Goal: Task Accomplishment & Management: Manage account settings

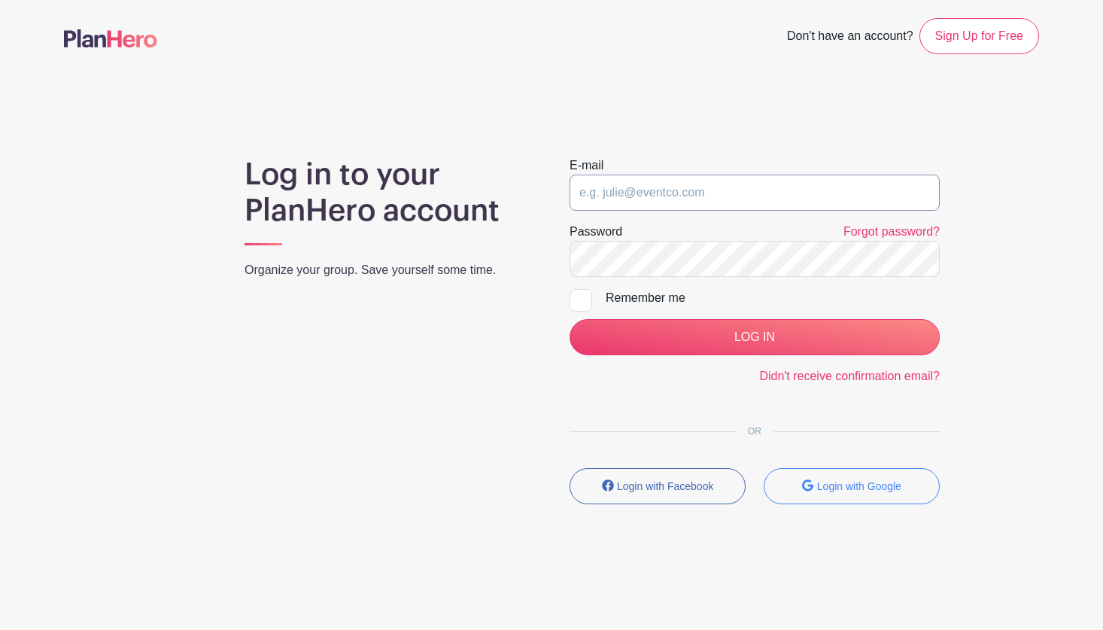
click at [606, 191] on input "email" at bounding box center [754, 192] width 370 height 36
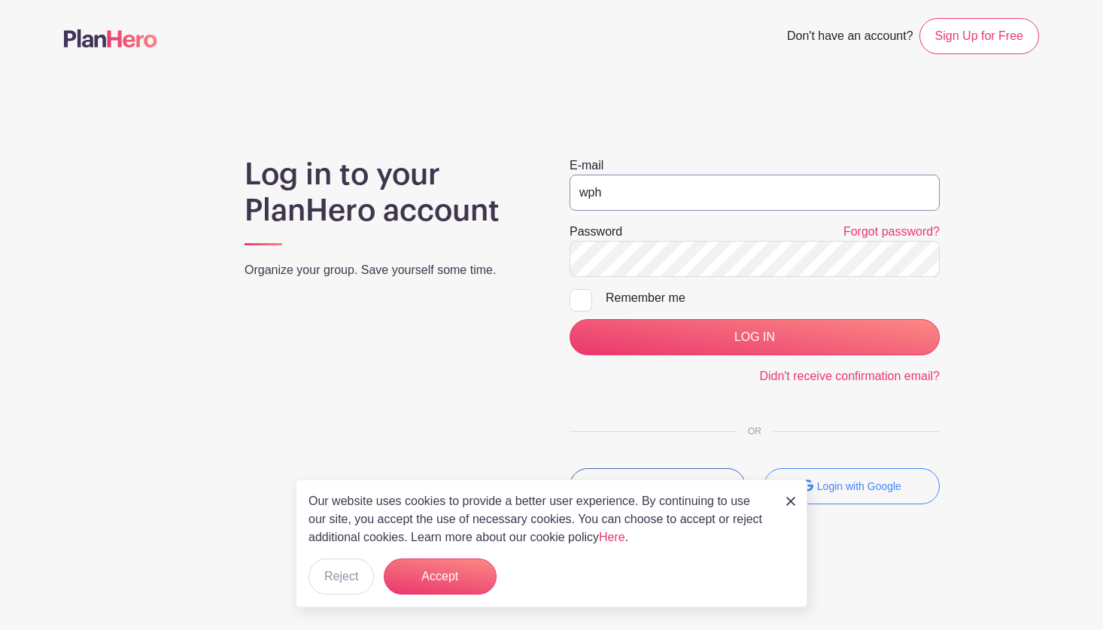
type input "[EMAIL_ADDRESS][US_STATE][DOMAIN_NAME]"
click at [569, 319] on input "LOG IN" at bounding box center [754, 337] width 370 height 36
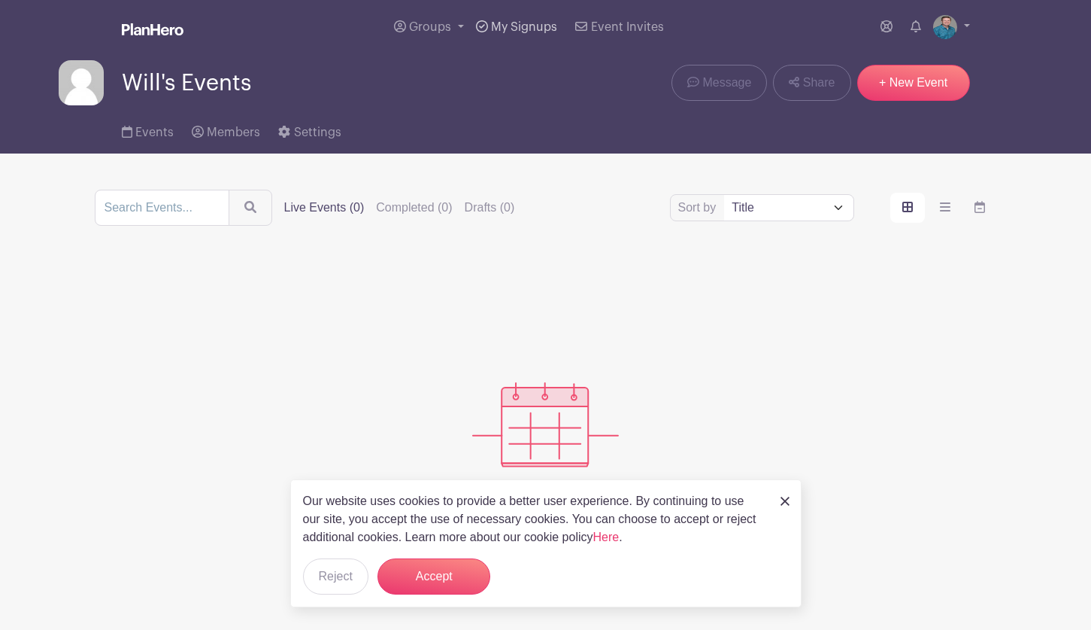
click at [510, 26] on span "My Signups" at bounding box center [524, 27] width 66 height 12
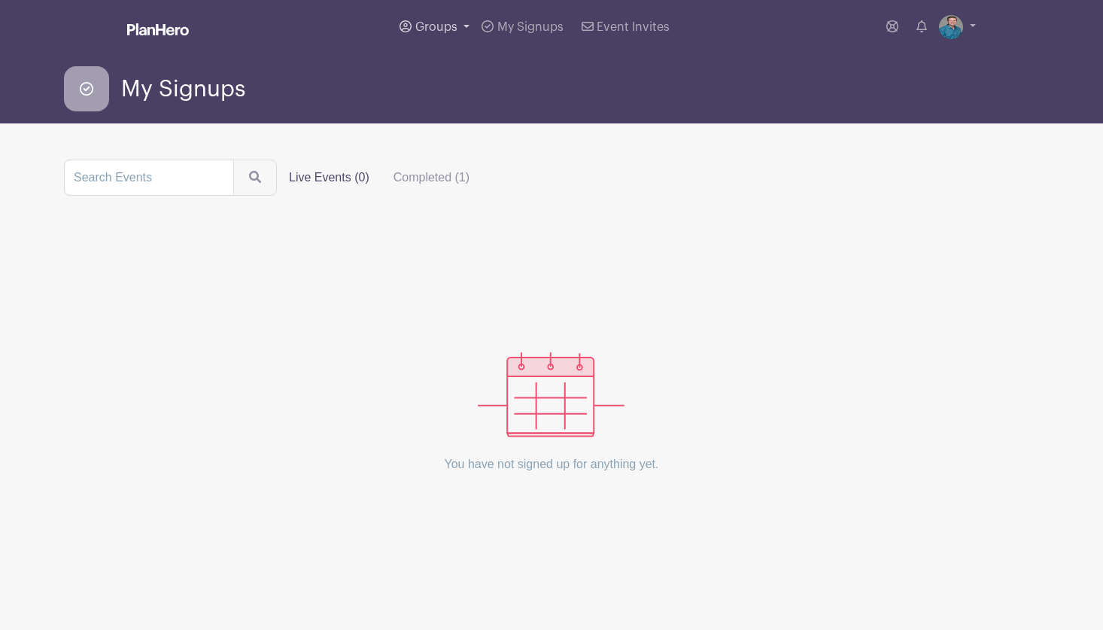
click at [453, 26] on span "Groups" at bounding box center [436, 27] width 42 height 12
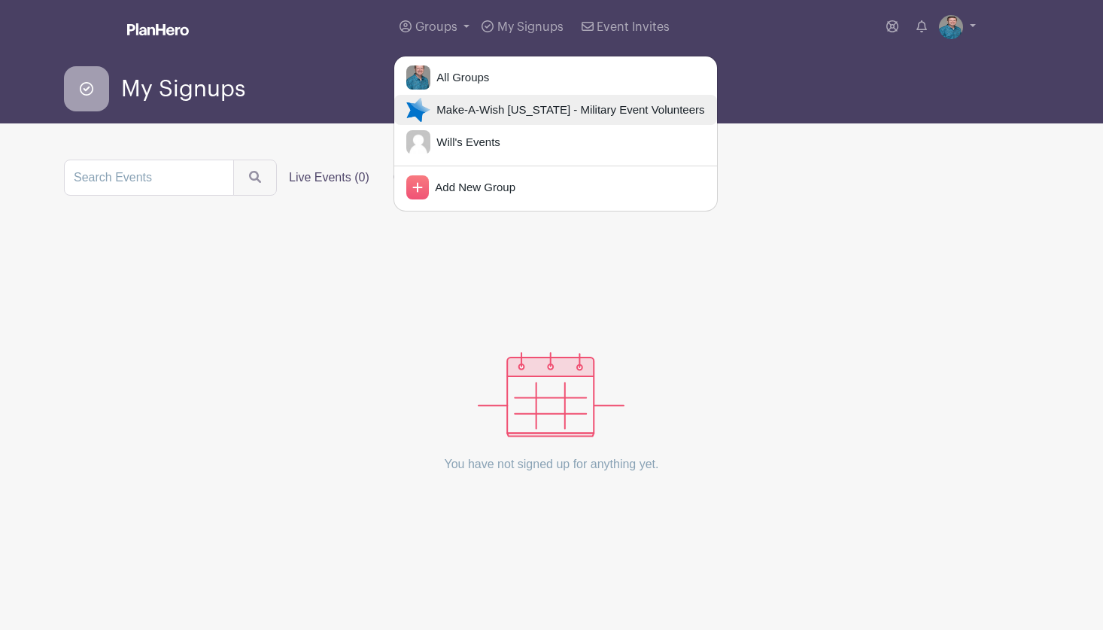
click at [437, 108] on span "Make-A-Wish Hawaii - Military Event Volunteers" at bounding box center [567, 110] width 274 height 17
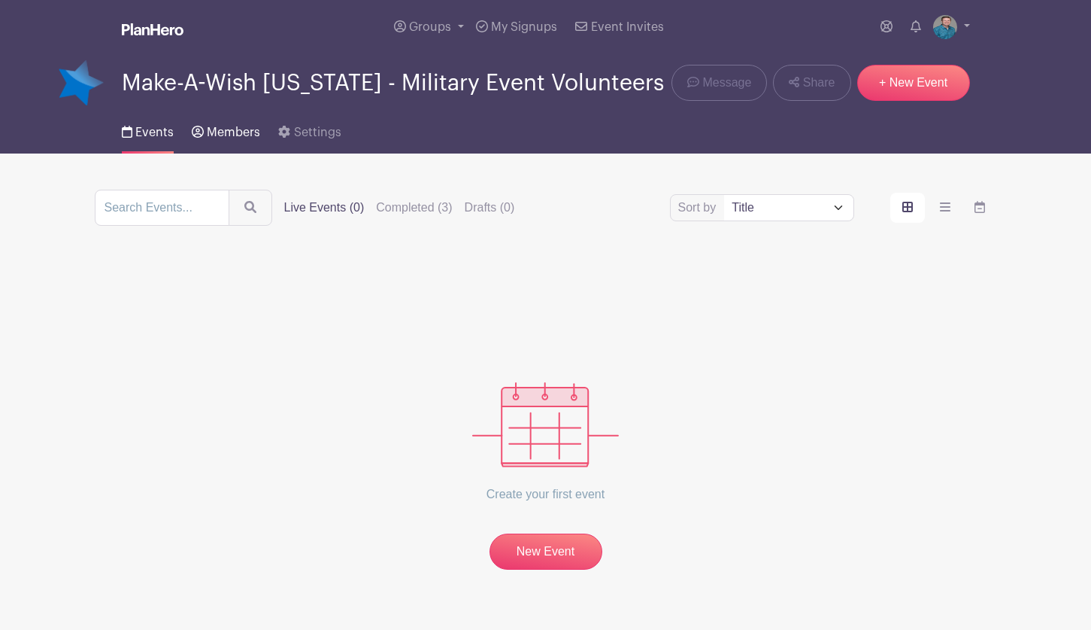
click at [238, 129] on span "Members" at bounding box center [233, 132] width 53 height 12
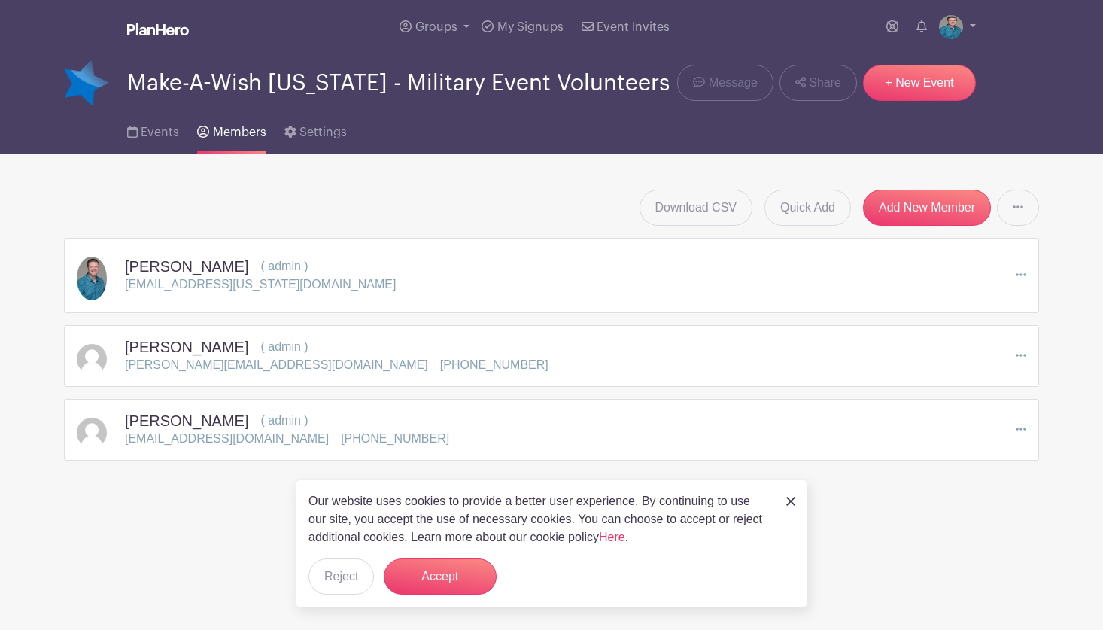
click at [1017, 350] on icon at bounding box center [1020, 355] width 11 height 12
click at [988, 435] on ul "Edit Remove Member" at bounding box center [958, 400] width 135 height 74
click at [1018, 352] on icon at bounding box center [1020, 355] width 11 height 12
click at [969, 414] on link "Remove Member" at bounding box center [958, 419] width 133 height 24
click at [143, 130] on span "Events" at bounding box center [160, 132] width 38 height 12
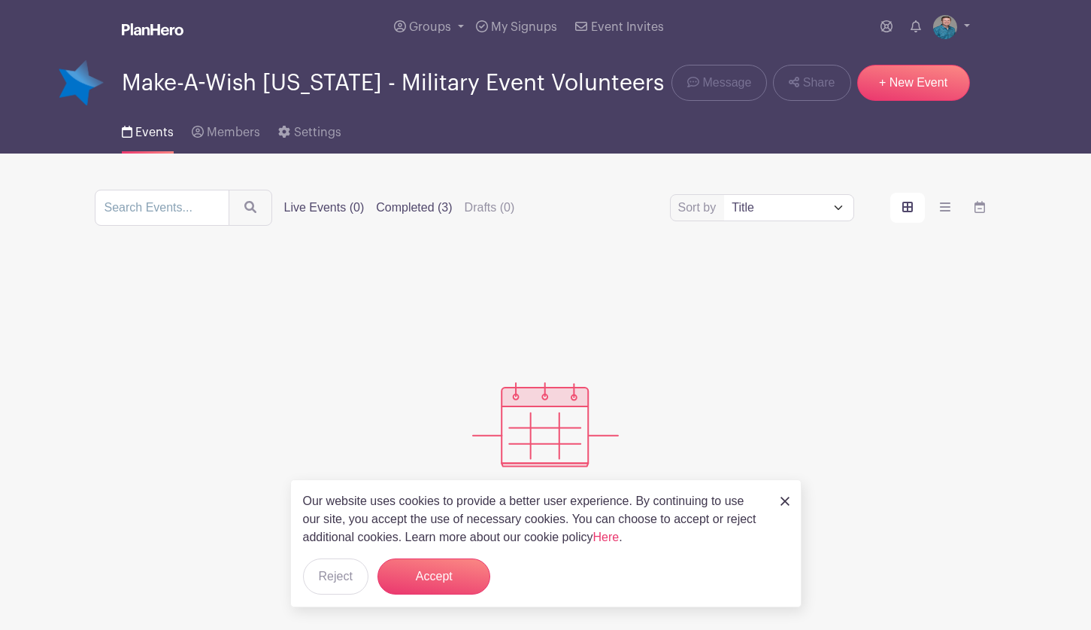
click at [429, 204] on label "Completed (3)" at bounding box center [414, 208] width 76 height 18
click at [0, 0] on input "Completed (3)" at bounding box center [0, 0] width 0 height 0
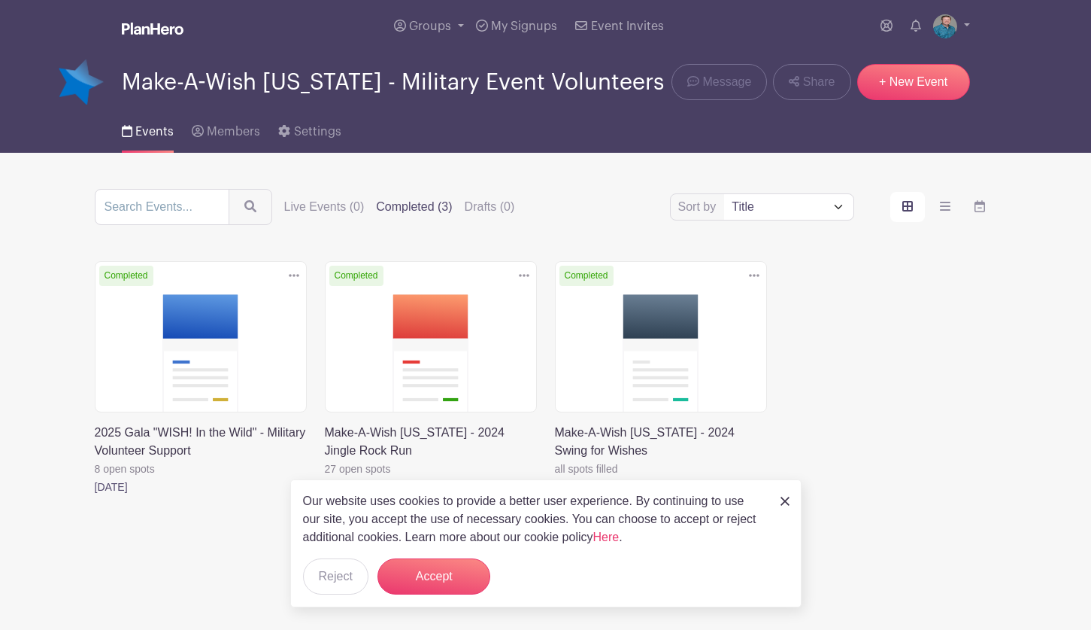
scroll to position [3, 0]
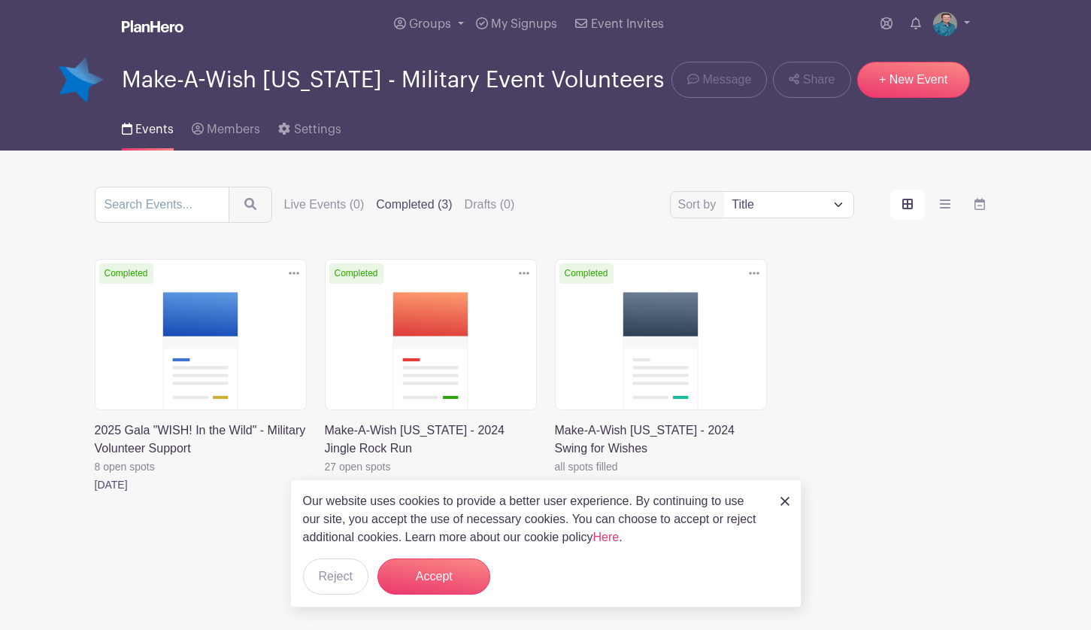
click at [555, 493] on link at bounding box center [555, 493] width 0 height 0
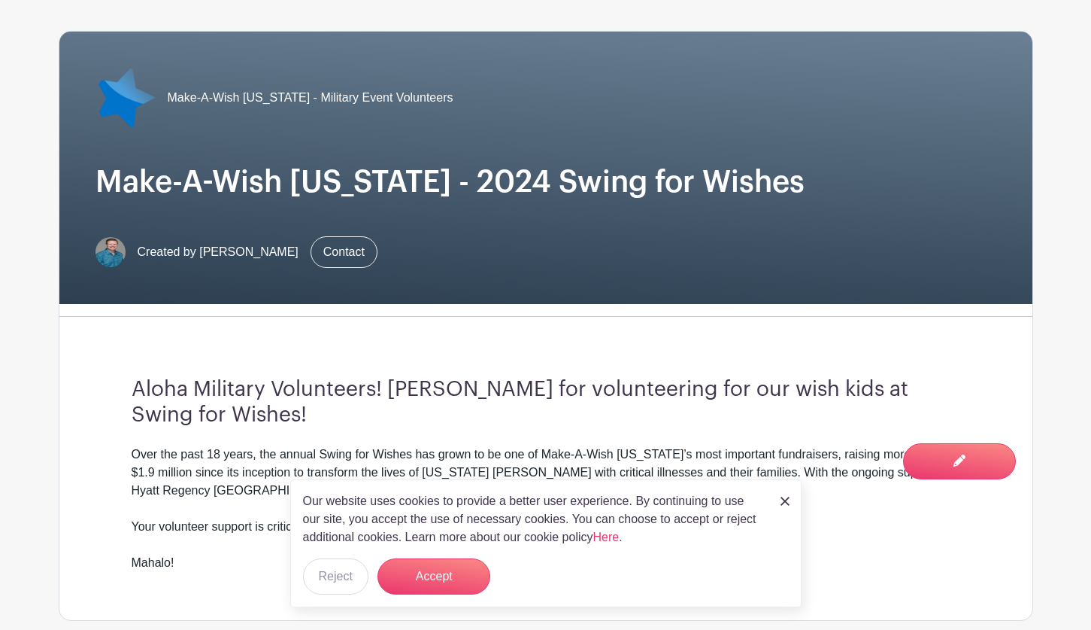
scroll to position [226, 0]
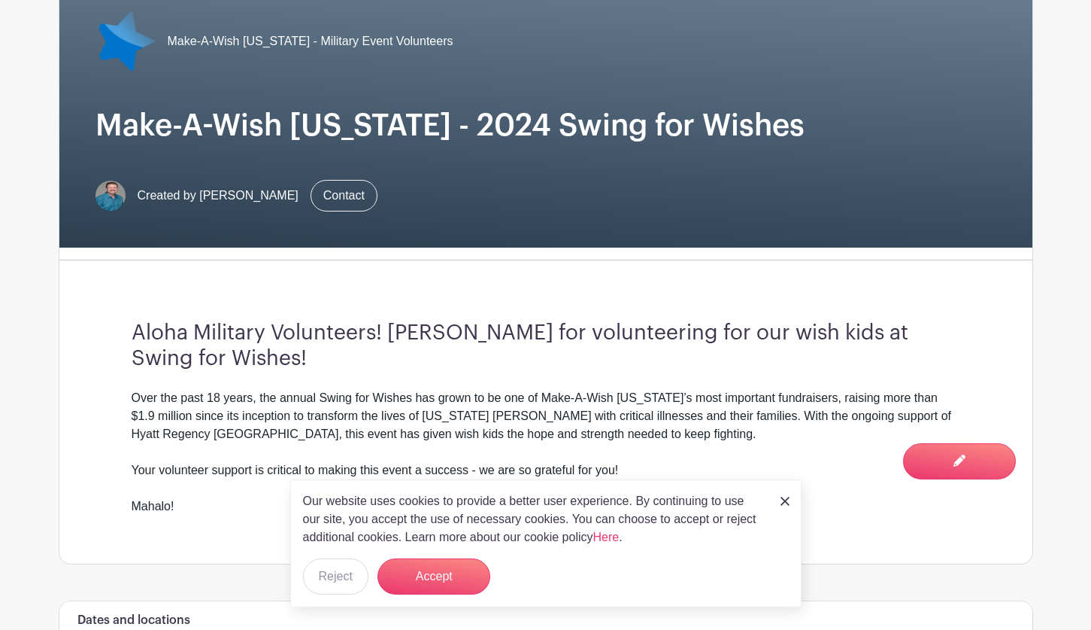
click at [220, 396] on div "Over the past 18 years, the annual Swing for Wishes has grown to be one of Make…" at bounding box center [546, 452] width 829 height 126
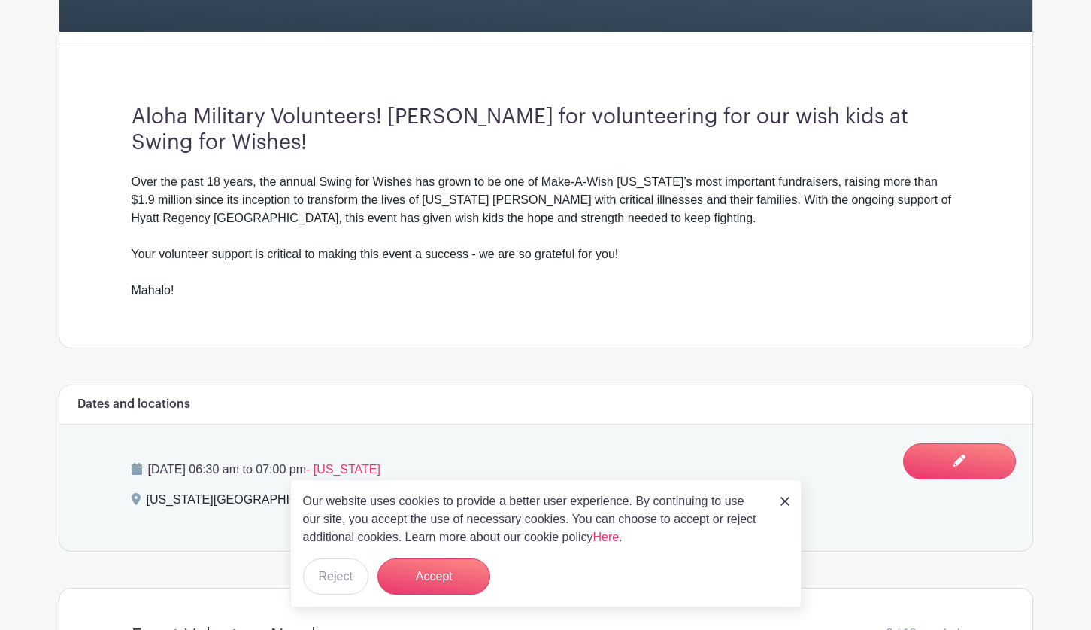
scroll to position [451, 0]
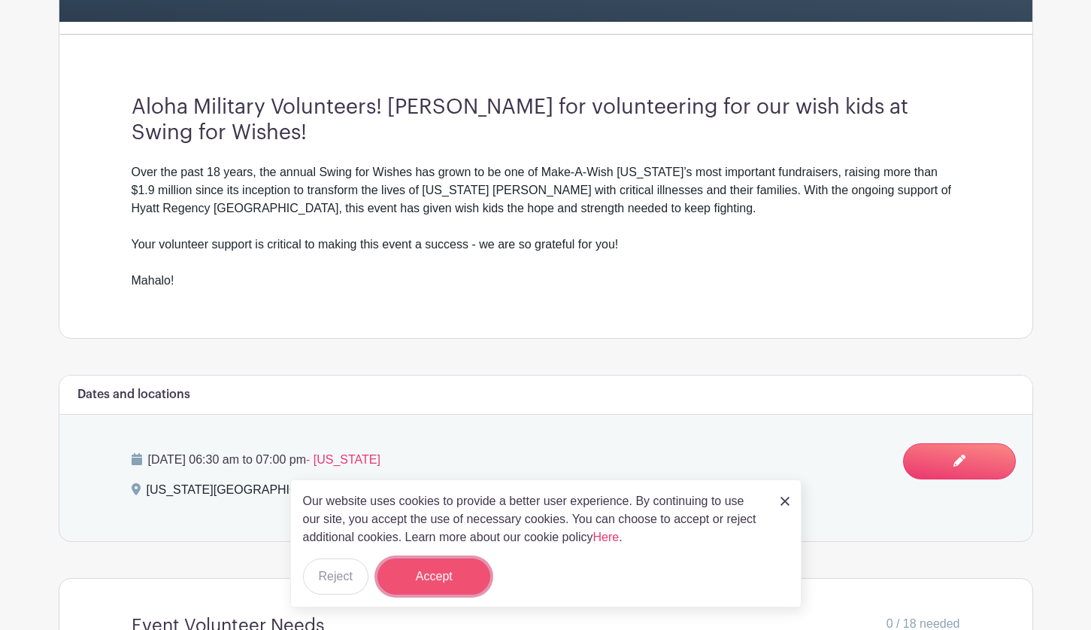
click at [436, 573] on button "Accept" at bounding box center [434, 576] width 113 height 36
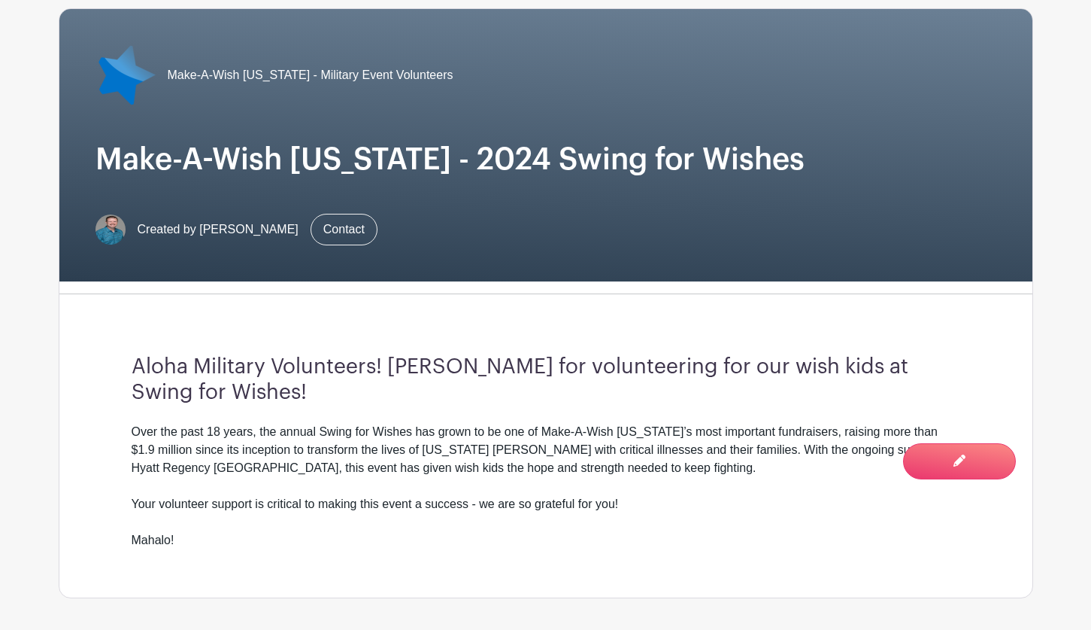
scroll to position [150, 0]
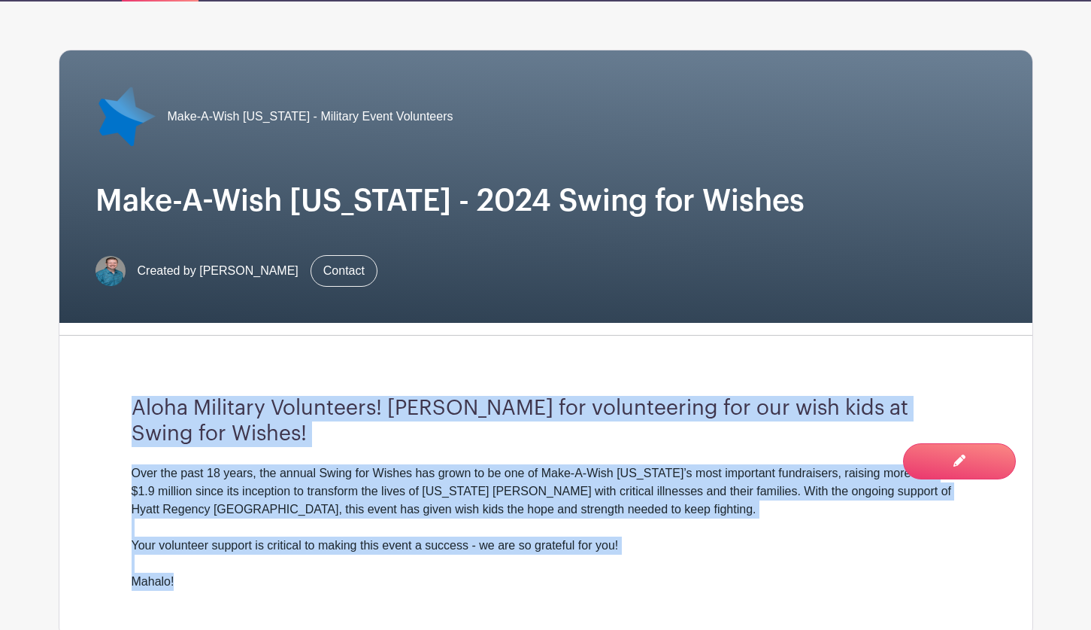
drag, startPoint x: 135, startPoint y: 405, endPoint x: 534, endPoint y: 587, distance: 439.2
click at [534, 587] on div "Aloha Military Volunteers! Mahalo for volunteering for our wish kids at Swing f…" at bounding box center [546, 492] width 901 height 291
copy div "Aloha Military Volunteers! Mahalo for volunteering for our wish kids at Swing f…"
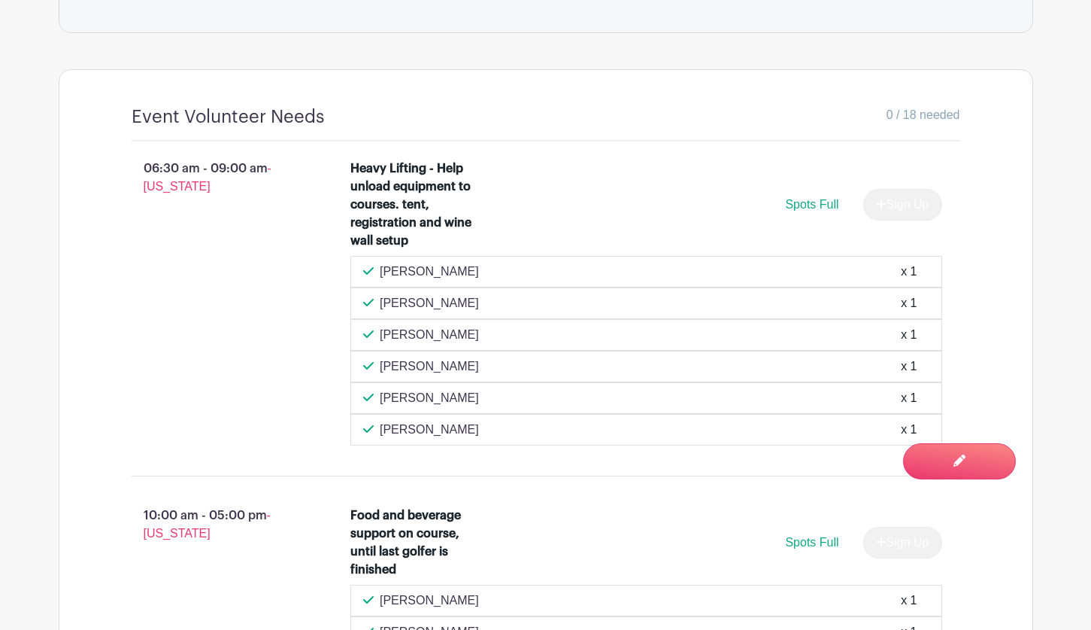
scroll to position [1053, 0]
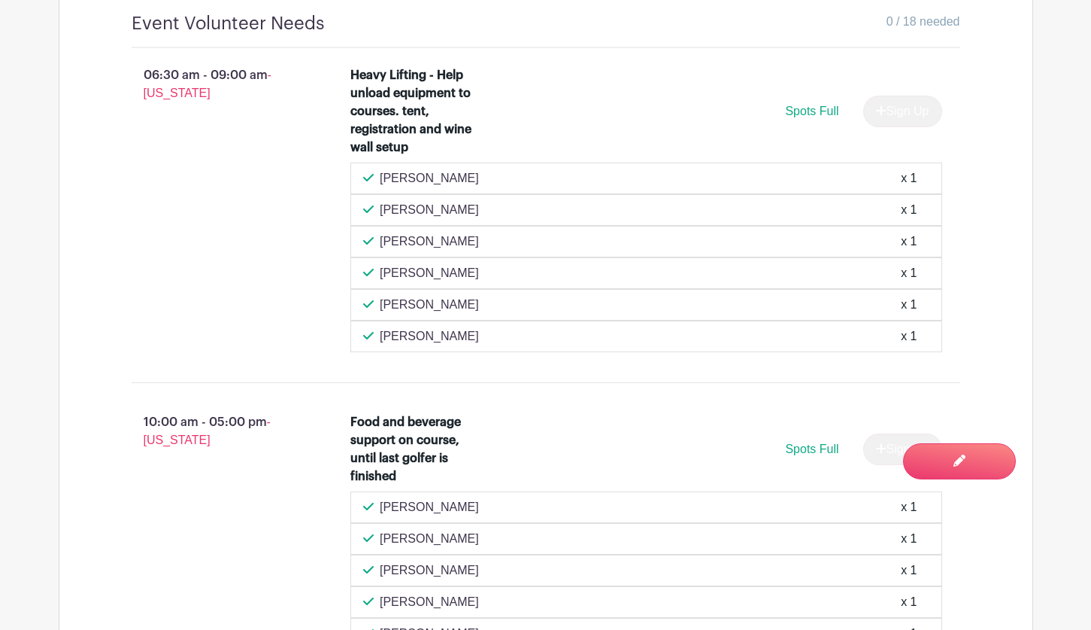
click at [160, 540] on div "10:00 am - 05:00 pm - Hawaii" at bounding box center [218, 547] width 220 height 280
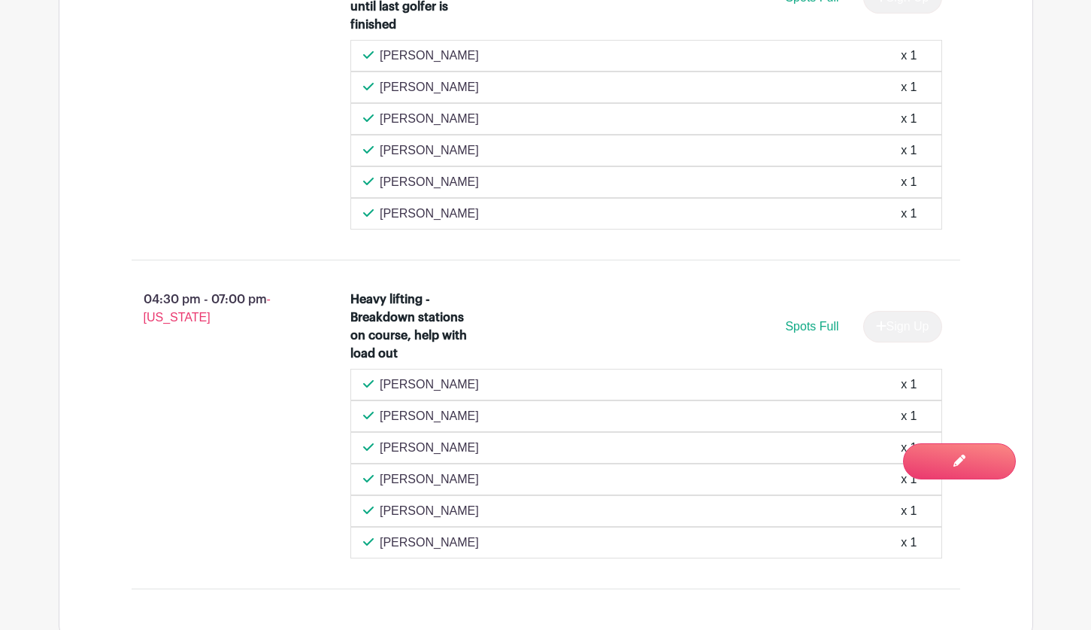
scroll to position [1354, 0]
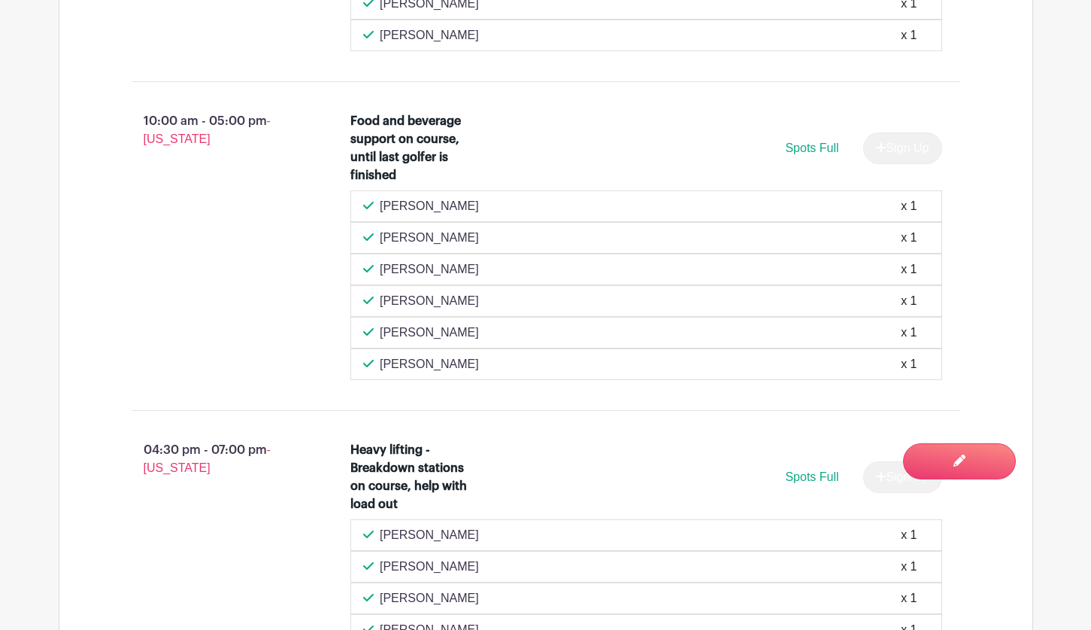
click at [605, 145] on div "Spots Full Sign Up" at bounding box center [721, 148] width 444 height 32
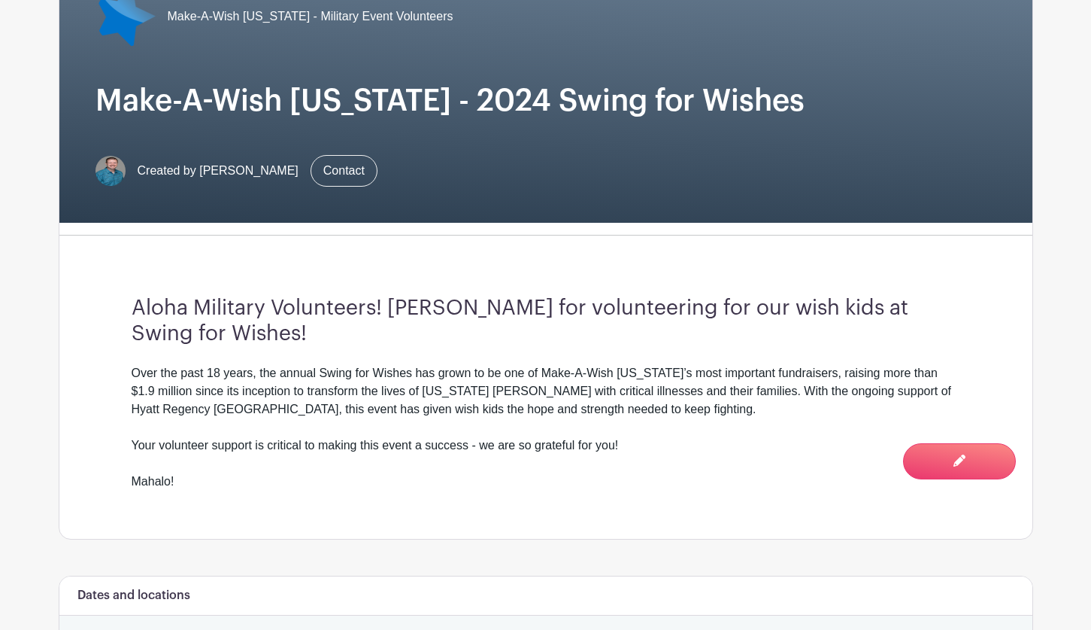
scroll to position [226, 0]
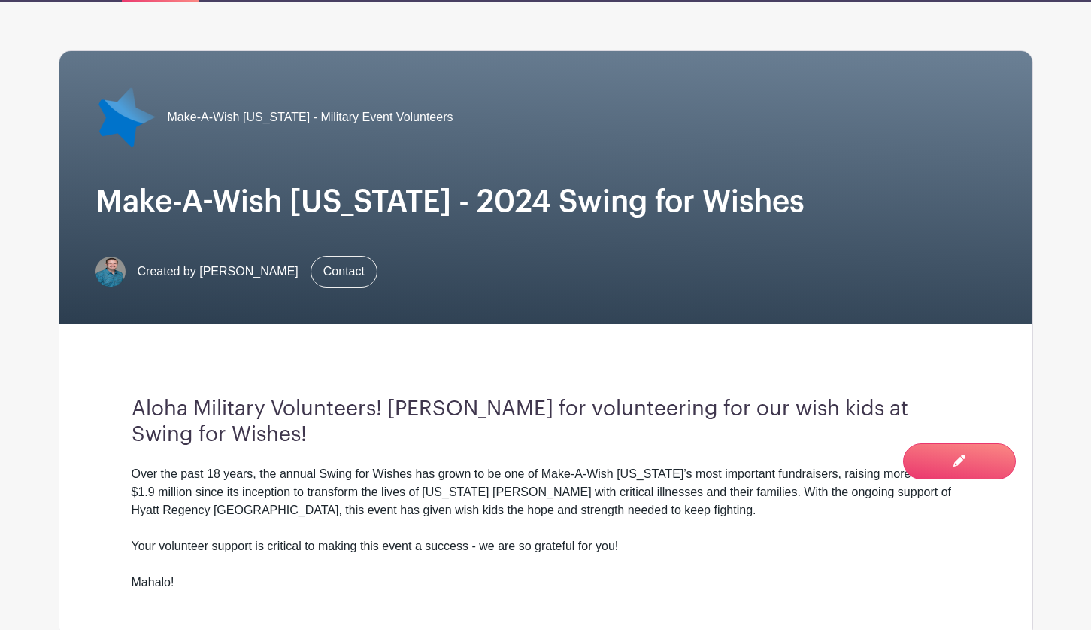
scroll to position [0, 0]
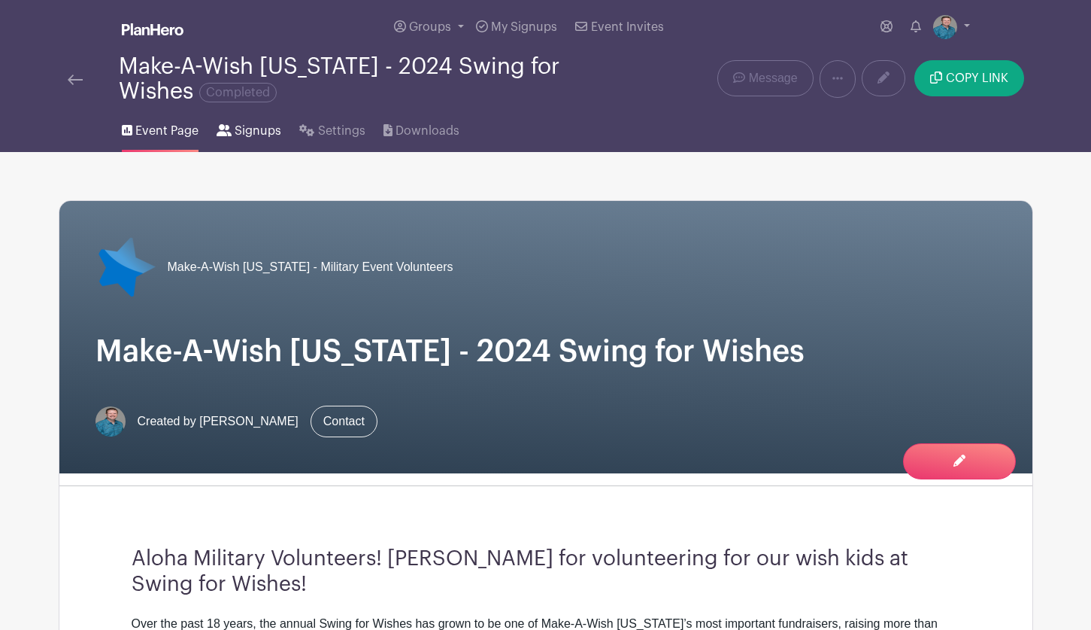
click at [265, 133] on span "Signups" at bounding box center [258, 131] width 47 height 18
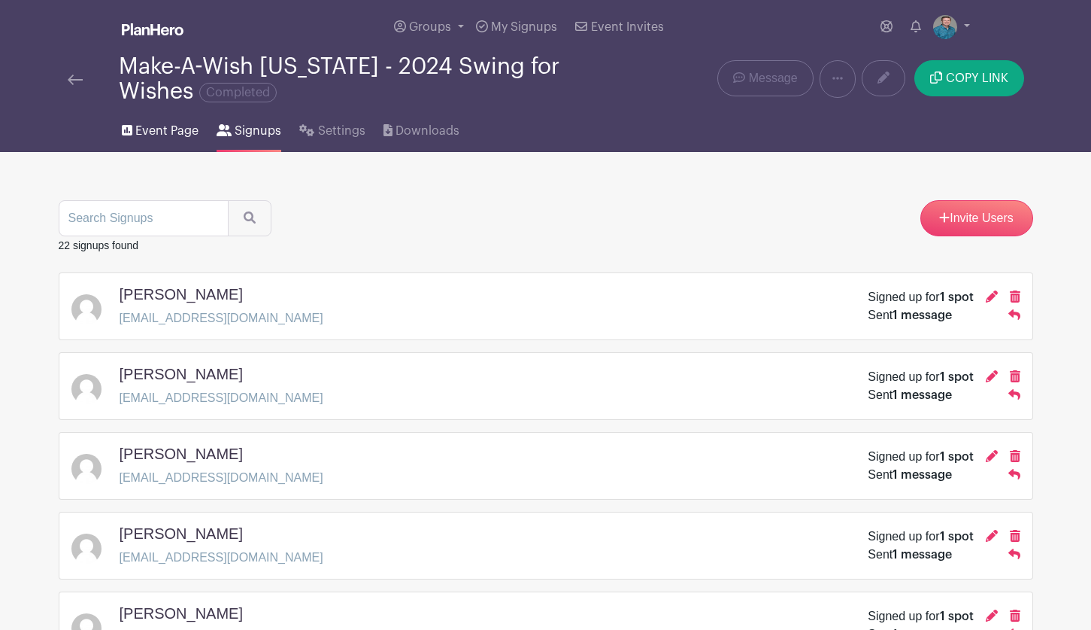
click at [169, 128] on span "Event Page" at bounding box center [166, 131] width 63 height 18
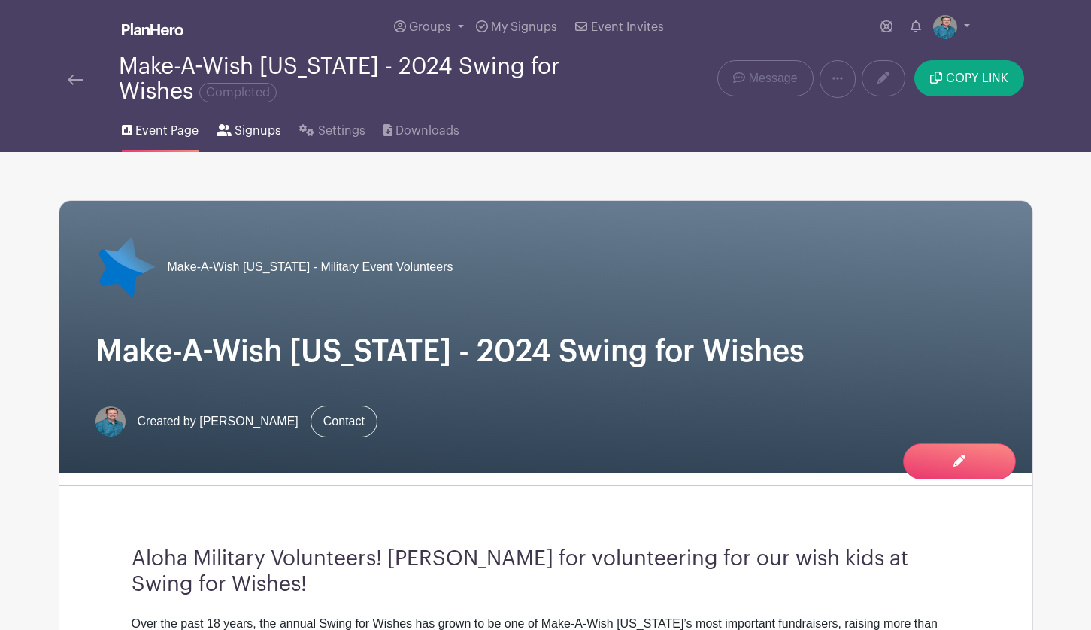
click at [235, 133] on span "Signups" at bounding box center [258, 131] width 47 height 18
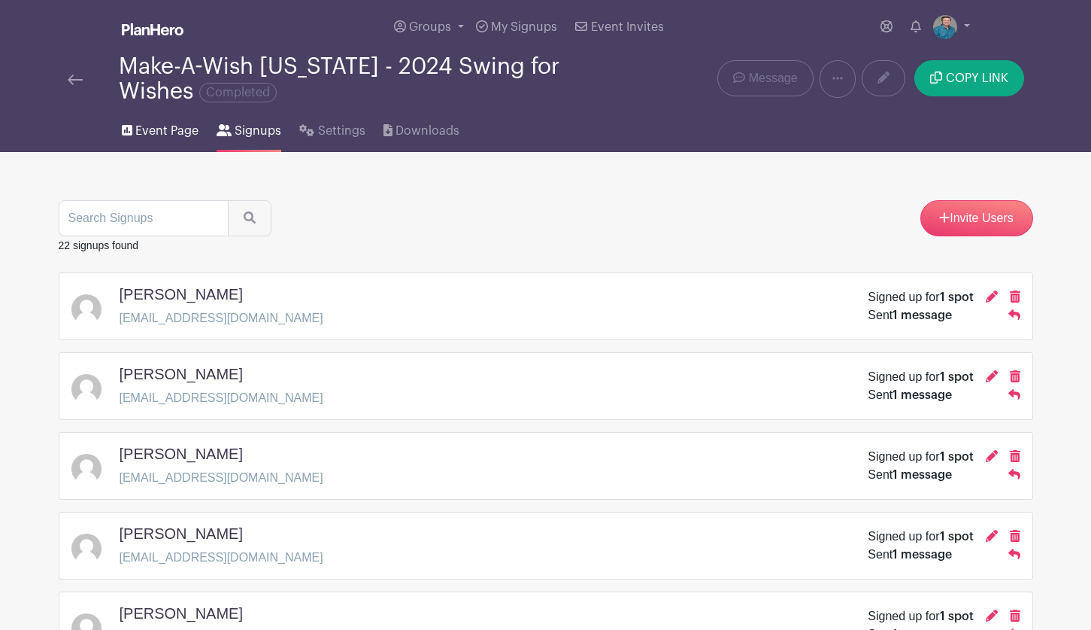
click at [160, 134] on span "Event Page" at bounding box center [166, 131] width 63 height 18
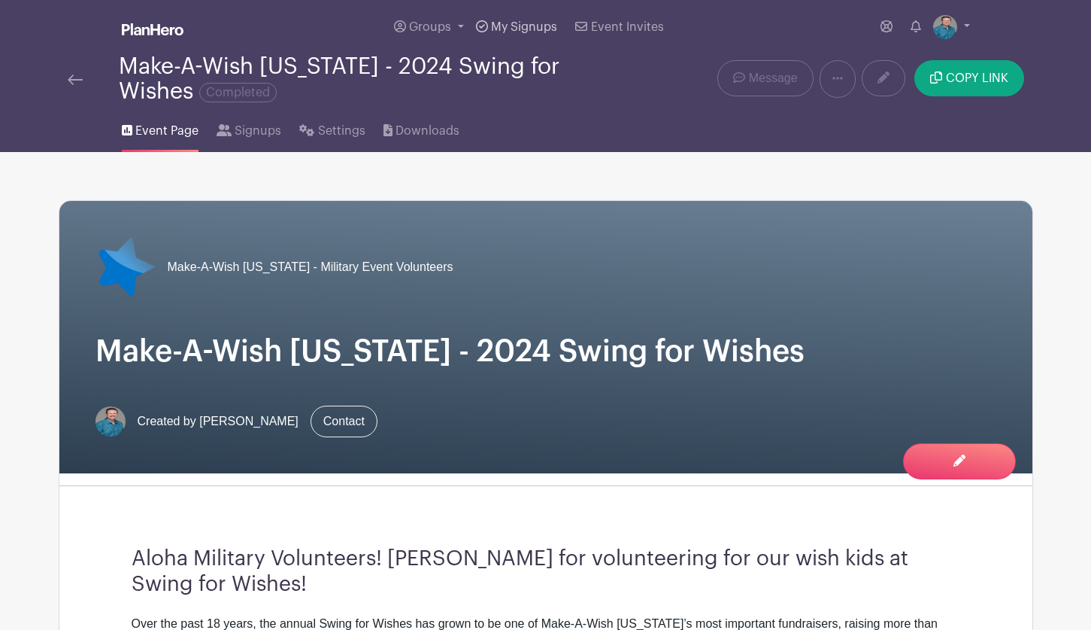
click at [503, 27] on span "My Signups" at bounding box center [524, 27] width 66 height 12
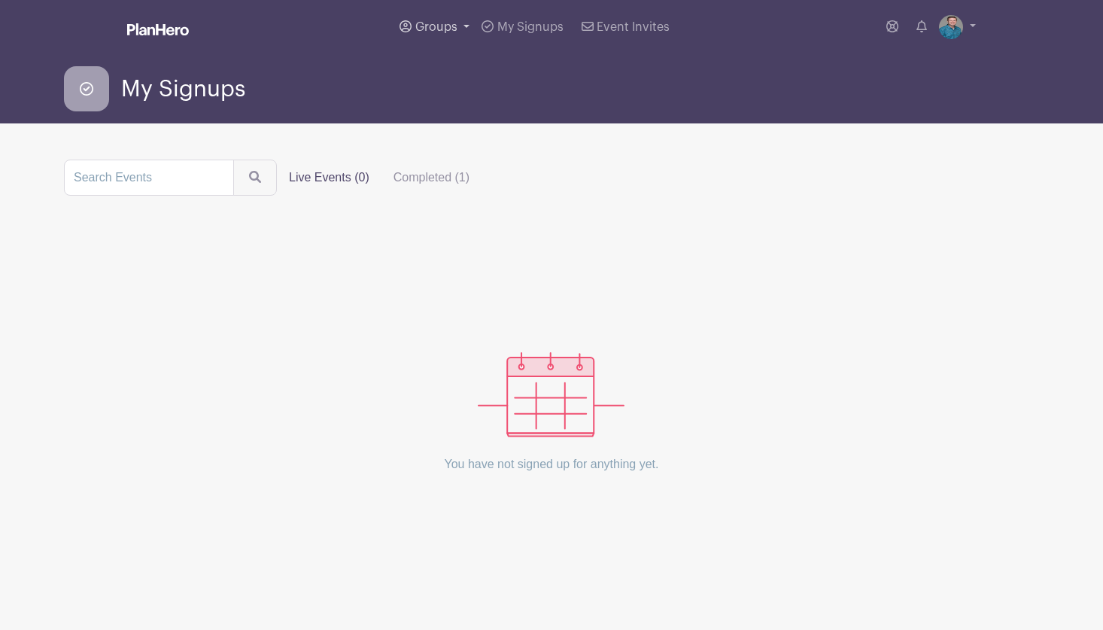
click at [437, 22] on span "Groups" at bounding box center [436, 27] width 42 height 12
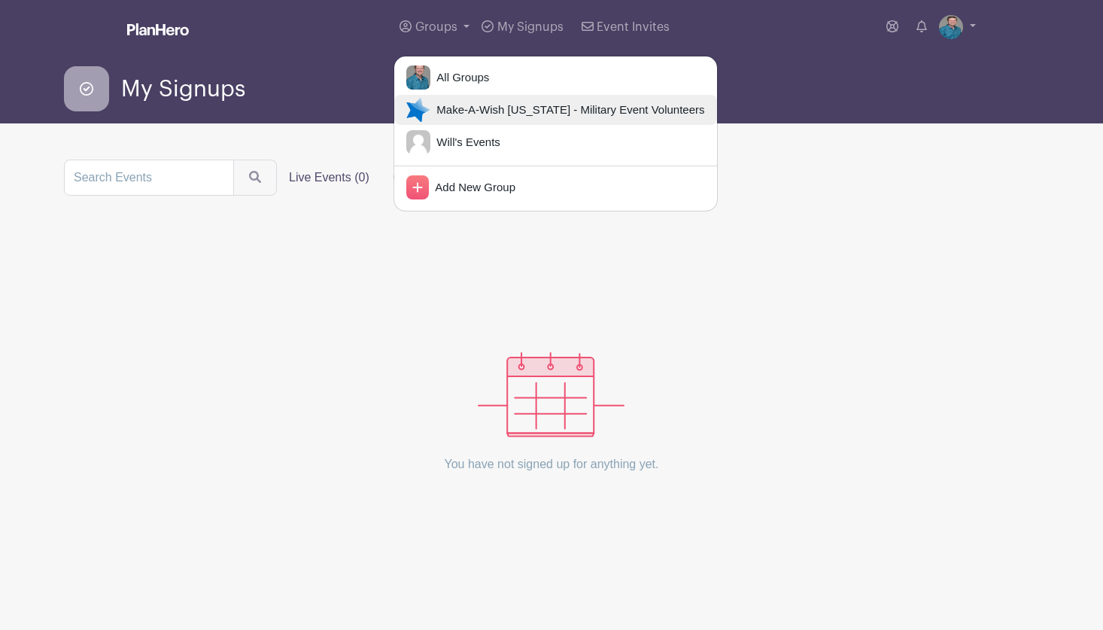
click at [447, 104] on span "Make-A-Wish [US_STATE] - Military Event Volunteers" at bounding box center [567, 110] width 274 height 17
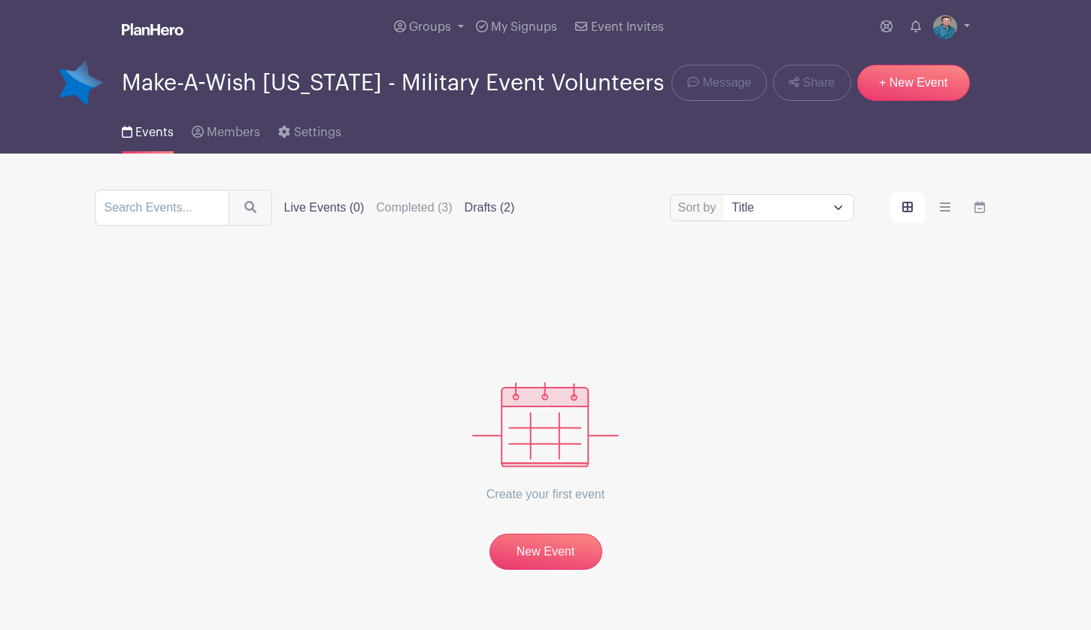
click at [481, 211] on label "Drafts (2)" at bounding box center [490, 208] width 50 height 18
click at [0, 0] on input "Drafts (2)" at bounding box center [0, 0] width 0 height 0
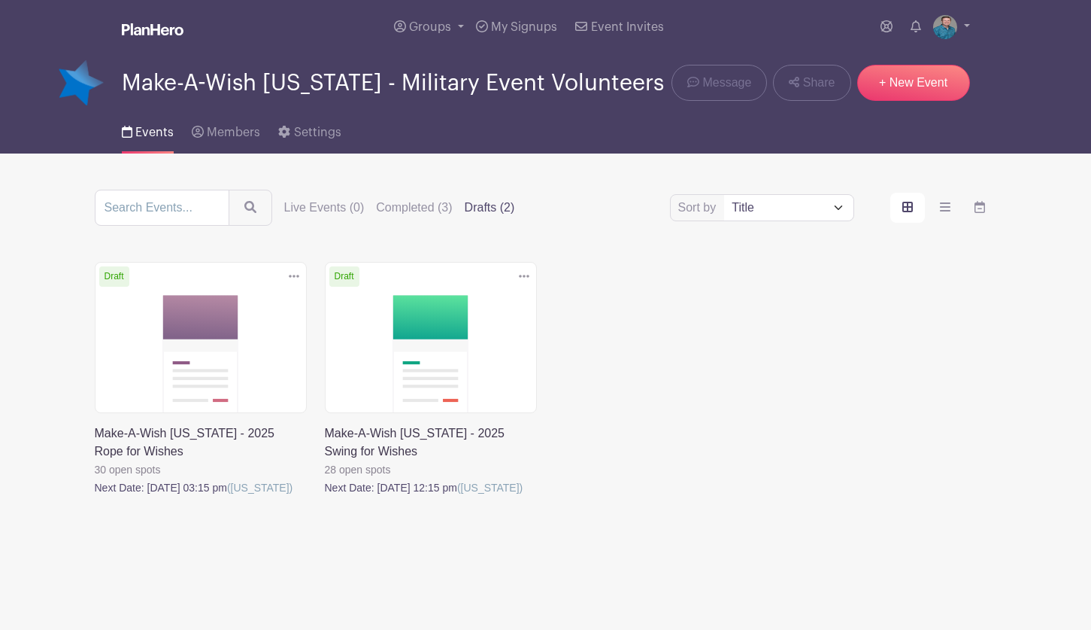
click at [325, 496] on link at bounding box center [325, 496] width 0 height 0
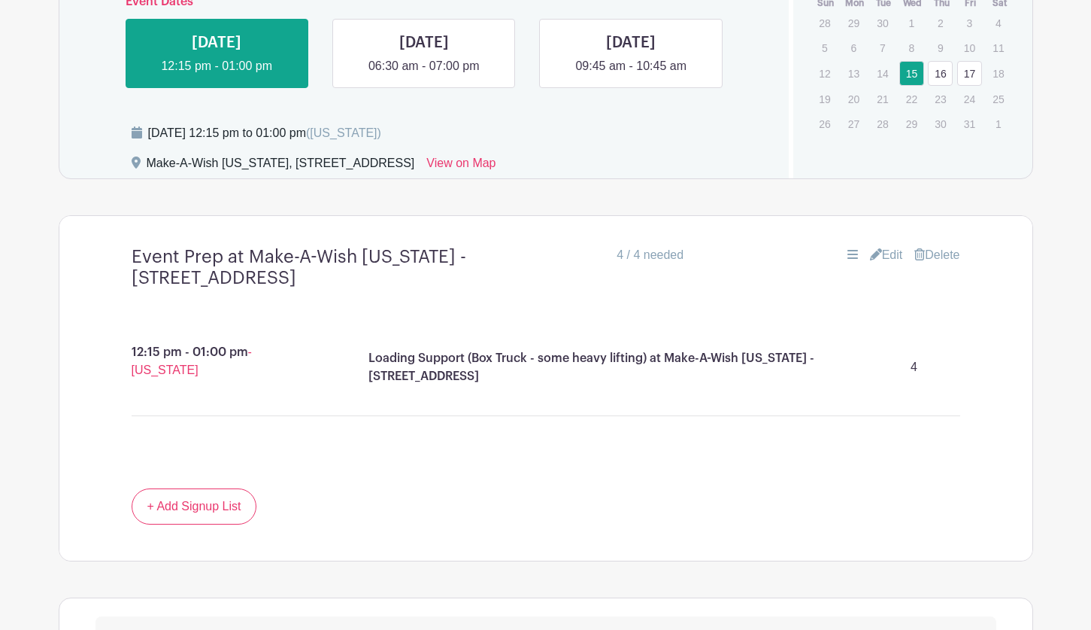
scroll to position [903, 0]
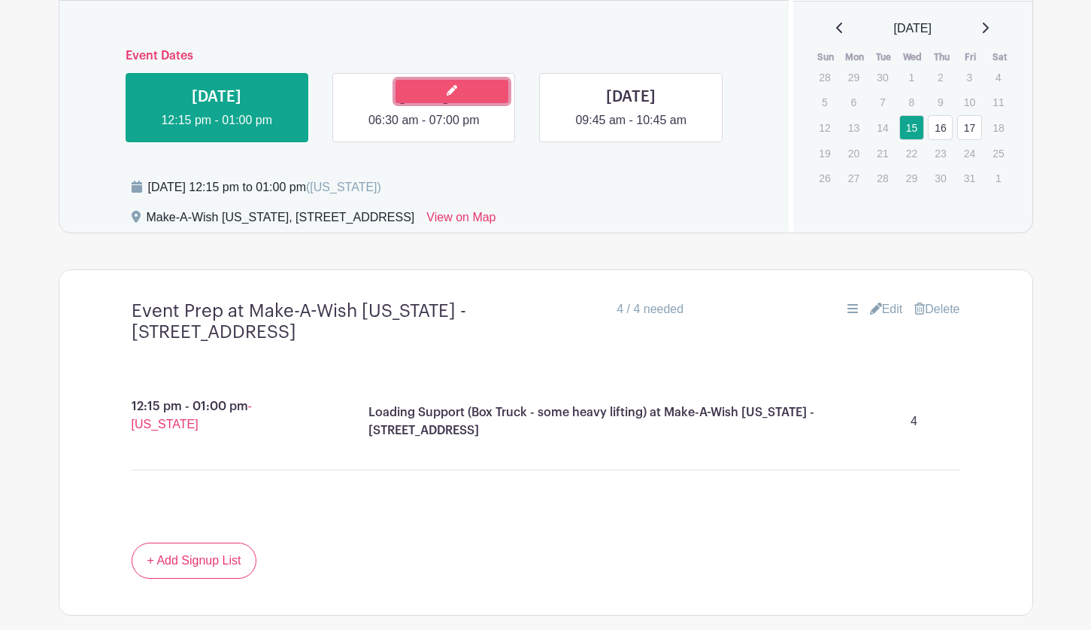
click at [416, 96] on link at bounding box center [452, 91] width 113 height 23
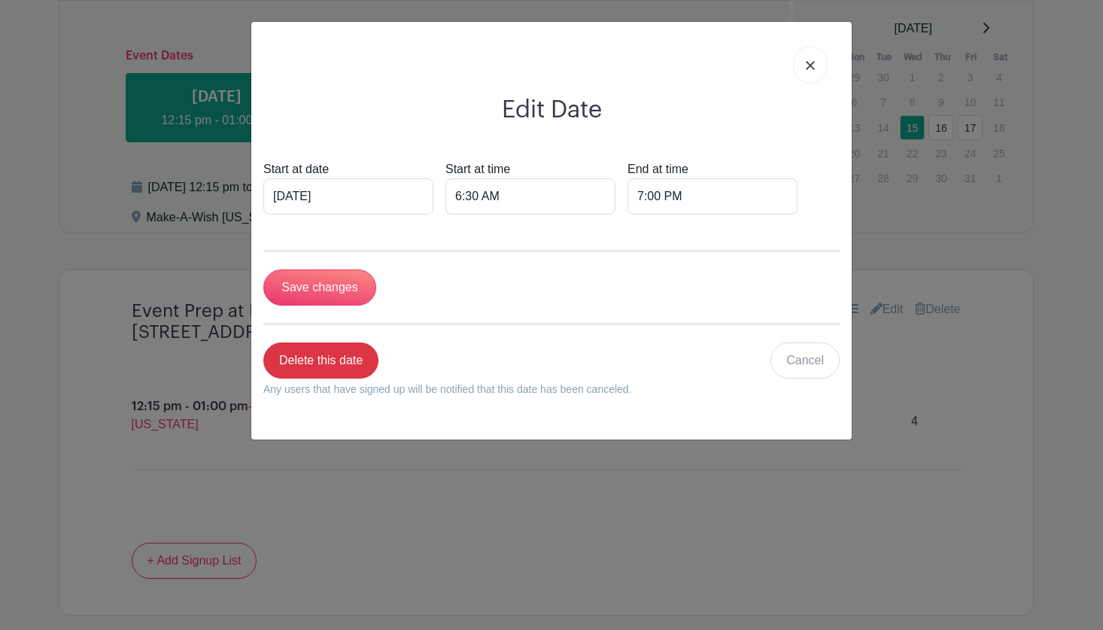
click at [800, 68] on link at bounding box center [810, 65] width 35 height 38
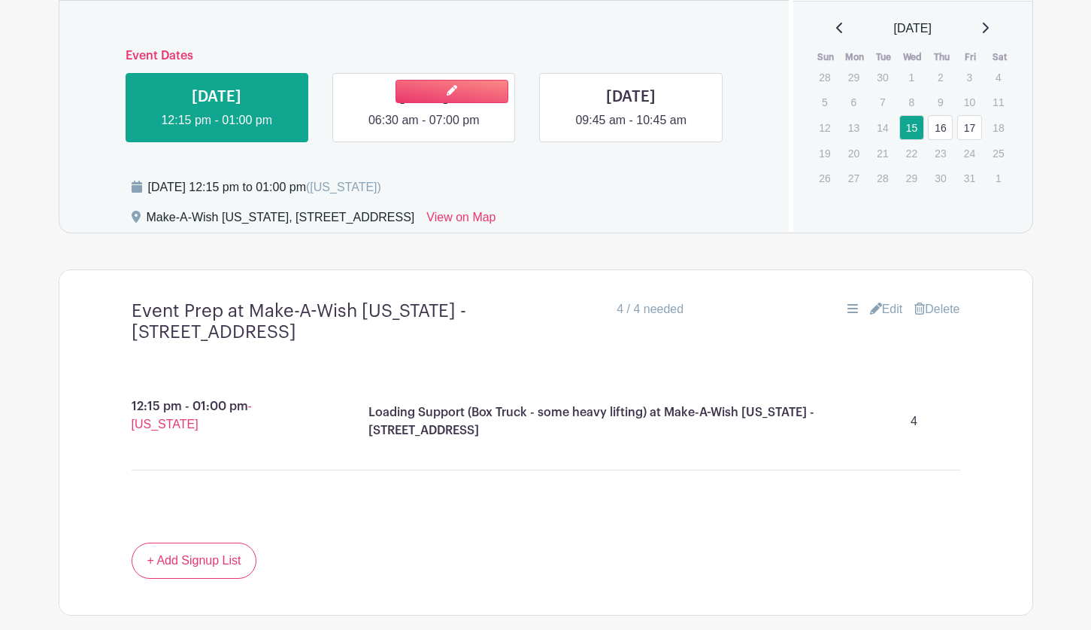
click at [424, 129] on link at bounding box center [424, 129] width 0 height 0
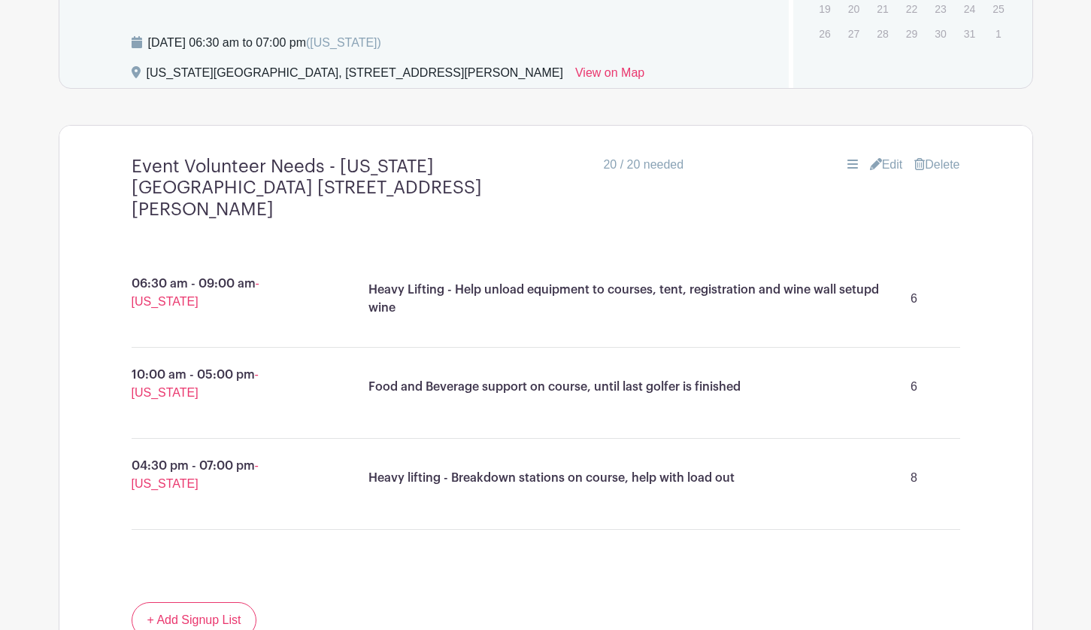
scroll to position [1053, 0]
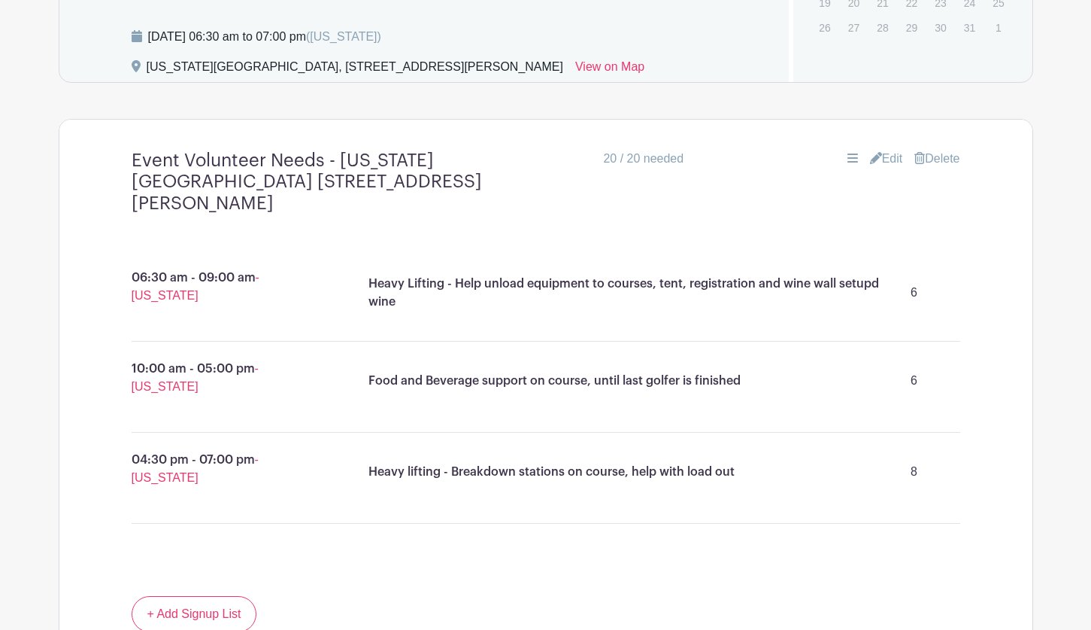
click at [878, 158] on link "Edit" at bounding box center [886, 159] width 33 height 18
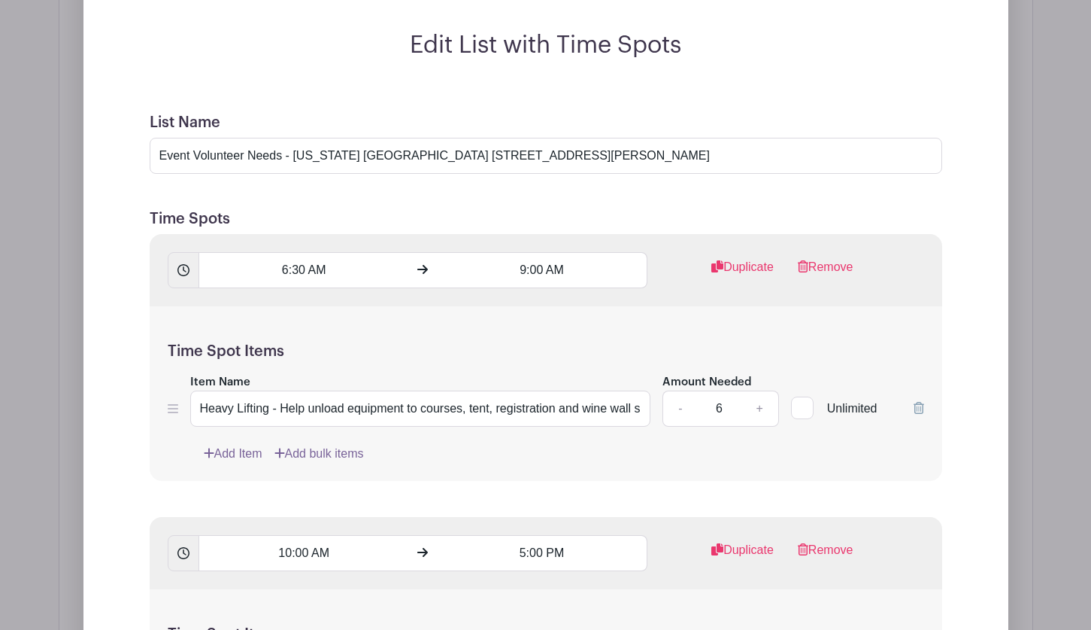
scroll to position [1279, 0]
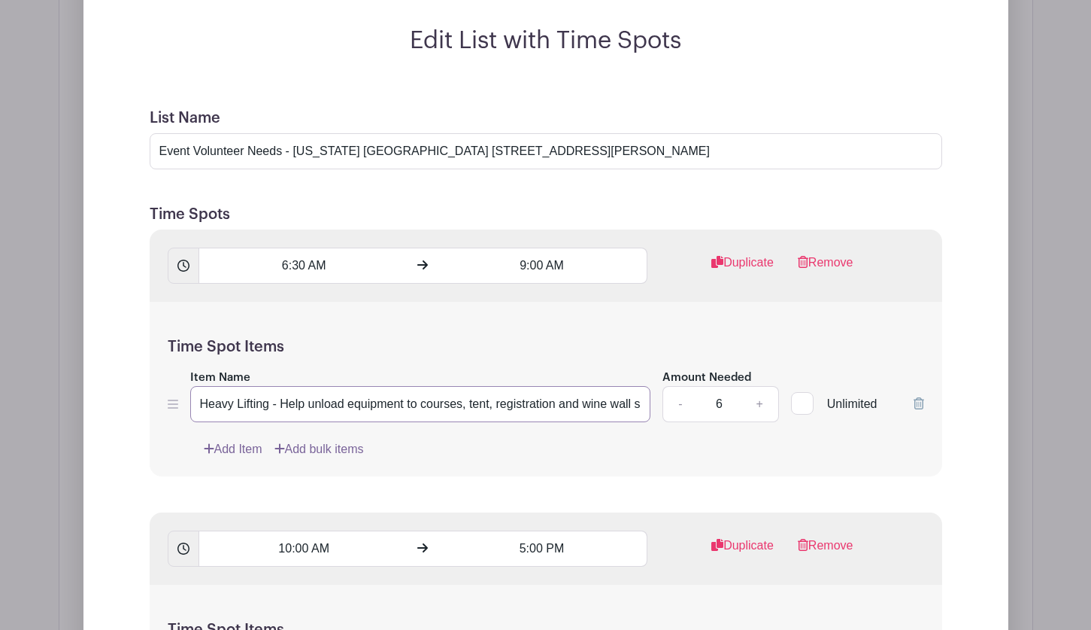
click at [582, 405] on input "Heavy Lifting - Help unload equipment to courses, tent, registration and wine w…" at bounding box center [420, 404] width 461 height 36
drag, startPoint x: 582, startPoint y: 405, endPoint x: 660, endPoint y: 408, distance: 78.3
click at [660, 408] on div "Item Name Heavy Lifting - Help unload equipment to courses, tent, registration …" at bounding box center [546, 395] width 757 height 55
click at [610, 400] on input "Heavy Lifting - Help unload equipment to courses, tent, registration and wine w…" at bounding box center [420, 404] width 461 height 36
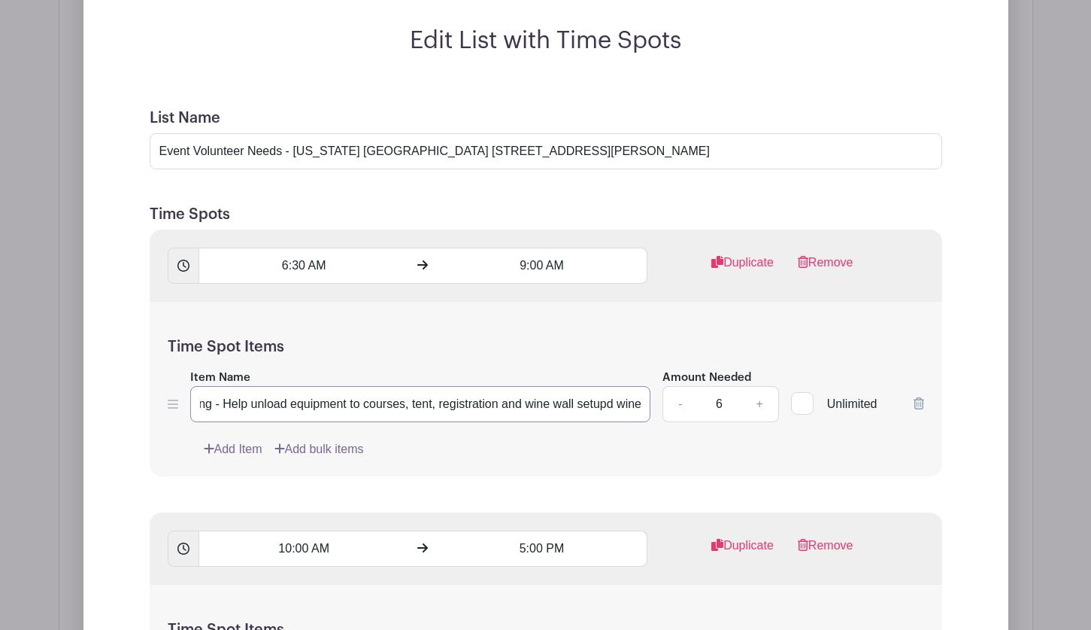
click at [611, 399] on input "Heavy Lifting - Help unload equipment to courses, tent, registration and wine w…" at bounding box center [420, 404] width 461 height 36
click at [637, 400] on input "Heavy Lifting - Help unload equipment to courses, tent, registration and wine w…" at bounding box center [420, 404] width 461 height 36
type input "Heavy Lifting - Help unload equipment to courses, tent, registration and wine w…"
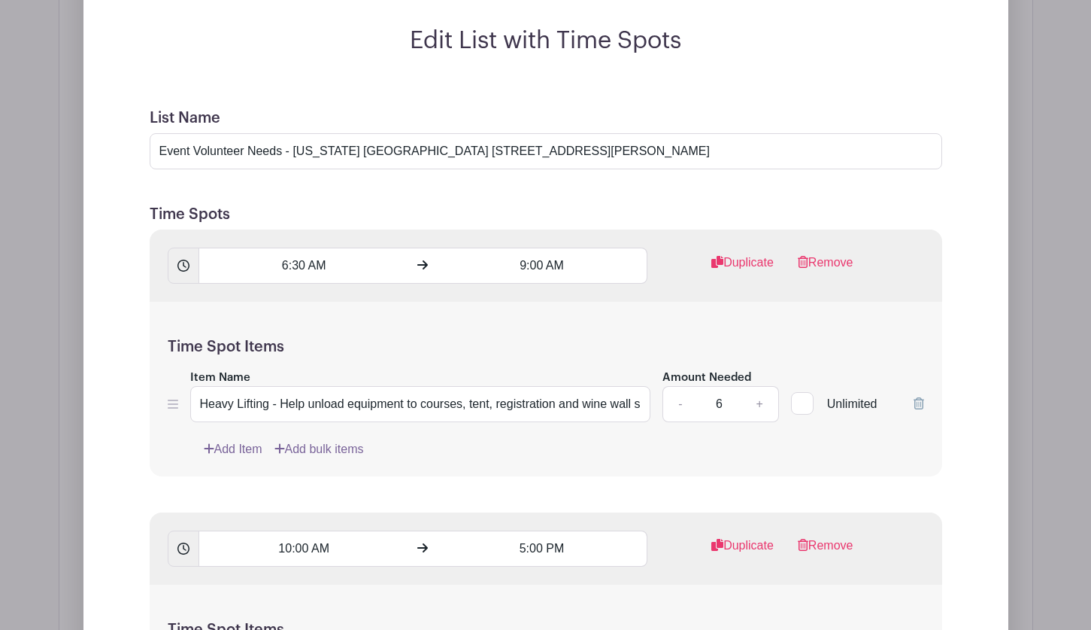
click at [619, 449] on div "Add Item Add bulk items" at bounding box center [564, 449] width 721 height 18
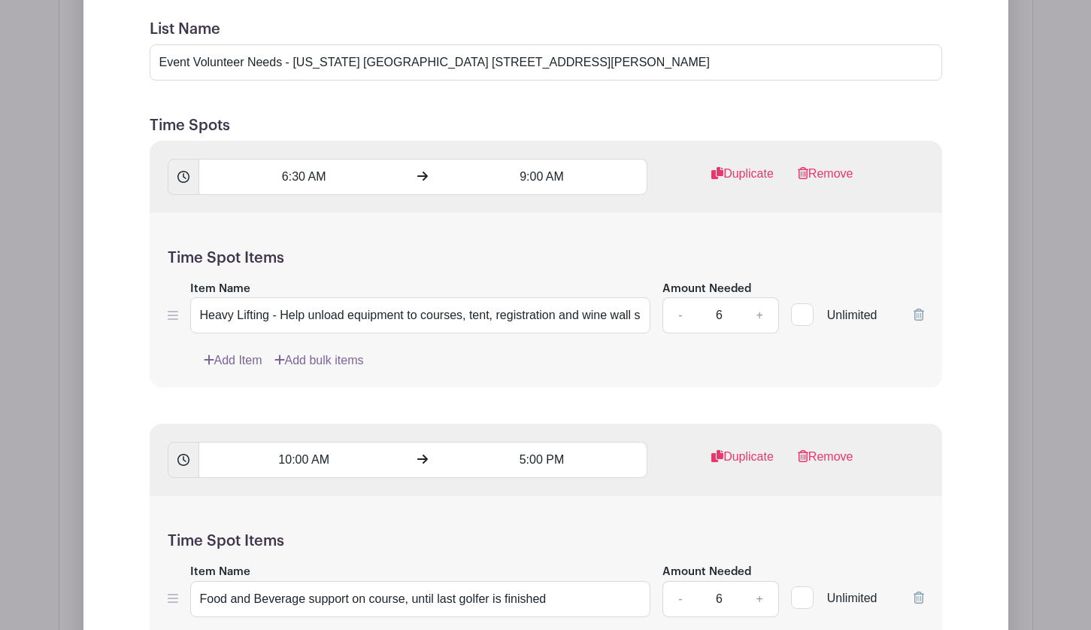
scroll to position [1655, 0]
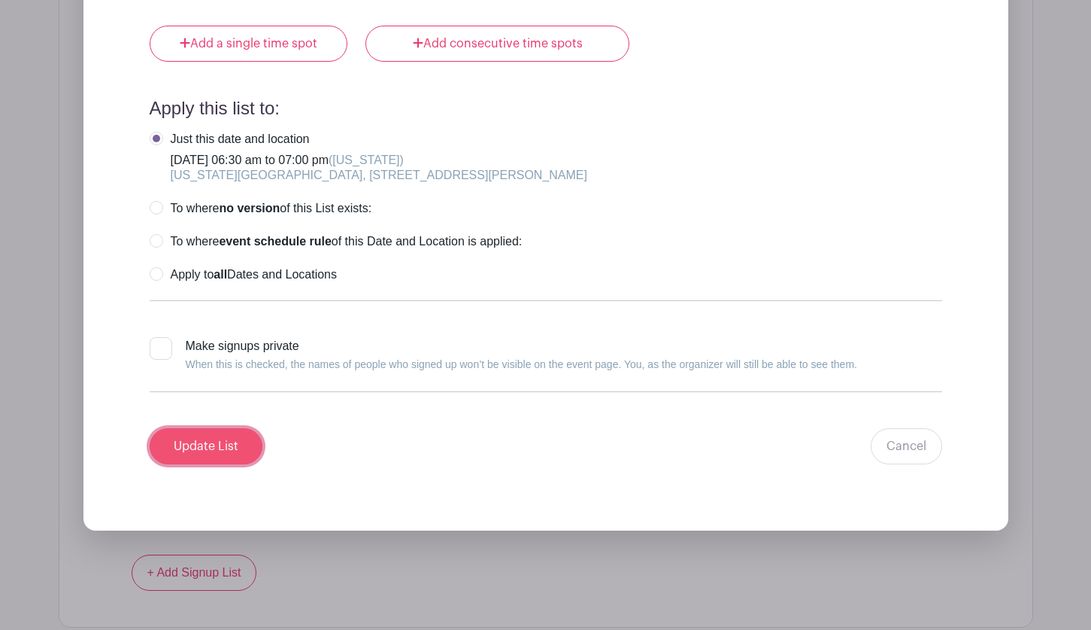
click at [214, 435] on input "Update List" at bounding box center [206, 446] width 113 height 36
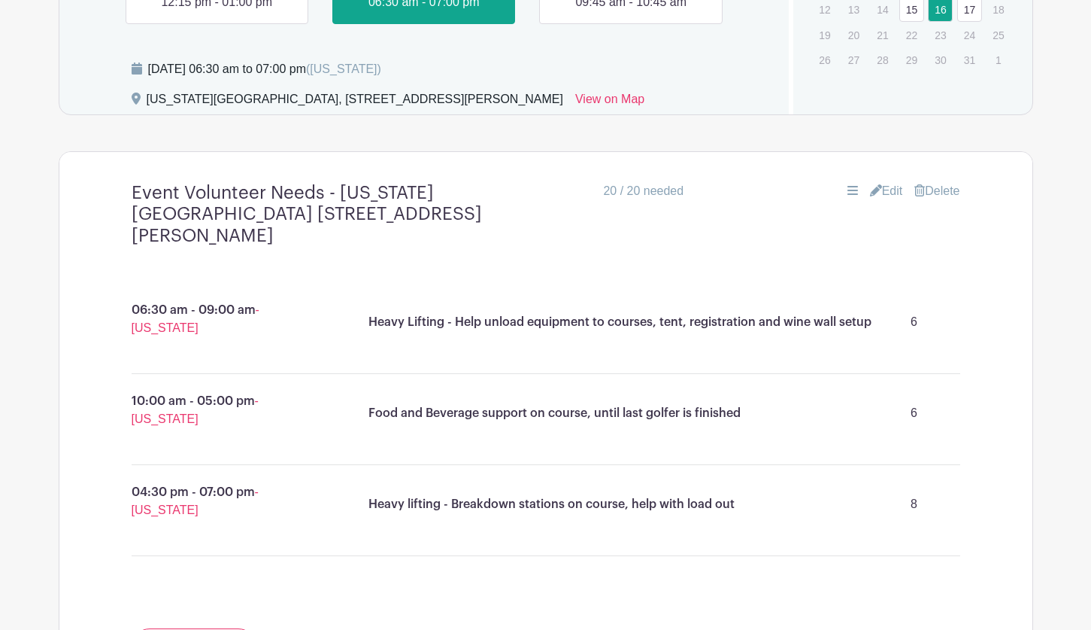
scroll to position [970, 0]
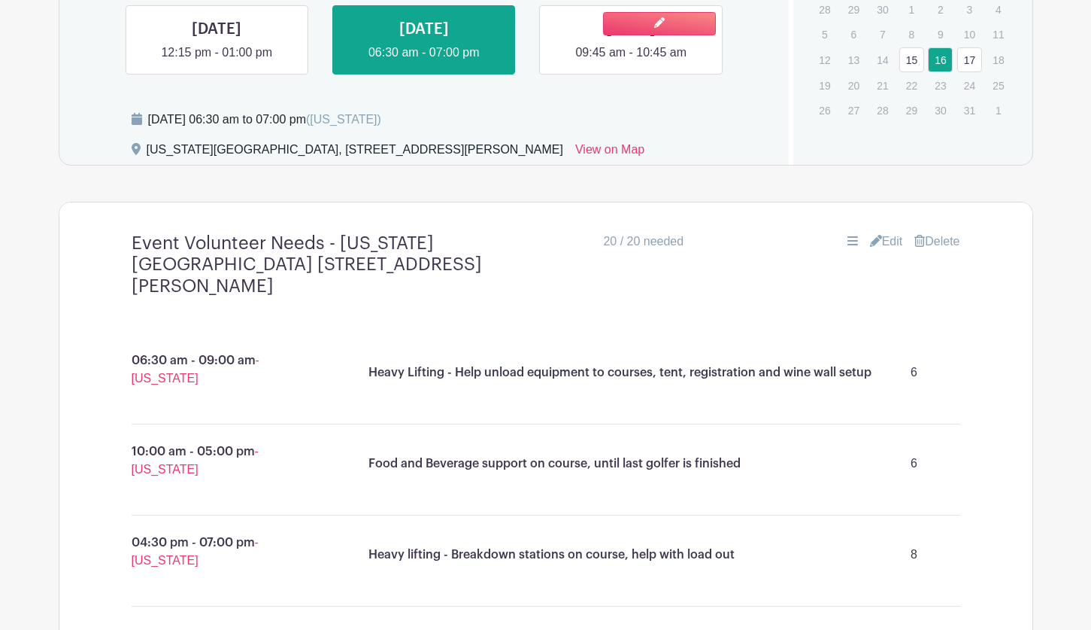
click at [631, 62] on link at bounding box center [631, 62] width 0 height 0
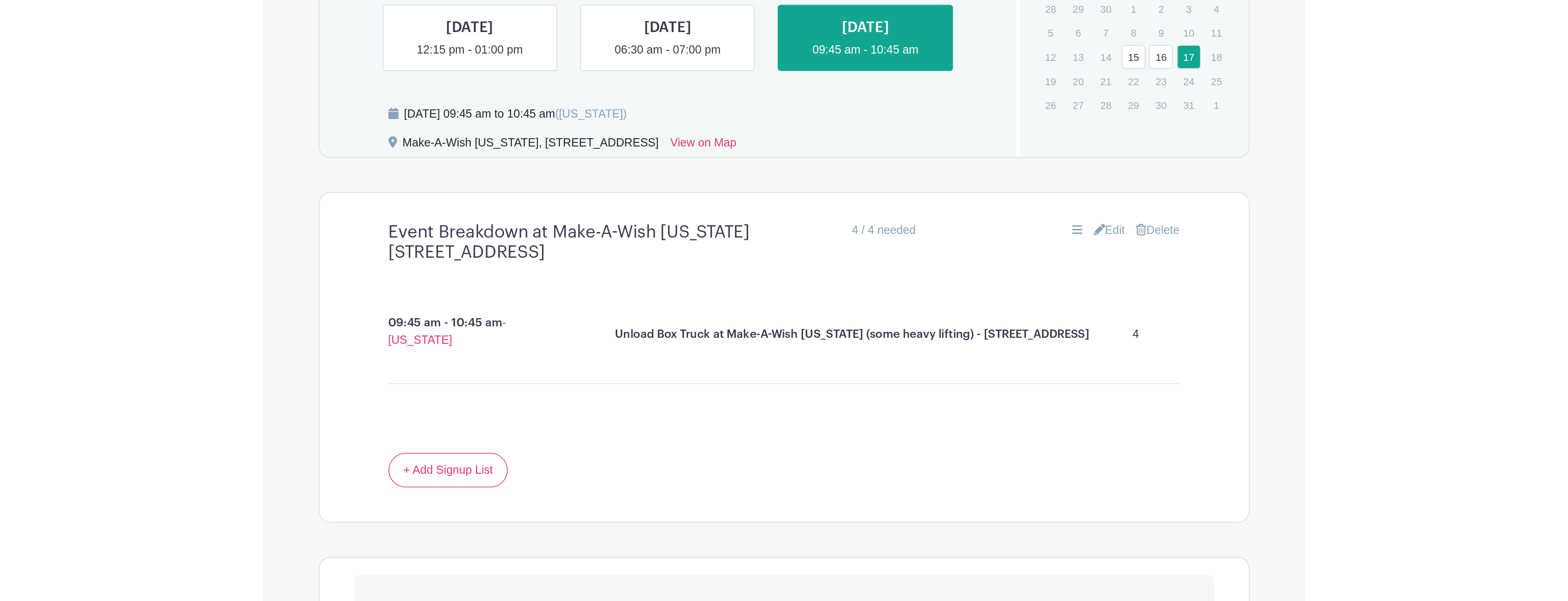
scroll to position [490, 0]
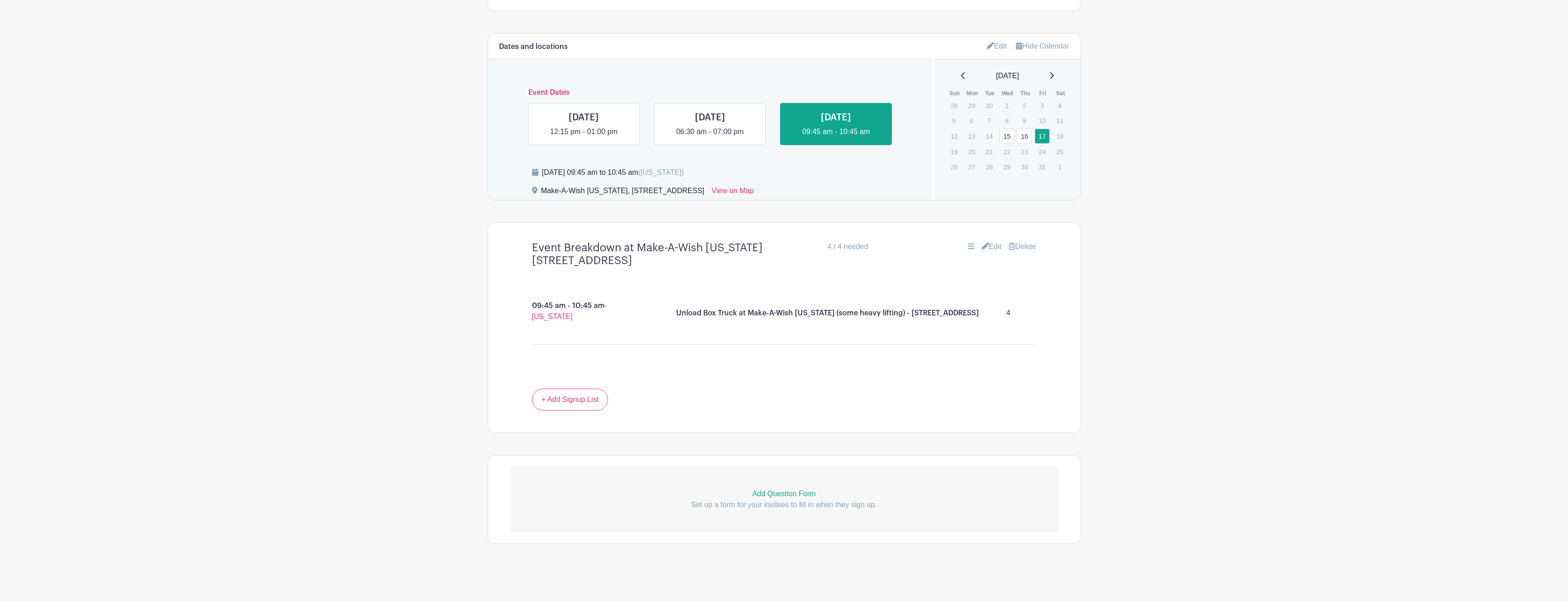
drag, startPoint x: 240, startPoint y: 21, endPoint x: 683, endPoint y: 13, distance: 443.1
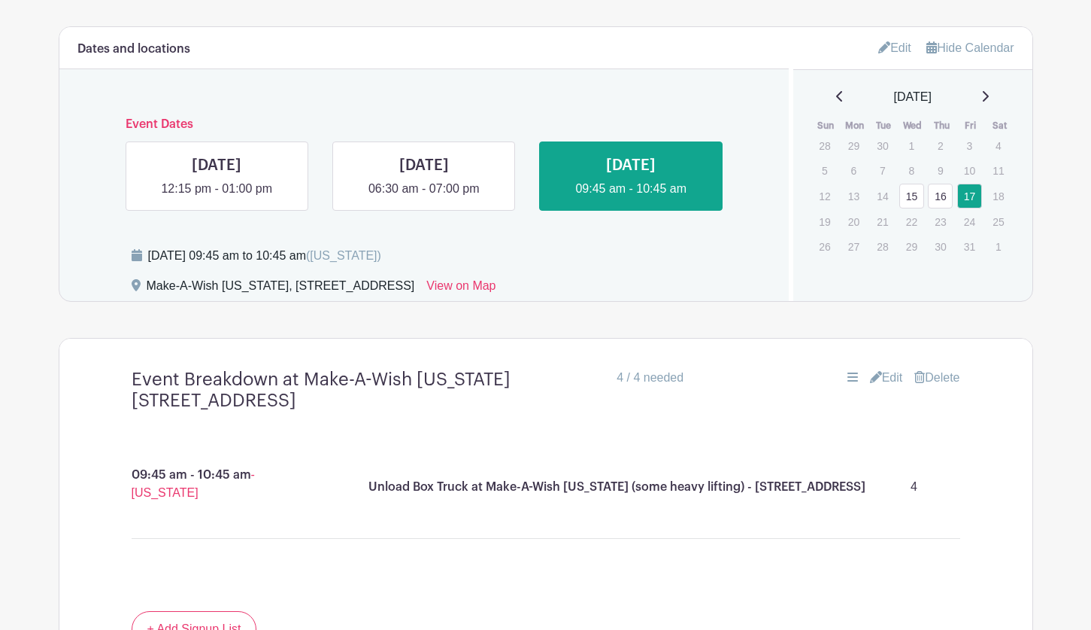
scroll to position [788, 0]
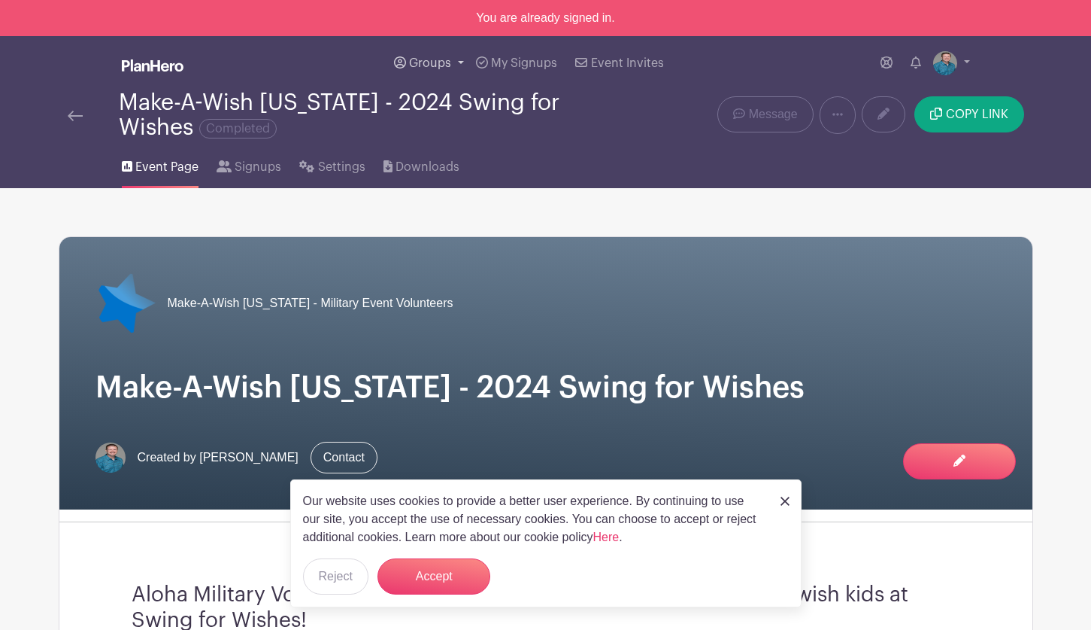
click at [426, 58] on span "Groups" at bounding box center [430, 63] width 42 height 12
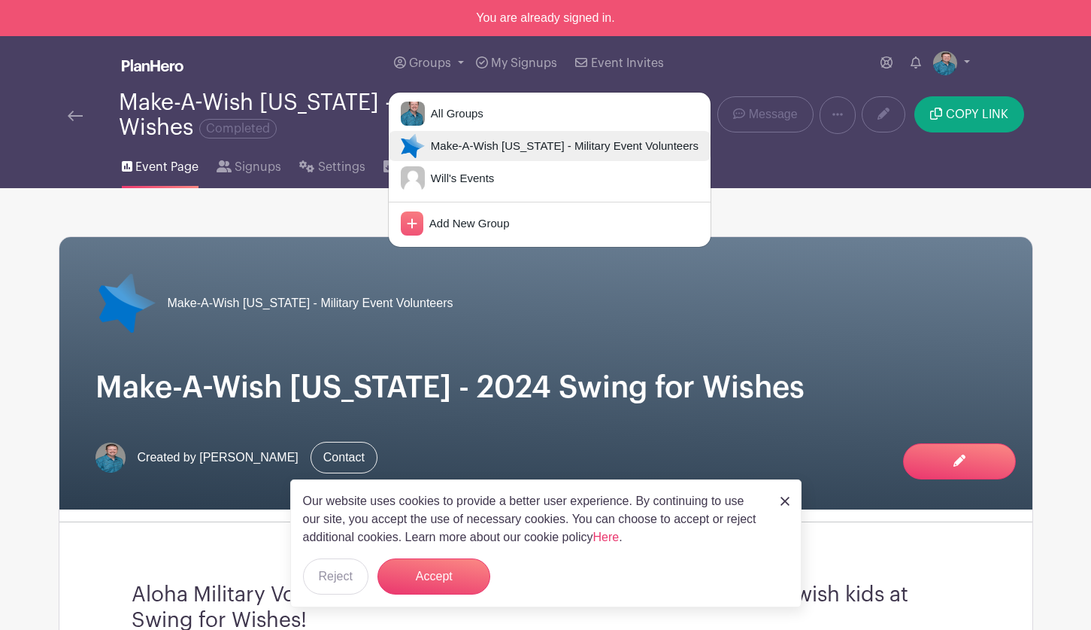
click at [454, 145] on span "Make-A-Wish [US_STATE] - Military Event Volunteers" at bounding box center [562, 146] width 274 height 17
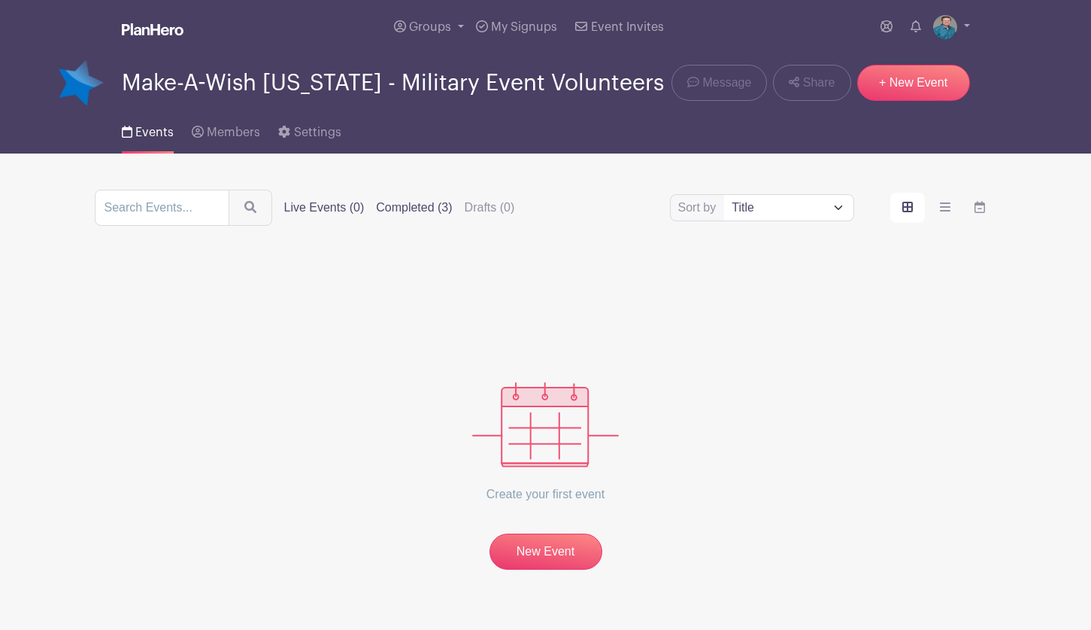
click at [421, 208] on label "Completed (3)" at bounding box center [414, 208] width 76 height 18
click at [0, 0] on input "Completed (3)" at bounding box center [0, 0] width 0 height 0
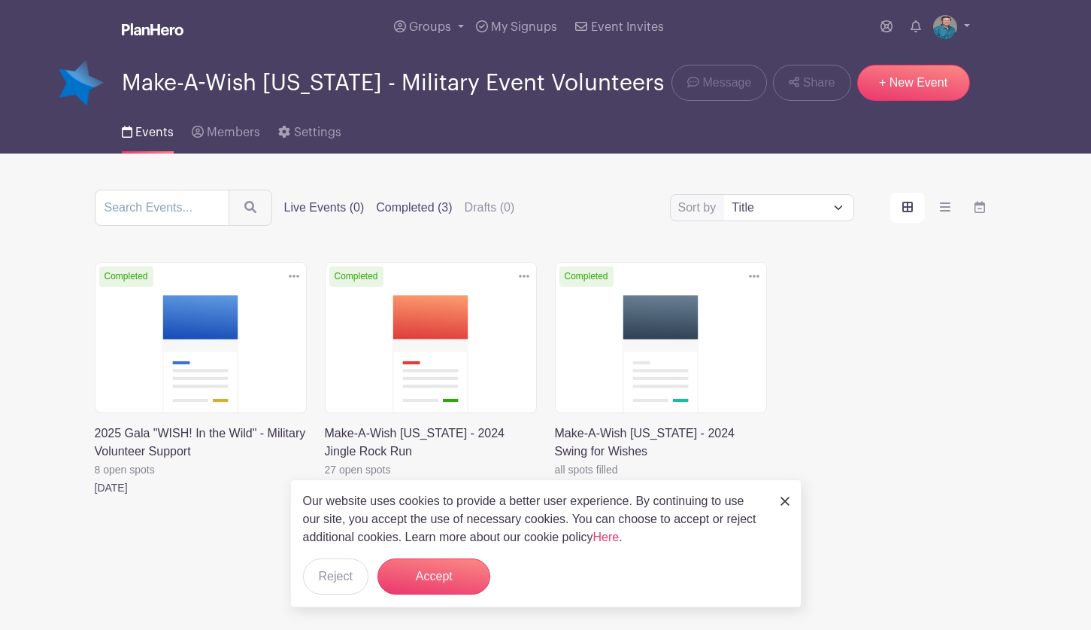
click at [330, 208] on label "Live Events (0)" at bounding box center [324, 208] width 80 height 18
click at [0, 0] on input "Live Events (0)" at bounding box center [0, 0] width 0 height 0
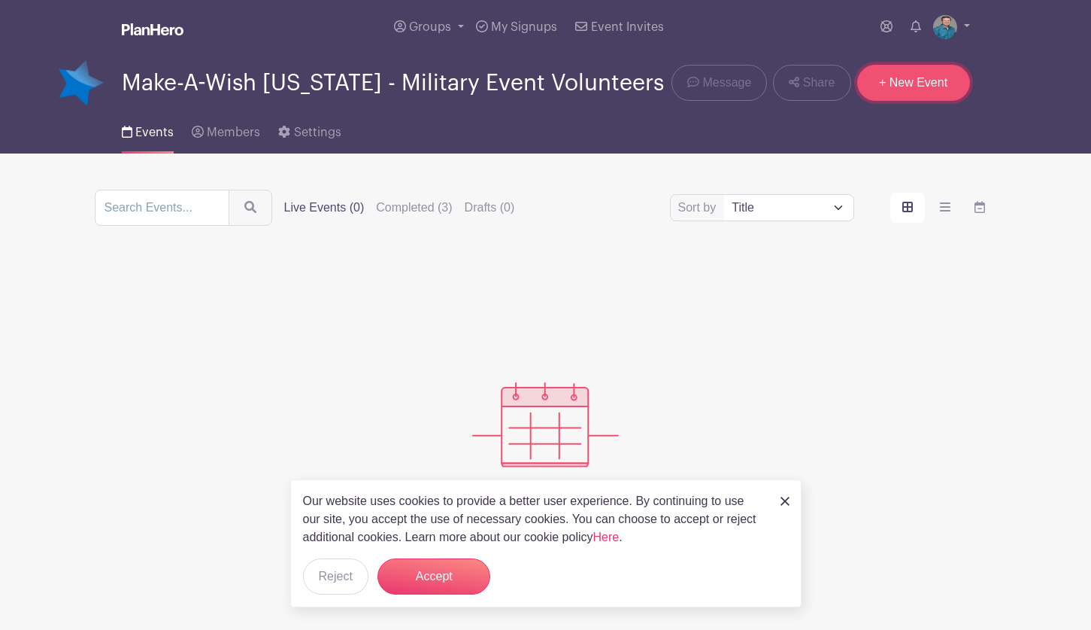
click at [915, 79] on link "+ New Event" at bounding box center [913, 83] width 113 height 36
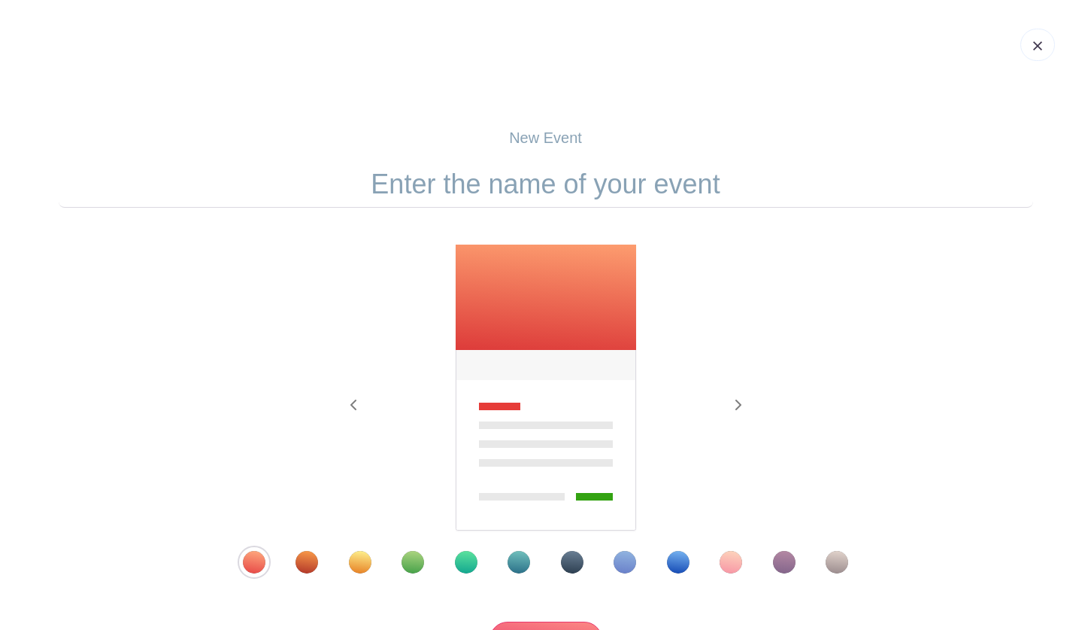
click at [570, 555] on div "Template 7" at bounding box center [572, 562] width 23 height 23
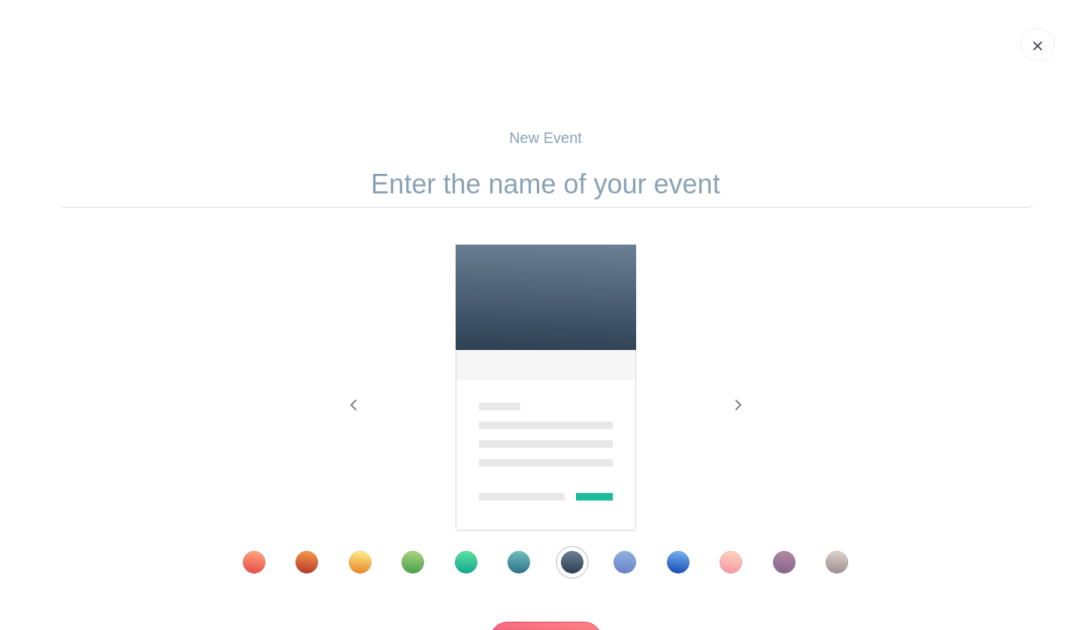
click at [441, 178] on input "text" at bounding box center [546, 184] width 975 height 47
click at [405, 187] on input "text" at bounding box center [546, 184] width 975 height 47
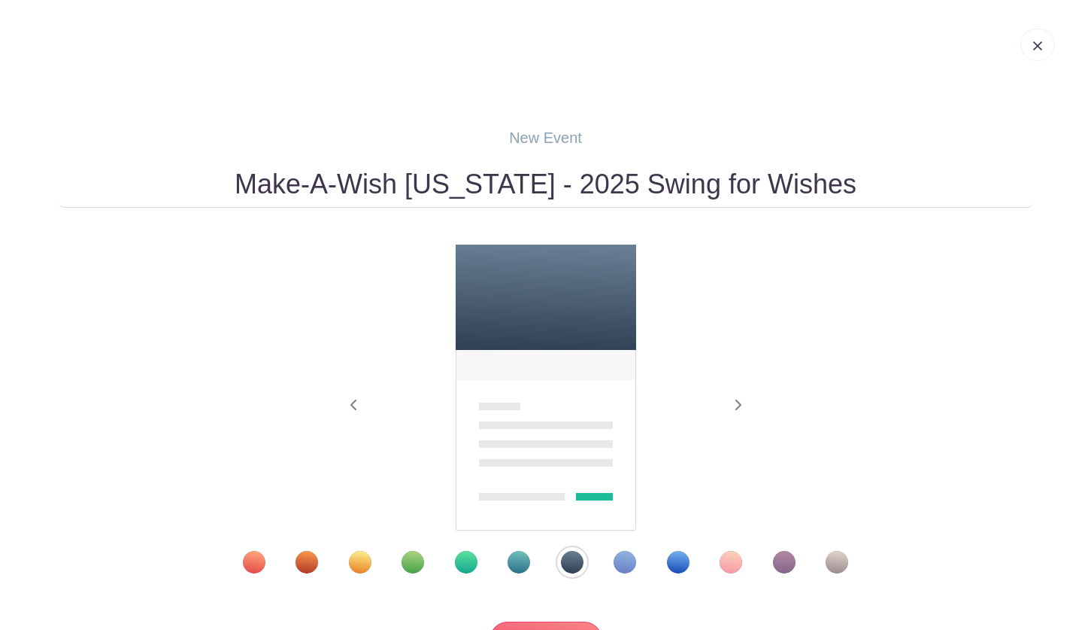
type input "Make-A-Wish [US_STATE] - 2025 Swing for Wishes"
click at [215, 275] on div "Previous Next" at bounding box center [546, 408] width 975 height 329
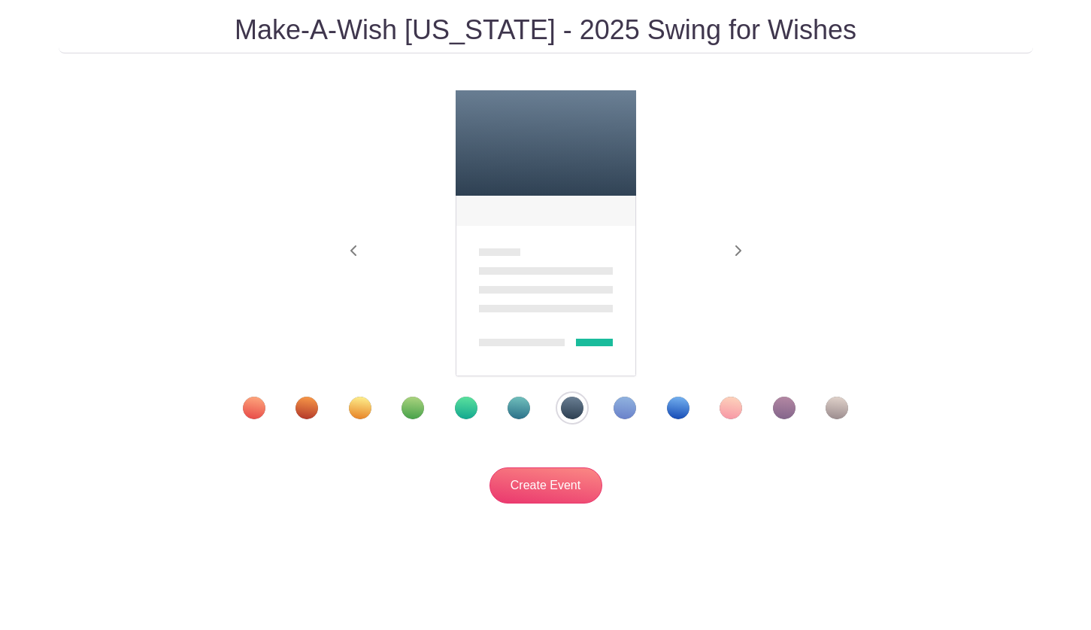
scroll to position [158, 0]
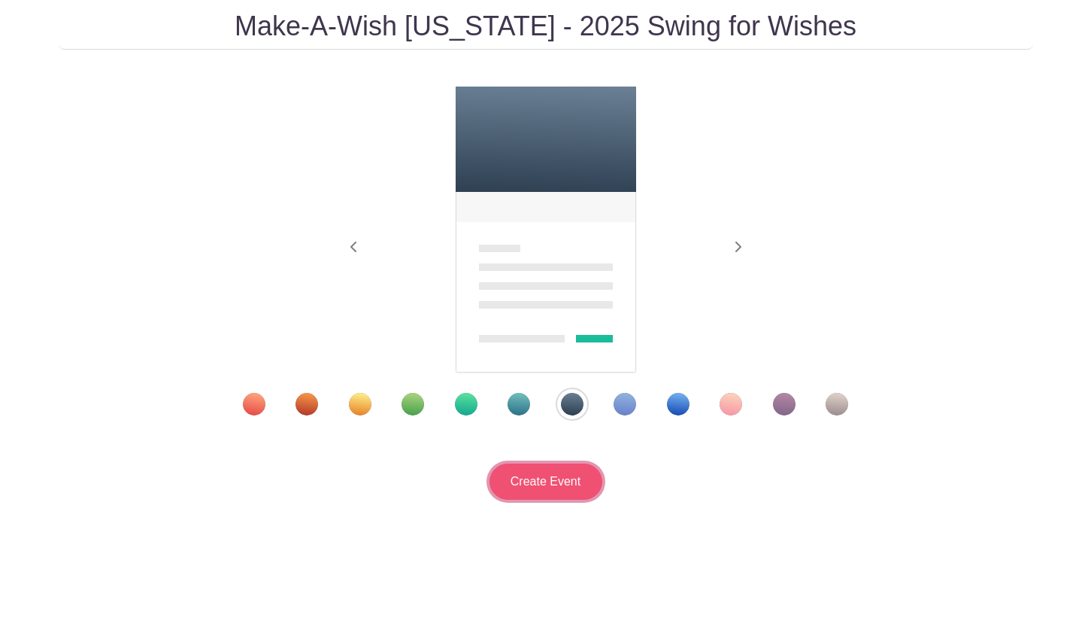
click at [517, 466] on input "Create Event" at bounding box center [546, 481] width 113 height 36
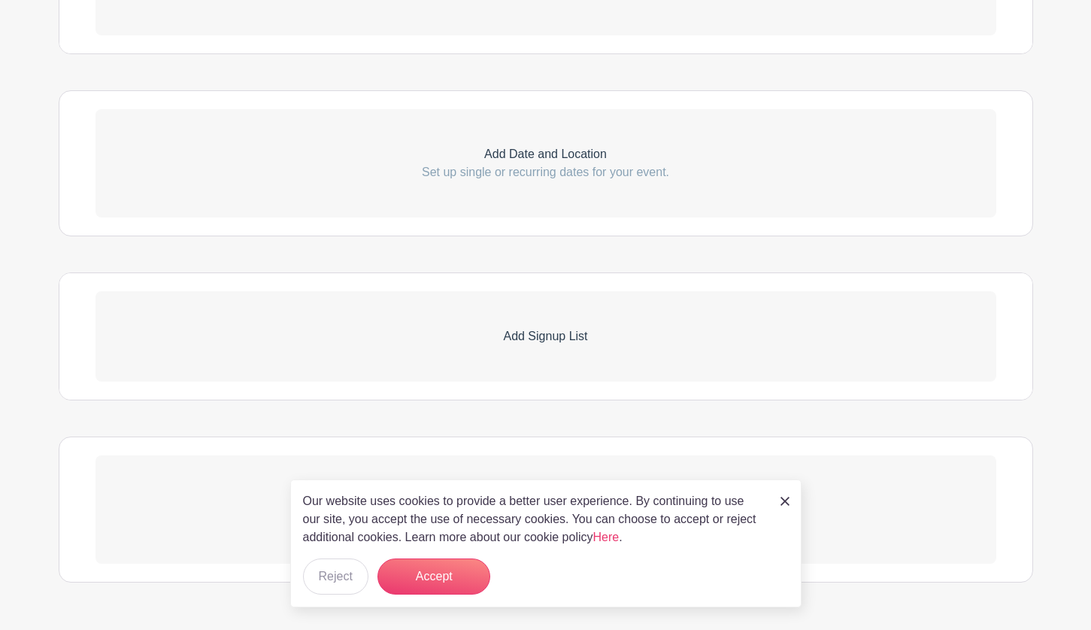
scroll to position [602, 0]
click at [781, 498] on img at bounding box center [785, 500] width 9 height 9
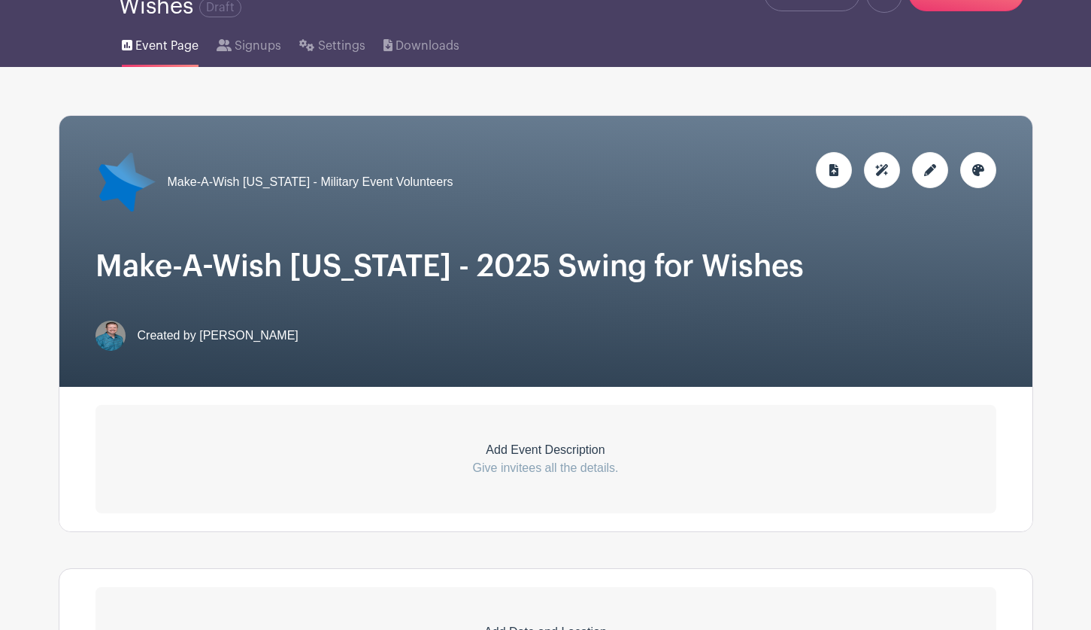
scroll to position [226, 0]
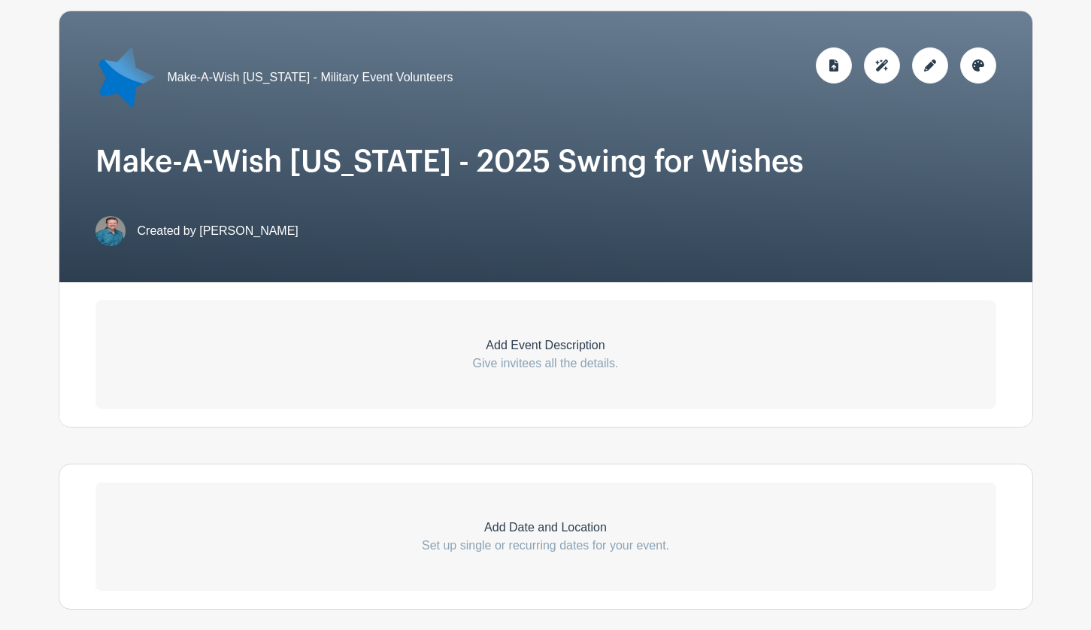
click at [478, 341] on p "Add Event Description" at bounding box center [546, 345] width 901 height 18
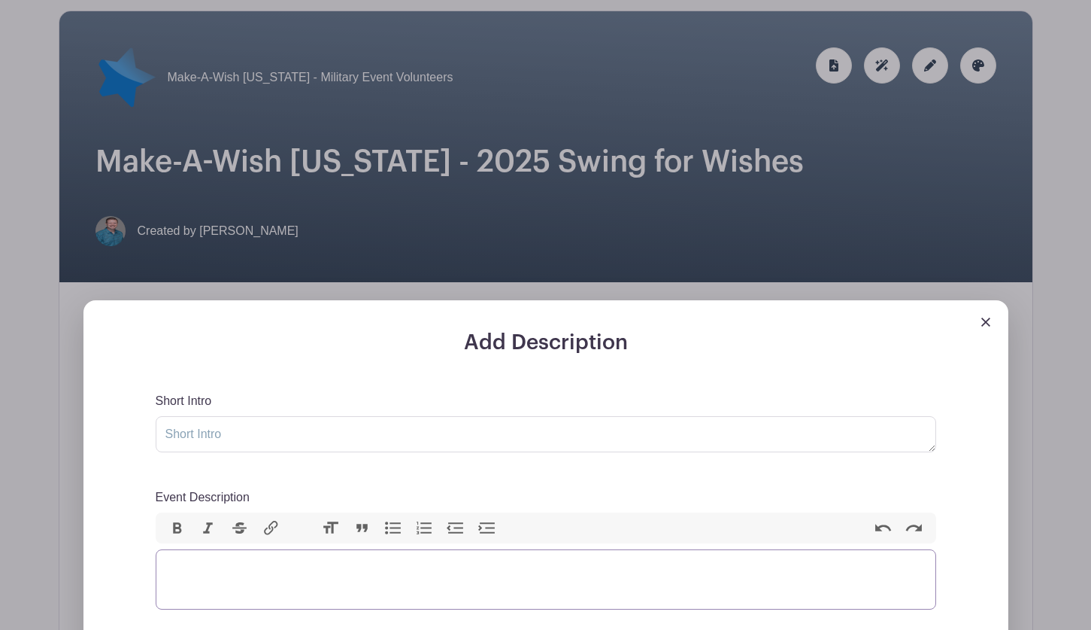
click at [194, 568] on trix-editor "Event Description" at bounding box center [546, 579] width 781 height 60
paste trix-editor "<div>&nbsp;</div><div><br>Aloha Military Volunteers! Mahalo for volunteering fo…"
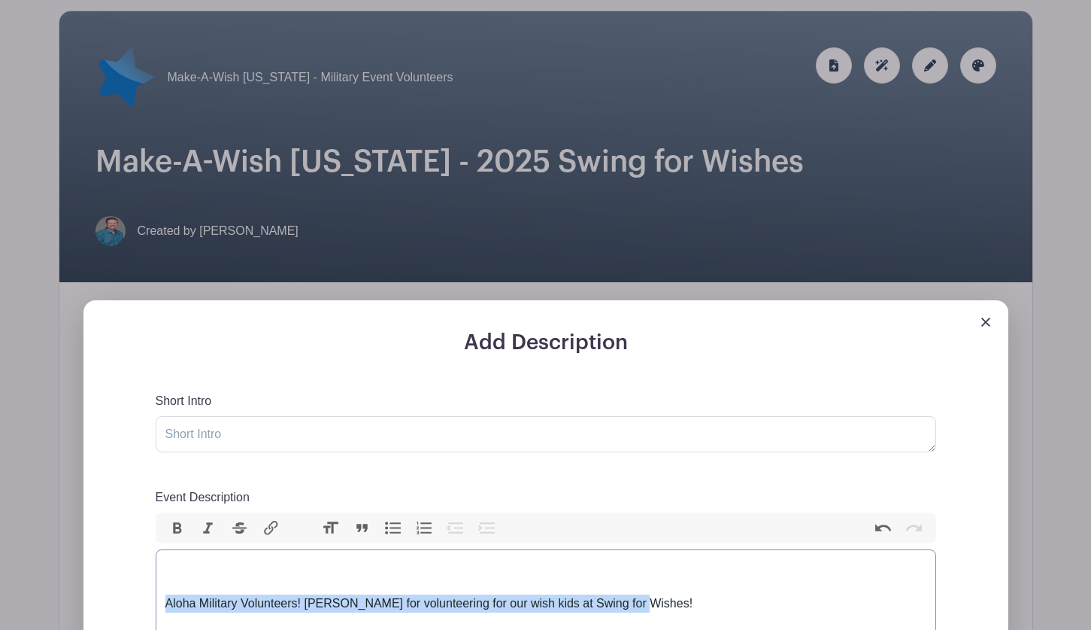
drag, startPoint x: 644, startPoint y: 601, endPoint x: 150, endPoint y: 602, distance: 494.1
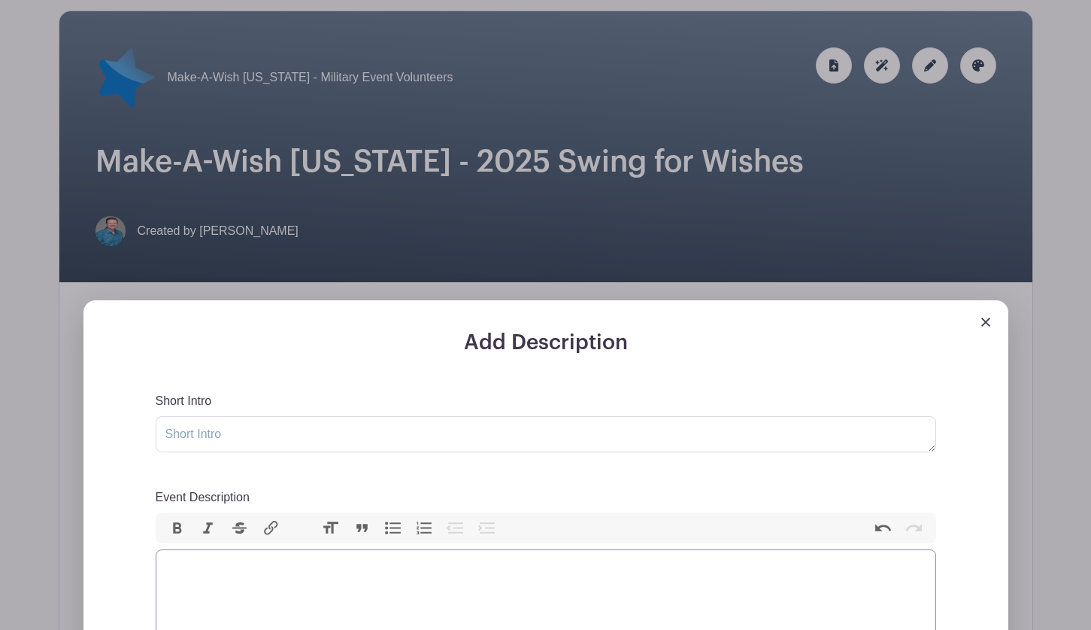
type trix-editor "<div>&nbsp;</div><div><br><br><br></div><div>Over the past 18 years, the annual…"
click at [219, 437] on textarea "Short Intro" at bounding box center [546, 434] width 781 height 36
paste textarea "Aloha Military Volunteers! [PERSON_NAME] for volunteering for our wish kids at …"
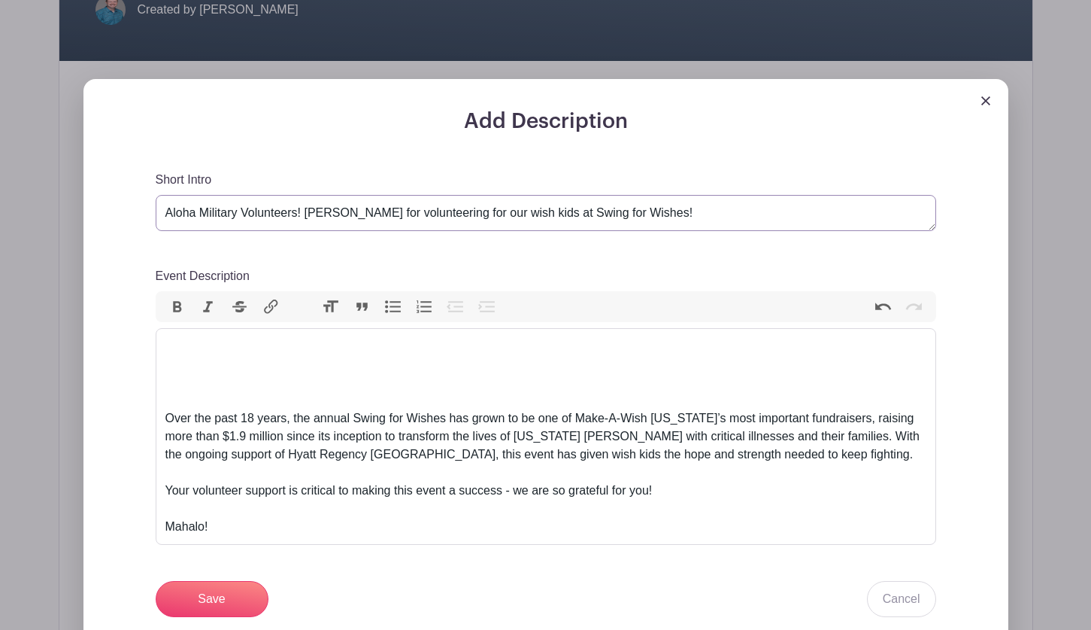
scroll to position [451, 0]
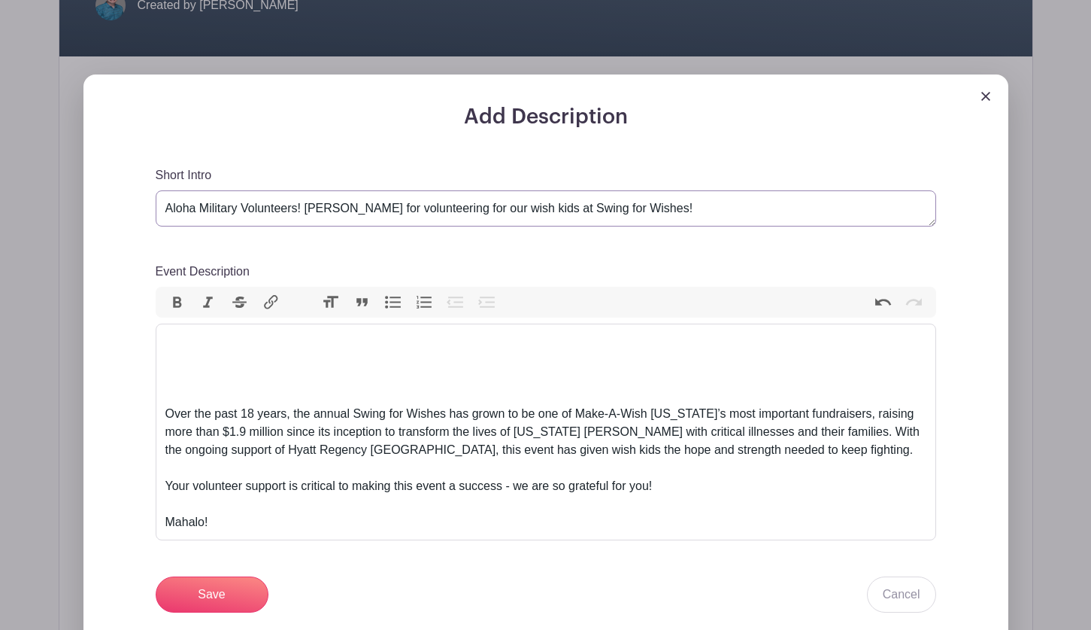
type textarea "Aloha Military Volunteers! [PERSON_NAME] for volunteering for our wish kids at …"
click at [170, 395] on div "Event Description" at bounding box center [545, 377] width 761 height 54
click at [165, 412] on div "Over the past 18 years, the annual Swing for Wishes has grown to be one of Make…" at bounding box center [545, 468] width 761 height 126
click at [167, 418] on div "Over the past 18 years, the annual Swing for Wishes has grown to be one of Make…" at bounding box center [545, 468] width 761 height 126
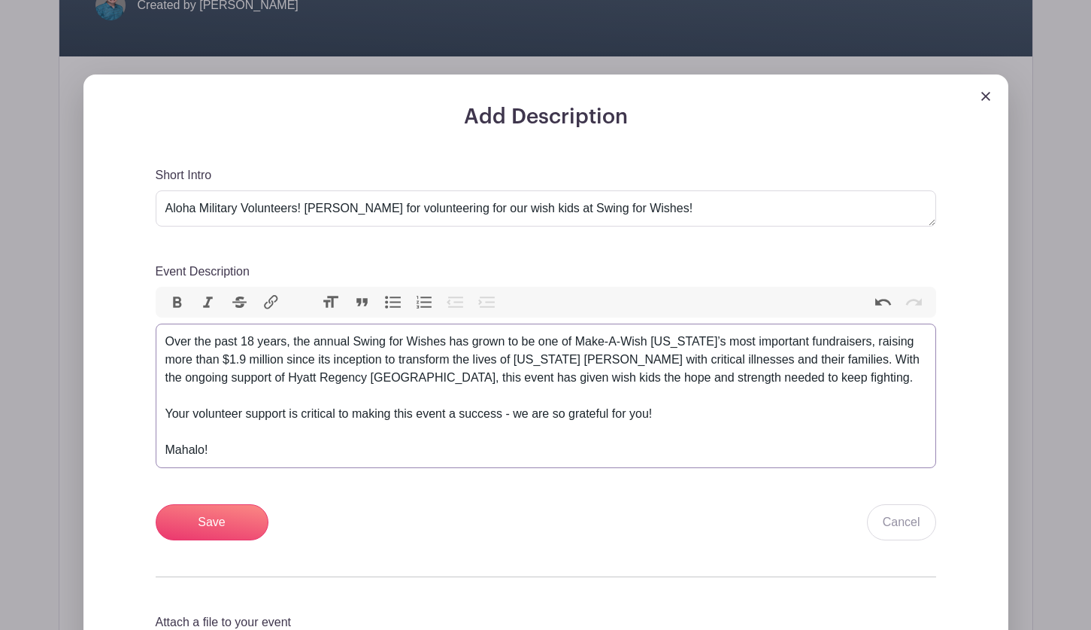
click at [259, 339] on div "Over the past 18 years, the annual Swing for Wishes has grown to be one of Make…" at bounding box center [545, 395] width 761 height 126
type trix-editor "<div>&nbsp;Over the past 19 years, the annual Swing for Wishes has grown to be …"
click at [413, 402] on div "Over the past 19 years, the annual Swing for Wishes has grown to be one of Make…" at bounding box center [545, 395] width 761 height 126
click at [185, 522] on input "Save" at bounding box center [212, 522] width 113 height 36
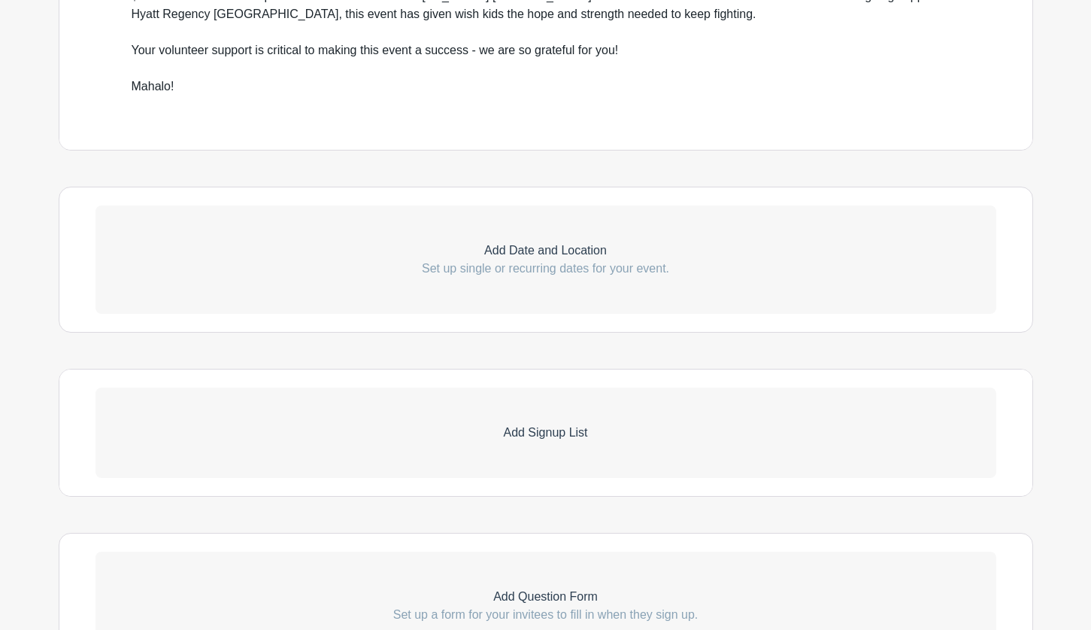
scroll to position [823, 0]
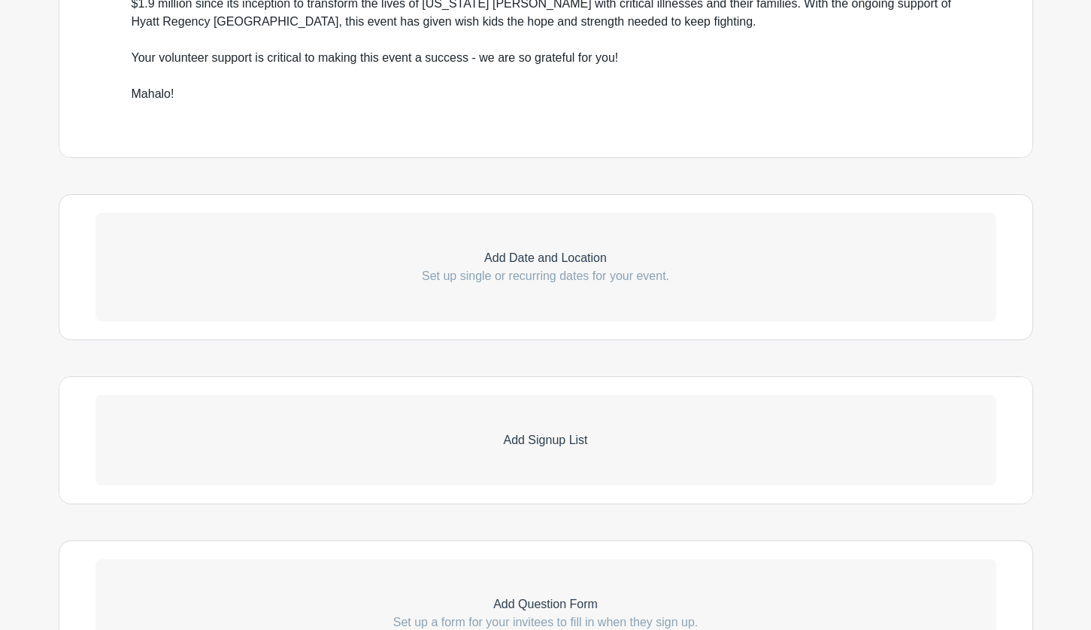
click at [505, 262] on p "Add Date and Location" at bounding box center [546, 258] width 901 height 18
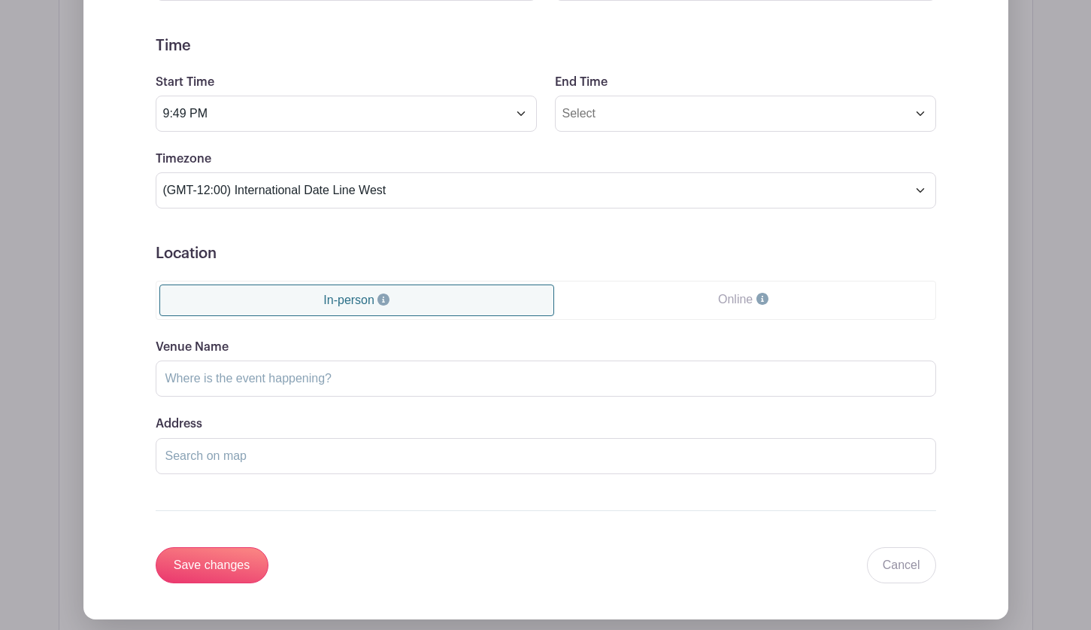
scroll to position [898, 0]
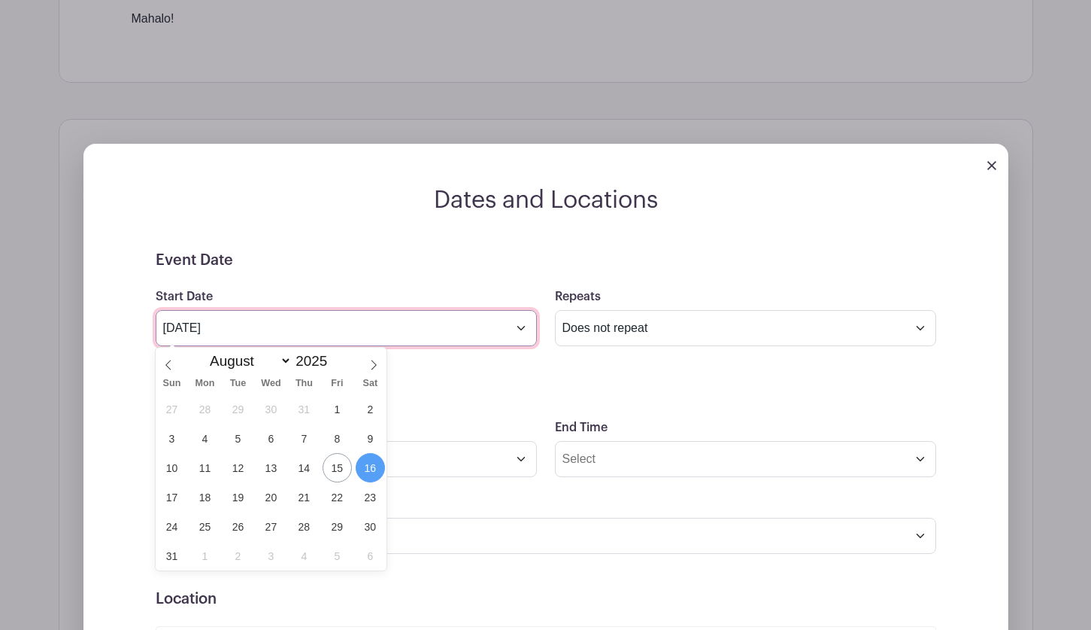
click at [259, 333] on input "Aug 16 2025" at bounding box center [346, 328] width 381 height 36
click at [995, 171] on div at bounding box center [545, 165] width 925 height 42
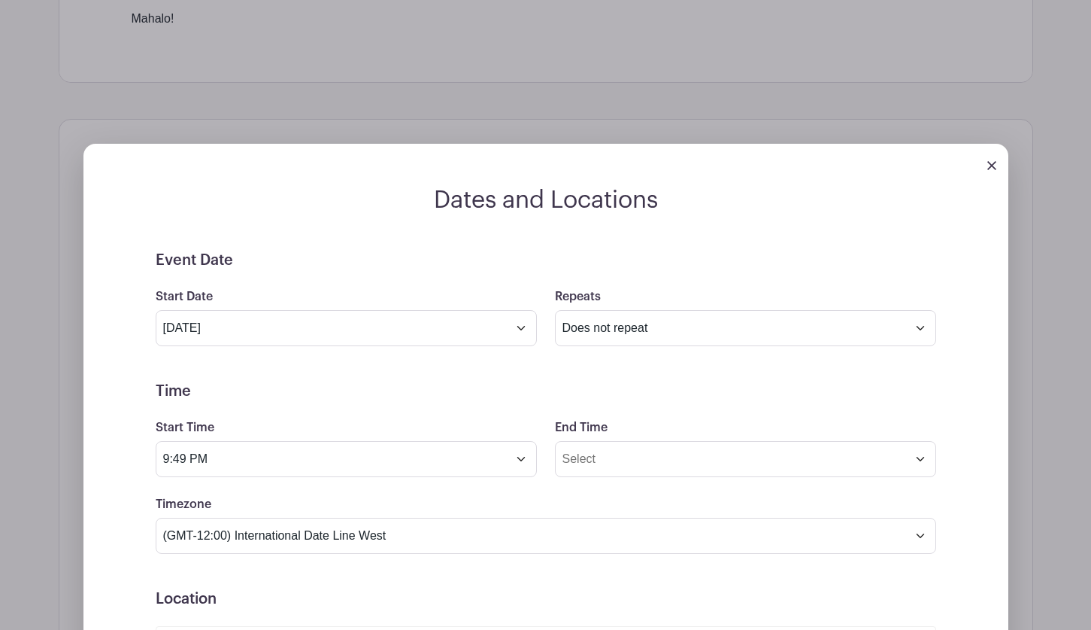
click at [991, 167] on img at bounding box center [992, 165] width 9 height 9
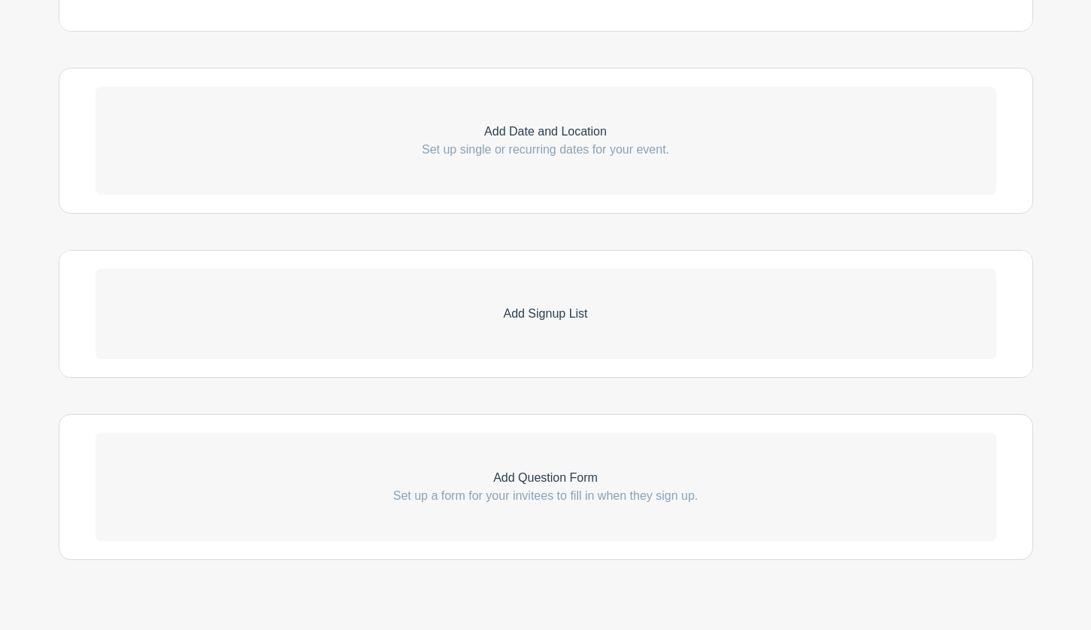
scroll to position [973, 0]
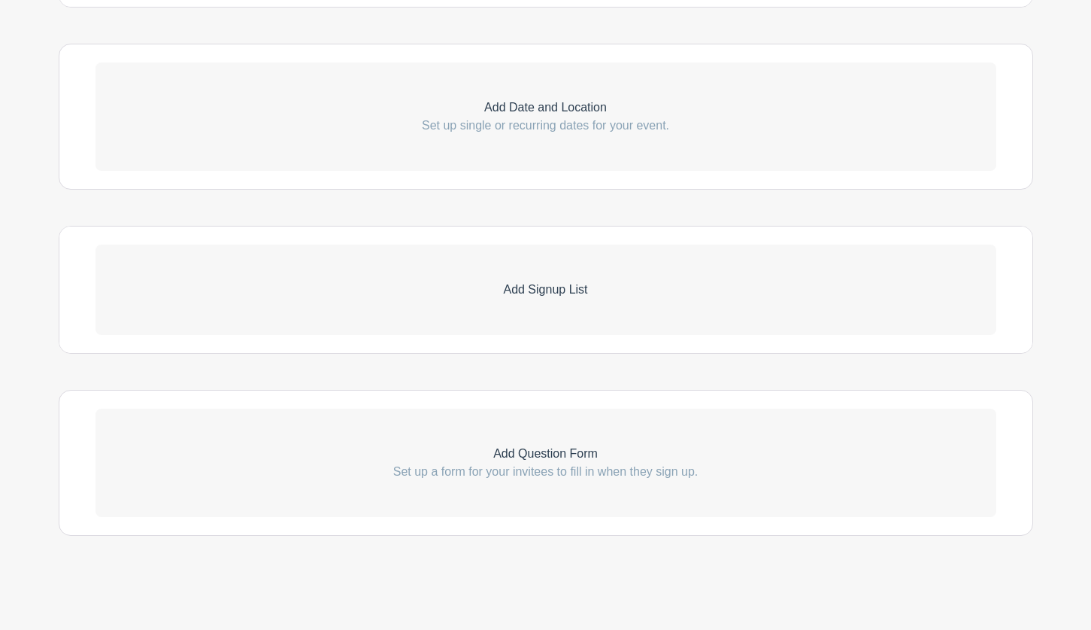
click at [475, 130] on p "Set up single or recurring dates for your event." at bounding box center [546, 126] width 901 height 18
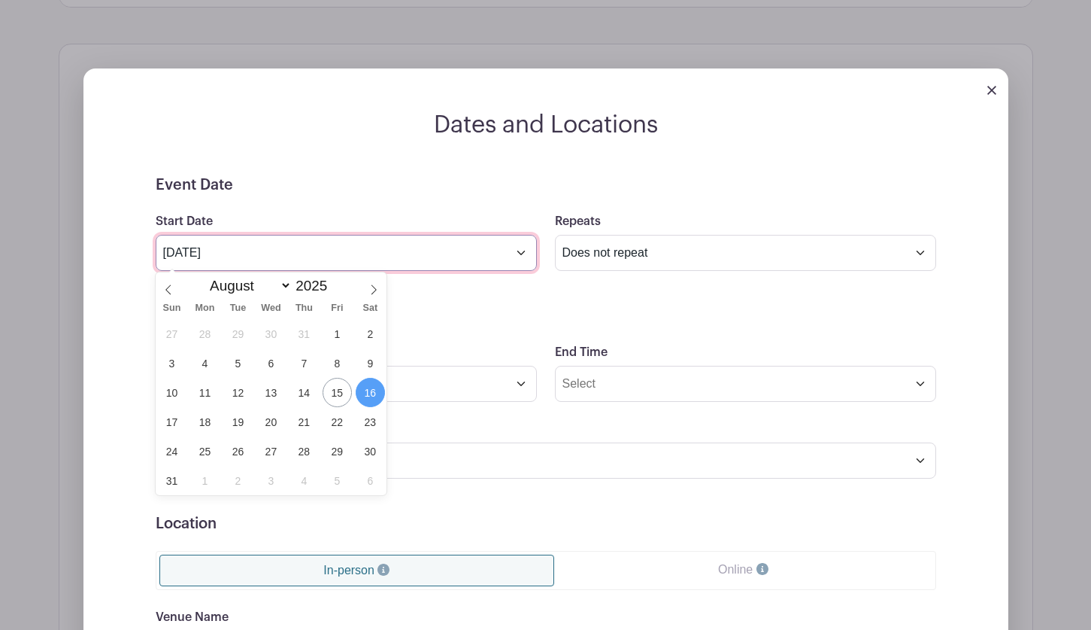
click at [408, 259] on input "Aug 16 2025" at bounding box center [346, 253] width 381 height 36
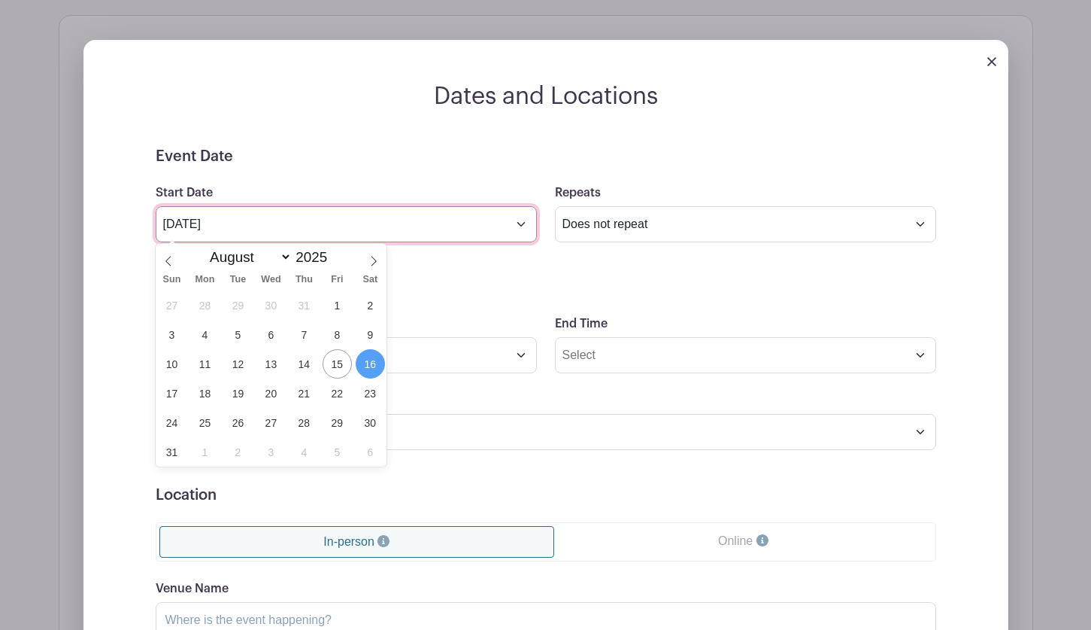
scroll to position [898, 0]
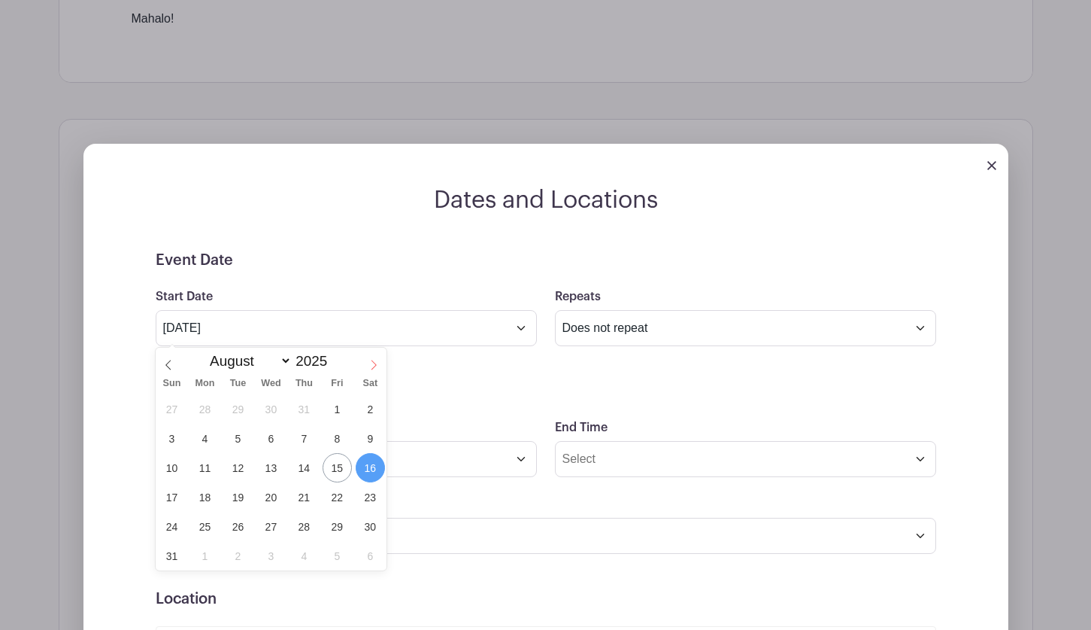
click at [369, 362] on icon at bounding box center [374, 365] width 11 height 11
select select "9"
click at [301, 470] on span "16" at bounding box center [304, 467] width 29 height 29
type input "Oct 16 2025"
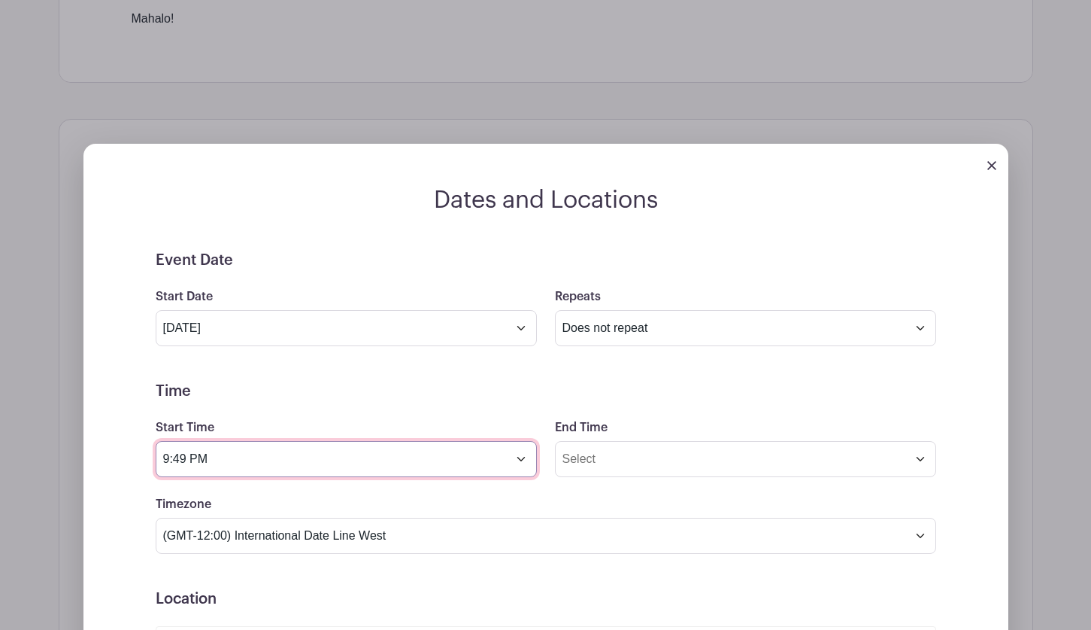
click at [369, 464] on input "9:49 PM" at bounding box center [346, 459] width 381 height 36
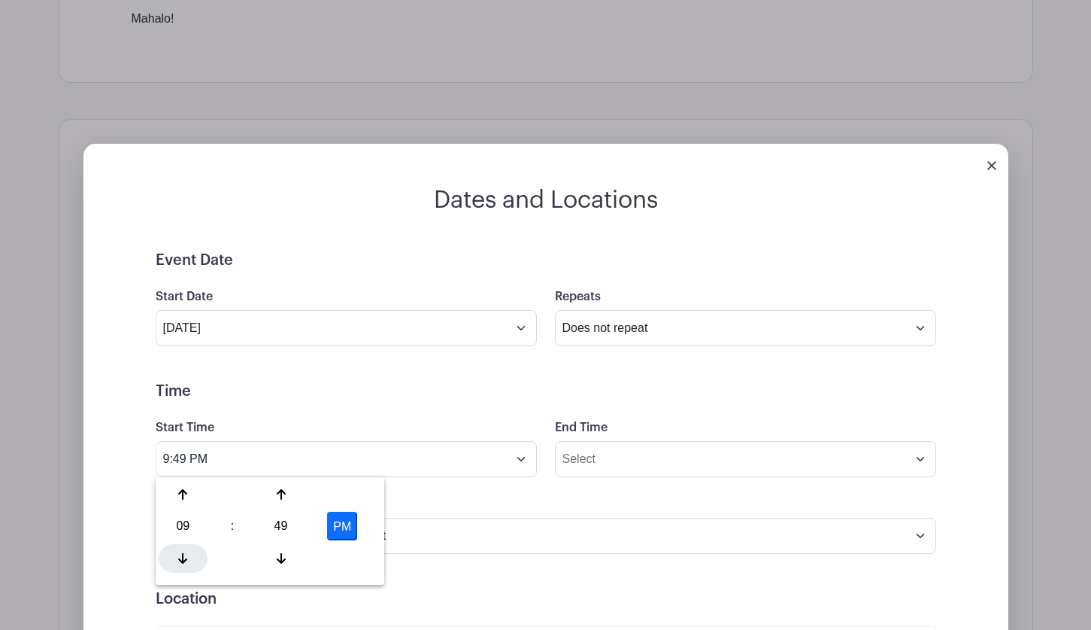
click at [185, 553] on icon at bounding box center [182, 558] width 9 height 12
click at [281, 554] on icon at bounding box center [281, 558] width 9 height 12
click at [281, 554] on icon at bounding box center [281, 558] width 9 height 11
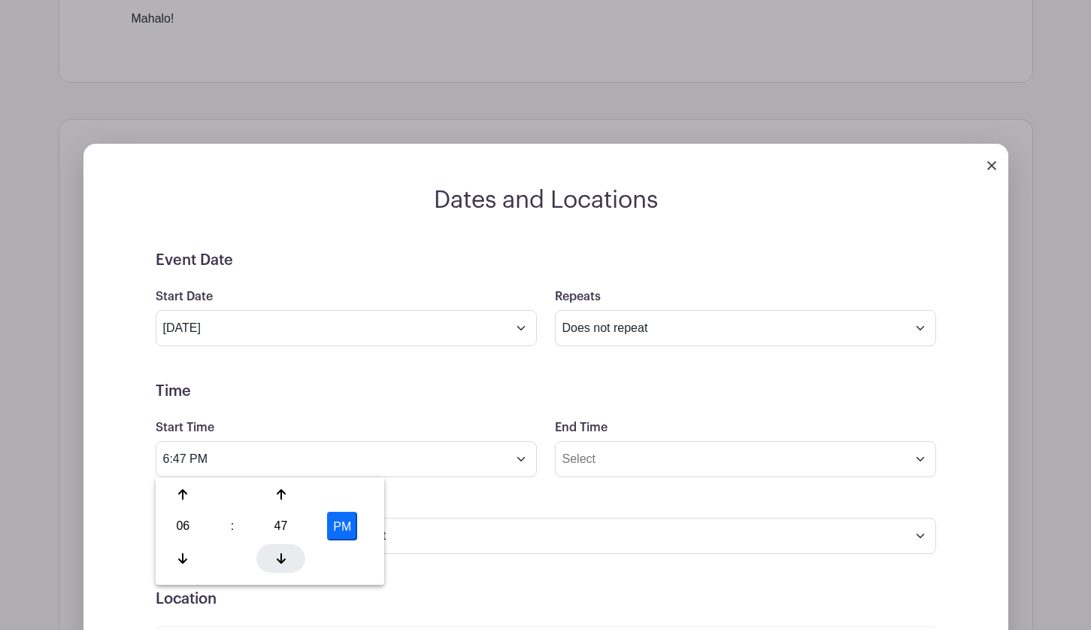
click at [281, 554] on icon at bounding box center [281, 558] width 9 height 11
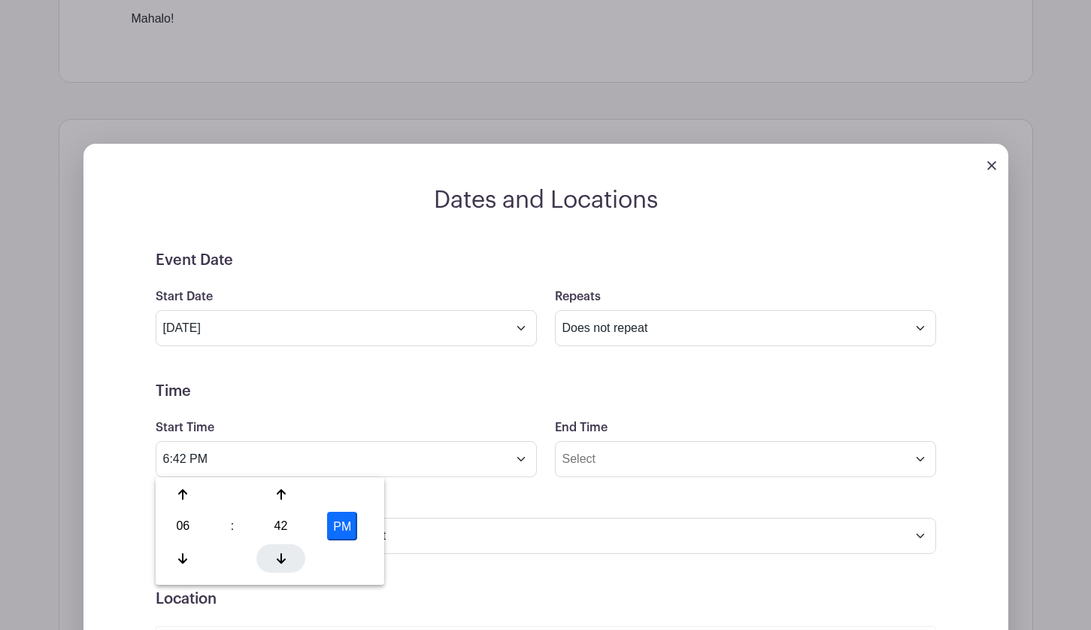
click at [281, 554] on icon at bounding box center [281, 558] width 9 height 11
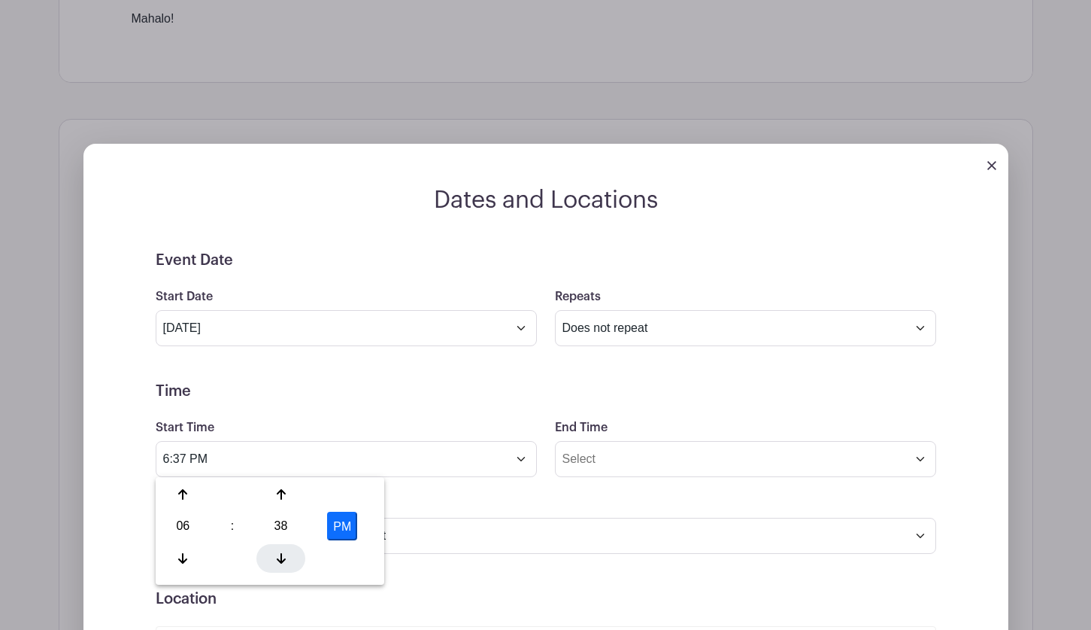
click at [281, 554] on icon at bounding box center [281, 558] width 9 height 11
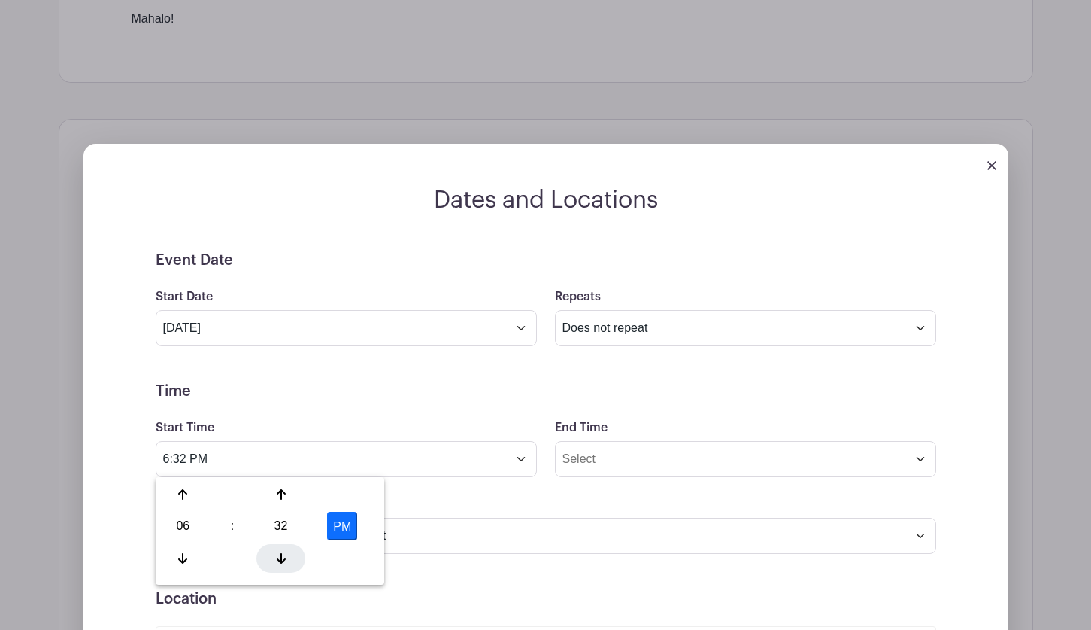
click at [281, 554] on icon at bounding box center [281, 558] width 9 height 11
click at [333, 520] on button "PM" at bounding box center [342, 525] width 30 height 29
type input "6:30 AM"
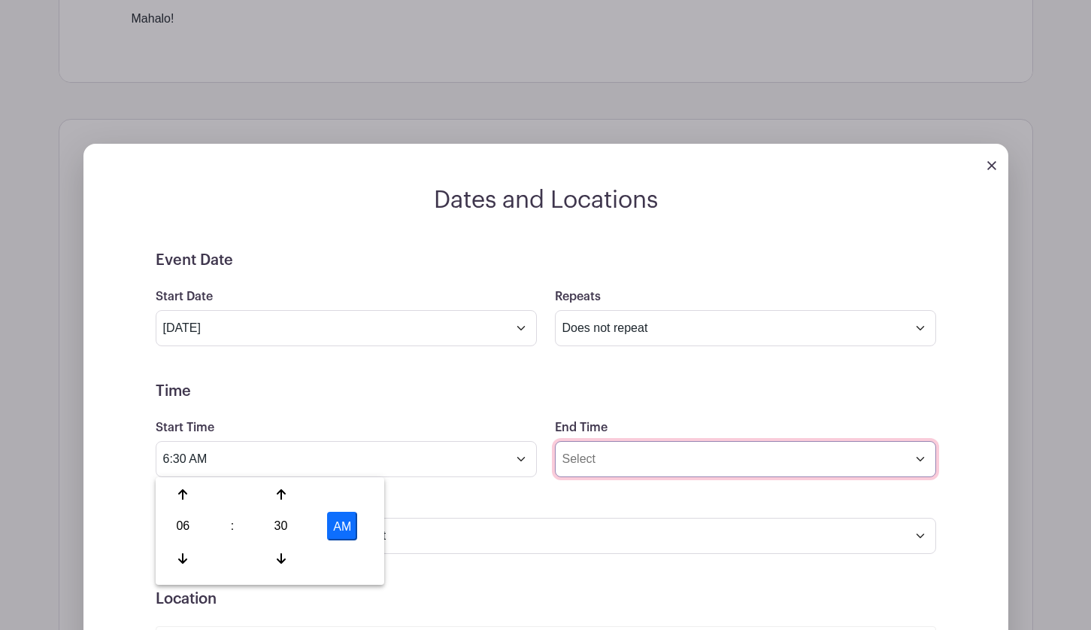
click at [614, 459] on input "End Time" at bounding box center [745, 459] width 381 height 36
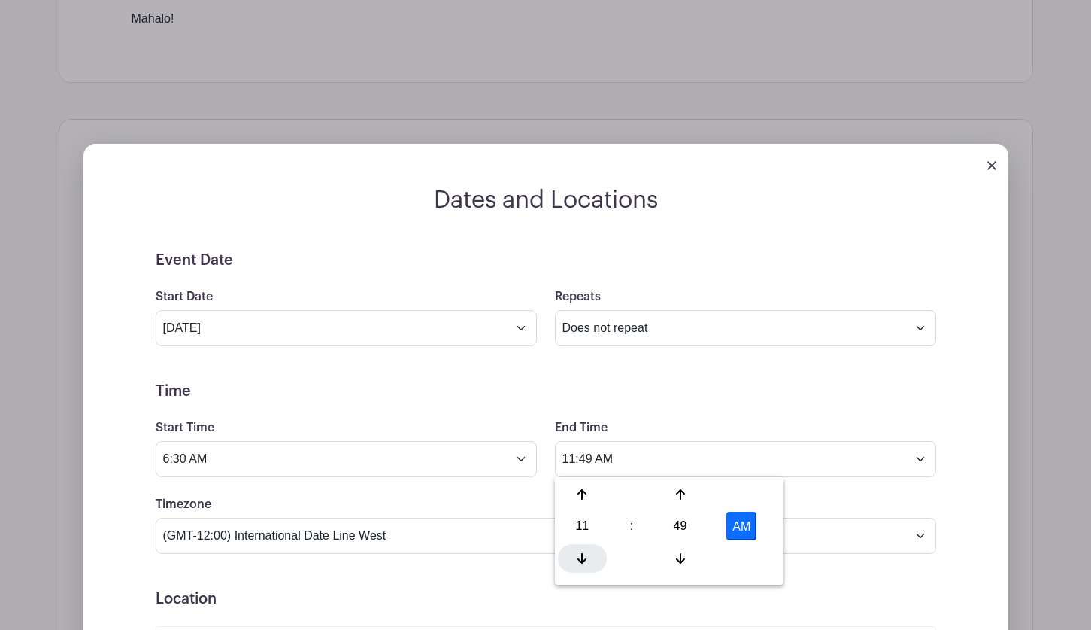
click at [581, 552] on icon at bounding box center [582, 558] width 9 height 12
click at [581, 527] on div "10" at bounding box center [582, 525] width 49 height 29
click at [751, 519] on div "07" at bounding box center [750, 525] width 50 height 29
click at [682, 523] on div "49" at bounding box center [680, 525] width 49 height 29
click at [585, 493] on div "00" at bounding box center [583, 494] width 50 height 29
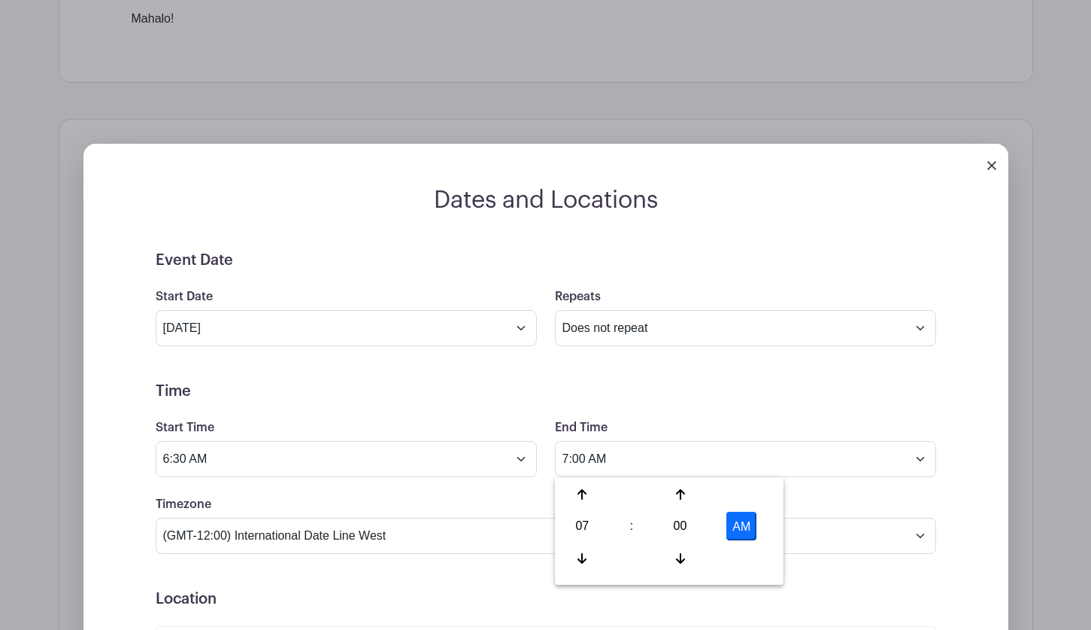
click at [739, 523] on button "AM" at bounding box center [742, 525] width 30 height 29
type input "7:00 PM"
click at [811, 500] on div "Timezone (GMT-12:00) International Date Line West (GMT-11:00) American Samoa (G…" at bounding box center [546, 524] width 799 height 59
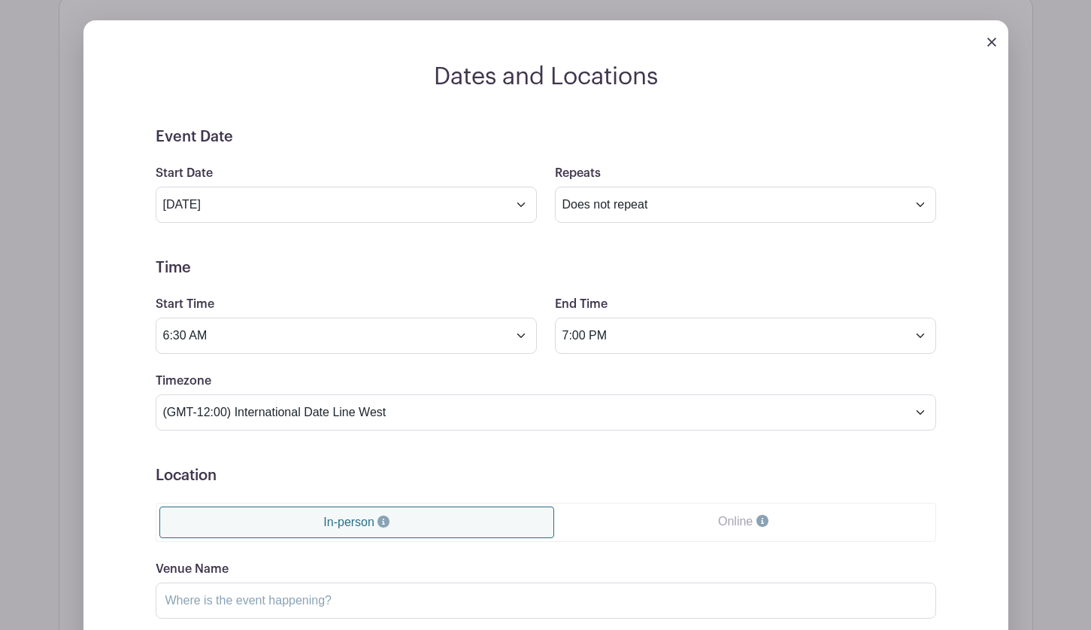
scroll to position [1048, 0]
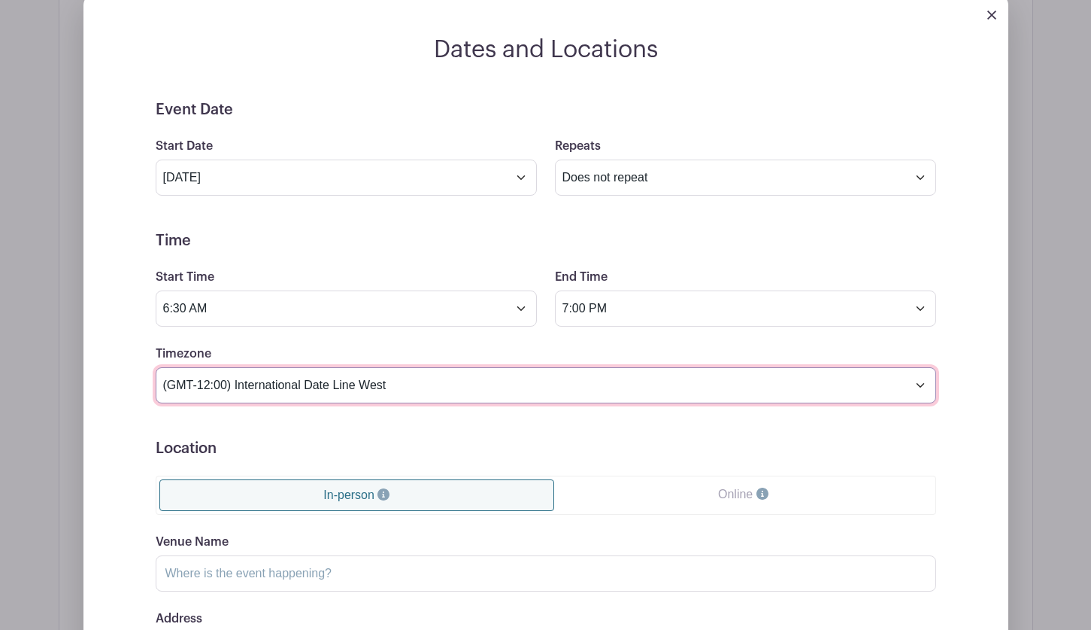
click at [482, 392] on select "(GMT-12:00) International Date Line West (GMT-11:00) [US_STATE] (GMT-11:00) [GE…" at bounding box center [546, 385] width 781 height 36
select select "[US_STATE]"
click at [156, 367] on select "(GMT-12:00) International Date Line West (GMT-11:00) [US_STATE] (GMT-11:00) [GE…" at bounding box center [546, 385] width 781 height 36
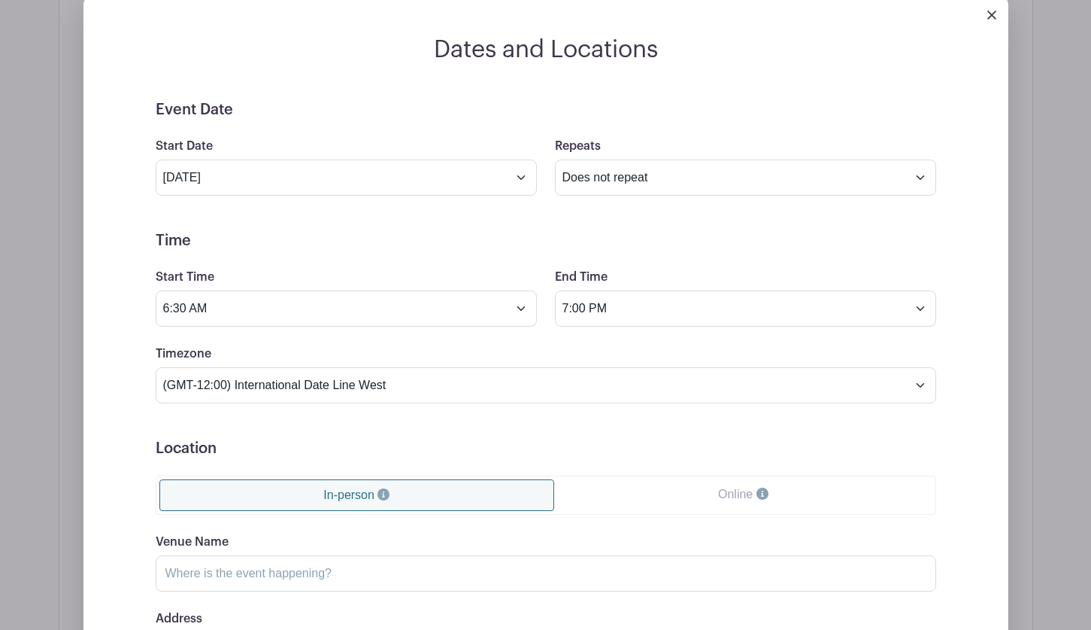
click at [486, 331] on form "Event Date Start Date Oct 16 2025 Repeats Does not repeat Daily Weekly Monthly …" at bounding box center [546, 439] width 781 height 677
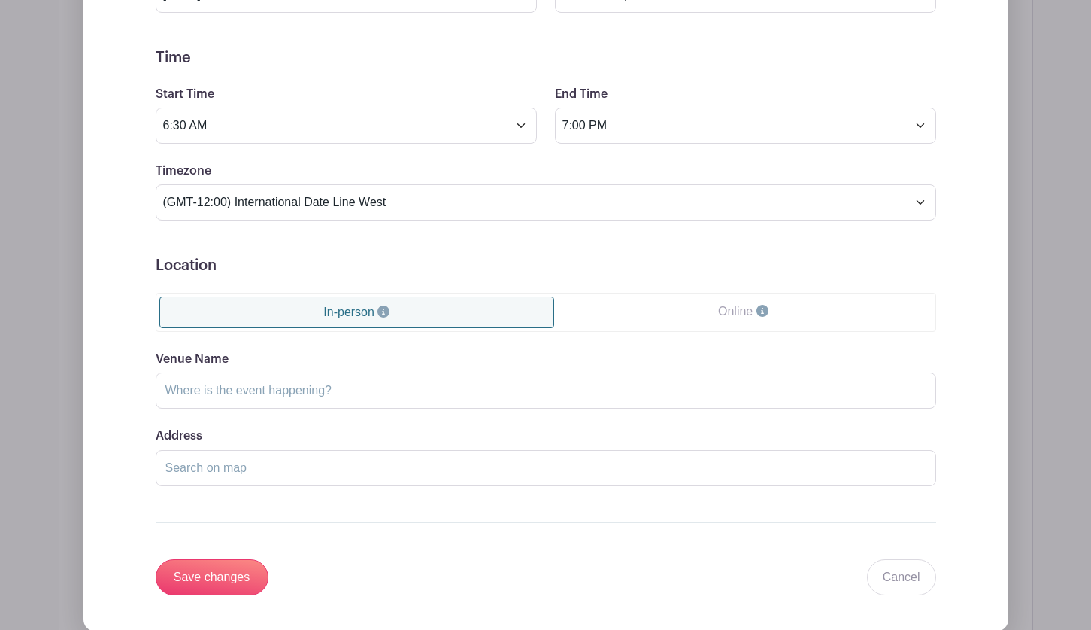
scroll to position [1274, 0]
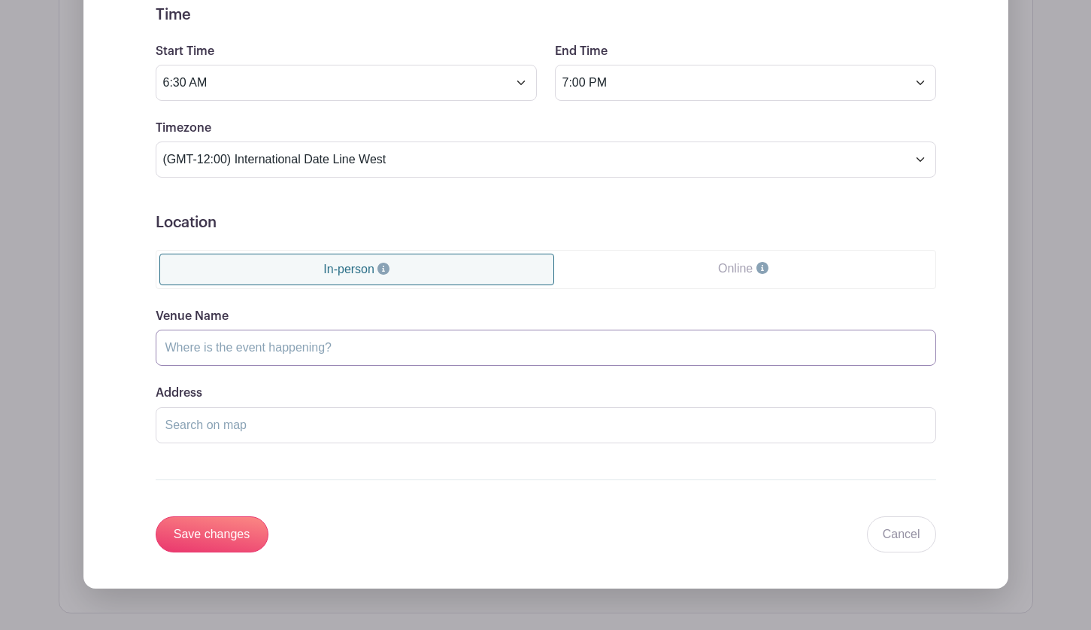
click at [211, 357] on input "Venue Name" at bounding box center [546, 347] width 781 height 36
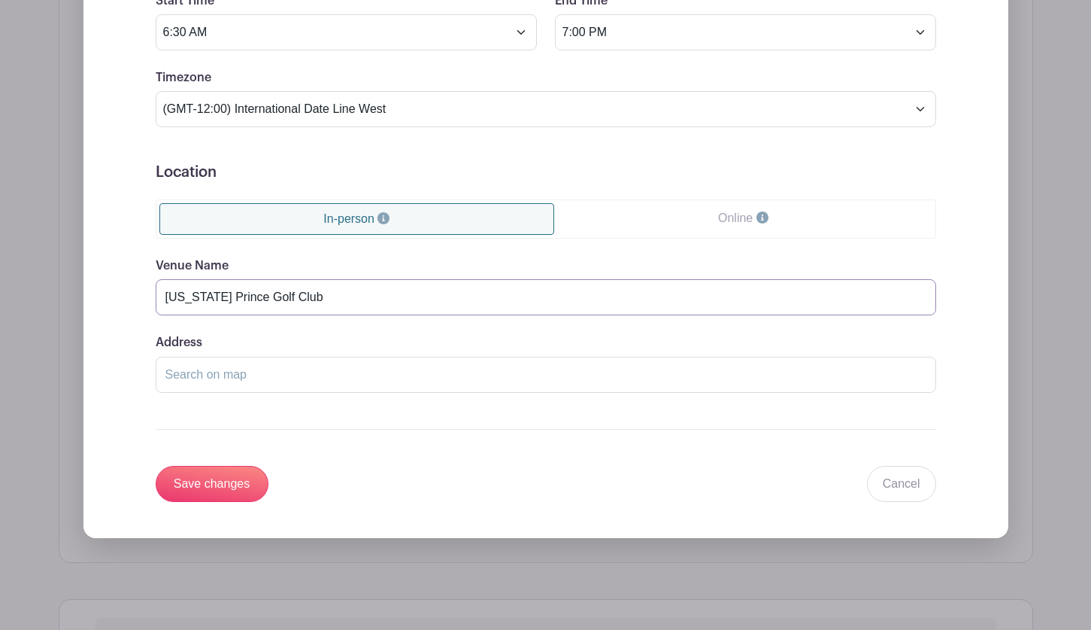
scroll to position [1349, 0]
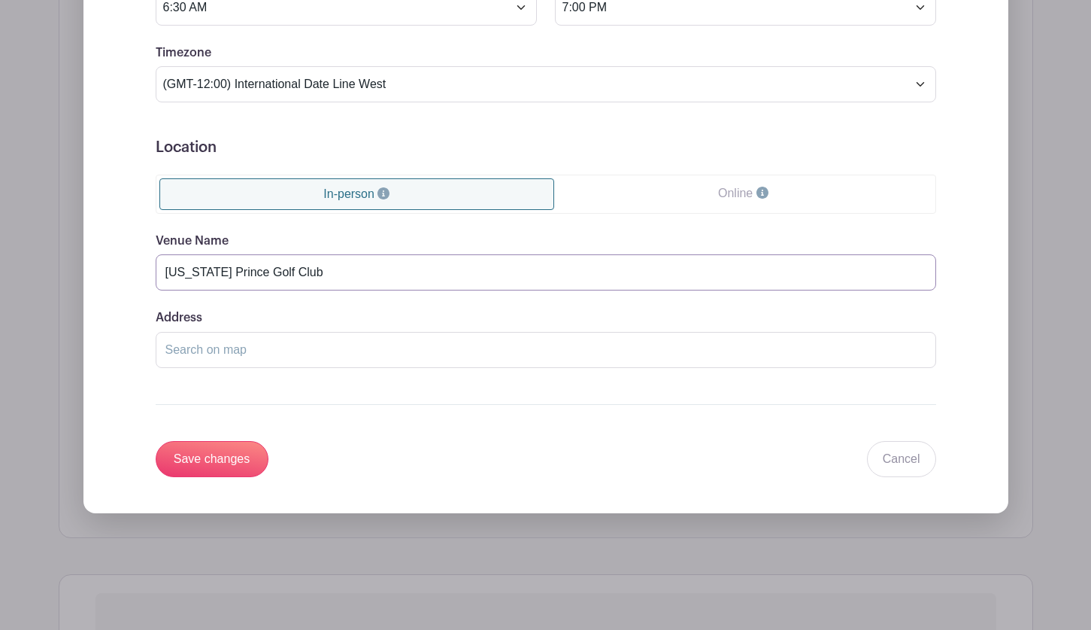
type input "Hawaii Prince Golf Club"
click at [214, 346] on input "Address" at bounding box center [546, 350] width 781 height 36
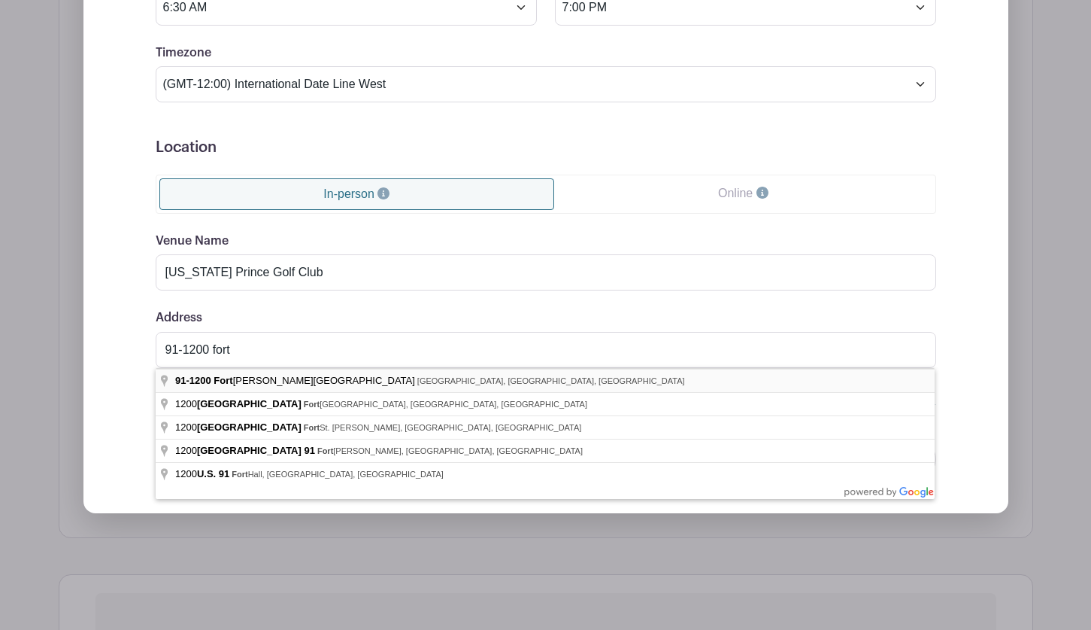
type input "91-1200 Fort Weaver Road, Ewa Beach, HI, USA"
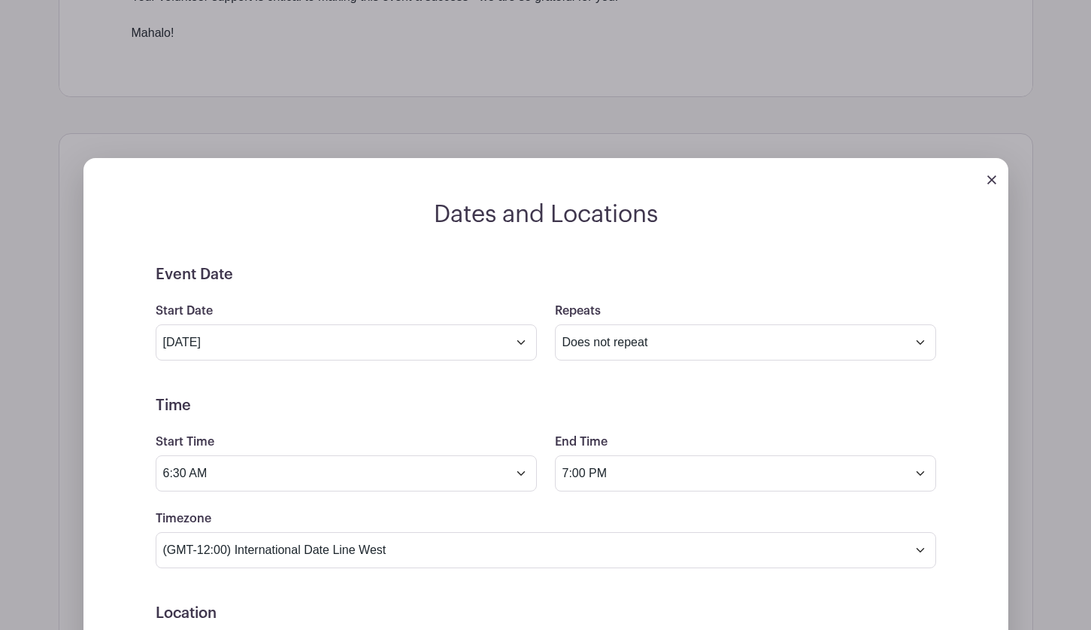
scroll to position [818, 0]
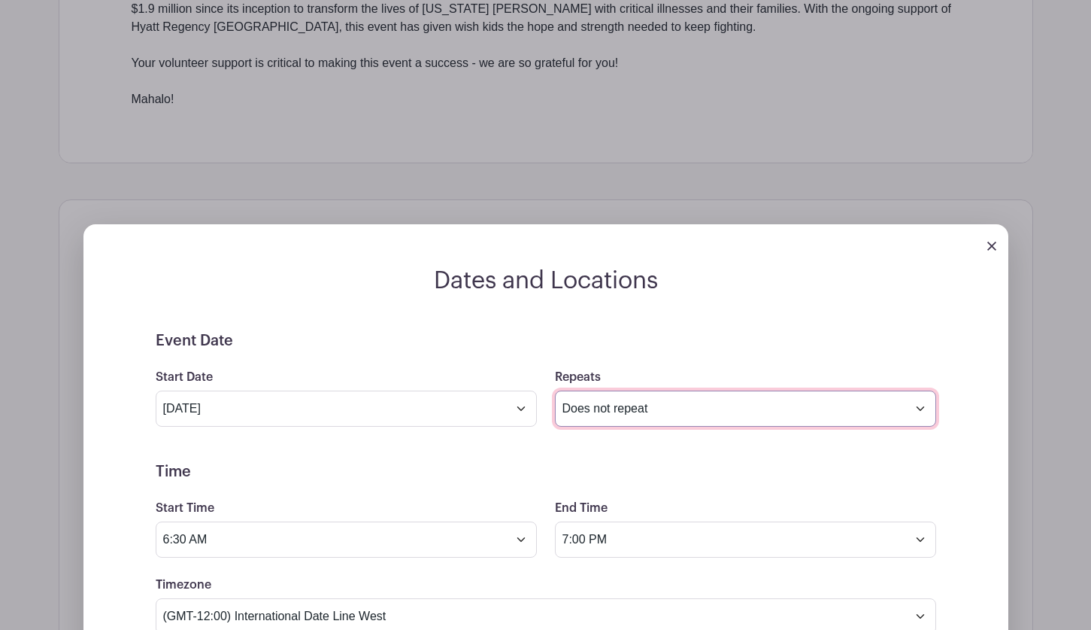
click at [604, 414] on select "Does not repeat Daily Weekly Monthly on day 16 Monthly on the third Thursday Ot…" at bounding box center [745, 408] width 381 height 36
click at [603, 411] on select "Does not repeat Daily Weekly Monthly on day 16 Monthly on the third Thursday Ot…" at bounding box center [745, 408] width 381 height 36
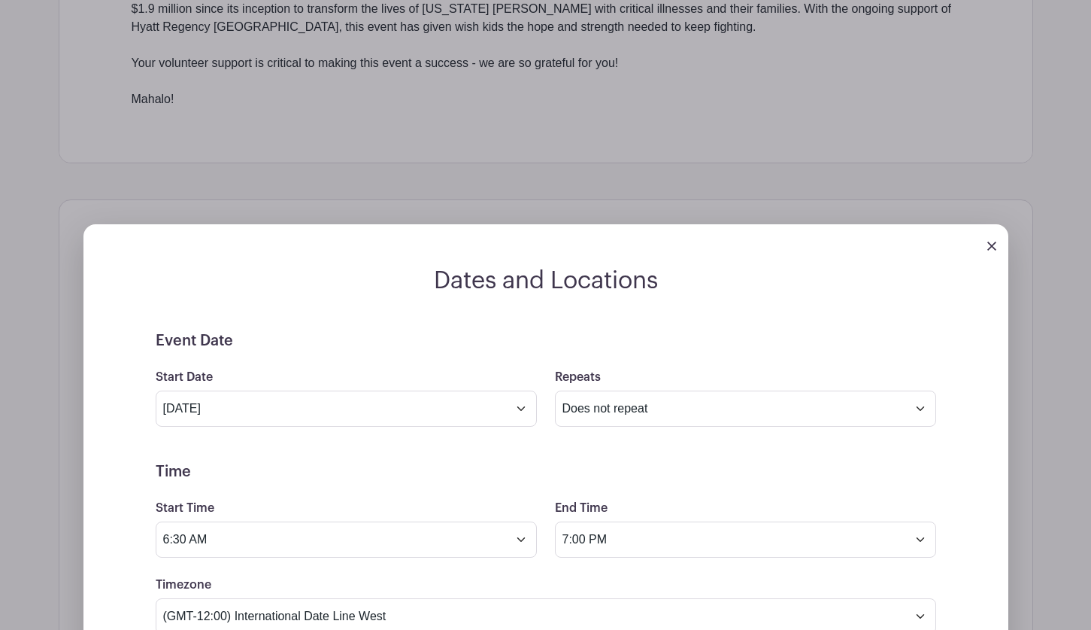
click at [454, 463] on h5 "Time" at bounding box center [546, 472] width 781 height 18
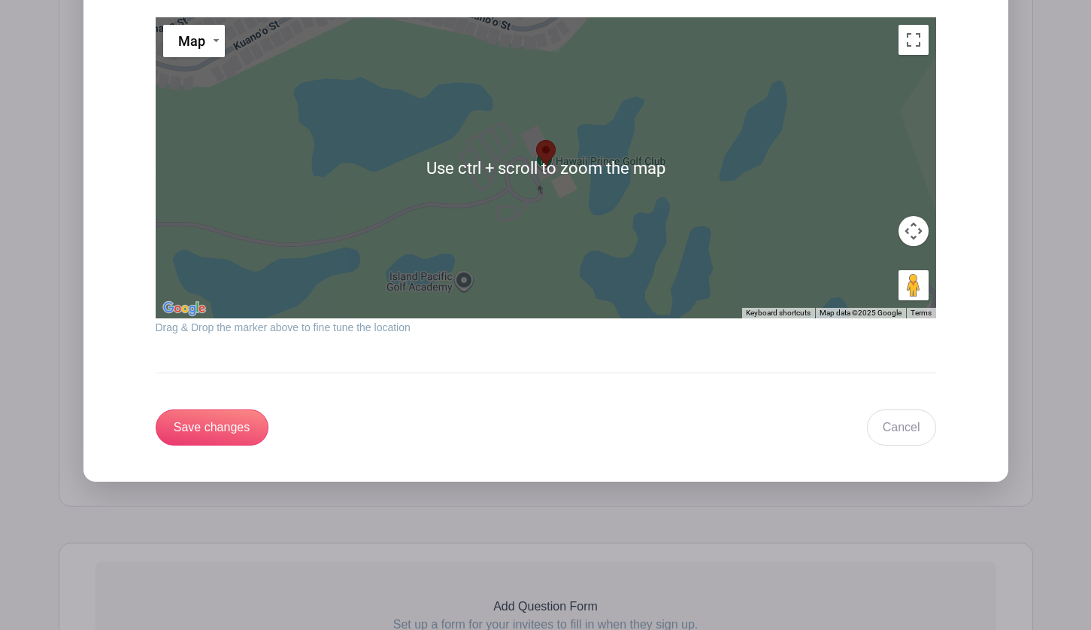
scroll to position [1720, 0]
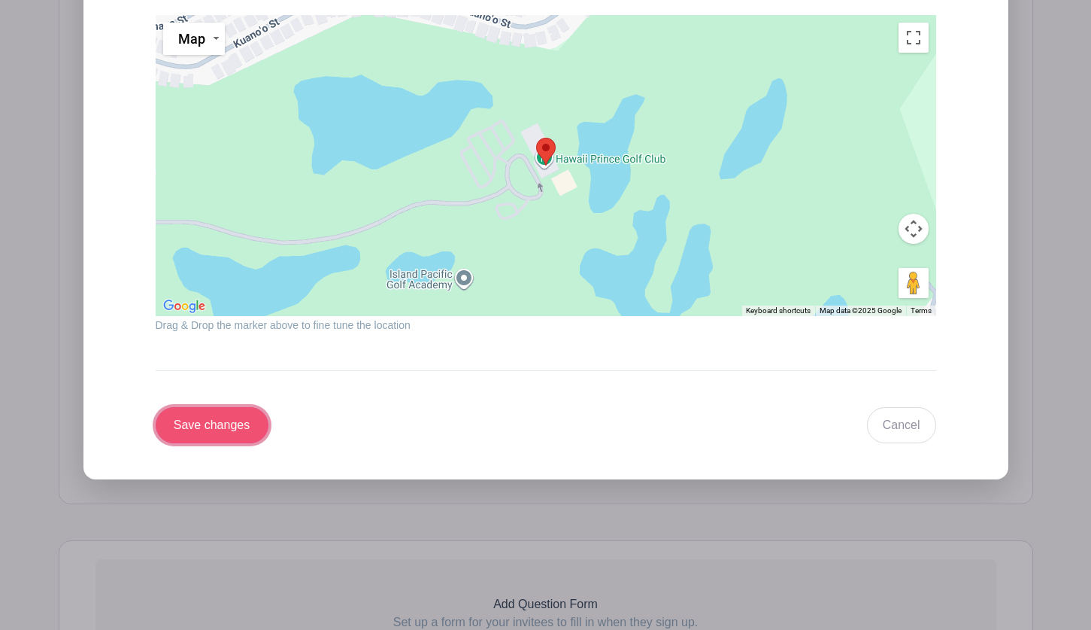
click at [187, 422] on input "Save changes" at bounding box center [212, 425] width 113 height 36
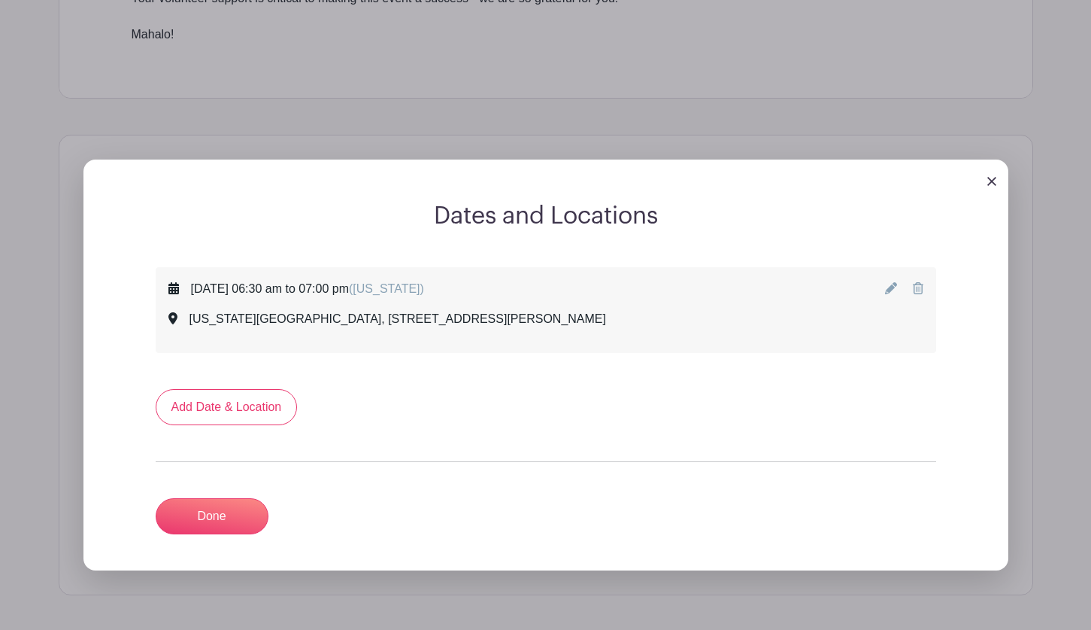
scroll to position [853, 0]
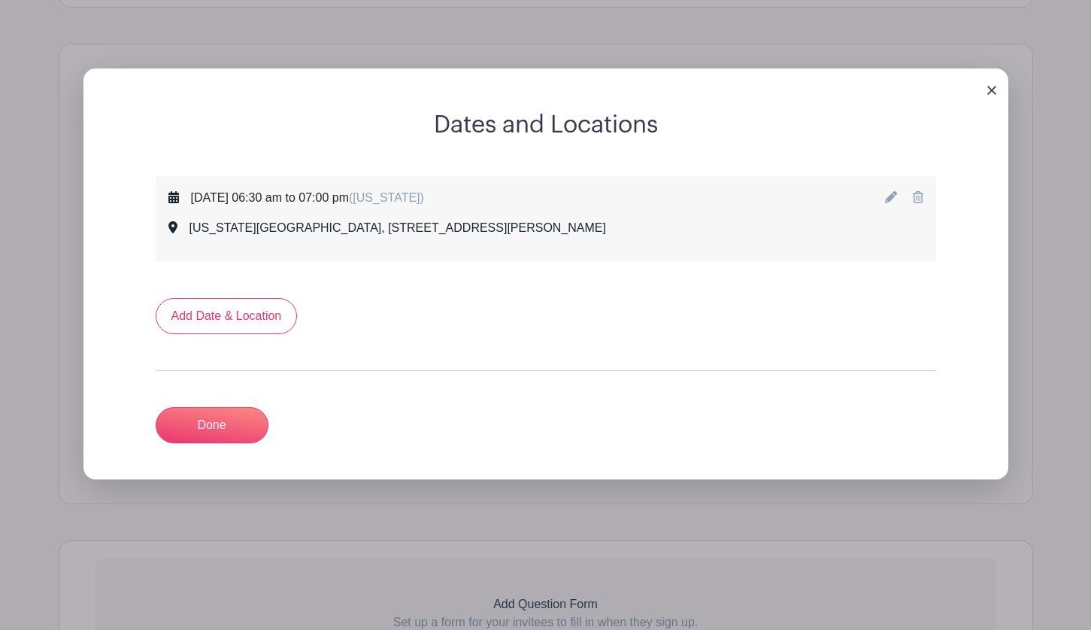
click at [988, 91] on img at bounding box center [992, 90] width 9 height 9
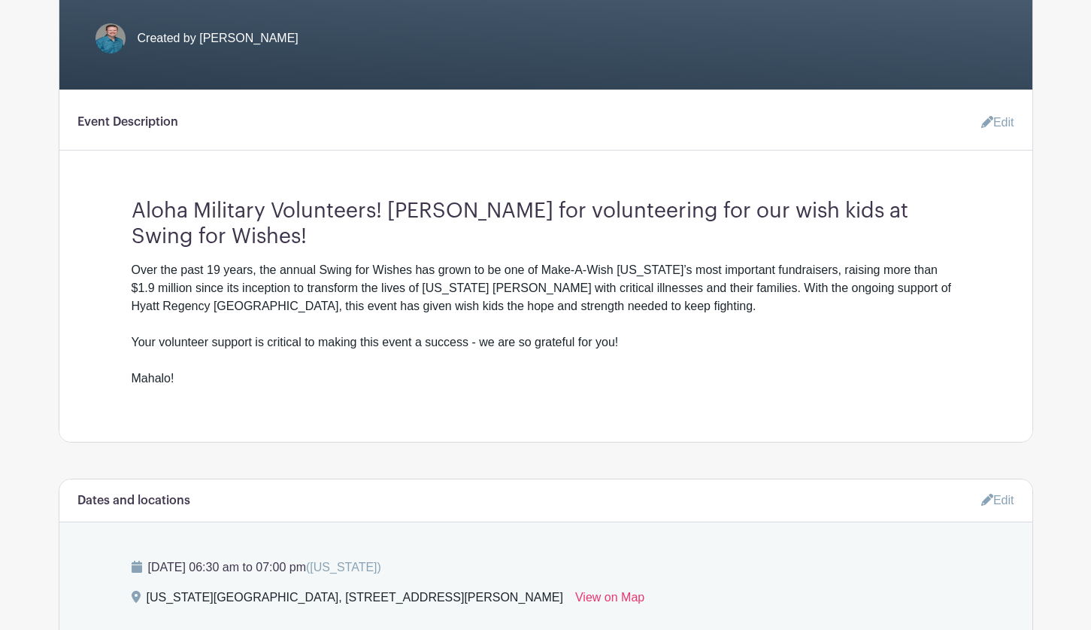
scroll to position [652, 0]
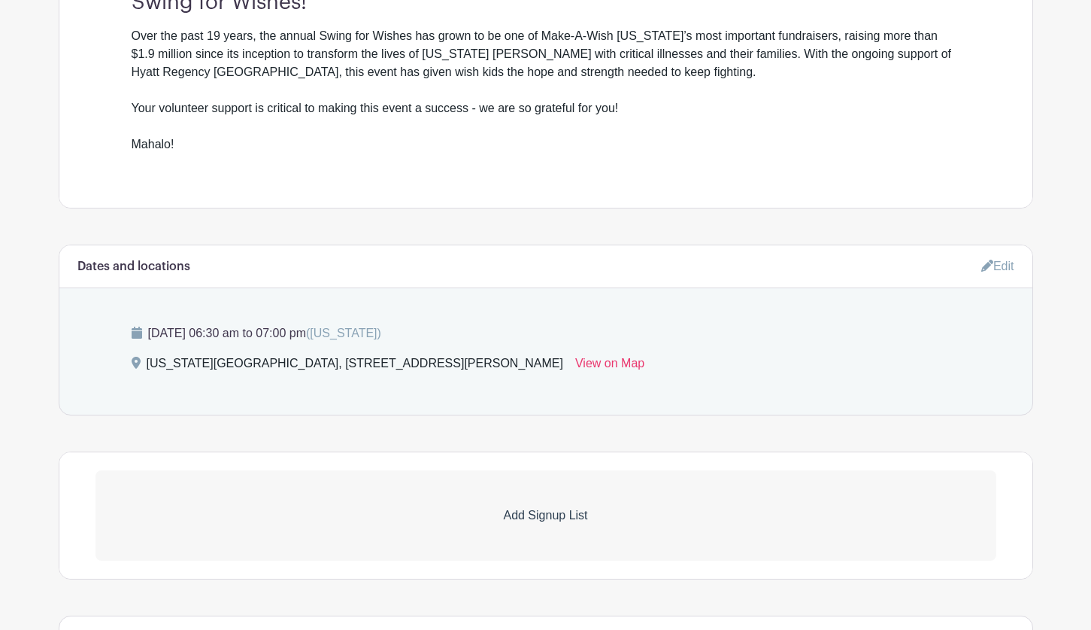
click at [988, 264] on icon at bounding box center [988, 265] width 12 height 12
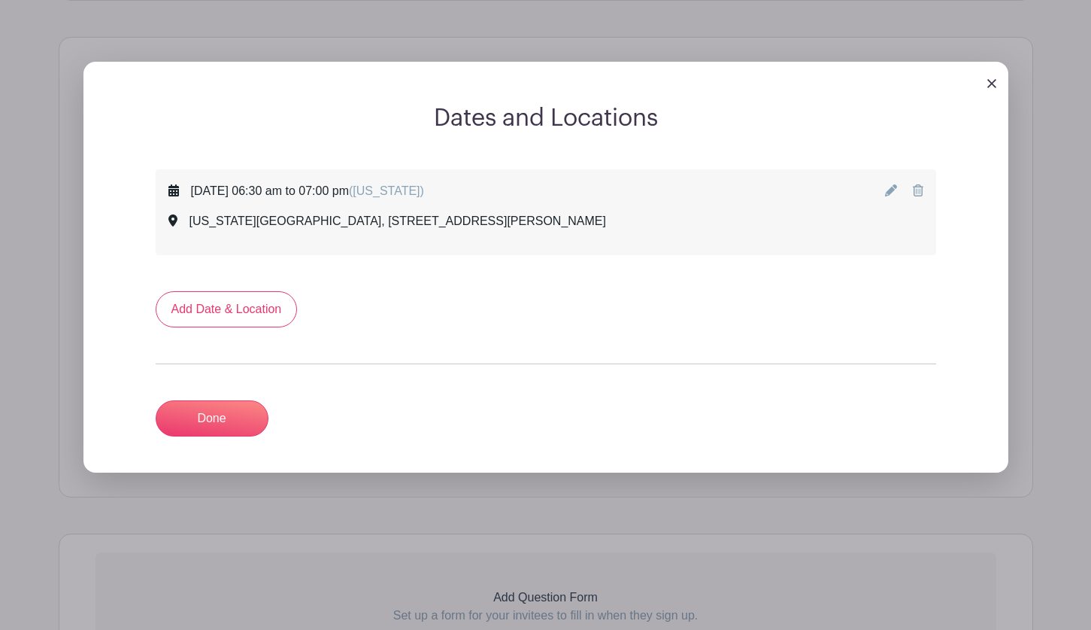
scroll to position [878, 0]
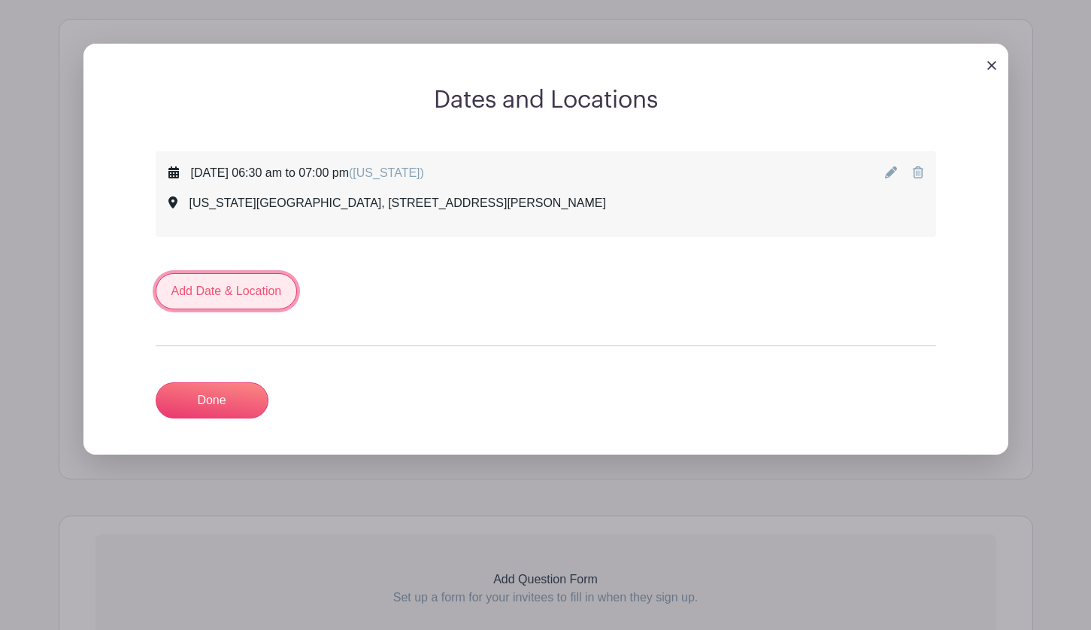
click at [196, 294] on link "Add Date & Location" at bounding box center [227, 291] width 142 height 36
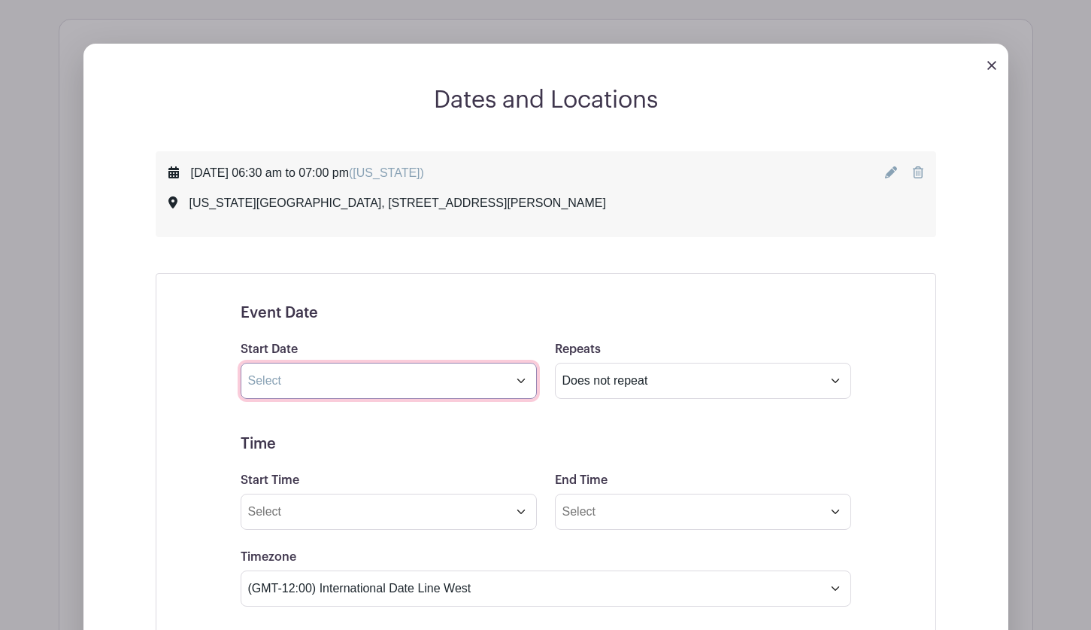
click at [310, 387] on input "text" at bounding box center [389, 381] width 296 height 36
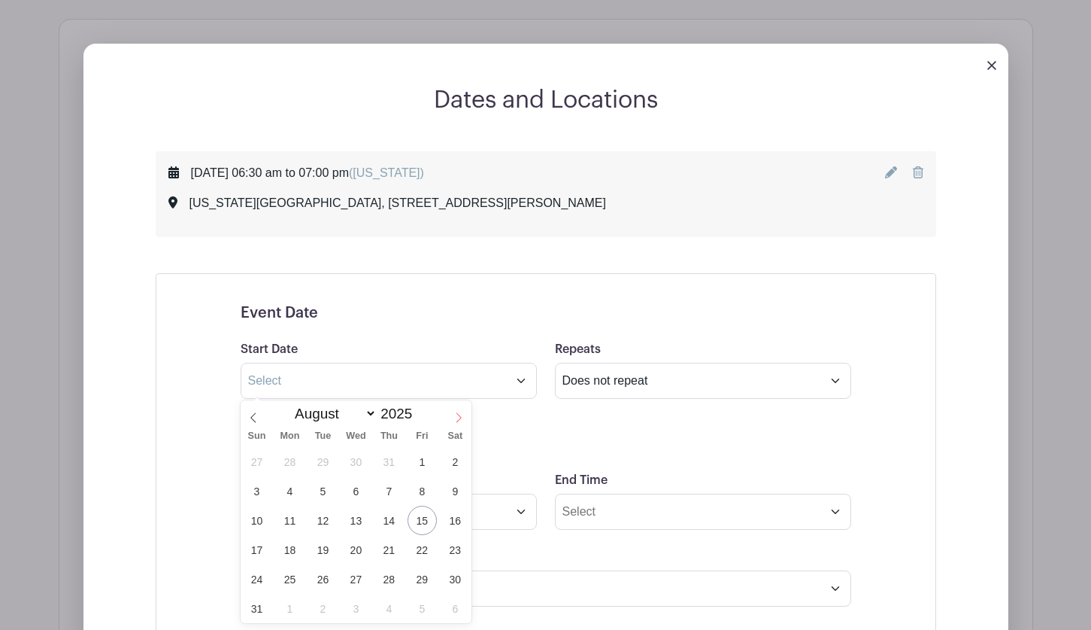
click at [463, 415] on icon at bounding box center [459, 417] width 11 height 11
select select "9"
click at [350, 519] on span "15" at bounding box center [355, 519] width 29 height 29
type input "Oct 15 2025"
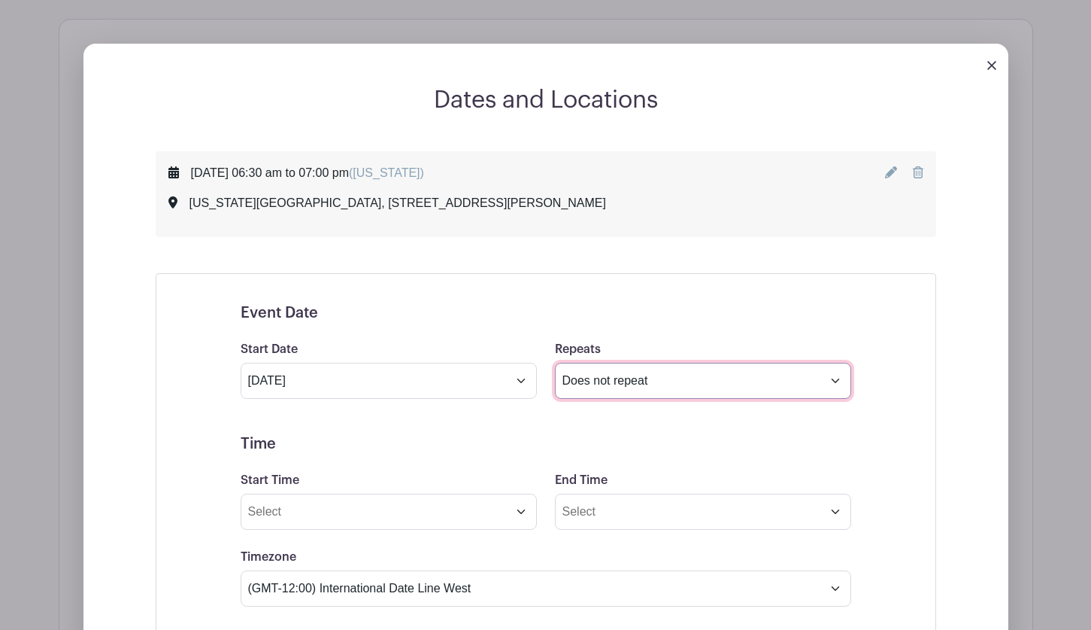
click at [603, 377] on select "Does not repeat Daily Weekly Monthly on day 15 Monthly on the third Wednesday O…" at bounding box center [703, 381] width 296 height 36
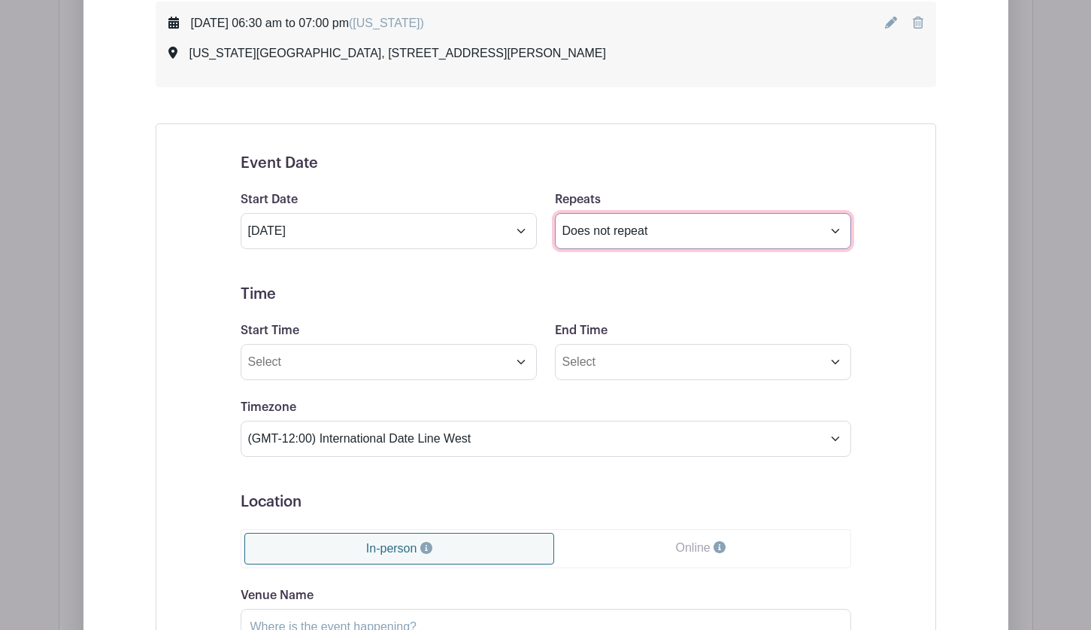
scroll to position [1028, 0]
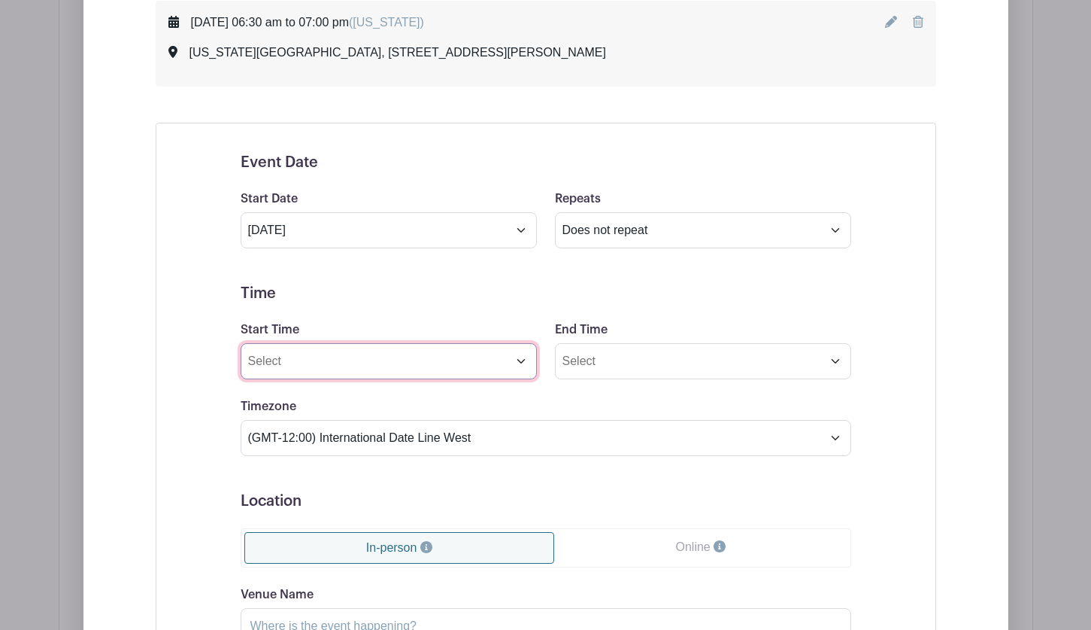
click at [326, 355] on input "Start Time" at bounding box center [389, 361] width 296 height 36
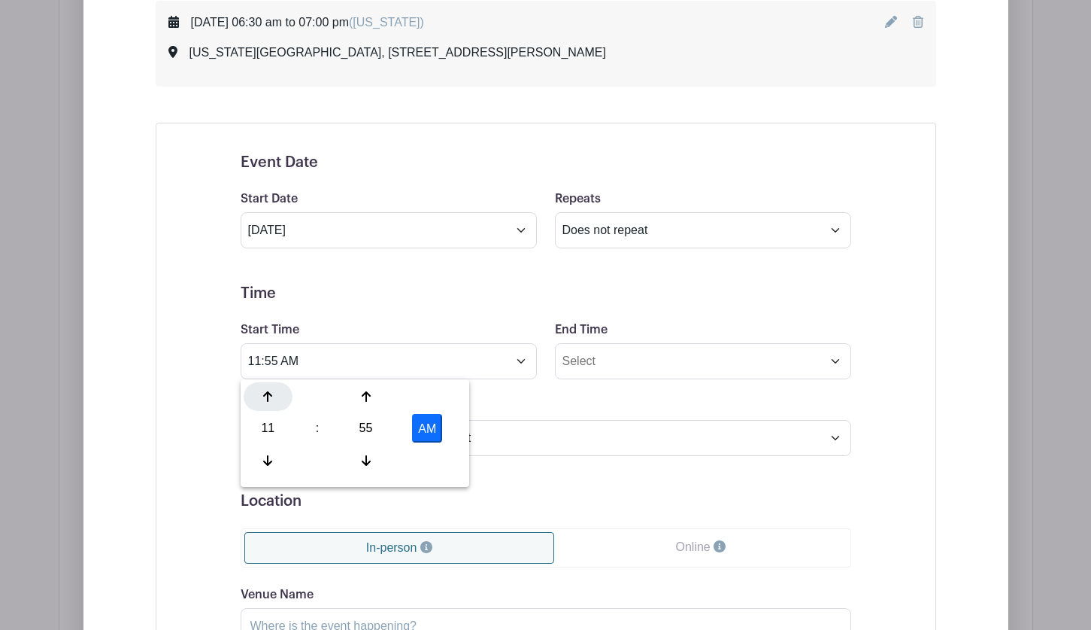
click at [274, 396] on div at bounding box center [268, 396] width 49 height 29
click at [370, 457] on icon at bounding box center [366, 460] width 9 height 12
click at [370, 431] on div "52" at bounding box center [365, 428] width 49 height 29
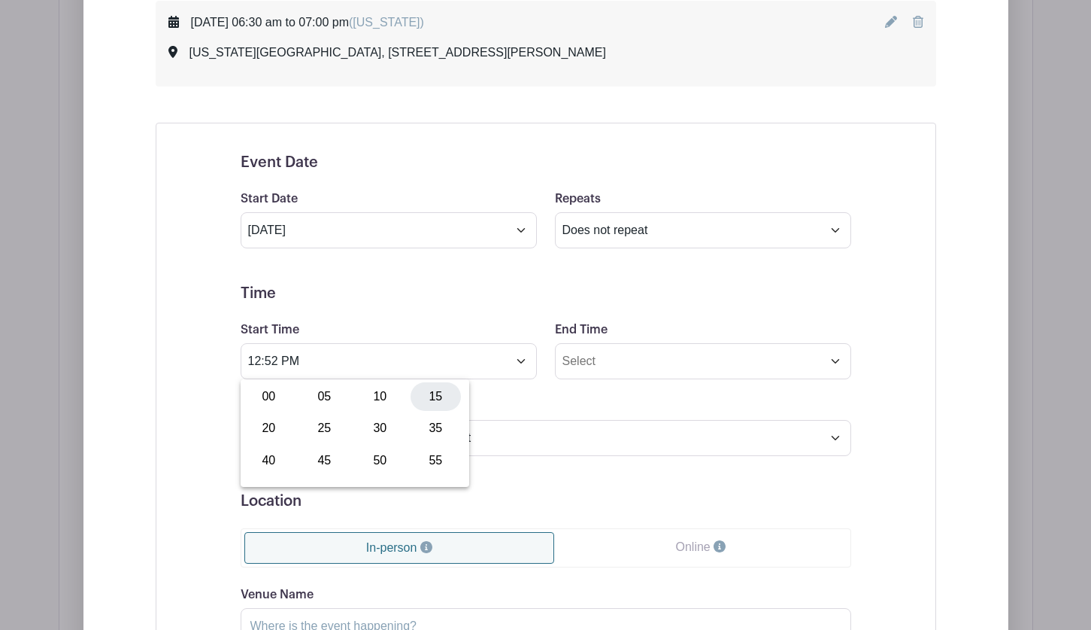
click at [438, 398] on div "15" at bounding box center [436, 396] width 50 height 29
type input "12:15 PM"
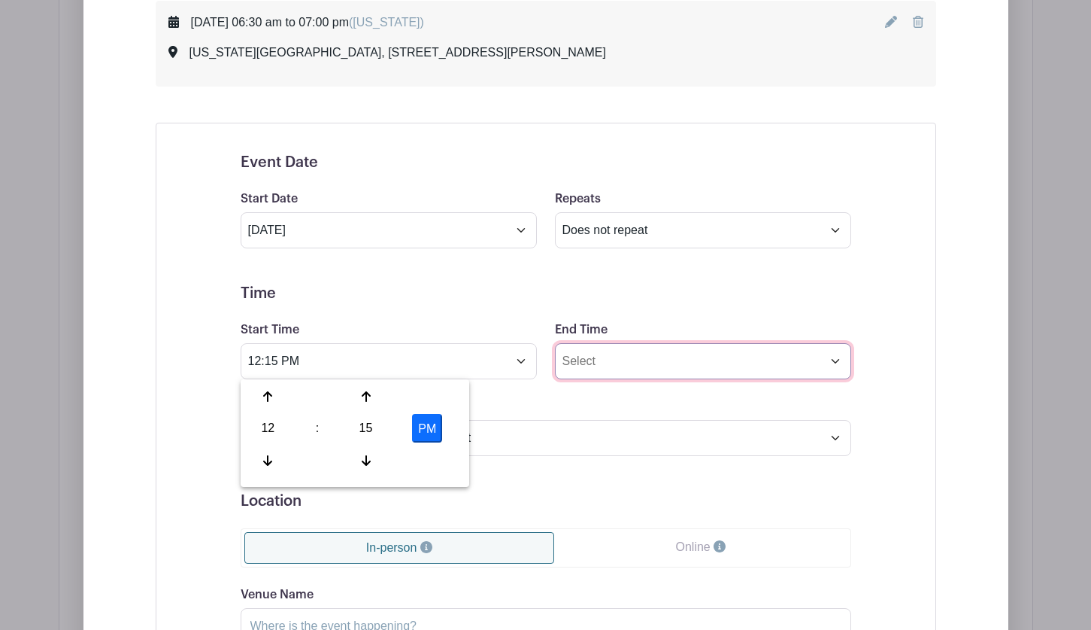
click at [587, 359] on input "End Time" at bounding box center [703, 361] width 296 height 36
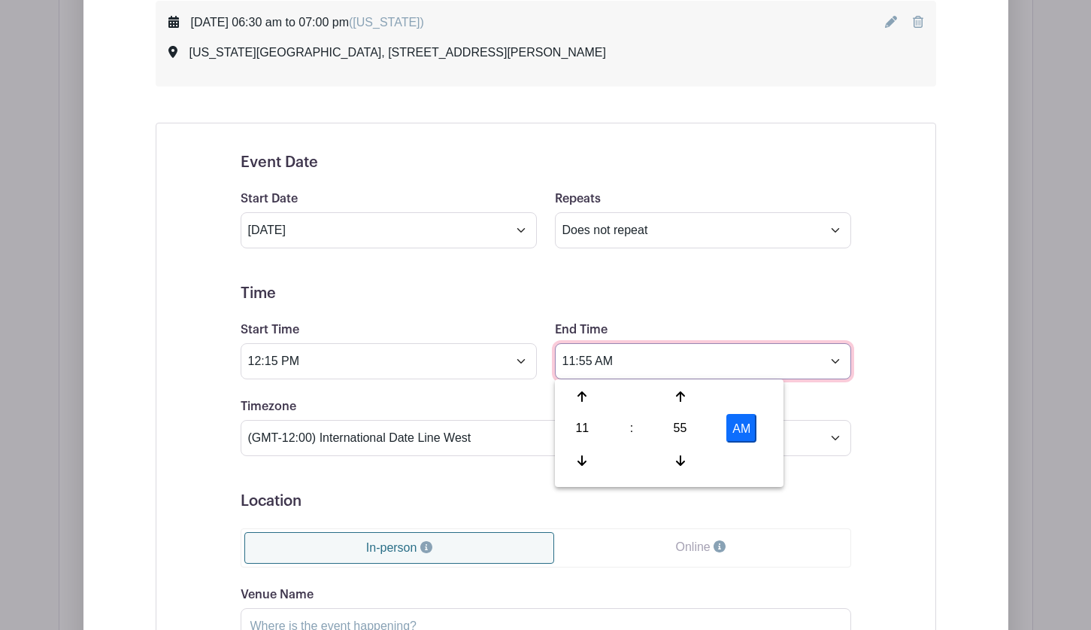
click at [590, 360] on input "11:55 AM" at bounding box center [703, 361] width 296 height 36
click at [589, 399] on div at bounding box center [582, 396] width 49 height 29
click at [588, 399] on div at bounding box center [582, 396] width 49 height 29
click at [677, 424] on div "55" at bounding box center [680, 428] width 49 height 29
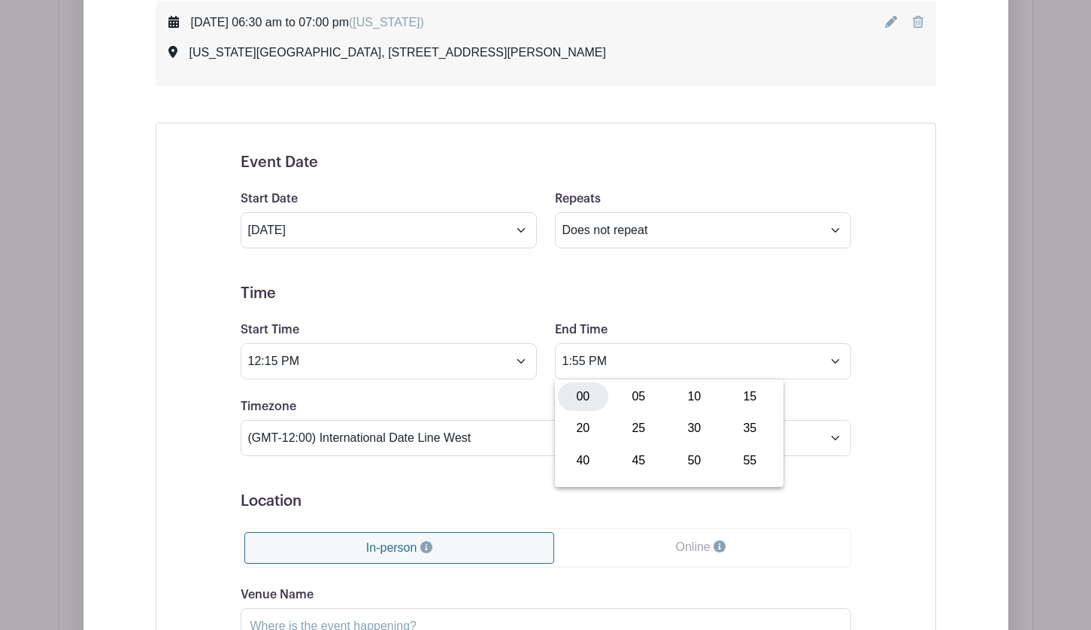
click at [587, 393] on div "00" at bounding box center [583, 396] width 50 height 29
type input "1:00 PM"
click at [623, 501] on h5 "Location" at bounding box center [546, 501] width 611 height 18
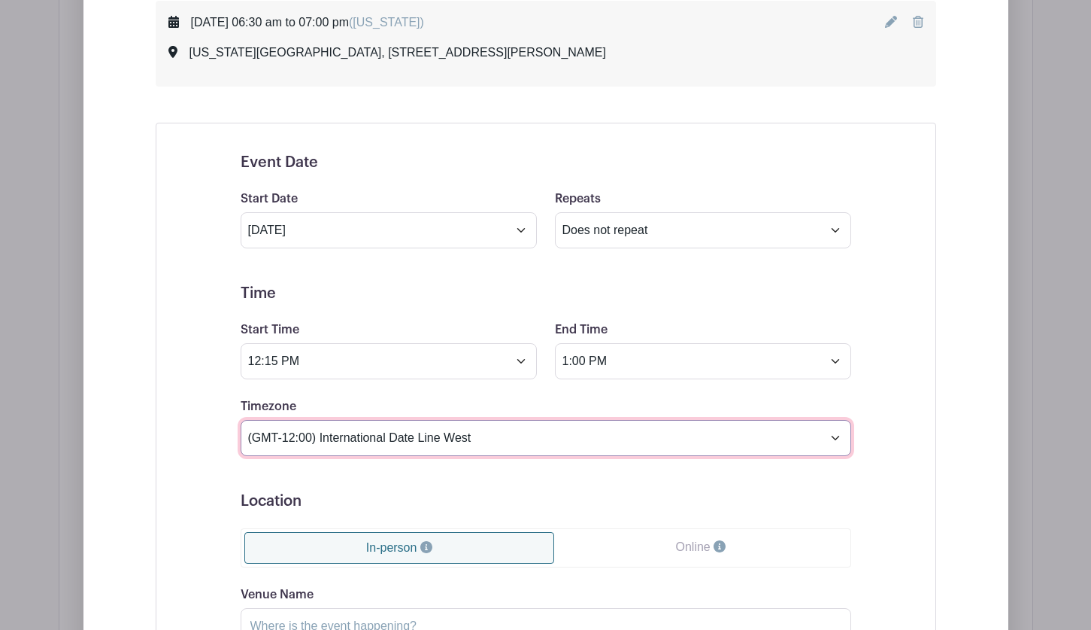
click at [531, 438] on select "(GMT-12:00) International Date Line West (GMT-11:00) [US_STATE] (GMT-11:00) [GE…" at bounding box center [546, 438] width 611 height 36
select select "[US_STATE]"
click at [241, 420] on select "(GMT-12:00) International Date Line West (GMT-11:00) [US_STATE] (GMT-11:00) [GE…" at bounding box center [546, 438] width 611 height 36
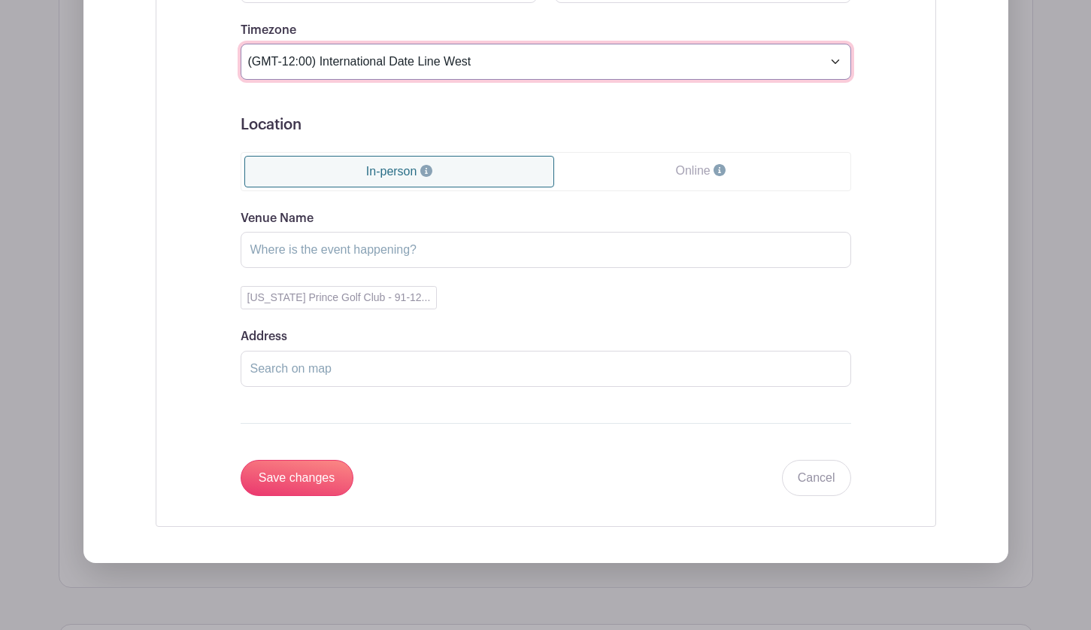
scroll to position [1254, 0]
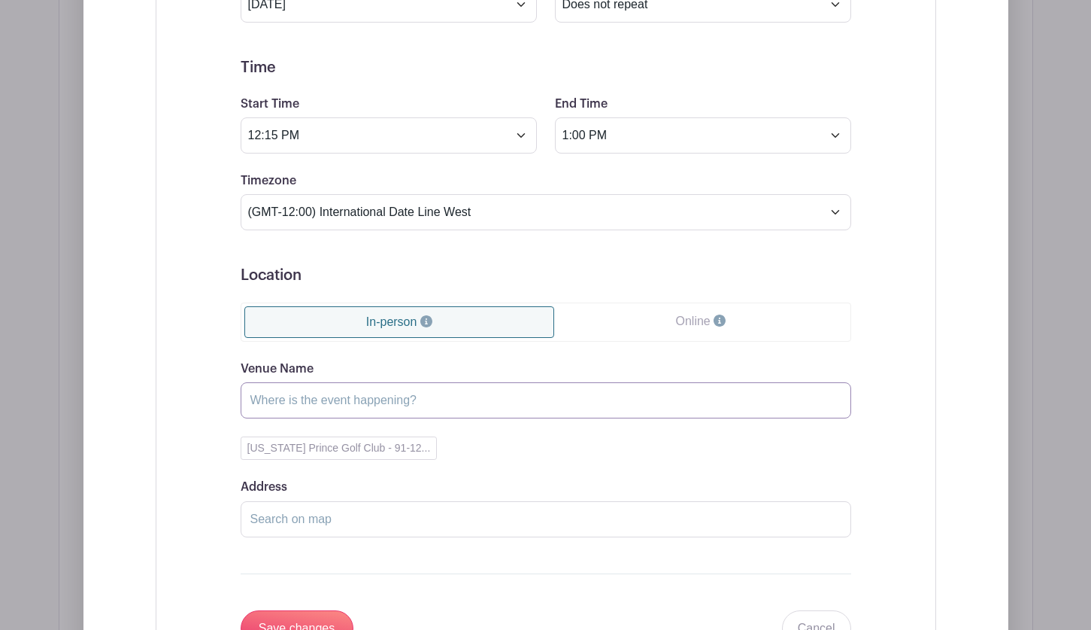
click at [314, 402] on input "Venue Name" at bounding box center [546, 400] width 611 height 36
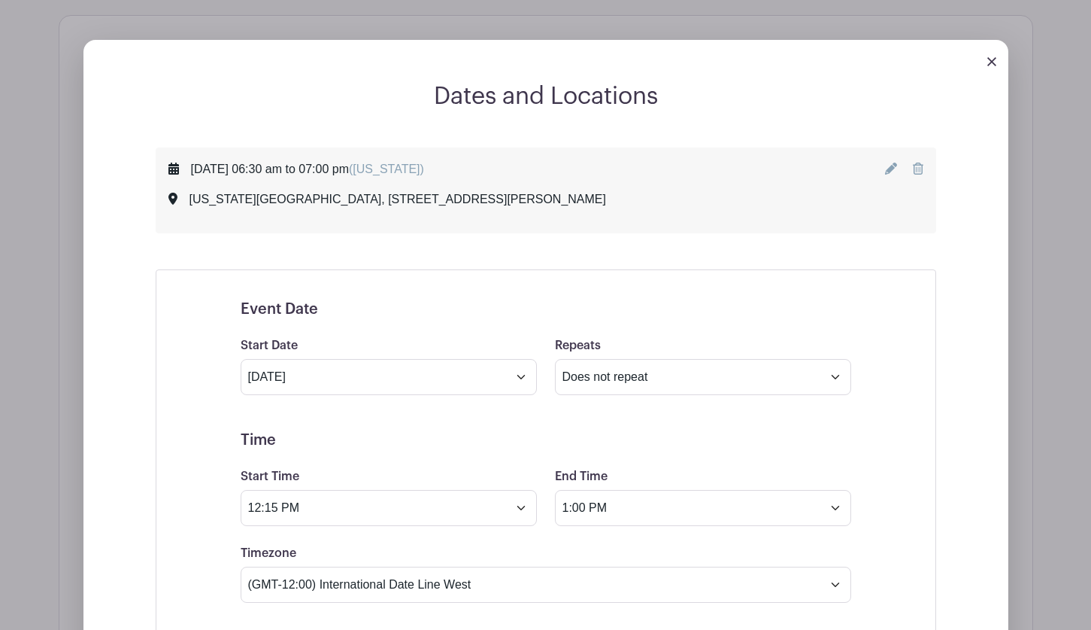
scroll to position [878, 0]
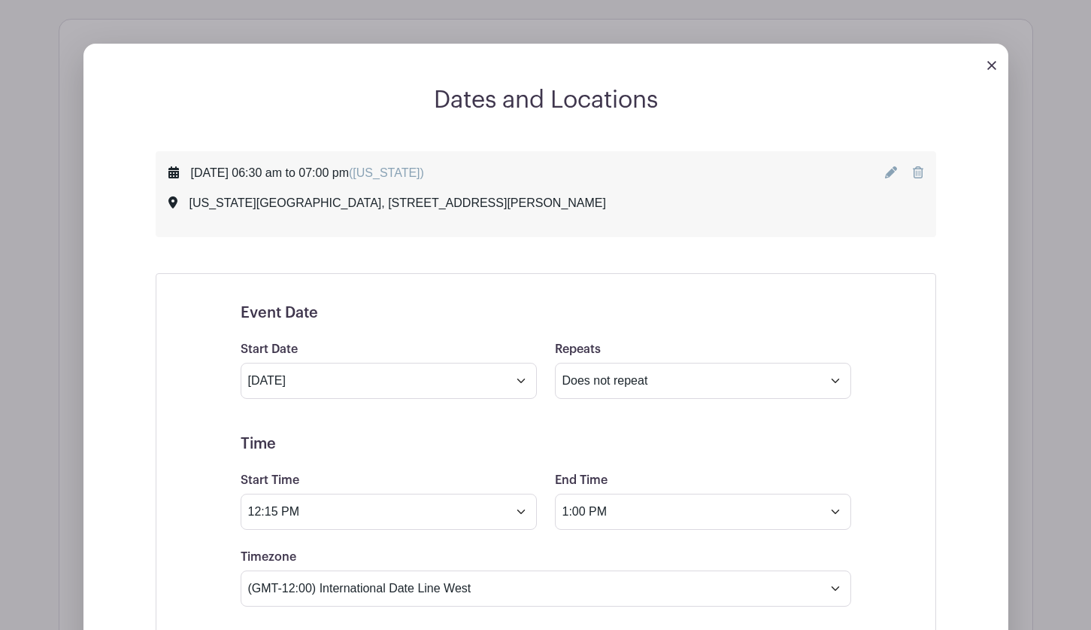
type input "Make-A-Wish Hawaii"
click at [736, 307] on h5 "Event Date" at bounding box center [546, 313] width 611 height 18
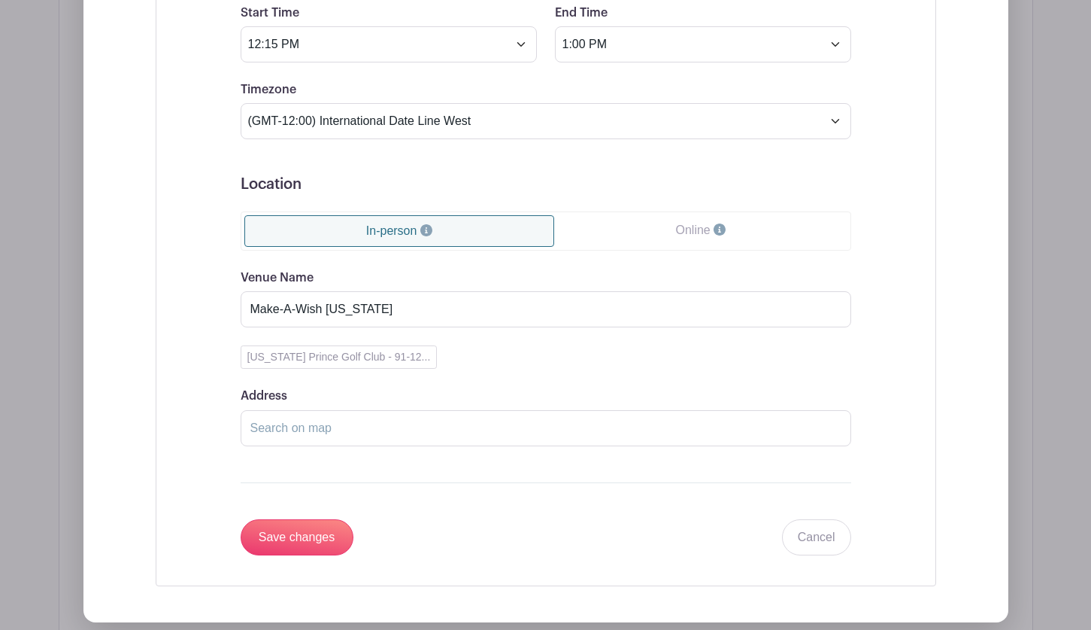
scroll to position [1479, 0]
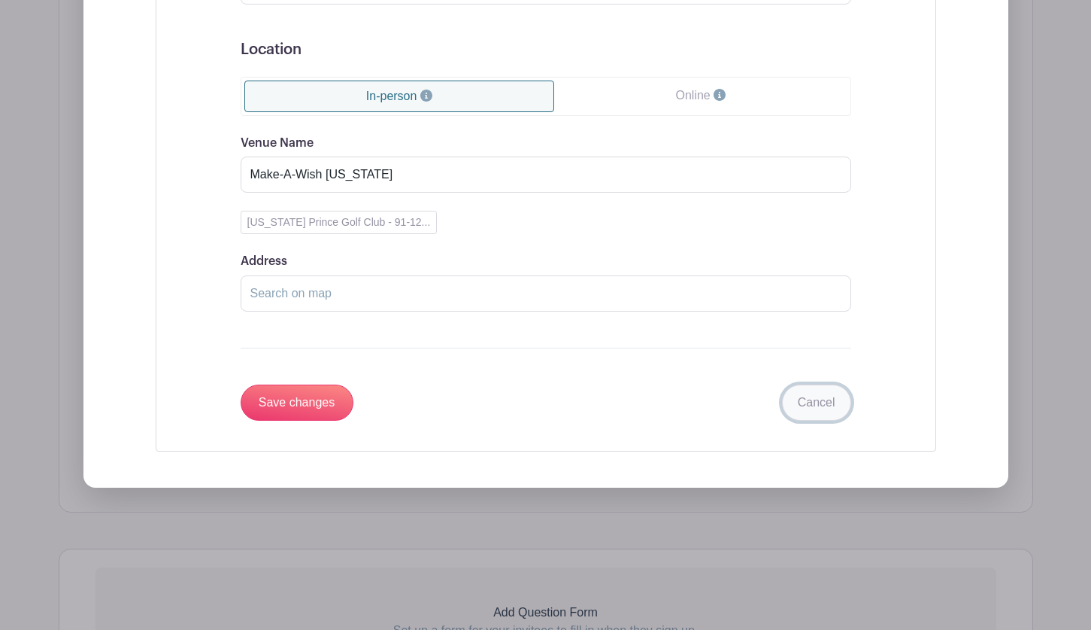
click at [832, 398] on link "Cancel" at bounding box center [816, 402] width 69 height 36
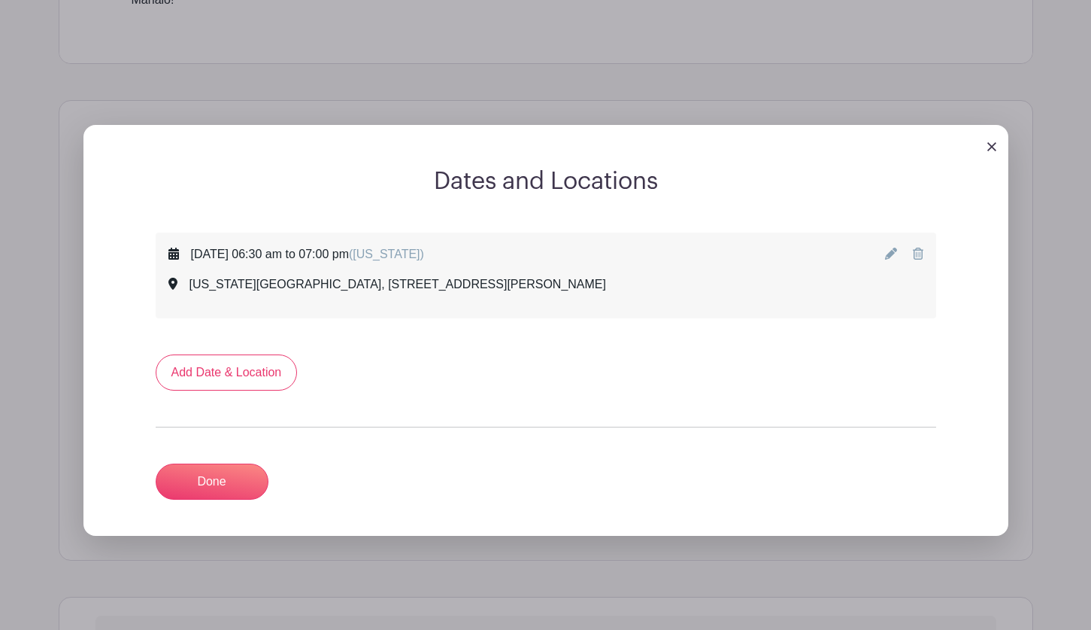
scroll to position [778, 0]
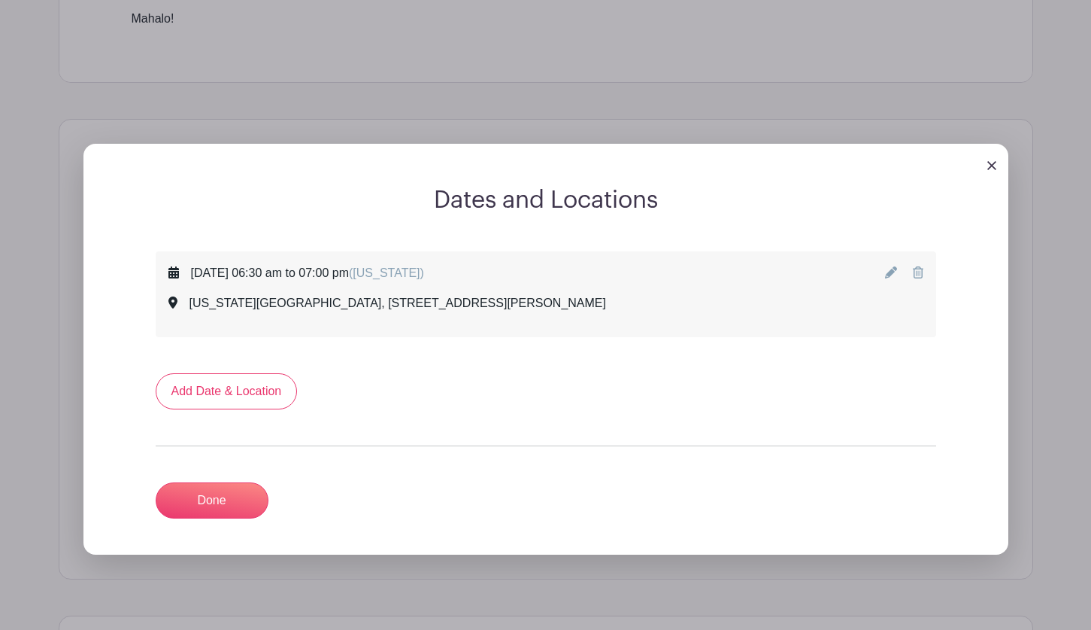
click at [990, 159] on link at bounding box center [992, 164] width 9 height 13
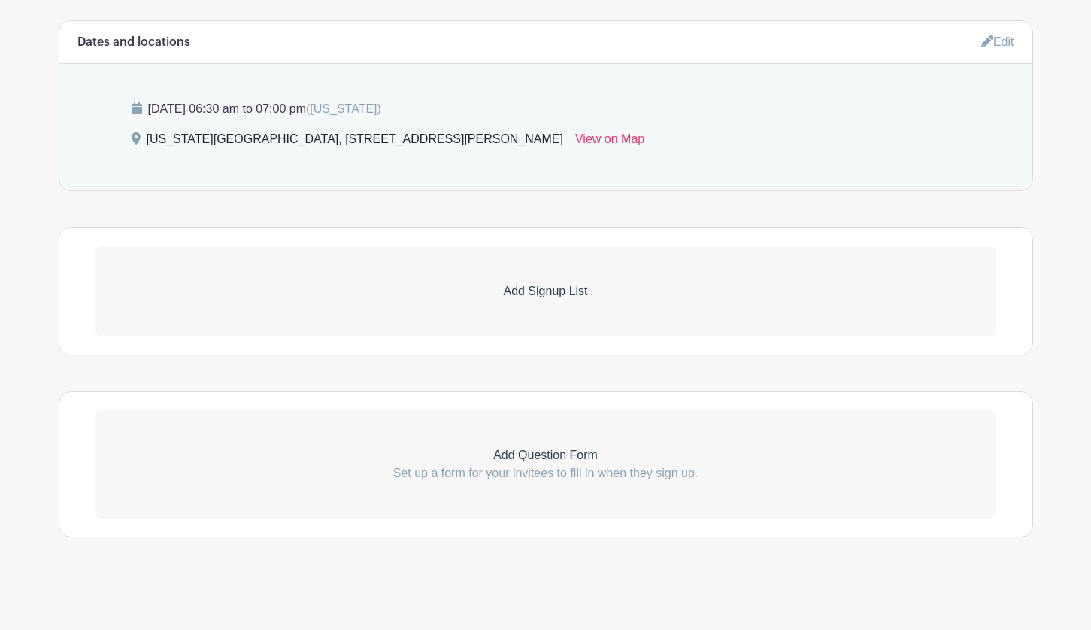
scroll to position [878, 0]
click at [437, 288] on p "Add Signup List" at bounding box center [546, 290] width 901 height 18
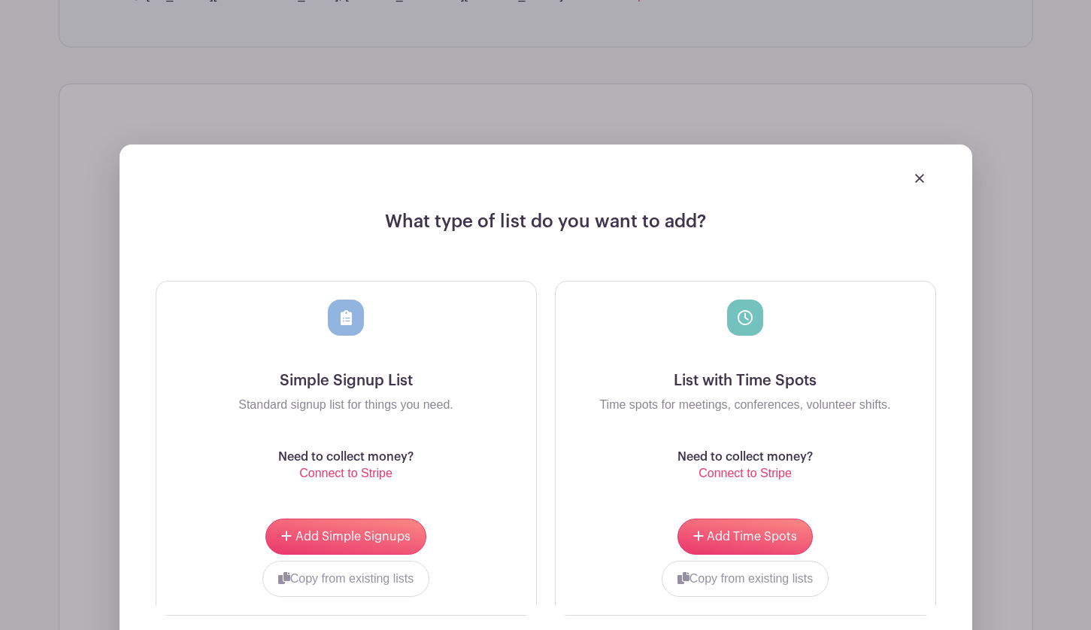
scroll to position [1028, 0]
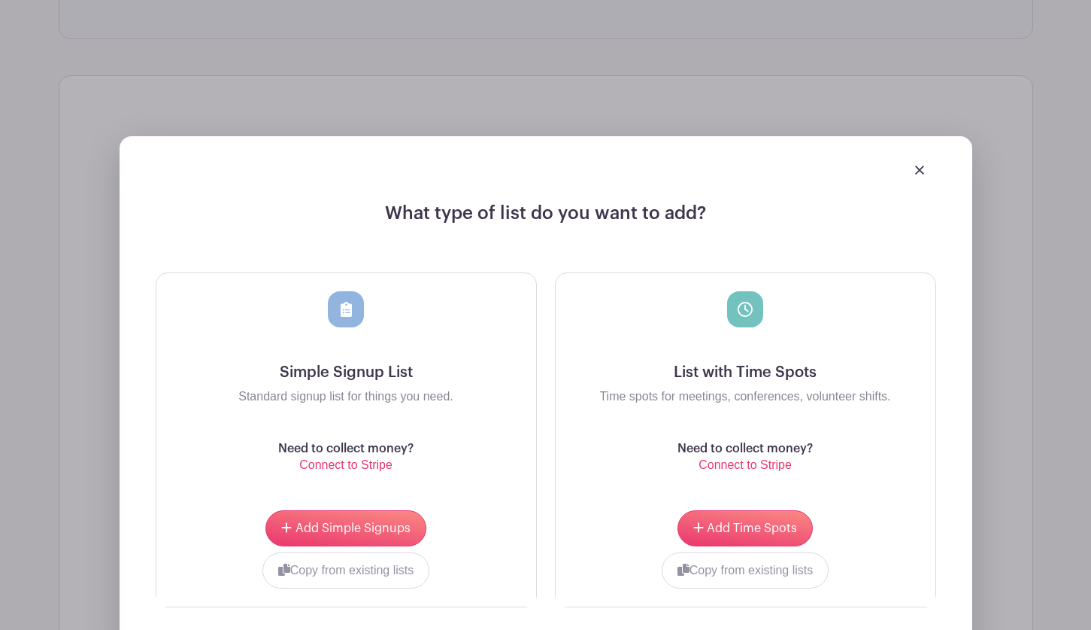
click at [740, 320] on div at bounding box center [745, 309] width 36 height 36
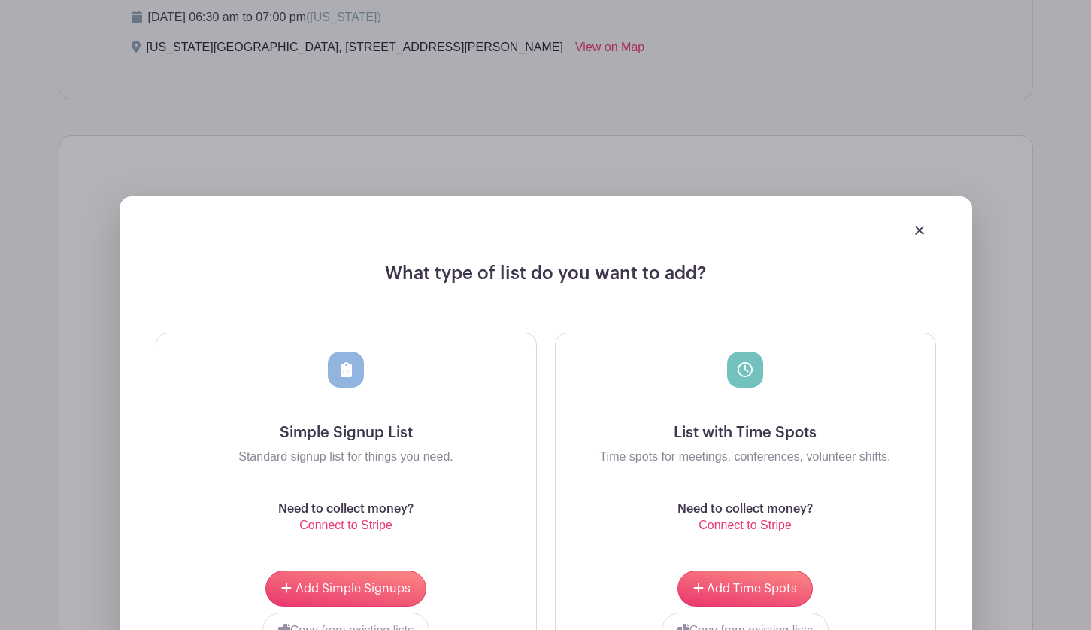
scroll to position [1103, 0]
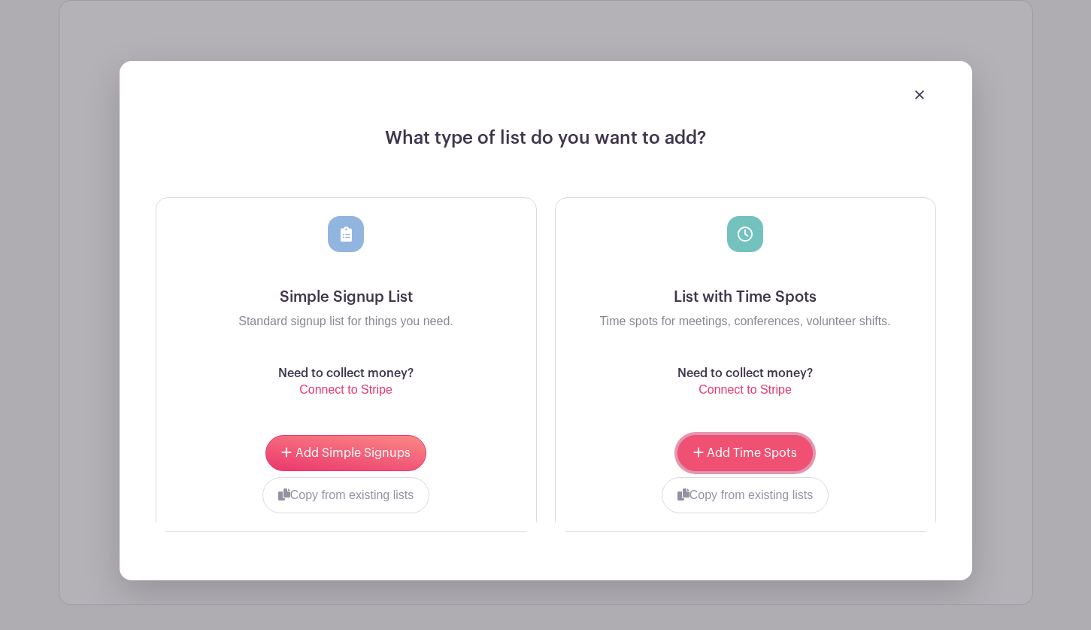
click at [708, 450] on span "Add Time Spots" at bounding box center [752, 453] width 90 height 12
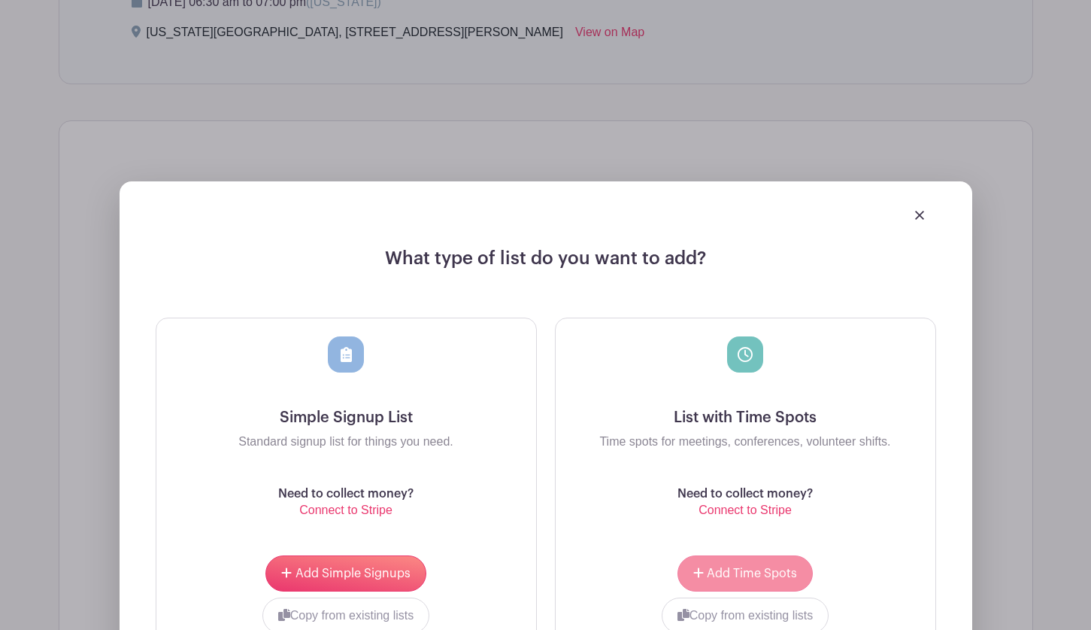
scroll to position [1224, 0]
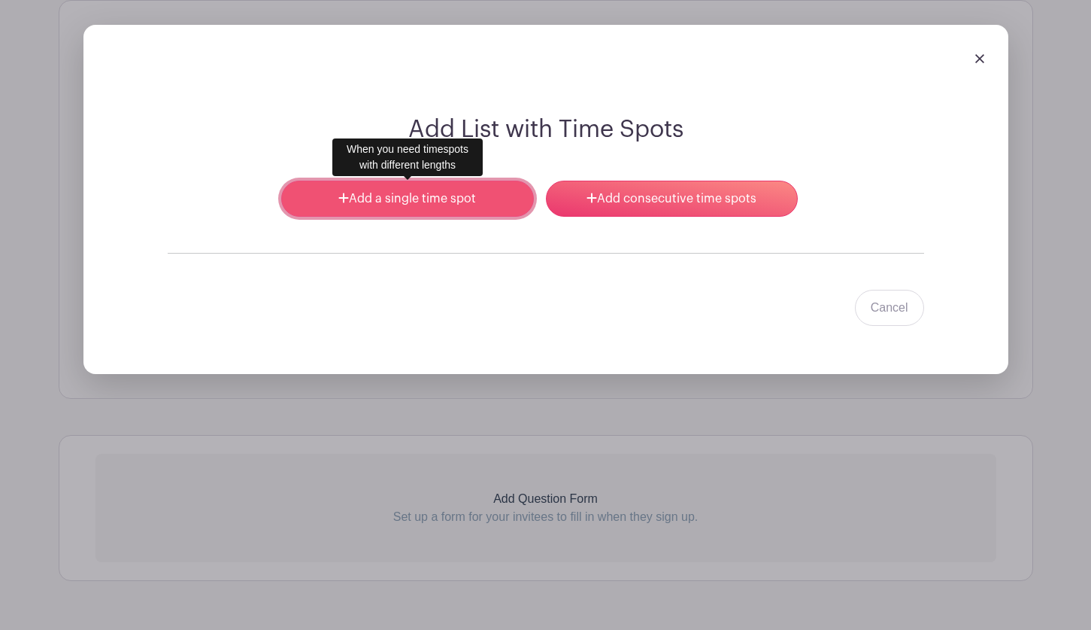
click at [475, 193] on link "Add a single time spot" at bounding box center [407, 199] width 252 height 36
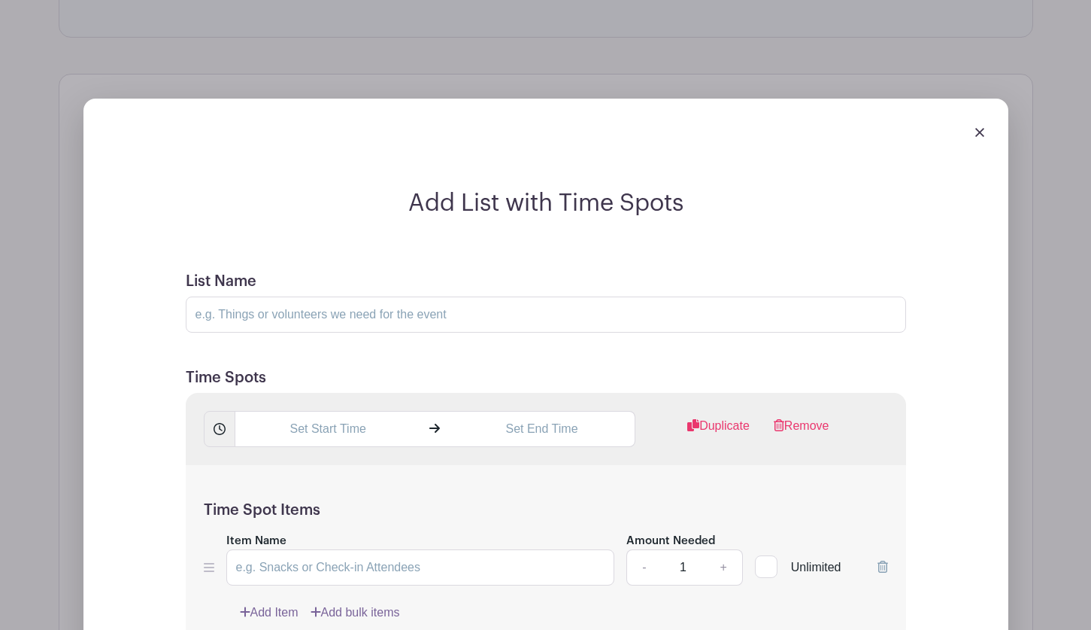
scroll to position [1148, 0]
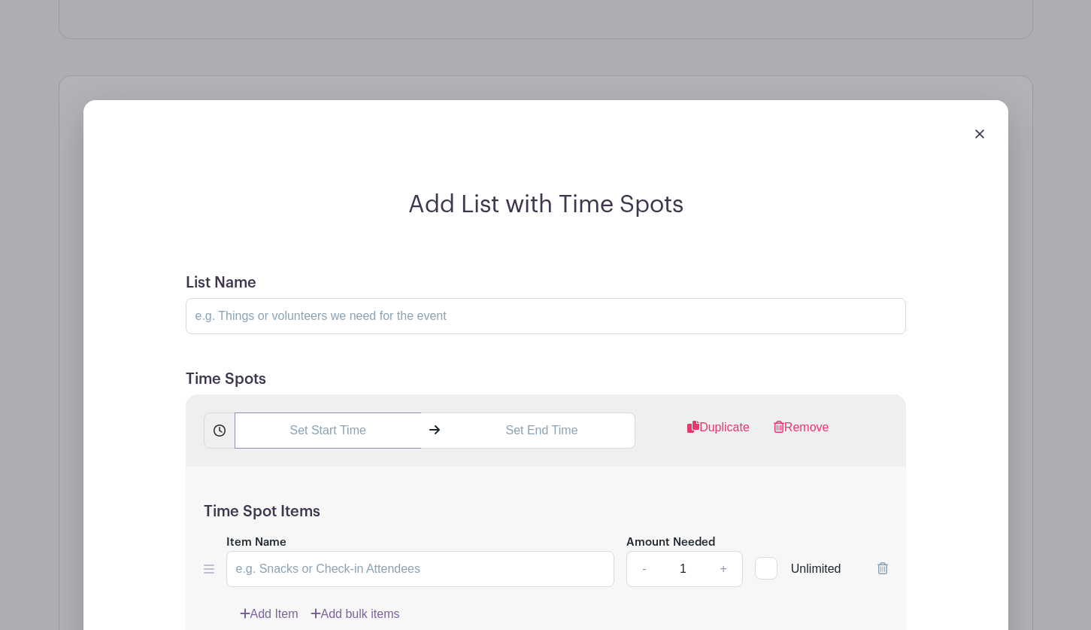
click at [351, 428] on input "text" at bounding box center [328, 430] width 187 height 36
type input "11:57 AM"
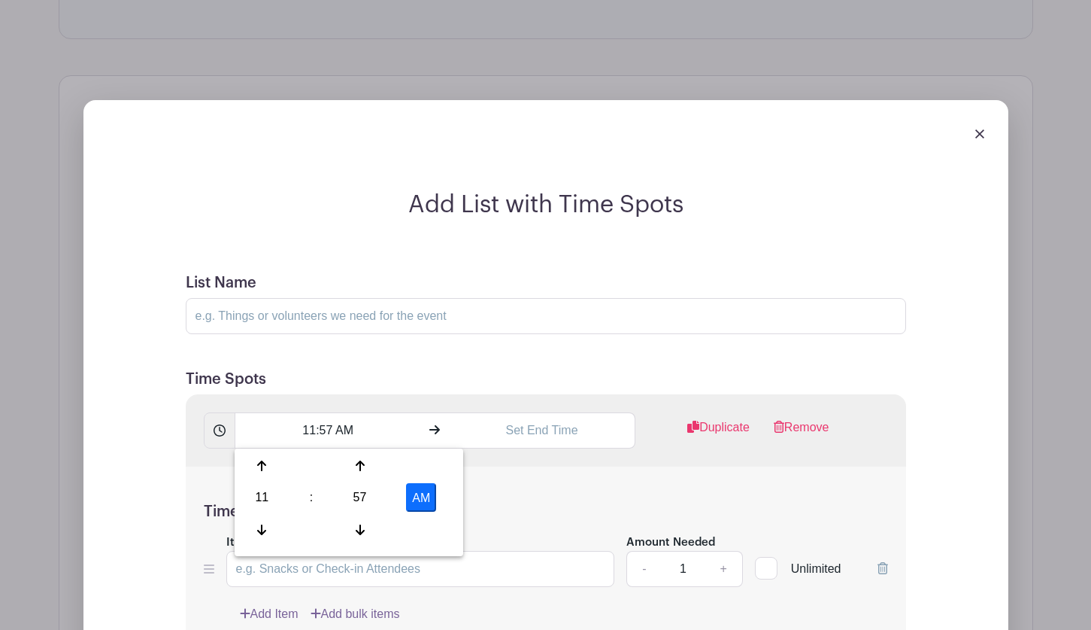
click at [289, 396] on div "11:57 AM Duplicate Remove" at bounding box center [546, 430] width 721 height 72
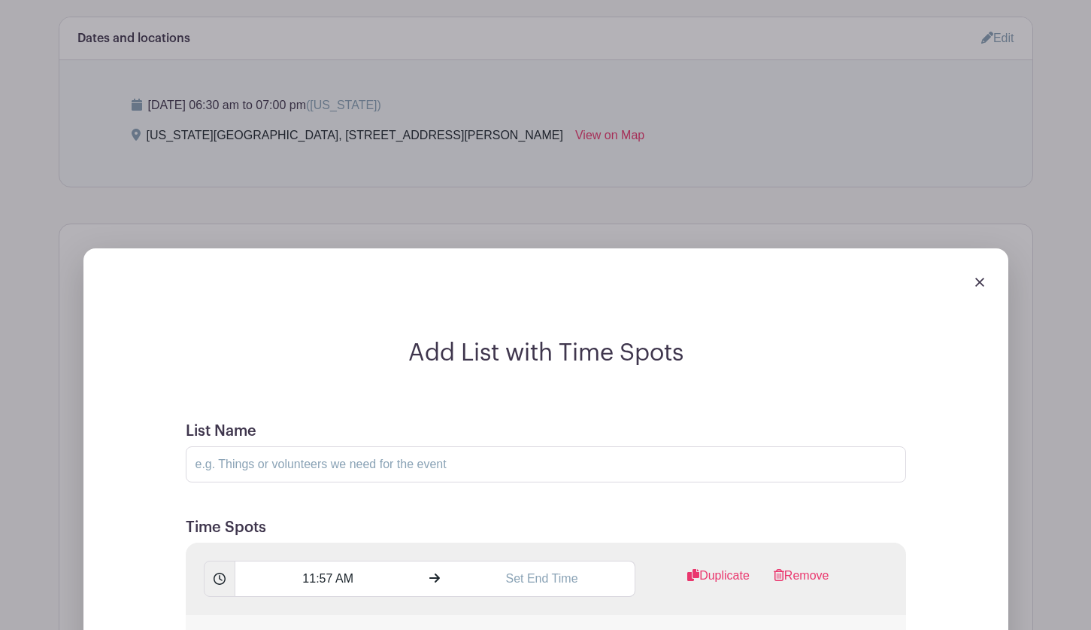
scroll to position [998, 0]
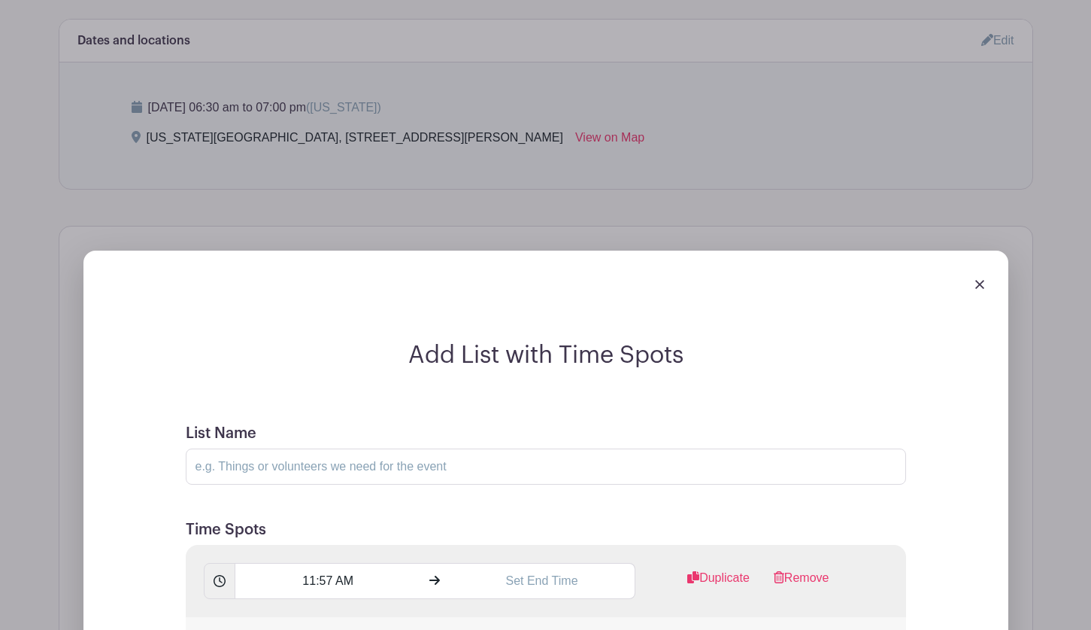
click at [978, 284] on img at bounding box center [979, 284] width 9 height 9
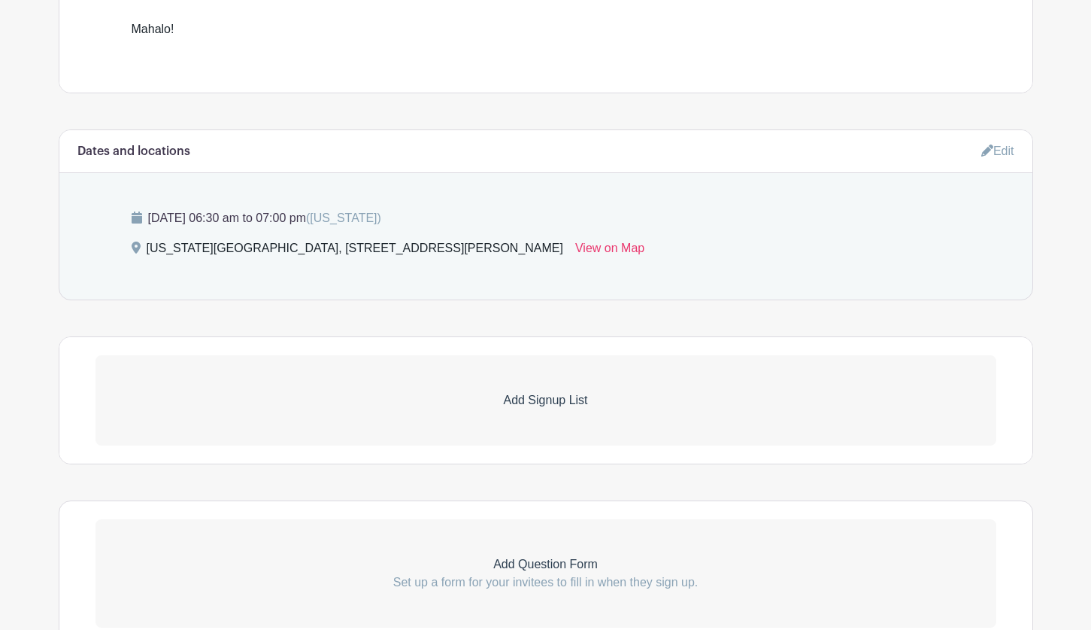
scroll to position [697, 0]
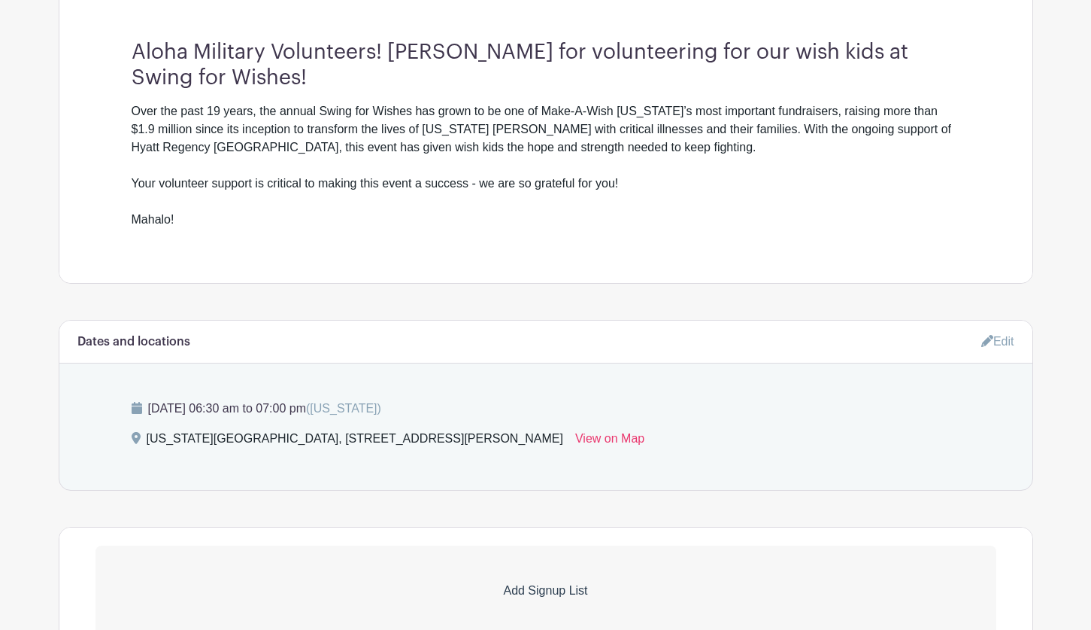
click at [1001, 344] on link "Edit" at bounding box center [998, 341] width 33 height 25
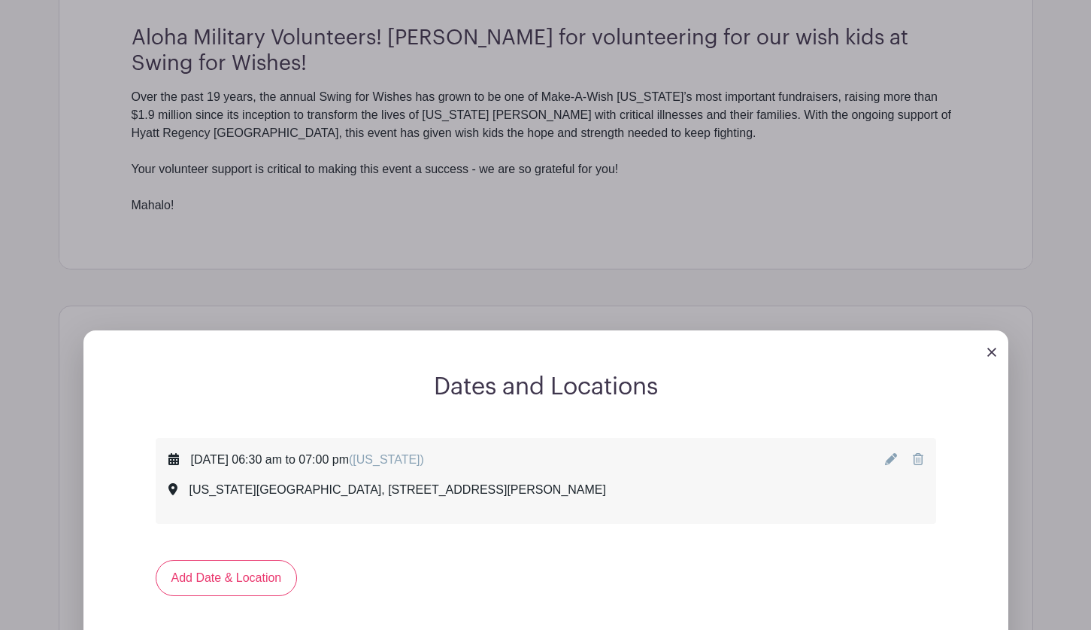
scroll to position [848, 0]
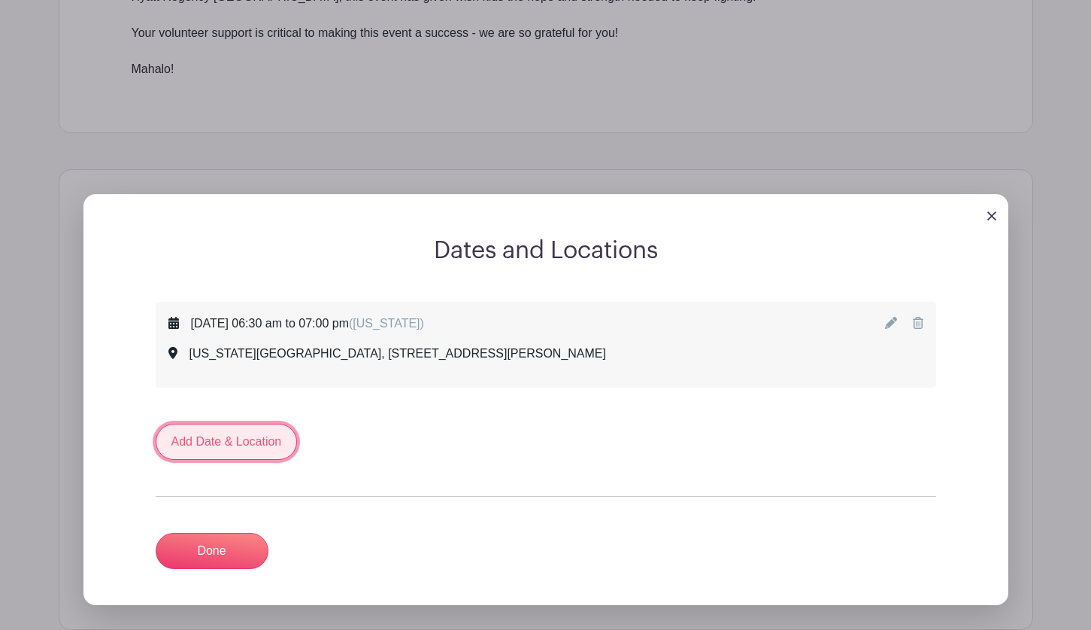
click at [232, 437] on link "Add Date & Location" at bounding box center [227, 441] width 142 height 36
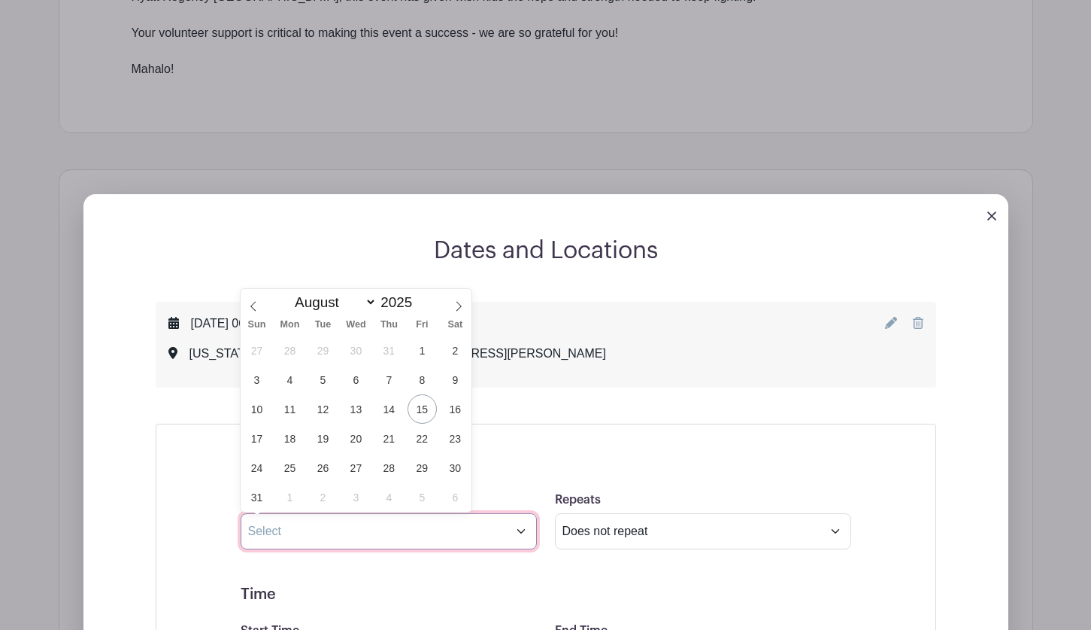
click at [322, 539] on input "text" at bounding box center [389, 531] width 296 height 36
click at [396, 407] on span "14" at bounding box center [389, 408] width 29 height 29
type input "Aug 14 2025"
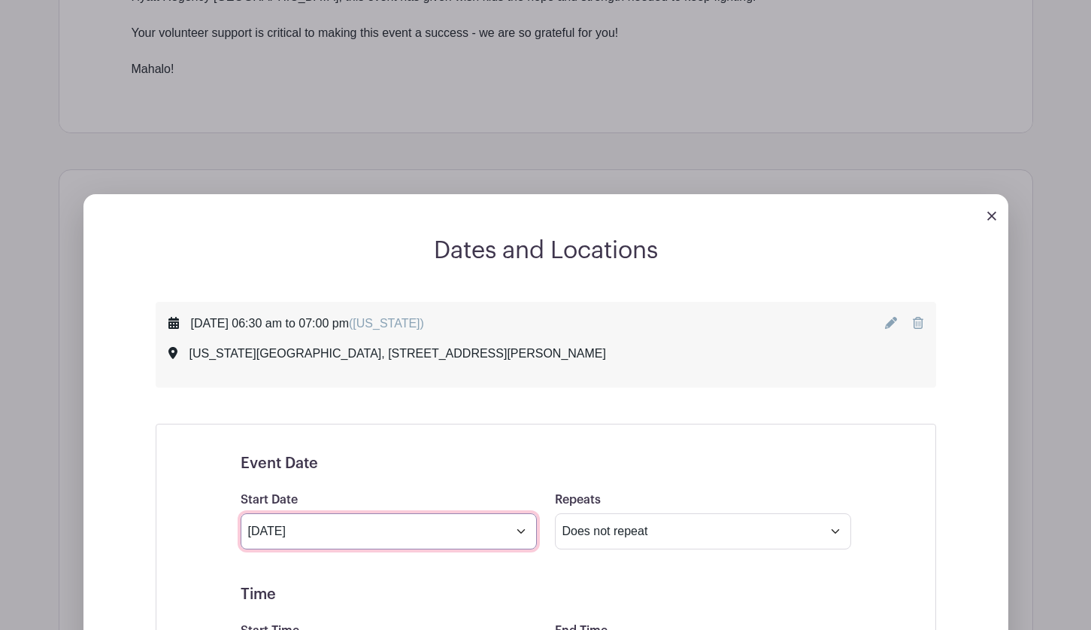
click at [329, 538] on input "Aug 14 2025" at bounding box center [389, 531] width 296 height 36
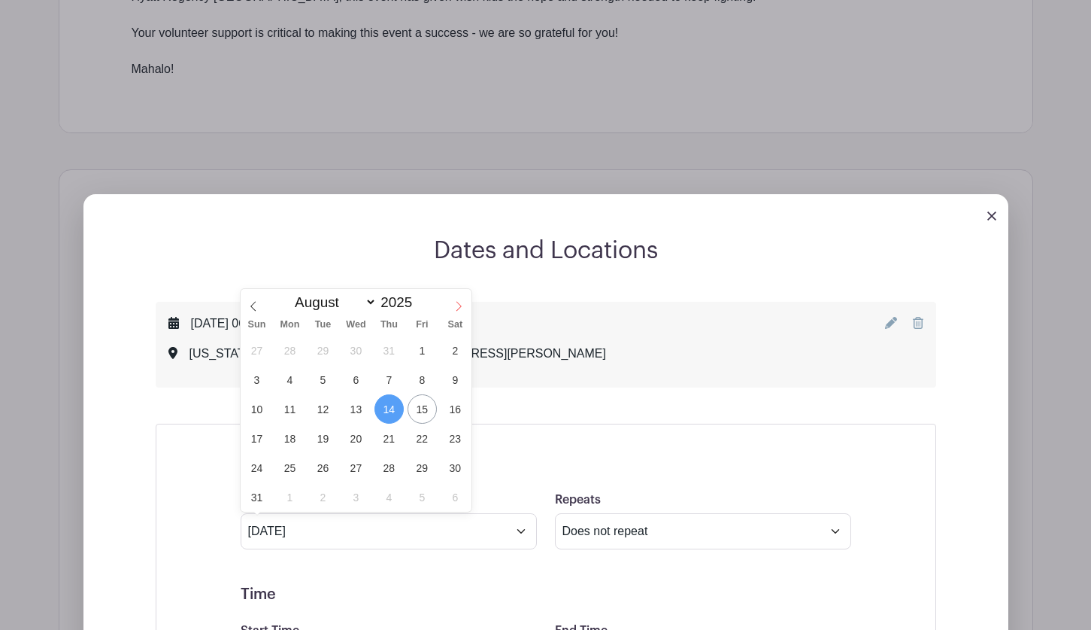
click at [457, 310] on icon at bounding box center [459, 306] width 11 height 11
select select "9"
click at [357, 411] on span "15" at bounding box center [355, 408] width 29 height 29
type input "Oct 15 2025"
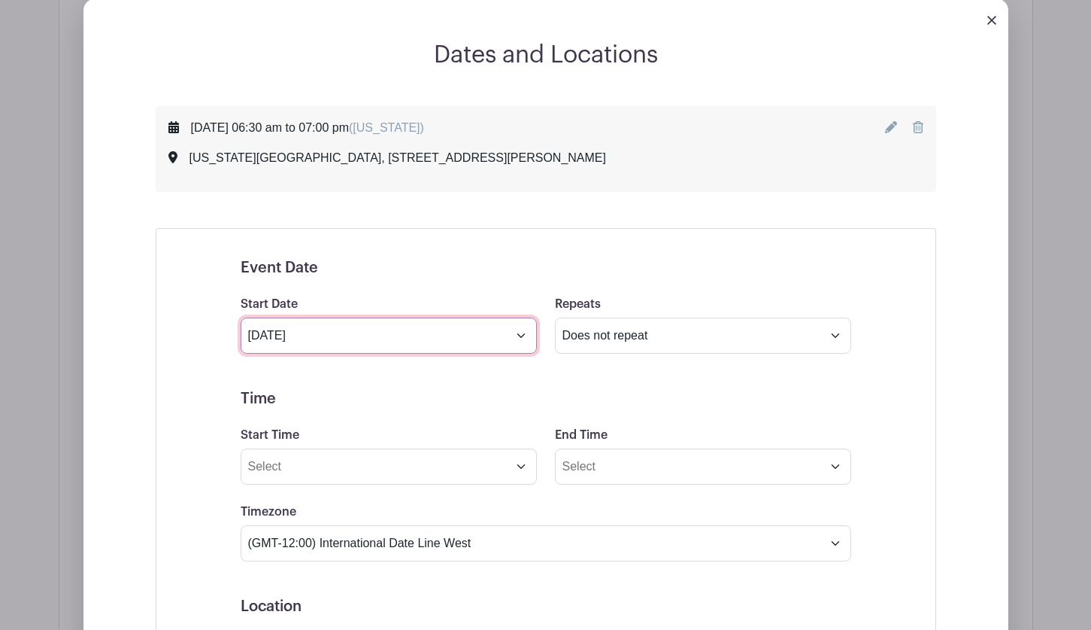
scroll to position [1073, 0]
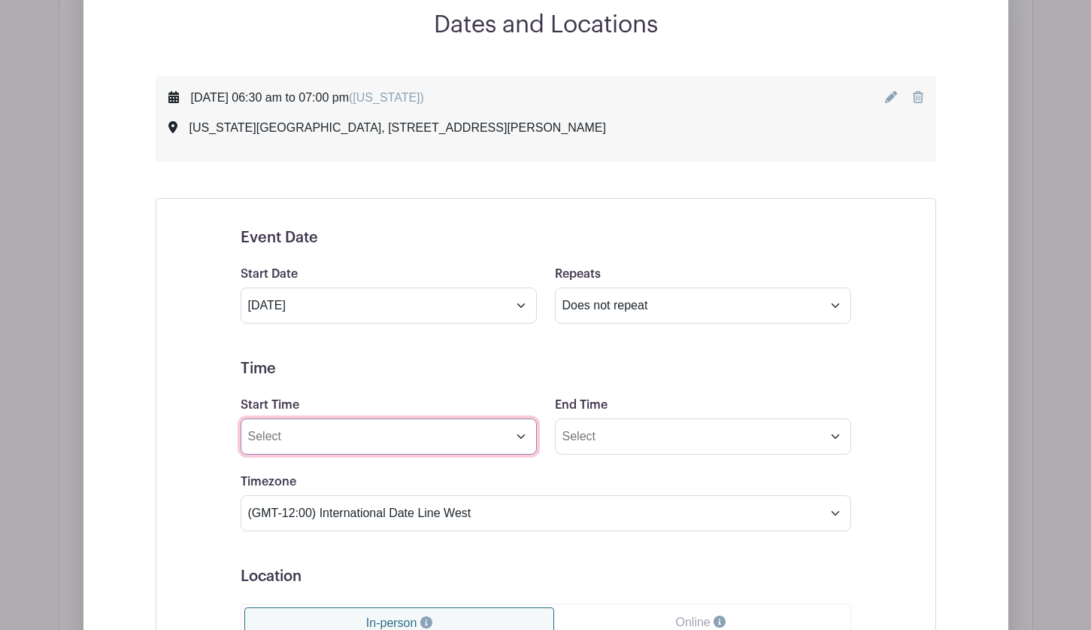
click at [299, 445] on input "Start Time" at bounding box center [389, 436] width 296 height 36
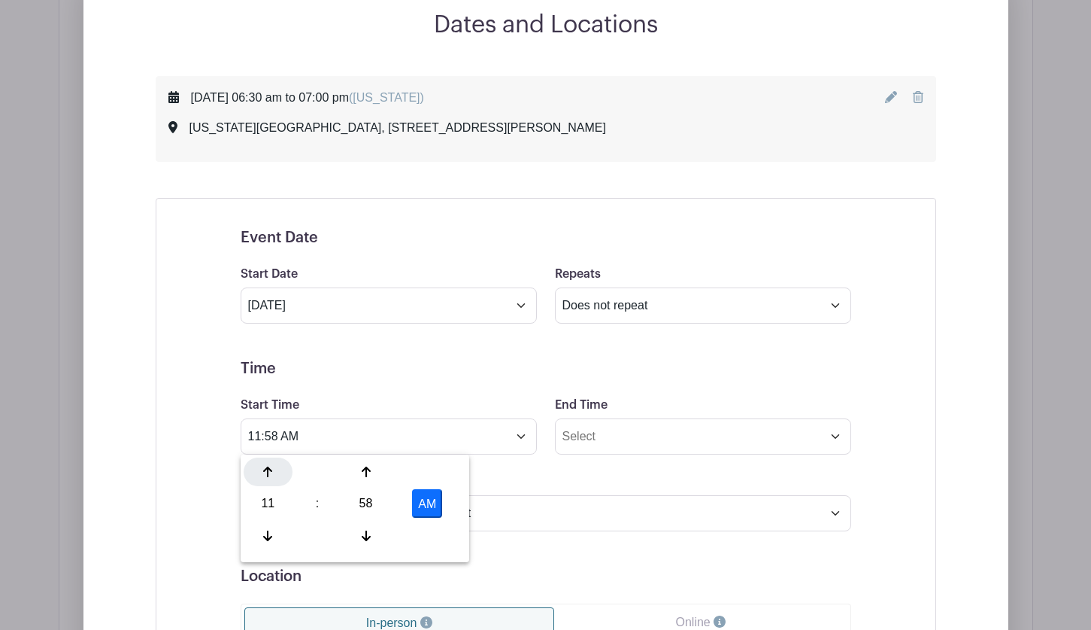
click at [272, 475] on div at bounding box center [268, 471] width 49 height 29
click at [366, 503] on div "58" at bounding box center [365, 503] width 49 height 29
click at [438, 469] on div "15" at bounding box center [436, 471] width 50 height 29
type input "12:15 PM"
click at [596, 439] on input "End Time" at bounding box center [703, 436] width 296 height 36
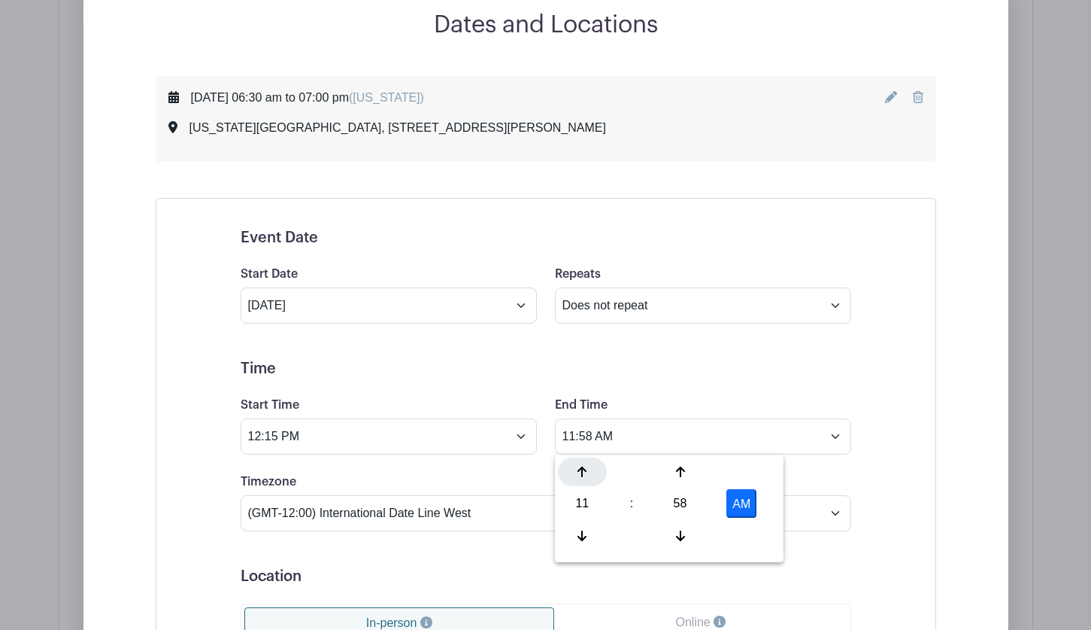
click at [578, 463] on div at bounding box center [582, 471] width 49 height 29
click at [578, 465] on div at bounding box center [582, 471] width 49 height 29
click at [681, 501] on div "58" at bounding box center [680, 503] width 49 height 29
click at [581, 473] on div "00" at bounding box center [583, 471] width 50 height 29
type input "1:00 PM"
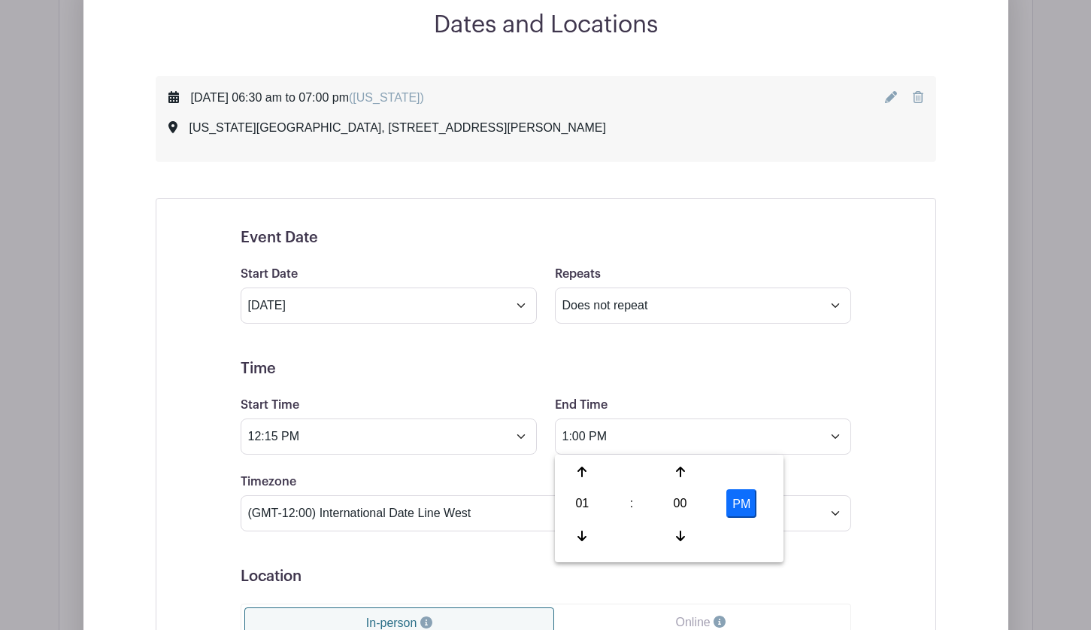
click at [472, 557] on form "Event Date Start Date Oct 15 2025 Repeats Does not repeat Daily Weekly Monthly …" at bounding box center [546, 588] width 611 height 718
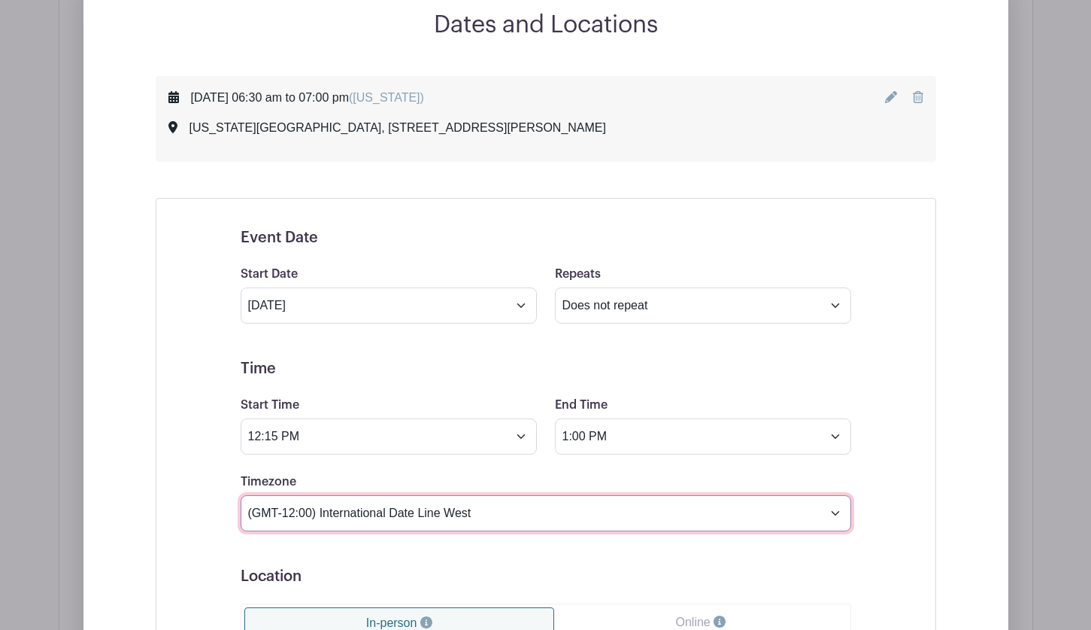
click at [450, 515] on select "(GMT-12:00) International Date Line West (GMT-11:00) [US_STATE] (GMT-11:00) [GE…" at bounding box center [546, 513] width 611 height 36
select select "[US_STATE]"
click at [241, 495] on select "(GMT-12:00) International Date Line West (GMT-11:00) [US_STATE] (GMT-11:00) [GE…" at bounding box center [546, 513] width 611 height 36
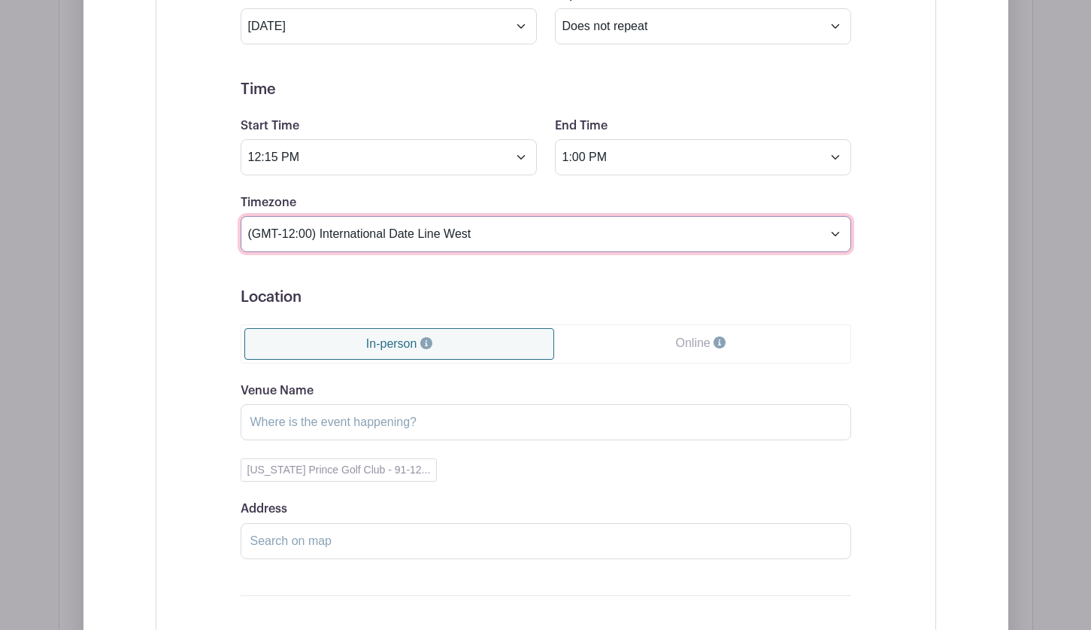
scroll to position [1374, 0]
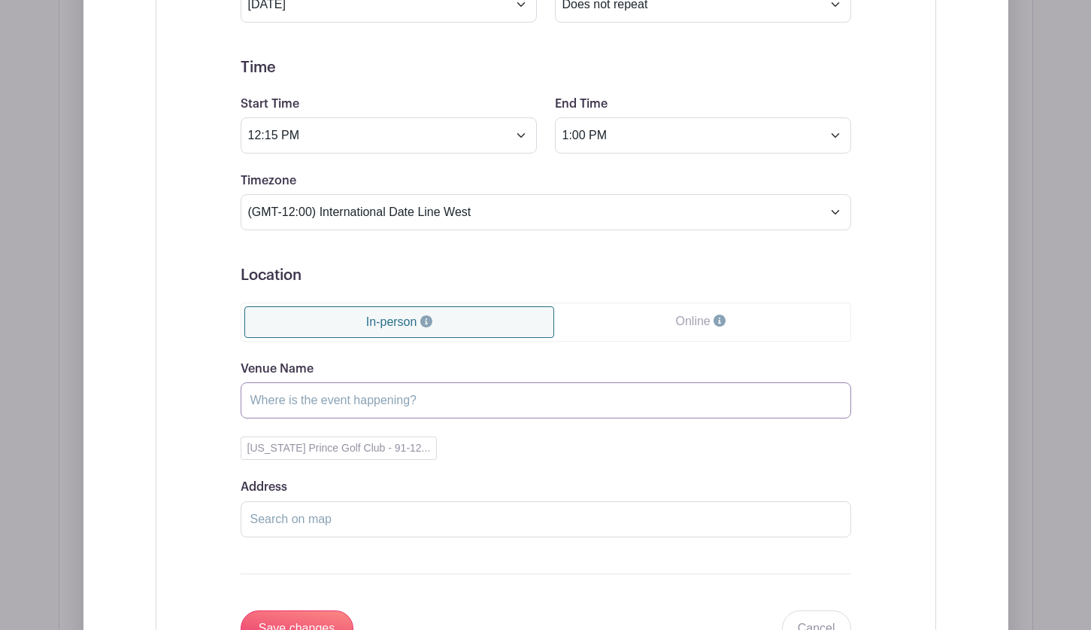
click at [339, 401] on input "Venue Name" at bounding box center [546, 400] width 611 height 36
type input "Make-A-Wish Hawaii"
click at [287, 520] on input "Address" at bounding box center [546, 519] width 611 height 36
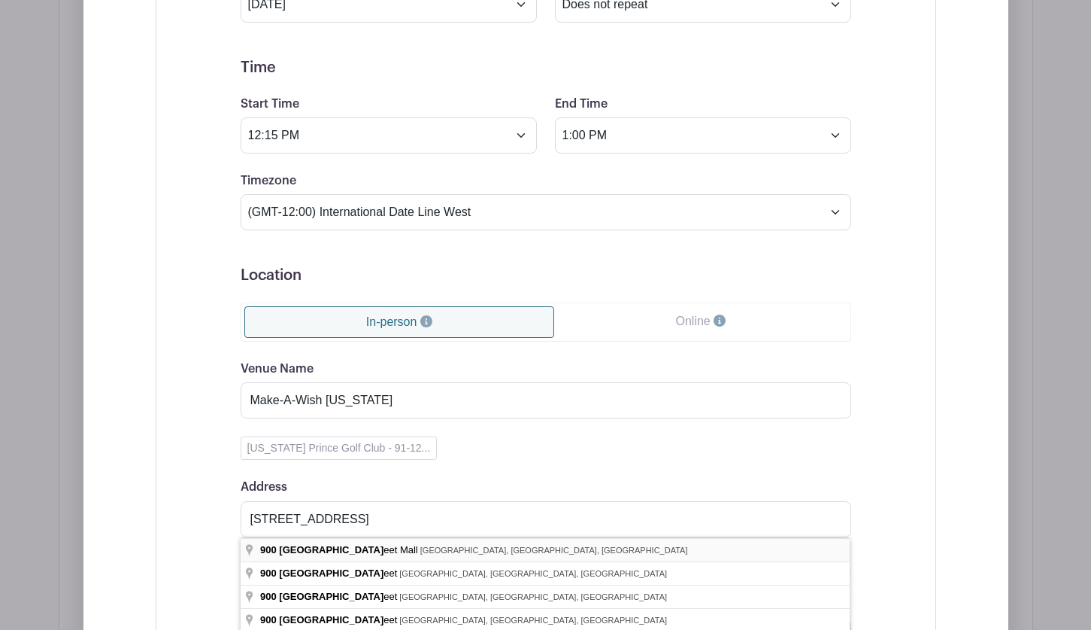
type input "900 Fort Street Mall, Honolulu, HI, USA"
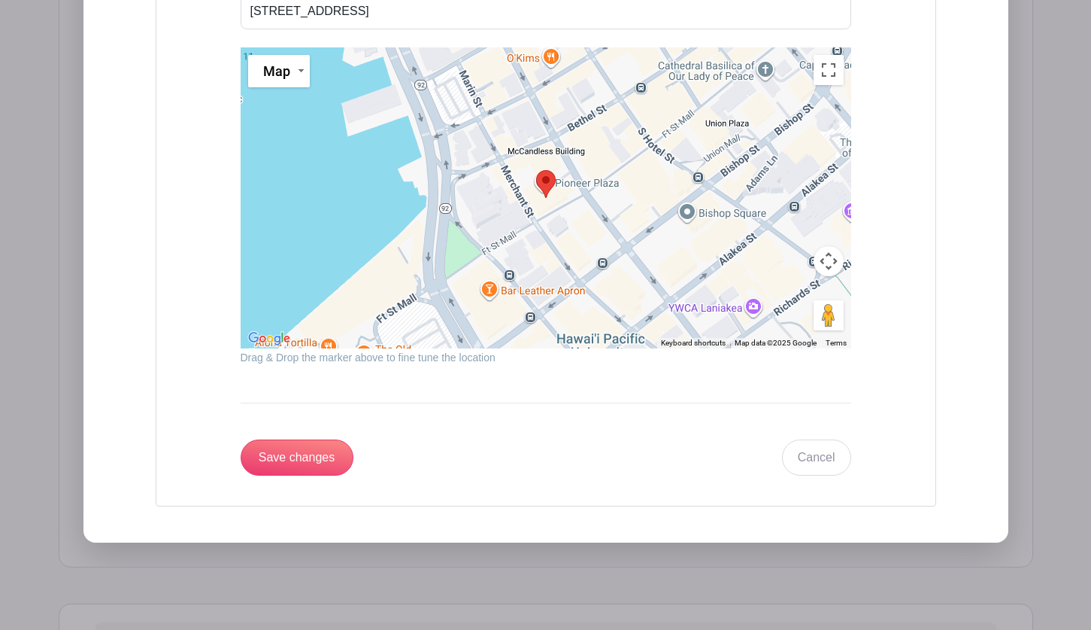
scroll to position [1901, 0]
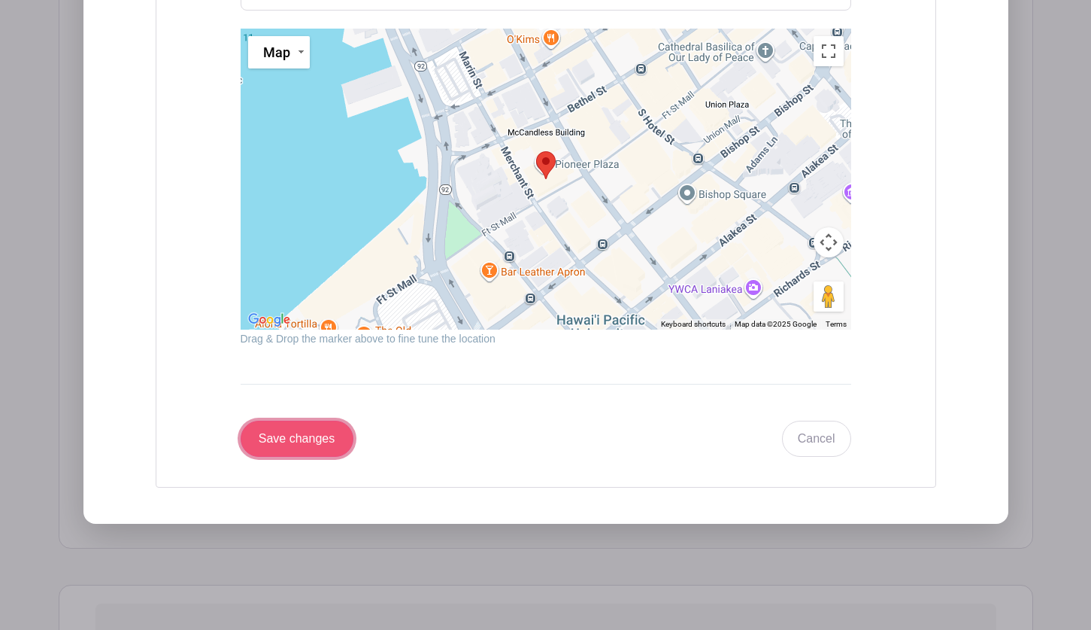
click at [282, 445] on input "Save changes" at bounding box center [297, 438] width 113 height 36
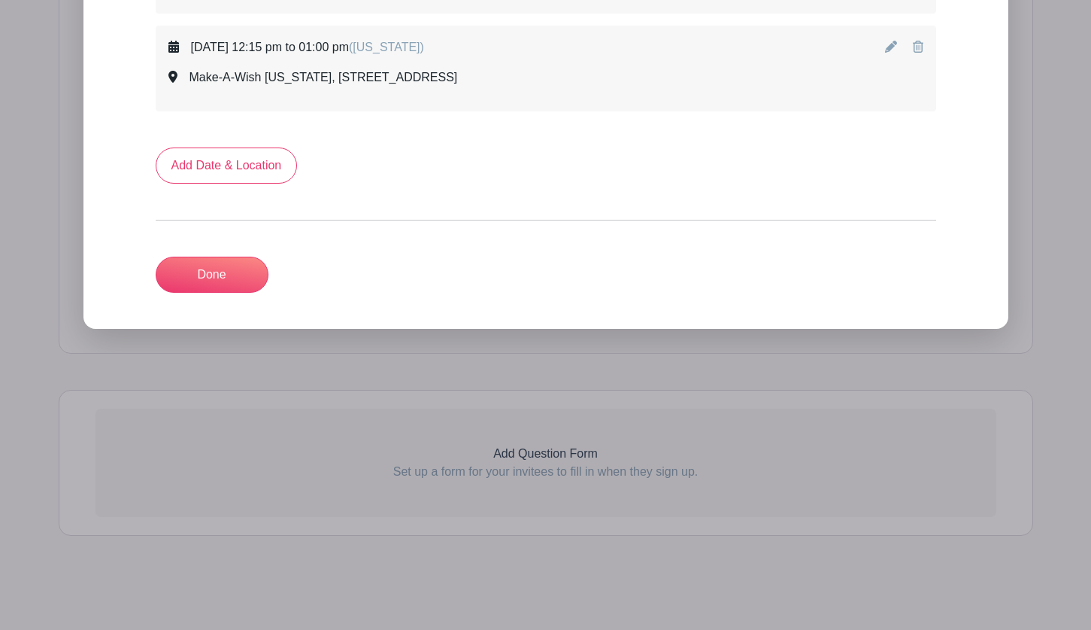
scroll to position [725, 0]
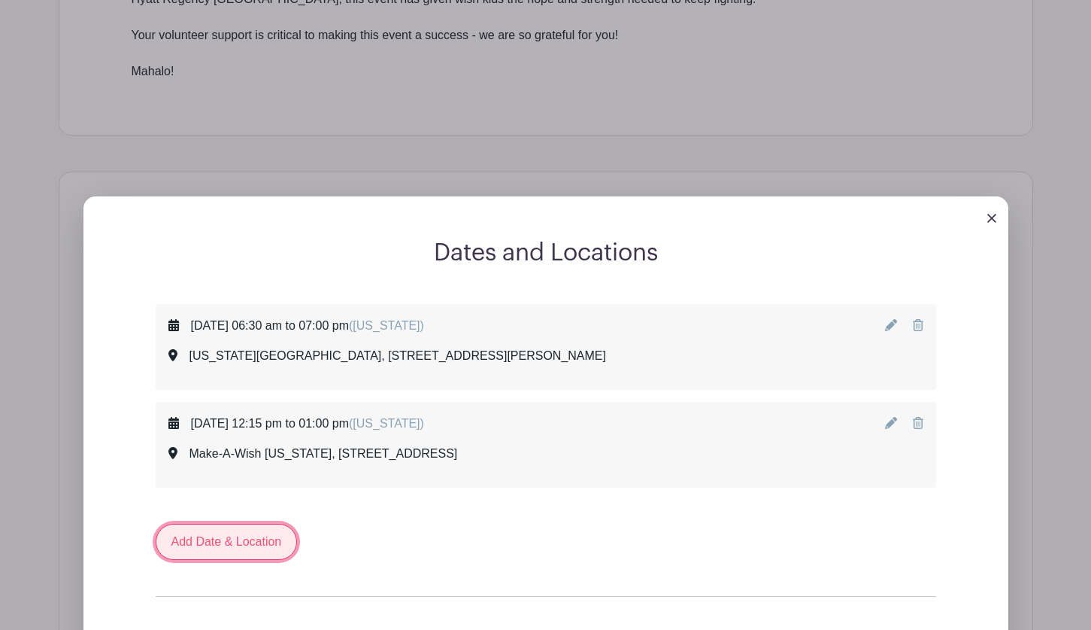
click at [211, 544] on link "Add Date & Location" at bounding box center [227, 541] width 142 height 36
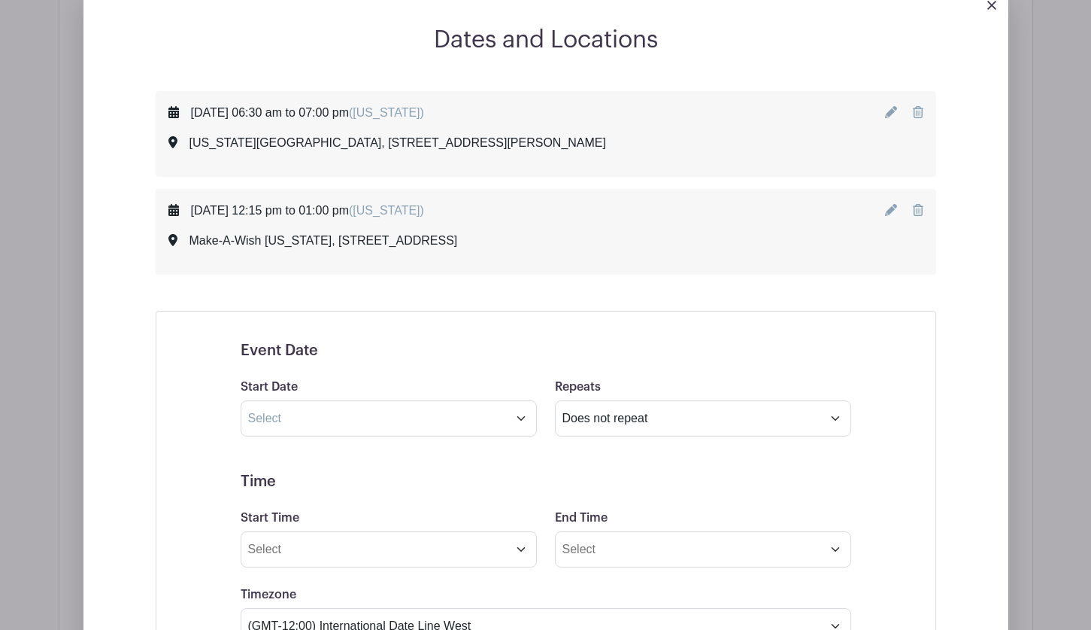
scroll to position [951, 0]
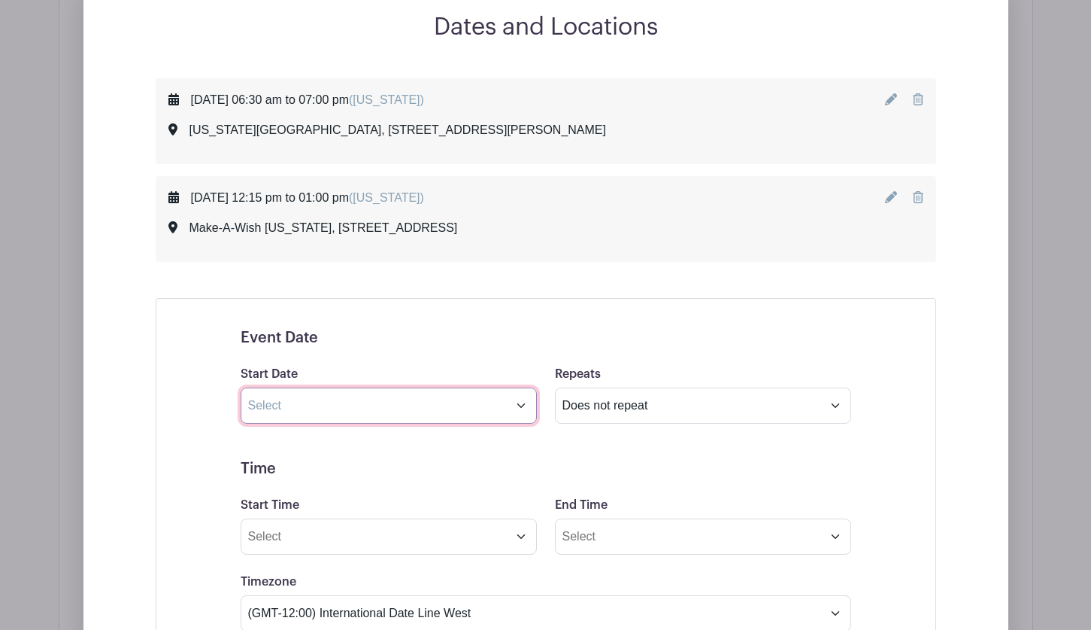
click at [329, 404] on input "text" at bounding box center [389, 405] width 296 height 36
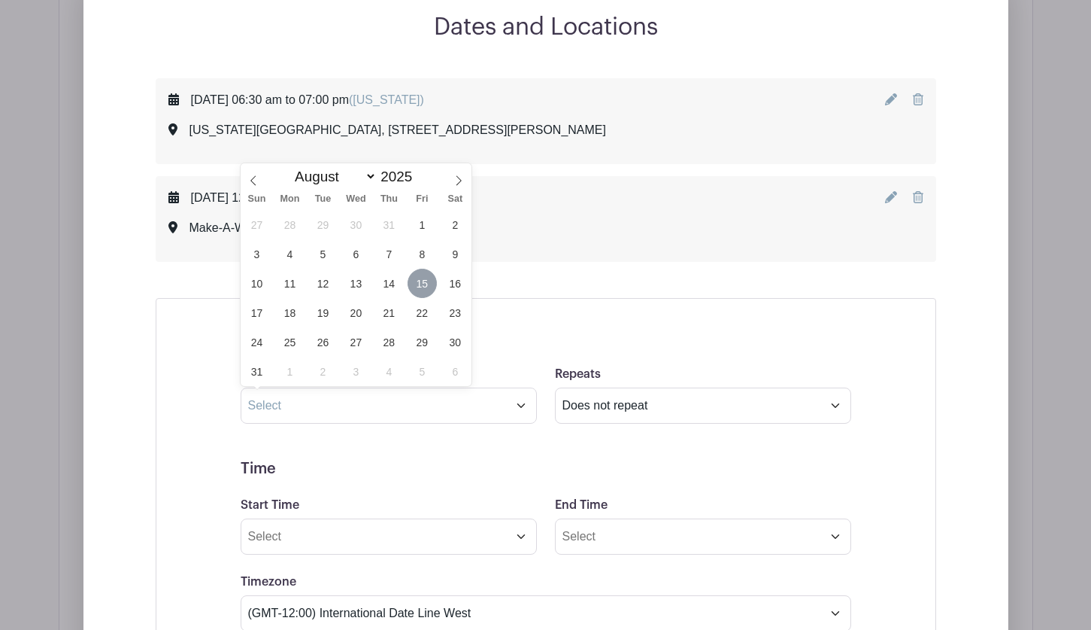
click at [427, 281] on span "15" at bounding box center [422, 283] width 29 height 29
type input "Aug 15 2025"
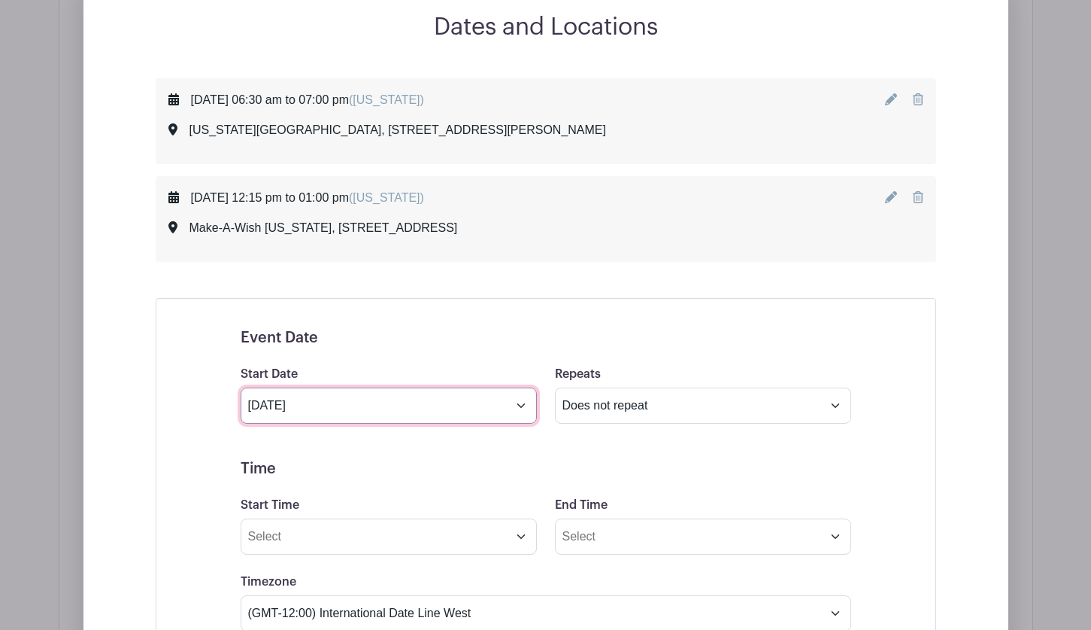
click at [323, 410] on input "Aug 15 2025" at bounding box center [389, 405] width 296 height 36
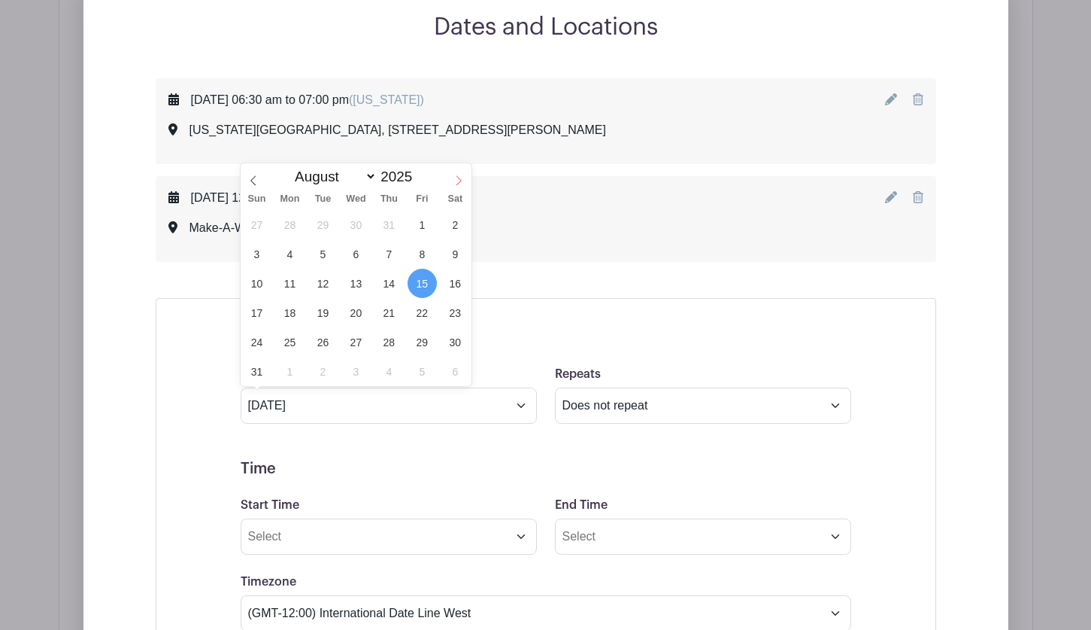
click at [455, 184] on icon at bounding box center [459, 180] width 11 height 11
select select "9"
click at [421, 281] on span "17" at bounding box center [422, 283] width 29 height 29
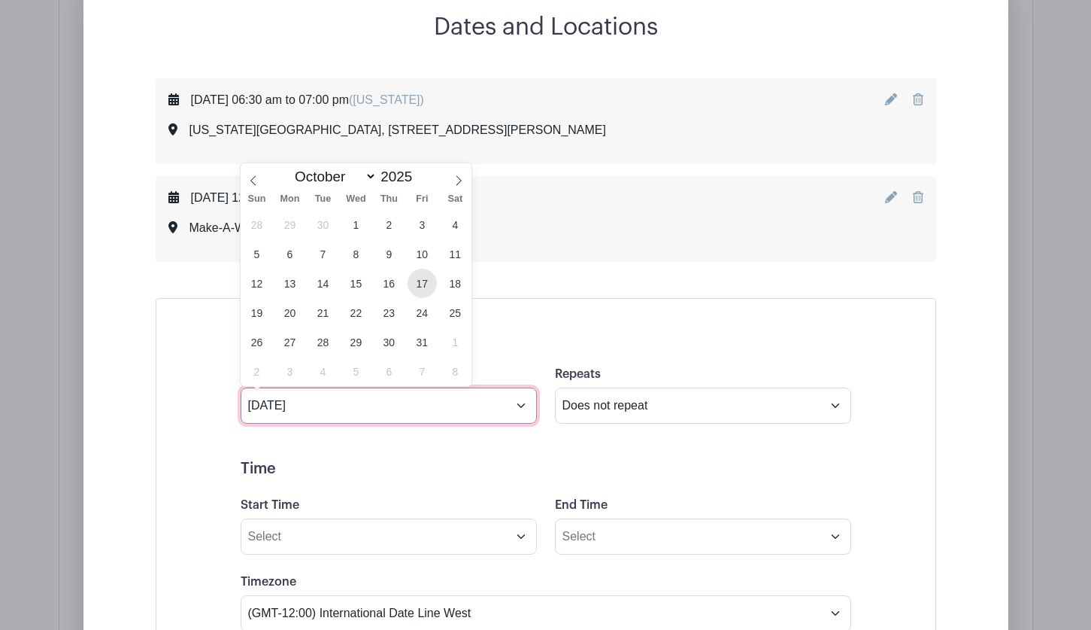
type input "Oct 17 2025"
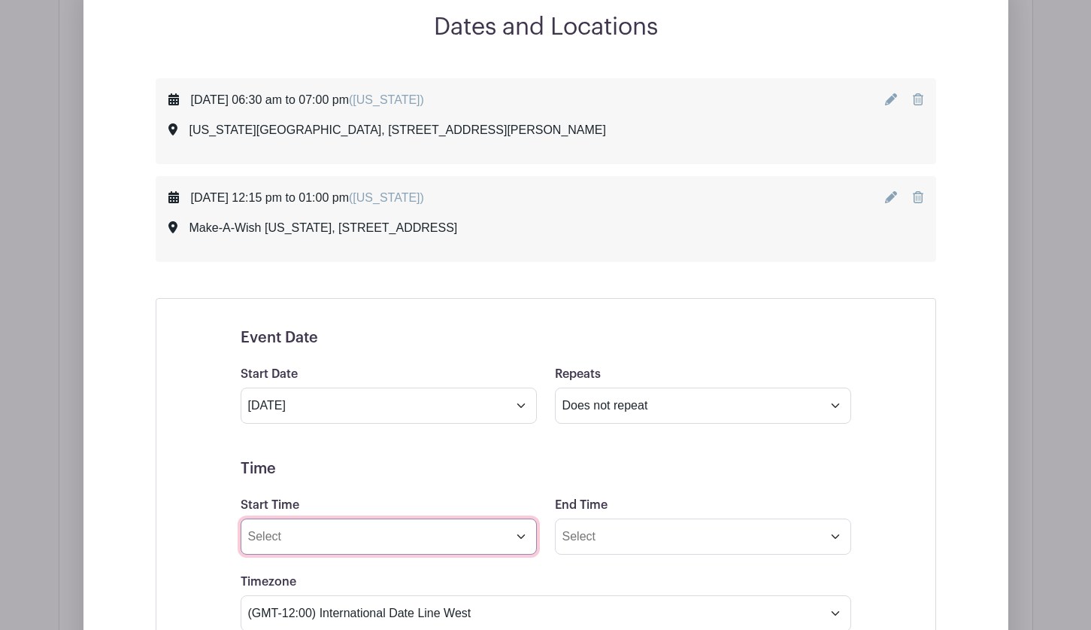
click at [317, 518] on input "Start Time" at bounding box center [389, 536] width 296 height 36
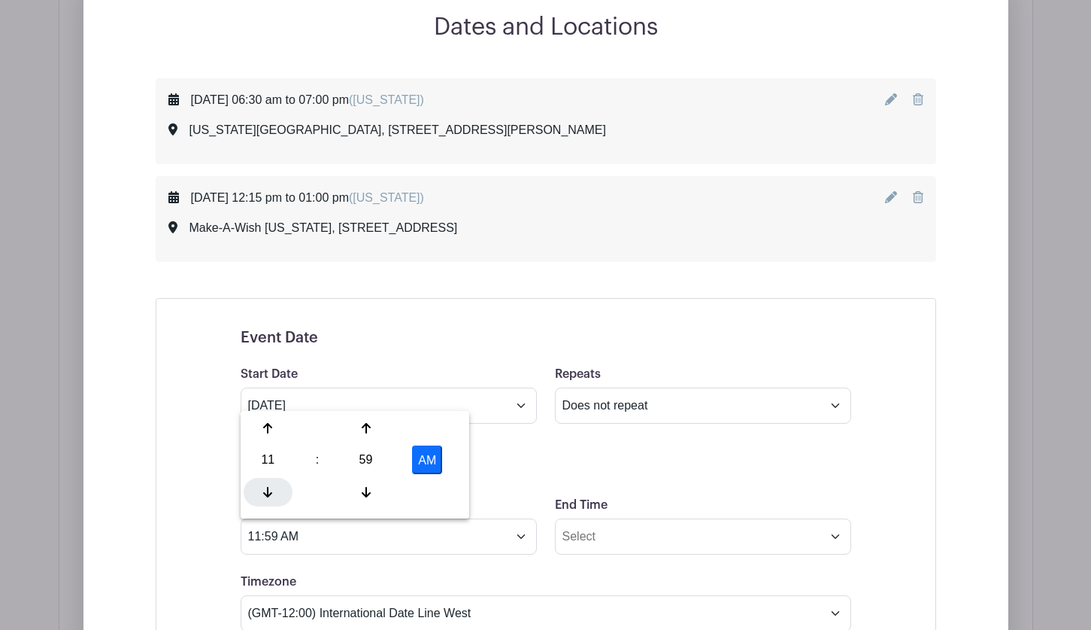
click at [269, 478] on div at bounding box center [268, 492] width 49 height 29
click at [364, 453] on div "59" at bounding box center [365, 459] width 49 height 29
click at [320, 484] on div "45" at bounding box center [324, 492] width 50 height 29
type input "9:45 AM"
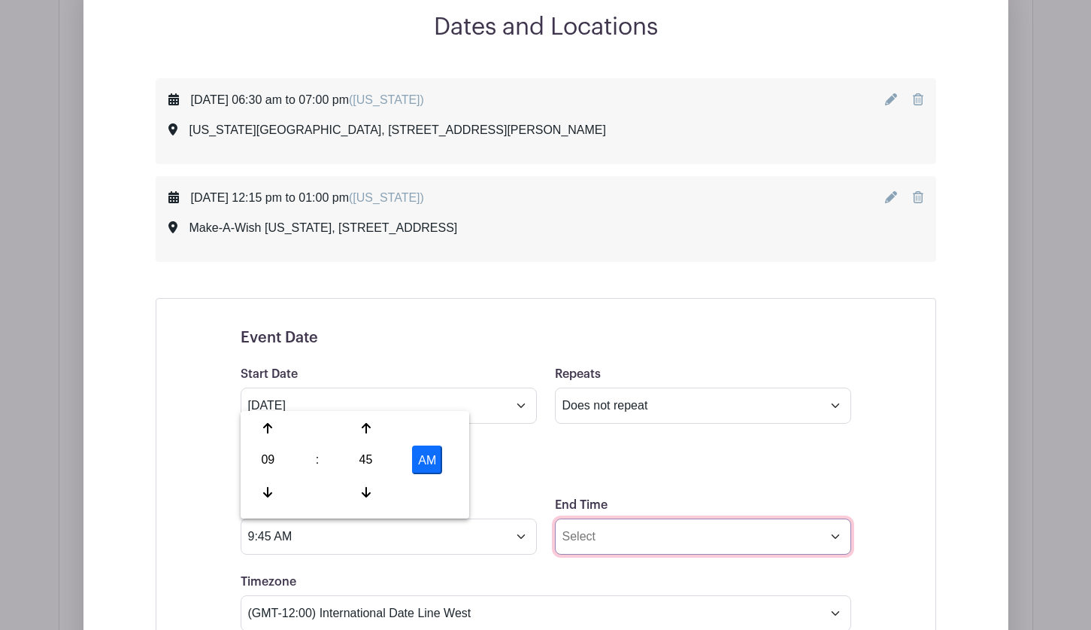
click at [629, 523] on input "End Time" at bounding box center [703, 536] width 296 height 36
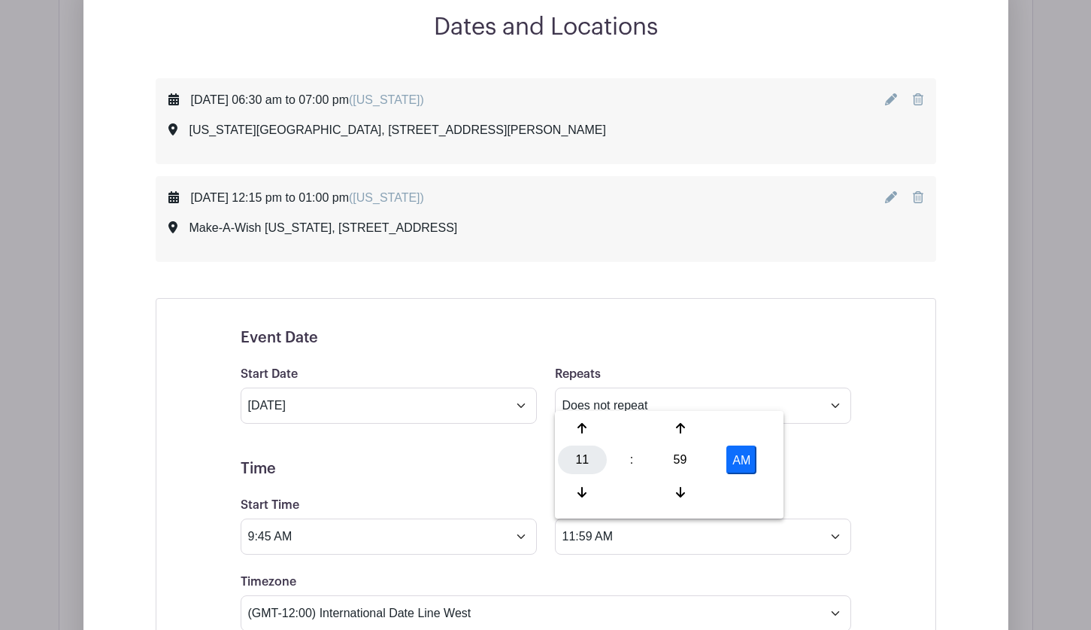
click at [581, 457] on div "11" at bounding box center [582, 459] width 49 height 29
click at [693, 490] on div "10" at bounding box center [694, 492] width 50 height 29
click at [679, 454] on div "59" at bounding box center [680, 459] width 49 height 29
click at [639, 484] on div "45" at bounding box center [639, 492] width 50 height 29
type input "10:45 AM"
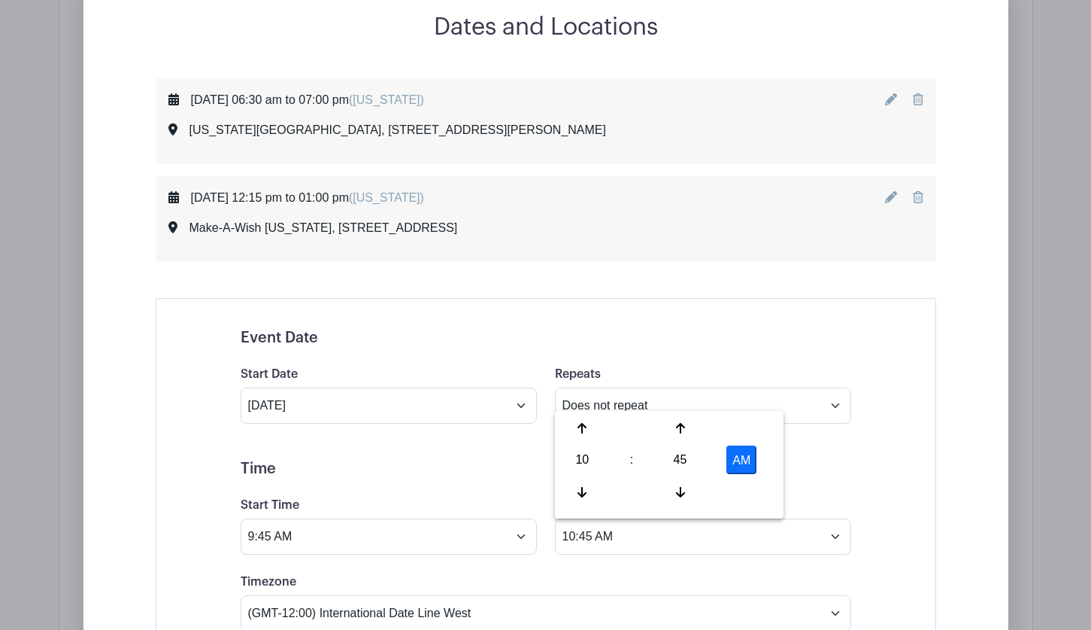
click at [492, 460] on h5 "Time" at bounding box center [546, 469] width 611 height 18
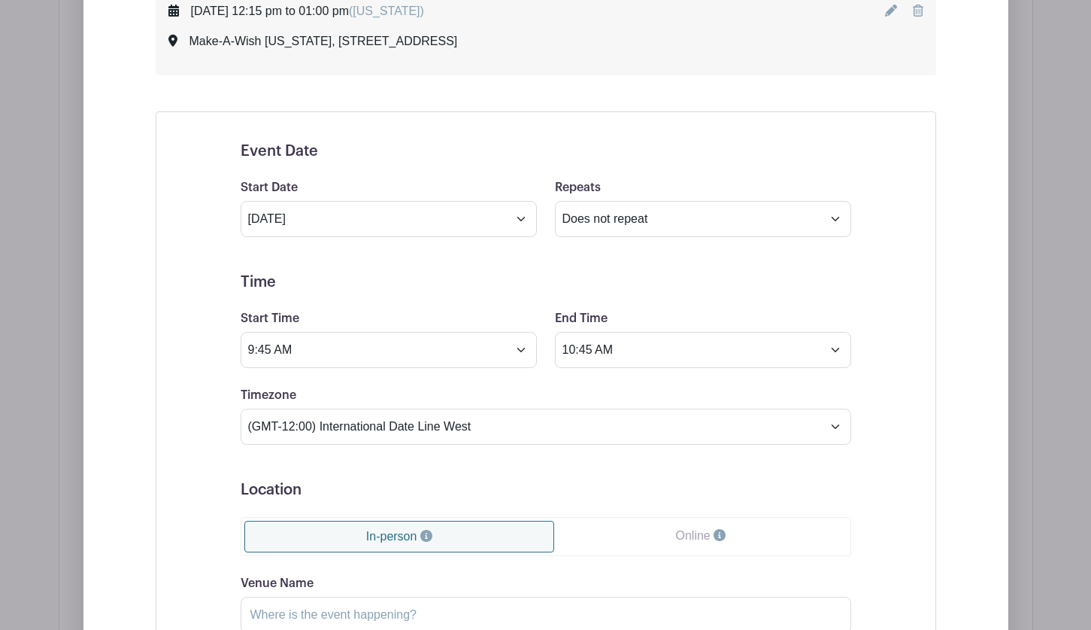
scroll to position [1176, 0]
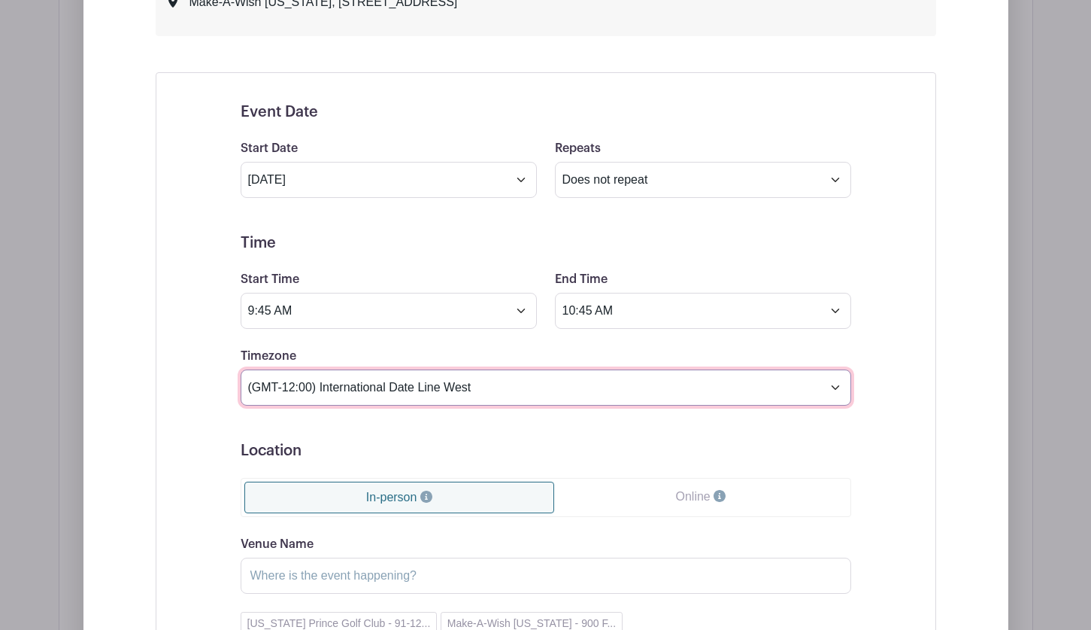
click at [337, 398] on select "(GMT-12:00) International Date Line West (GMT-11:00) [US_STATE] (GMT-11:00) [GE…" at bounding box center [546, 387] width 611 height 36
select select "[US_STATE]"
click at [241, 369] on select "(GMT-12:00) International Date Line West (GMT-11:00) [US_STATE] (GMT-11:00) [GE…" at bounding box center [546, 387] width 611 height 36
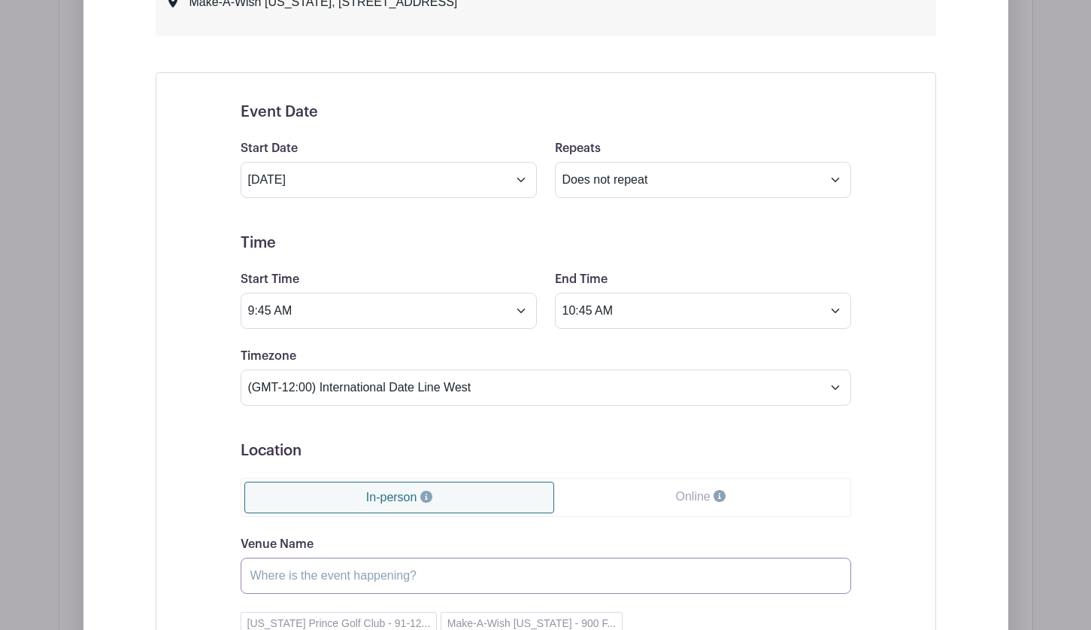
click at [303, 570] on input "Venue Name" at bounding box center [546, 575] width 611 height 36
type input "Make-A-Wish Hawaii"
click at [902, 539] on div "Event Date Start Date Oct 17 2025 Repeats Does not repeat Daily Weekly Monthly …" at bounding box center [546, 462] width 781 height 780
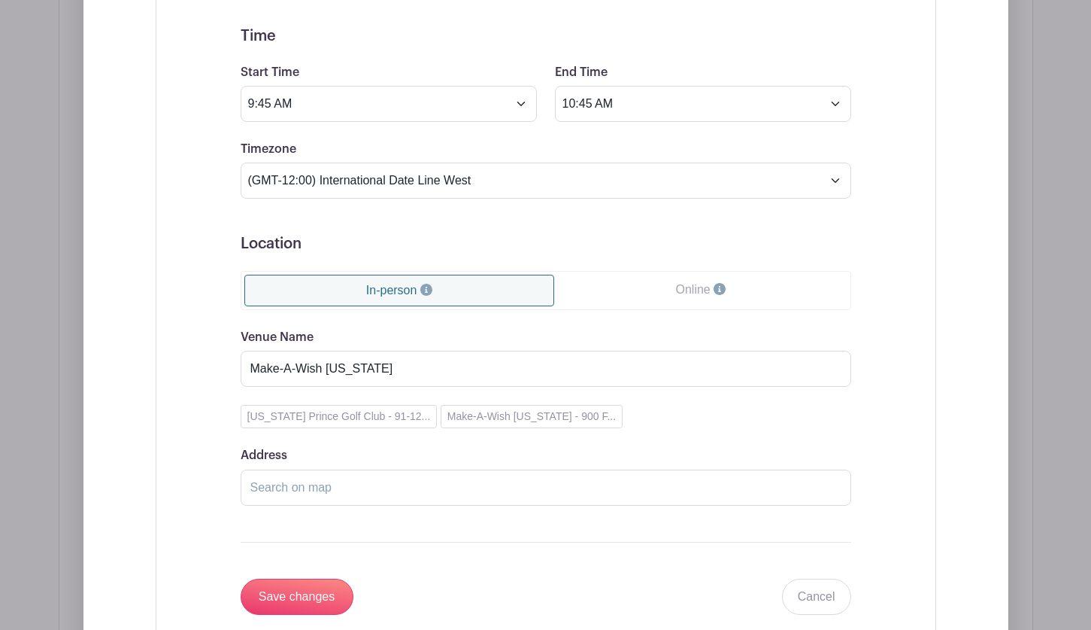
scroll to position [1402, 0]
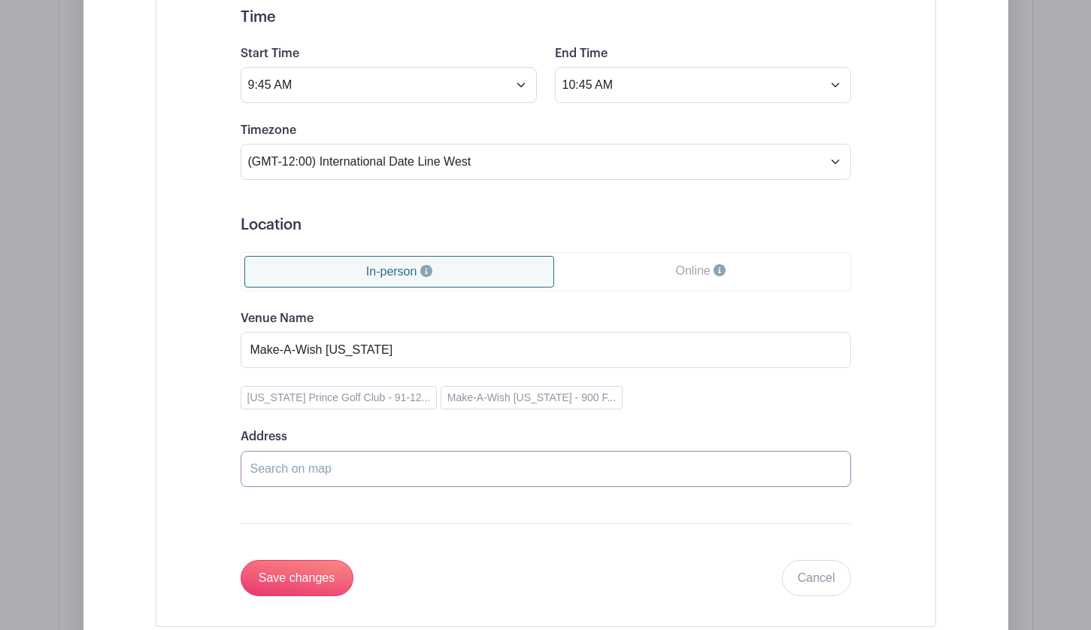
click at [287, 467] on input "Address" at bounding box center [546, 469] width 611 height 36
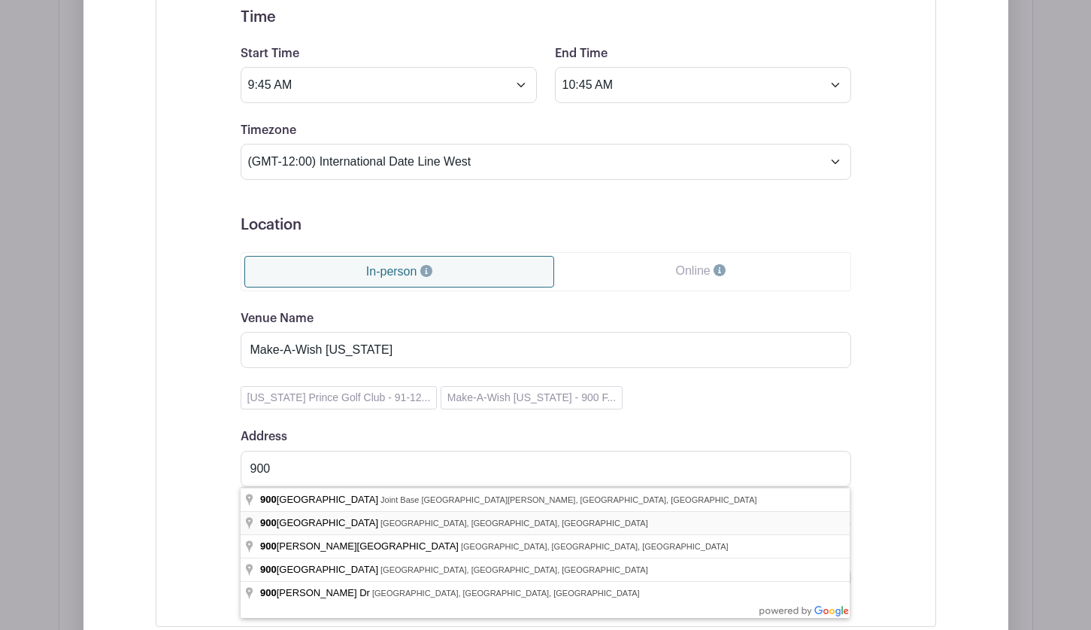
type input "900 Fort Street Mall, Honolulu, HI, USA"
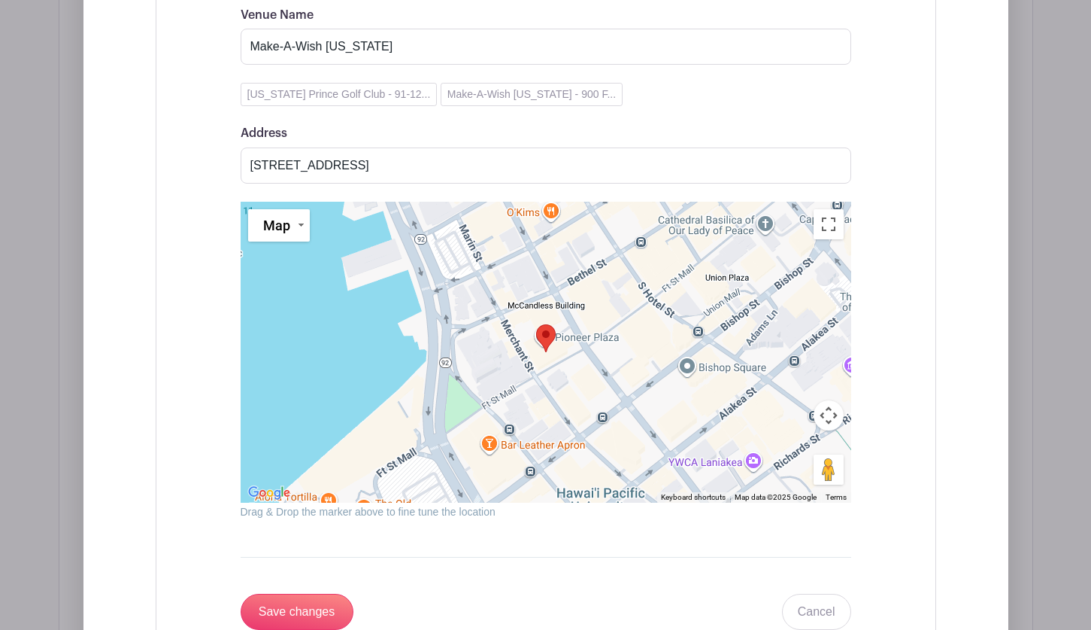
scroll to position [1778, 0]
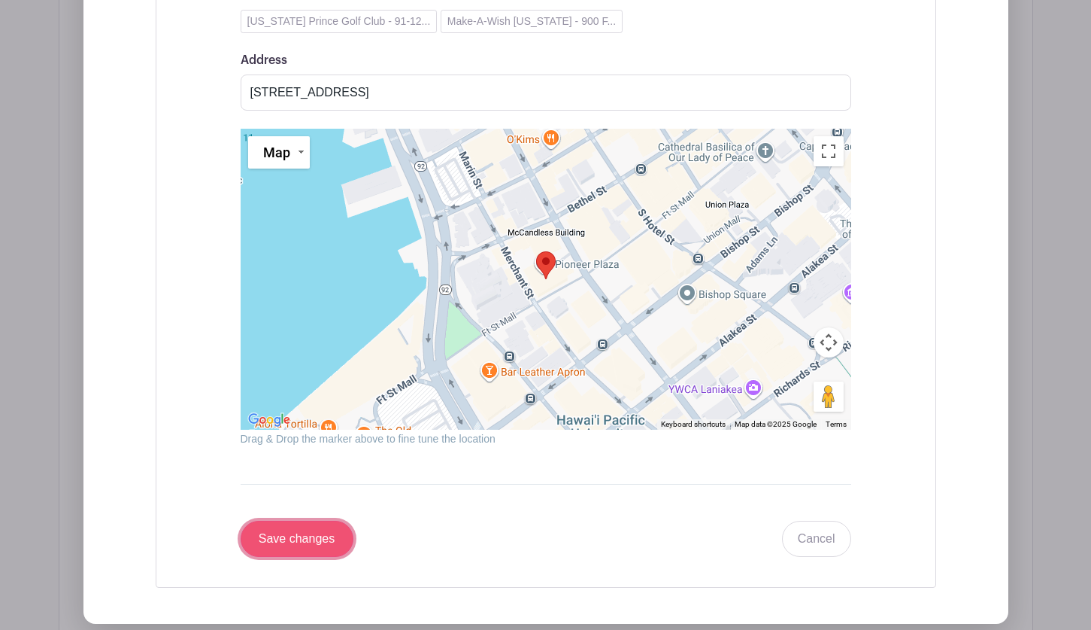
click at [291, 539] on input "Save changes" at bounding box center [297, 538] width 113 height 36
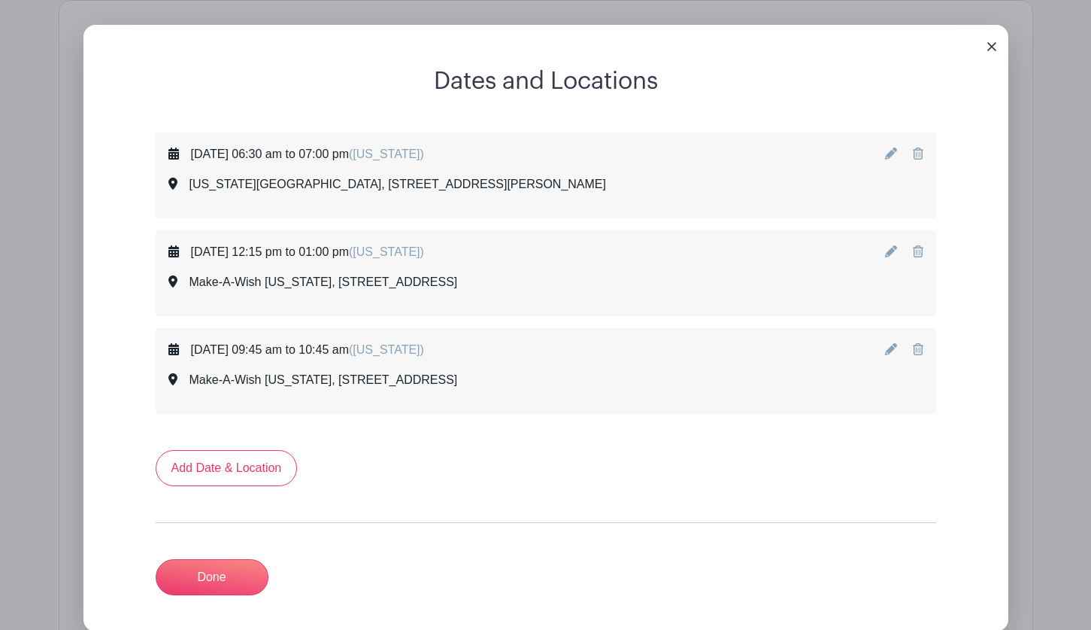
scroll to position [748, 0]
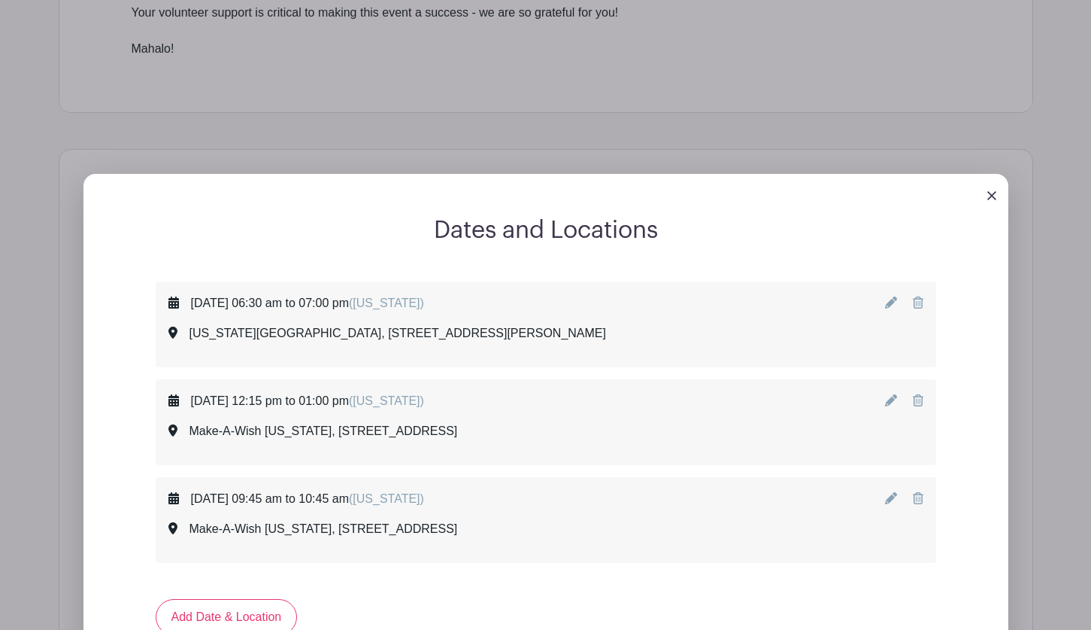
drag, startPoint x: 650, startPoint y: 408, endPoint x: 644, endPoint y: 379, distance: 29.2
click at [644, 380] on div "Wednesday, October 15, 2025 at 12:15 pm to 01:00 pm (Hawaii) Make-A-Wish Hawaii…" at bounding box center [545, 422] width 779 height 84
click at [985, 195] on div at bounding box center [545, 195] width 925 height 42
click at [991, 190] on link at bounding box center [992, 194] width 9 height 13
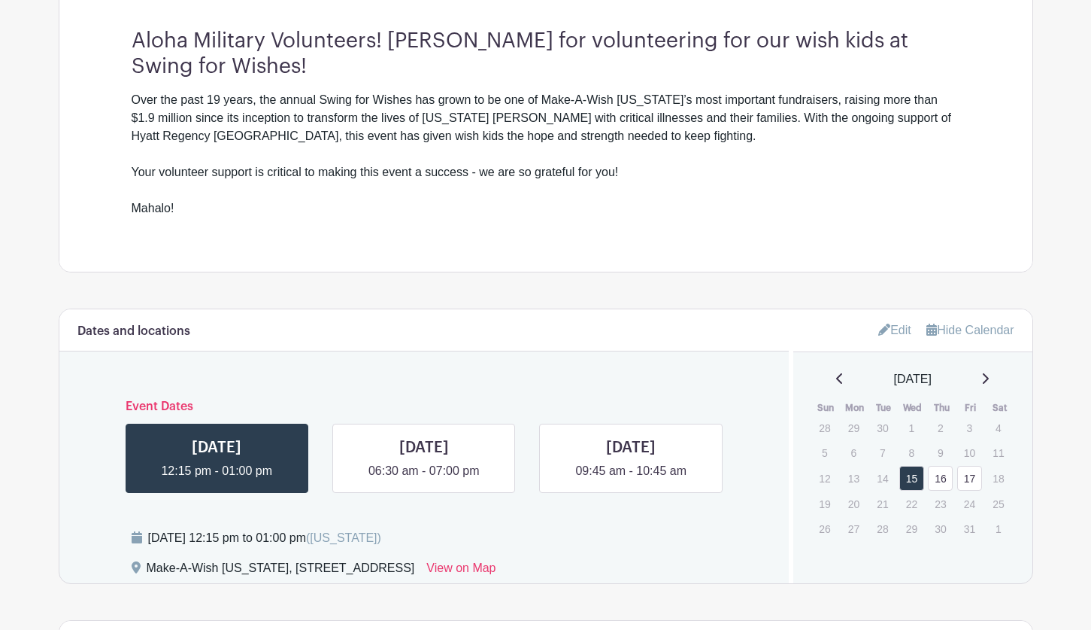
scroll to position [597, 0]
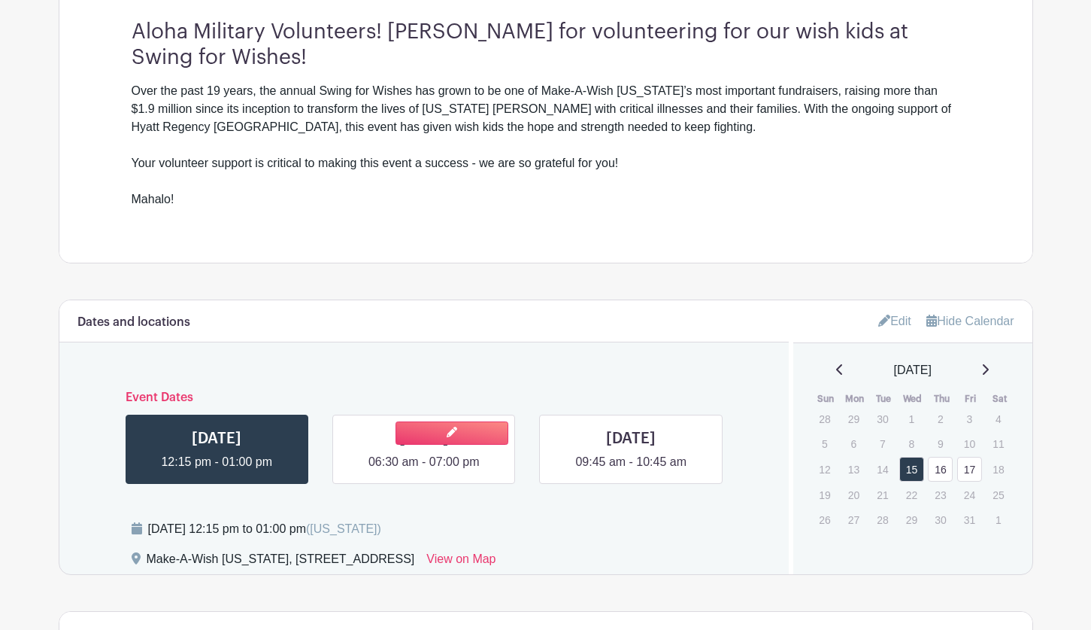
click at [424, 471] on link at bounding box center [424, 471] width 0 height 0
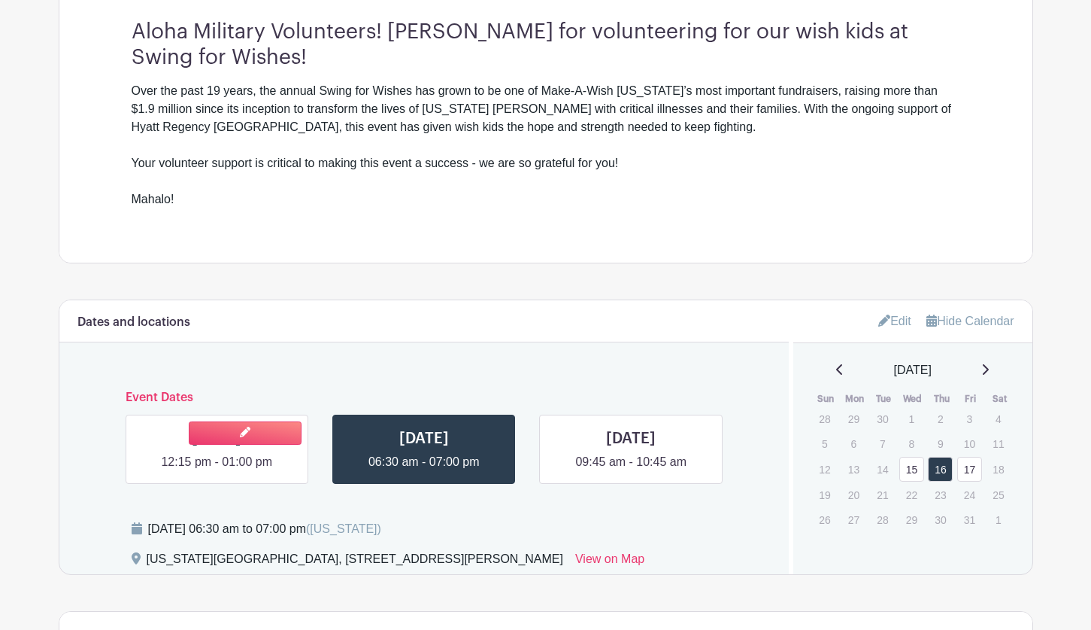
click at [217, 471] on link at bounding box center [217, 471] width 0 height 0
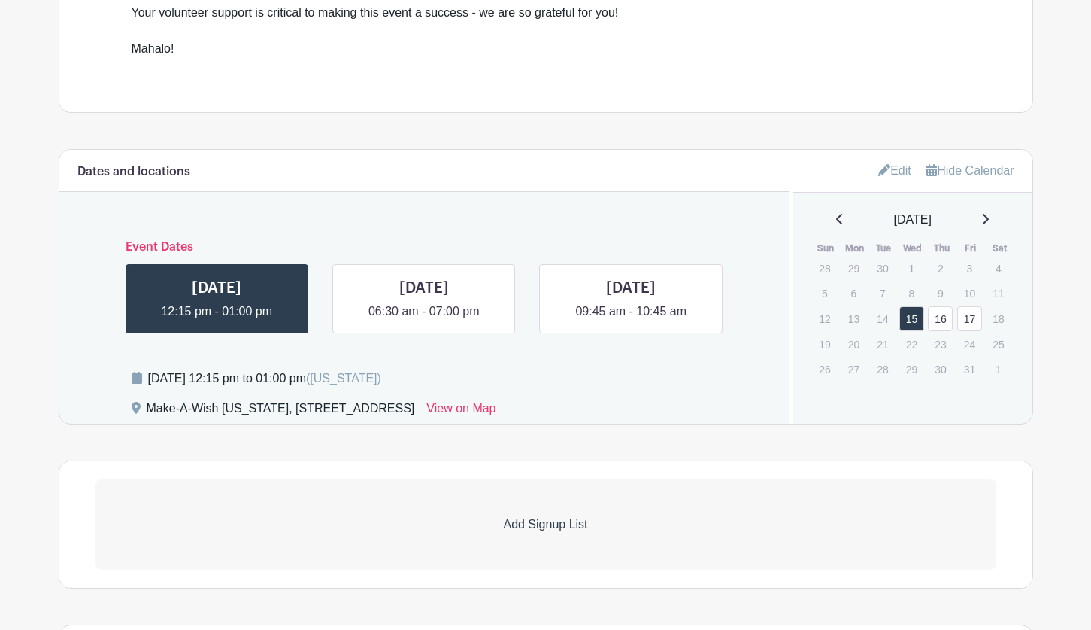
scroll to position [898, 0]
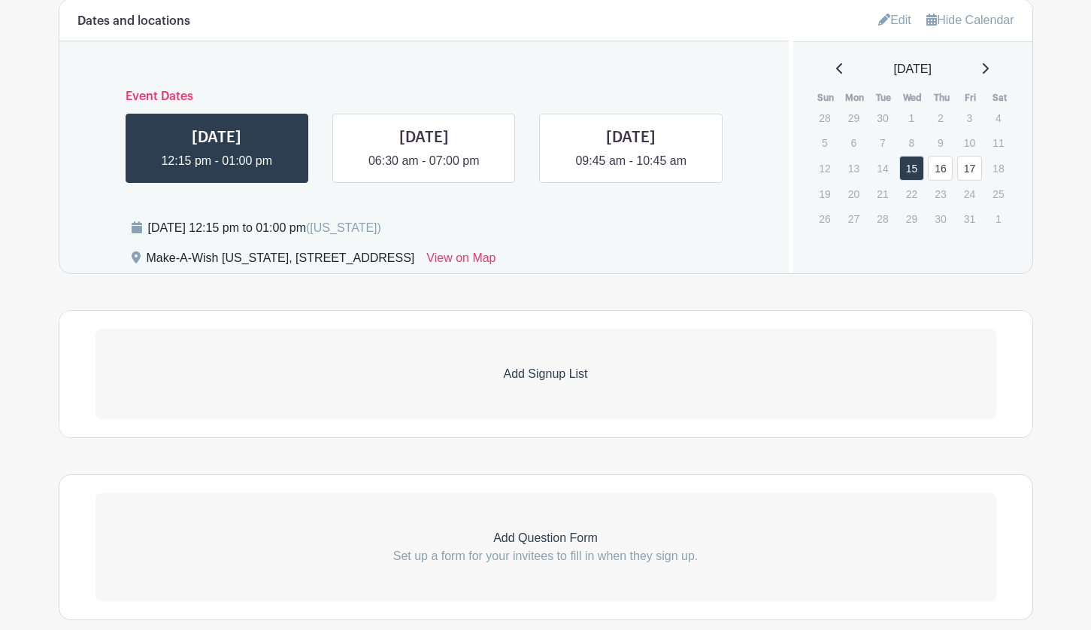
click at [389, 368] on p "Add Signup List" at bounding box center [546, 374] width 901 height 18
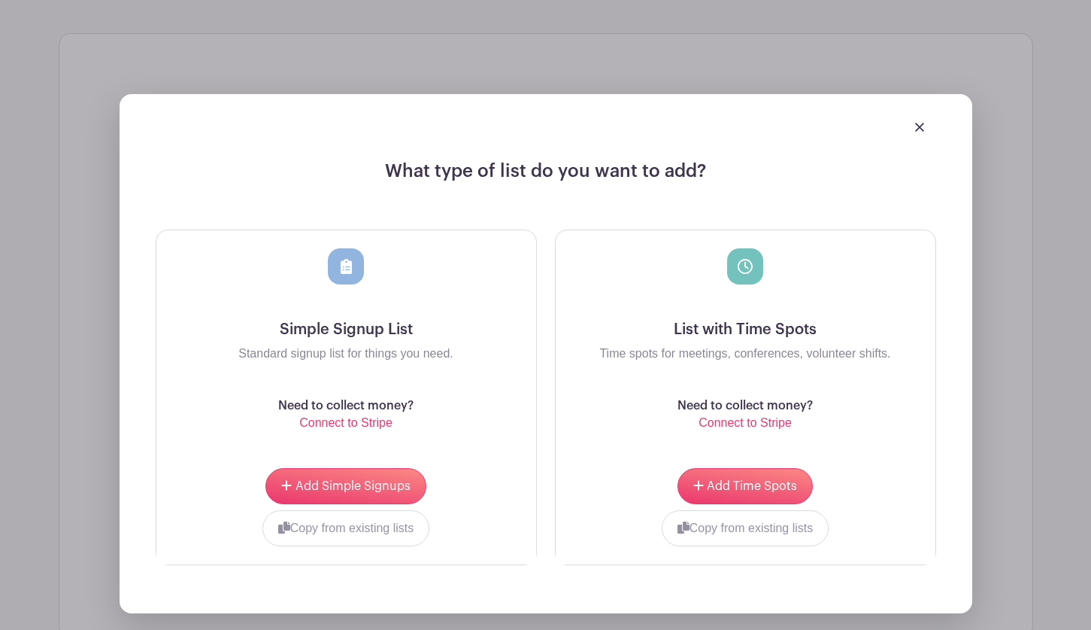
scroll to position [1199, 0]
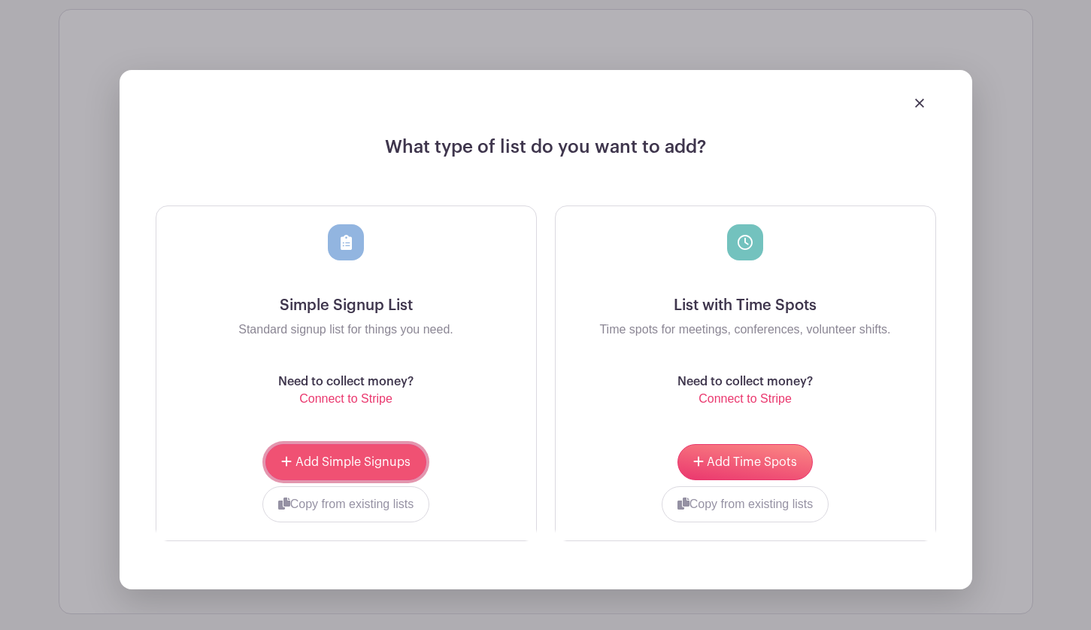
click at [361, 460] on span "Add Simple Signups" at bounding box center [353, 462] width 115 height 12
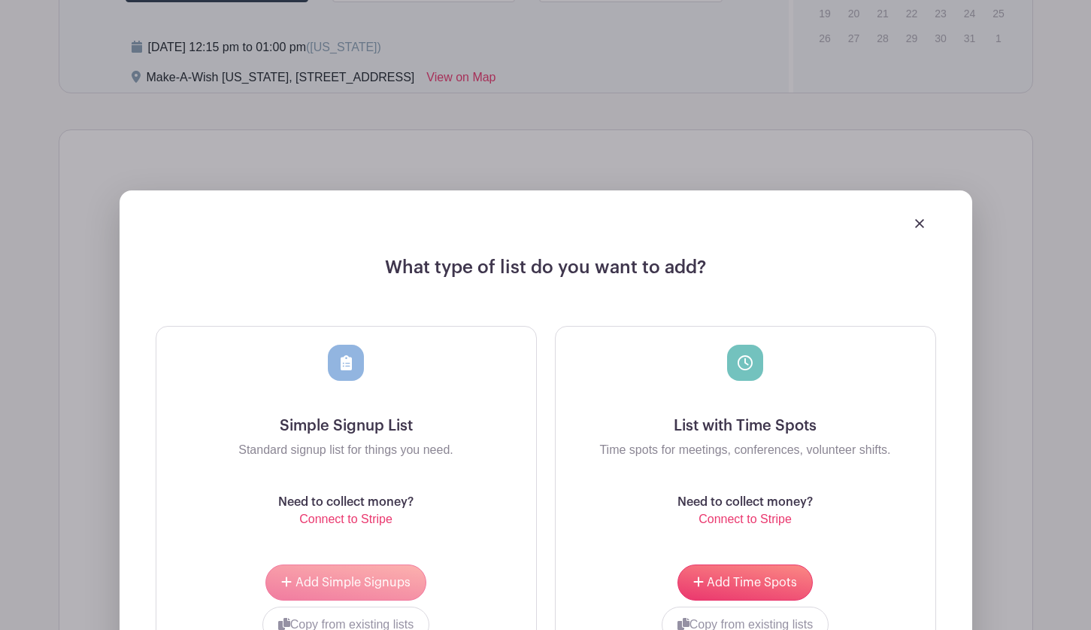
scroll to position [1319, 0]
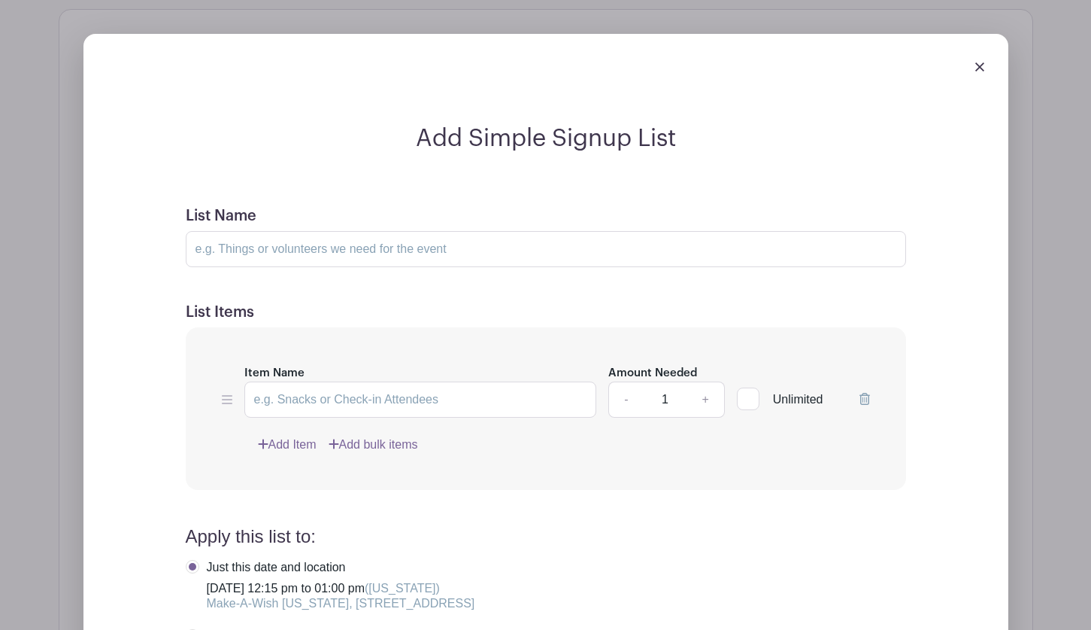
click at [977, 66] on img at bounding box center [979, 66] width 9 height 9
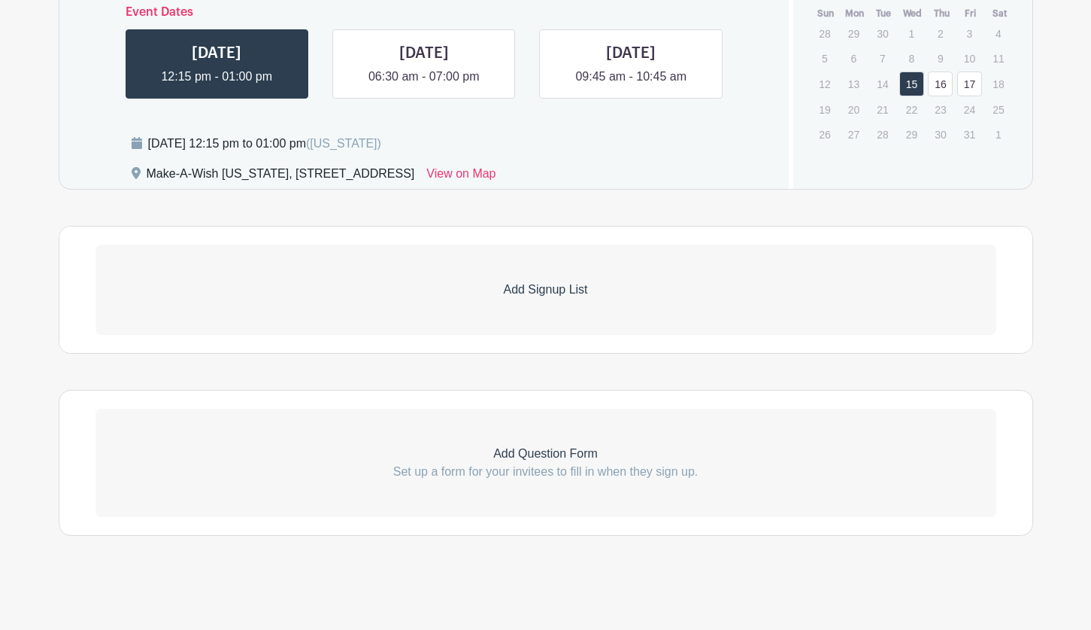
click at [535, 302] on link "Add Signup List" at bounding box center [546, 289] width 901 height 90
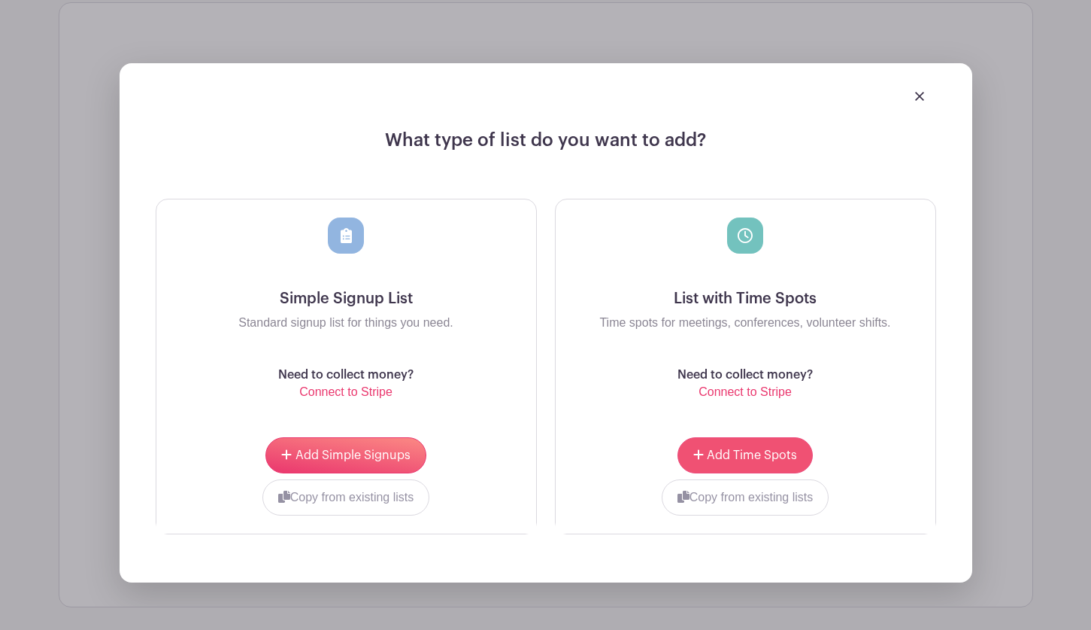
scroll to position [1328, 0]
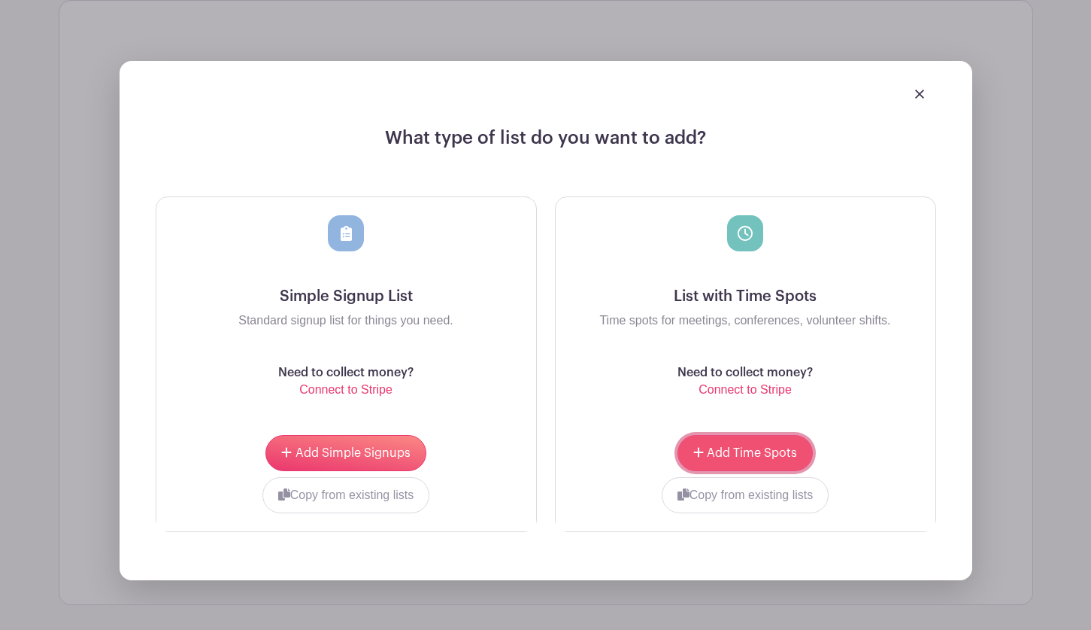
click at [711, 448] on span "Add Time Spots" at bounding box center [752, 453] width 90 height 12
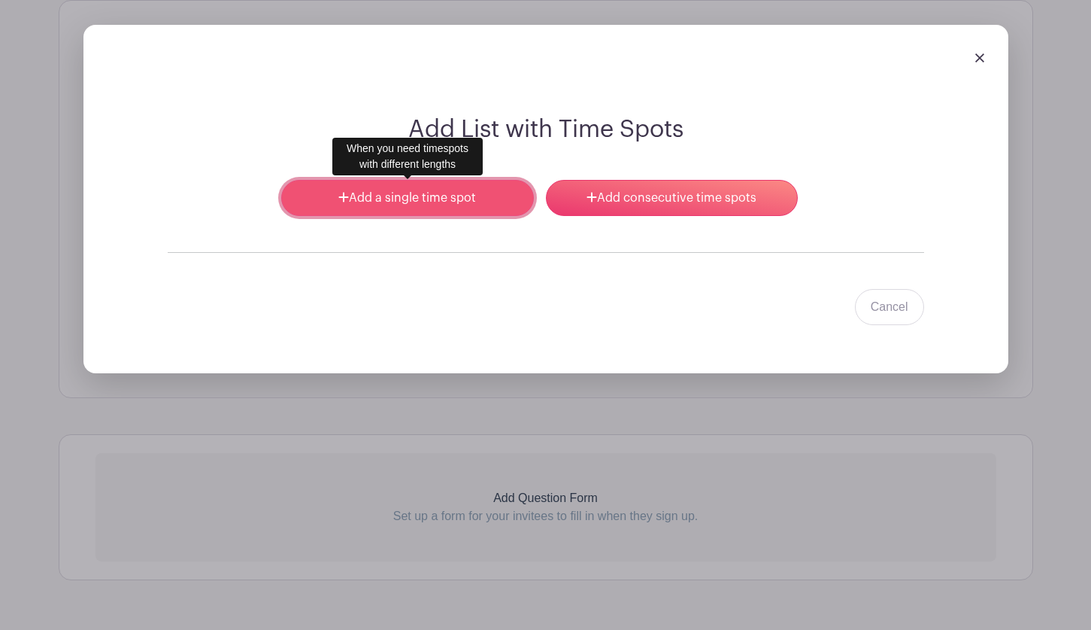
click at [390, 191] on link "Add a single time spot" at bounding box center [407, 198] width 252 height 36
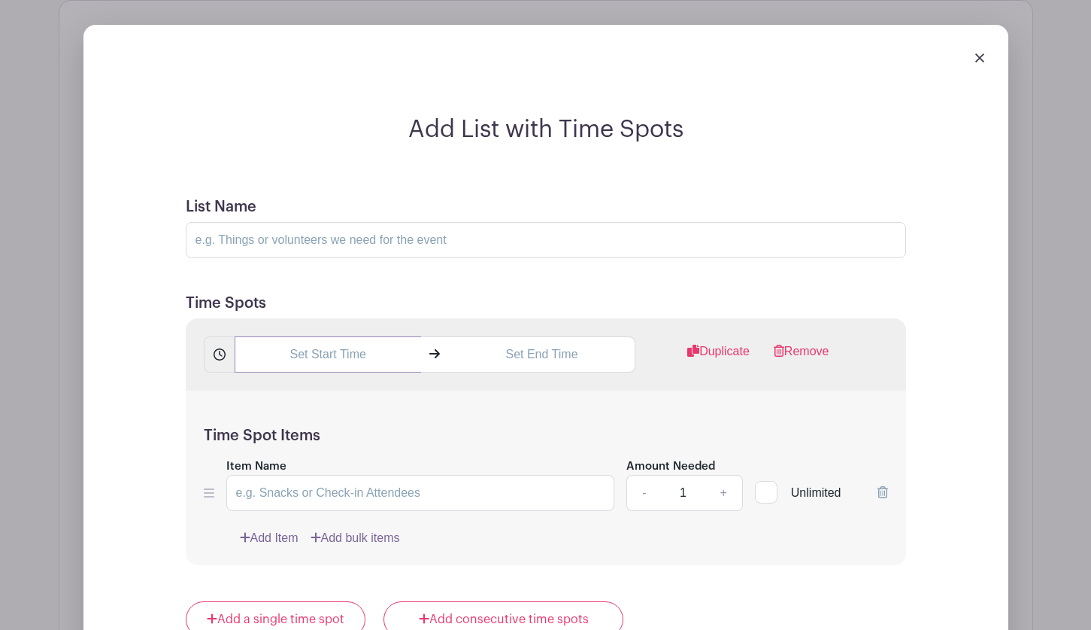
click at [382, 363] on input "text" at bounding box center [328, 354] width 187 height 36
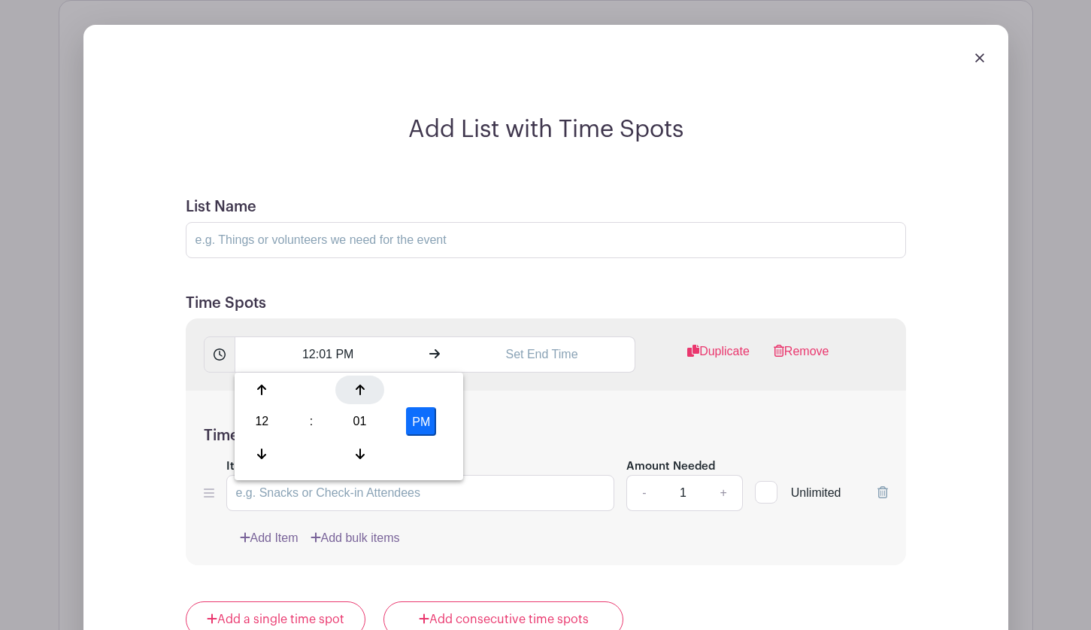
click at [358, 389] on icon at bounding box center [360, 390] width 9 height 12
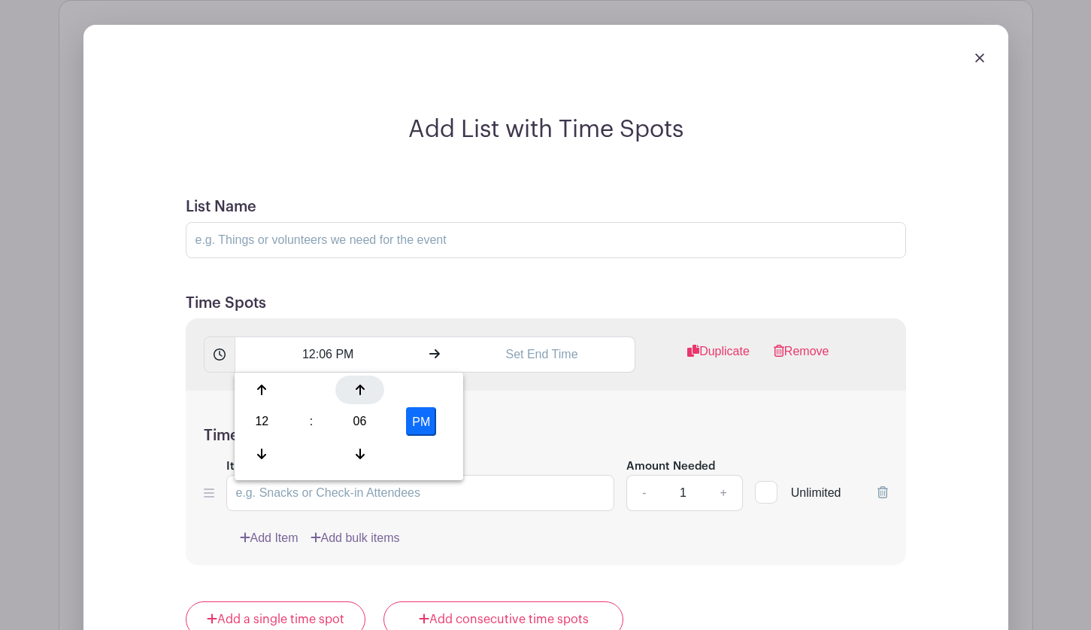
click at [358, 389] on icon at bounding box center [360, 390] width 9 height 12
click at [360, 419] on div "07" at bounding box center [359, 421] width 49 height 29
click at [429, 384] on div "15" at bounding box center [430, 389] width 50 height 29
type input "12:15 PM"
click at [519, 354] on input "text" at bounding box center [542, 354] width 187 height 36
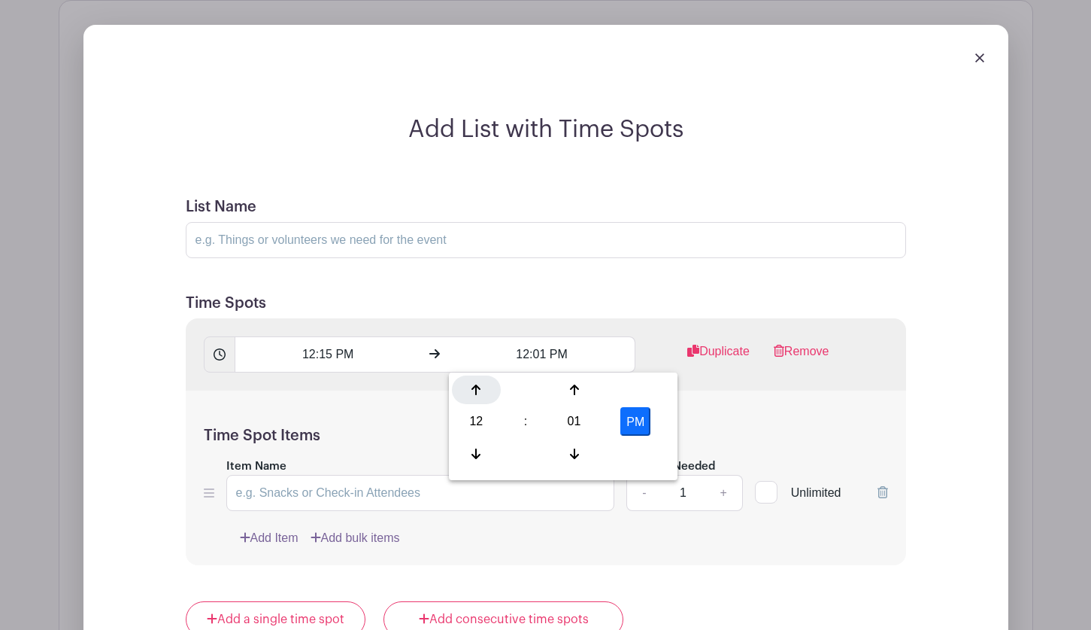
click at [475, 388] on icon at bounding box center [476, 390] width 9 height 12
click at [573, 450] on icon at bounding box center [574, 454] width 9 height 12
type input "1:00 PM"
click at [743, 418] on div "Time Spot Items Item Name Amount Needed - 1 + Unlimited Add Item Add bulk items" at bounding box center [546, 477] width 721 height 175
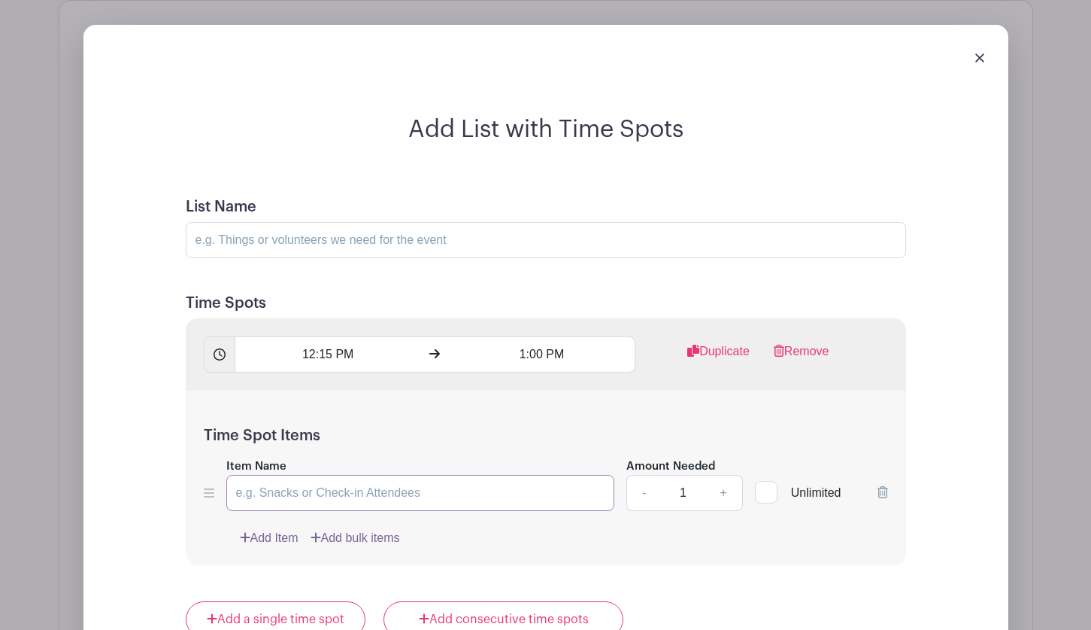
click at [273, 496] on input "Item Name" at bounding box center [420, 493] width 389 height 36
type input "Loading Support (Box Truck - some heavy lifting) at Make-A-Wish [US_STATE] - [S…"
click at [508, 516] on div "Time Spot Items Item Name Loading Support (Box Truck - some heavy lifting) at M…" at bounding box center [546, 477] width 721 height 175
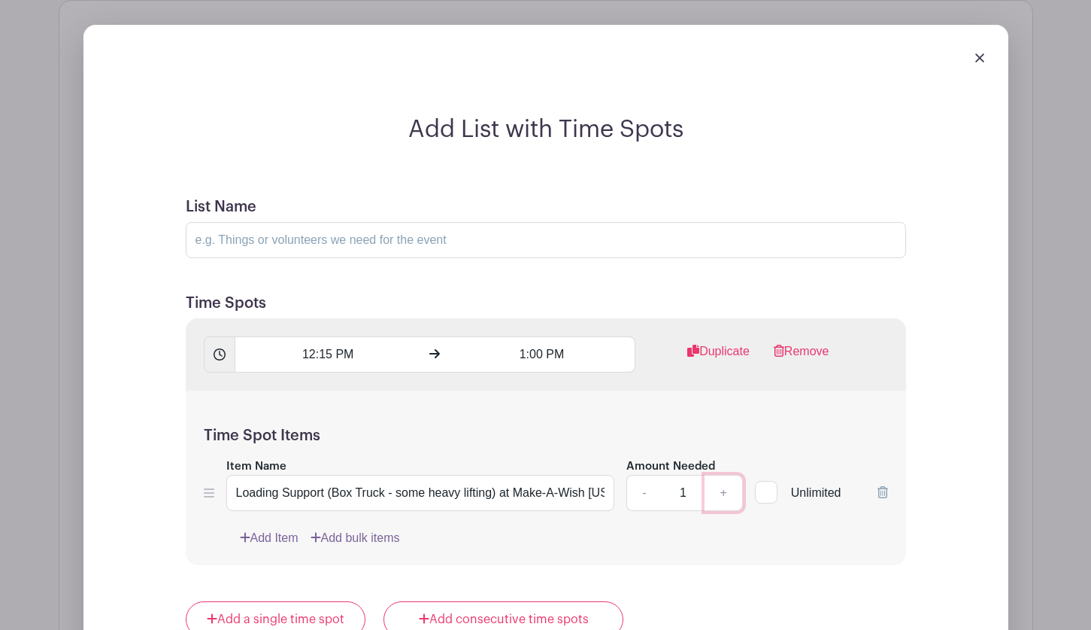
click at [728, 490] on link "+" at bounding box center [724, 493] width 38 height 36
click at [727, 490] on link "+" at bounding box center [724, 493] width 38 height 36
type input "4"
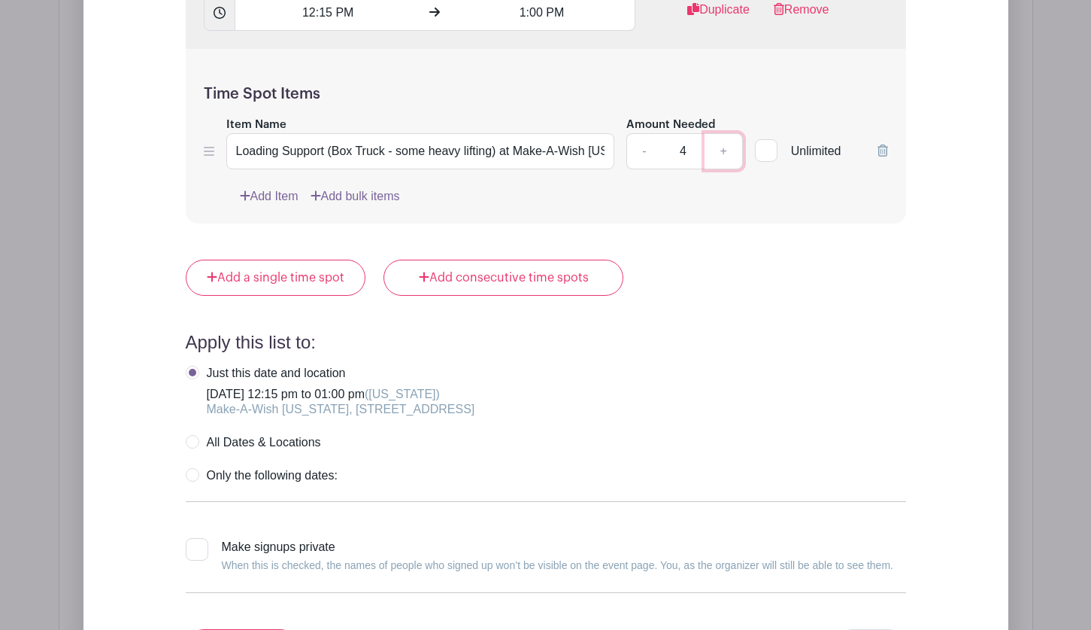
scroll to position [1704, 0]
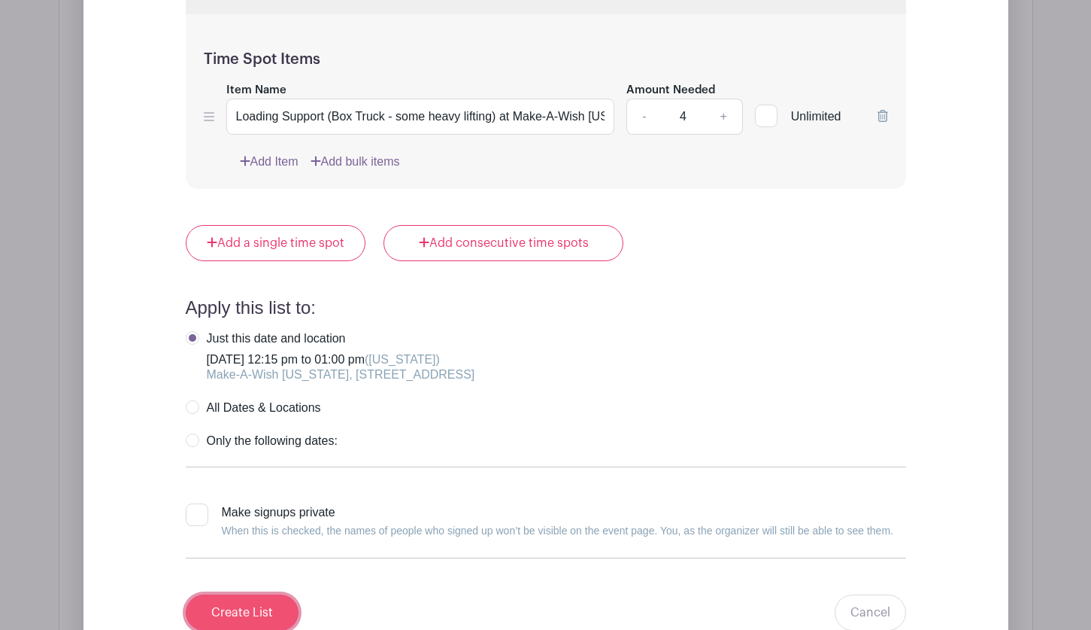
click at [228, 605] on input "Create List" at bounding box center [242, 612] width 113 height 36
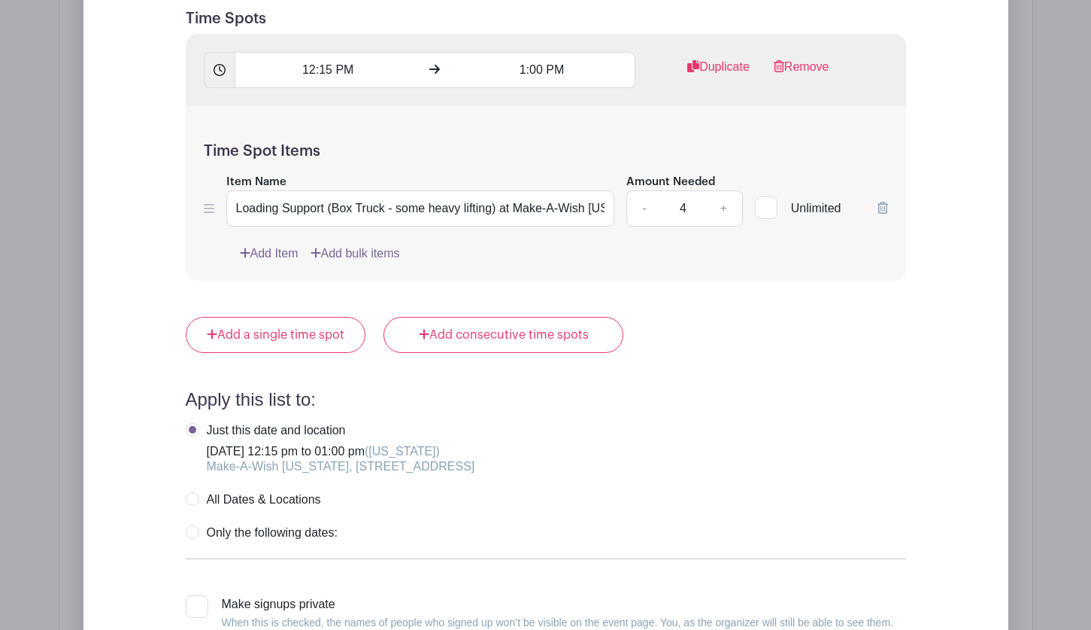
scroll to position [1400, 0]
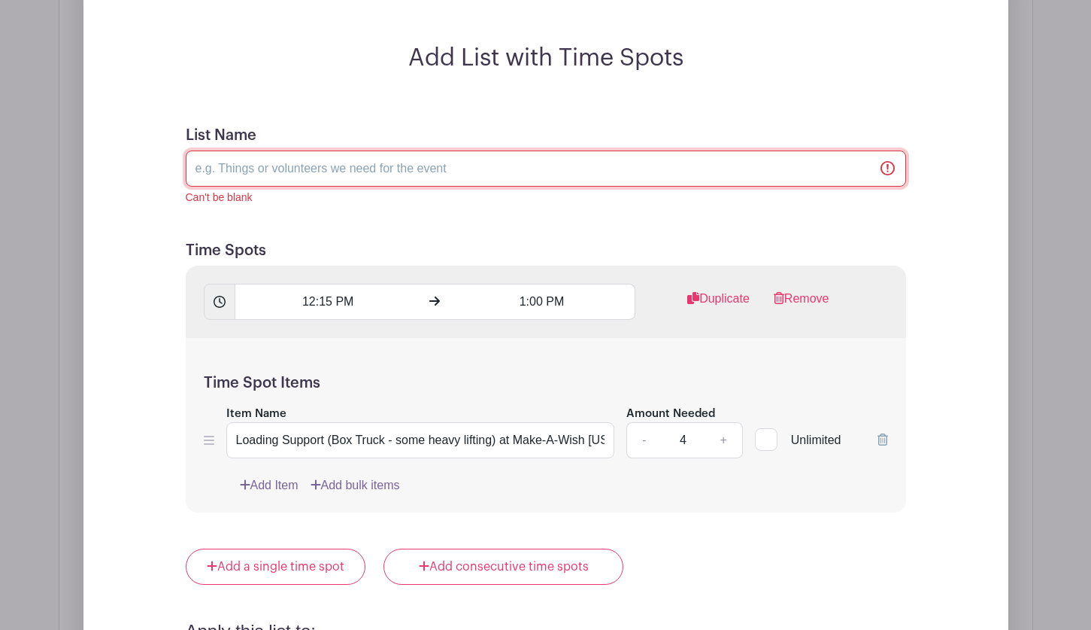
click at [223, 167] on input "List Name" at bounding box center [546, 168] width 721 height 36
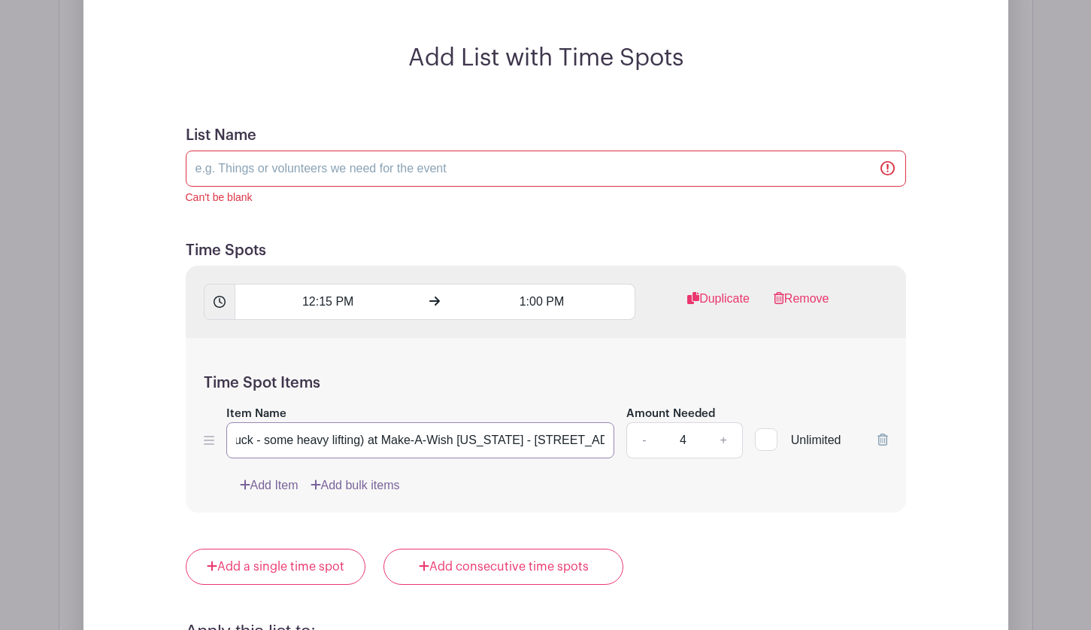
scroll to position [0, 310]
drag, startPoint x: 499, startPoint y: 441, endPoint x: 669, endPoint y: 435, distance: 170.1
click at [669, 435] on div "Item Name Loading Support (Box Truck - some heavy lifting) at Make-A-Wish Hawai…" at bounding box center [546, 431] width 684 height 55
click at [337, 441] on input "Loading Support (Box Truck - some heavy lifting) at Make-A-Wish [US_STATE] - [S…" at bounding box center [420, 440] width 389 height 36
click at [275, 439] on input "Loading Support (Box Truck - some heavy lifting) at Make-A-Wish [US_STATE] - [S…" at bounding box center [420, 440] width 389 height 36
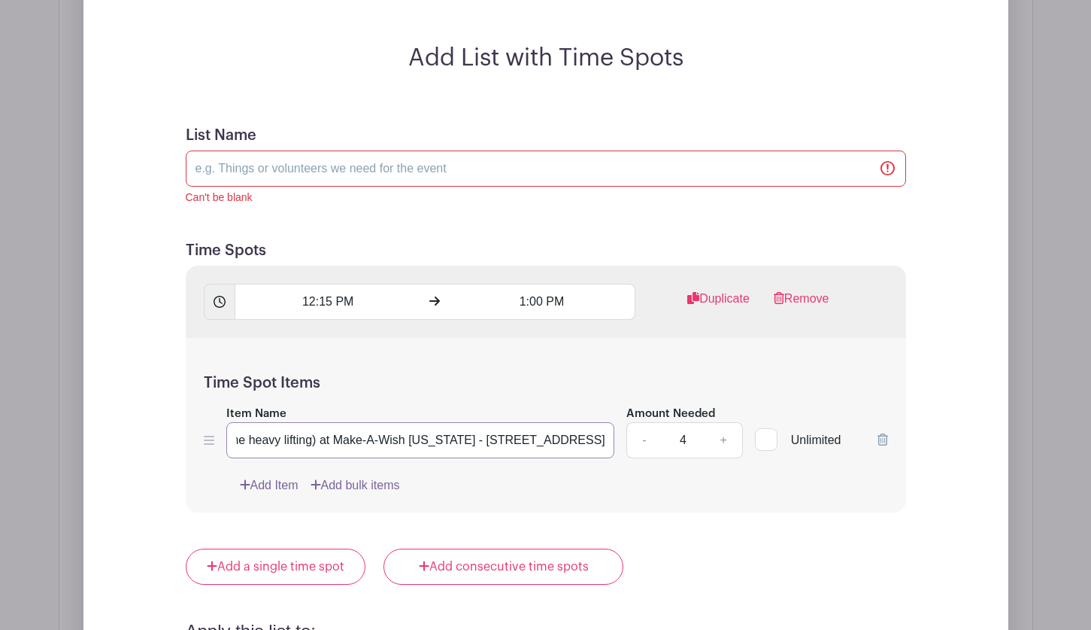
click at [287, 440] on input "Loading Support (Box Truck - some heavy lifting) at Make-A-Wish [US_STATE] - [S…" at bounding box center [420, 440] width 389 height 36
drag, startPoint x: 305, startPoint y: 440, endPoint x: 226, endPoint y: 438, distance: 79.0
click at [226, 438] on input "Loading Support (Box Truck - some heavy lifting) at Make-A-Wish [US_STATE] - [S…" at bounding box center [420, 440] width 389 height 36
click at [234, 442] on input "Loading Support (Box Truck - some heavy lifting) at Make-A-Wish [US_STATE] - [S…" at bounding box center [420, 440] width 389 height 36
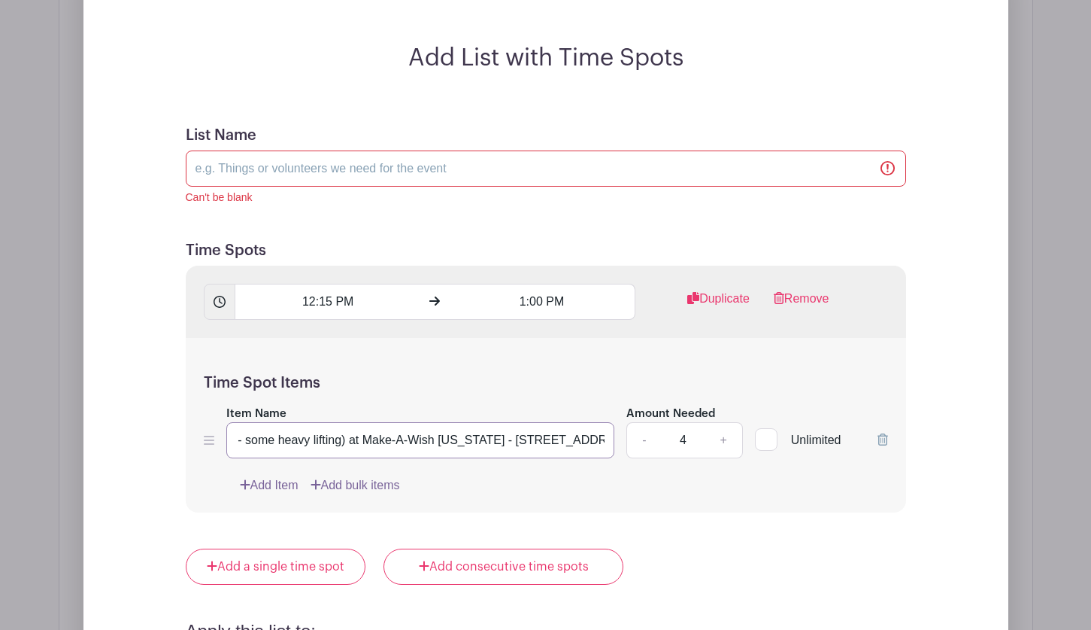
scroll to position [0, 310]
drag, startPoint x: 234, startPoint y: 440, endPoint x: 647, endPoint y: 441, distance: 412.9
click at [647, 441] on div "Item Name Loading Support (Box Truck - some heavy lifting) at Make-A-Wish Hawai…" at bounding box center [546, 431] width 684 height 55
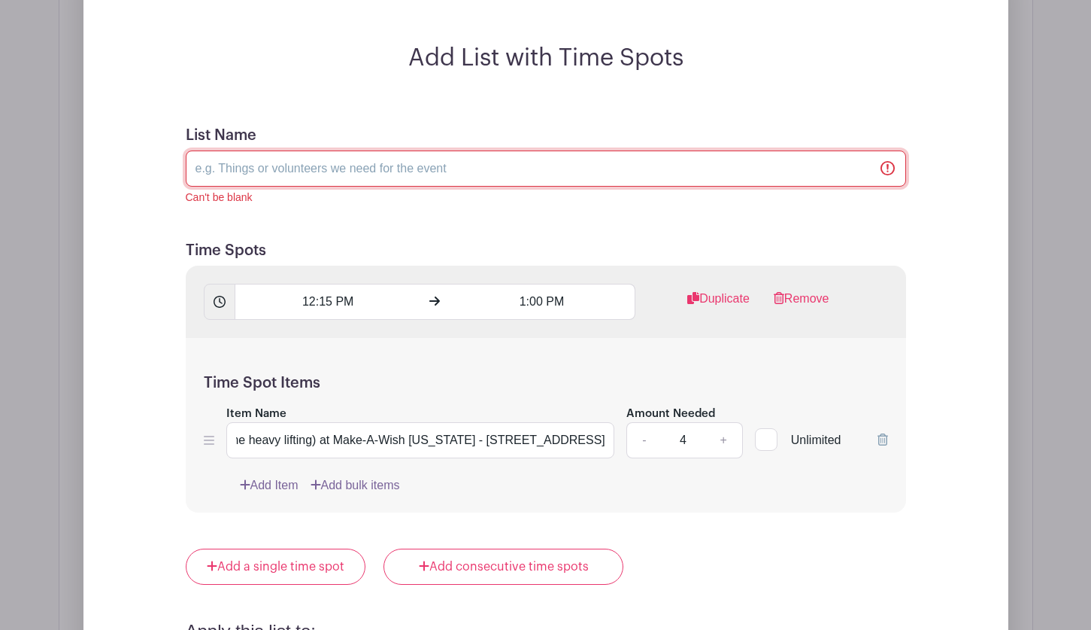
scroll to position [0, 0]
click at [260, 161] on input "List Name" at bounding box center [546, 168] width 721 height 36
paste input "Loading Support (Box Truck - some heavy lifting) at Make-A-Wish [US_STATE] - [S…"
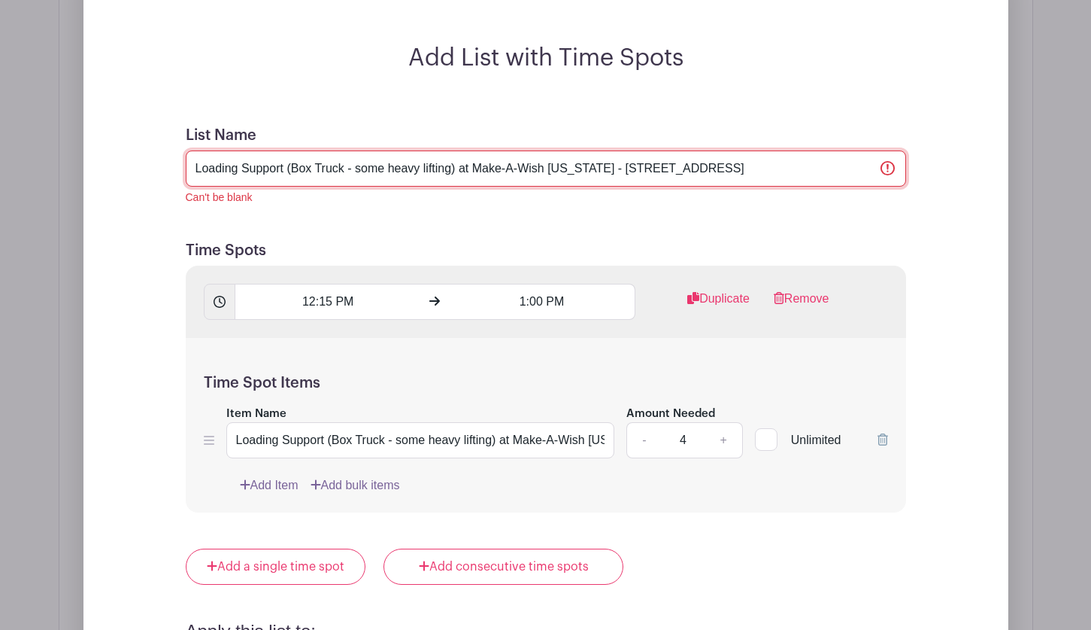
scroll to position [0, 4]
type input "Loading Support (Box Truck - some heavy lifting) at Make-A-Wish [US_STATE] - [S…"
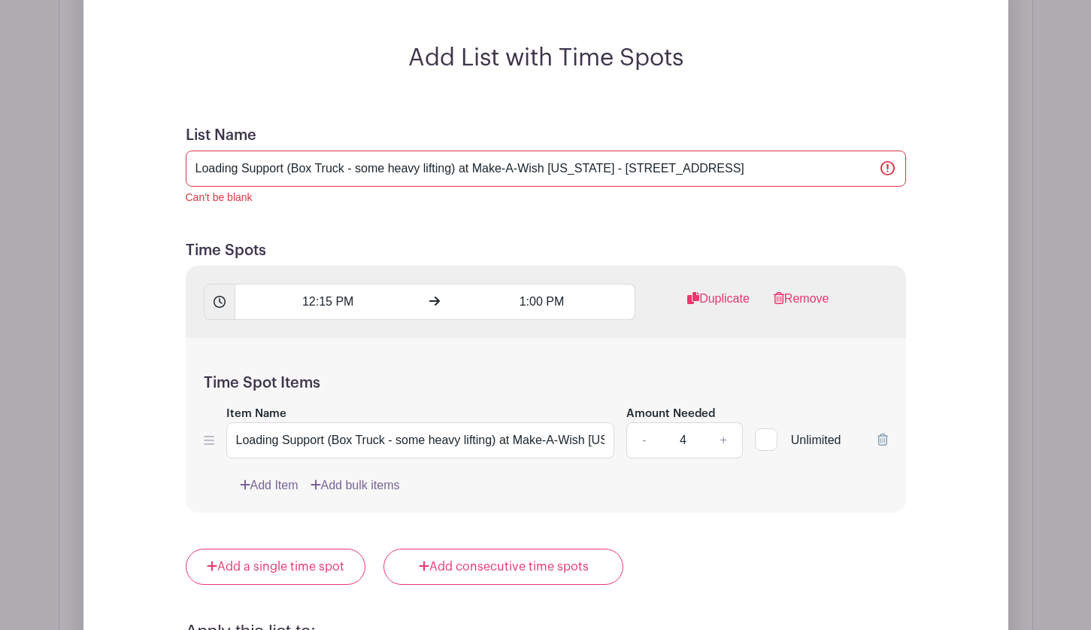
click at [417, 197] on div "Can't be blank" at bounding box center [546, 198] width 721 height 16
drag, startPoint x: 326, startPoint y: 438, endPoint x: 389, endPoint y: 397, distance: 75.1
click at [389, 397] on div "Time Spot Items Item Name Loading Support (Box Truck - some heavy lifting) at M…" at bounding box center [546, 425] width 721 height 175
click at [372, 425] on input "Loading Support (Box Truck - some heavy lifting) at Make-A-Wish [US_STATE] - [S…" at bounding box center [420, 440] width 389 height 36
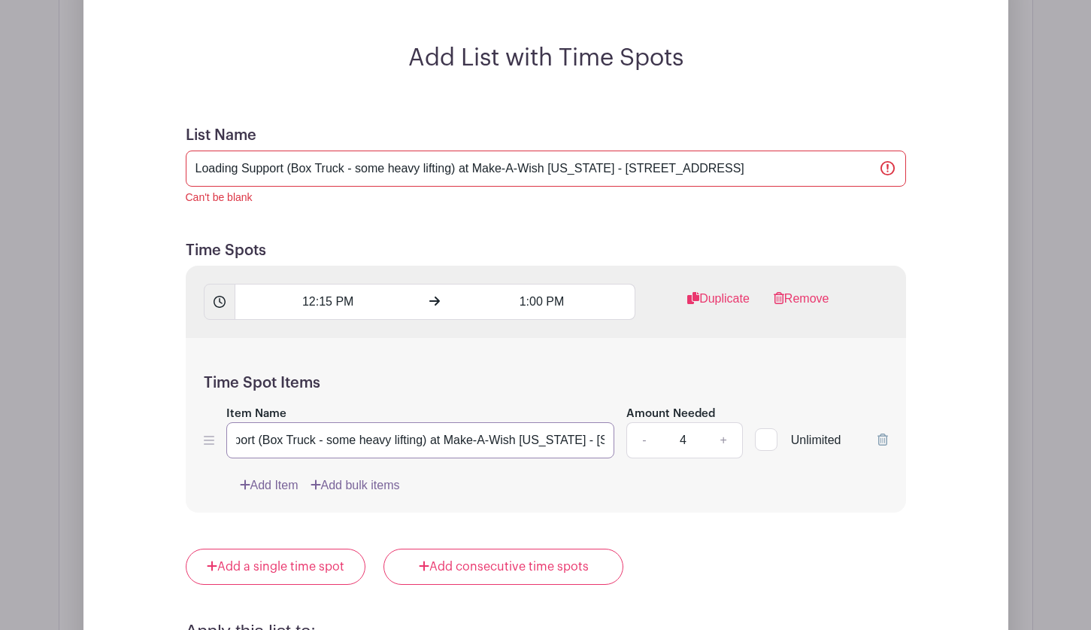
scroll to position [0, 310]
drag, startPoint x: 329, startPoint y: 435, endPoint x: 648, endPoint y: 439, distance: 318.9
click at [648, 439] on div "Item Name Loading Support (Box Truck - some heavy lifting) at Make-A-Wish Hawai…" at bounding box center [546, 431] width 684 height 55
type input "Loading Support (Box Truck - some heavy lifting) at Make-A-Wish [US_STATE] - [S…"
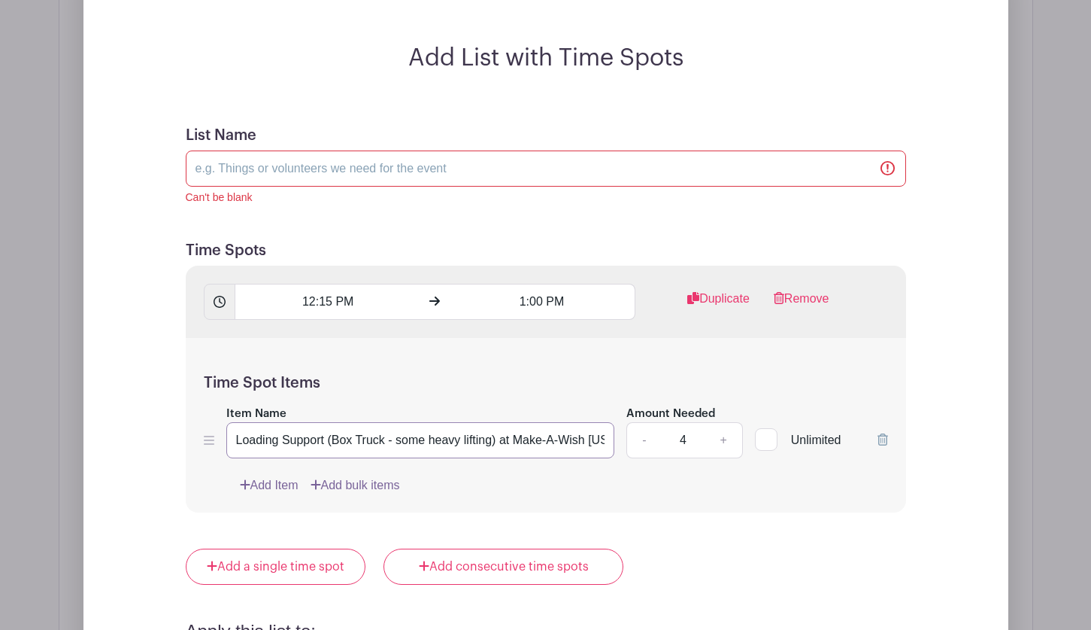
drag, startPoint x: 233, startPoint y: 440, endPoint x: 414, endPoint y: 426, distance: 181.0
click at [462, 454] on input "Loading Support (Box Truck - some heavy lifting) at Make-A-Wish [US_STATE] - [S…" at bounding box center [420, 440] width 389 height 36
click at [279, 174] on input "List Name" at bounding box center [546, 168] width 721 height 36
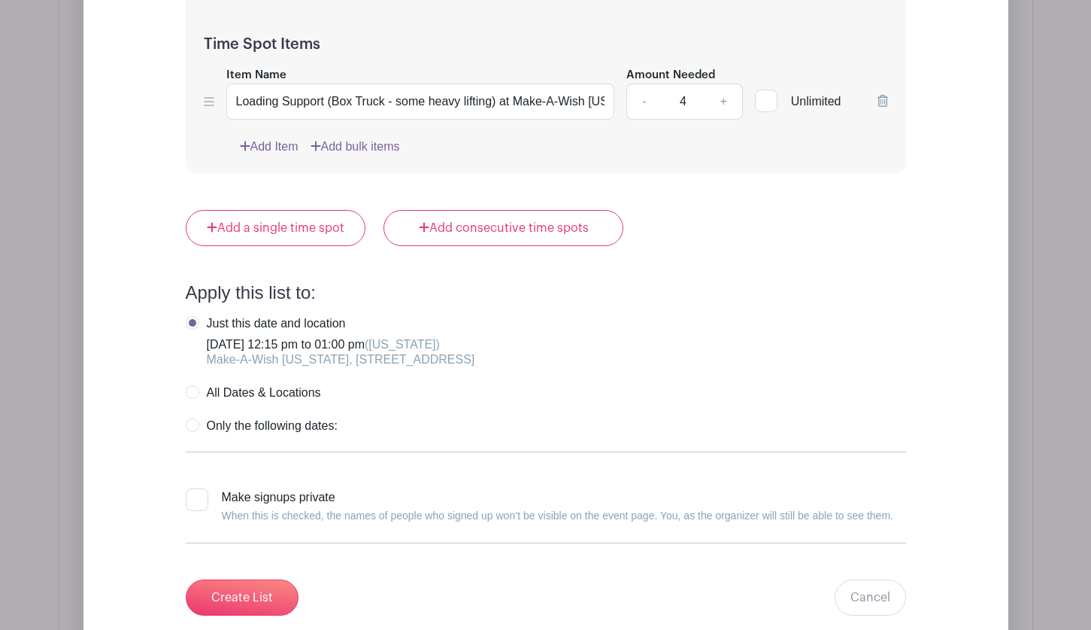
scroll to position [1851, 0]
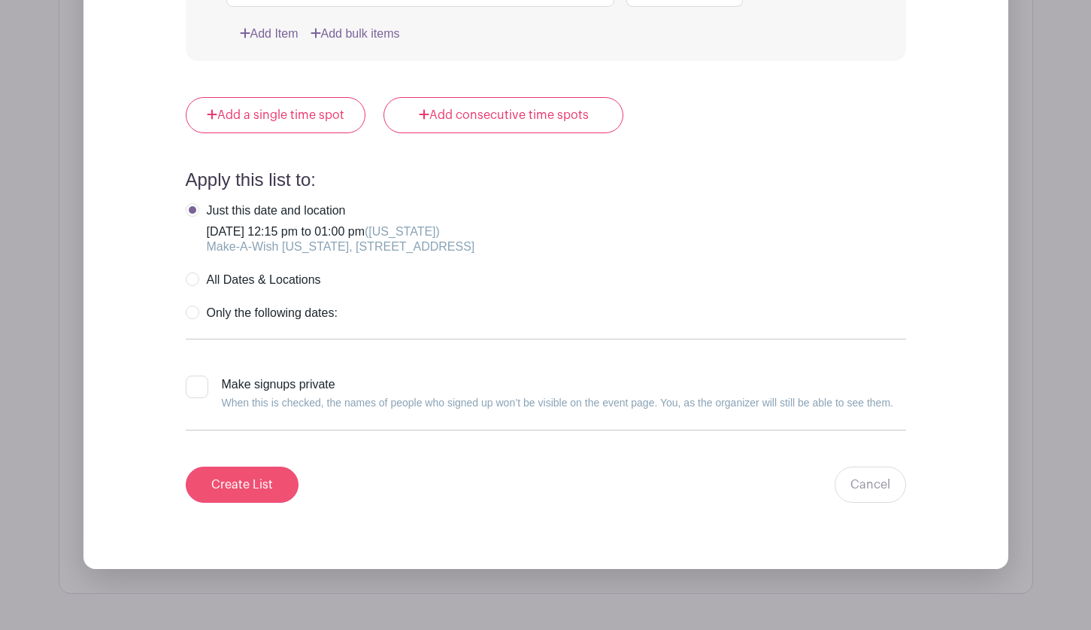
type input "Event Prep at Make-A-Wish [US_STATE] - [STREET_ADDRESS]"
click at [218, 479] on input "Create List" at bounding box center [242, 484] width 113 height 36
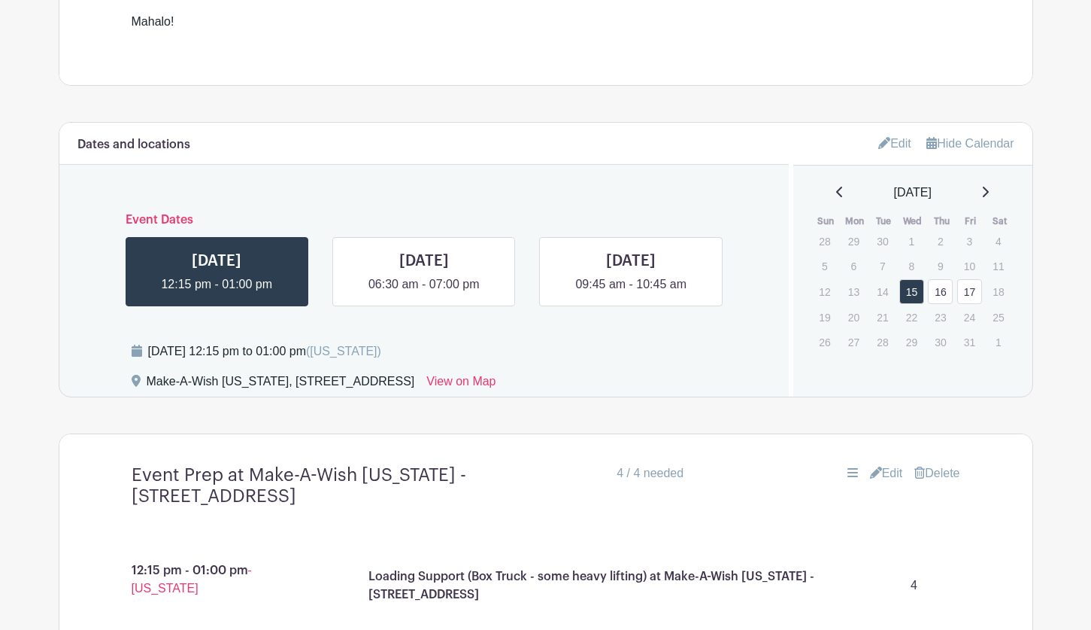
scroll to position [749, 0]
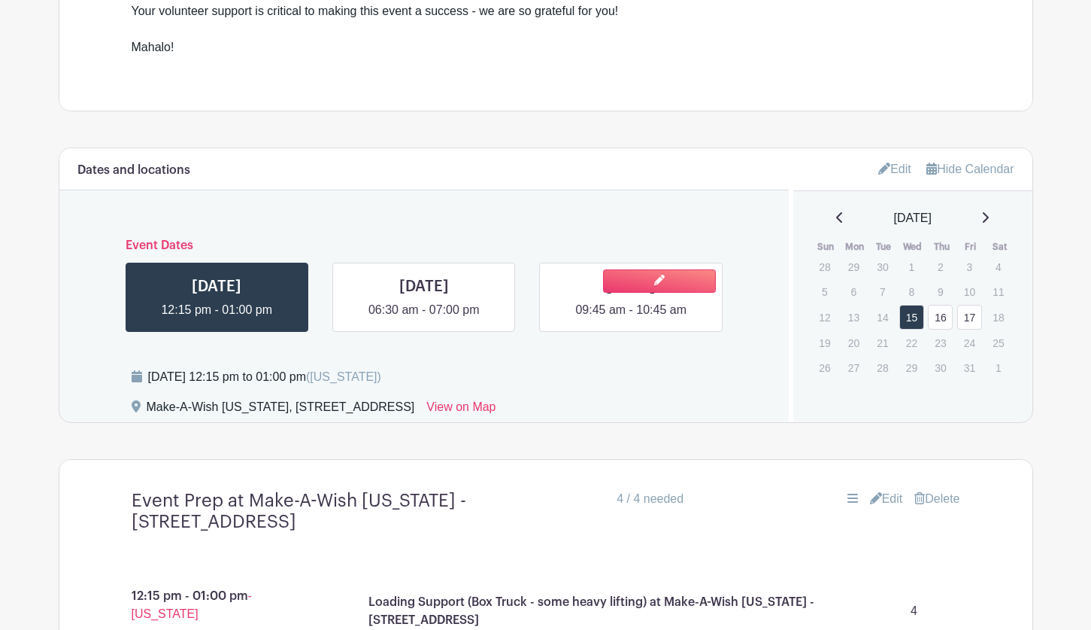
click at [631, 319] on link at bounding box center [631, 319] width 0 height 0
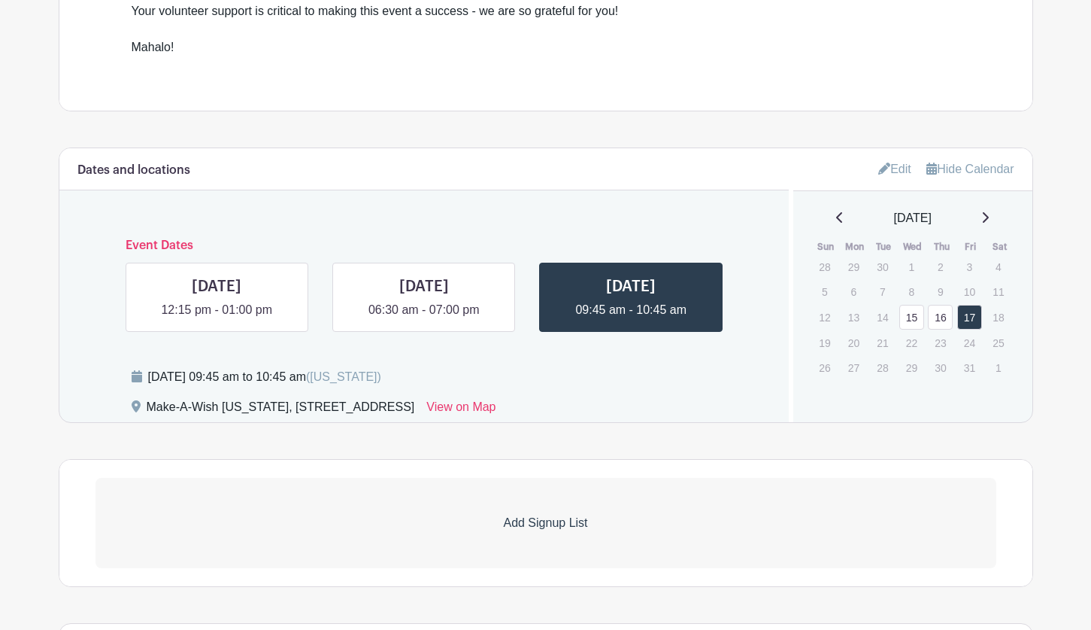
click at [514, 517] on p "Add Signup List" at bounding box center [546, 523] width 901 height 18
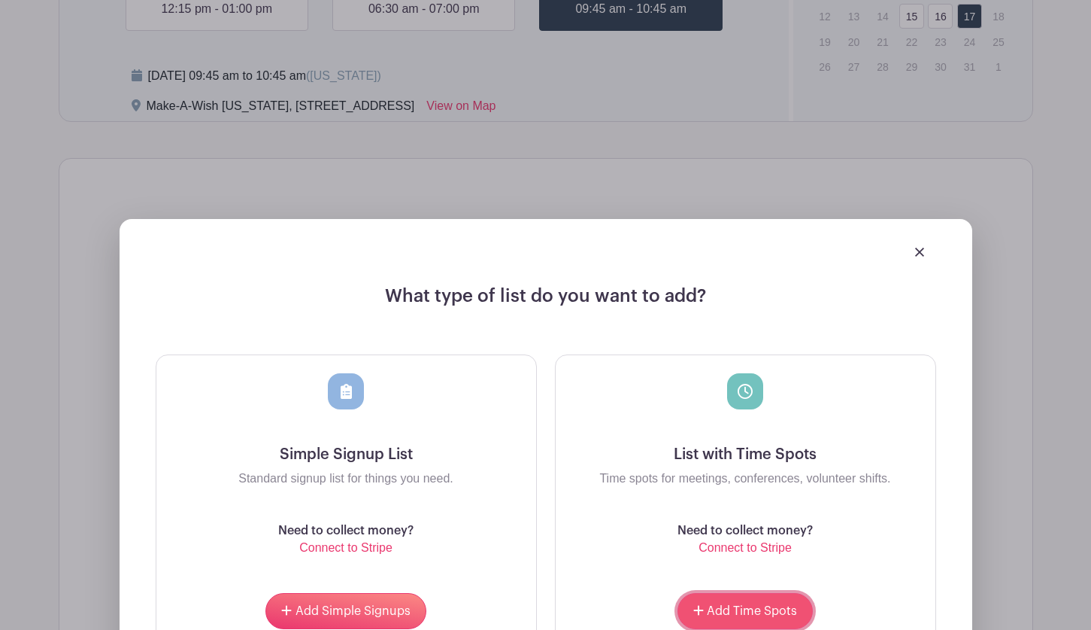
click at [708, 597] on button "Add Time Spots" at bounding box center [745, 611] width 135 height 36
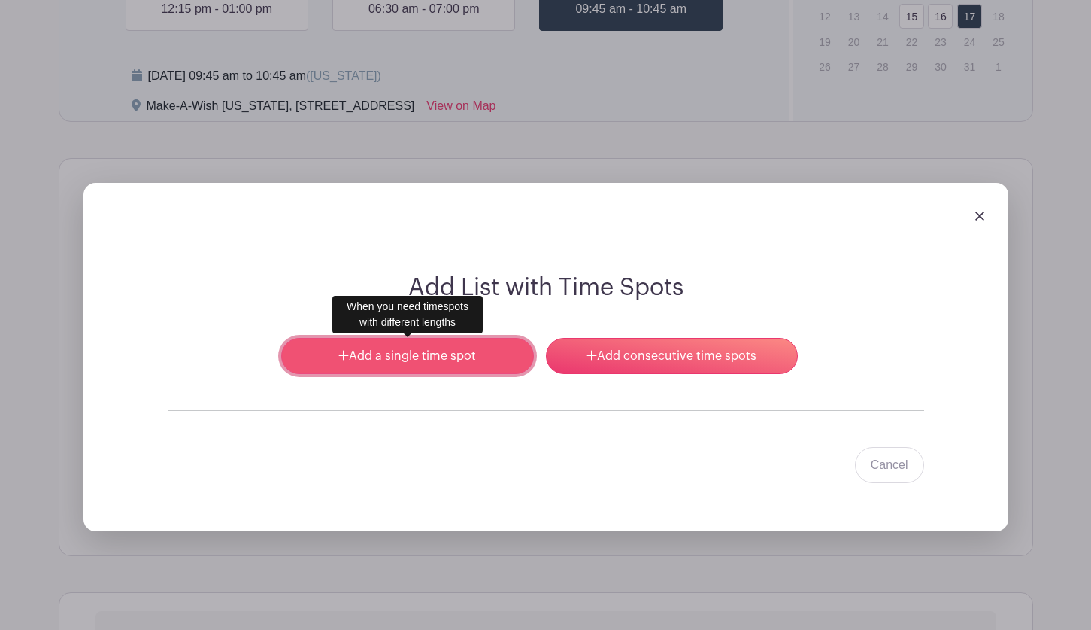
click at [426, 363] on link "Add a single time spot" at bounding box center [407, 356] width 252 height 36
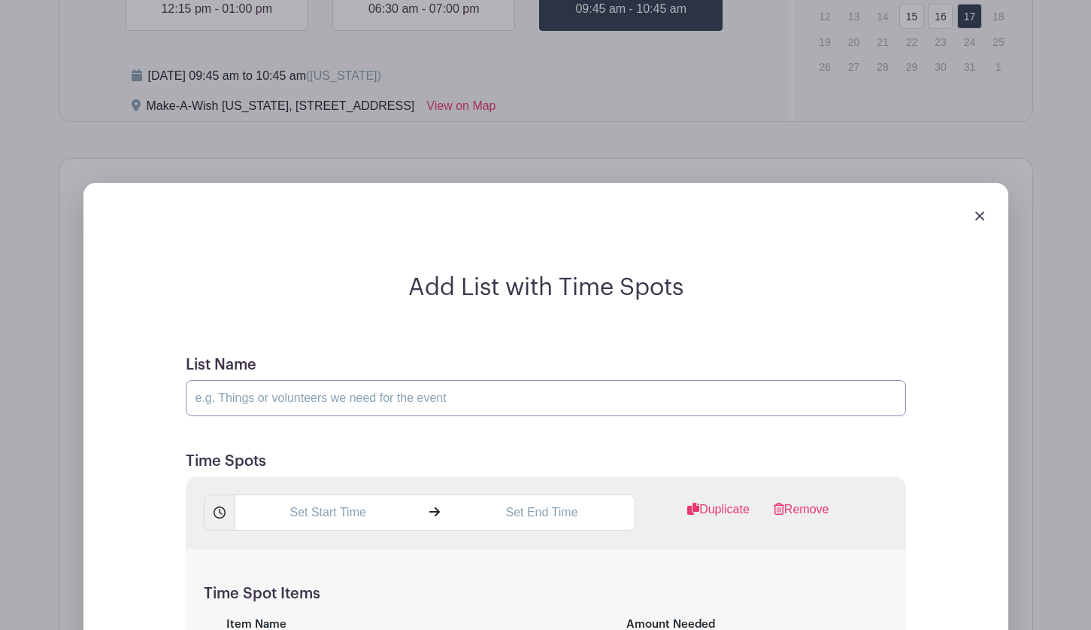
click at [262, 400] on input "List Name" at bounding box center [546, 398] width 721 height 36
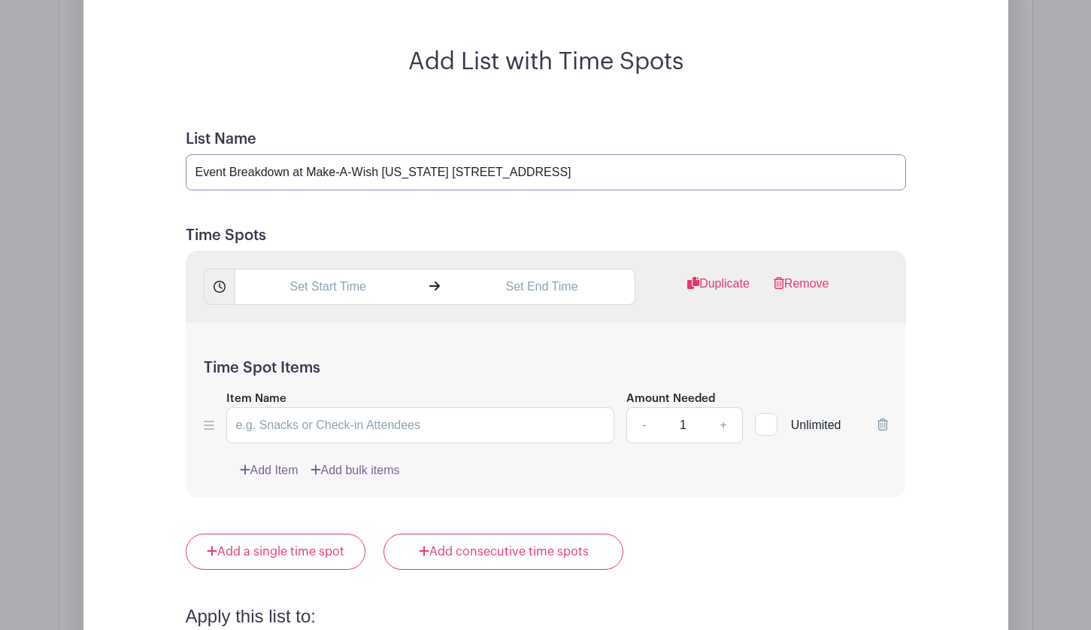
scroll to position [1546, 0]
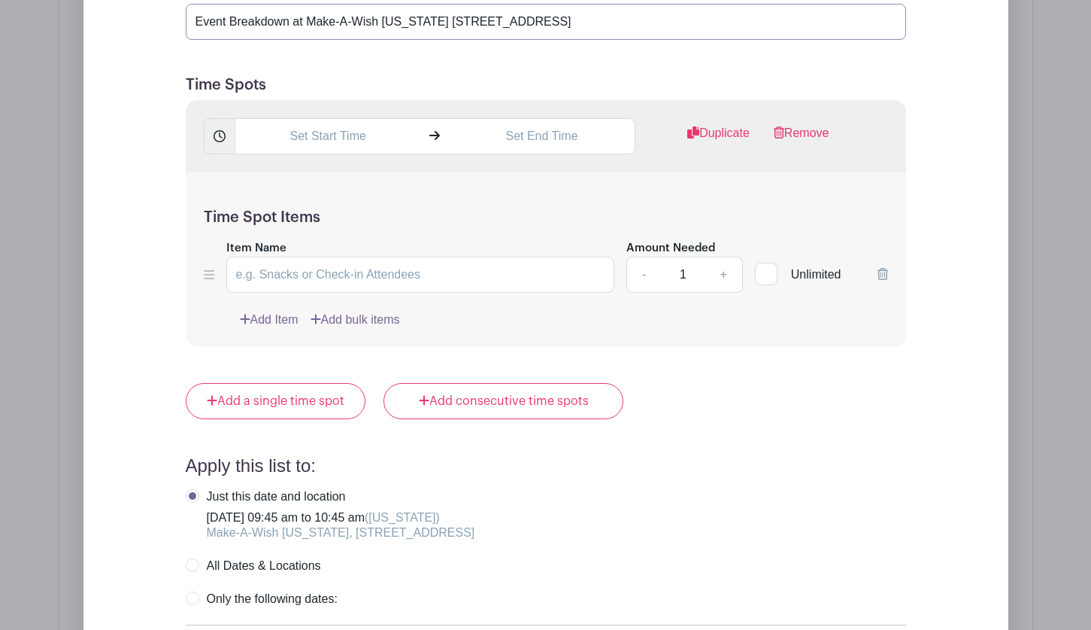
type input "Event Breakdown at Make-A-Wish [US_STATE] [STREET_ADDRESS]"
click at [275, 278] on input "Item Name" at bounding box center [420, 274] width 389 height 36
type input "Unload Box Truck at Make-A-Wish Hawaii (some heavy lifting) - 900 Fort Street M…"
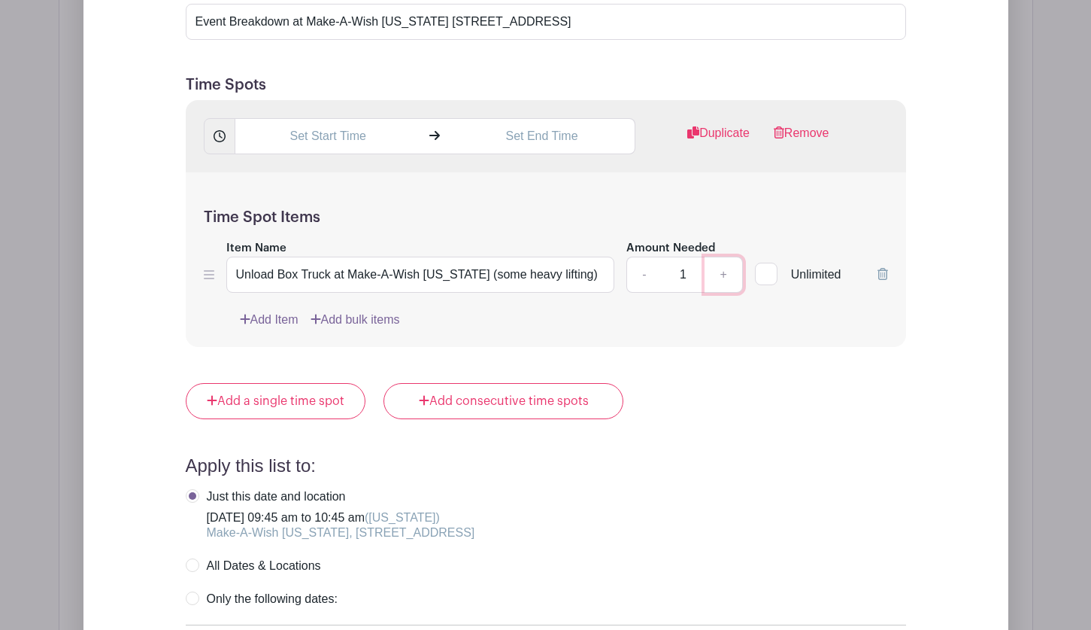
click at [724, 281] on link "+" at bounding box center [724, 274] width 38 height 36
type input "4"
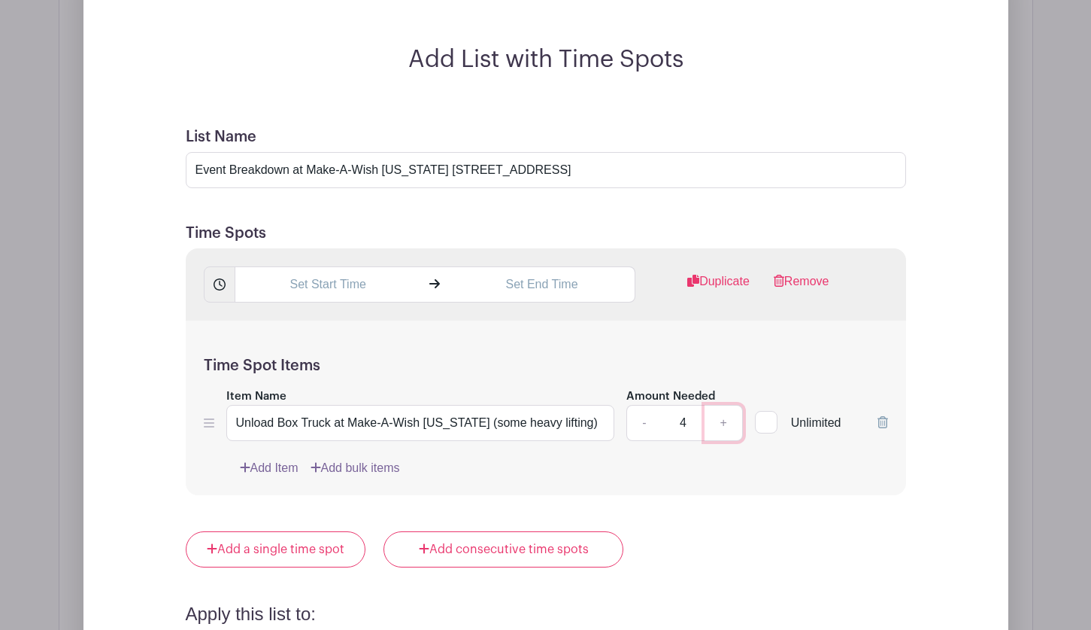
scroll to position [1396, 0]
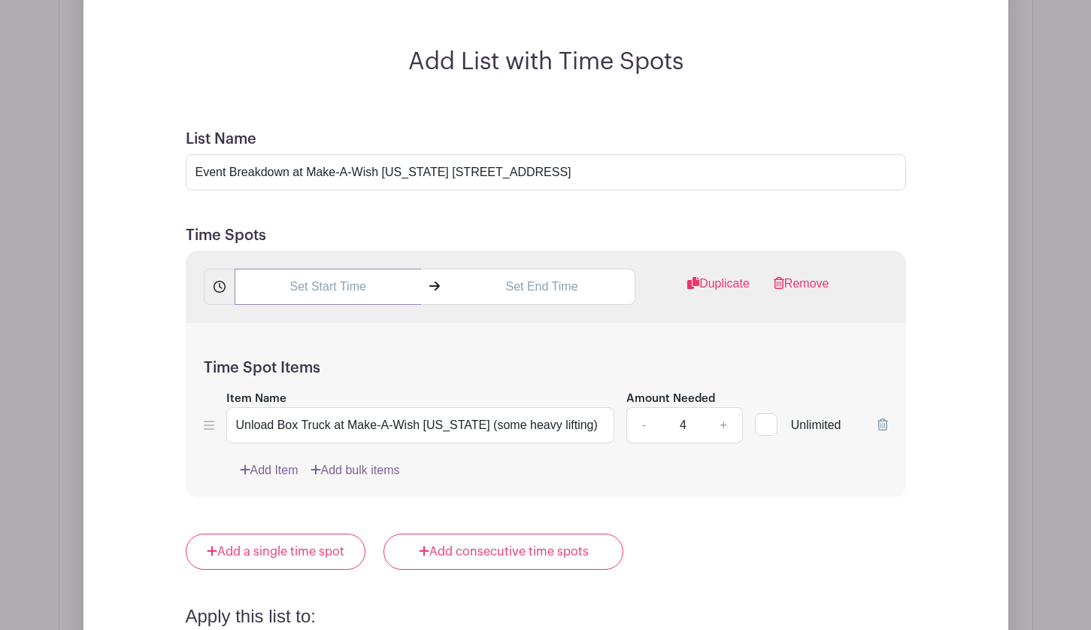
click at [316, 278] on input "text" at bounding box center [328, 287] width 187 height 36
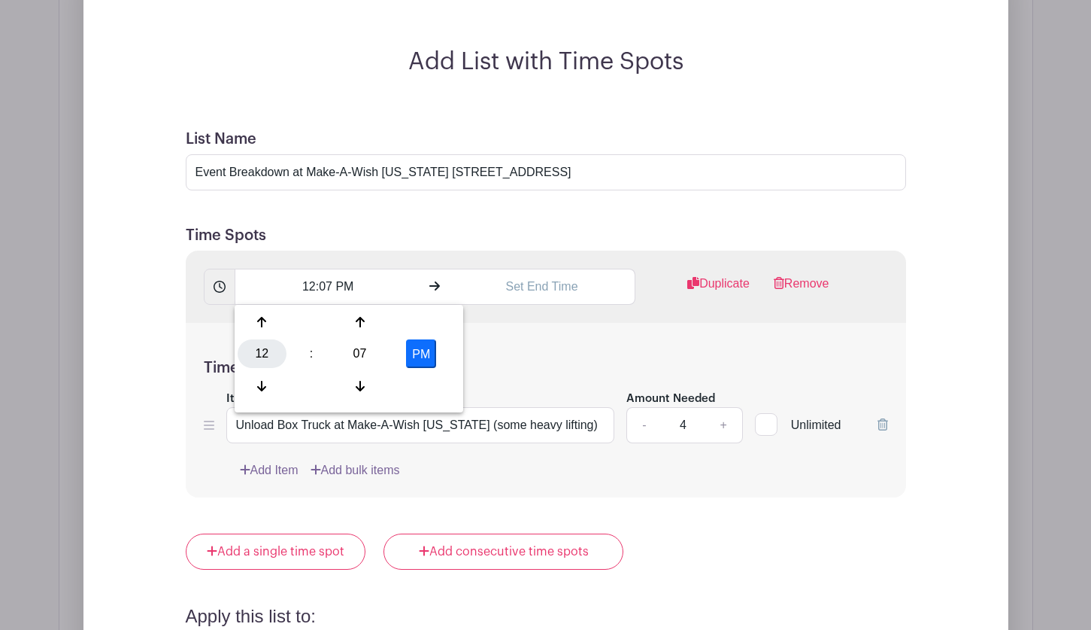
click at [253, 353] on div "12" at bounding box center [262, 353] width 49 height 29
click at [322, 376] on div "09" at bounding box center [318, 386] width 50 height 29
click at [351, 345] on div "07" at bounding box center [359, 353] width 49 height 29
click at [303, 381] on div "45" at bounding box center [318, 386] width 50 height 29
click at [420, 360] on button "PM" at bounding box center [421, 353] width 30 height 29
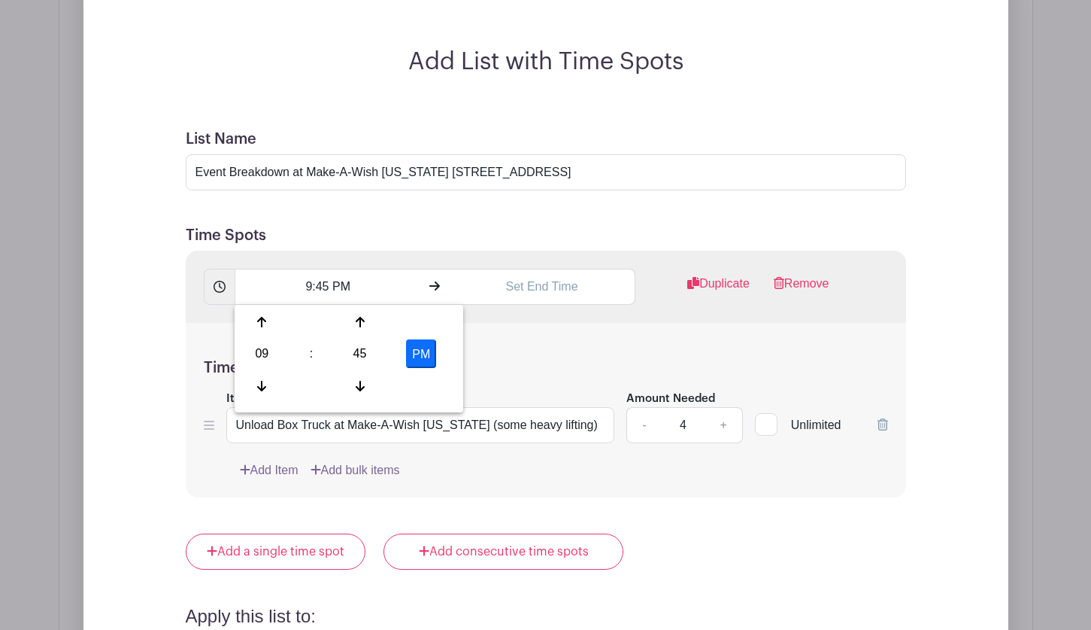
type input "9:45 AM"
click at [530, 287] on input "text" at bounding box center [542, 287] width 187 height 36
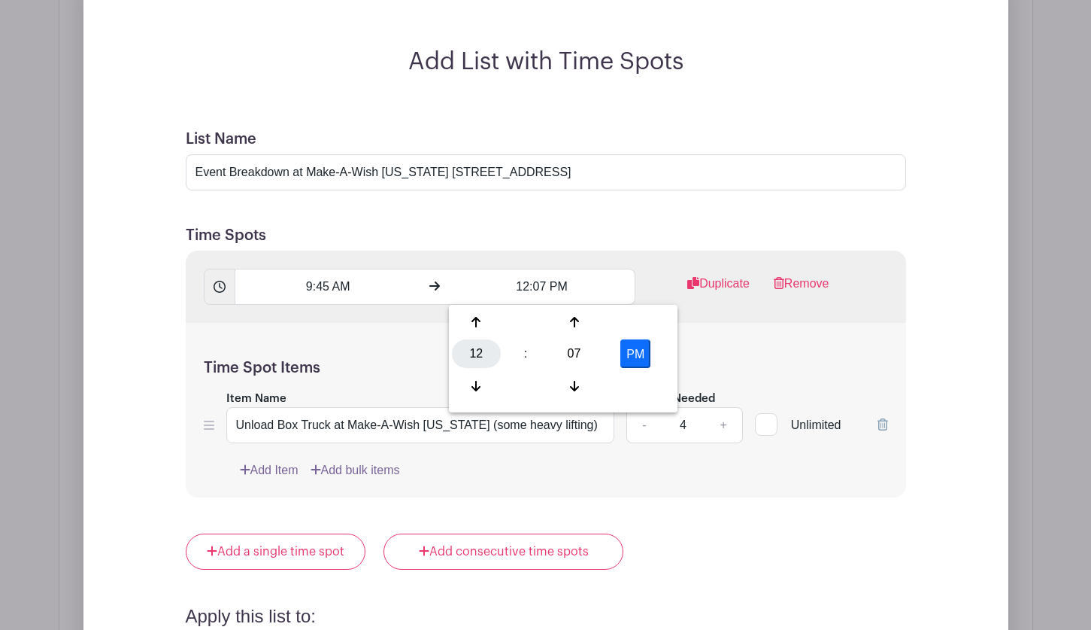
click at [475, 353] on div "12" at bounding box center [476, 353] width 49 height 29
click at [575, 382] on div "10" at bounding box center [588, 386] width 50 height 29
click at [584, 345] on div "07" at bounding box center [574, 353] width 49 height 29
click at [536, 372] on div "45" at bounding box center [533, 386] width 50 height 29
click at [626, 347] on button "PM" at bounding box center [635, 353] width 30 height 29
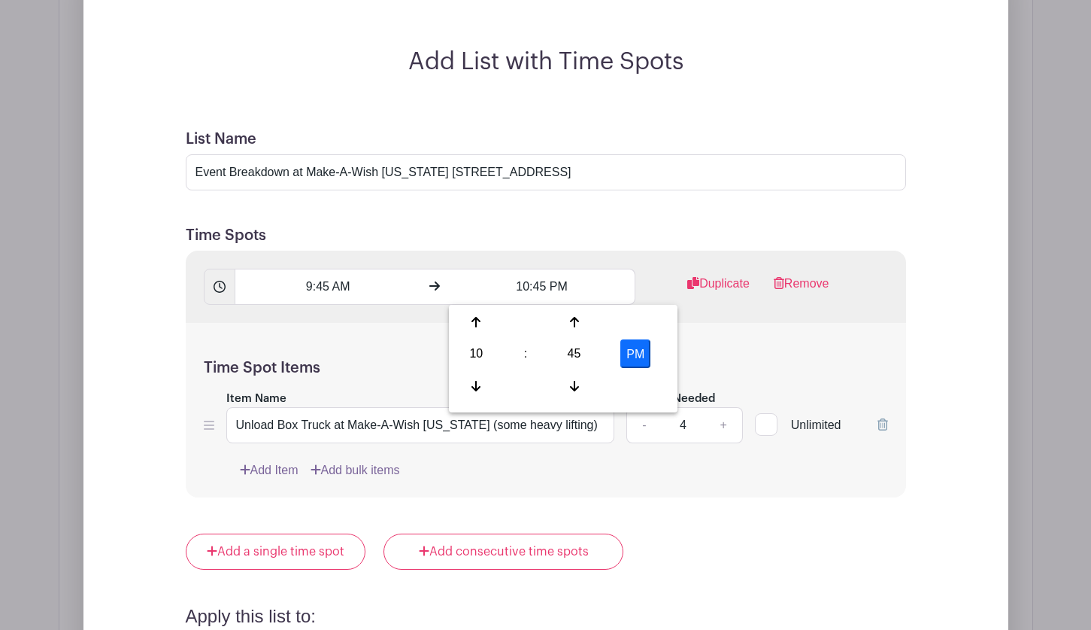
type input "10:45 AM"
click at [407, 352] on div "Time Spot Items Item Name Unload Box Truck at Make-A-Wish Hawaii (some heavy li…" at bounding box center [546, 410] width 721 height 175
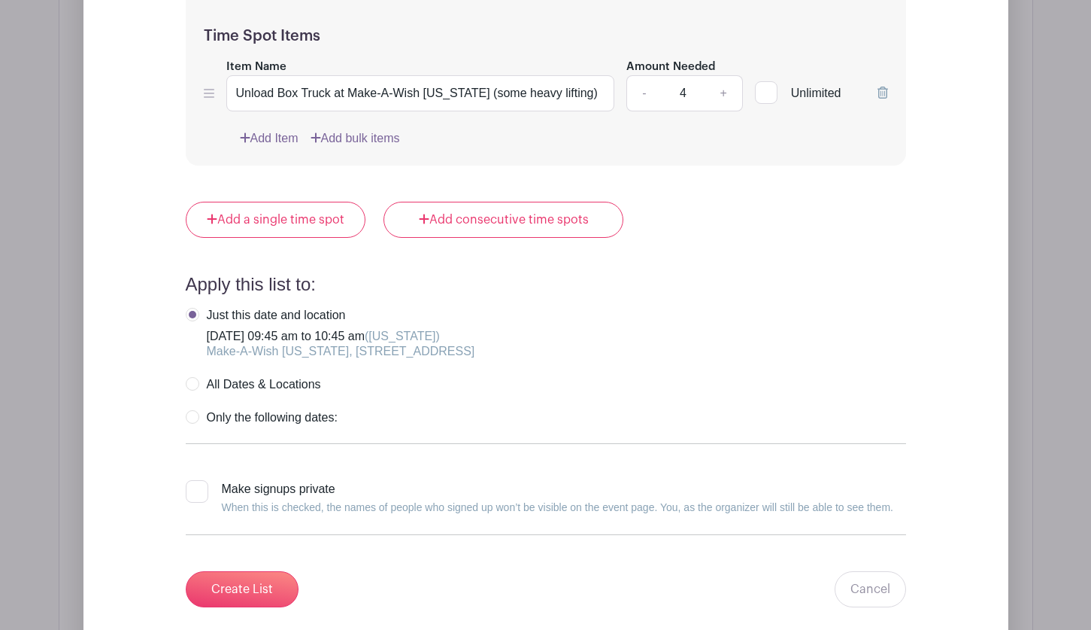
scroll to position [1922, 0]
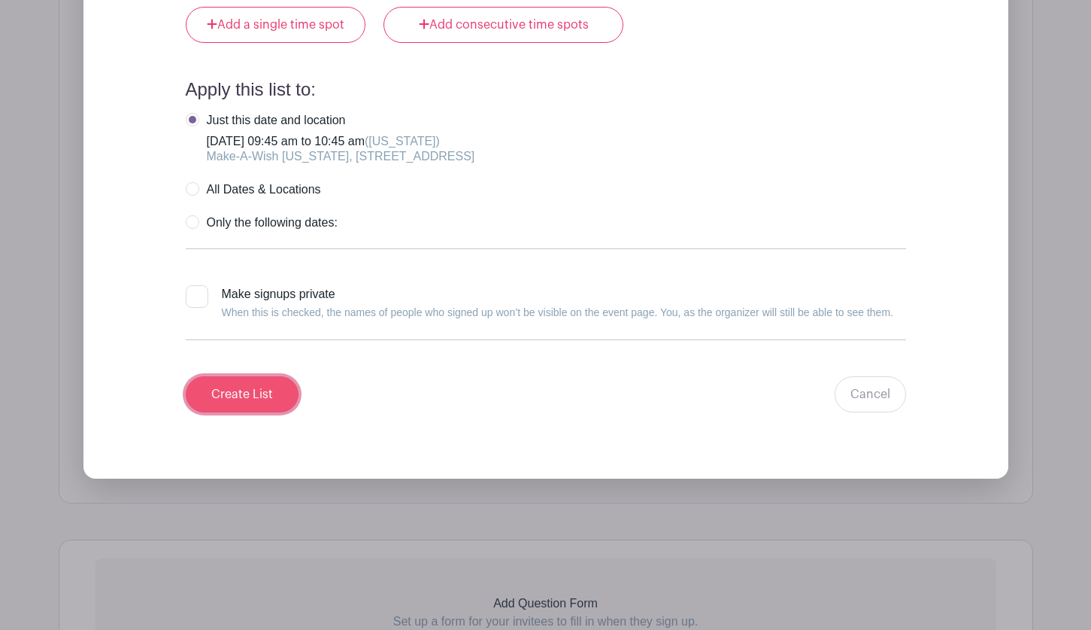
click at [265, 389] on input "Create List" at bounding box center [242, 394] width 113 height 36
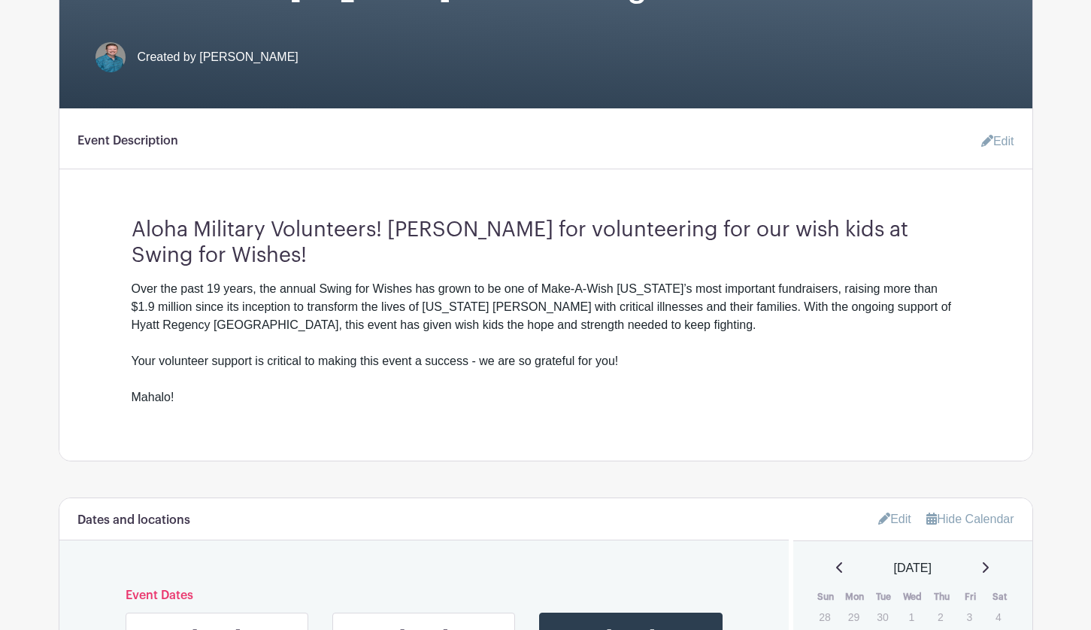
scroll to position [675, 0]
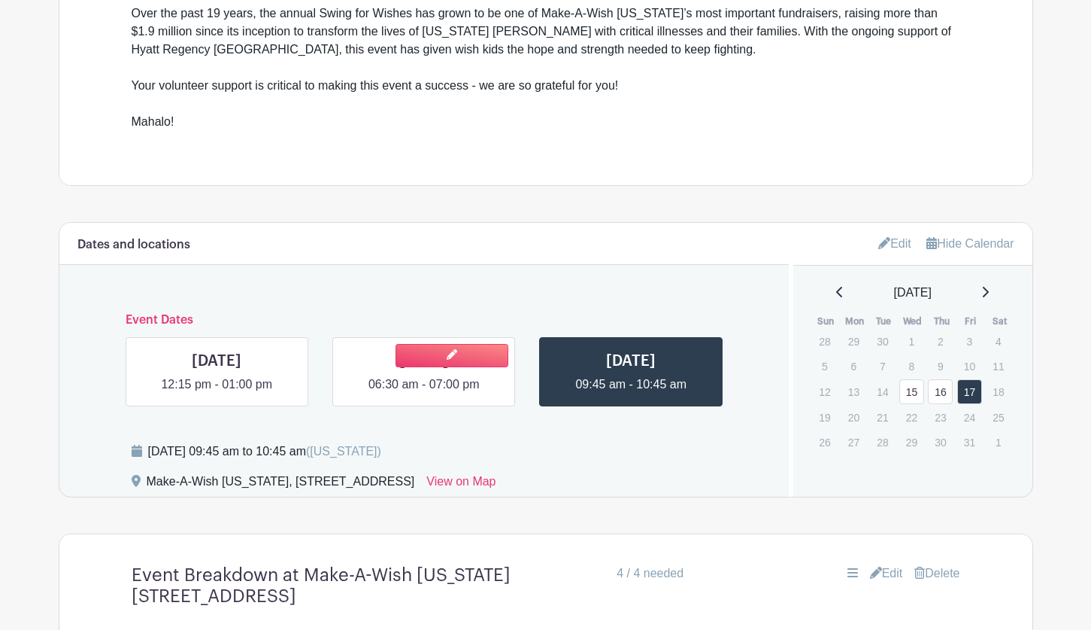
click at [424, 393] on link at bounding box center [424, 393] width 0 height 0
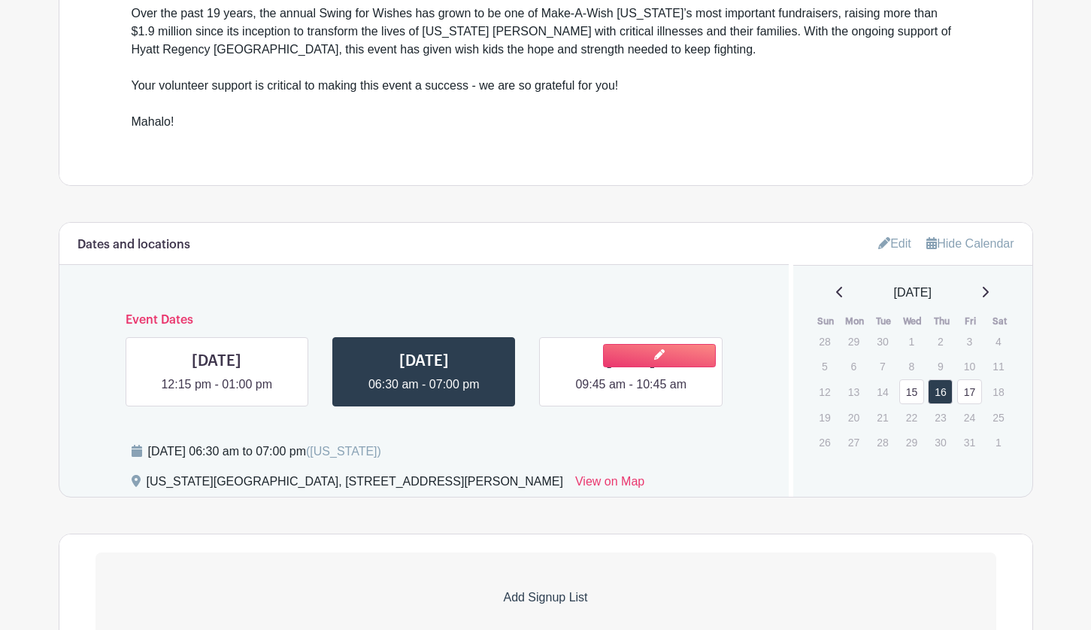
click at [631, 393] on link at bounding box center [631, 393] width 0 height 0
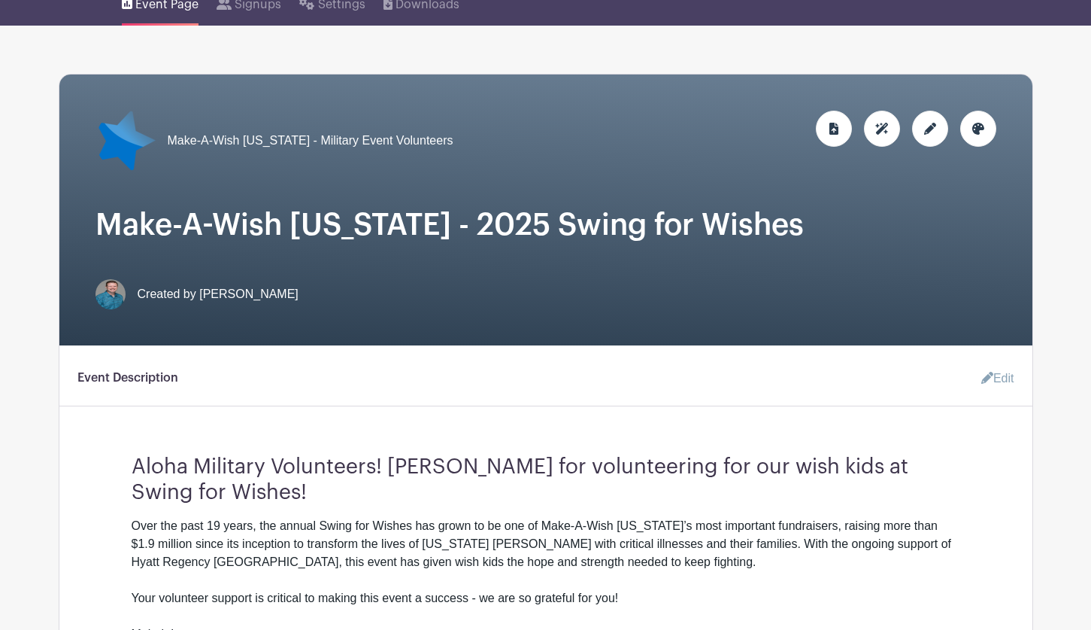
scroll to position [148, 0]
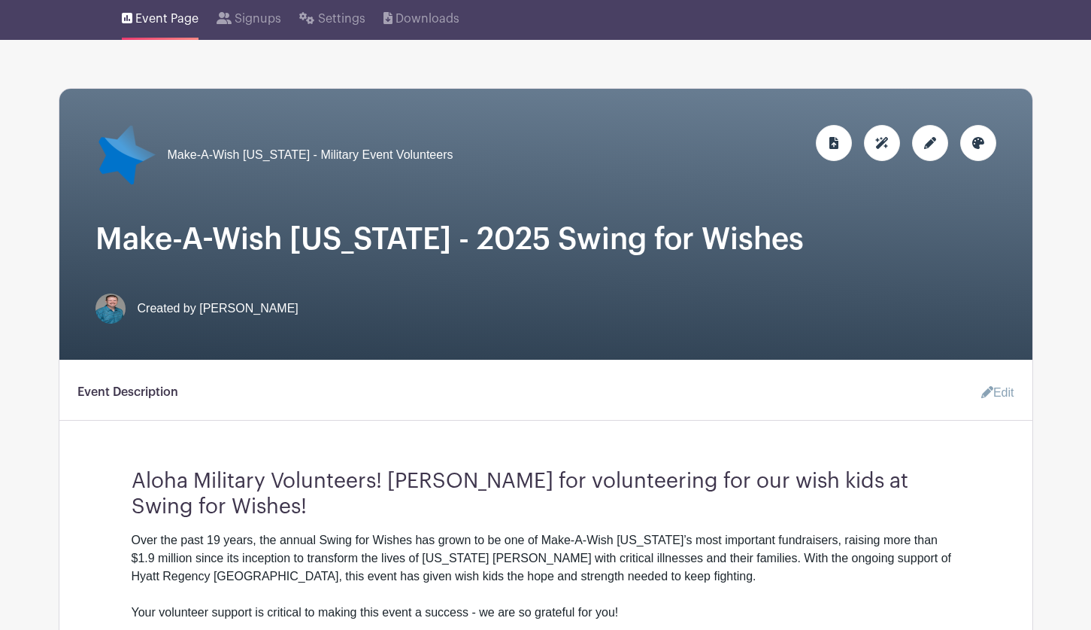
click at [925, 147] on icon at bounding box center [930, 143] width 12 height 12
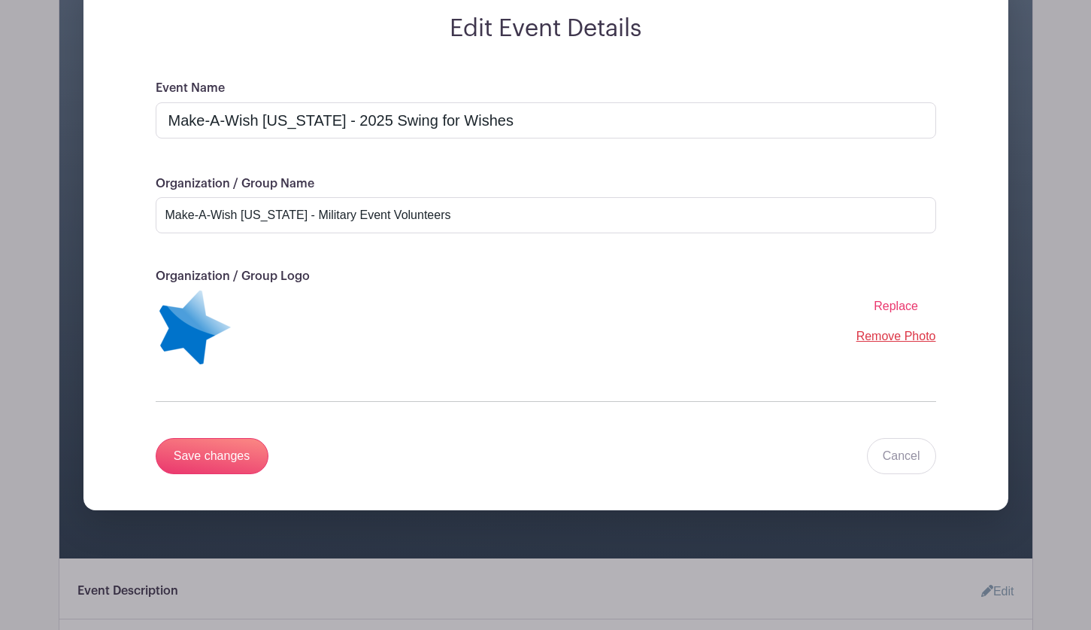
scroll to position [223, 0]
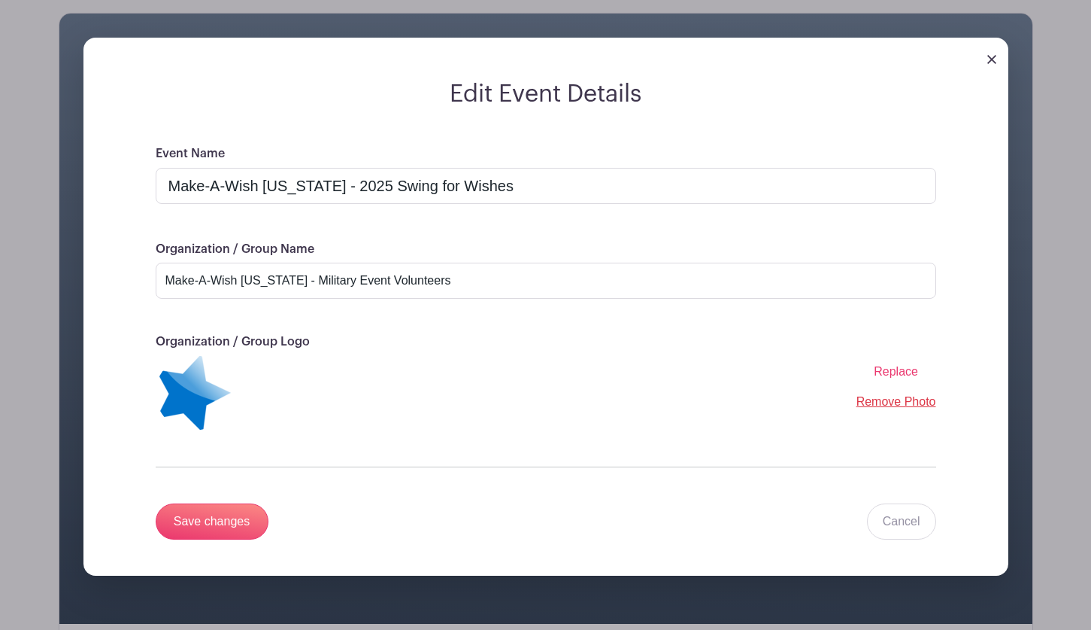
click at [985, 59] on div at bounding box center [545, 59] width 925 height 42
click at [992, 56] on img at bounding box center [992, 59] width 9 height 9
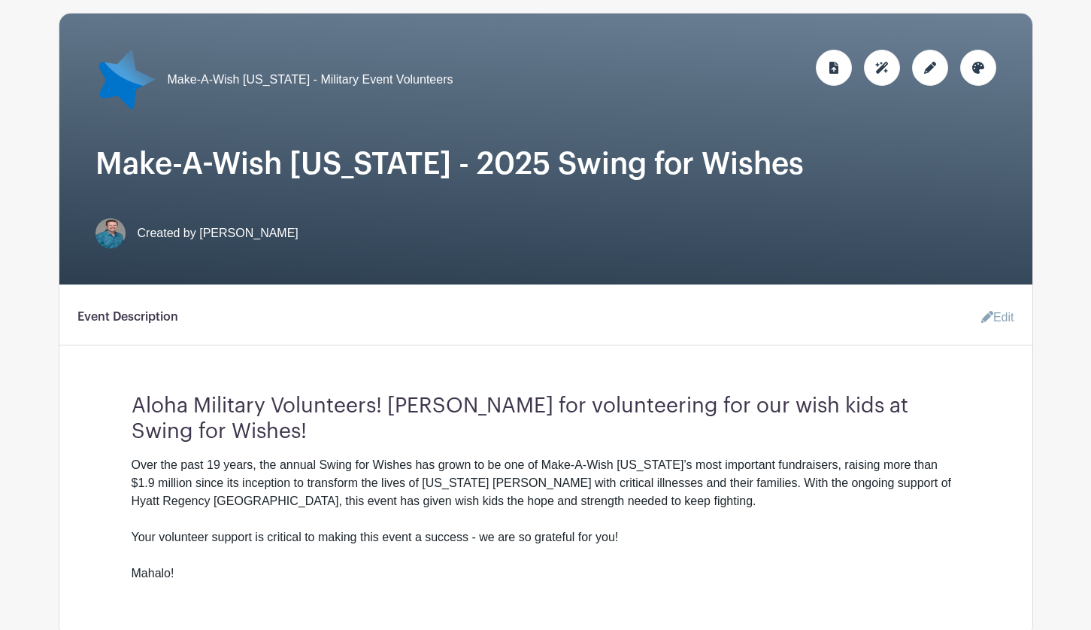
scroll to position [0, 0]
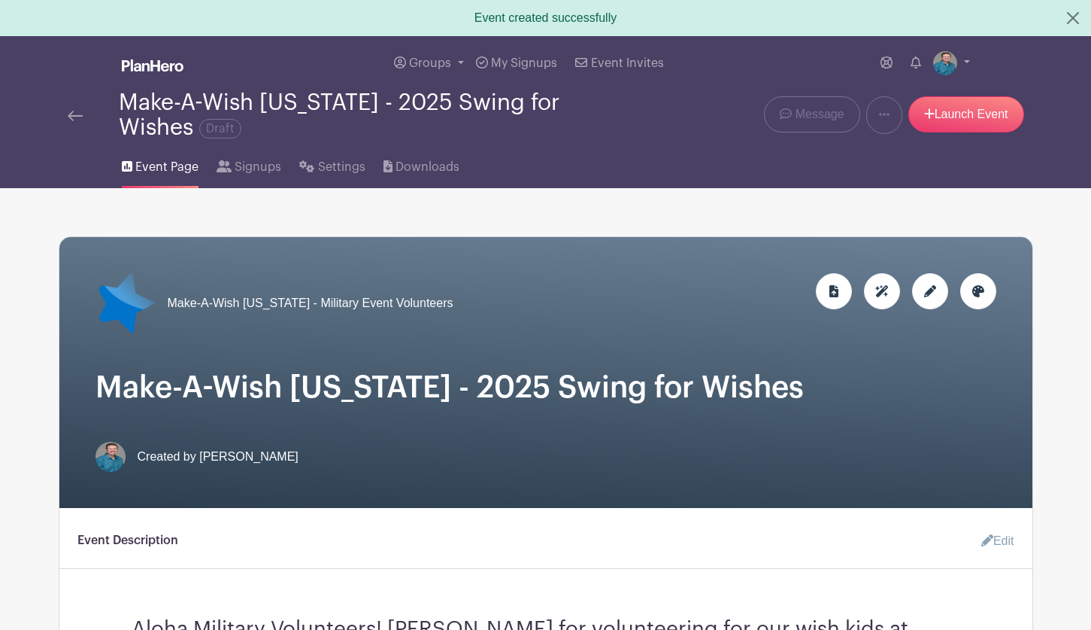
click at [982, 288] on icon at bounding box center [978, 291] width 12 height 12
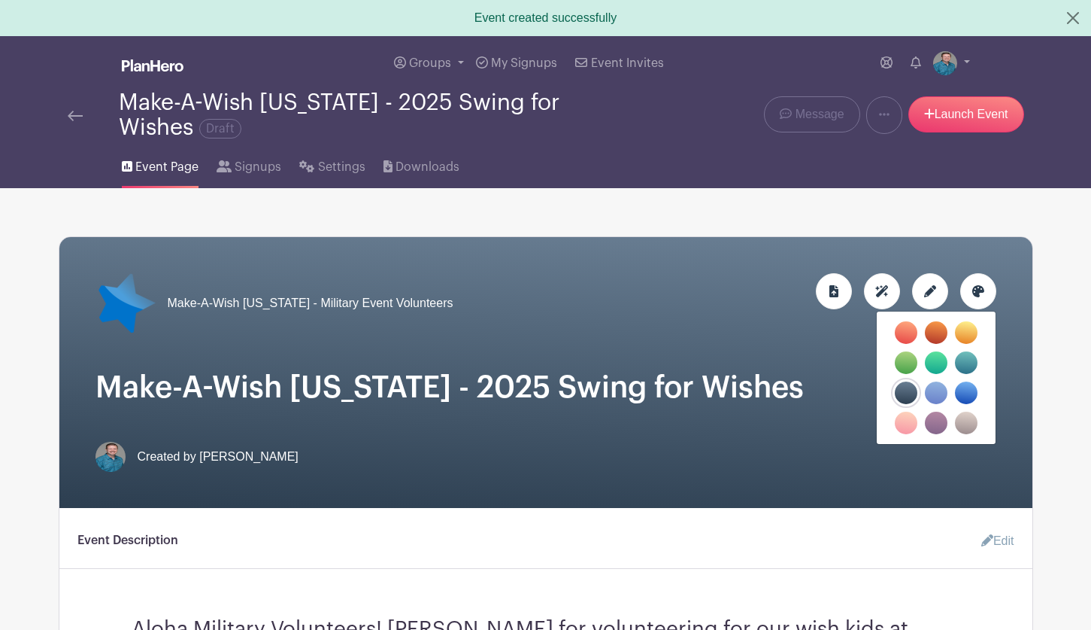
click at [934, 364] on label "filters" at bounding box center [936, 362] width 23 height 23
click at [0, 0] on input "filters" at bounding box center [0, 0] width 0 height 0
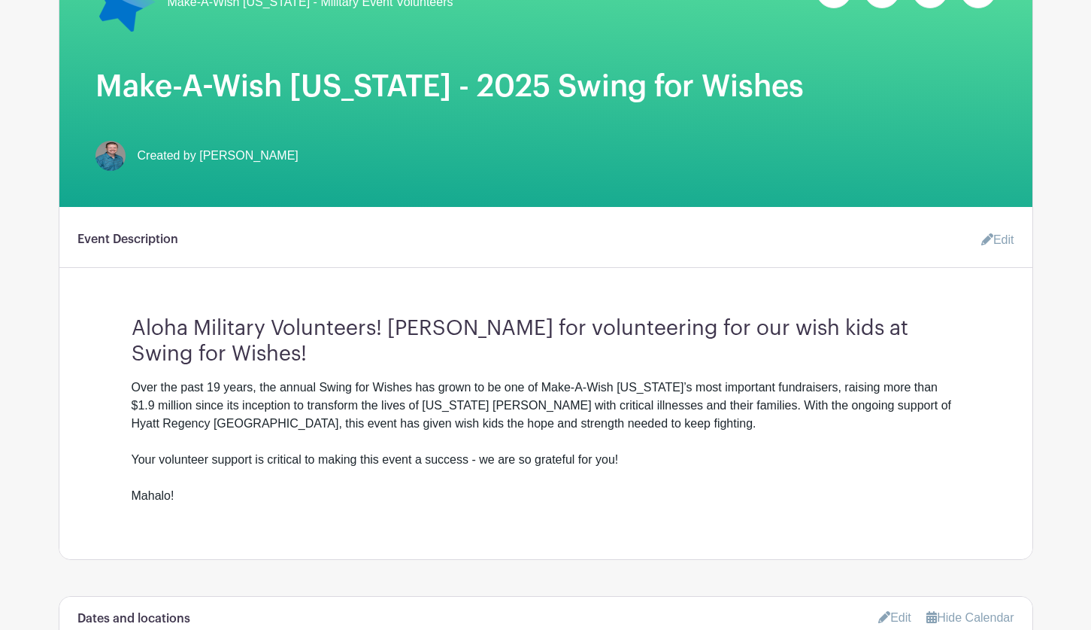
scroll to position [526, 0]
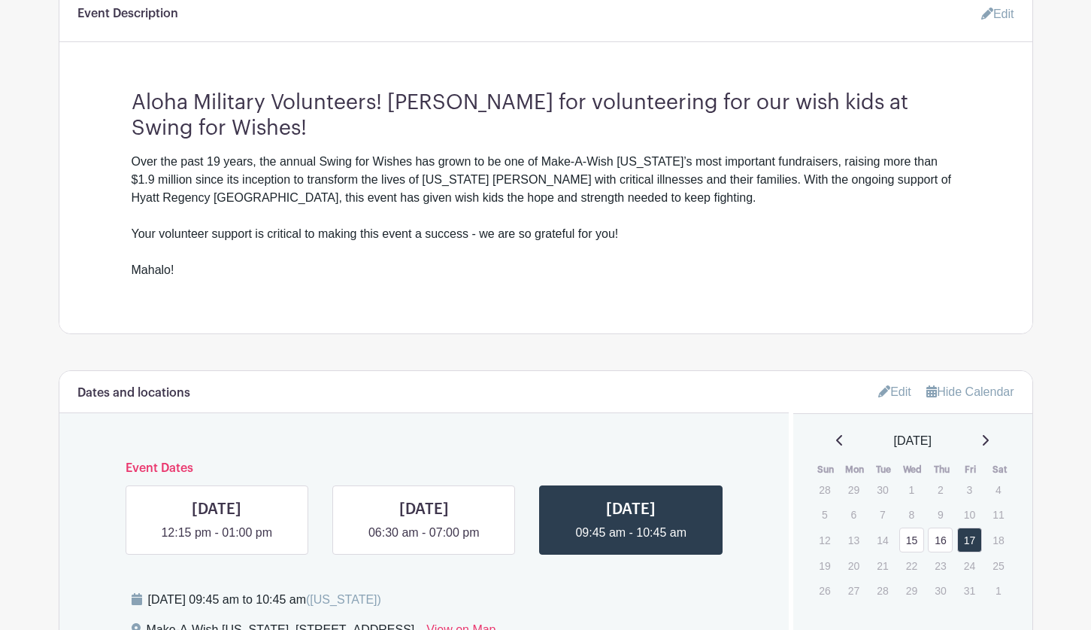
click at [270, 441] on div "Dates and locations Event Dates WED Oct 15, 2025 12:15 pm - 01:00 pm THU Oct 16…" at bounding box center [424, 507] width 730 height 273
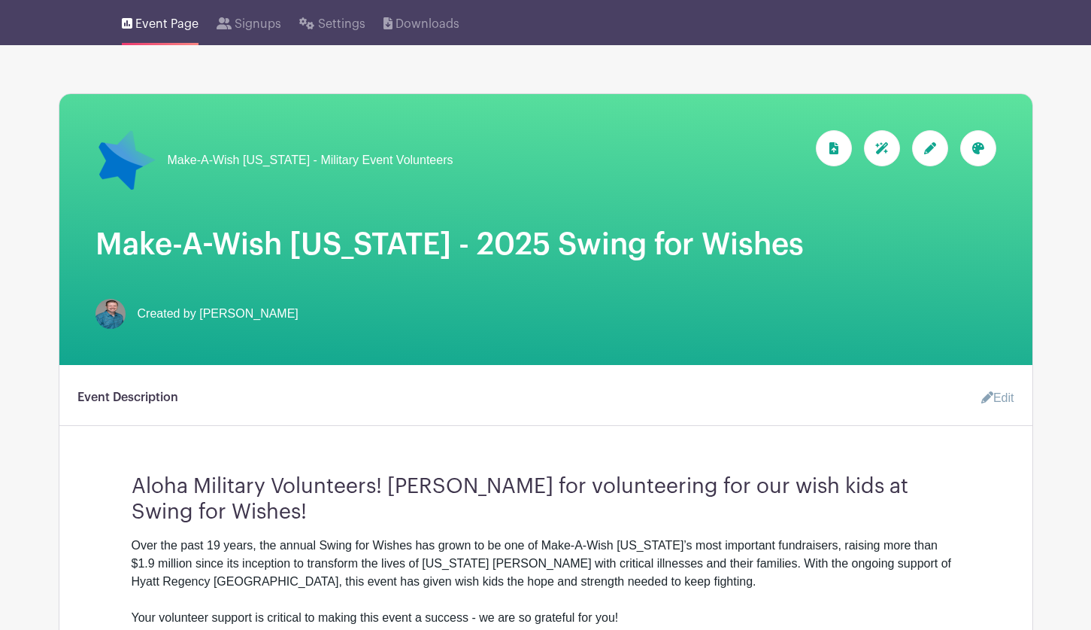
scroll to position [0, 0]
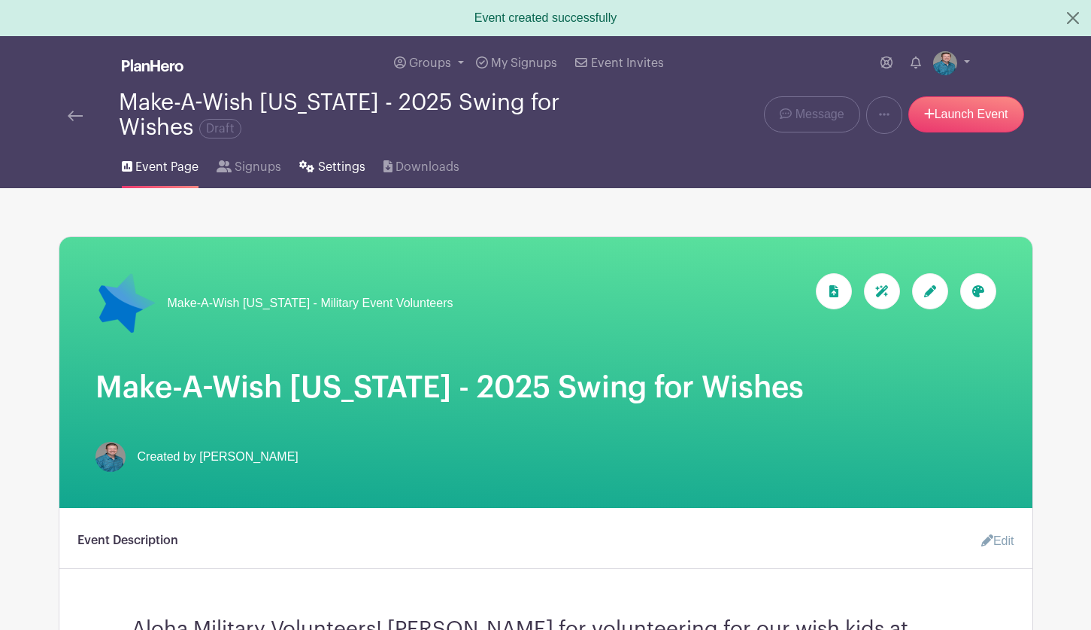
click at [320, 167] on span "Settings" at bounding box center [341, 167] width 47 height 18
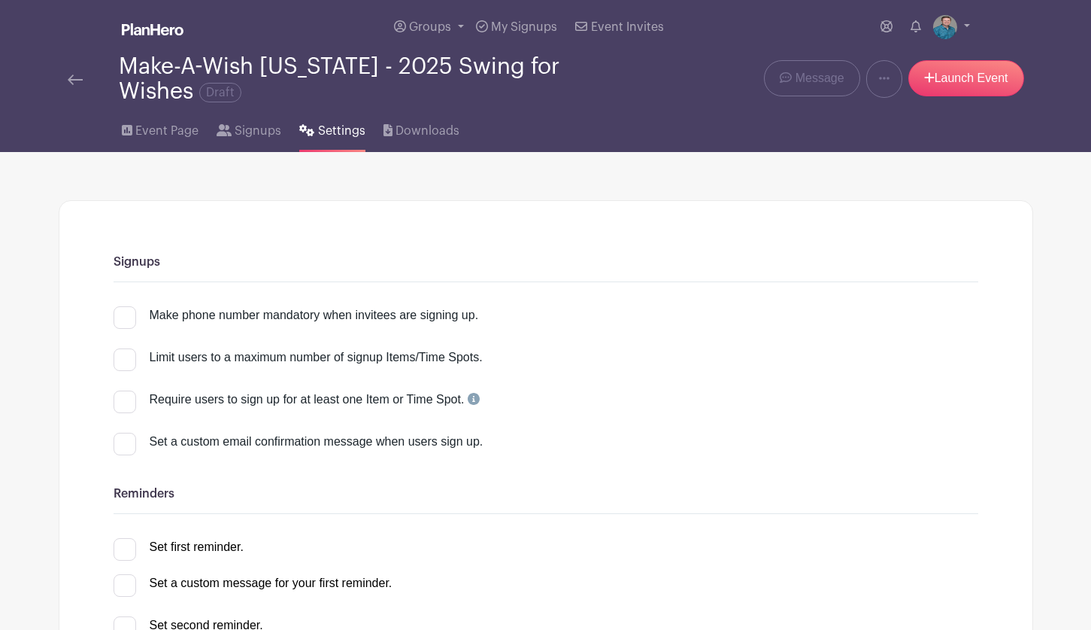
click at [126, 318] on div at bounding box center [125, 317] width 23 height 23
click at [123, 316] on input "Make phone number mandatory when invitees are signing up." at bounding box center [119, 311] width 10 height 10
checkbox input "true"
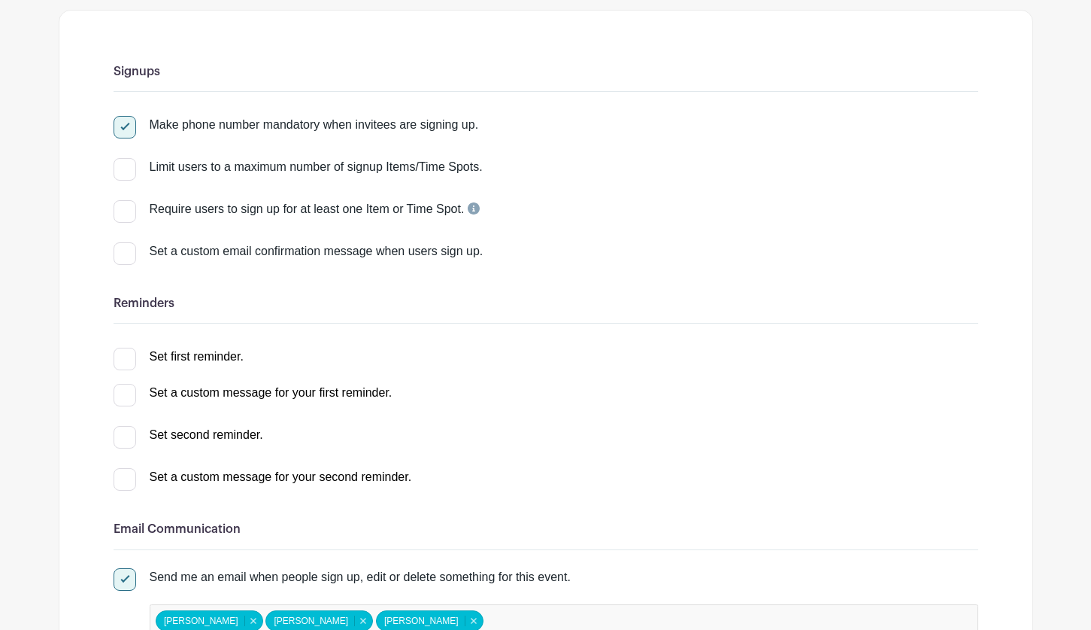
scroll to position [226, 0]
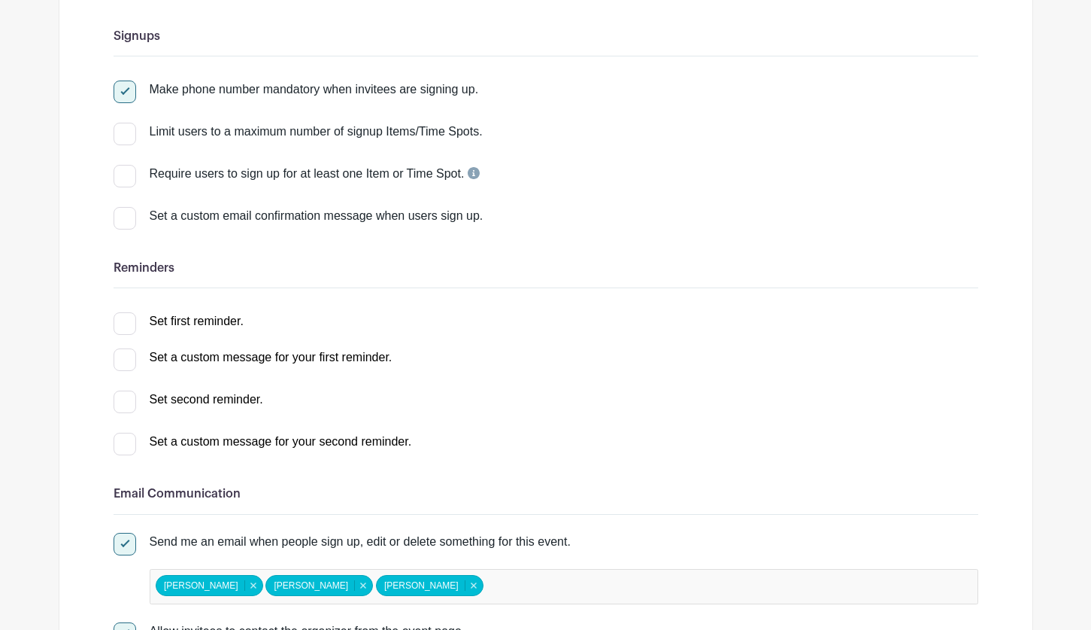
click at [132, 220] on div at bounding box center [125, 218] width 23 height 23
click at [123, 217] on input "Set a custom email confirmation message when users sign up." at bounding box center [119, 212] width 10 height 10
checkbox input "true"
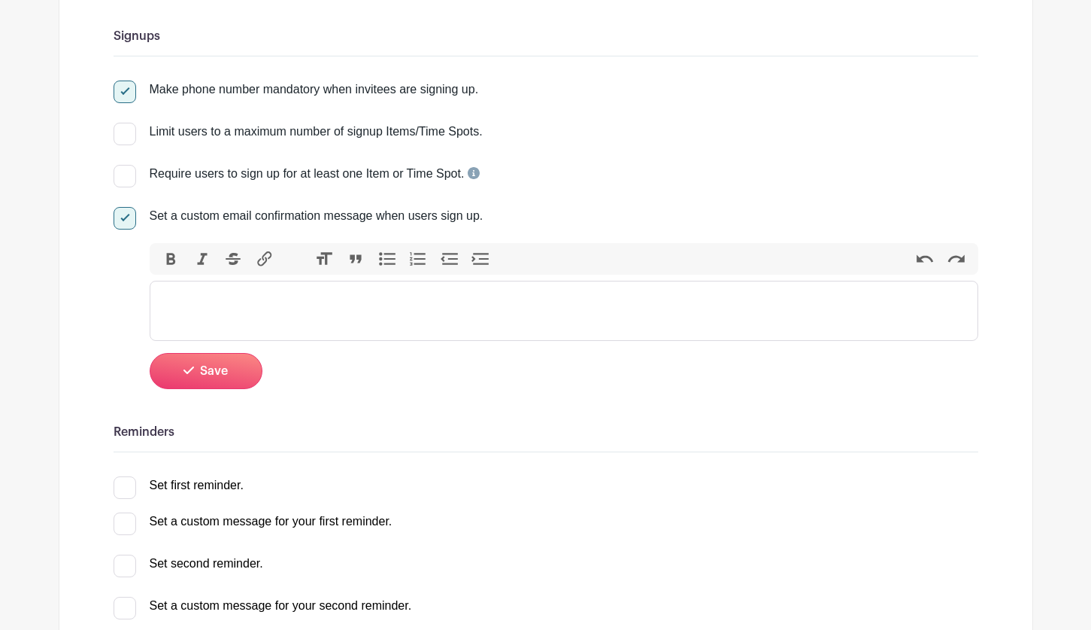
click at [123, 216] on div at bounding box center [125, 218] width 23 height 23
click at [123, 216] on input "Set a custom email confirmation message when users sign up." at bounding box center [119, 212] width 10 height 10
checkbox input "false"
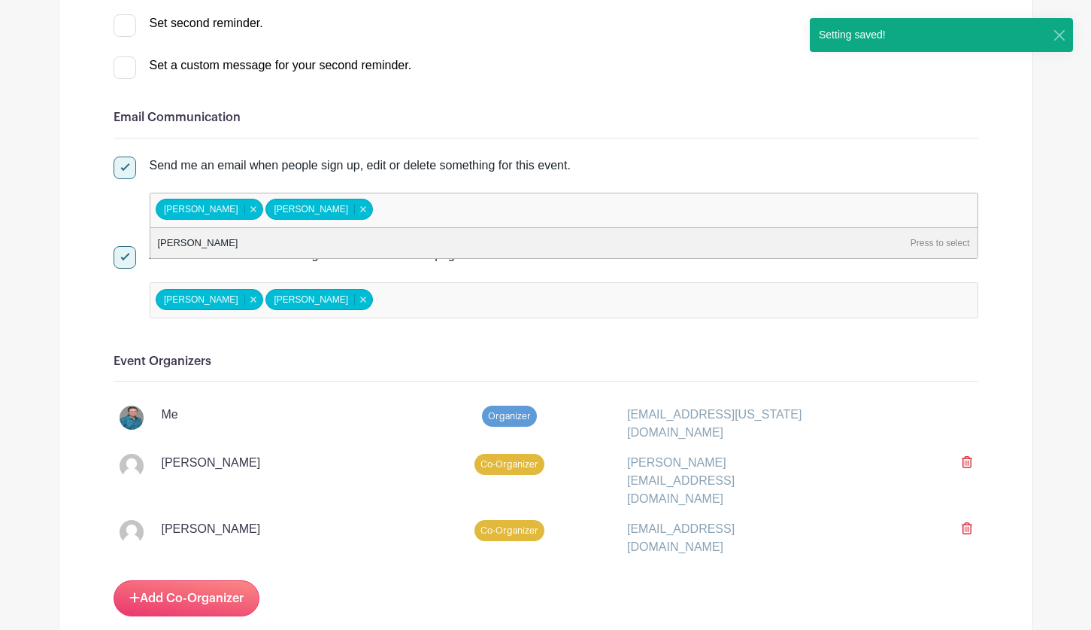
scroll to position [376, 0]
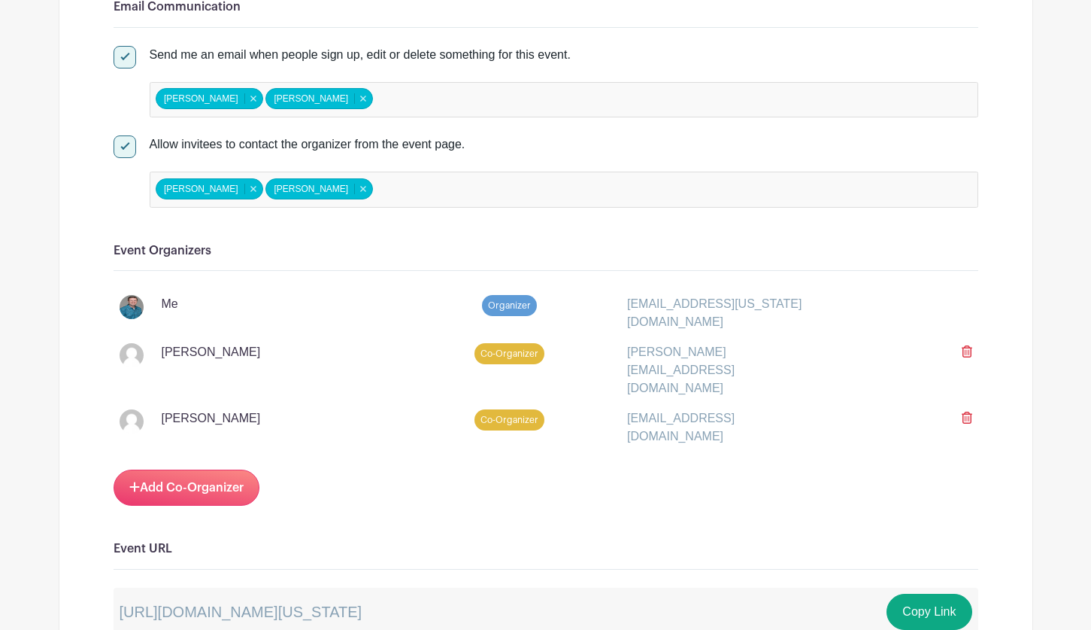
scroll to position [752, 0]
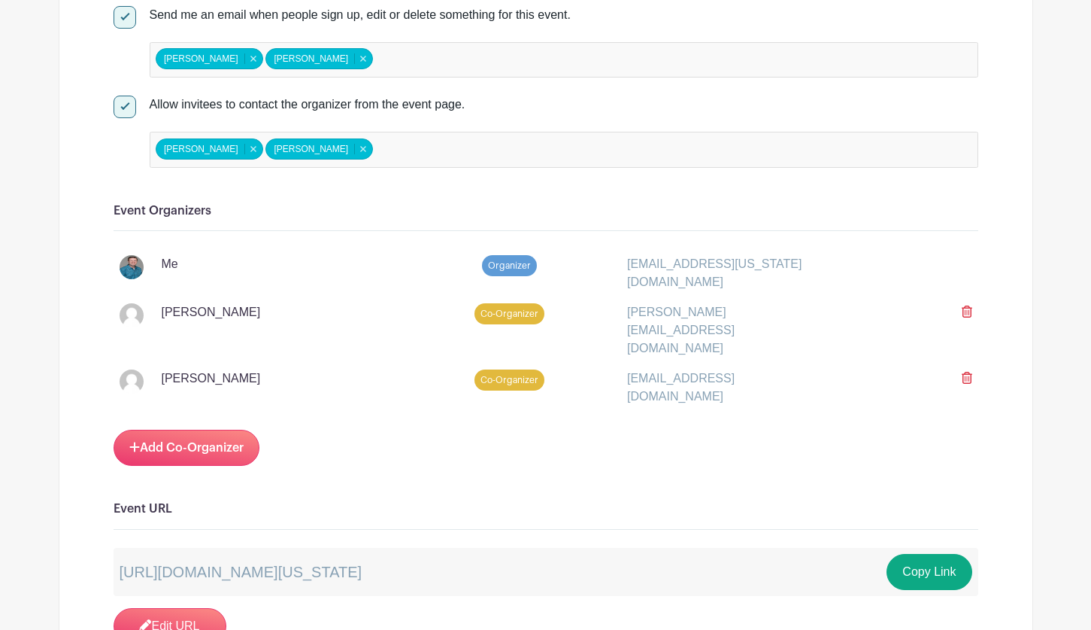
click at [966, 306] on icon at bounding box center [967, 311] width 11 height 12
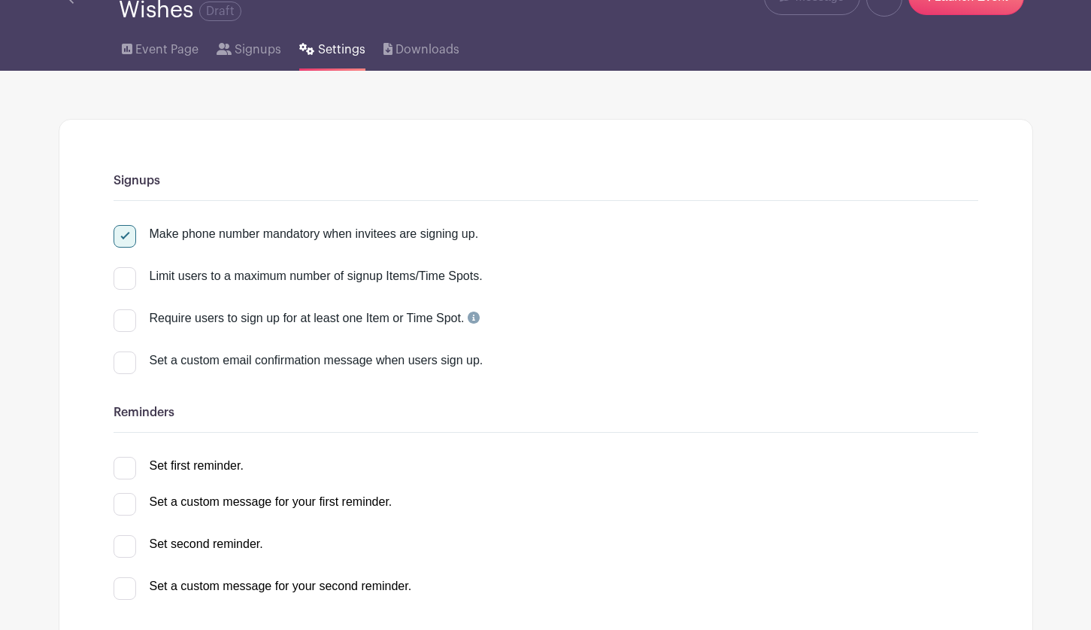
scroll to position [0, 0]
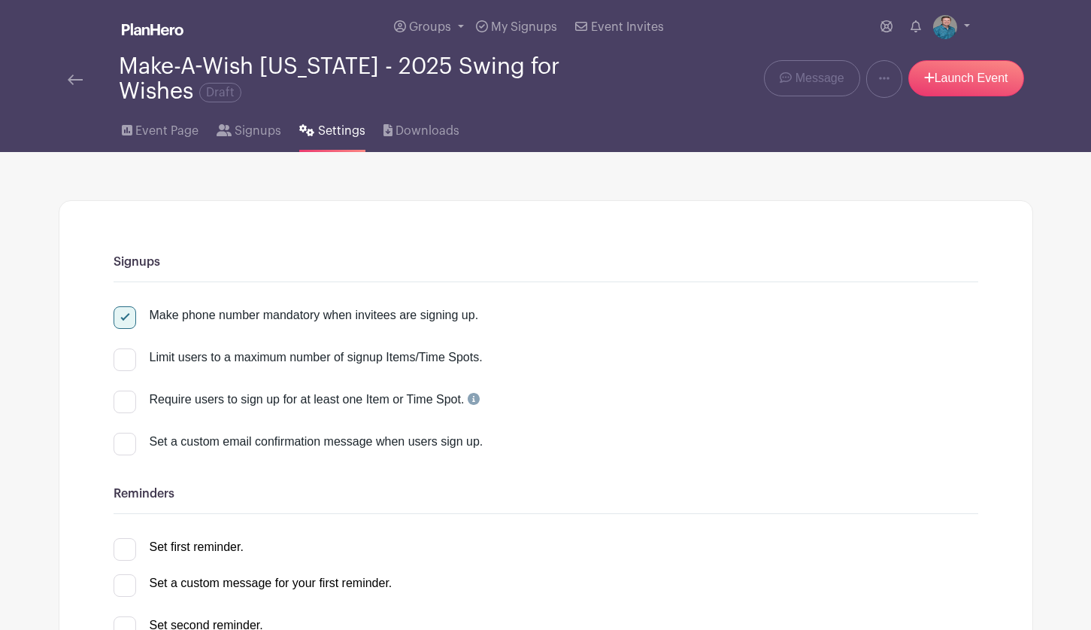
click at [131, 441] on div at bounding box center [125, 443] width 23 height 23
click at [123, 441] on input "Set a custom email confirmation message when users sign up." at bounding box center [119, 437] width 10 height 10
checkbox input "true"
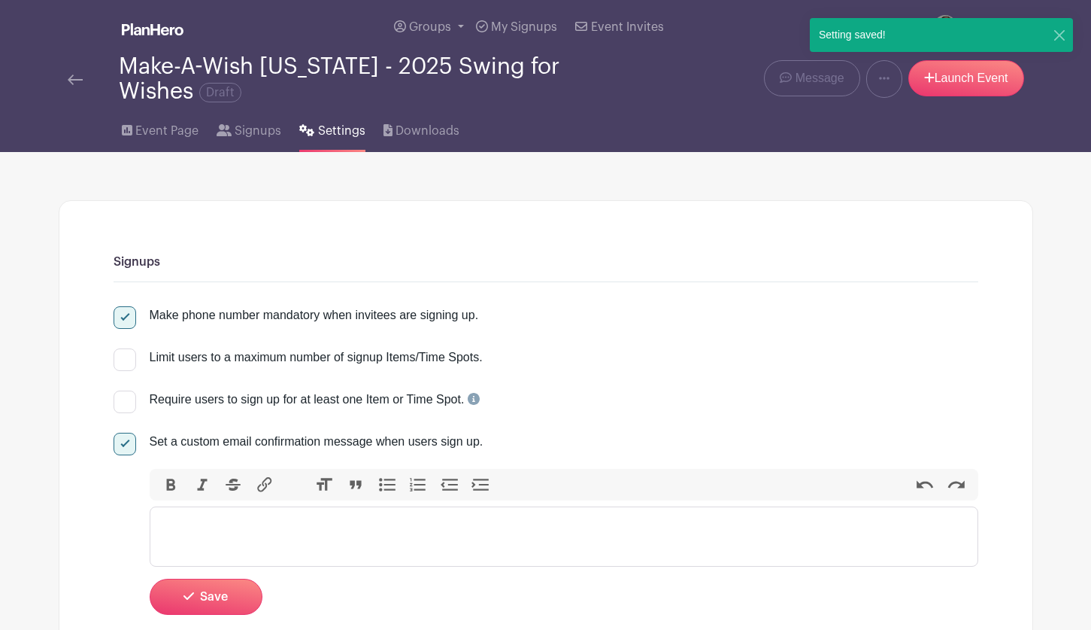
click at [169, 517] on trix-editor at bounding box center [564, 536] width 829 height 60
type trix-editor "<div>A</div>"
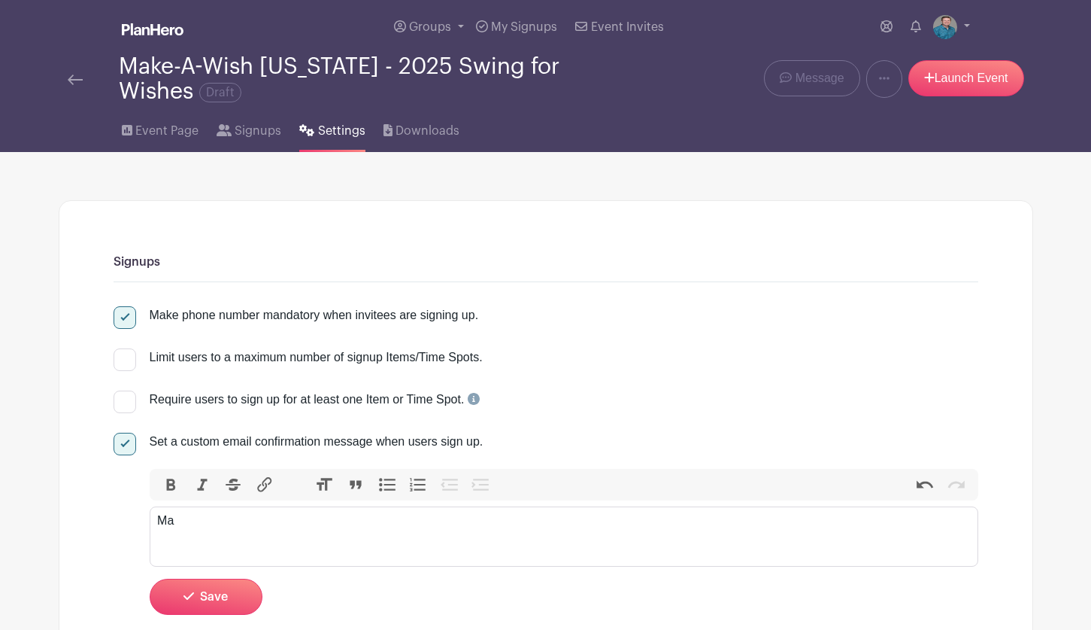
type trix-editor "<div>M</div>"
click at [123, 452] on div at bounding box center [125, 443] width 23 height 23
click at [123, 442] on input "Set a custom email confirmation message when users sign up." at bounding box center [119, 437] width 10 height 10
checkbox input "false"
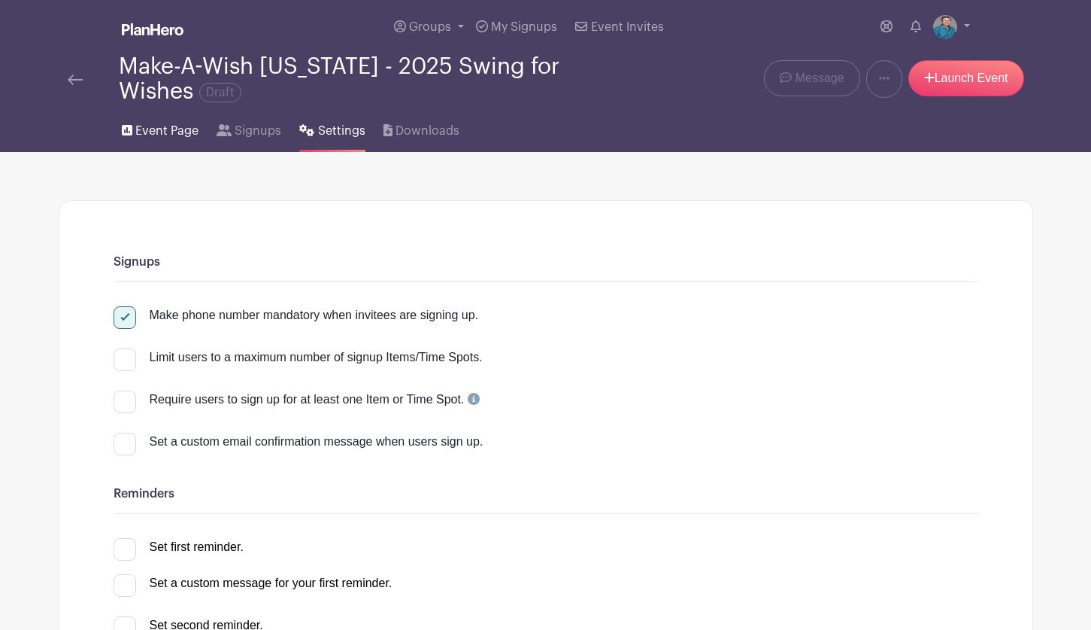
click at [179, 123] on span "Event Page" at bounding box center [166, 131] width 63 height 18
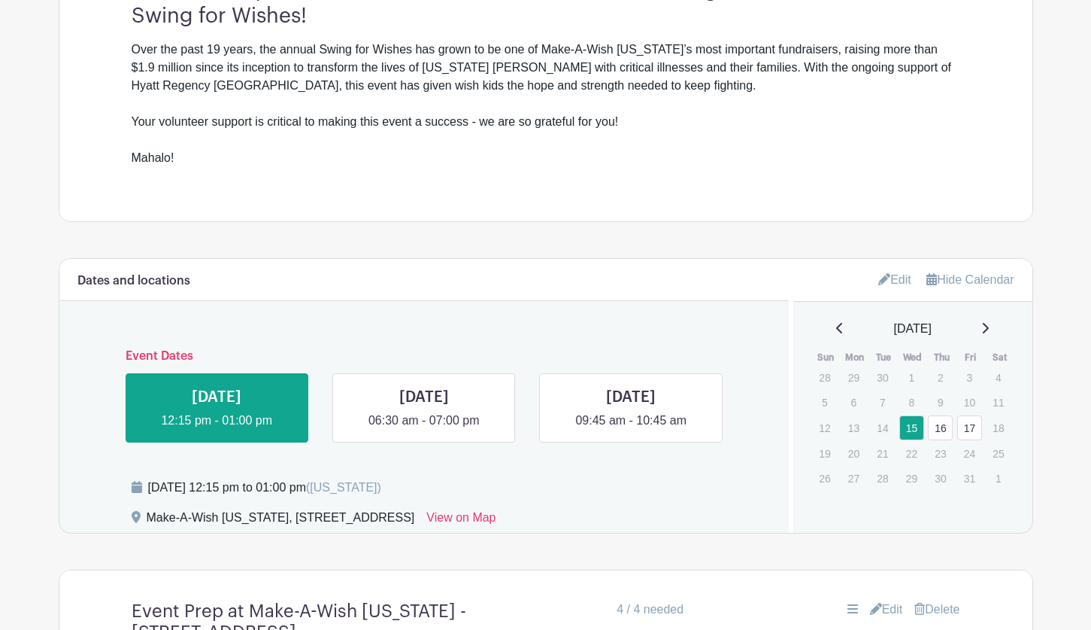
scroll to position [752, 0]
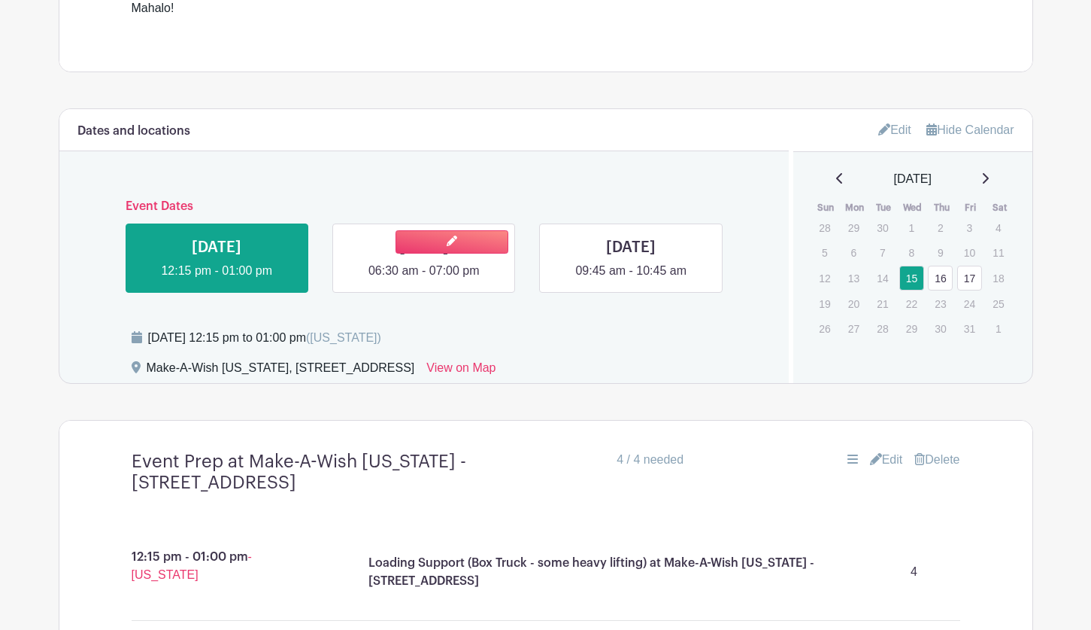
click at [424, 280] on link at bounding box center [424, 280] width 0 height 0
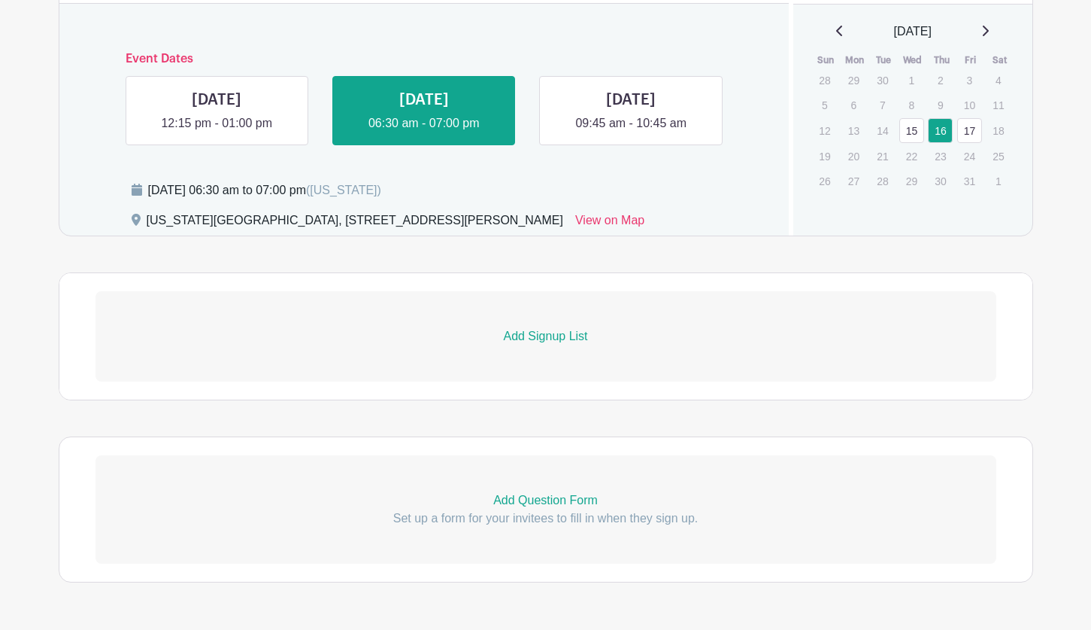
scroll to position [903, 0]
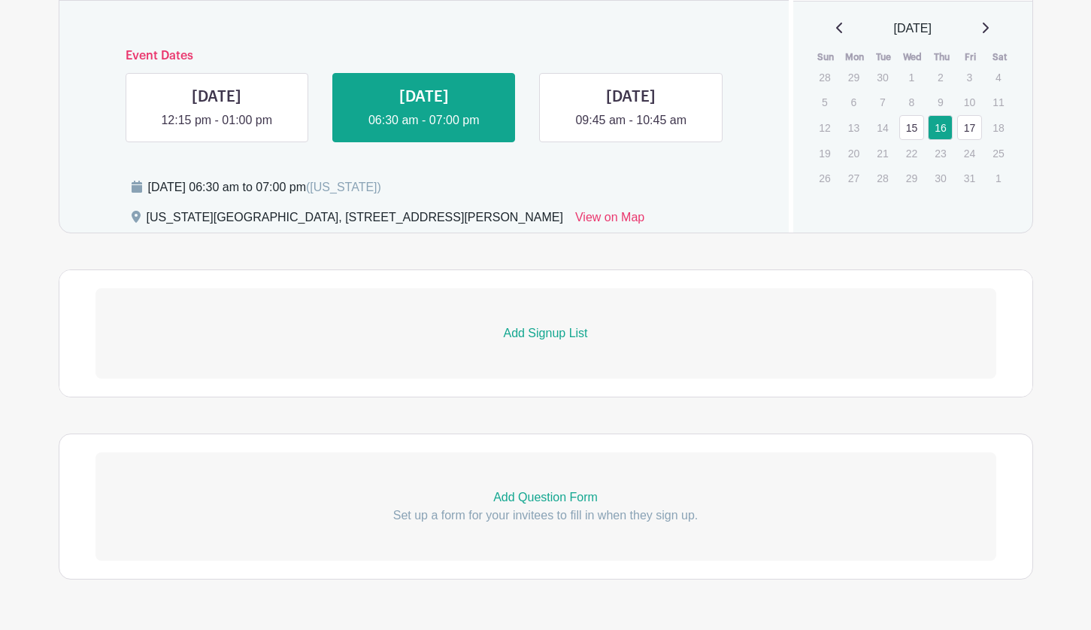
click at [372, 334] on p "Add Signup List" at bounding box center [546, 333] width 901 height 18
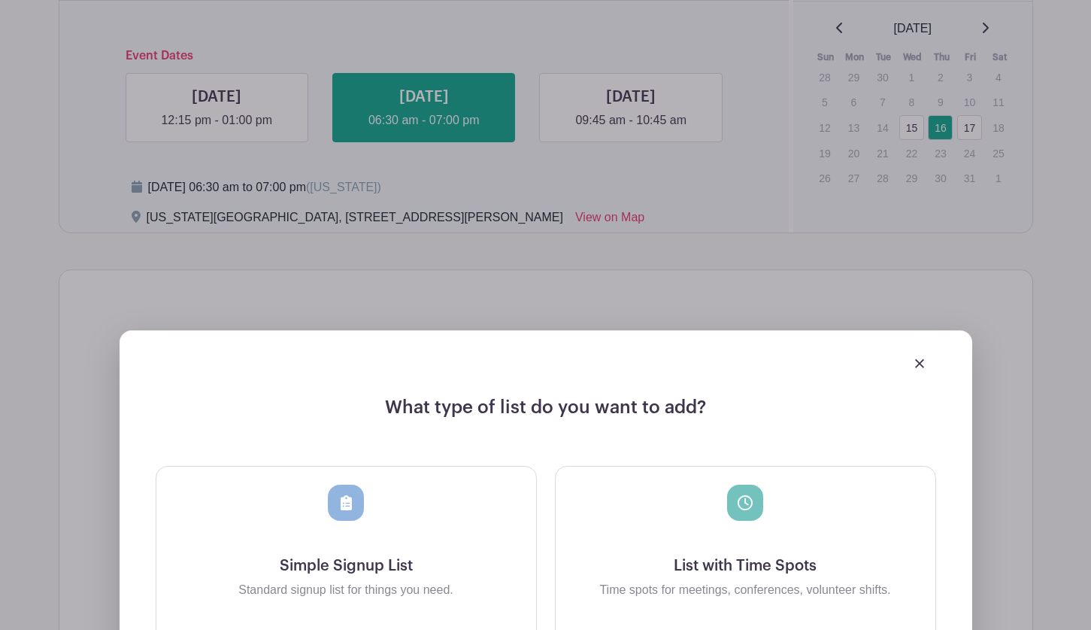
click at [730, 501] on div at bounding box center [745, 502] width 36 height 36
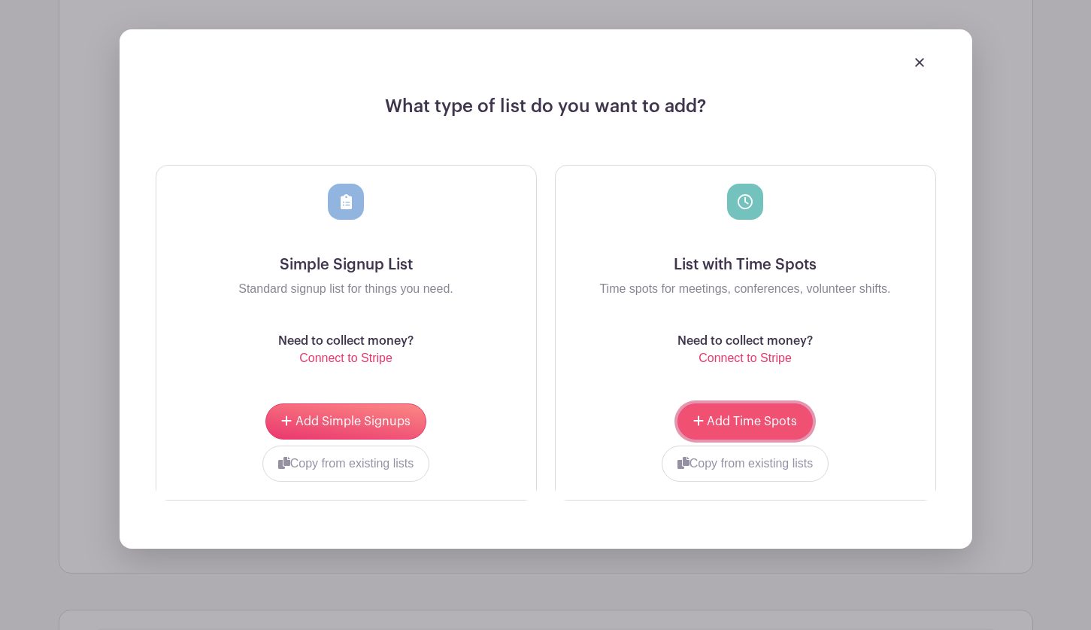
click at [723, 417] on span "Add Time Spots" at bounding box center [752, 421] width 90 height 12
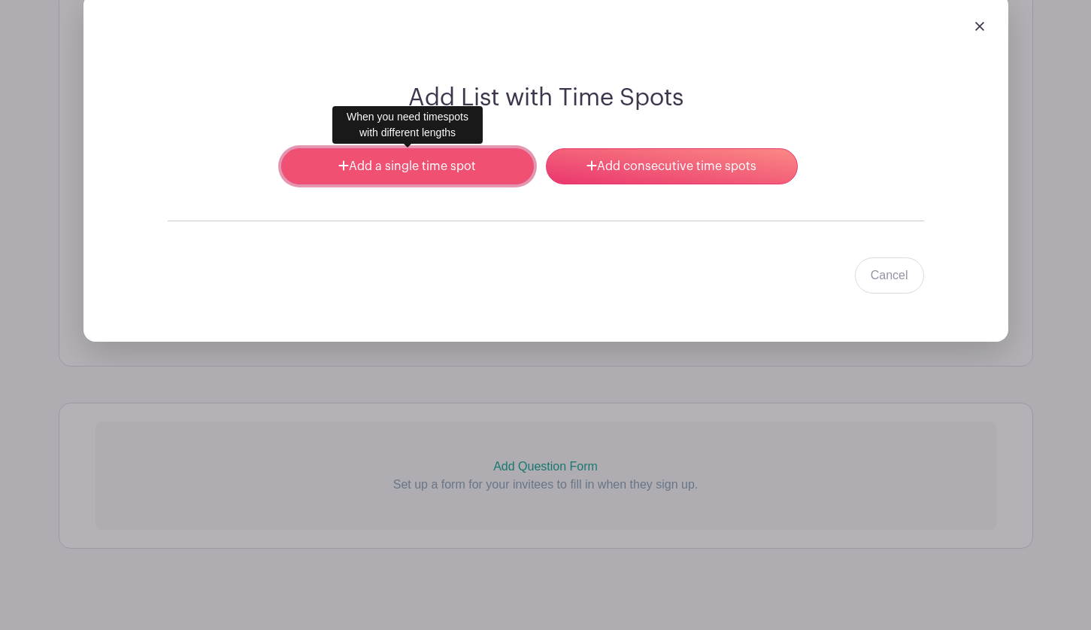
click at [474, 174] on link "Add a single time spot" at bounding box center [407, 166] width 252 height 36
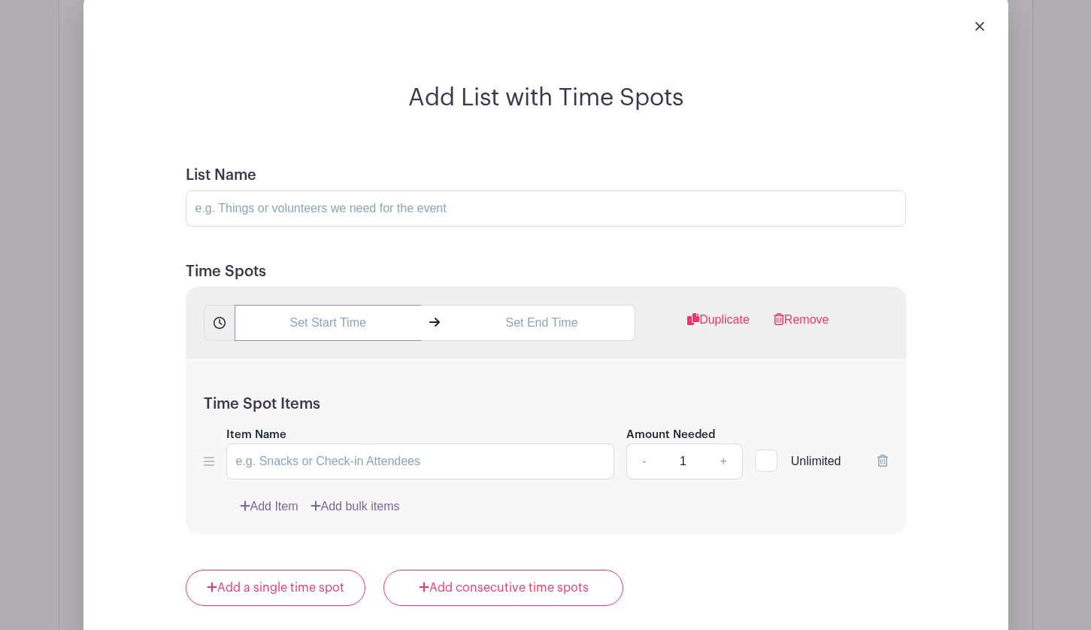
click at [287, 322] on input "text" at bounding box center [328, 323] width 187 height 36
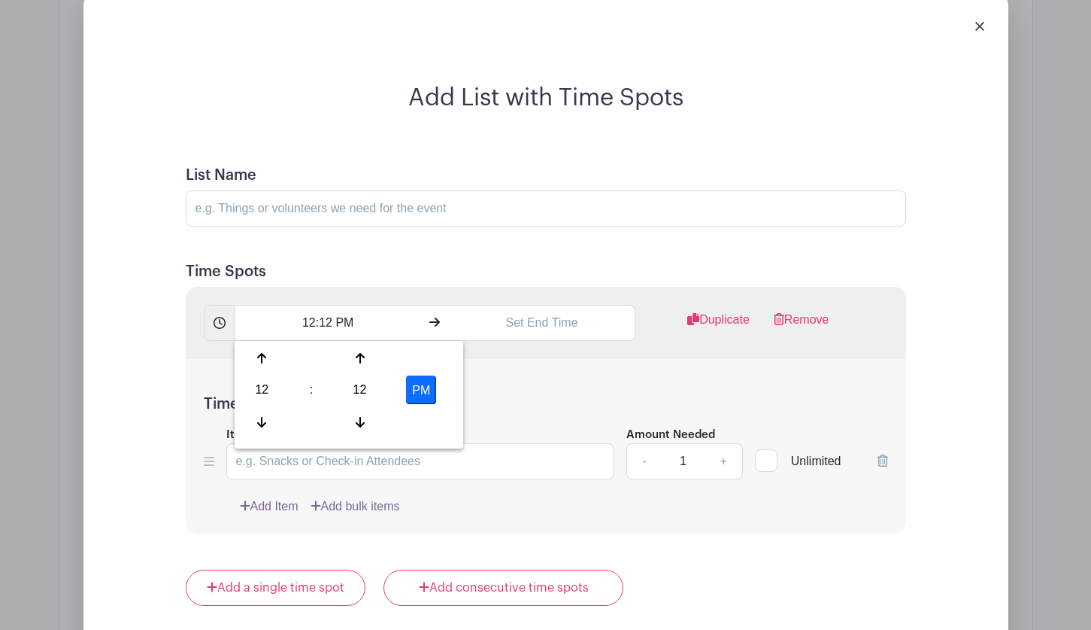
click at [169, 371] on form "List Name Time Spots 12:12 PM Duplicate Remove Time Spot Items Item Name Amount…" at bounding box center [546, 582] width 757 height 869
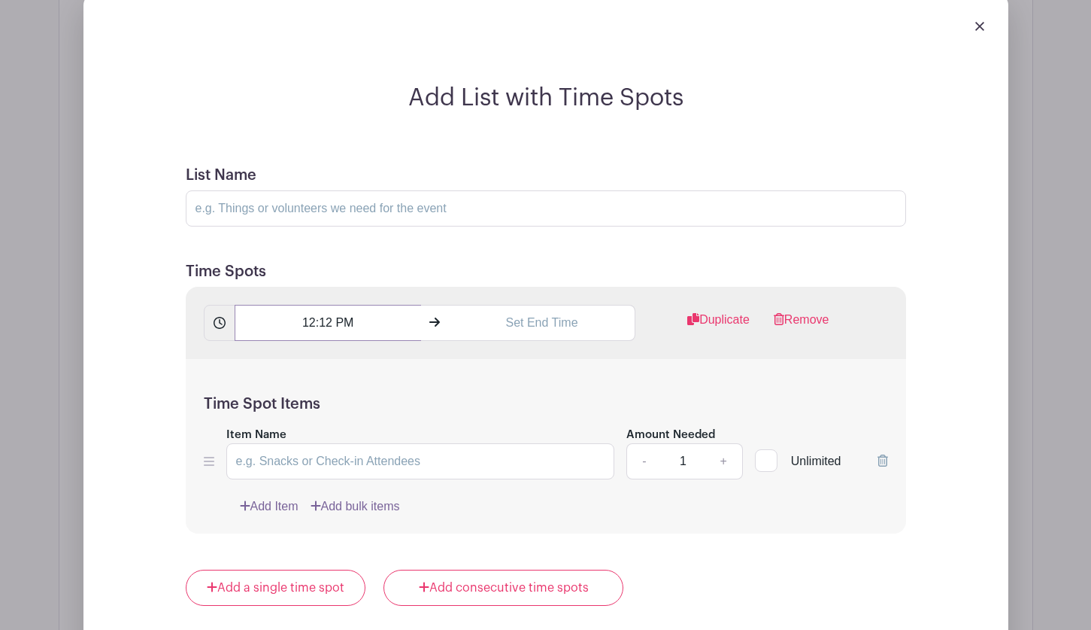
click at [329, 331] on input "12:12 PM" at bounding box center [328, 323] width 187 height 36
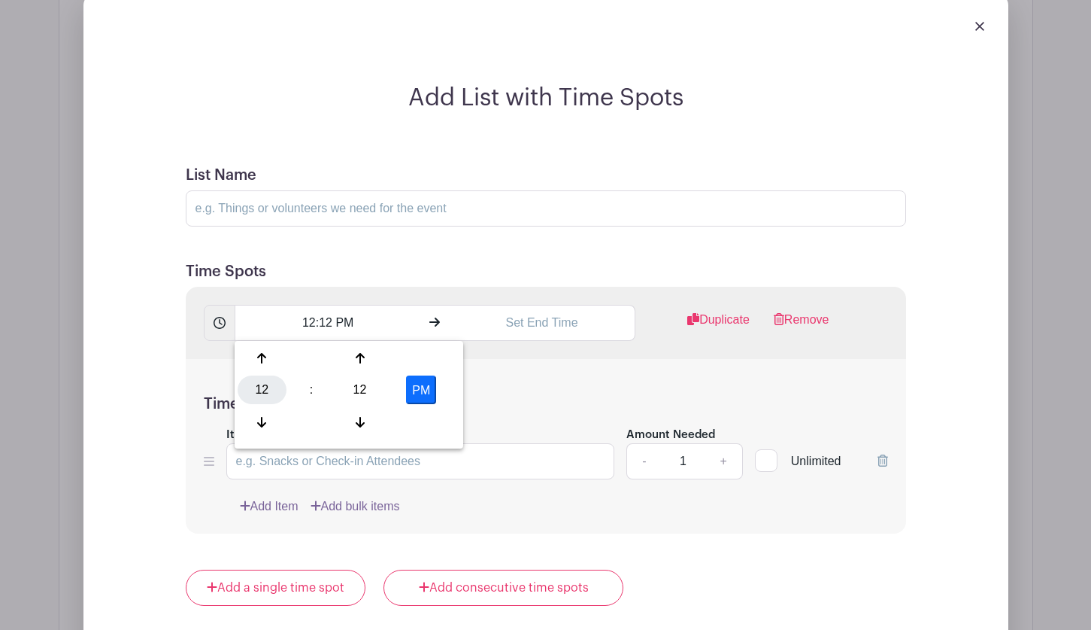
click at [262, 392] on div "12" at bounding box center [262, 389] width 49 height 29
click at [372, 392] on div "06" at bounding box center [374, 389] width 50 height 29
type input "6:12 PM"
click at [523, 307] on input "text" at bounding box center [542, 323] width 187 height 36
type input "12:12 PM"
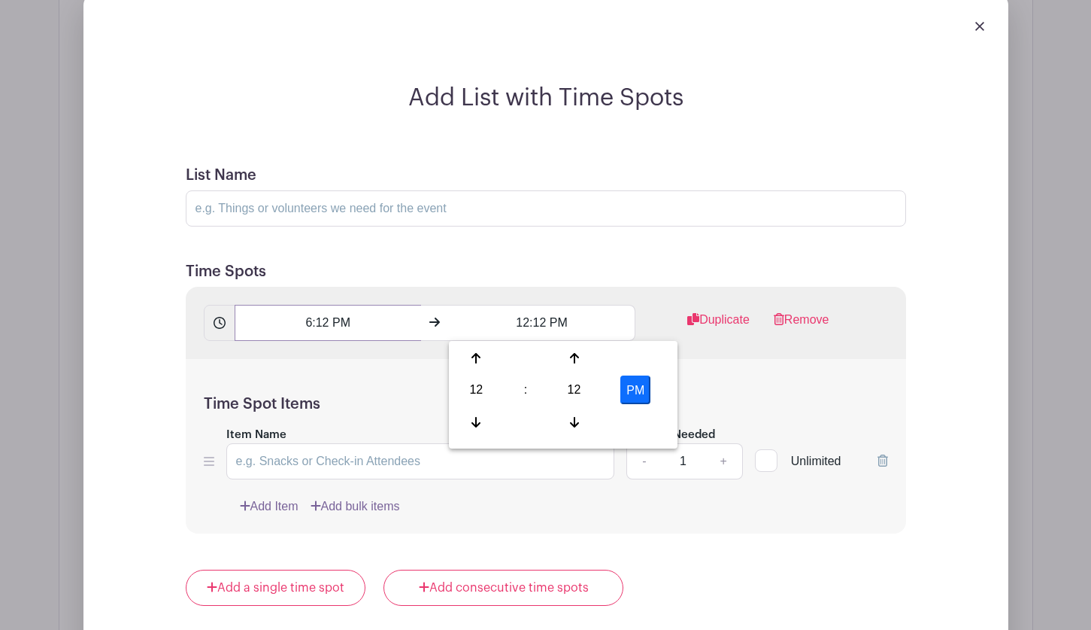
click at [349, 325] on input "6:12 PM" at bounding box center [328, 323] width 187 height 36
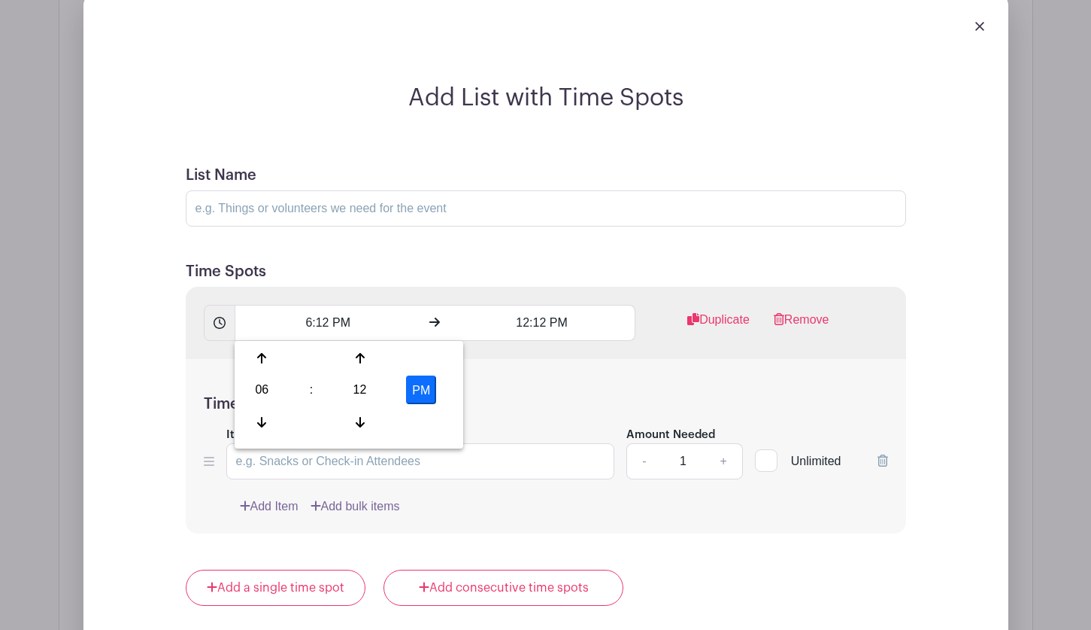
click at [420, 389] on button "PM" at bounding box center [421, 389] width 30 height 29
type input "6:12 AM"
click at [535, 325] on input "12:12 PM" at bounding box center [542, 323] width 187 height 36
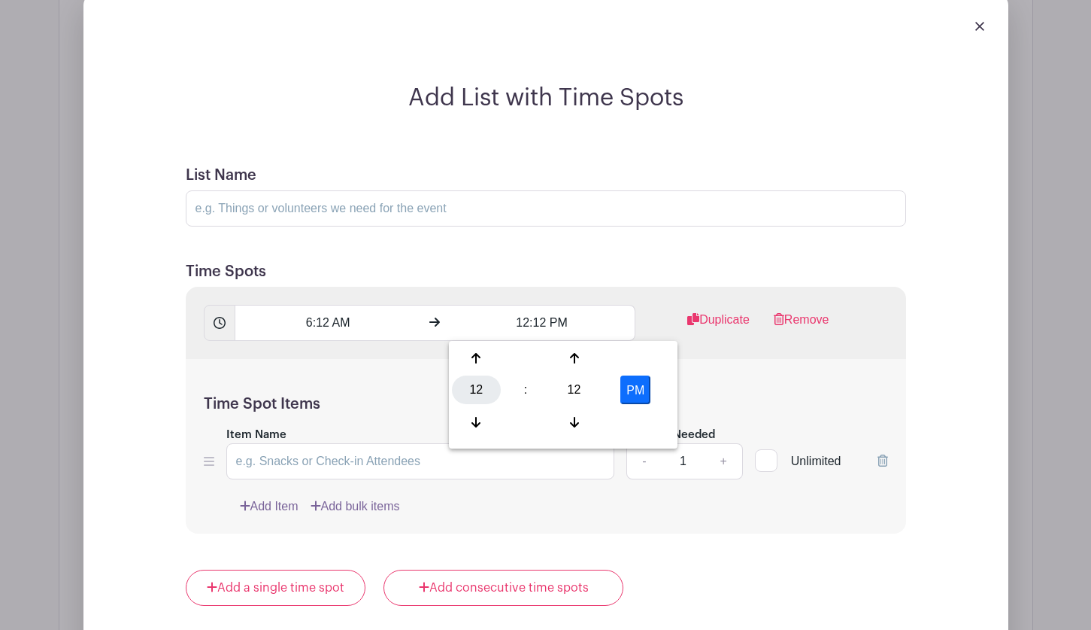
click at [479, 381] on div "12" at bounding box center [476, 389] width 49 height 29
click at [518, 420] on div "09" at bounding box center [533, 422] width 50 height 29
click at [570, 388] on div "12" at bounding box center [574, 389] width 49 height 29
click at [478, 352] on div "00" at bounding box center [477, 358] width 50 height 29
click at [641, 396] on button "PM" at bounding box center [635, 389] width 30 height 29
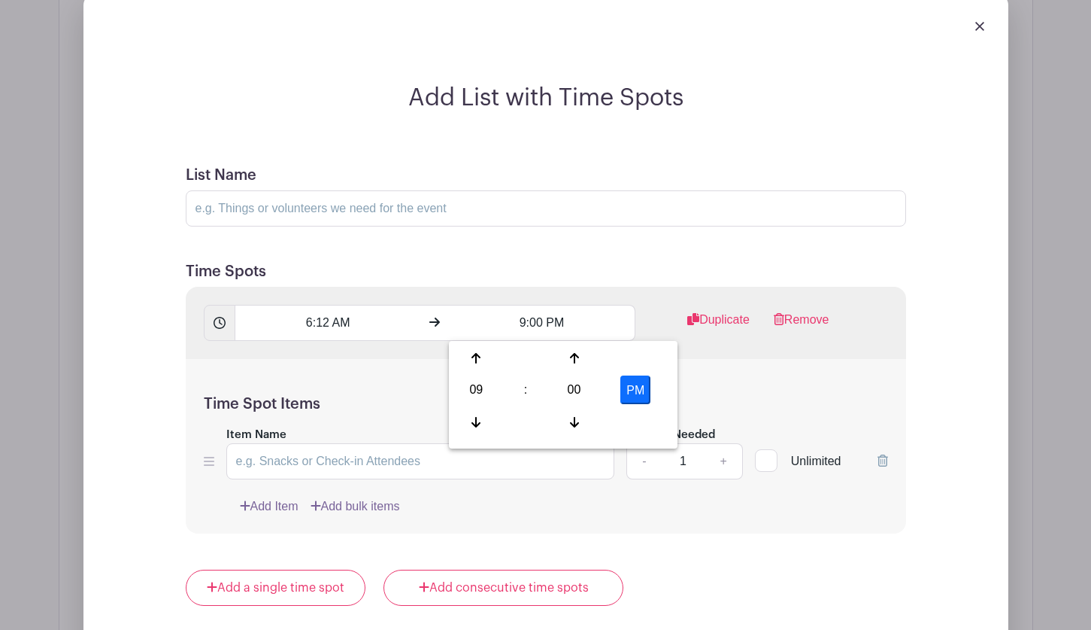
type input "9:00 AM"
click at [710, 370] on div "Time Spot Items Item Name Amount Needed - 1 + Unlimited Add Item Add bulk items" at bounding box center [546, 446] width 721 height 175
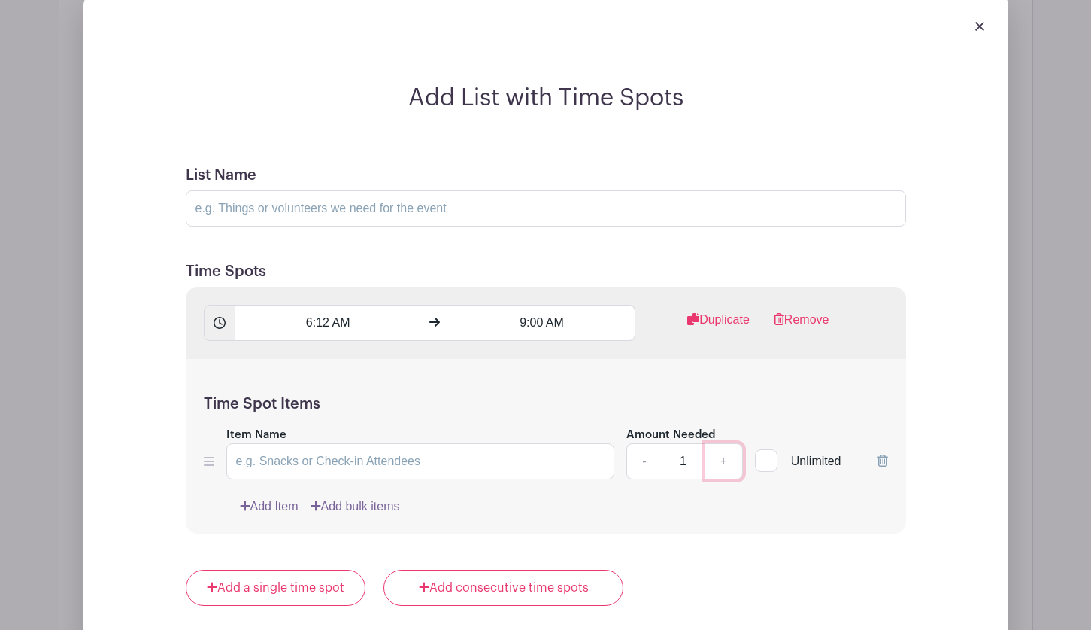
click at [719, 454] on link "+" at bounding box center [724, 461] width 38 height 36
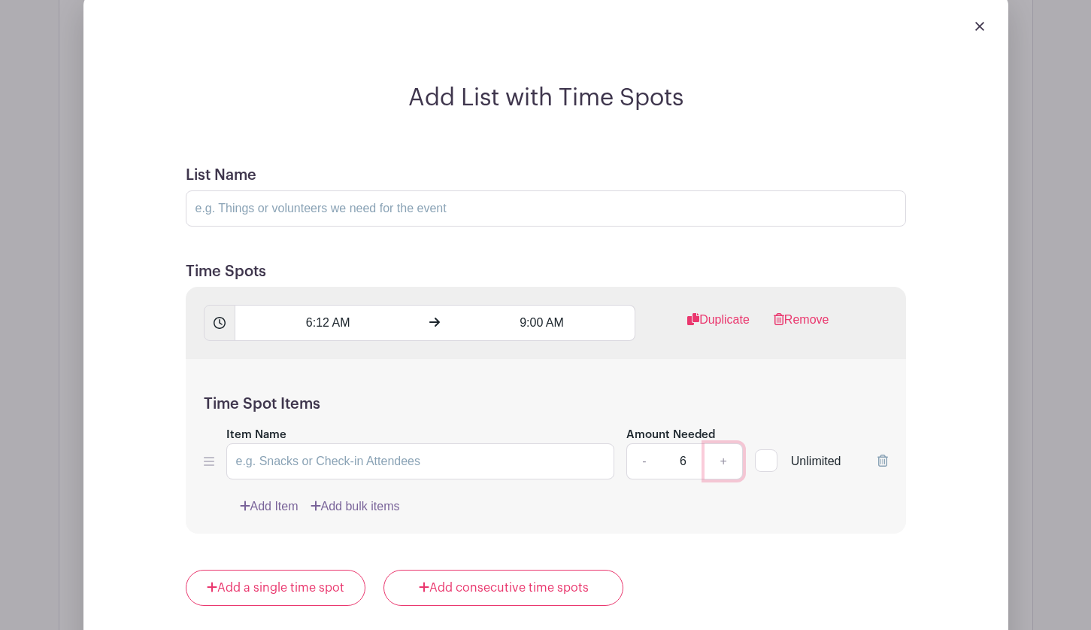
click at [719, 454] on link "+" at bounding box center [724, 461] width 38 height 36
type input "8"
click at [156, 368] on div "Add List with Time Spots List Name Time Spots 6:12 AM 9:00 AM Duplicate Remove …" at bounding box center [546, 538] width 829 height 910
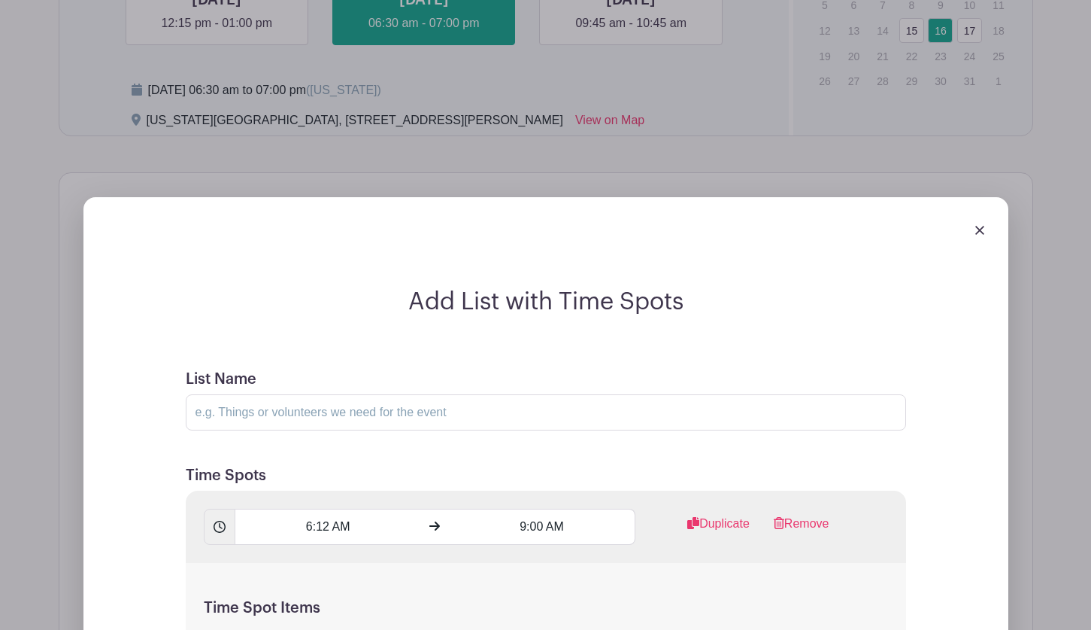
scroll to position [1098, 0]
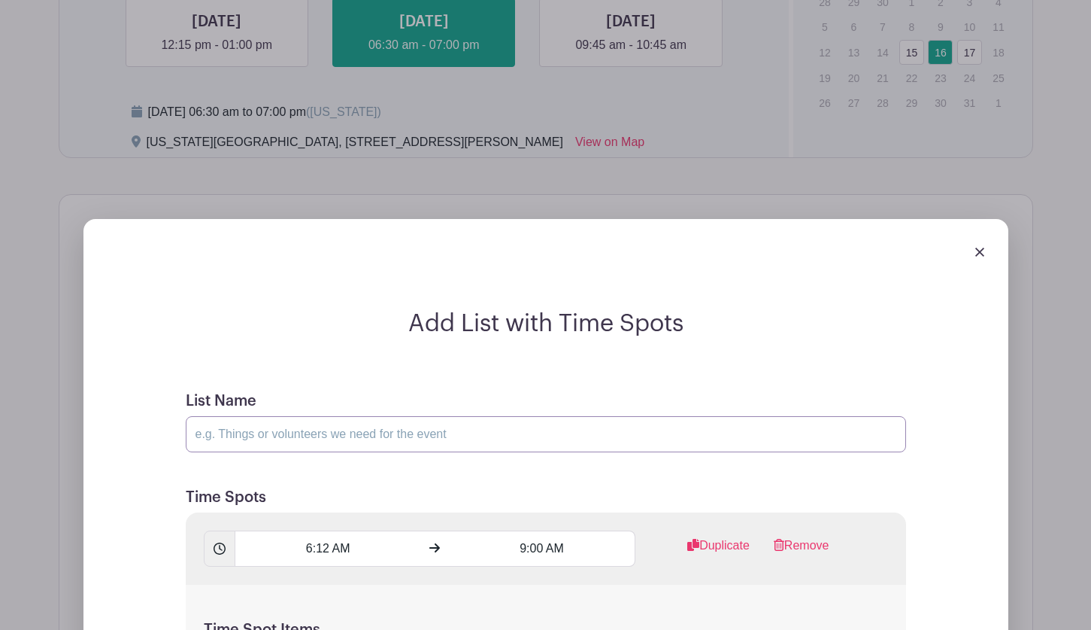
click at [249, 442] on input "List Name" at bounding box center [546, 434] width 721 height 36
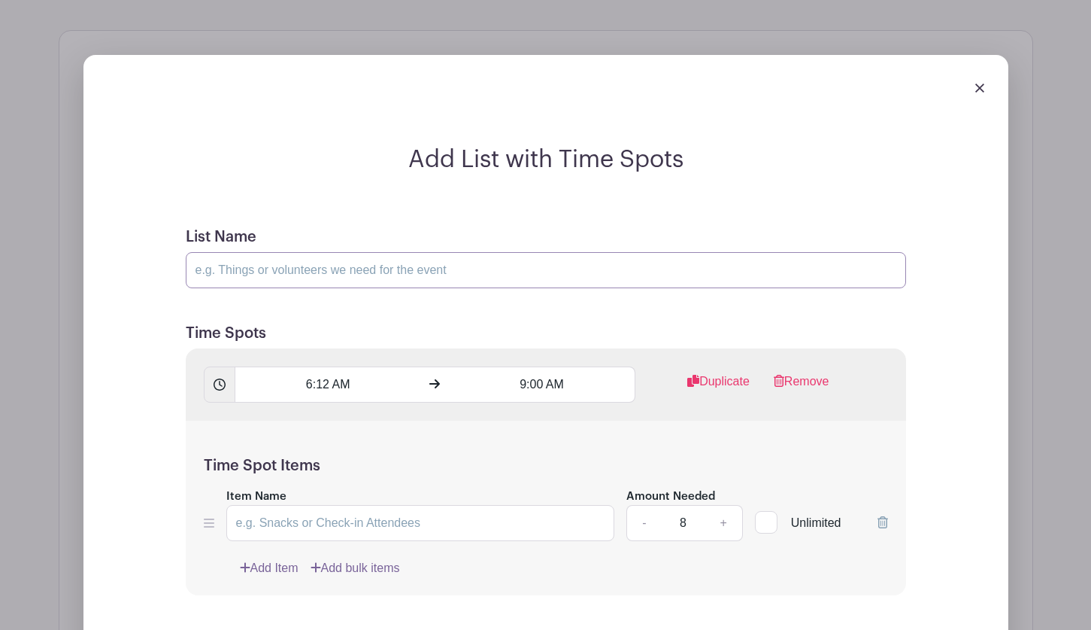
scroll to position [1399, 0]
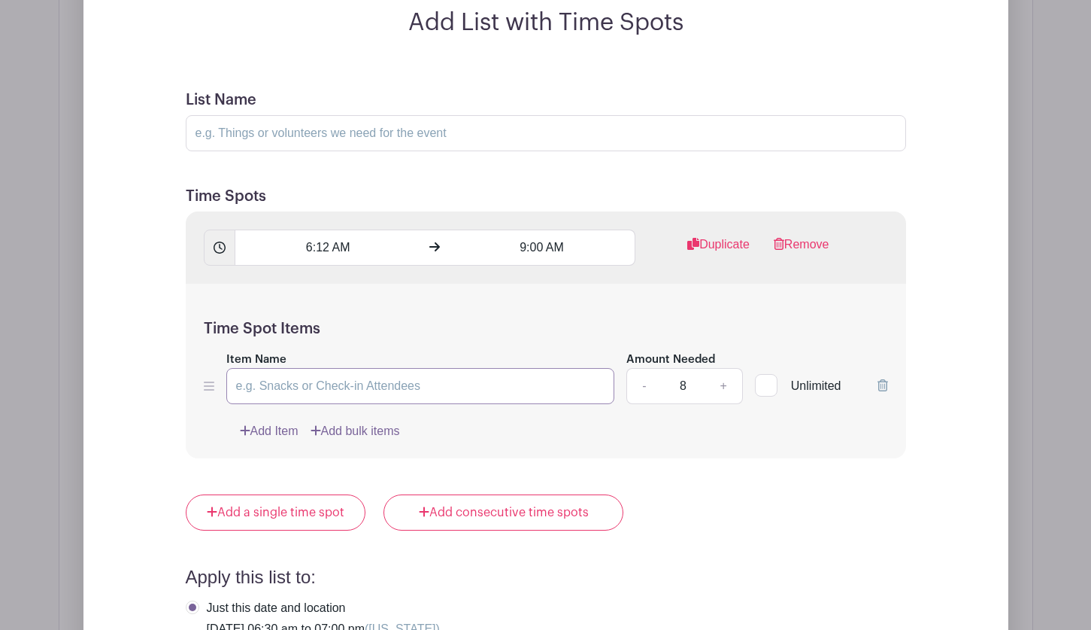
click at [285, 381] on input "Item Name" at bounding box center [420, 386] width 389 height 36
type input "Hea"
click at [332, 246] on input "6:12 AM" at bounding box center [328, 247] width 187 height 36
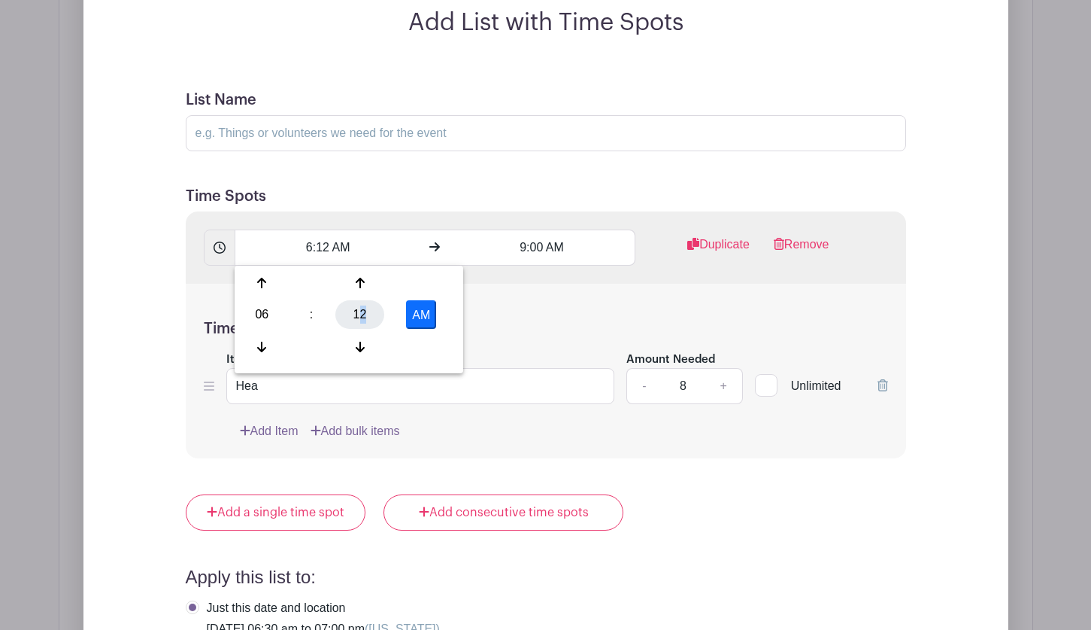
click at [363, 308] on div "12" at bounding box center [359, 314] width 49 height 29
click at [368, 311] on div "30" at bounding box center [374, 314] width 50 height 29
type input "6:30 AM"
click at [280, 393] on input "Hea" at bounding box center [420, 386] width 389 height 36
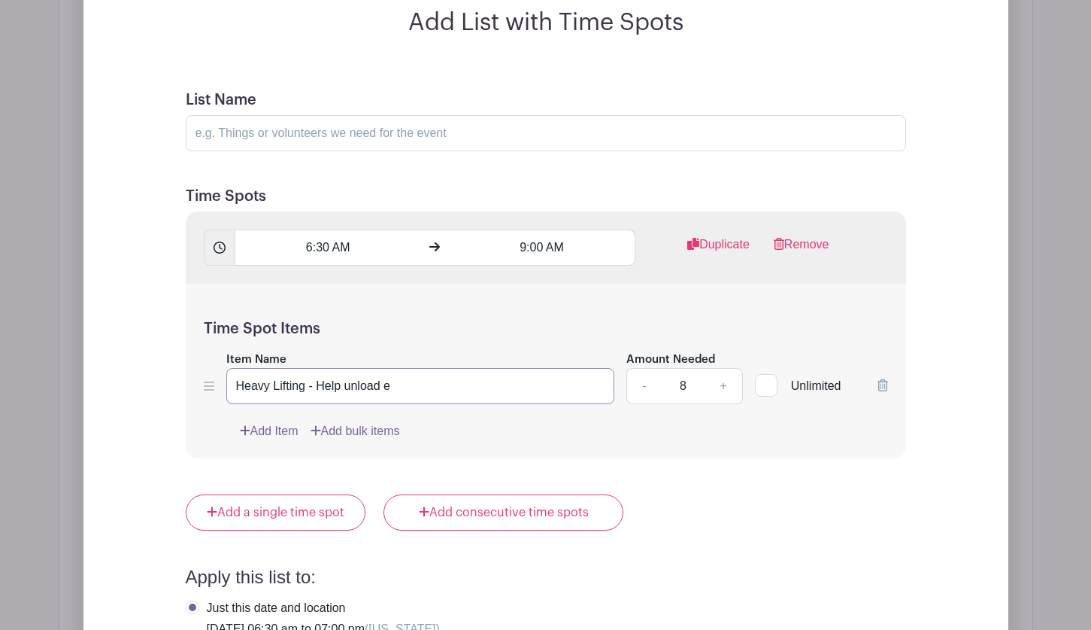
click at [390, 380] on input "Heavy Lifting - Help unload e" at bounding box center [420, 386] width 389 height 36
click at [602, 390] on input "Heavy Lifting - Help unload equipment to courses, tent, registration and wine" at bounding box center [420, 386] width 389 height 36
type input "Heavy Lifting - Help unload equipment to courses, tent, registration and wine w…"
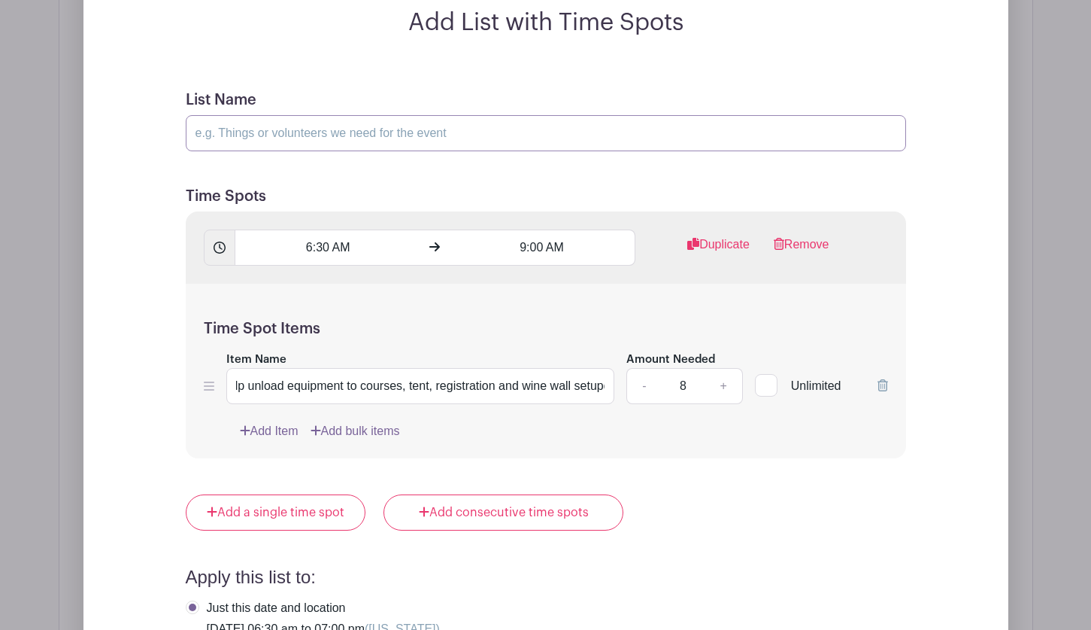
click at [253, 137] on input "List Name" at bounding box center [546, 133] width 721 height 36
type input "Event Volunteer Needs - [US_STATE] [GEOGRAPHIC_DATA] [STREET_ADDRESS][PERSON_NA…"
click at [162, 202] on div "Add List with Time Spots List Name Event Volunteer Needs - Hawaii Prince Golf C…" at bounding box center [546, 463] width 829 height 910
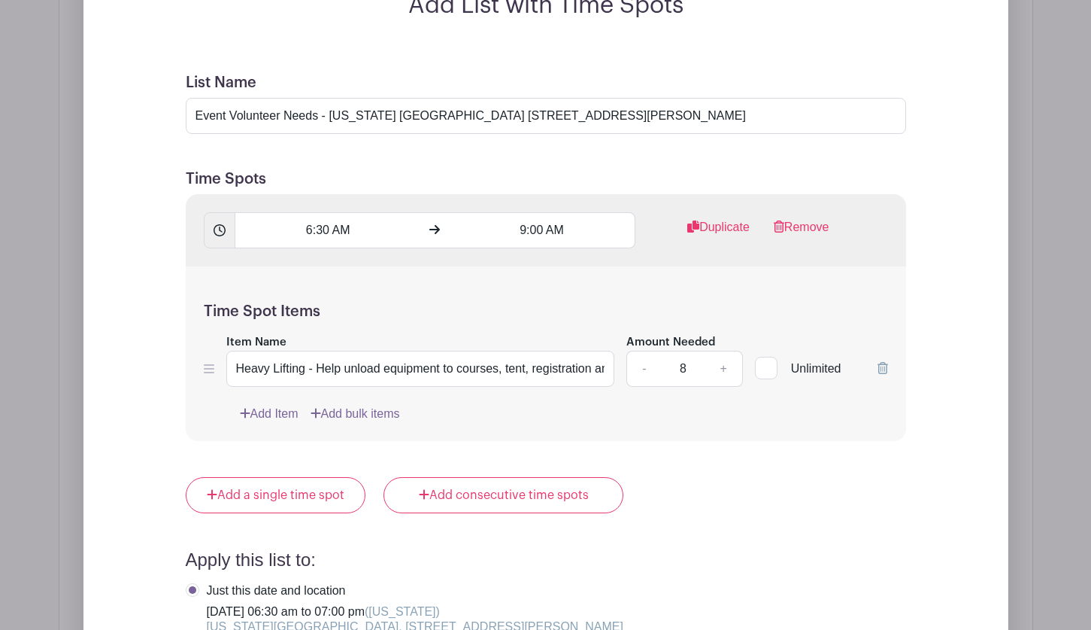
scroll to position [1399, 0]
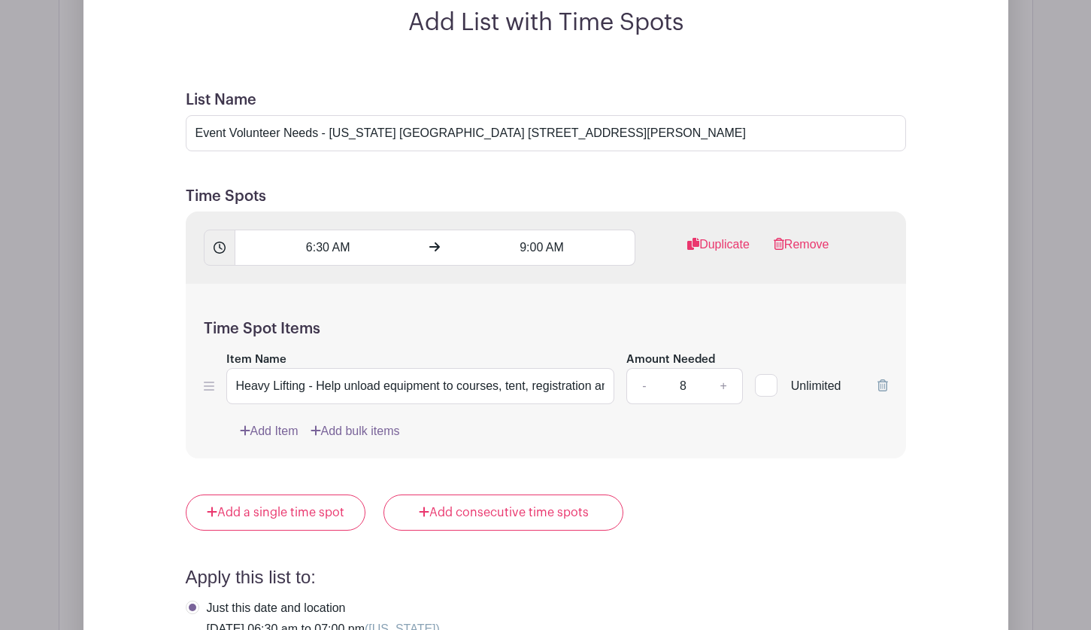
click at [530, 426] on div "Add Item Add bulk items" at bounding box center [564, 431] width 648 height 18
click at [535, 433] on div "Add Item Add bulk items" at bounding box center [564, 431] width 648 height 18
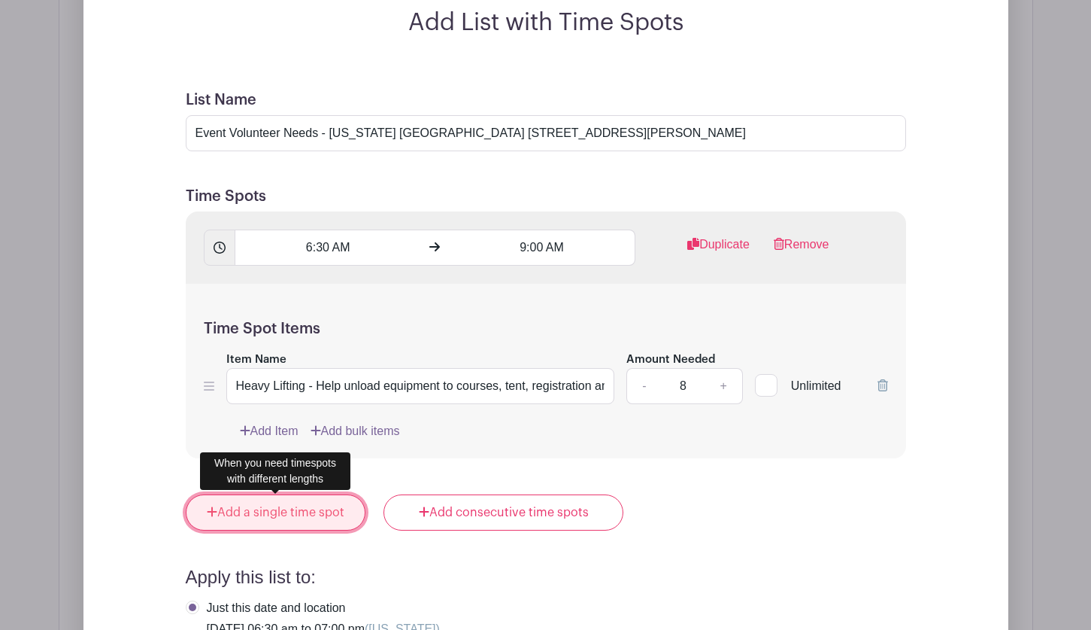
click at [249, 504] on link "Add a single time spot" at bounding box center [276, 512] width 181 height 36
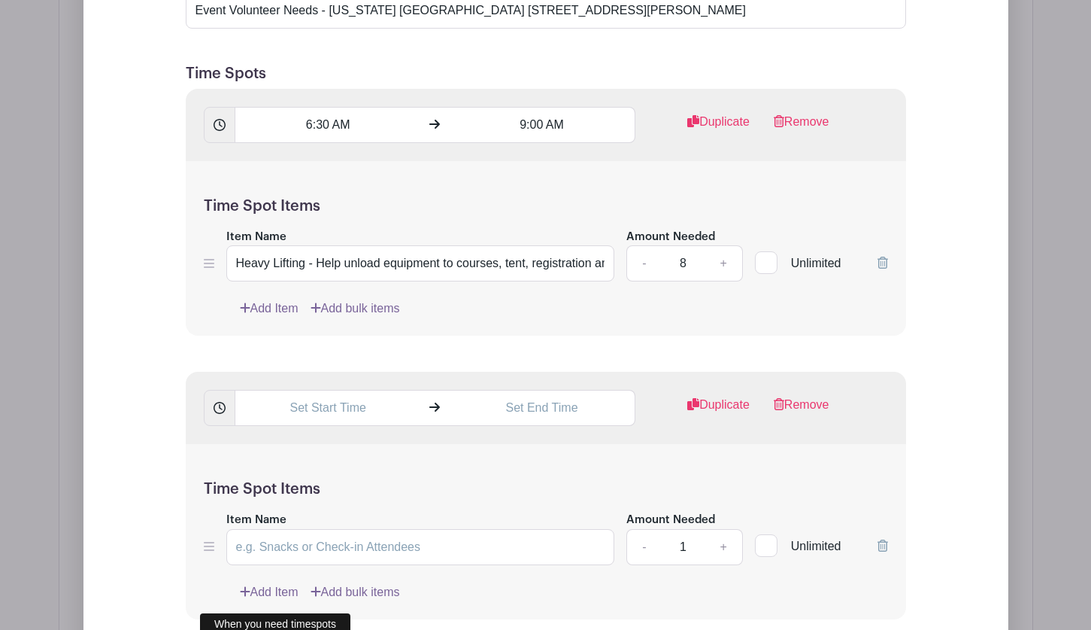
scroll to position [1429, 0]
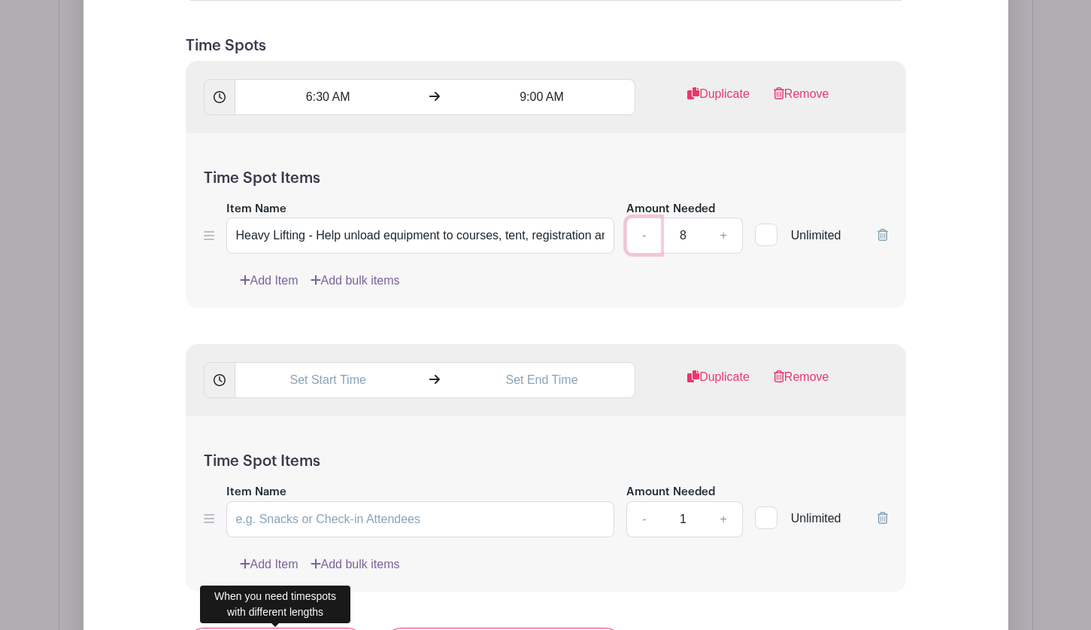
click at [645, 239] on link "-" at bounding box center [644, 235] width 35 height 36
type input "6"
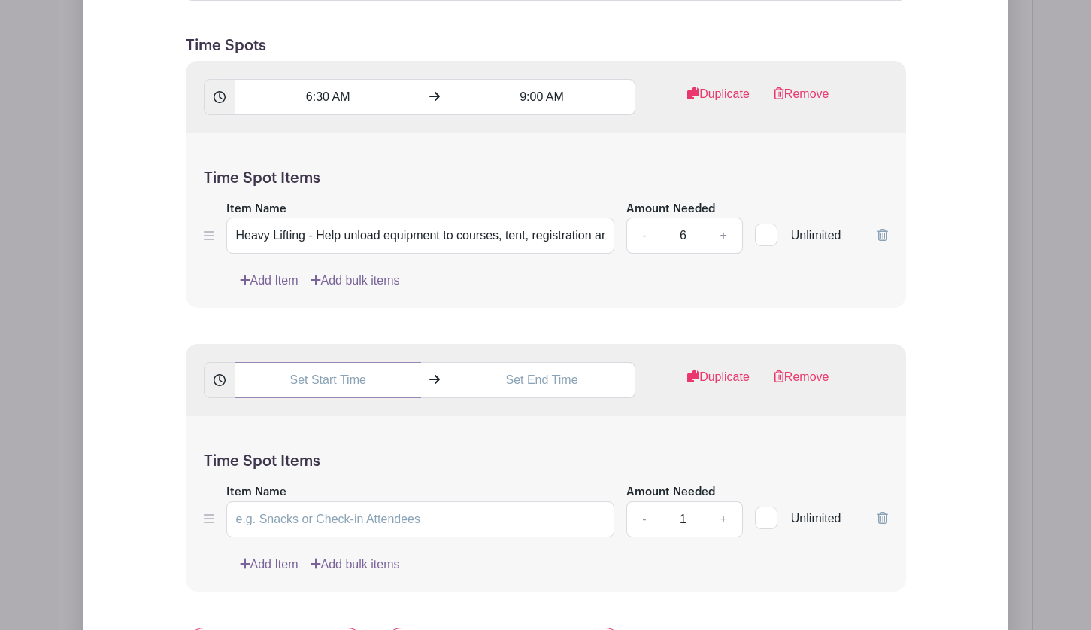
click at [307, 387] on input "text" at bounding box center [328, 380] width 187 height 36
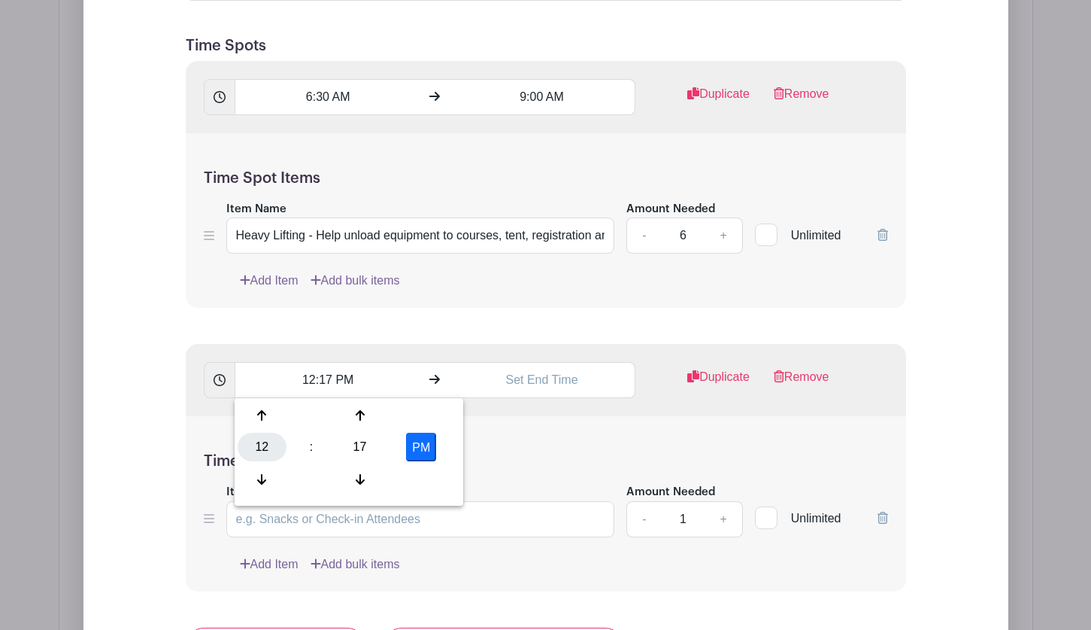
click at [256, 447] on div "12" at bounding box center [262, 446] width 49 height 29
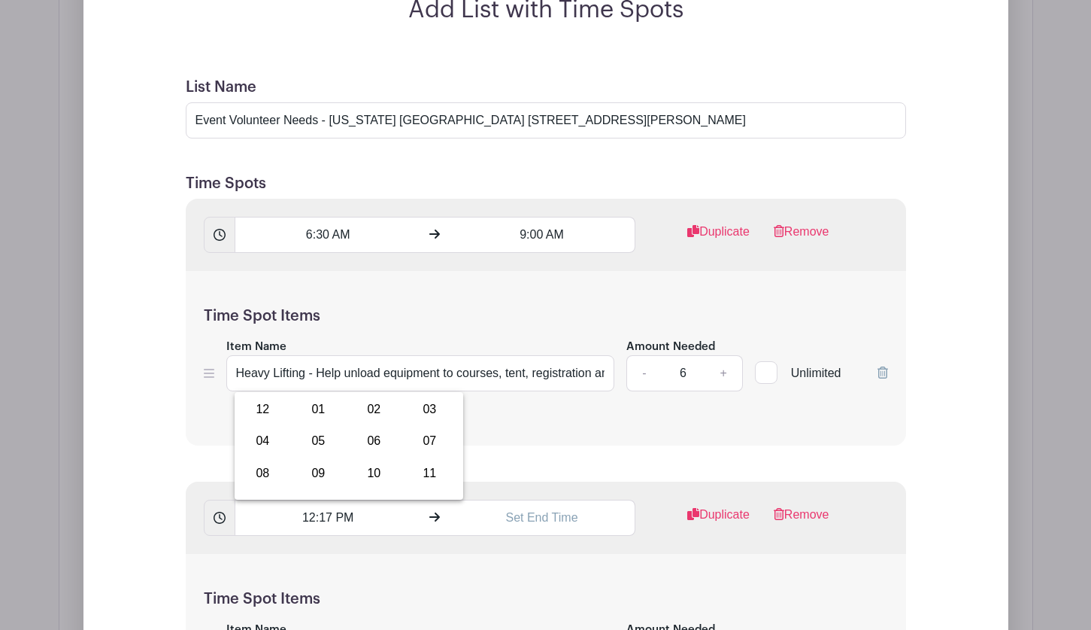
scroll to position [1279, 0]
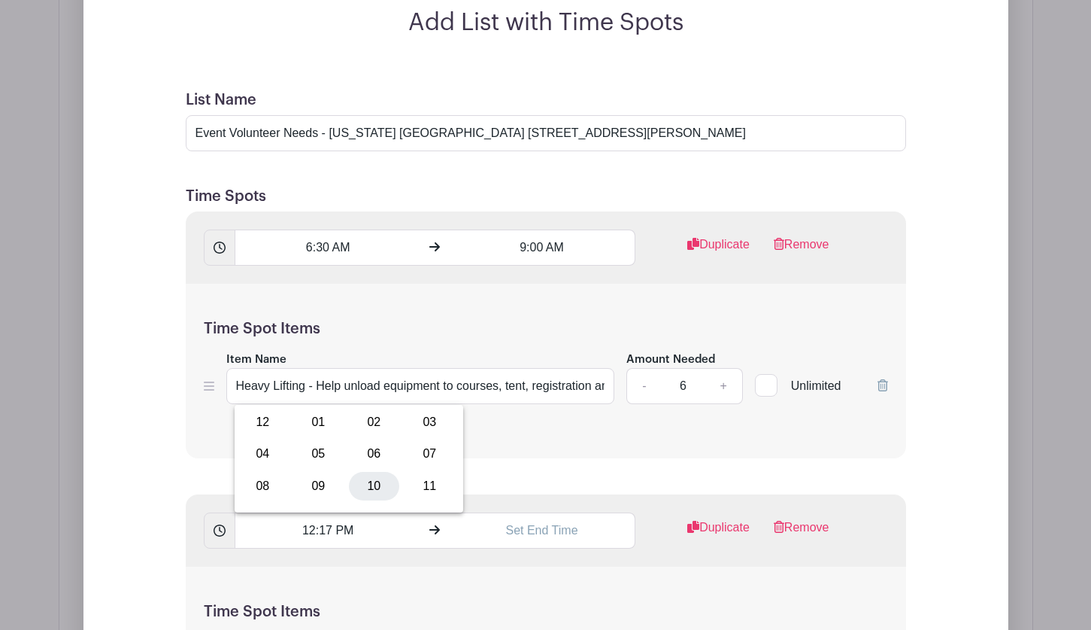
click at [379, 482] on div "10" at bounding box center [374, 486] width 50 height 29
click at [409, 452] on button "PM" at bounding box center [421, 453] width 30 height 29
click at [364, 452] on div "17" at bounding box center [359, 453] width 49 height 29
click at [259, 421] on div "00" at bounding box center [263, 422] width 50 height 29
type input "10:00 AM"
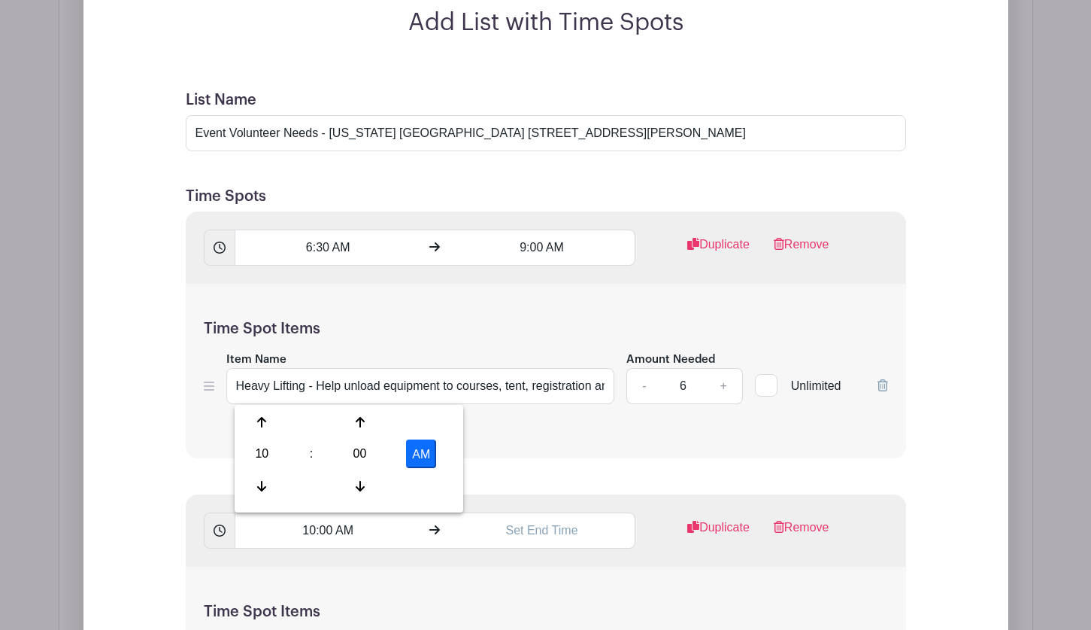
click at [496, 452] on div "Time Spot Items Item Name Heavy Lifting - Help unload equipment to courses, ten…" at bounding box center [546, 371] width 721 height 175
click at [502, 524] on input "text" at bounding box center [542, 530] width 187 height 36
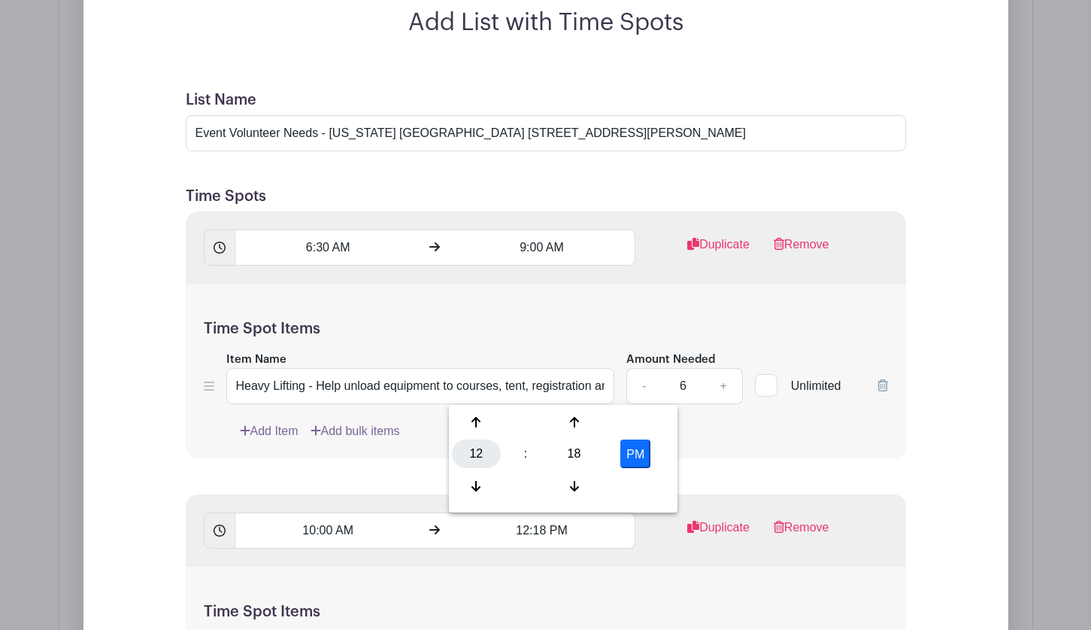
click at [474, 451] on div "12" at bounding box center [476, 453] width 49 height 29
click at [523, 454] on div "05" at bounding box center [533, 453] width 50 height 29
click at [576, 459] on div "18" at bounding box center [574, 453] width 49 height 29
click at [478, 419] on div "00" at bounding box center [477, 422] width 50 height 29
type input "5:00 PM"
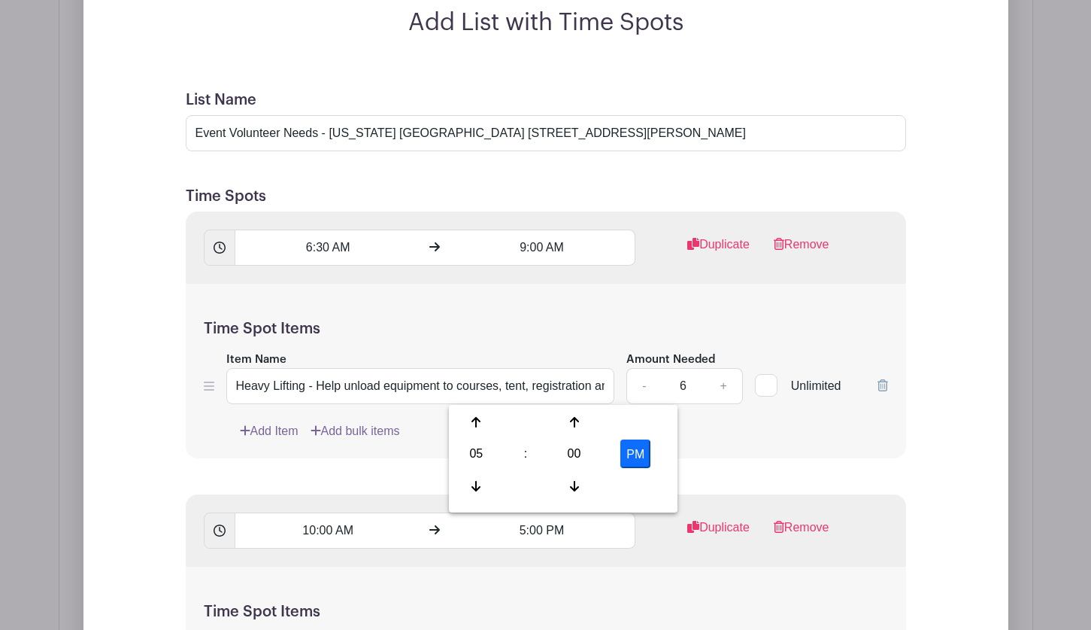
click at [754, 469] on form "List Name Event Volunteer Needs - Hawaii Prince Golf Club 91-1200 Fort Weaver R…" at bounding box center [546, 637] width 757 height 1128
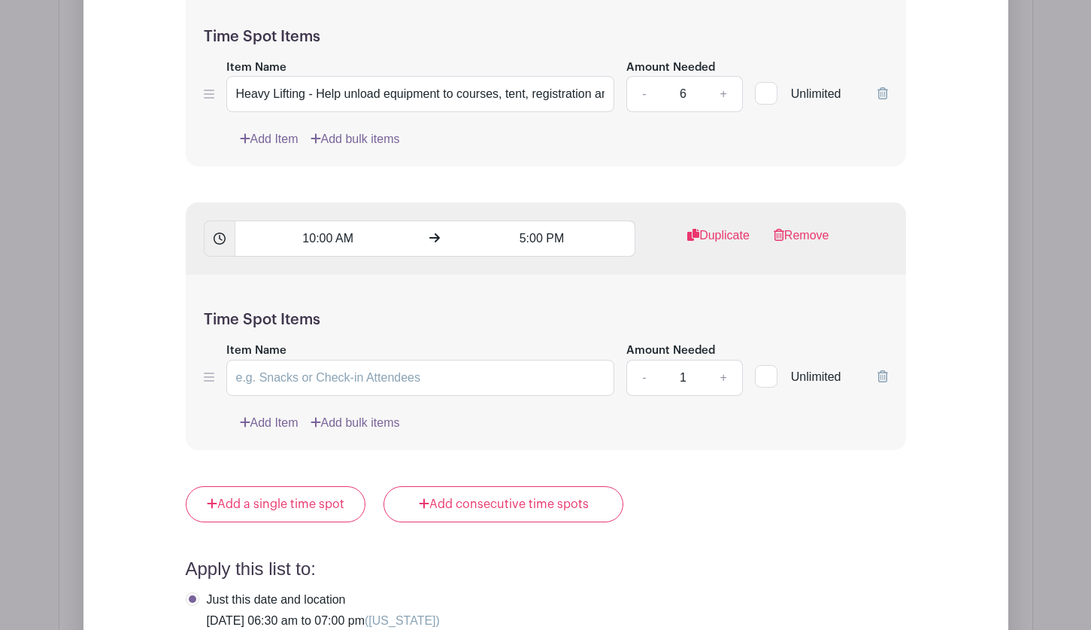
scroll to position [1579, 0]
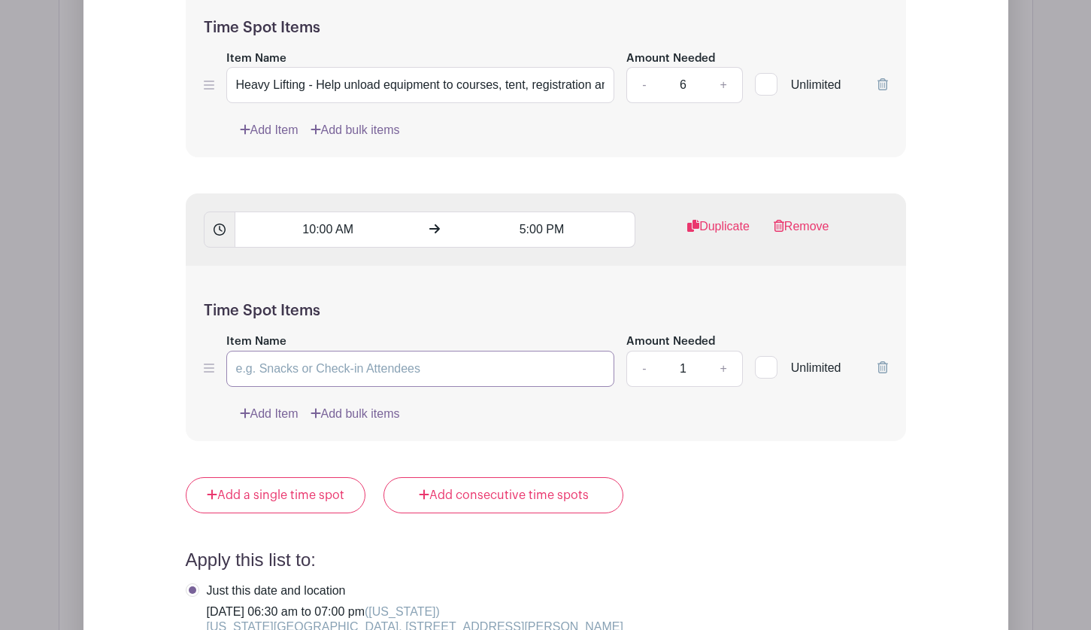
click at [311, 374] on input "Item Name" at bounding box center [420, 368] width 389 height 36
click at [250, 364] on input "Item Name" at bounding box center [420, 368] width 389 height 36
click at [493, 375] on input "Food and Beverage support on course" at bounding box center [420, 368] width 389 height 36
click at [461, 356] on input "Food and Beverage support on course" at bounding box center [420, 368] width 389 height 36
type input "Food and Beverage support on course, until last golfer is finished"
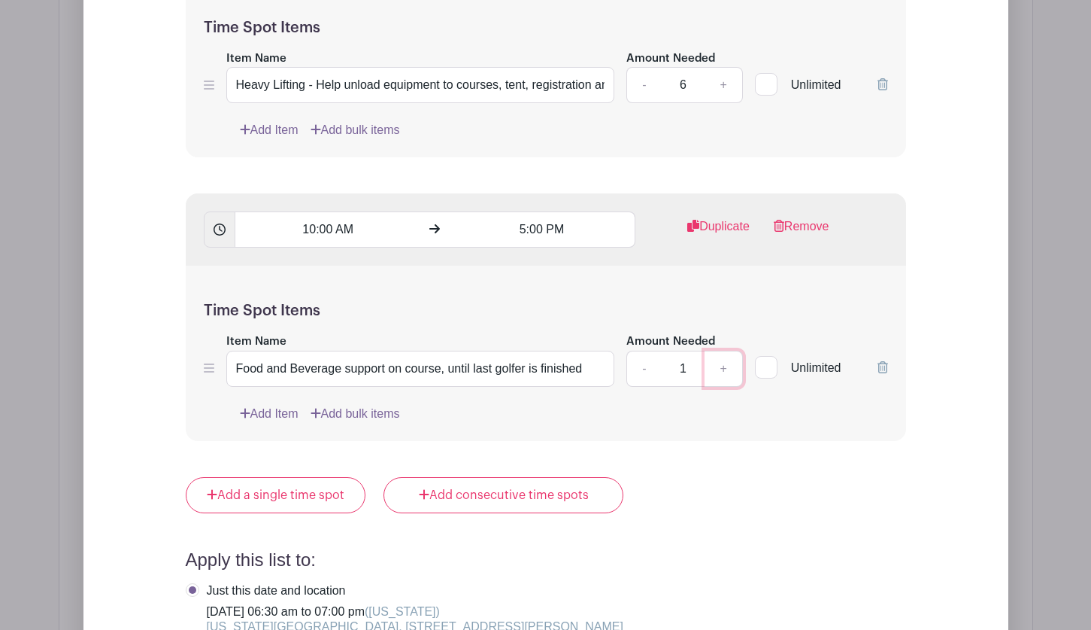
click at [726, 363] on link "+" at bounding box center [724, 368] width 38 height 36
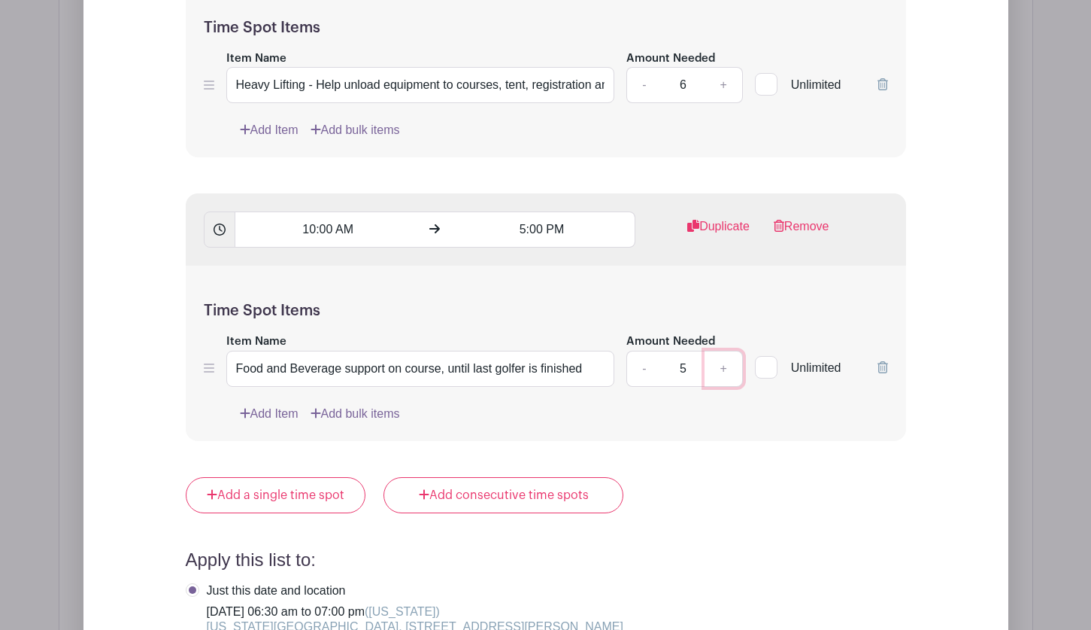
type input "6"
click at [584, 414] on div "Add Item Add bulk items" at bounding box center [564, 414] width 648 height 18
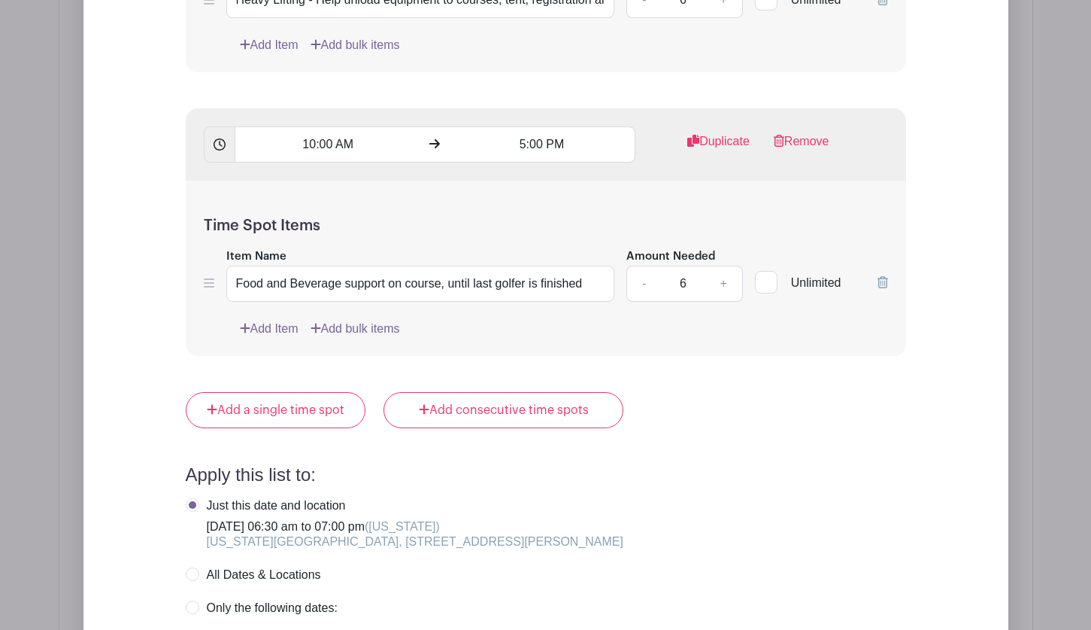
scroll to position [1655, 0]
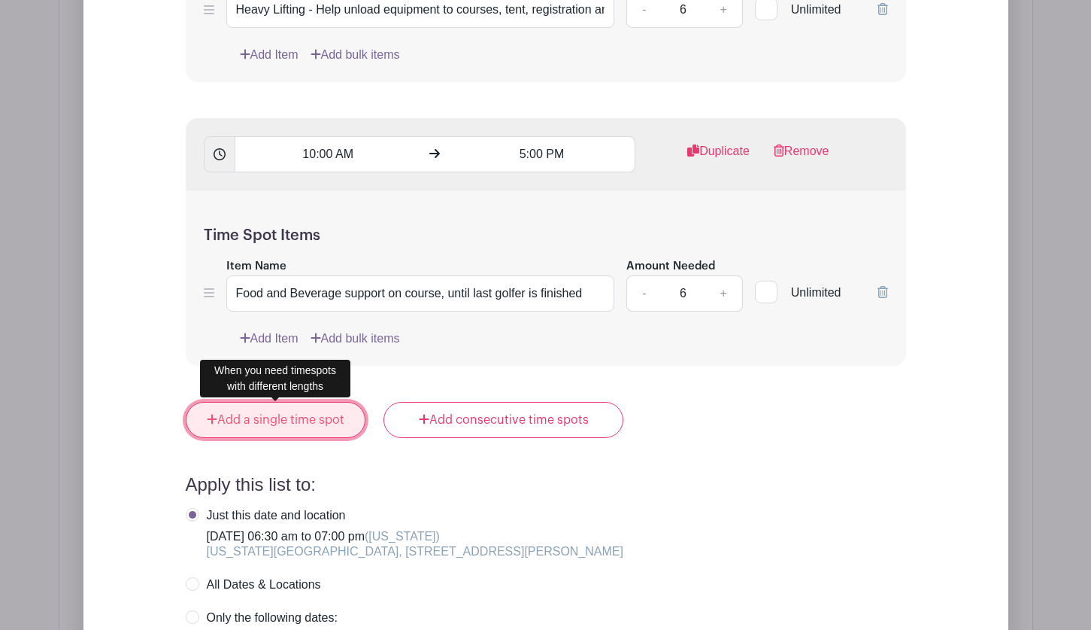
click at [282, 417] on link "Add a single time spot" at bounding box center [276, 420] width 181 height 36
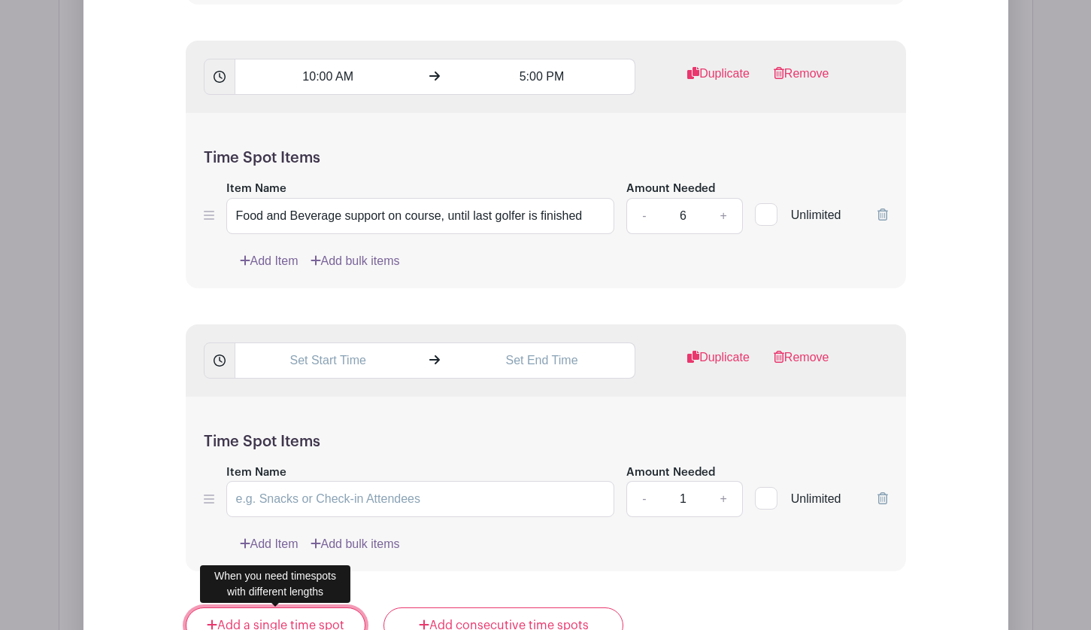
scroll to position [1730, 0]
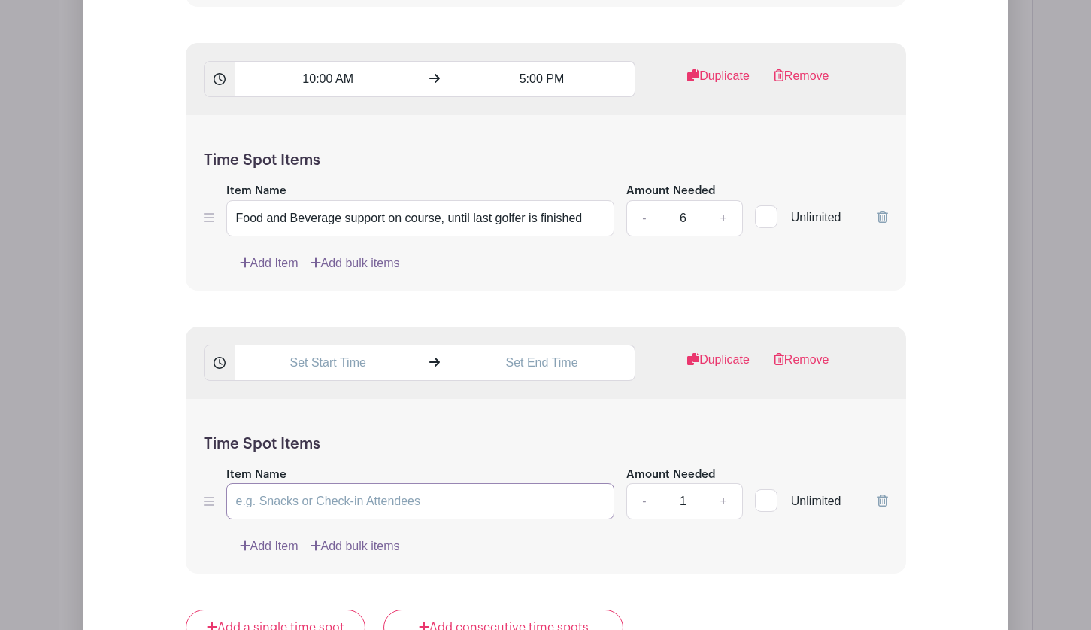
click at [295, 502] on input "Item Name" at bounding box center [420, 501] width 389 height 36
click at [284, 356] on input "text" at bounding box center [328, 362] width 187 height 36
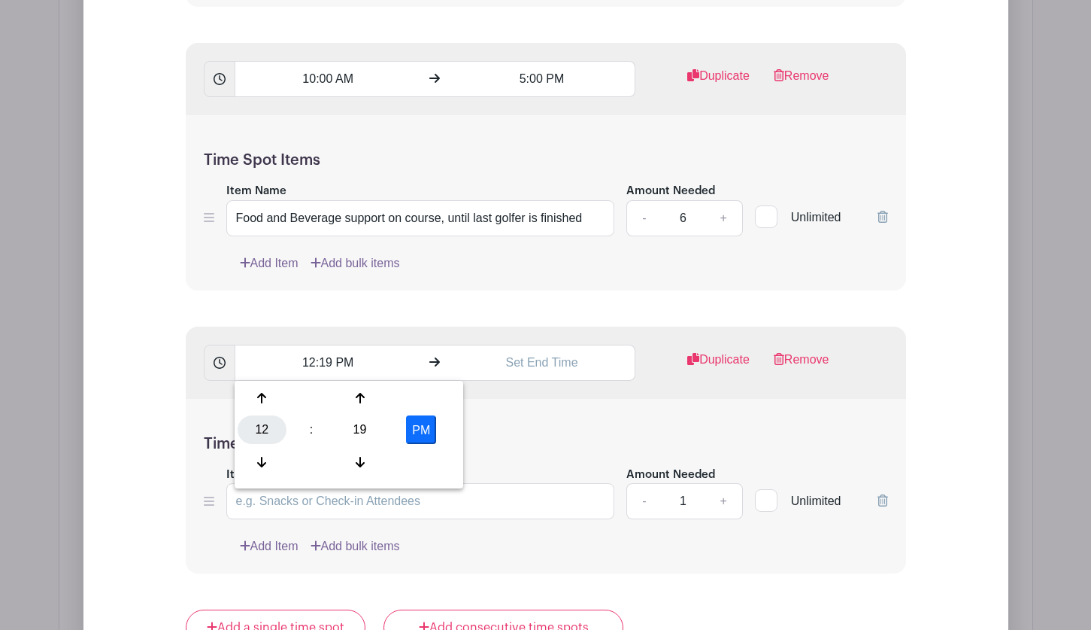
click at [265, 417] on div "12" at bounding box center [262, 429] width 49 height 29
click at [256, 422] on div "04" at bounding box center [263, 429] width 50 height 29
click at [363, 429] on div "19" at bounding box center [359, 429] width 49 height 29
click at [378, 427] on div "30" at bounding box center [374, 429] width 50 height 29
type input "4:30 PM"
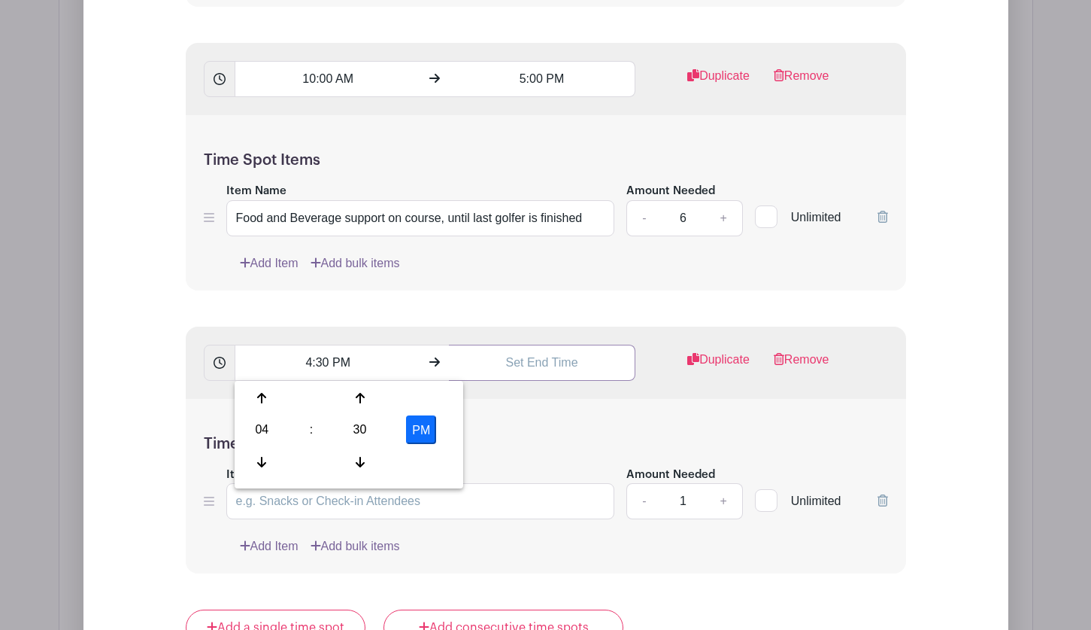
click at [512, 366] on input "text" at bounding box center [542, 362] width 187 height 36
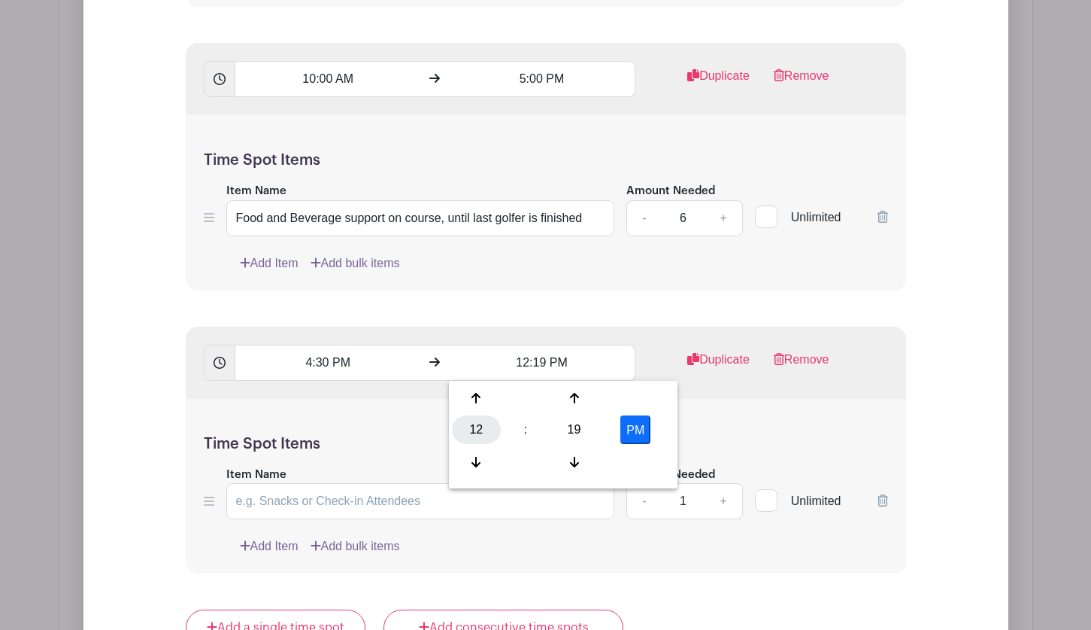
click at [475, 429] on div "12" at bounding box center [476, 429] width 49 height 29
click at [646, 429] on div "07" at bounding box center [644, 429] width 50 height 29
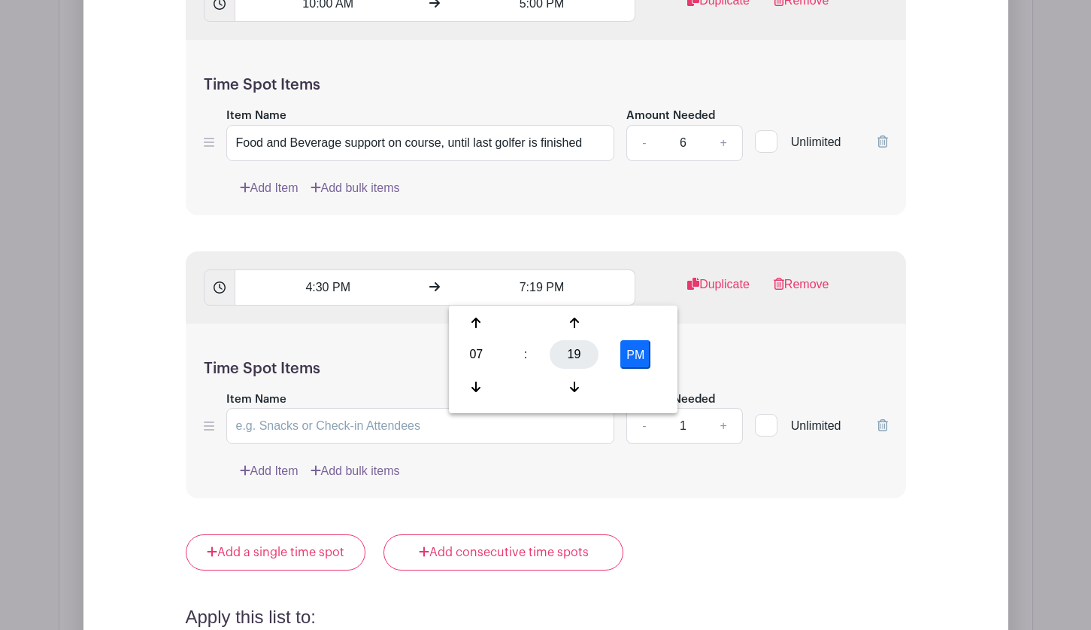
click at [576, 347] on div "19" at bounding box center [574, 354] width 49 height 29
click at [478, 321] on div "00" at bounding box center [477, 322] width 50 height 29
type input "7:00 PM"
click at [405, 357] on div "Time Spot Items Item Name Amount Needed - 1 + Unlimited Add Item Add bulk items" at bounding box center [546, 410] width 721 height 175
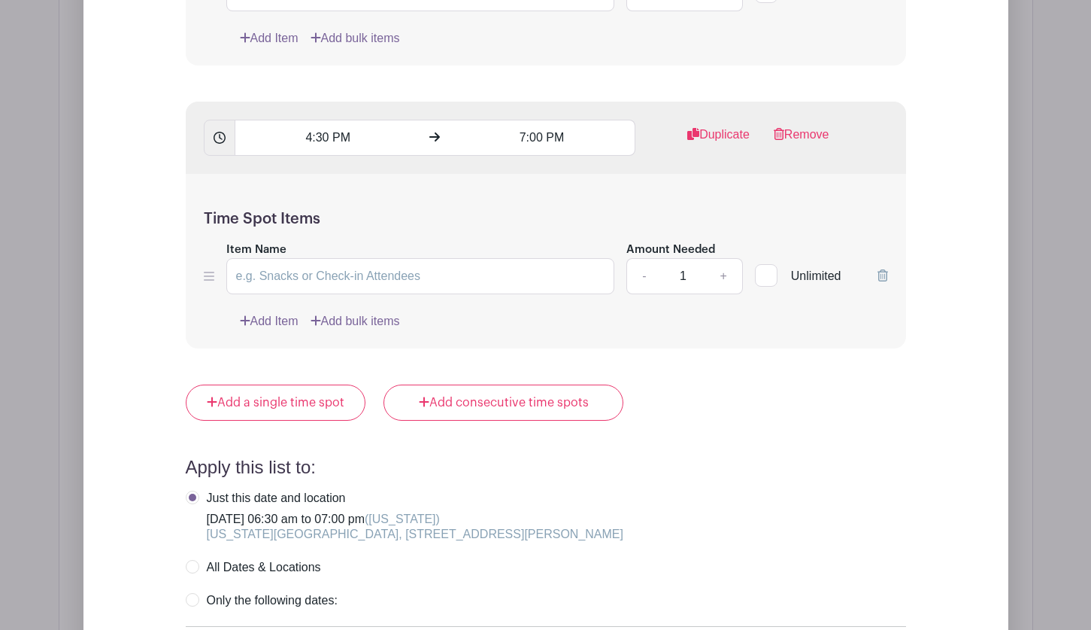
scroll to position [1956, 0]
click at [336, 280] on input "Item Name" at bounding box center [420, 275] width 389 height 36
click at [554, 274] on input "Heavy lifting - Breakdown stations on course, help with loadout" at bounding box center [420, 275] width 389 height 36
type input "Heavy lifting - Breakdown stations on course, help with load out"
click at [587, 311] on div "Add Item Add bulk items" at bounding box center [564, 320] width 648 height 18
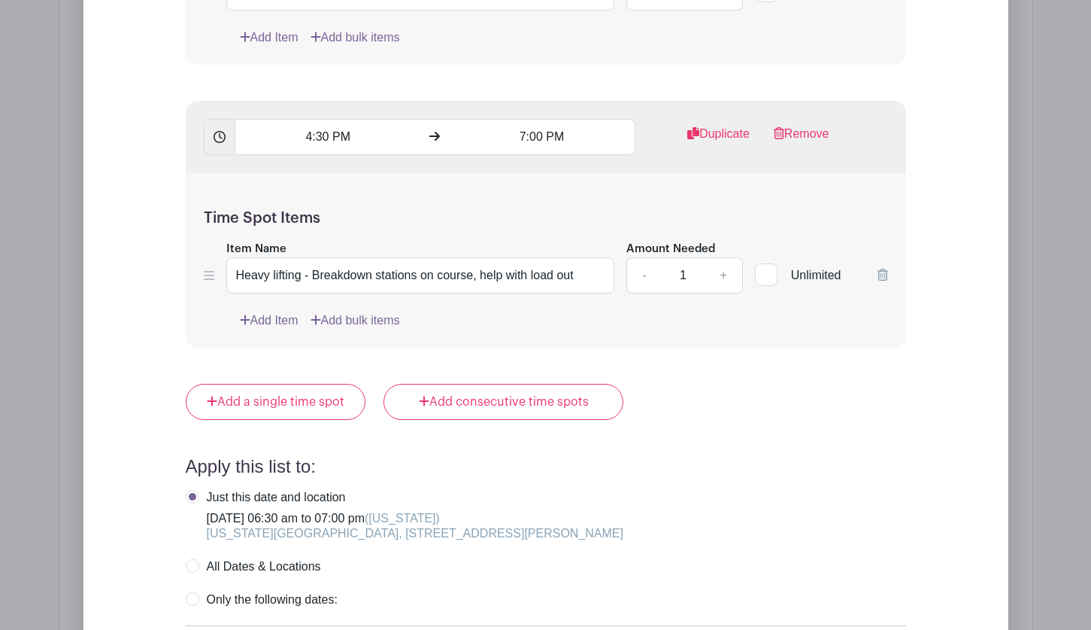
click at [690, 278] on input "1" at bounding box center [682, 275] width 45 height 36
click at [733, 276] on link "+" at bounding box center [724, 275] width 38 height 36
click at [732, 275] on link "+" at bounding box center [724, 275] width 38 height 36
click at [732, 274] on link "+" at bounding box center [724, 275] width 38 height 36
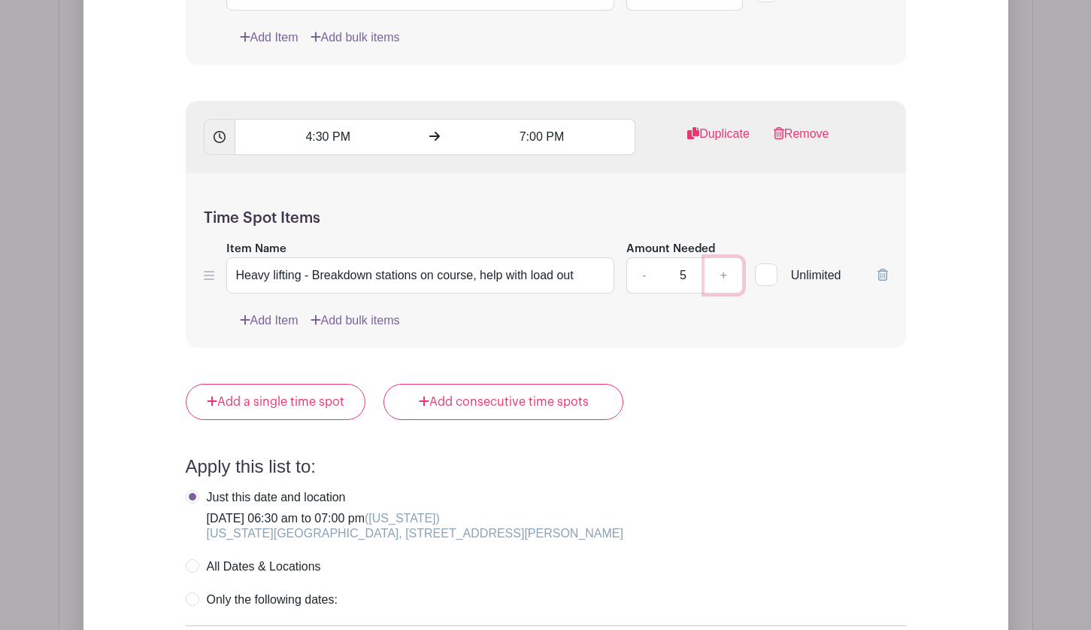
click at [732, 274] on link "+" at bounding box center [724, 275] width 38 height 36
click at [639, 279] on link "-" at bounding box center [644, 275] width 35 height 36
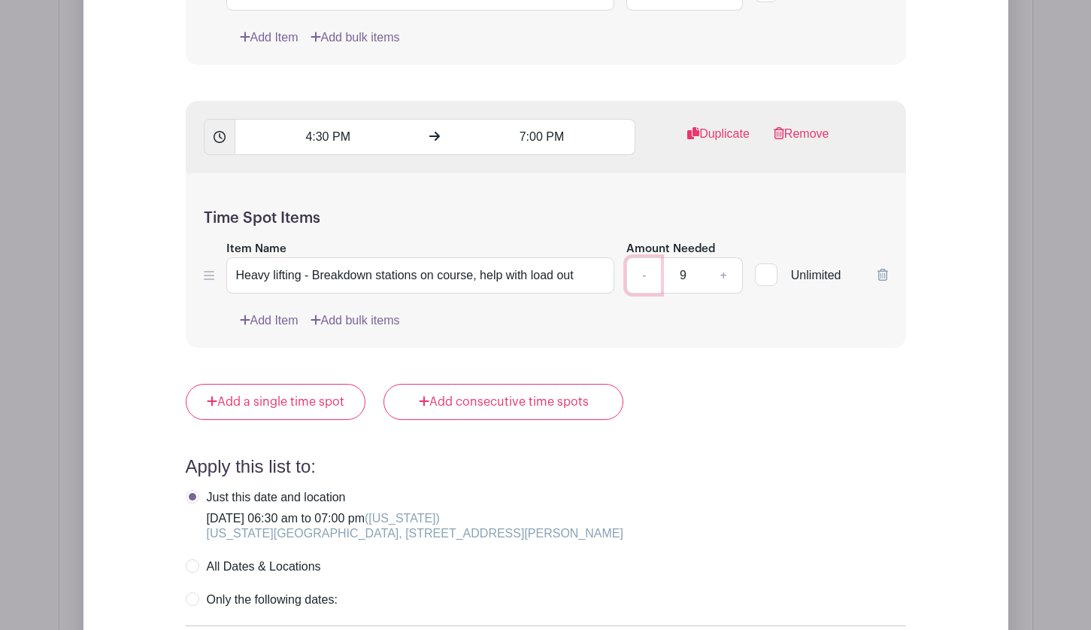
type input "8"
click at [643, 311] on div "Time Spot Items Item Name Heavy lifting - Breakdown stations on course, help wi…" at bounding box center [546, 260] width 721 height 175
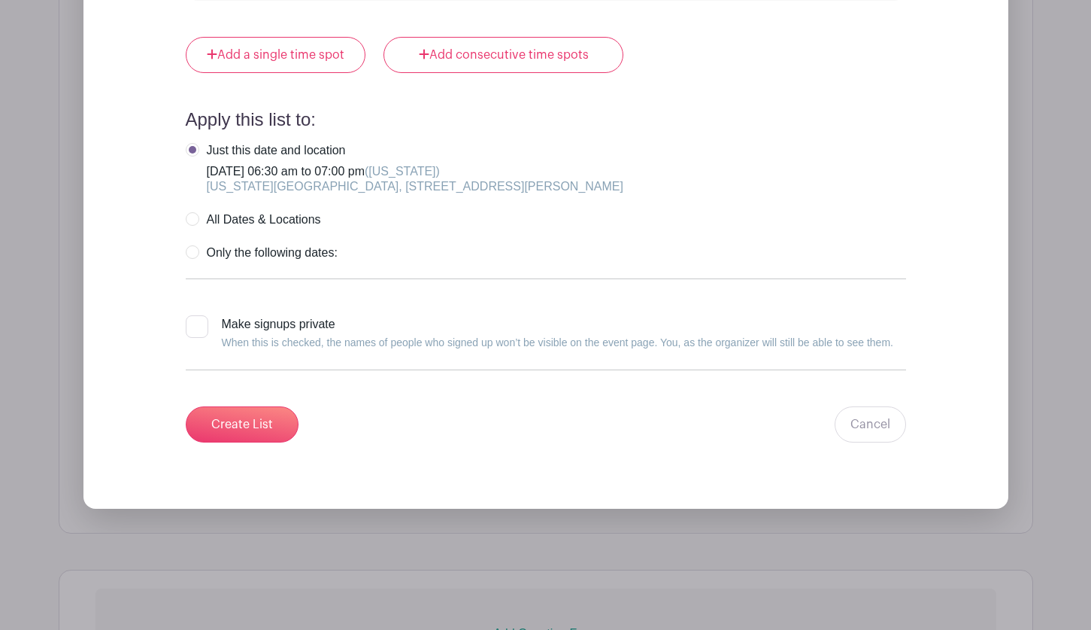
scroll to position [2332, 0]
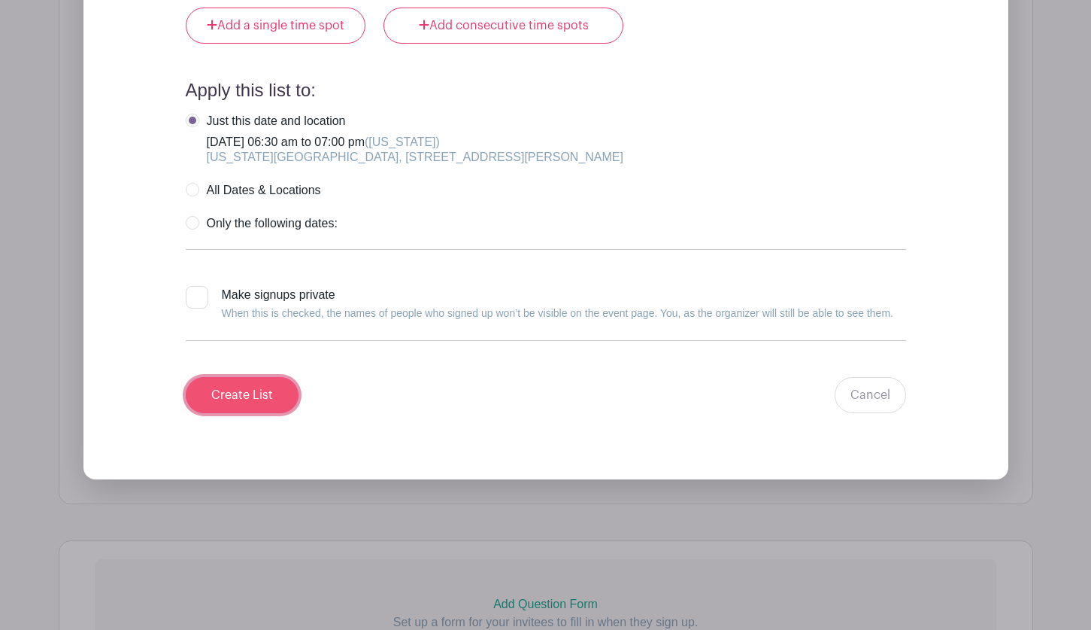
click at [224, 398] on input "Create List" at bounding box center [242, 395] width 113 height 36
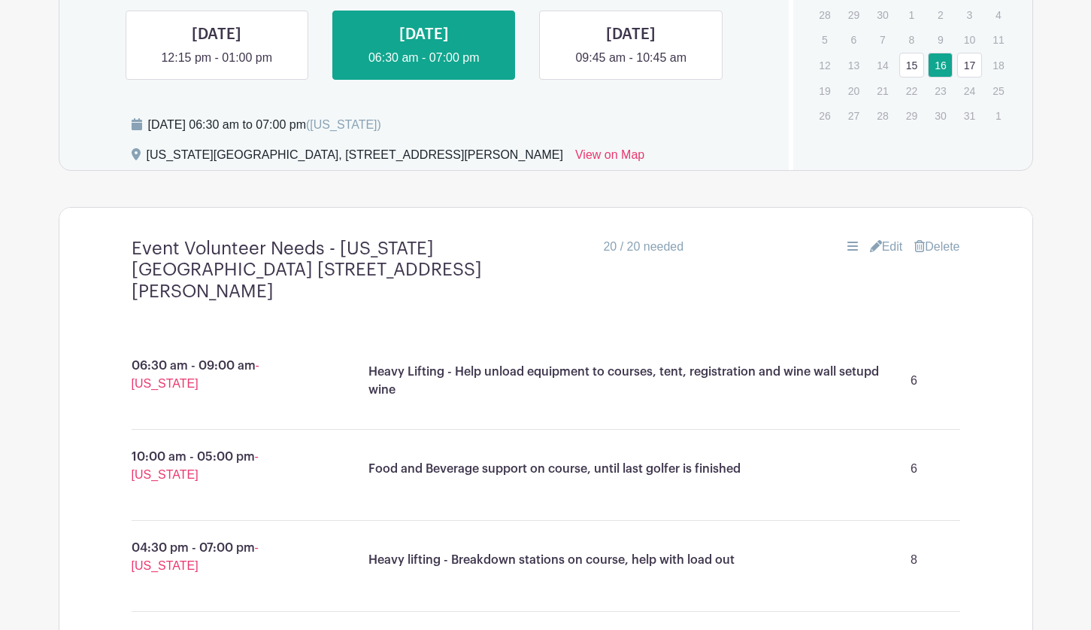
scroll to position [745, 0]
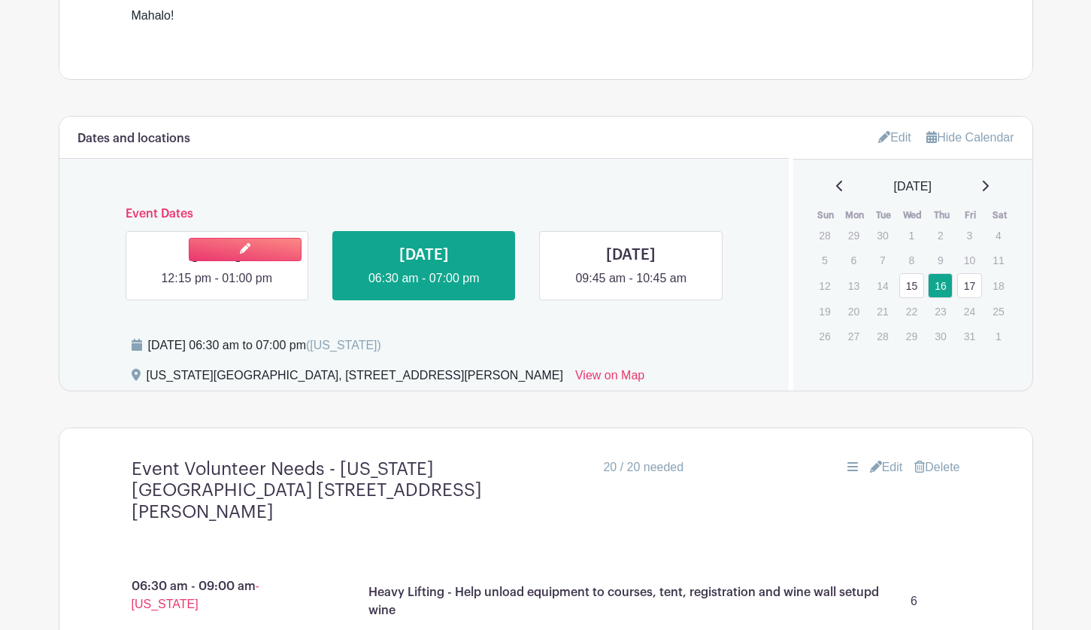
click at [217, 287] on link at bounding box center [217, 287] width 0 height 0
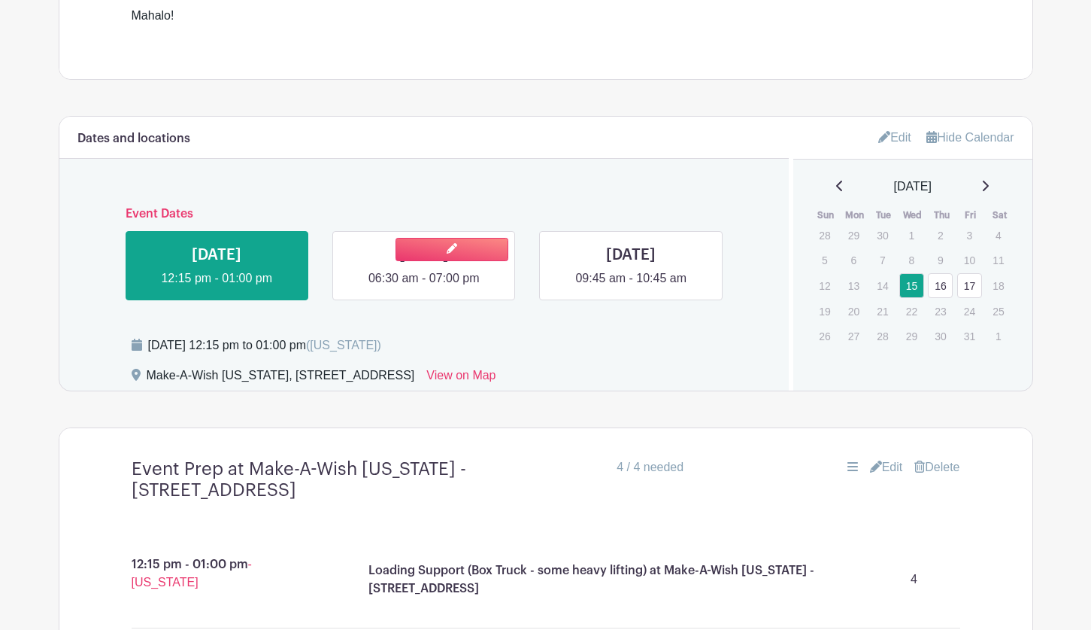
click at [424, 287] on link at bounding box center [424, 287] width 0 height 0
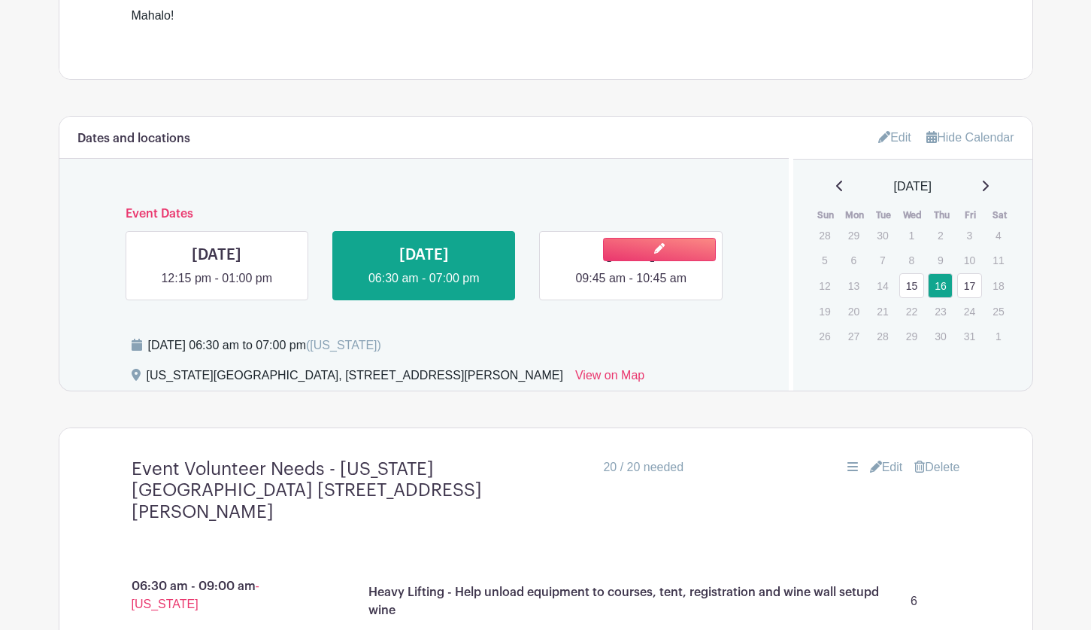
click at [631, 287] on link at bounding box center [631, 287] width 0 height 0
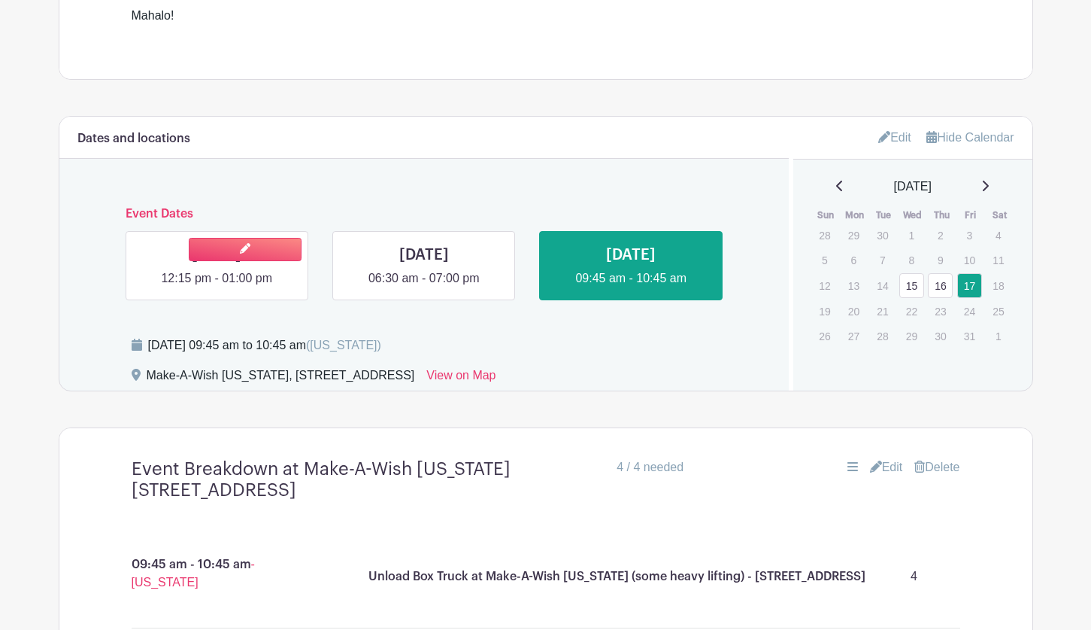
click at [217, 287] on link at bounding box center [217, 287] width 0 height 0
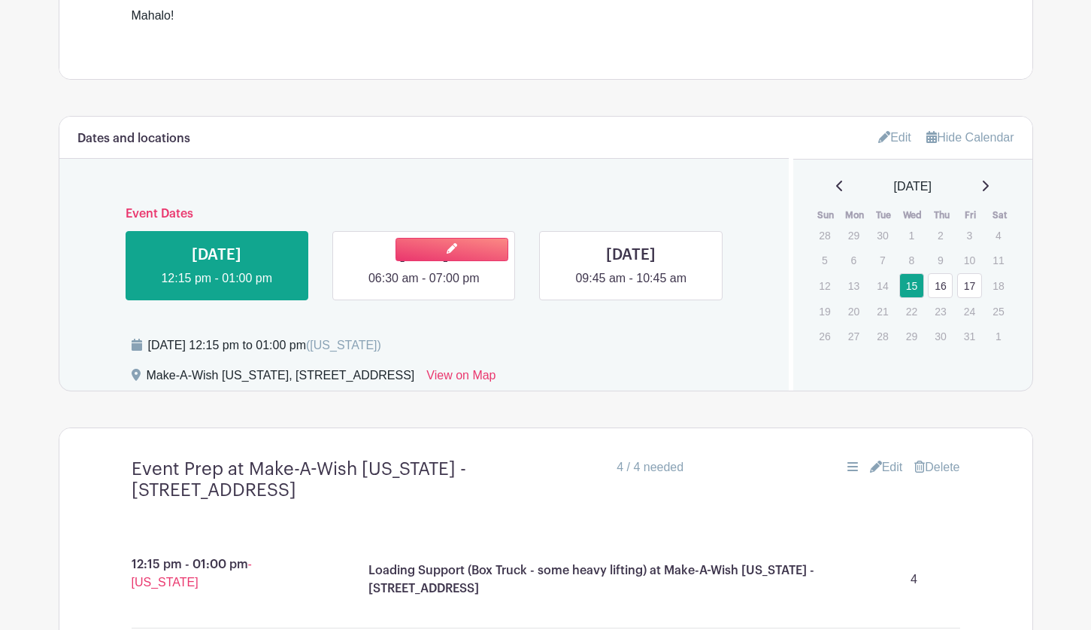
click at [424, 287] on link at bounding box center [424, 287] width 0 height 0
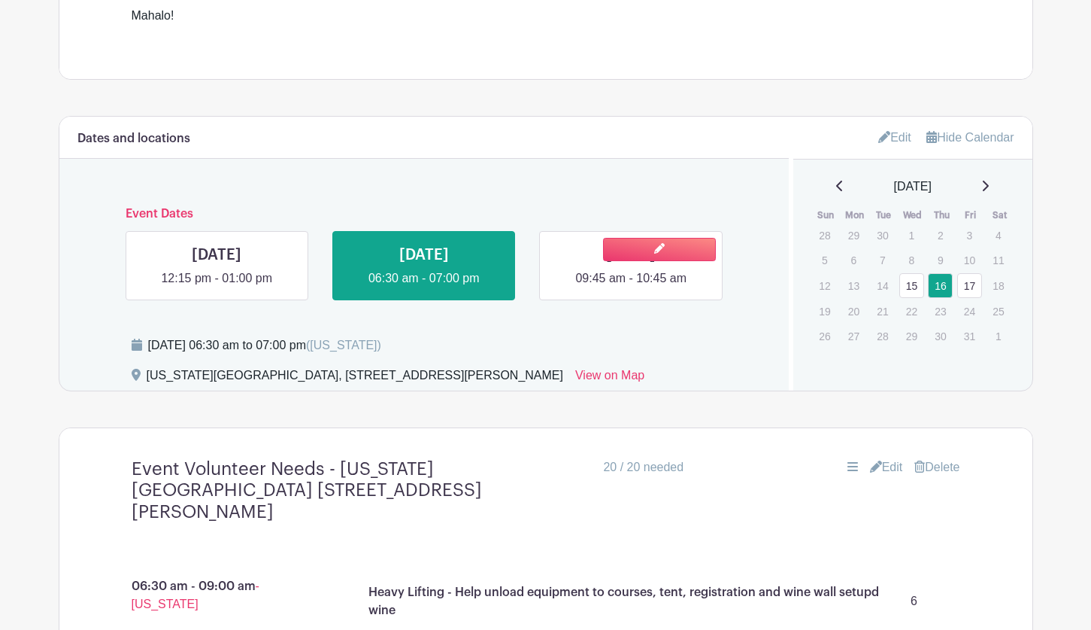
click at [631, 287] on link at bounding box center [631, 287] width 0 height 0
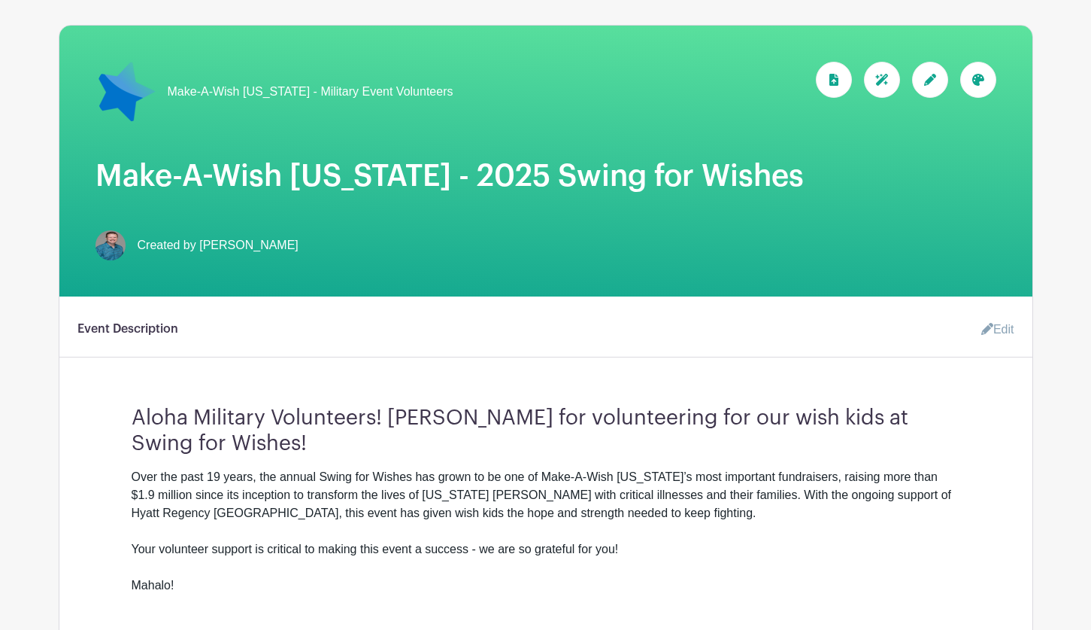
scroll to position [75, 0]
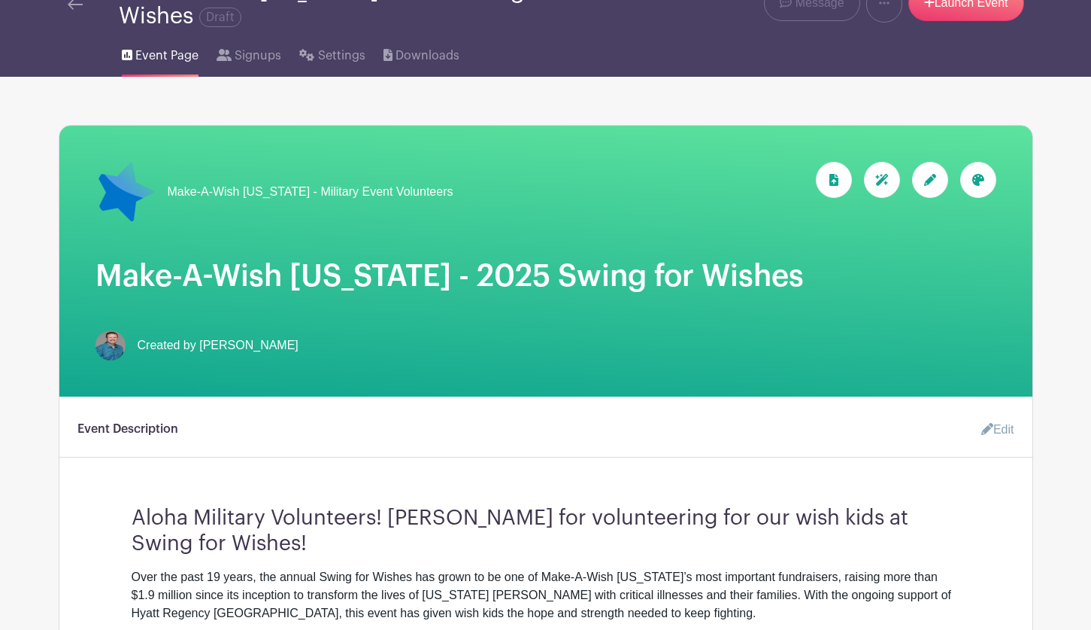
click at [569, 20] on div "Make-A-Wish Hawaii - 2025 Swing for Wishes Draft" at bounding box center [362, 4] width 487 height 50
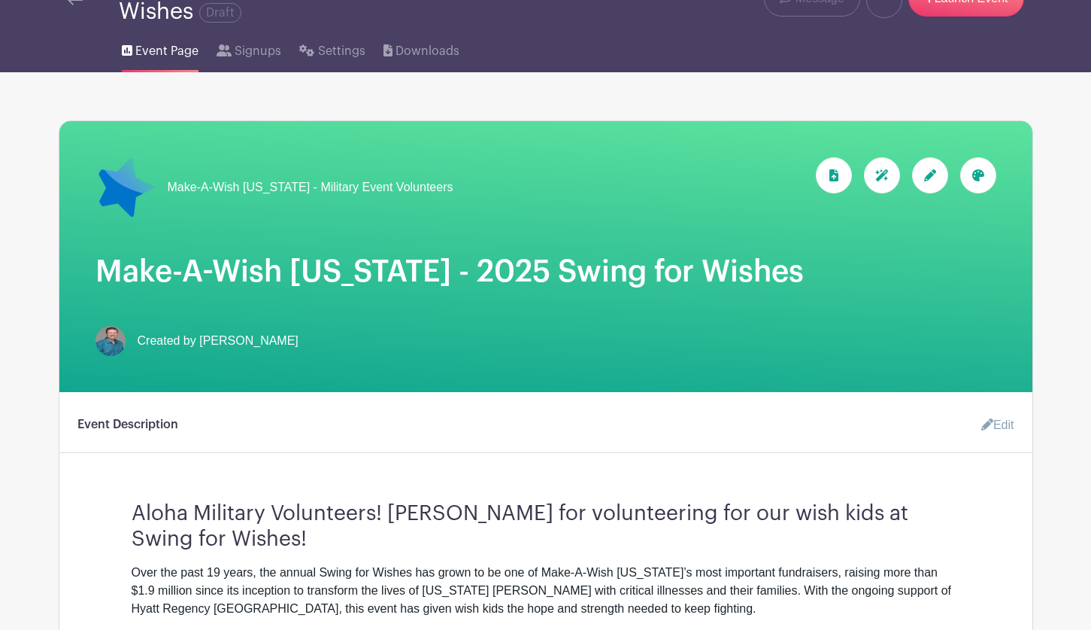
scroll to position [53, 0]
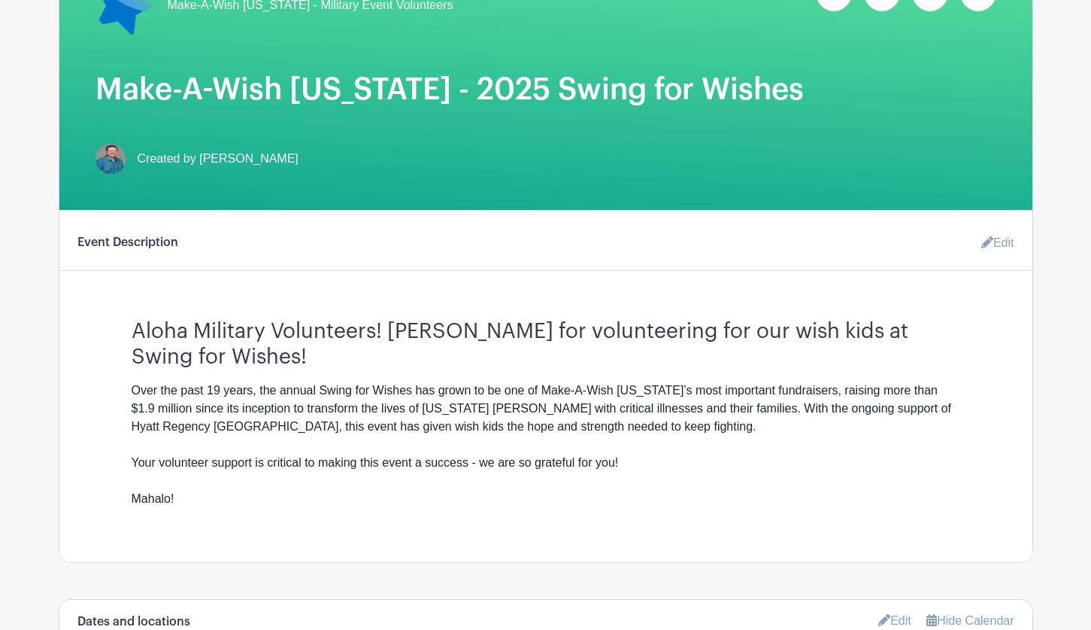
scroll to position [0, 0]
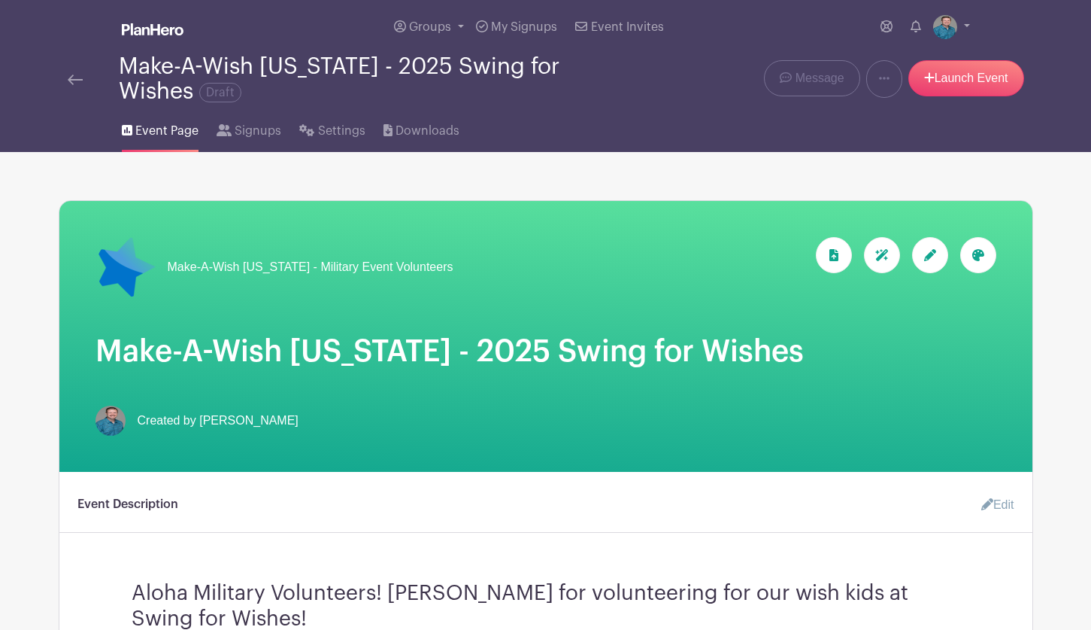
click at [70, 80] on img at bounding box center [75, 79] width 15 height 11
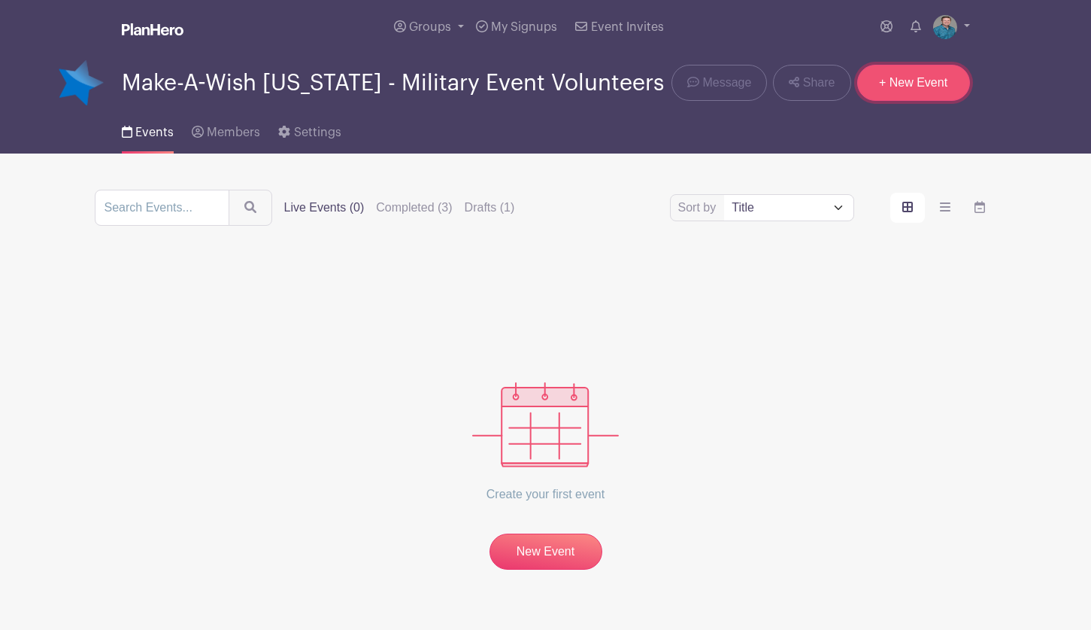
click at [915, 87] on link "+ New Event" at bounding box center [913, 83] width 113 height 36
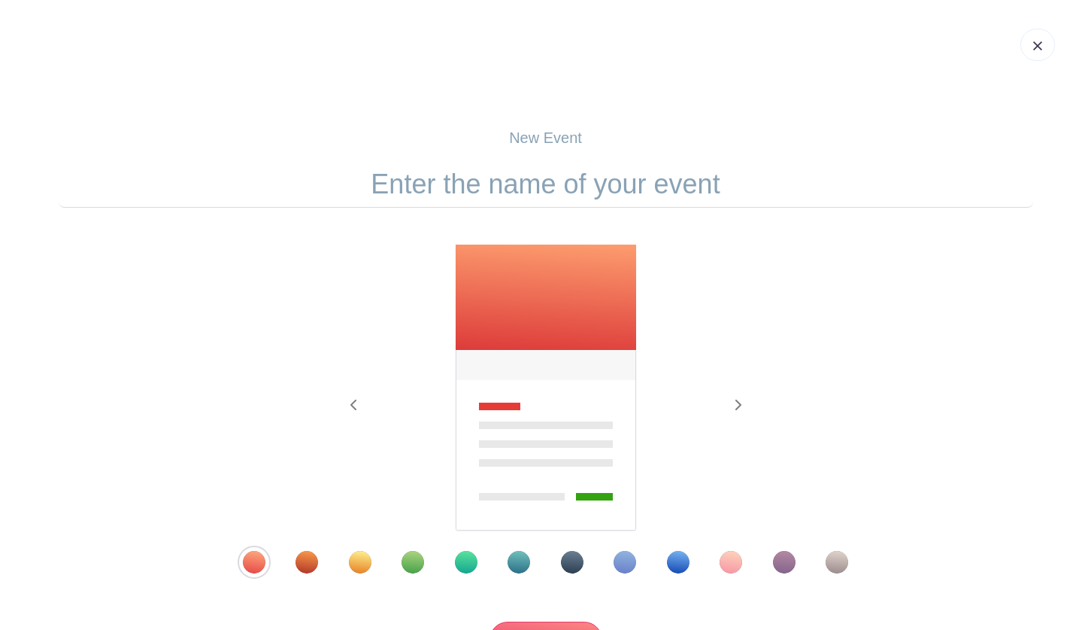
click at [508, 171] on input "text" at bounding box center [546, 184] width 975 height 47
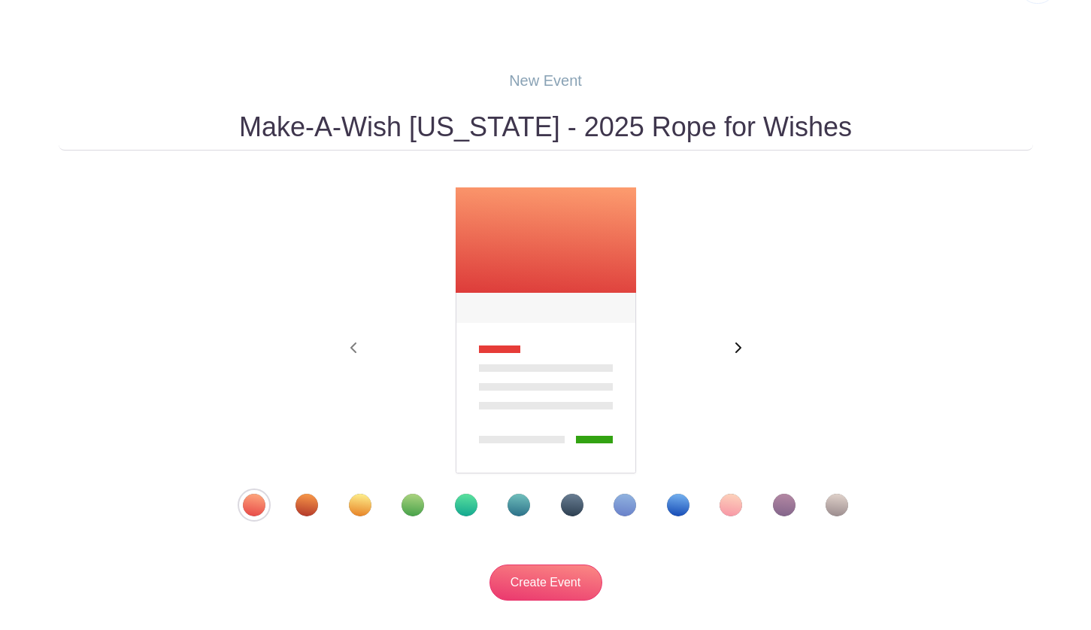
scroll to position [75, 0]
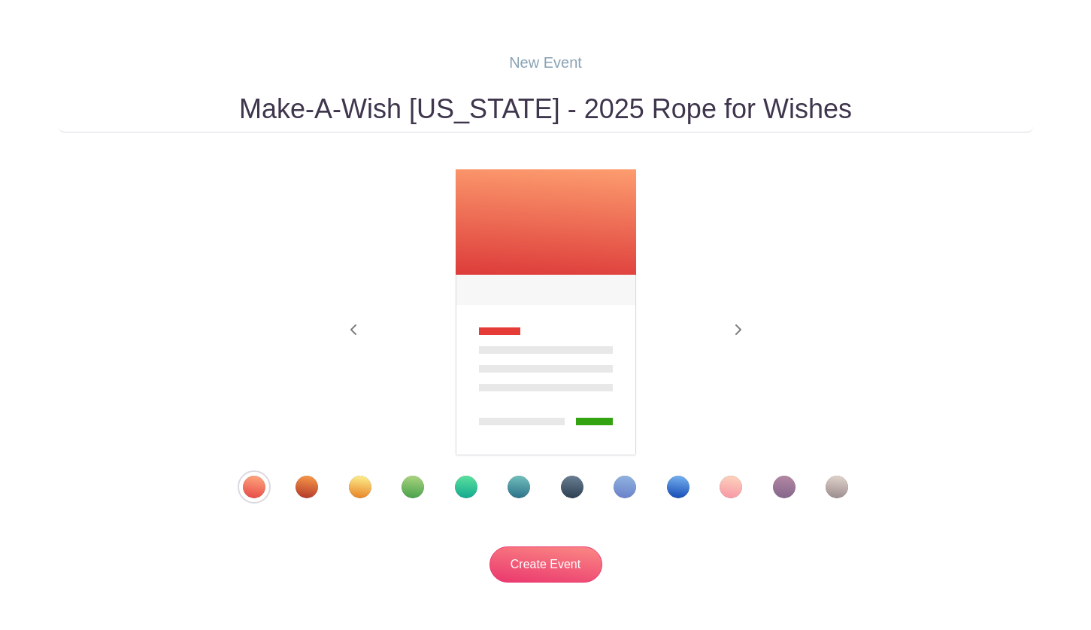
type input "Make-A-Wish [US_STATE] - 2025 Rope for Wishes"
click at [299, 486] on div "Template 2" at bounding box center [307, 486] width 23 height 23
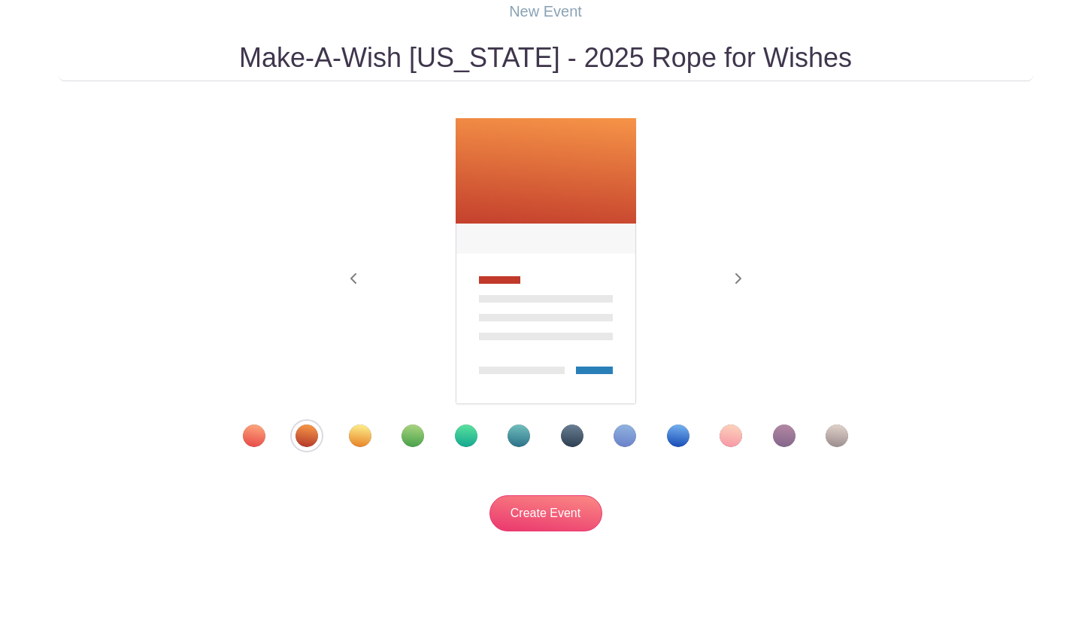
scroll to position [158, 0]
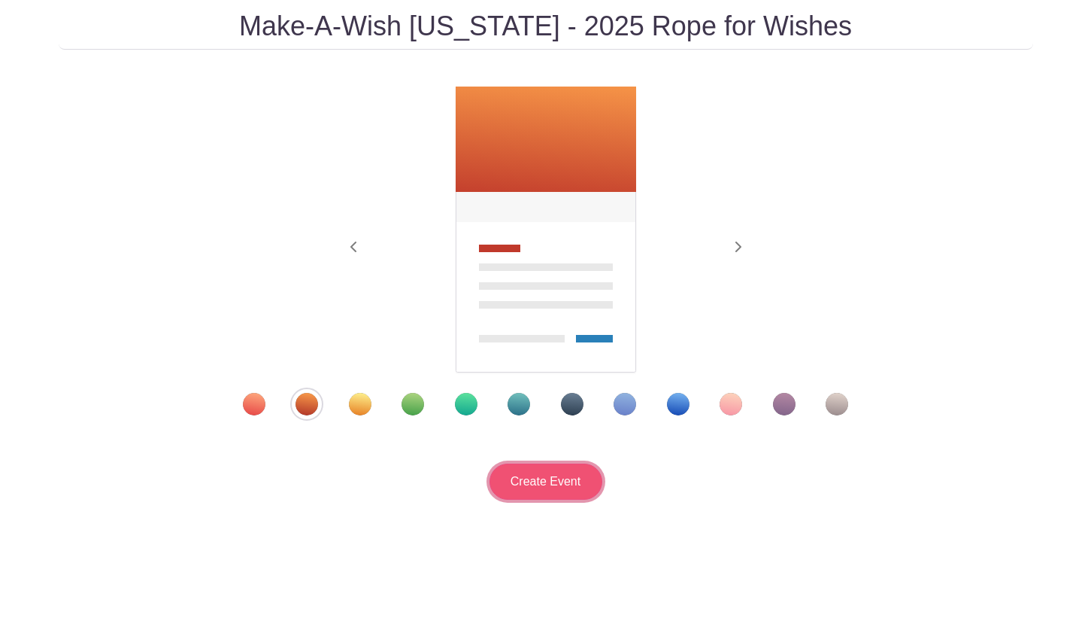
click at [526, 487] on input "Create Event" at bounding box center [546, 481] width 113 height 36
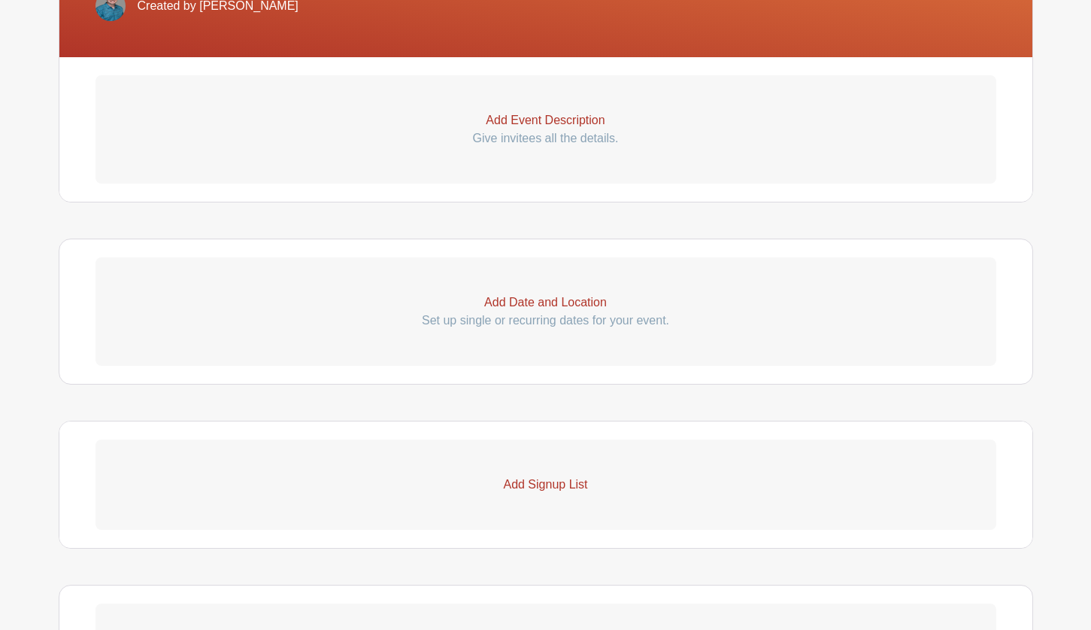
scroll to position [526, 0]
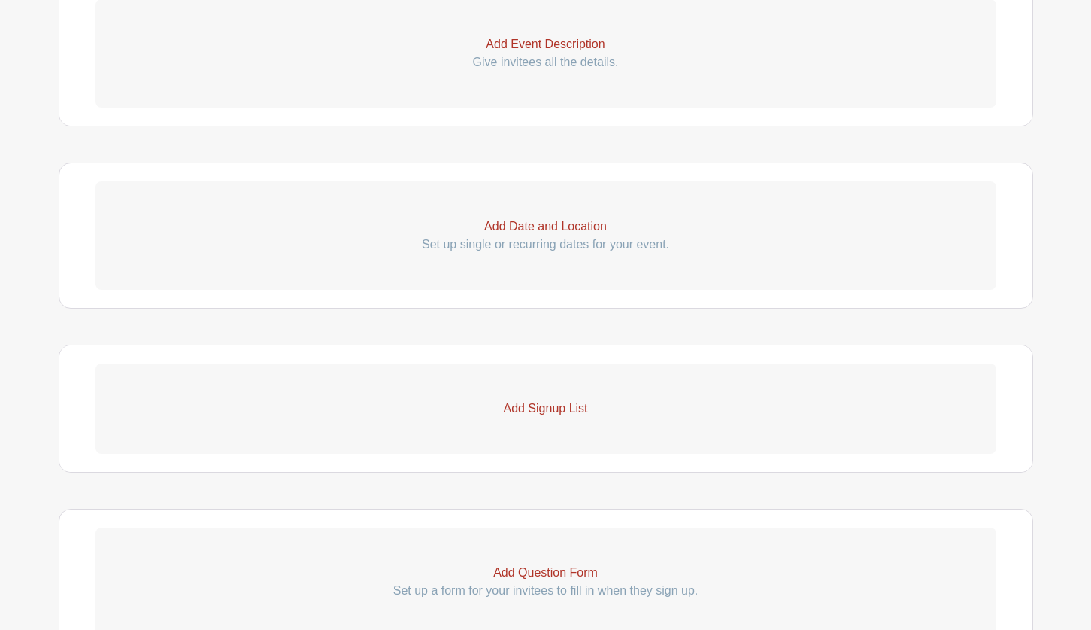
click at [481, 232] on p "Add Date and Location" at bounding box center [546, 226] width 901 height 18
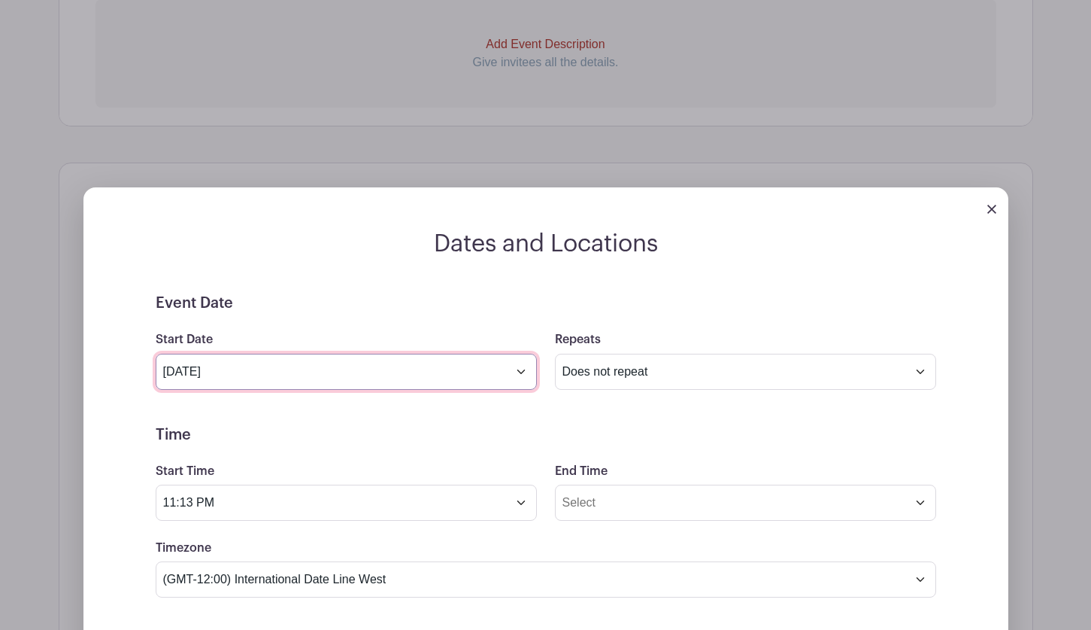
click at [353, 378] on input "Aug 16 2025" at bounding box center [346, 371] width 381 height 36
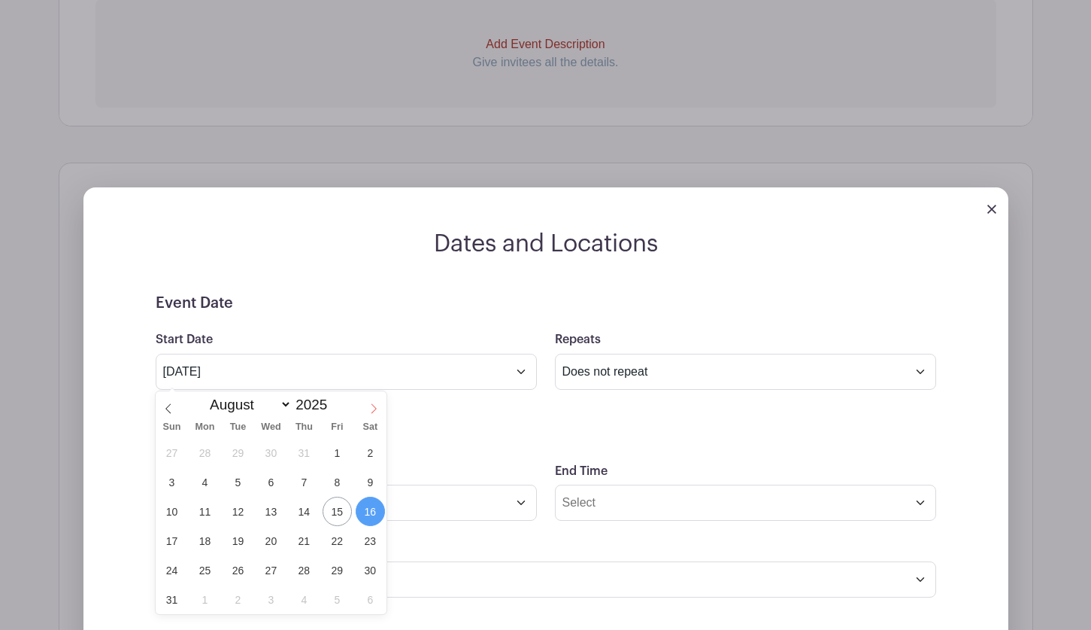
click at [368, 406] on span at bounding box center [374, 404] width 26 height 26
select select "9"
click at [372, 514] on span "18" at bounding box center [370, 510] width 29 height 29
type input "[DATE]"
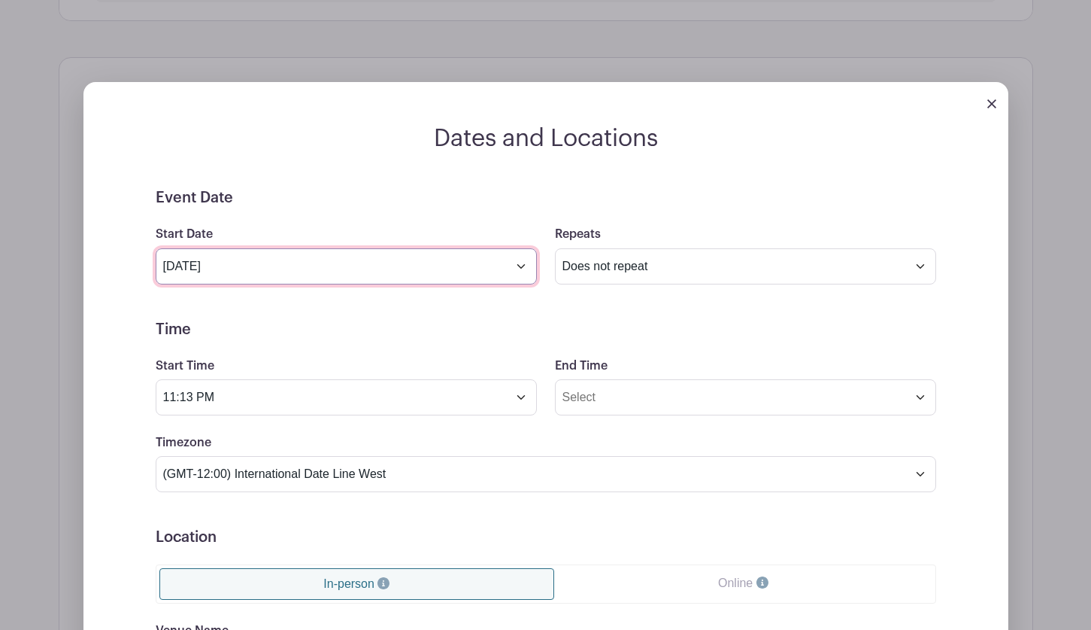
scroll to position [677, 0]
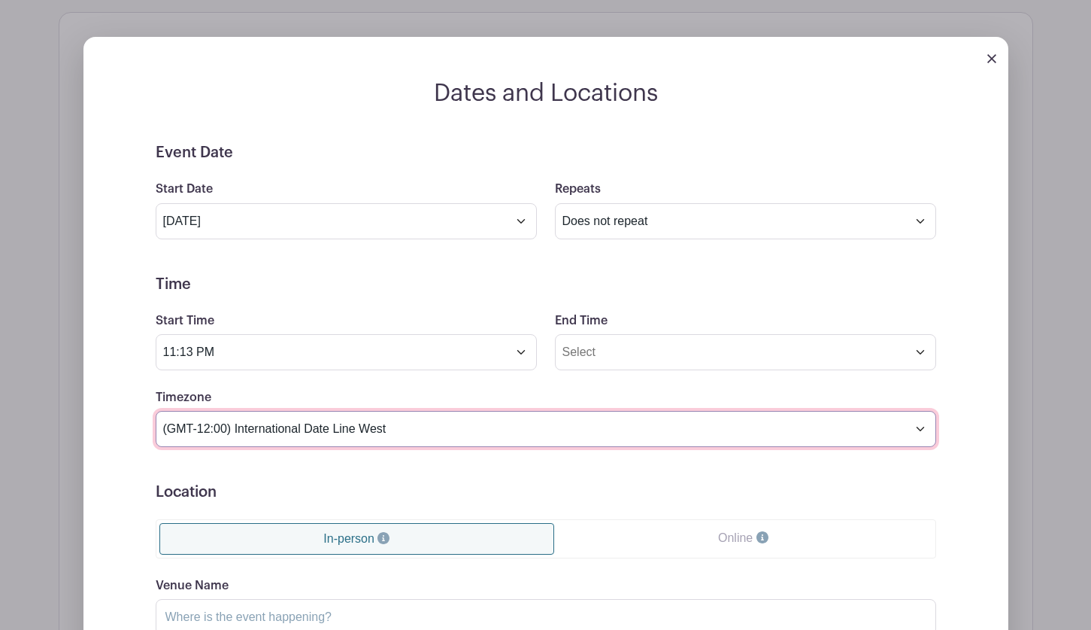
click at [272, 426] on select "(GMT-12:00) International Date Line West (GMT-11:00) [US_STATE] (GMT-11:00) [GE…" at bounding box center [546, 429] width 781 height 36
select select "[US_STATE]"
click at [156, 411] on select "(GMT-12:00) International Date Line West (GMT-11:00) [US_STATE] (GMT-11:00) [GE…" at bounding box center [546, 429] width 781 height 36
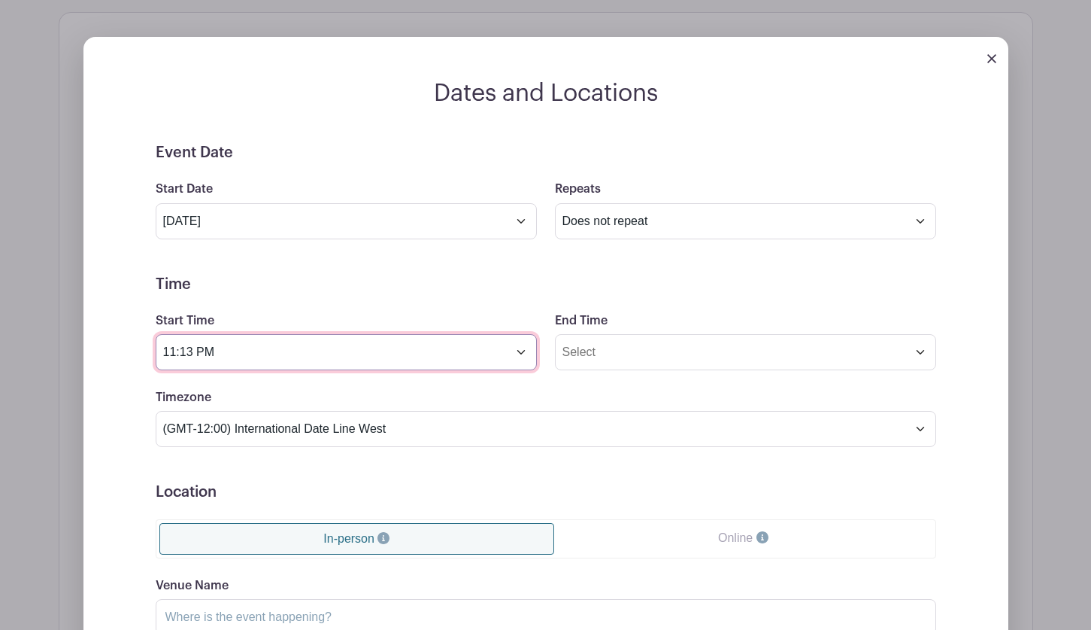
click at [307, 354] on input "11:13 PM" at bounding box center [346, 352] width 381 height 36
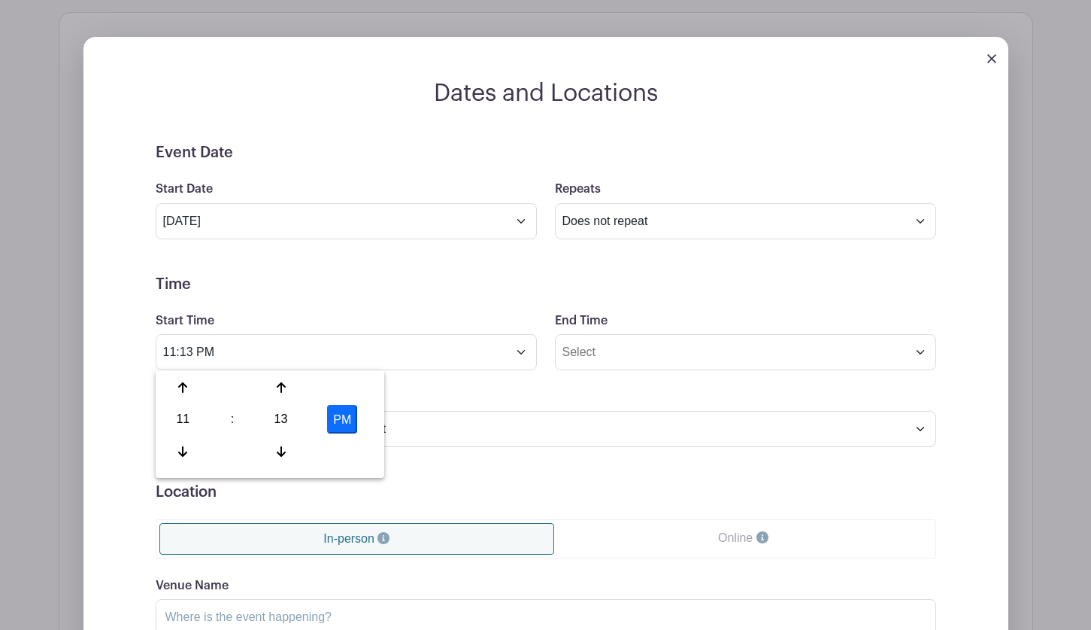
click at [347, 429] on button "PM" at bounding box center [342, 419] width 30 height 29
click at [190, 449] on div at bounding box center [183, 451] width 49 height 29
click at [275, 383] on div at bounding box center [280, 387] width 49 height 29
type input "10:15 AM"
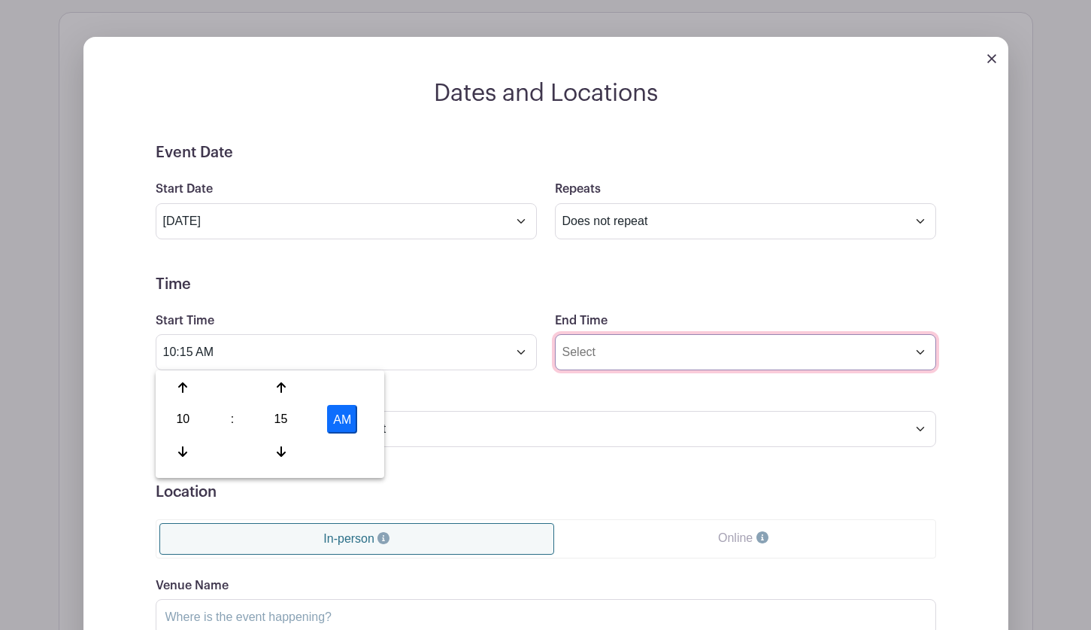
click at [651, 350] on input "End Time" at bounding box center [745, 352] width 381 height 36
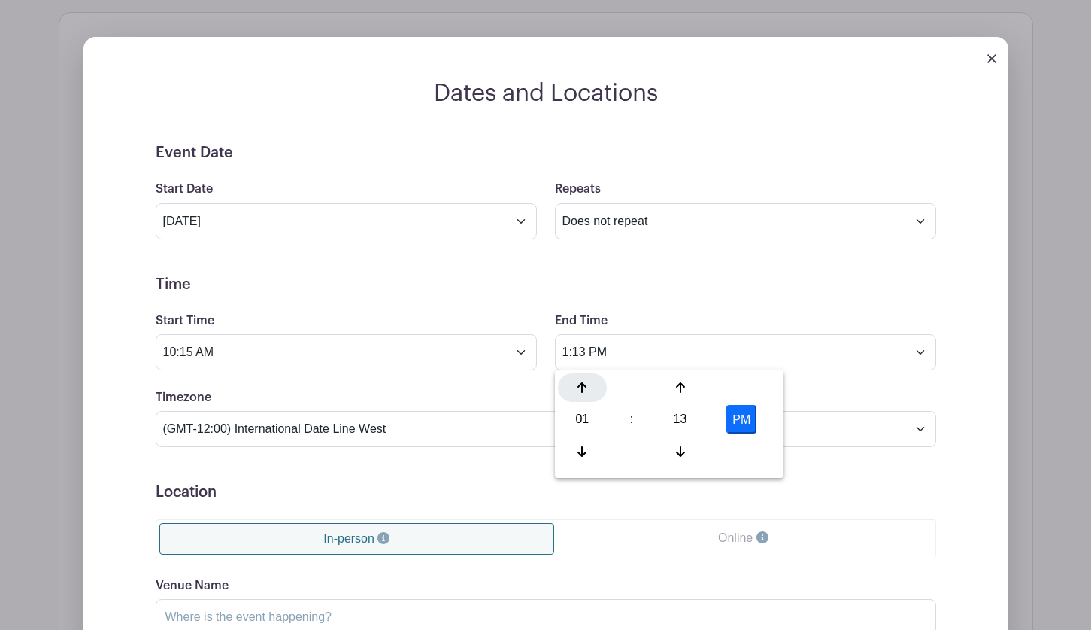
click at [581, 387] on icon at bounding box center [582, 387] width 9 height 12
click at [581, 388] on icon at bounding box center [582, 387] width 9 height 12
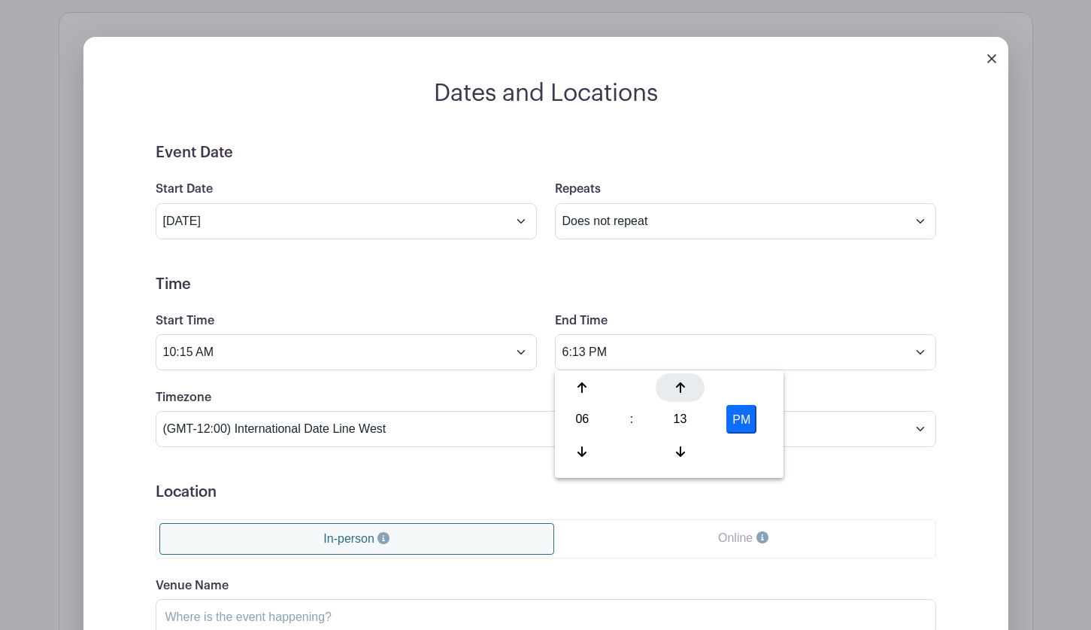
click at [683, 396] on div at bounding box center [680, 387] width 49 height 29
click at [682, 396] on div at bounding box center [680, 387] width 49 height 29
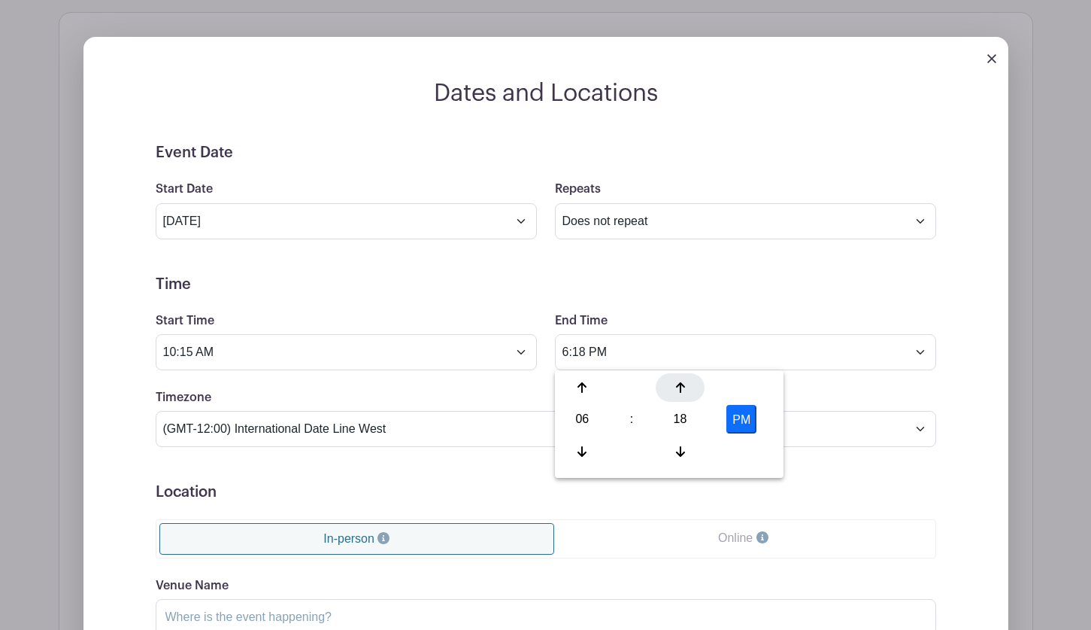
click at [682, 396] on div at bounding box center [680, 387] width 49 height 29
click at [681, 396] on div at bounding box center [680, 387] width 49 height 29
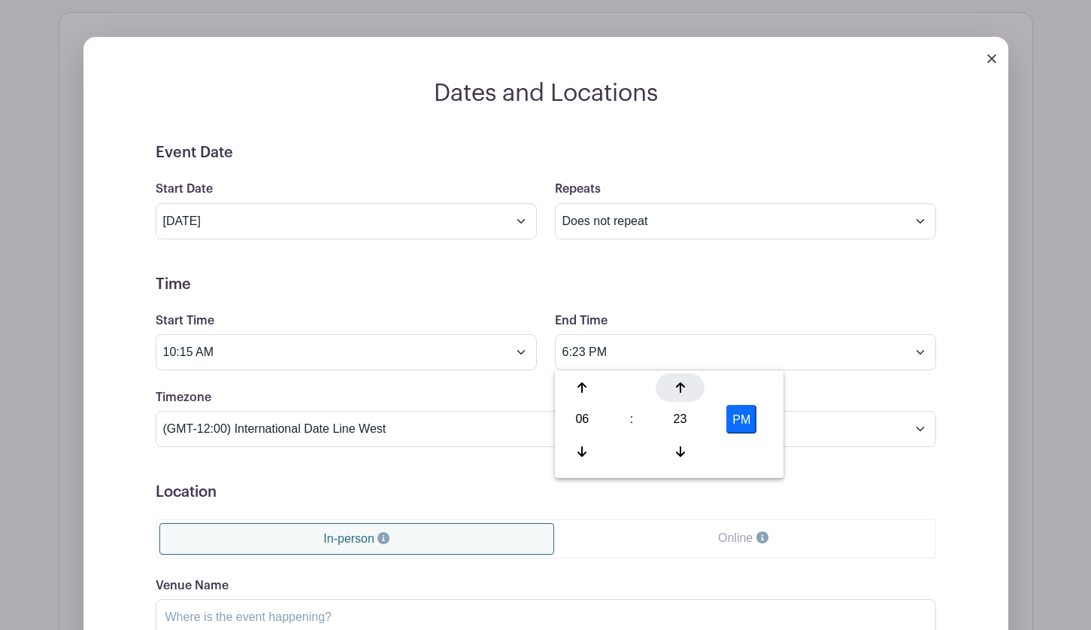
click at [681, 396] on div at bounding box center [680, 387] width 49 height 29
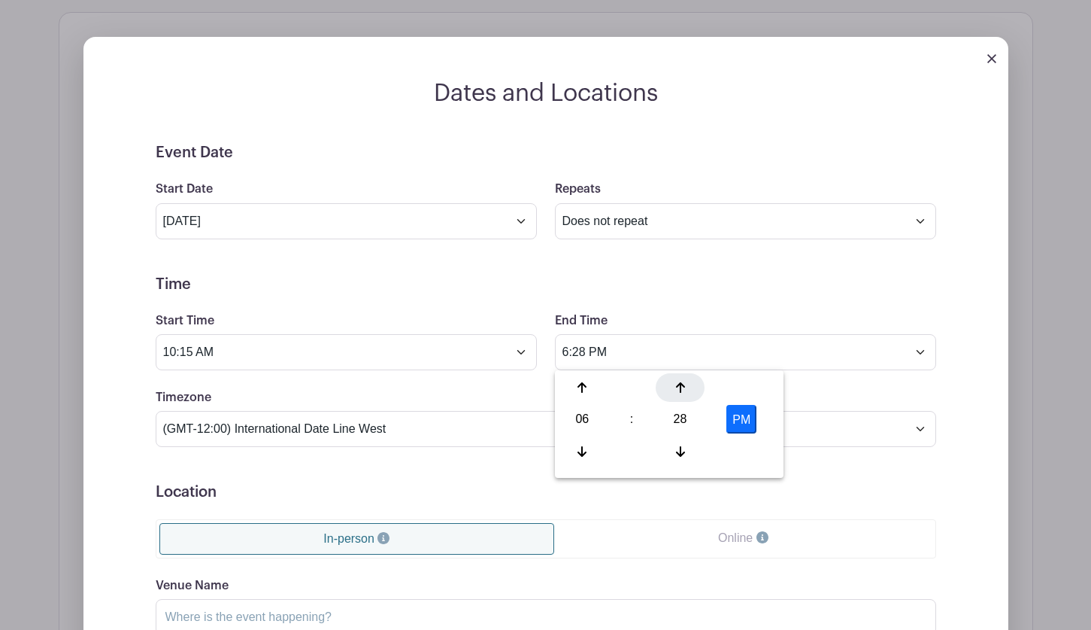
click at [681, 396] on div at bounding box center [680, 387] width 49 height 29
type input "6:30 PM"
click at [649, 513] on form "Event Date Start Date Oct 18 2025 Repeats Does not repeat Daily Weekly Monthly …" at bounding box center [546, 482] width 781 height 677
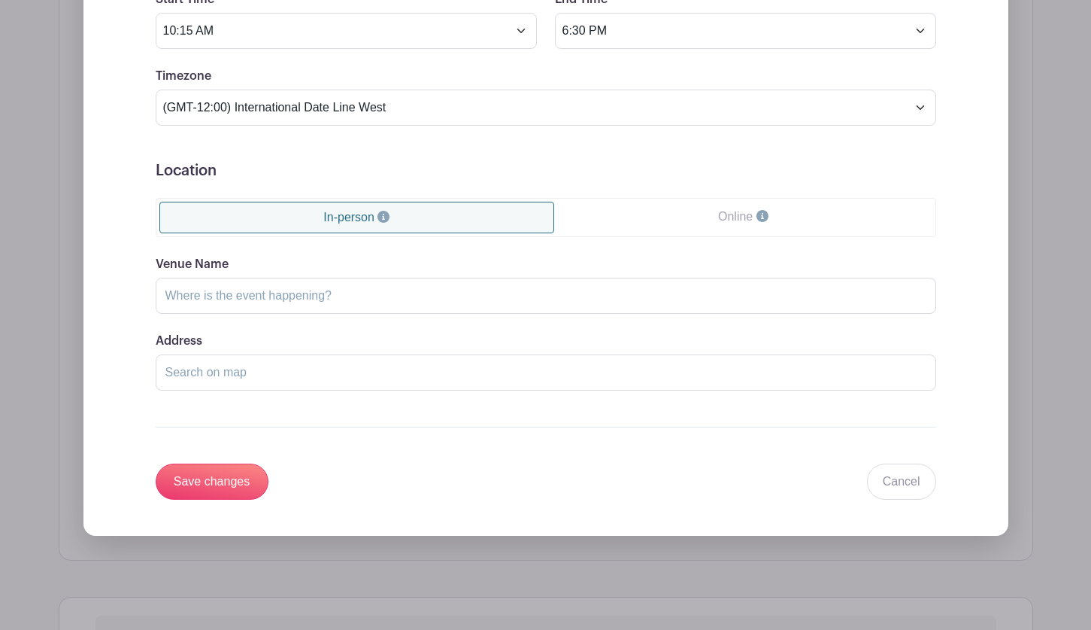
scroll to position [1053, 0]
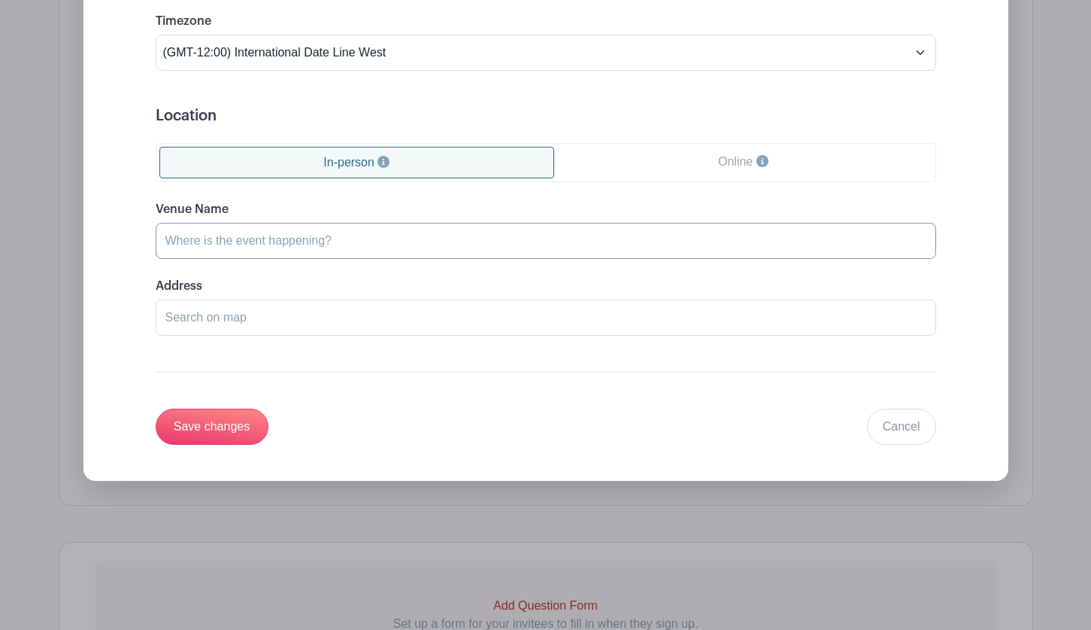
click at [227, 245] on input "Venue Name" at bounding box center [546, 241] width 781 height 36
type input "Kualoa Ranch"
click at [614, 205] on div "Venue Name Kualoa Ranch" at bounding box center [546, 229] width 781 height 59
click at [184, 315] on input "Address" at bounding box center [546, 317] width 781 height 36
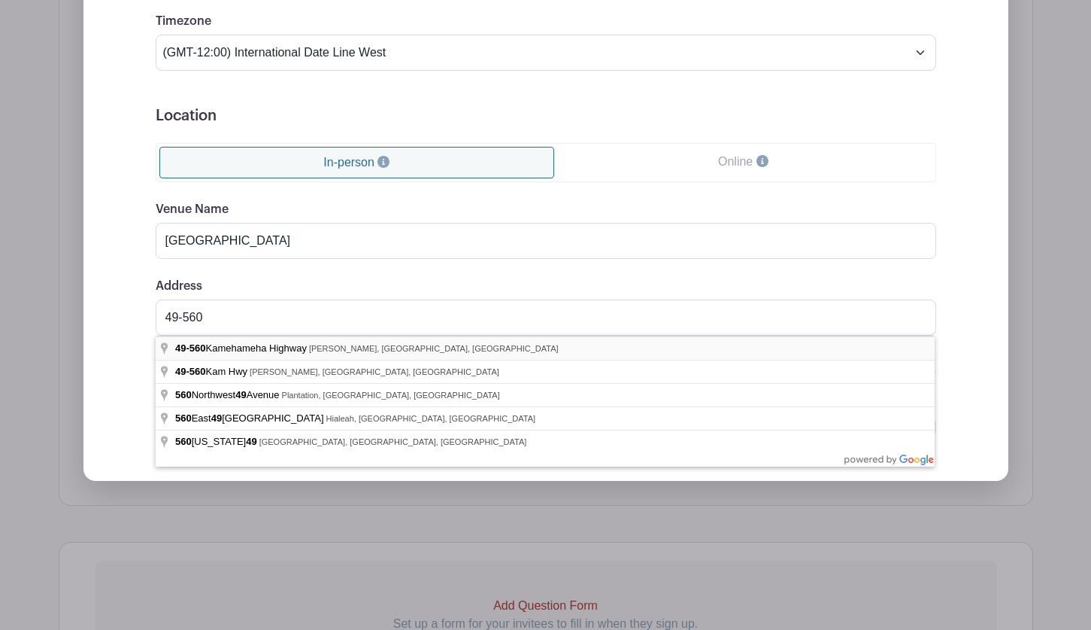
type input "49-560 Kamehameha Highway, Kaneohe, HI, USA"
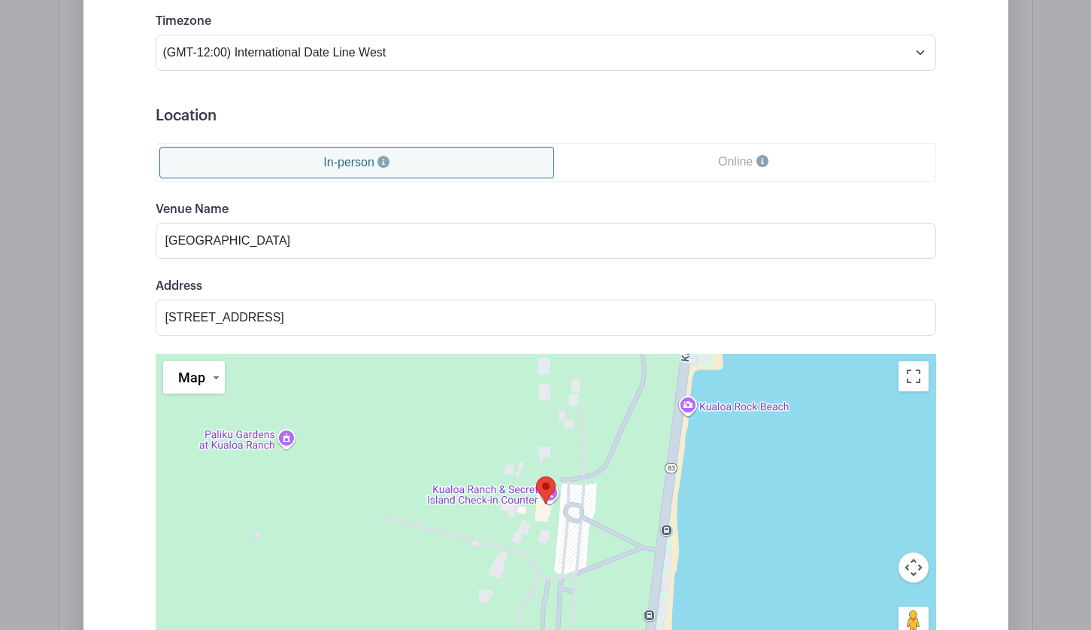
click at [972, 313] on div "Dates and Locations Event Date Start Date Oct 18 2025 Repeats Does not repeat D…" at bounding box center [545, 260] width 925 height 1115
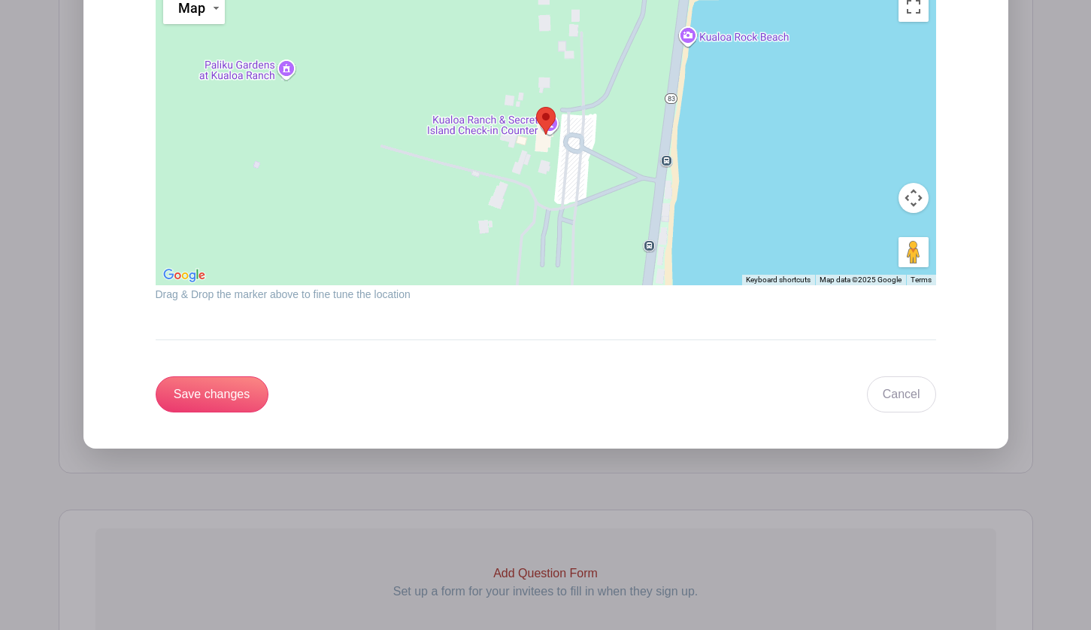
scroll to position [1429, 0]
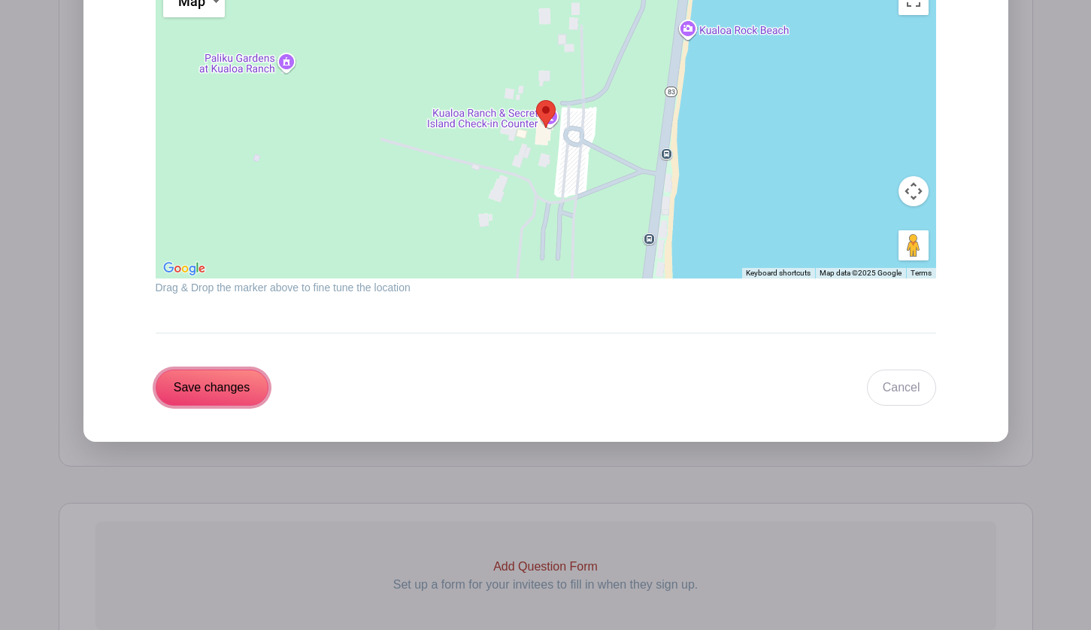
click at [187, 384] on input "Save changes" at bounding box center [212, 387] width 113 height 36
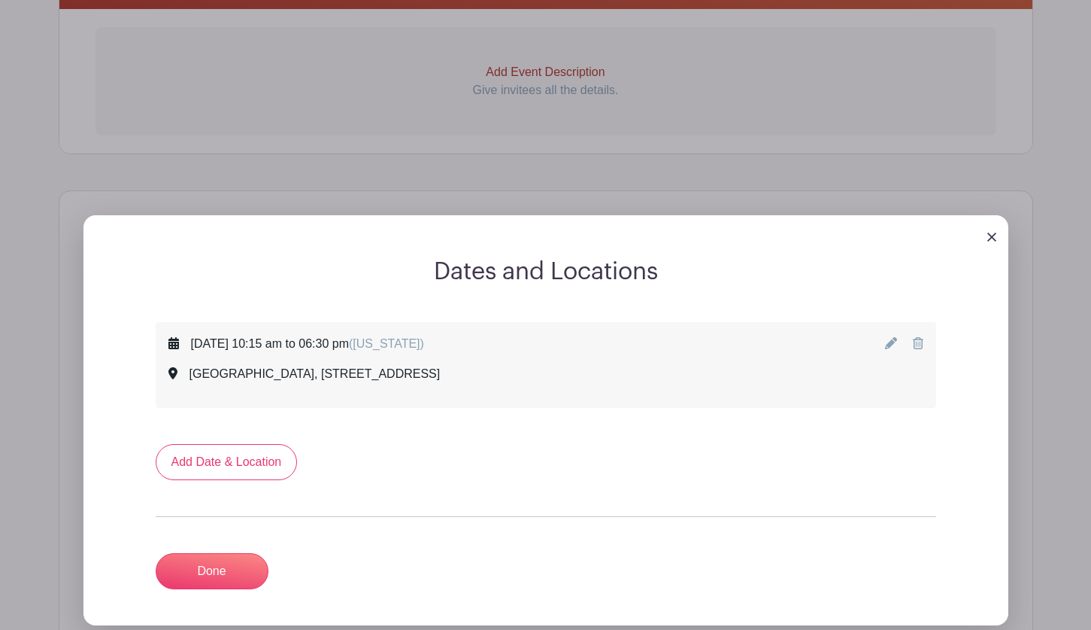
scroll to position [494, 0]
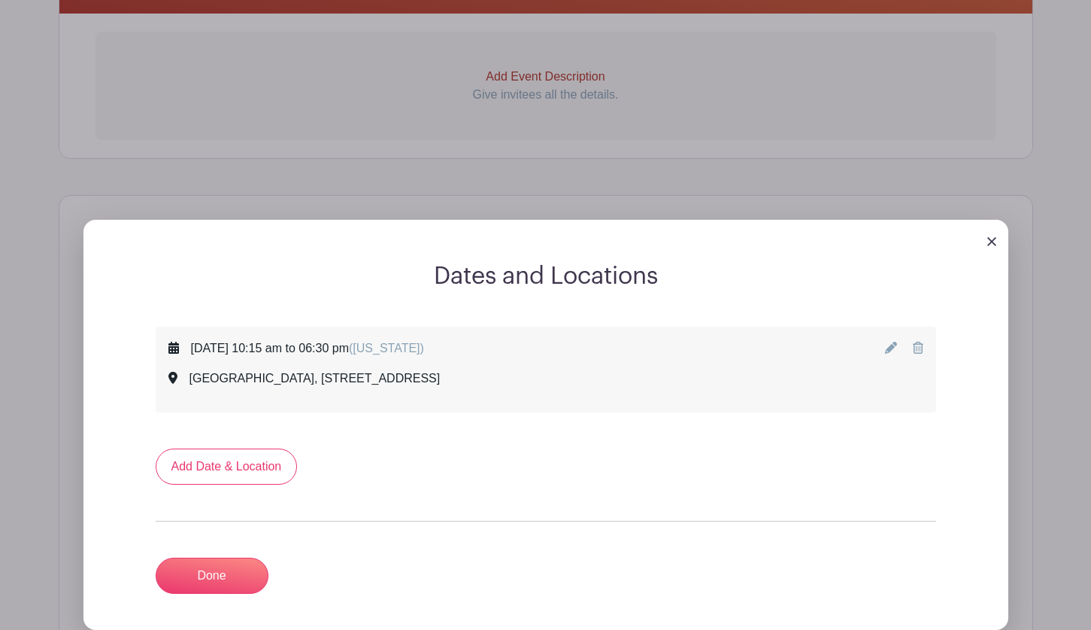
click at [892, 347] on icon at bounding box center [891, 347] width 12 height 12
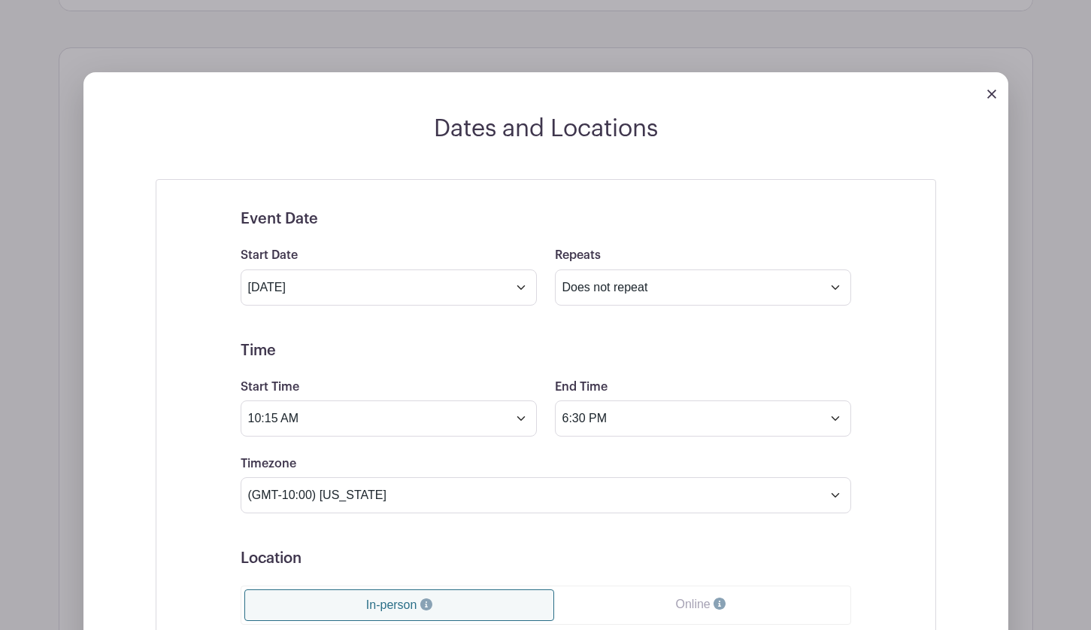
scroll to position [645, 0]
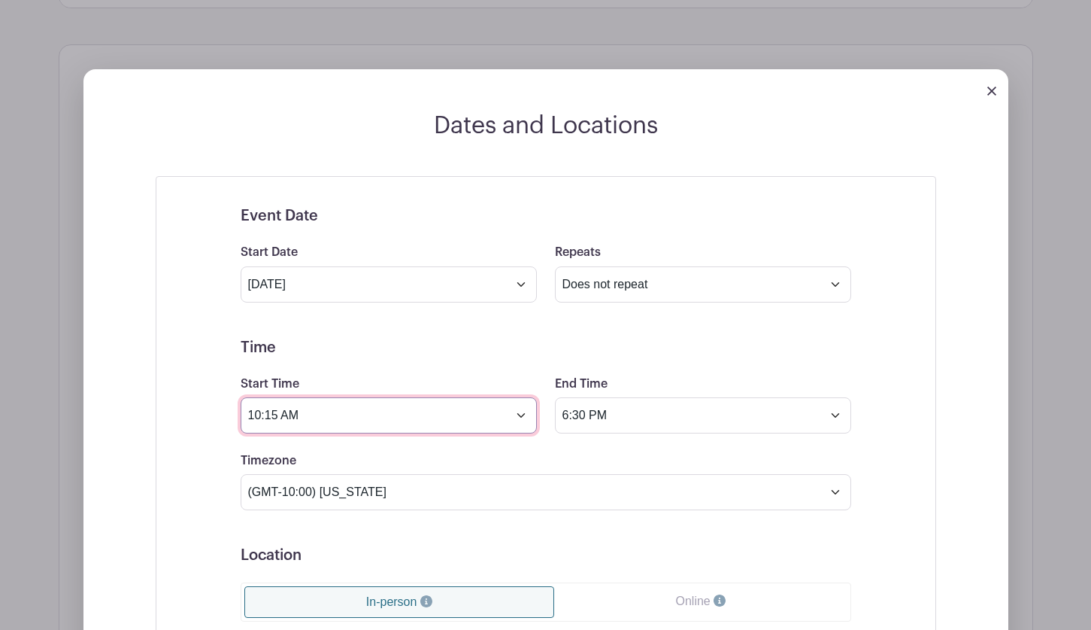
click at [520, 409] on input "10:15 AM" at bounding box center [389, 415] width 296 height 36
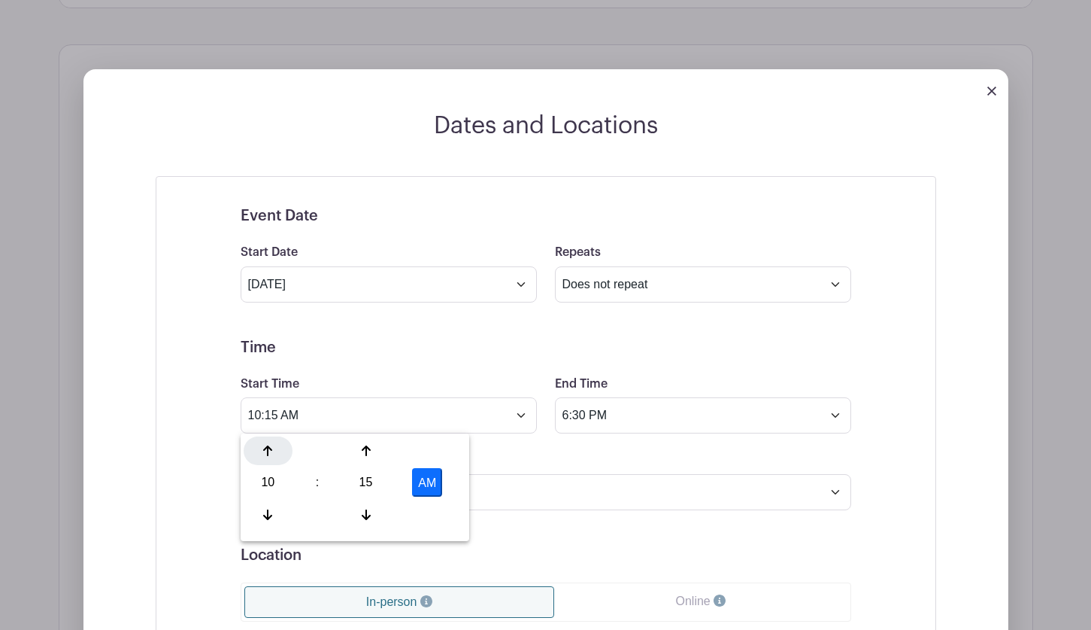
click at [267, 445] on icon at bounding box center [267, 451] width 9 height 12
click at [267, 444] on div at bounding box center [268, 450] width 49 height 29
click at [267, 445] on div at bounding box center [268, 450] width 49 height 29
click at [267, 445] on icon at bounding box center [267, 451] width 9 height 12
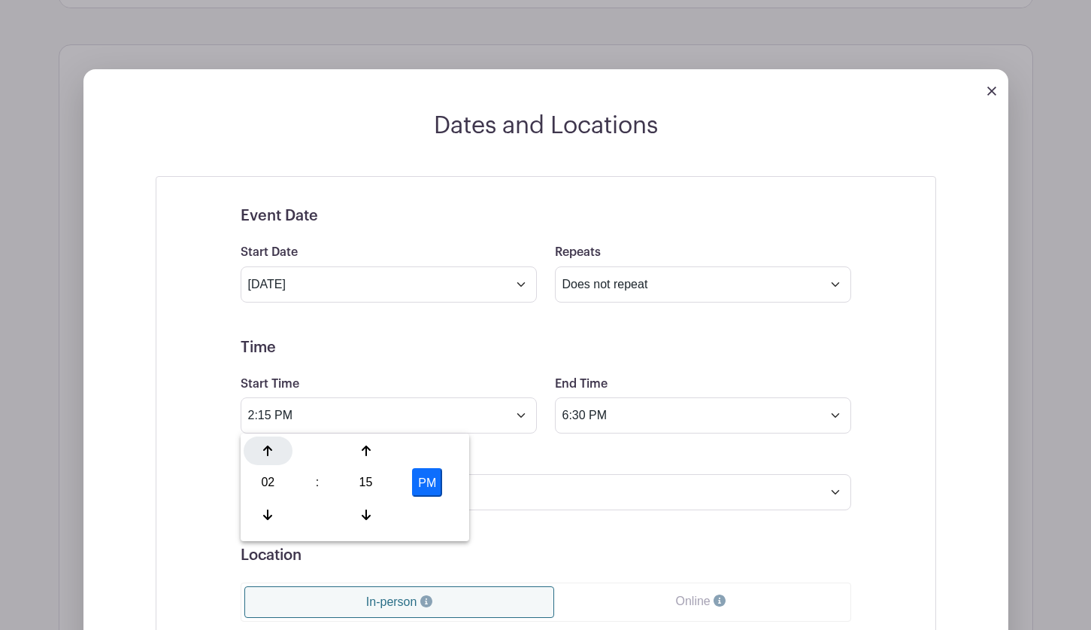
type input "3:15 PM"
click at [606, 453] on div "Timezone (GMT-12:00) International Date Line West (GMT-11:00) American Samoa (G…" at bounding box center [546, 480] width 629 height 59
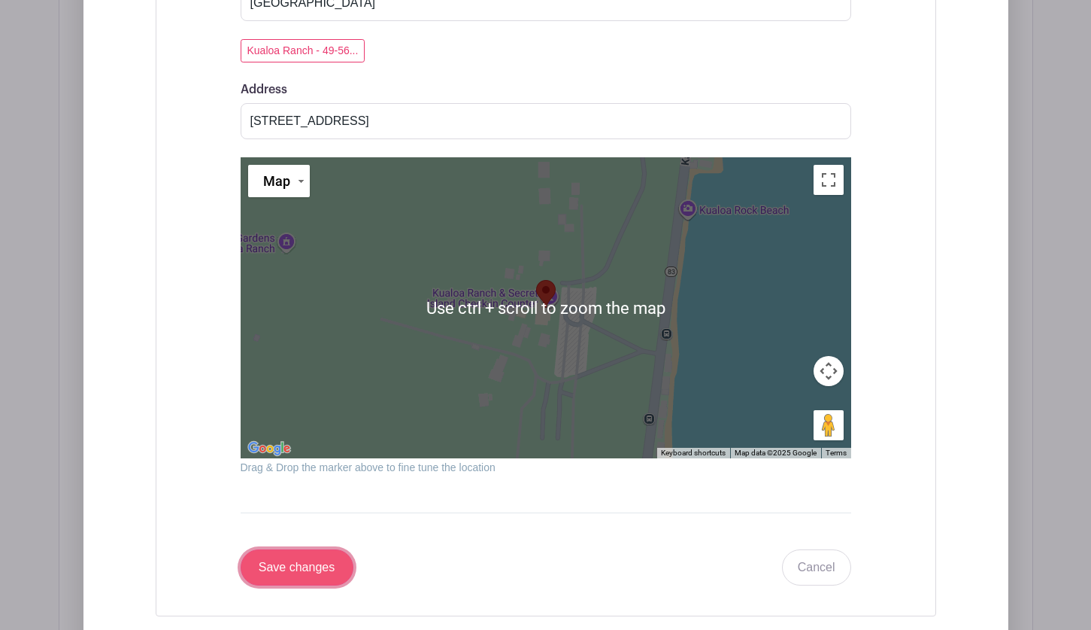
click at [282, 560] on input "Save changes" at bounding box center [297, 567] width 113 height 36
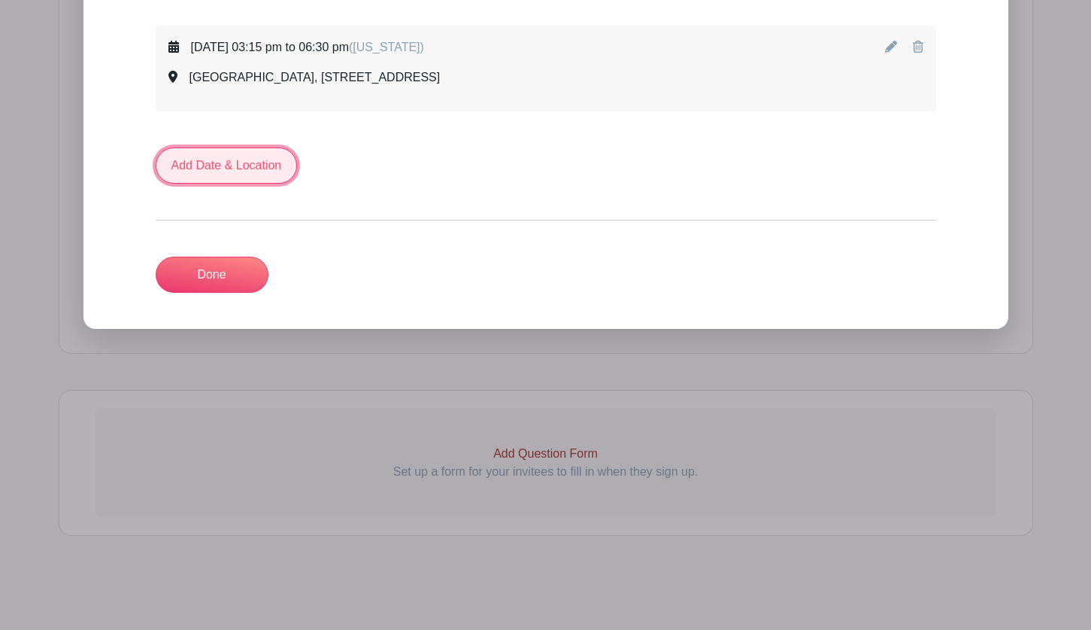
click at [229, 166] on link "Add Date & Location" at bounding box center [227, 165] width 142 height 36
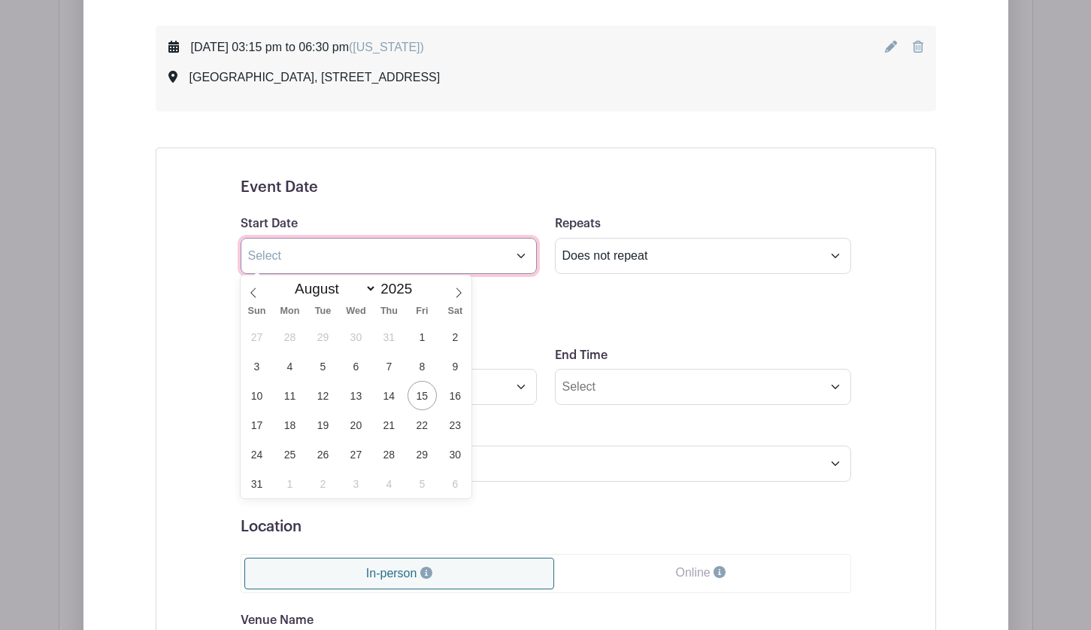
click at [380, 256] on input "text" at bounding box center [389, 256] width 296 height 36
click at [462, 291] on icon at bounding box center [459, 292] width 11 height 11
select select "9"
click at [256, 422] on span "19" at bounding box center [256, 424] width 29 height 29
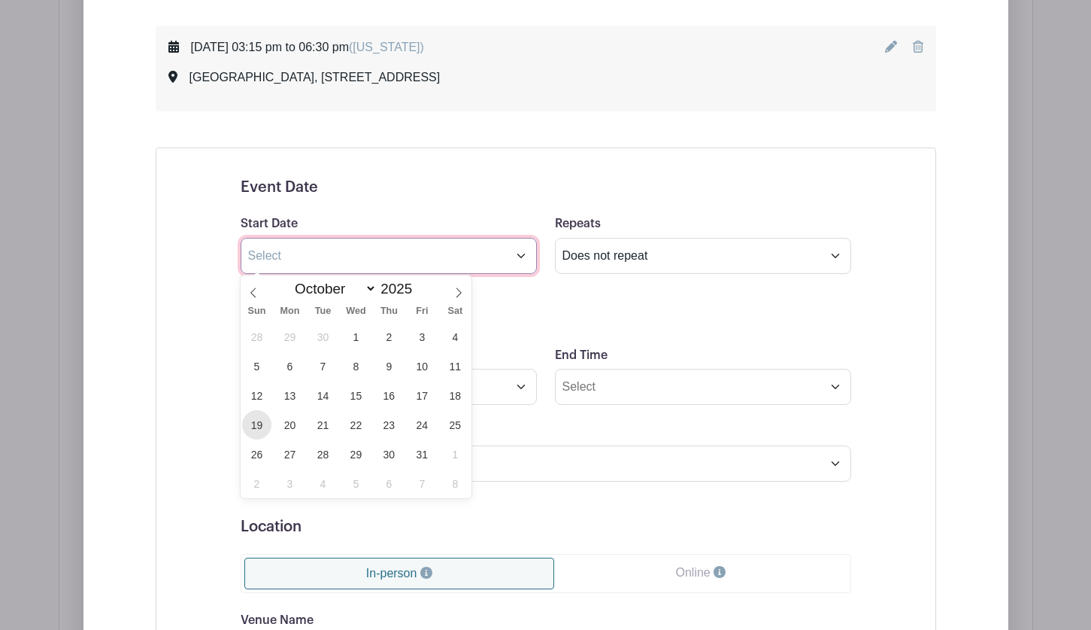
type input "[DATE]"
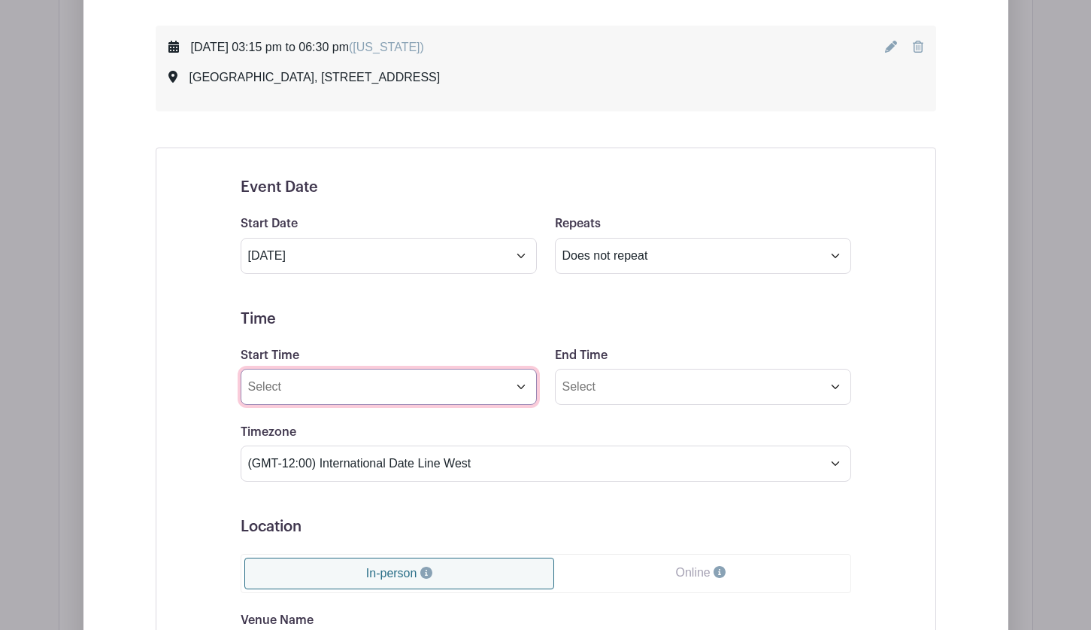
click at [380, 387] on input "Start Time" at bounding box center [389, 387] width 296 height 36
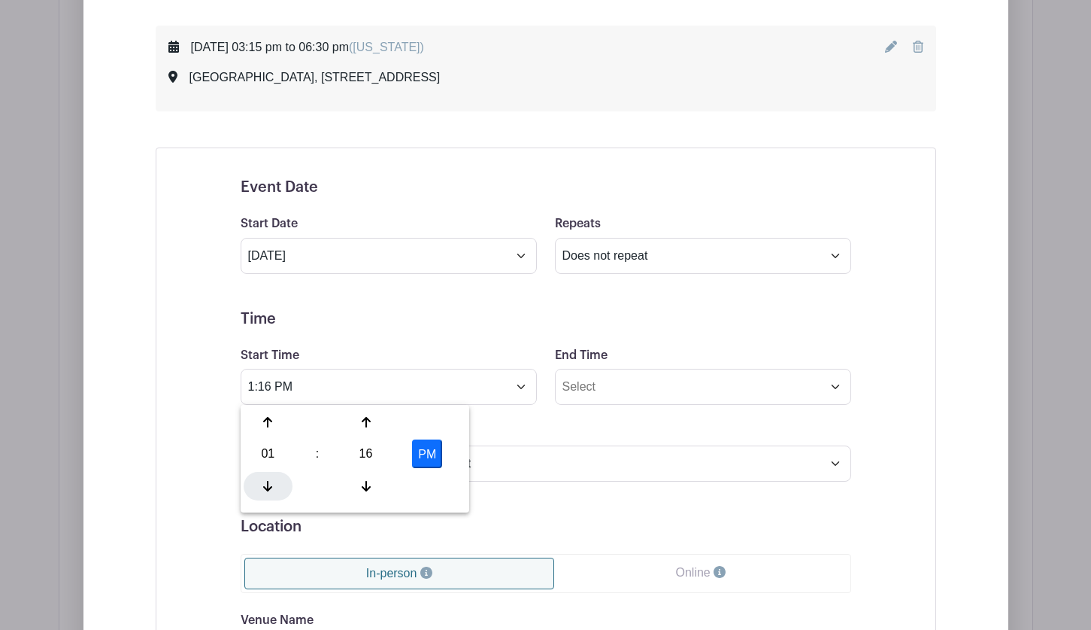
click at [265, 478] on div at bounding box center [268, 486] width 49 height 29
click at [360, 481] on div at bounding box center [365, 486] width 49 height 29
type input "10:15 AM"
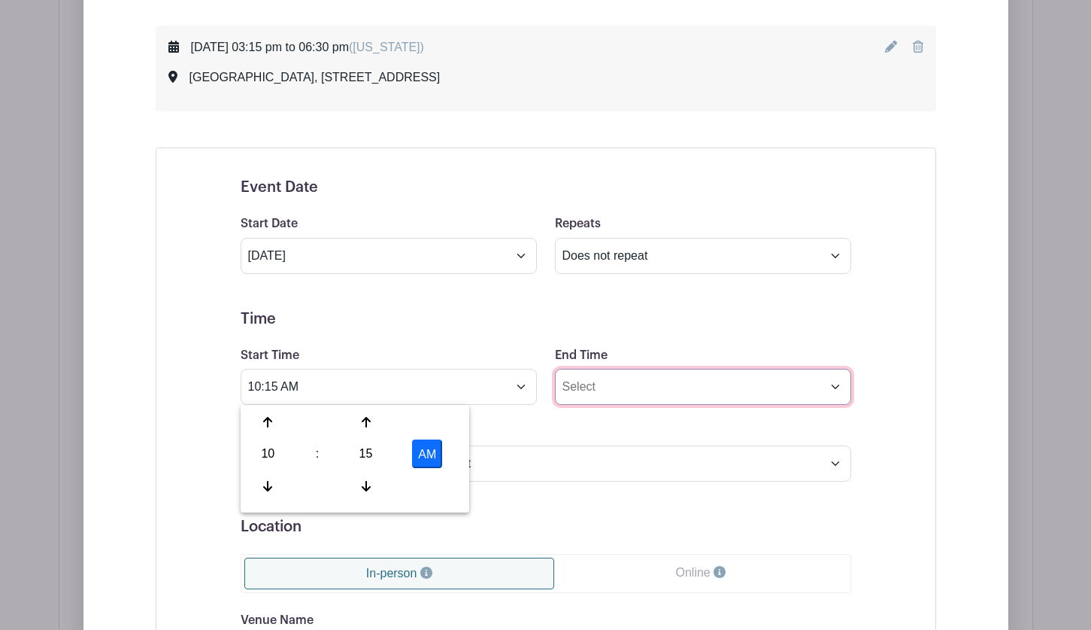
click at [613, 384] on input "End Time" at bounding box center [703, 387] width 296 height 36
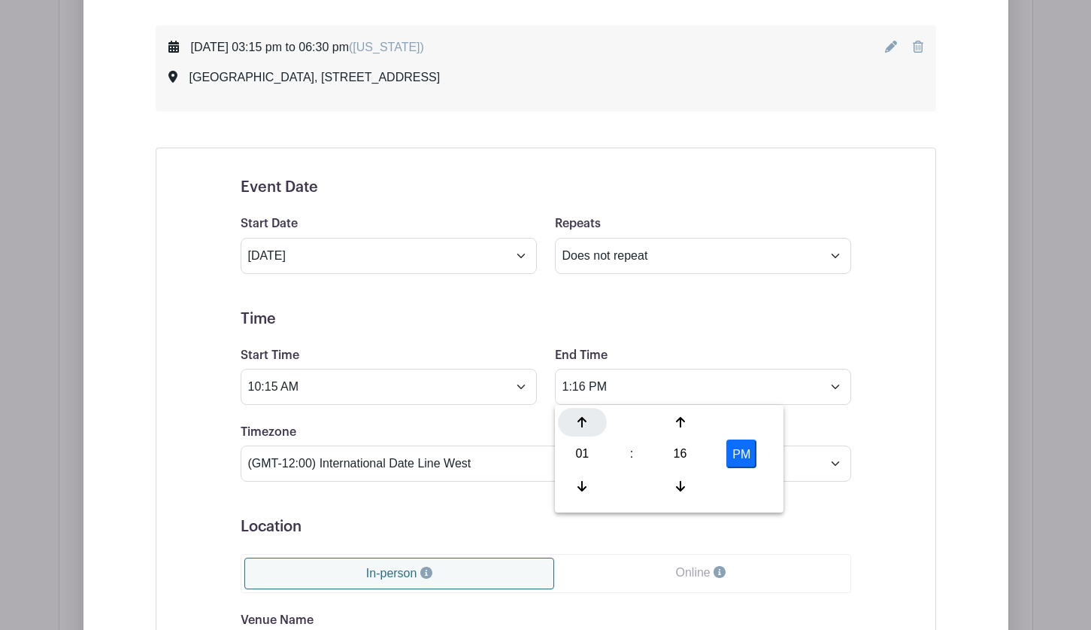
click at [589, 421] on div at bounding box center [582, 422] width 49 height 29
click at [675, 457] on div "16" at bounding box center [680, 453] width 49 height 29
click at [579, 418] on div "00" at bounding box center [583, 422] width 50 height 29
click at [735, 449] on button "PM" at bounding box center [742, 453] width 30 height 29
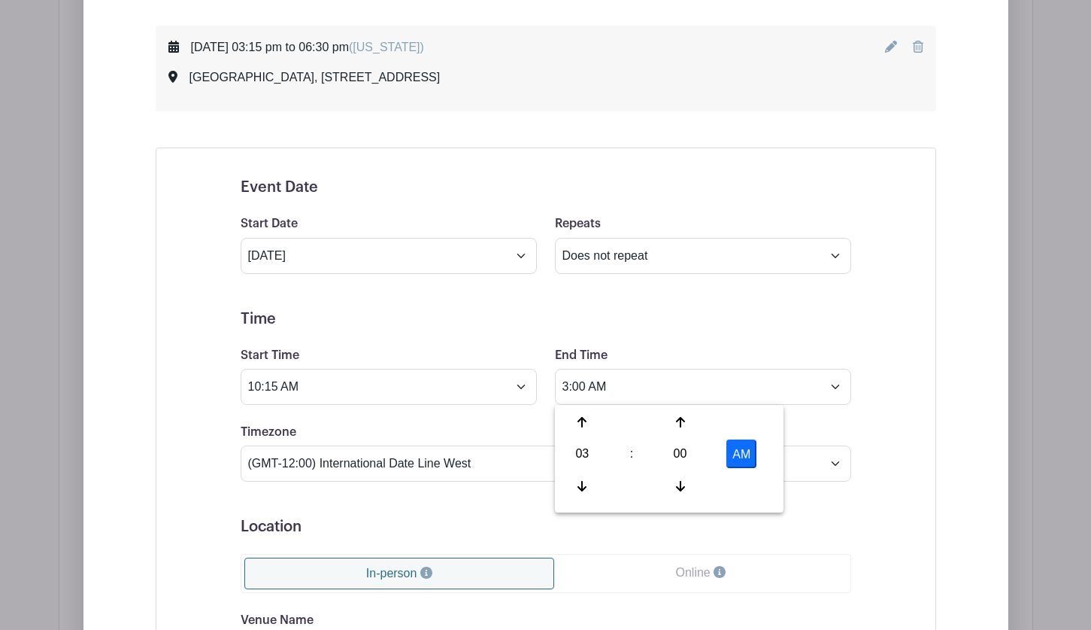
click at [521, 492] on form "Event Date Start Date Oct 19 2025 Repeats Does not repeat Daily Weekly Monthly …" at bounding box center [546, 537] width 611 height 718
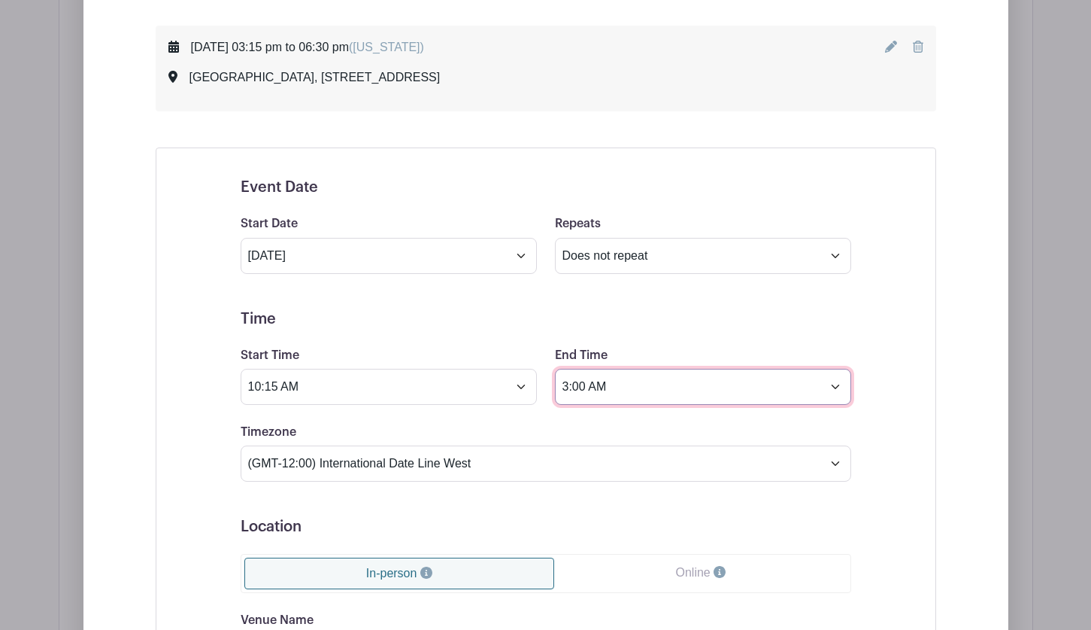
click at [630, 384] on input "3:00 AM" at bounding box center [703, 387] width 296 height 36
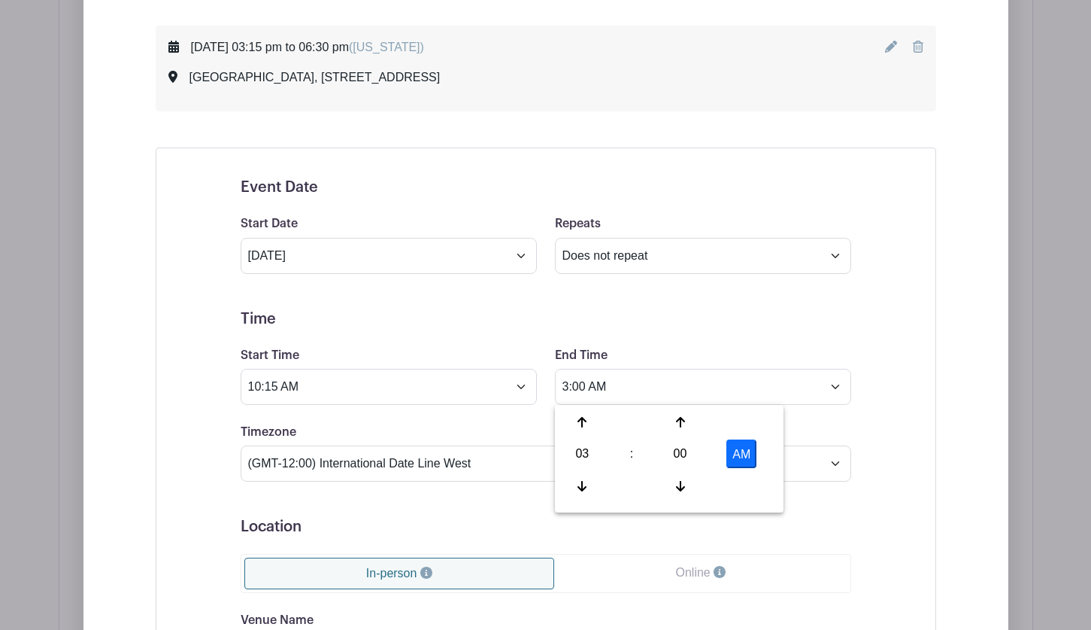
click at [746, 448] on button "AM" at bounding box center [742, 453] width 30 height 29
type input "3:00 PM"
click at [501, 489] on form "Event Date Start Date Oct 19 2025 Repeats Does not repeat Daily Weekly Monthly …" at bounding box center [546, 537] width 611 height 718
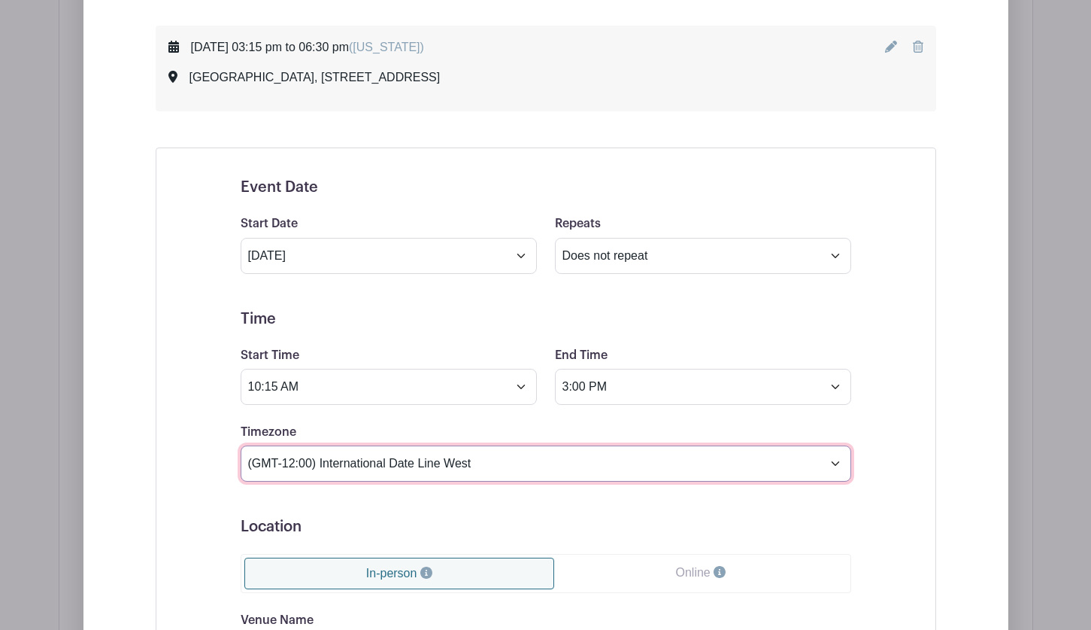
click at [481, 462] on select "(GMT-12:00) International Date Line West (GMT-11:00) [US_STATE] (GMT-11:00) [GE…" at bounding box center [546, 463] width 611 height 36
click at [481, 461] on select "(GMT-12:00) International Date Line West (GMT-11:00) [US_STATE] (GMT-11:00) [GE…" at bounding box center [546, 463] width 611 height 36
select select "[US_STATE]"
click at [241, 445] on select "(GMT-12:00) International Date Line West (GMT-11:00) [US_STATE] (GMT-11:00) [GE…" at bounding box center [546, 463] width 611 height 36
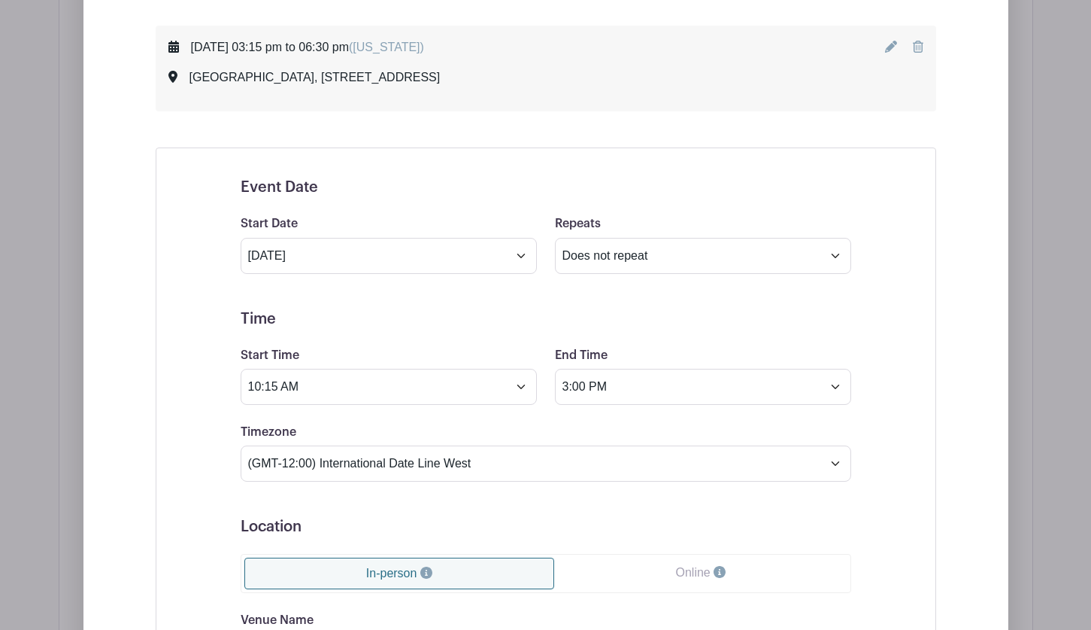
click at [196, 391] on div "Event Date Start Date Oct 19 2025 Repeats Does not repeat Daily Weekly Monthly …" at bounding box center [546, 537] width 781 height 780
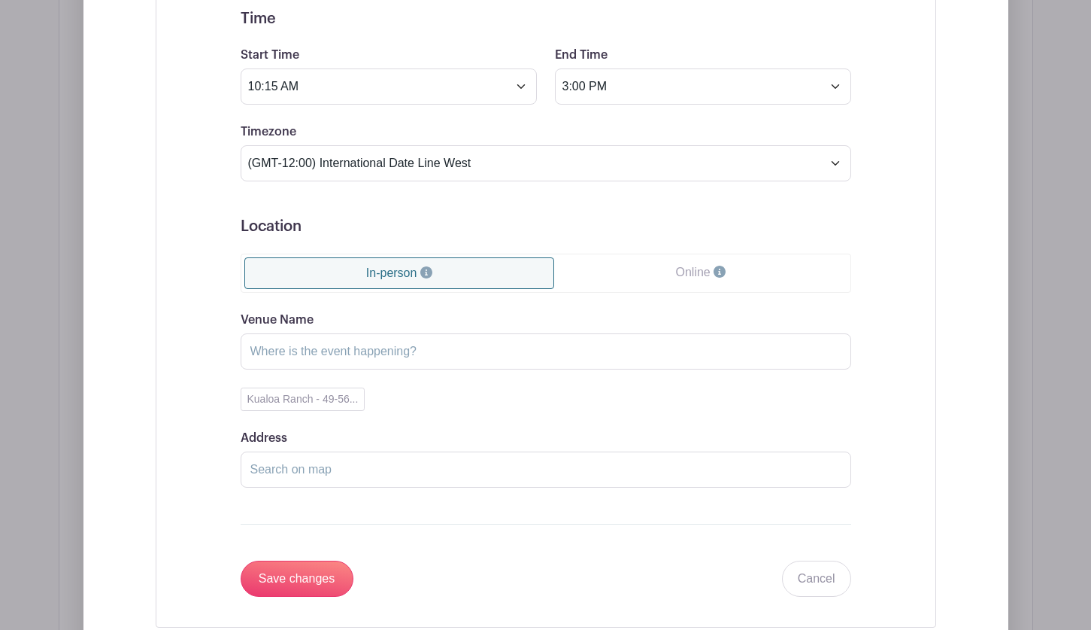
scroll to position [1096, 0]
click at [288, 345] on input "Venue Name" at bounding box center [546, 350] width 611 height 36
type input "Kualoa Ranch"
click at [291, 400] on button "Kualoa Ranch - 49-56..." at bounding box center [303, 398] width 125 height 23
type input "49-560 Kamehameha Highway, Kaneohe, HI, USA"
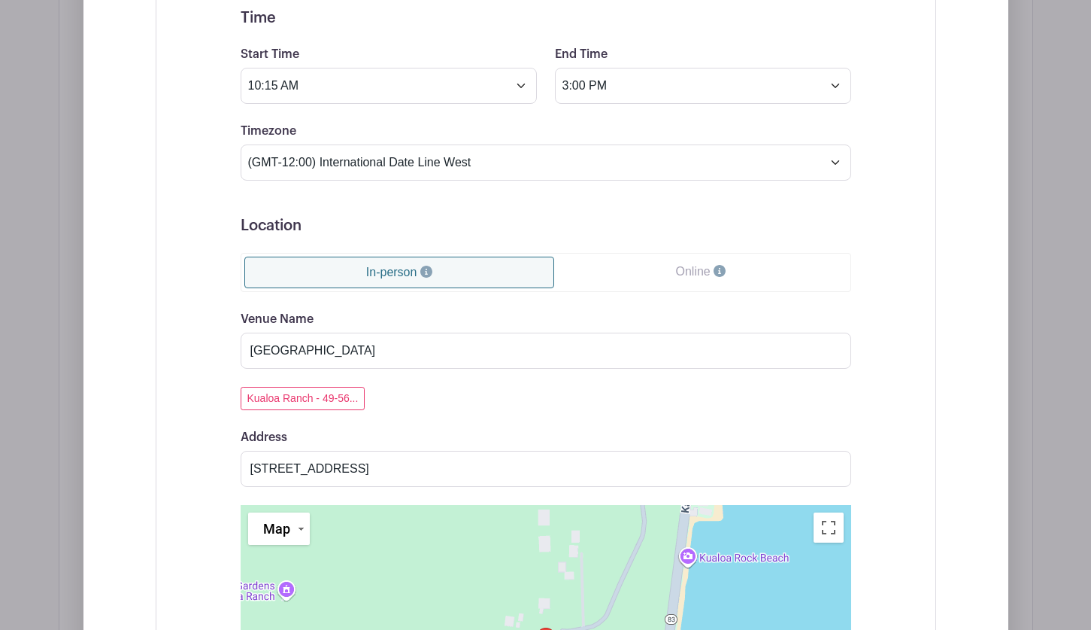
click at [212, 371] on div "Event Date Start Date Oct 19 2025 Repeats Does not repeat Daily Weekly Monthly …" at bounding box center [546, 404] width 683 height 1091
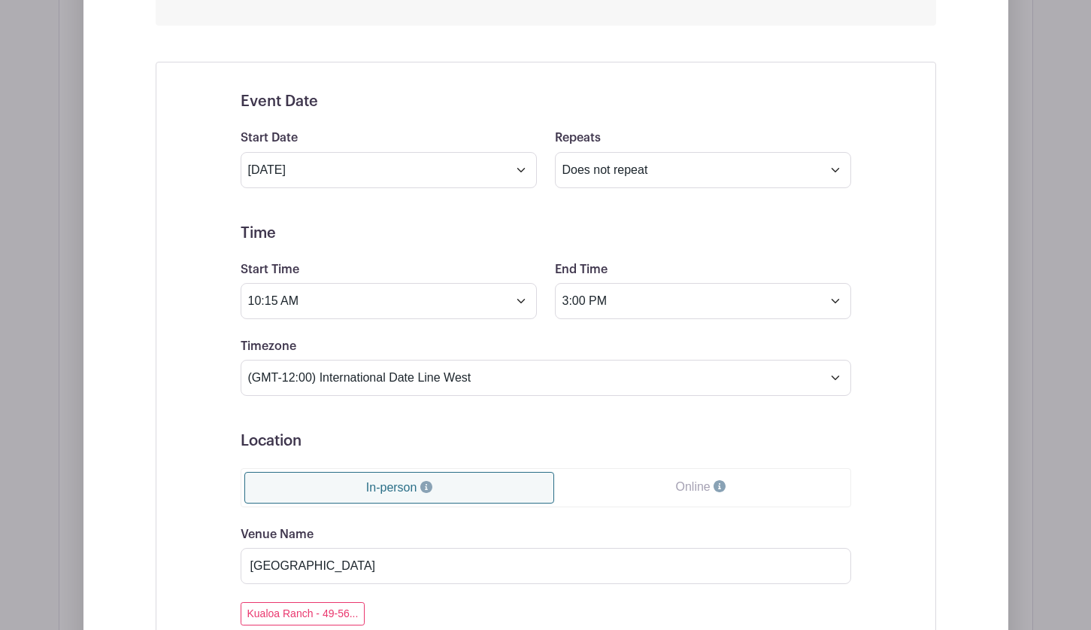
scroll to position [870, 0]
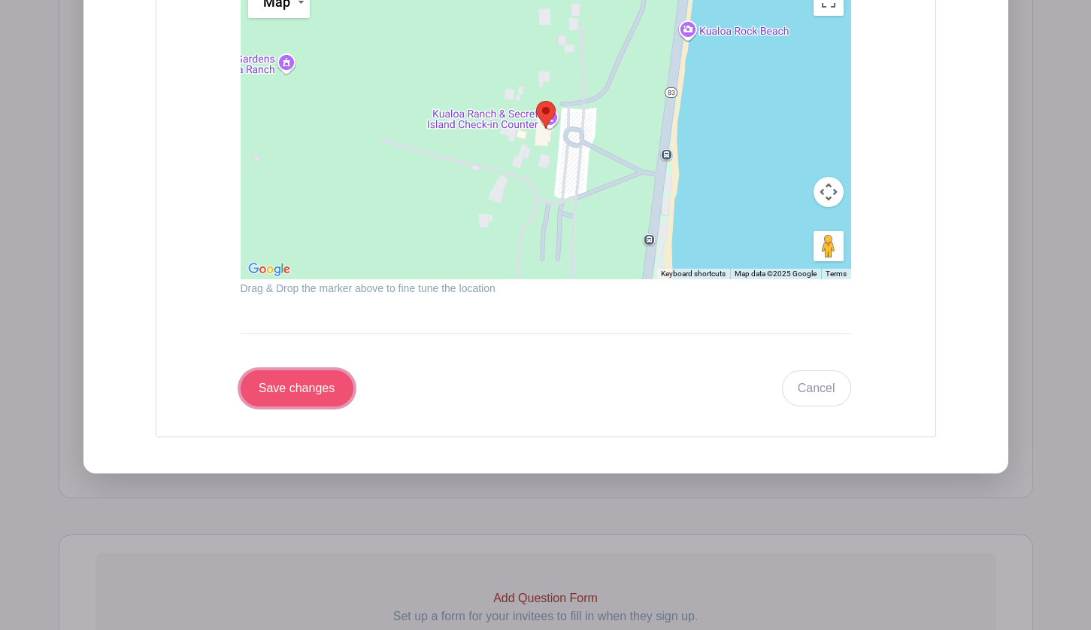
click at [262, 393] on input "Save changes" at bounding box center [297, 388] width 113 height 36
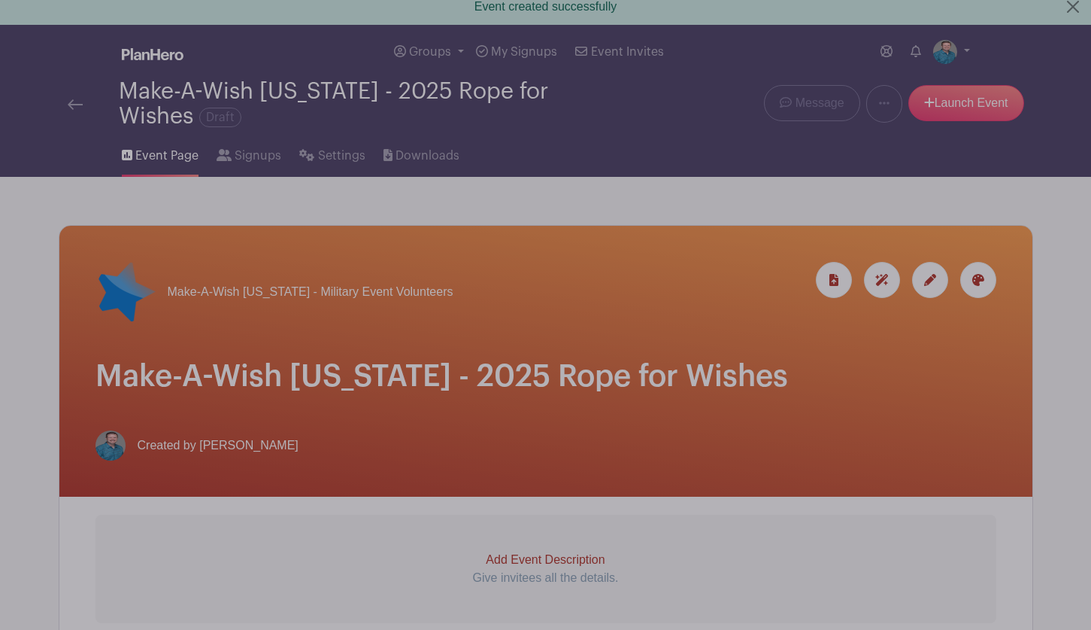
scroll to position [0, 0]
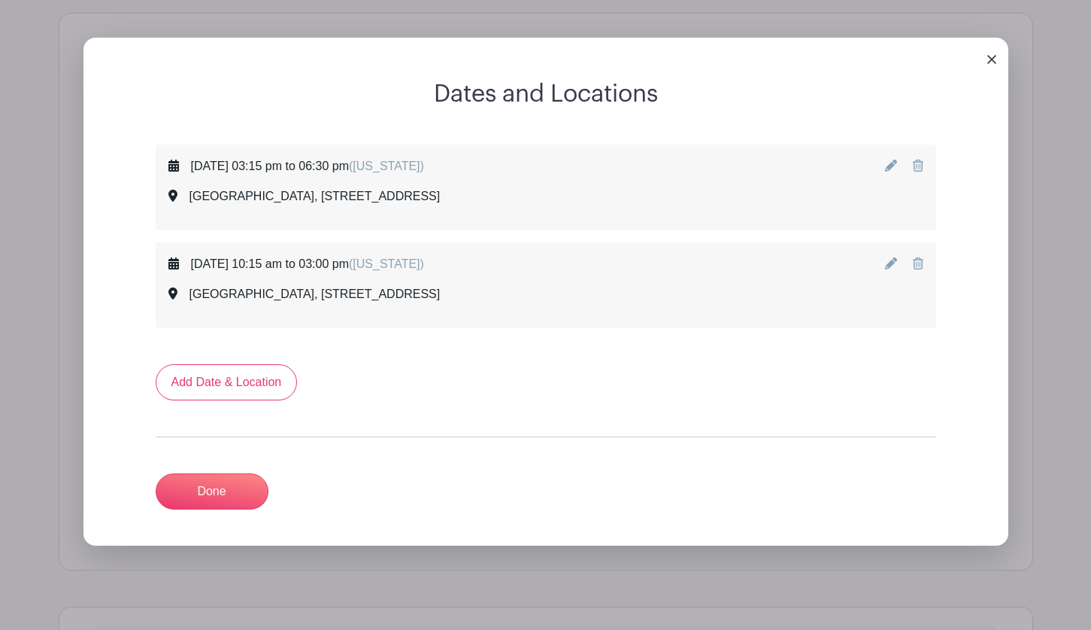
scroll to position [677, 0]
click at [199, 500] on link "Done" at bounding box center [212, 490] width 113 height 36
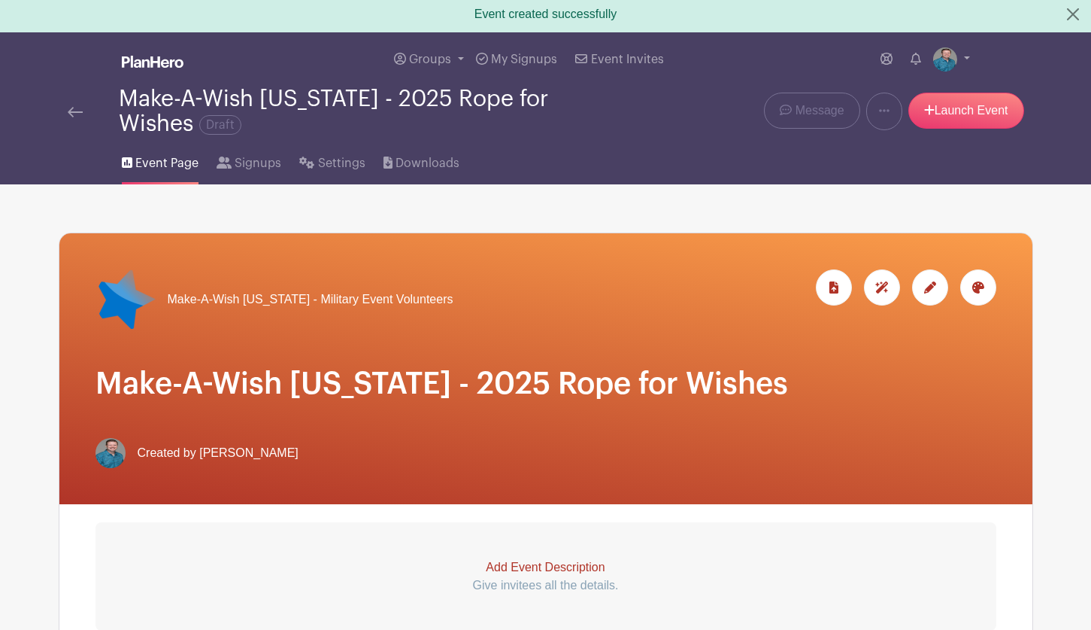
scroll to position [0, 0]
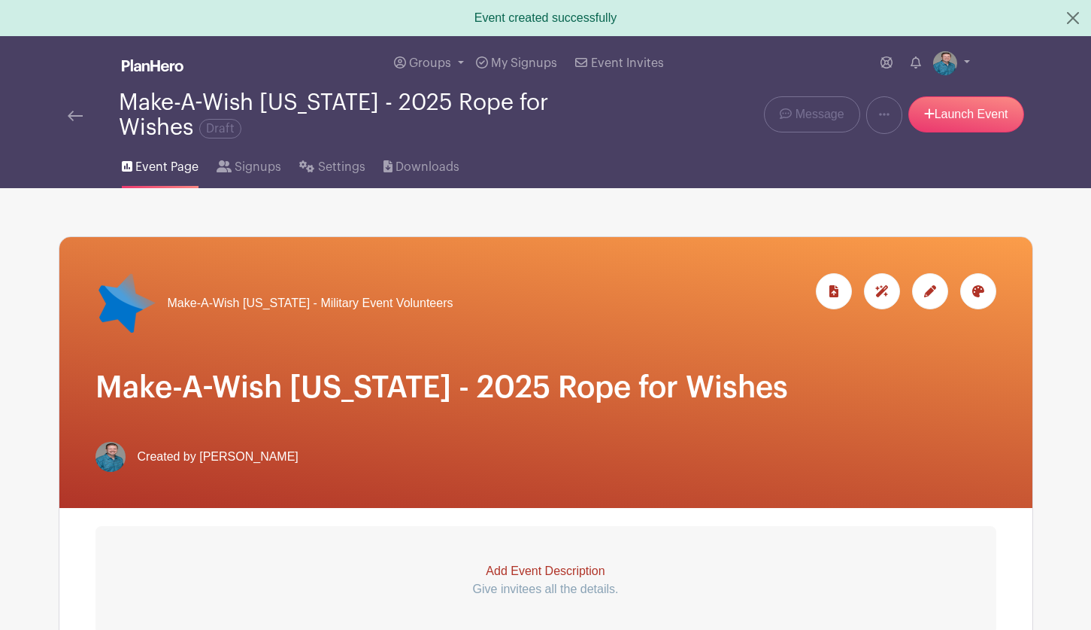
click at [980, 287] on icon at bounding box center [978, 291] width 12 height 12
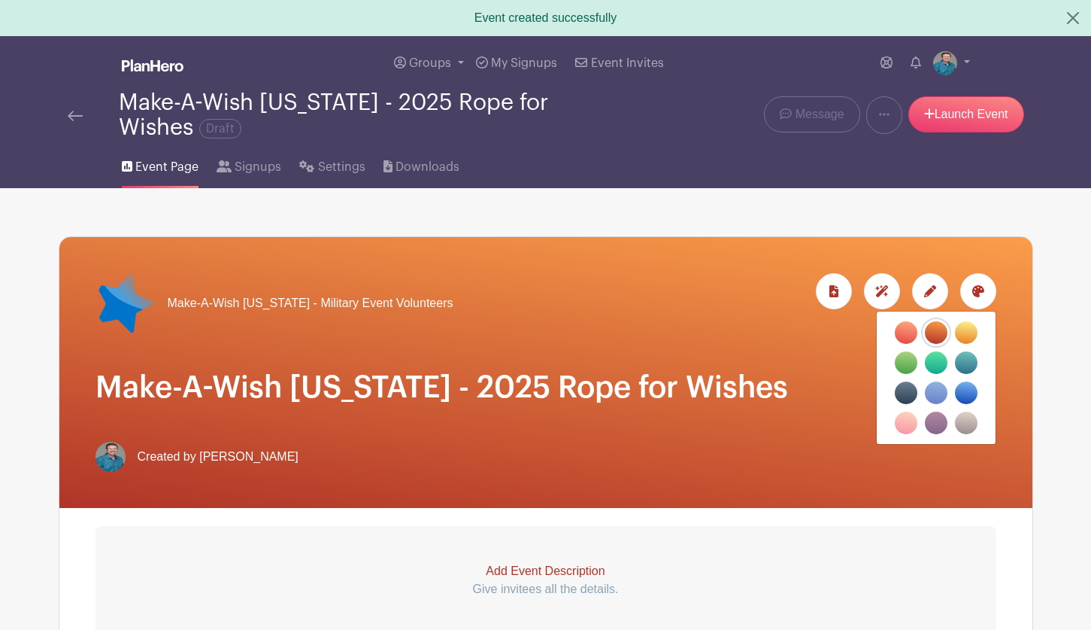
click at [901, 337] on label "filters" at bounding box center [906, 332] width 23 height 23
click at [0, 0] on input "filters" at bounding box center [0, 0] width 0 height 0
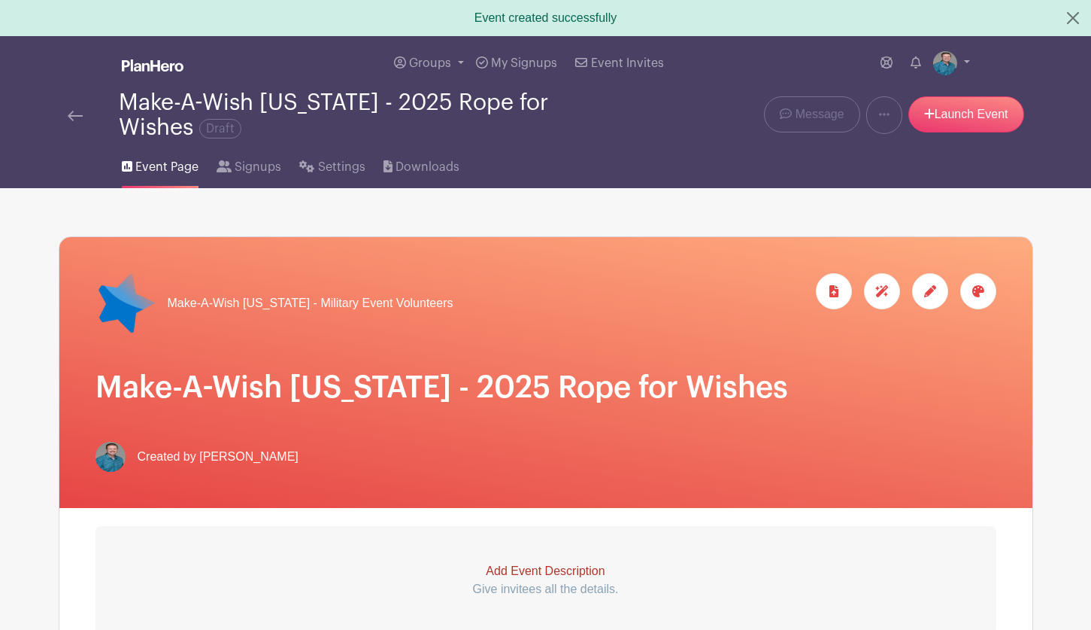
click at [985, 286] on div at bounding box center [978, 291] width 36 height 36
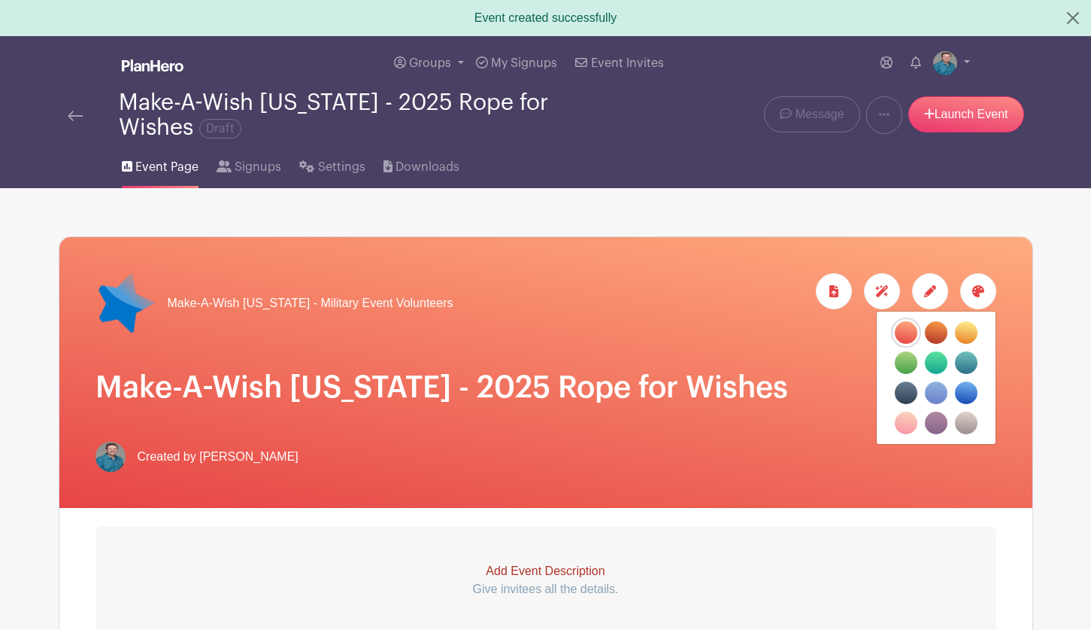
click at [912, 420] on label "filters" at bounding box center [906, 422] width 23 height 23
click at [0, 0] on input "filters" at bounding box center [0, 0] width 0 height 0
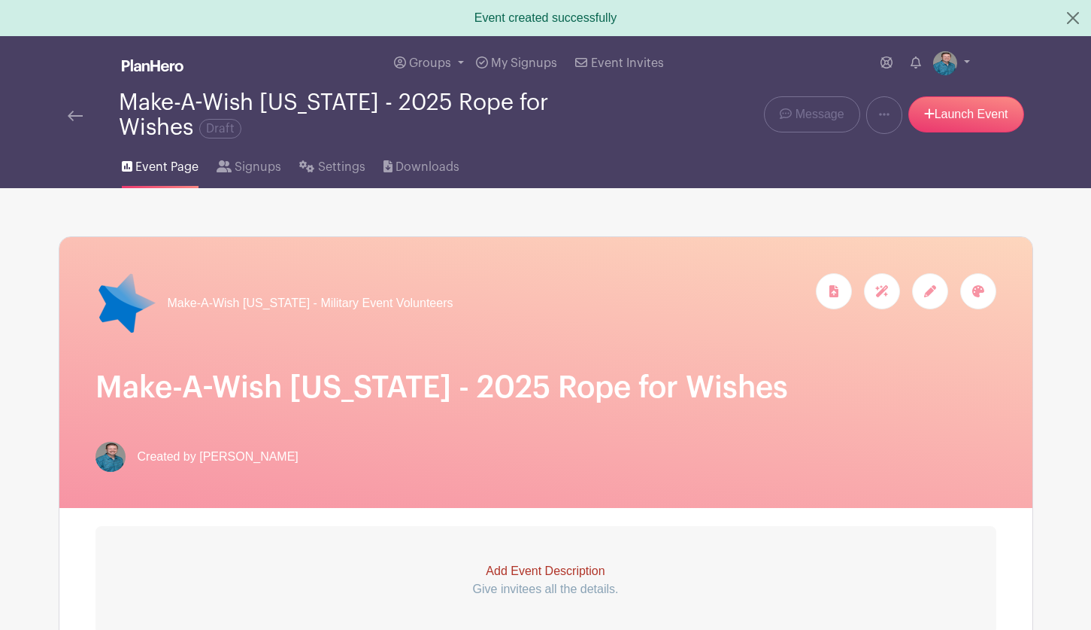
click at [976, 290] on icon at bounding box center [978, 291] width 12 height 12
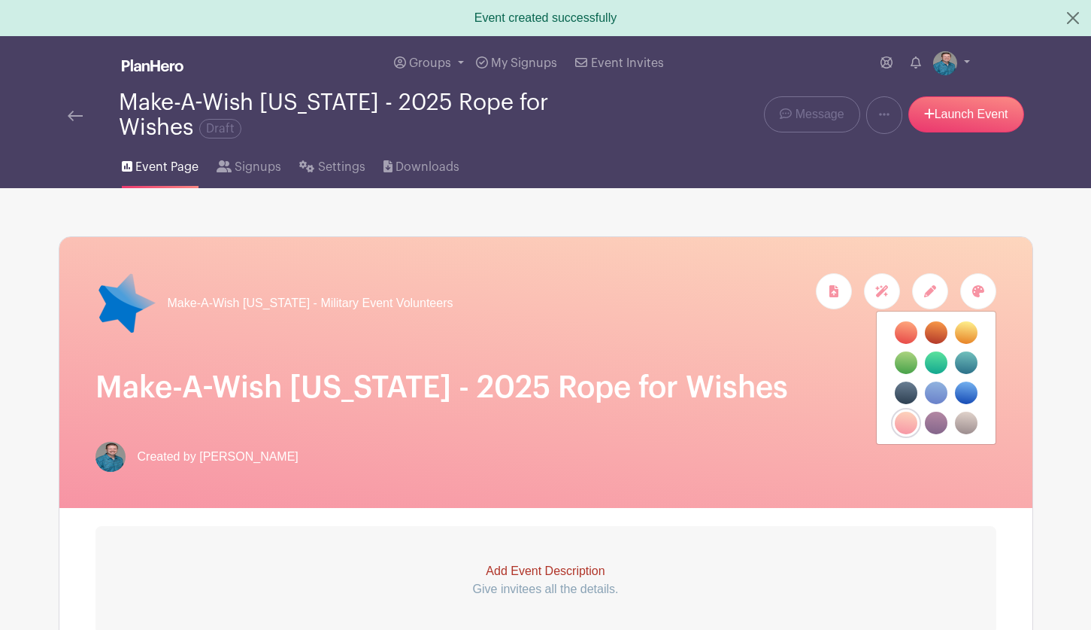
click at [968, 426] on label "filters" at bounding box center [966, 422] width 23 height 23
click at [0, 0] on input "filters" at bounding box center [0, 0] width 0 height 0
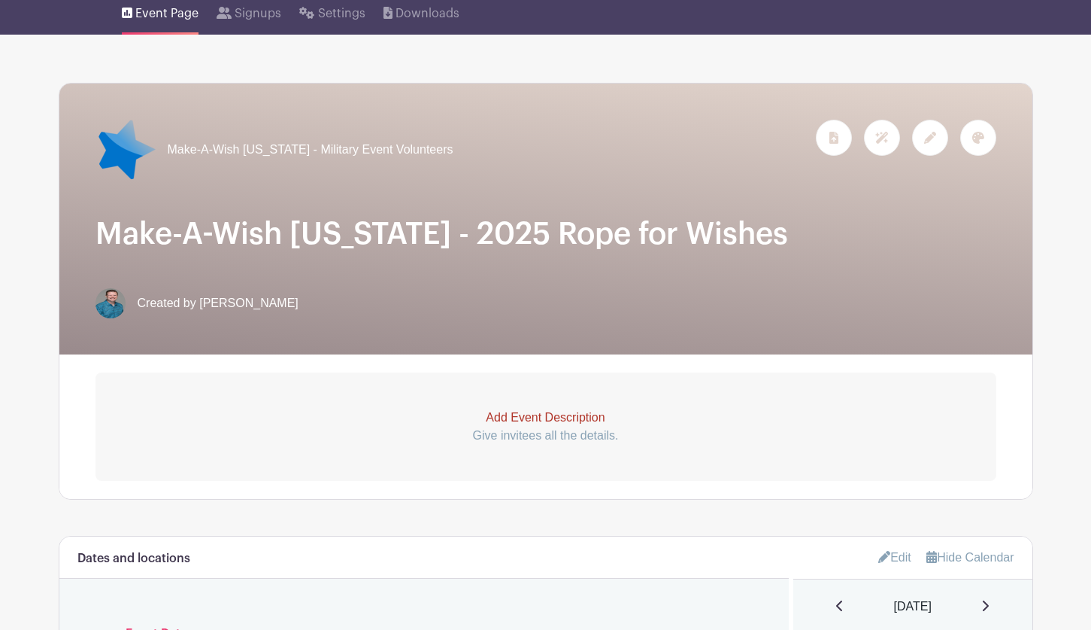
scroll to position [150, 0]
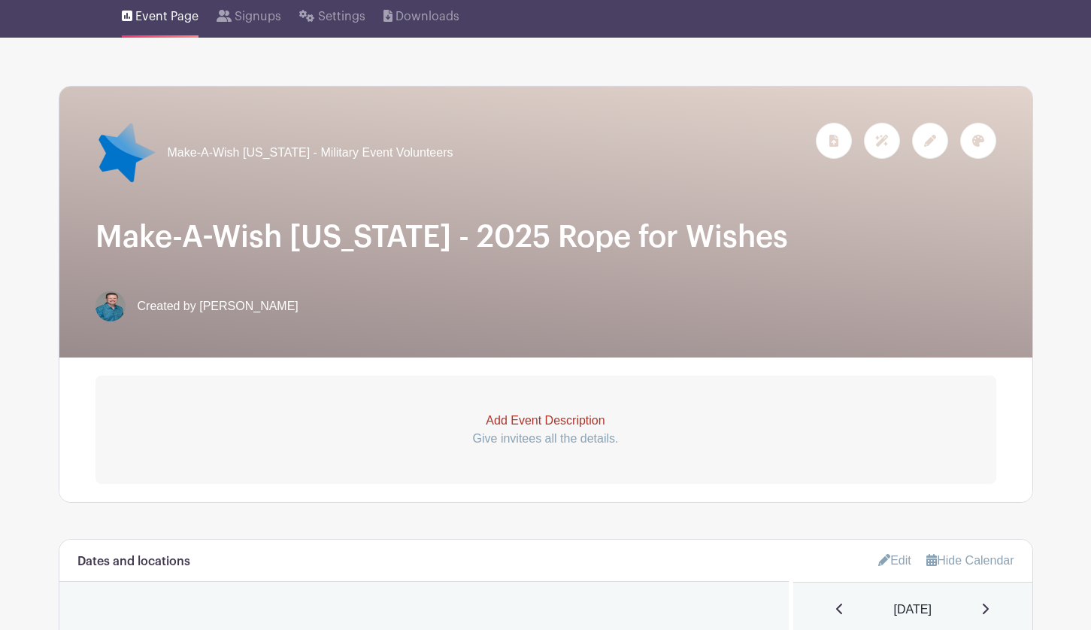
click at [320, 420] on p "Add Event Description" at bounding box center [546, 420] width 901 height 18
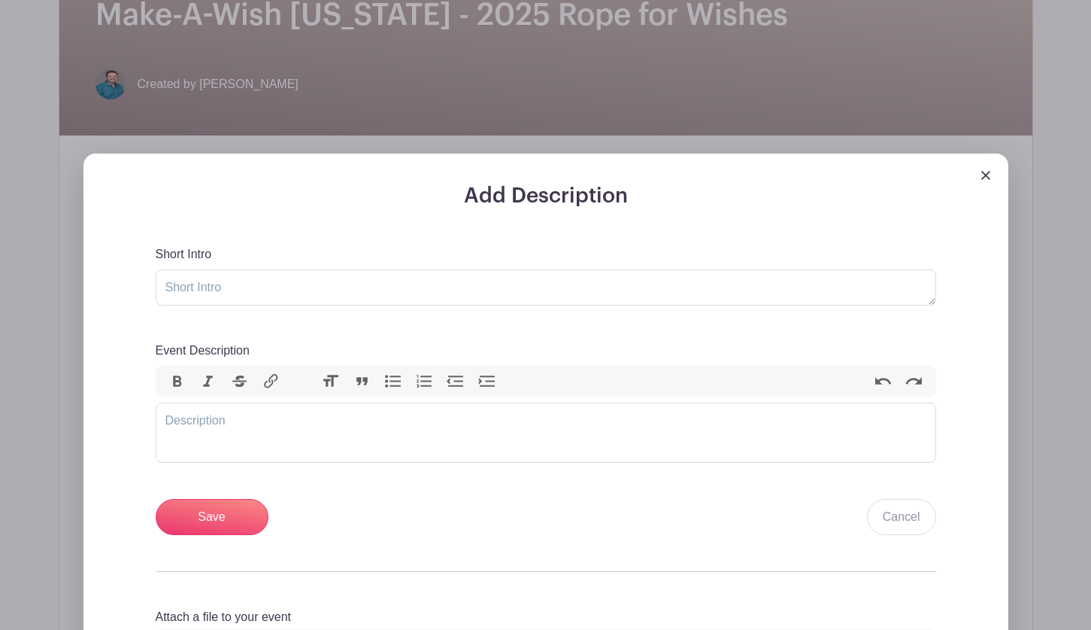
scroll to position [376, 0]
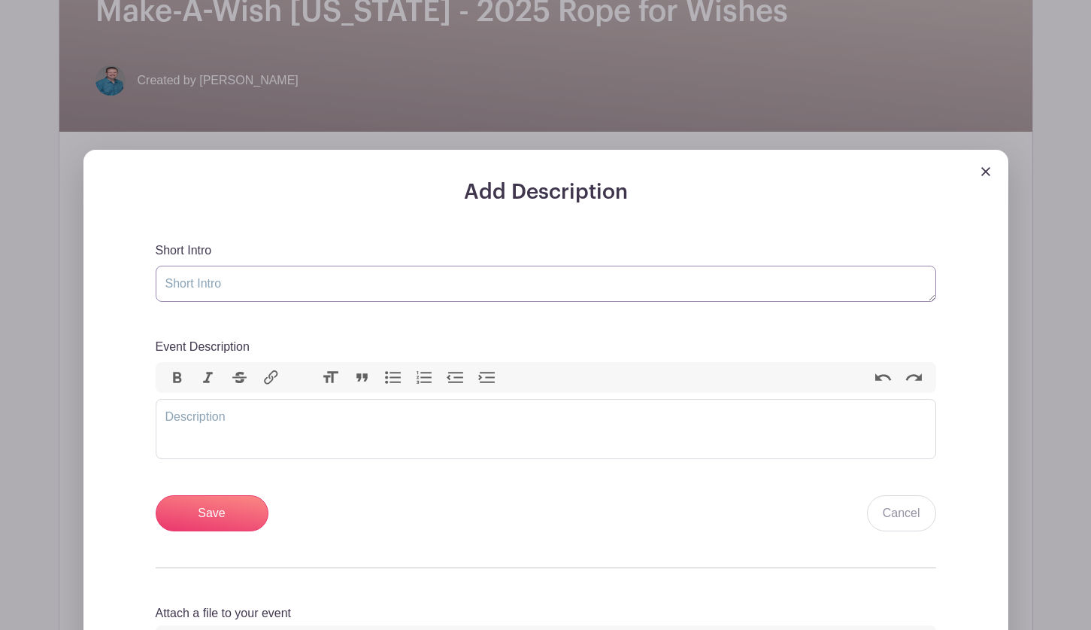
click at [202, 276] on textarea "Short Intro" at bounding box center [546, 283] width 781 height 36
click at [205, 275] on textarea "Short Intro" at bounding box center [546, 283] width 781 height 36
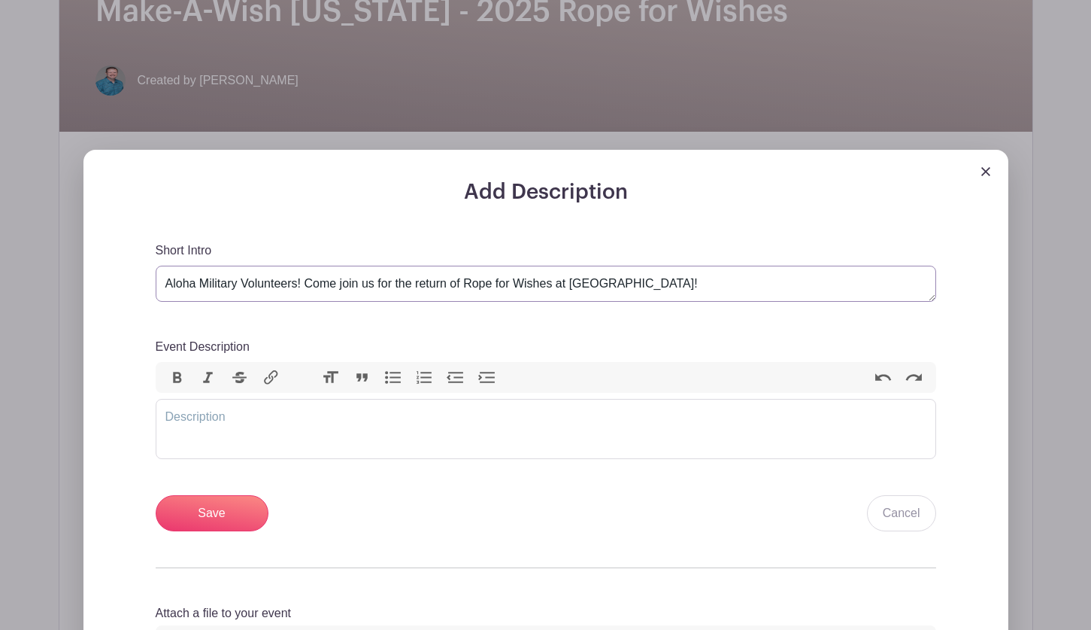
type textarea "Aloha Military Volunteers! Come join us for the return of Rope for Wishes at [G…"
click at [132, 330] on div "Add Description Short Intro Aloha Military Volunteers! Come join us for the ret…" at bounding box center [546, 441] width 853 height 523
click at [174, 411] on trix-editor "Event Description" at bounding box center [546, 429] width 781 height 60
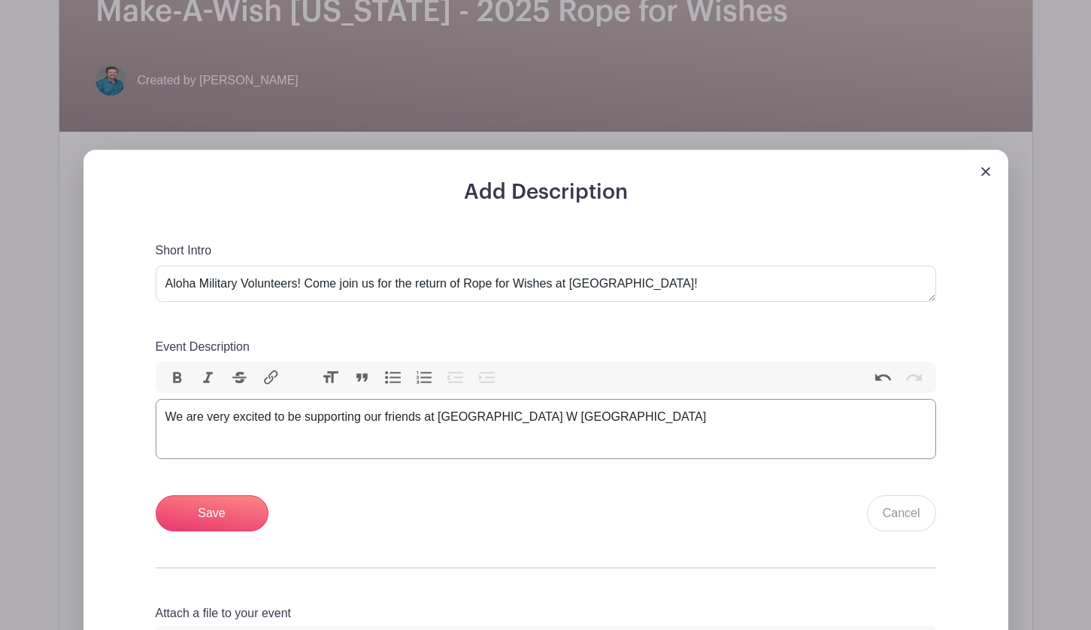
click at [481, 419] on div "We are very excited to be supporting our friends at Lazy W Rach" at bounding box center [545, 417] width 761 height 18
click at [477, 416] on div "We are very excited to be supporting our friends at Lazy W Rach" at bounding box center [545, 417] width 761 height 18
click at [531, 417] on div "We are very excited to be supporting our friends at Lazy L Rach" at bounding box center [545, 417] width 761 height 18
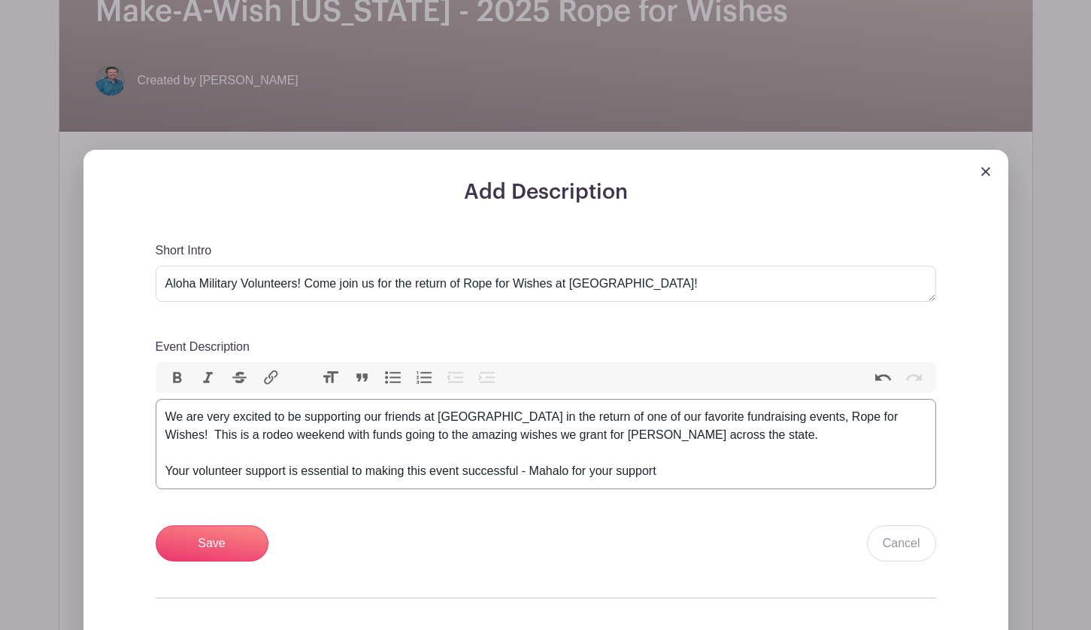
type trix-editor "<div>We are very excited to be supporting our friends at Lazy L Ranch in the re…"
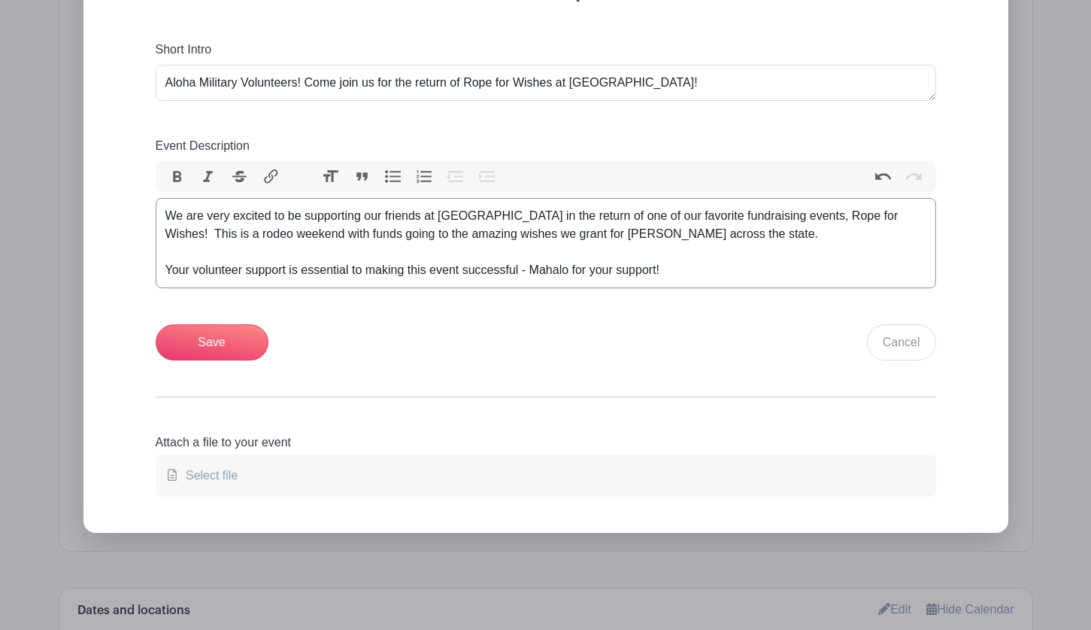
scroll to position [602, 0]
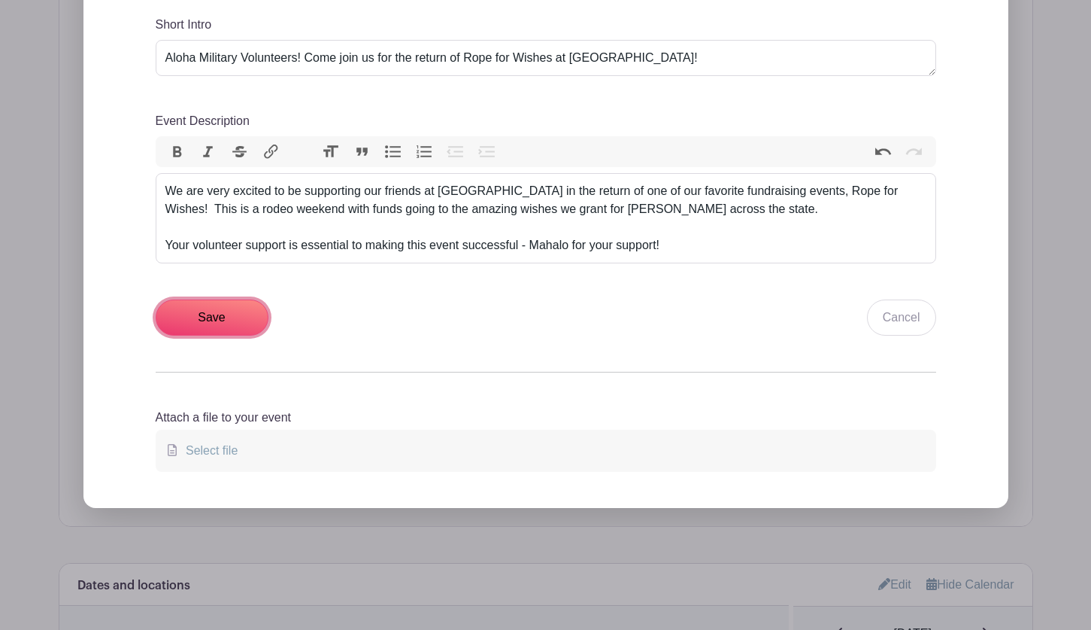
click at [184, 308] on input "Save" at bounding box center [212, 317] width 113 height 36
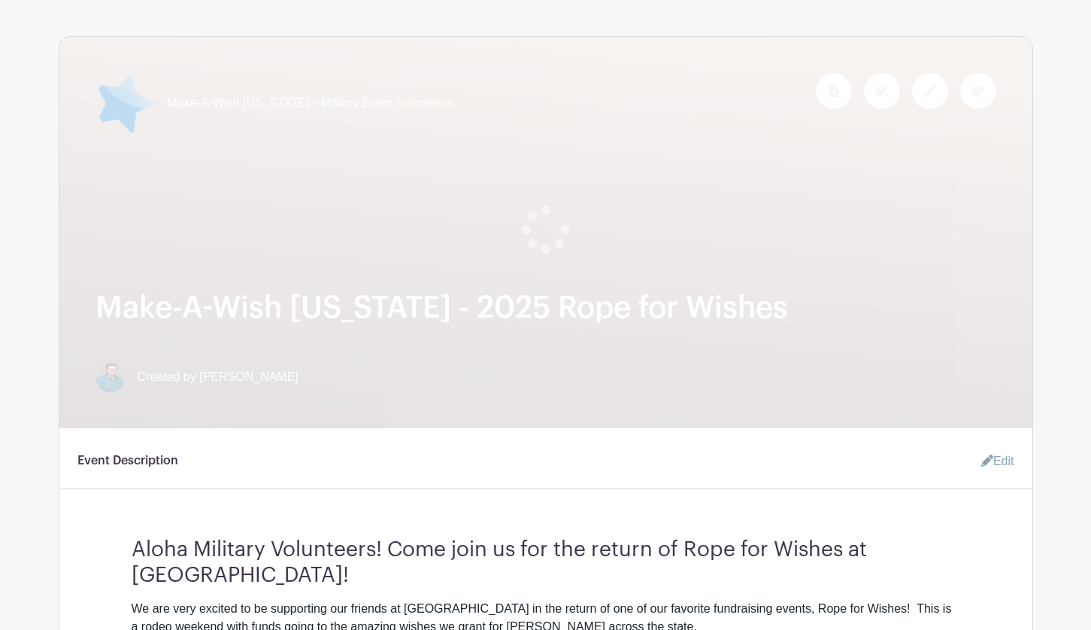
scroll to position [226, 0]
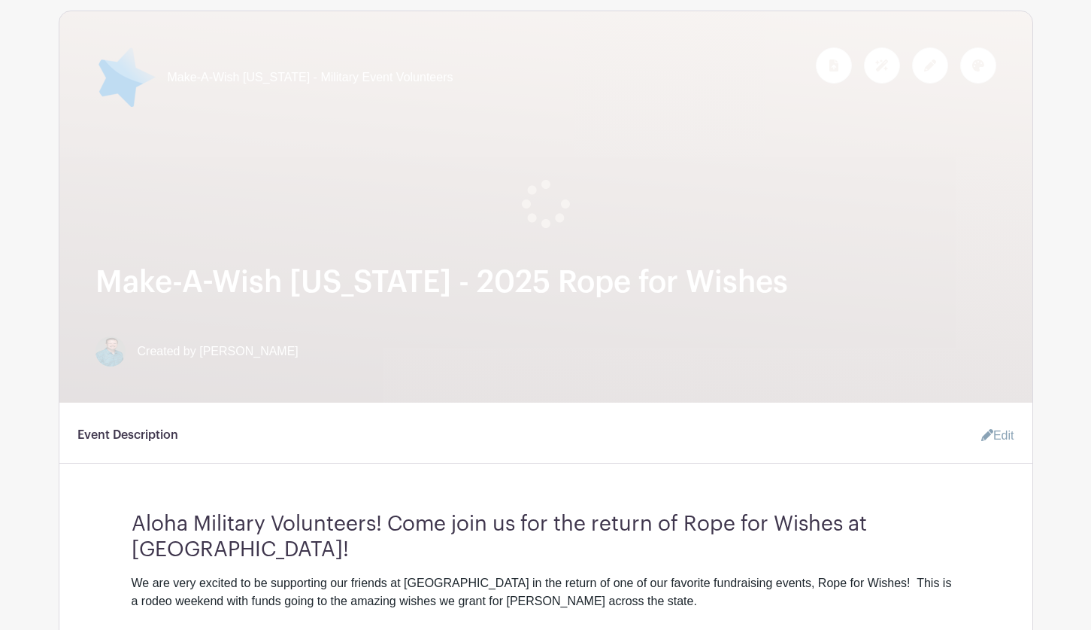
click at [563, 223] on div at bounding box center [546, 186] width 901 height 84
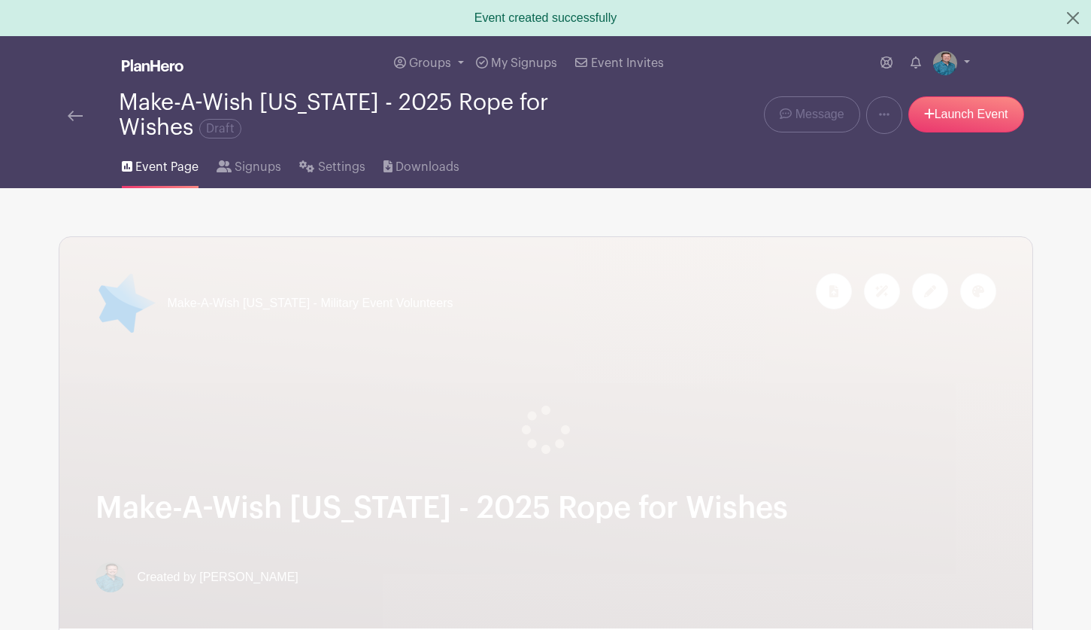
click at [933, 254] on div "Make-A-Wish [US_STATE] - Military Event Volunteers" at bounding box center [545, 432] width 973 height 391
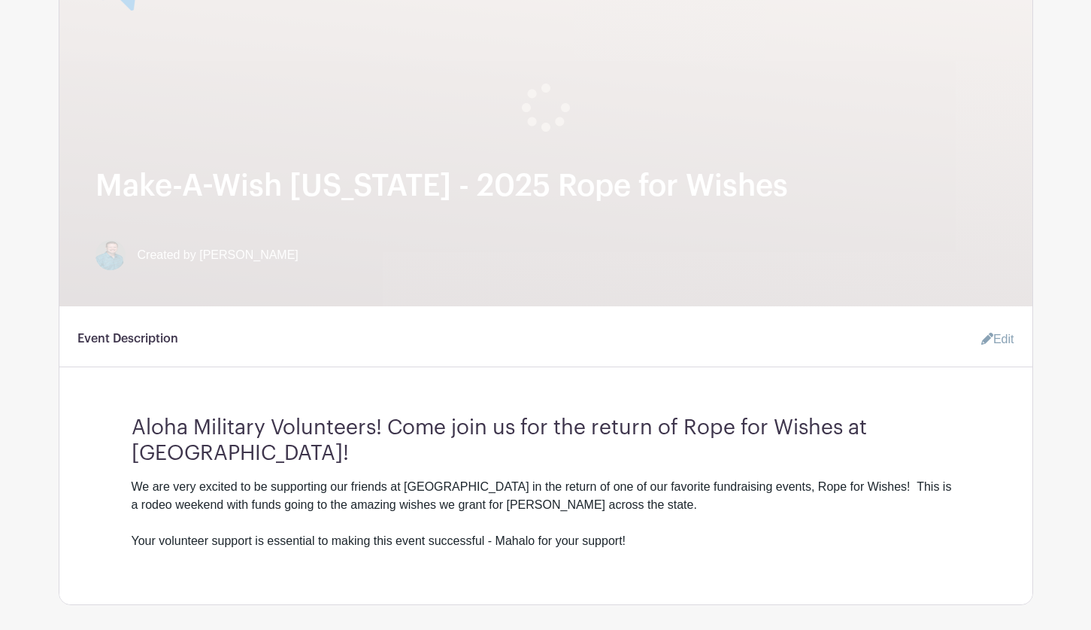
scroll to position [301, 0]
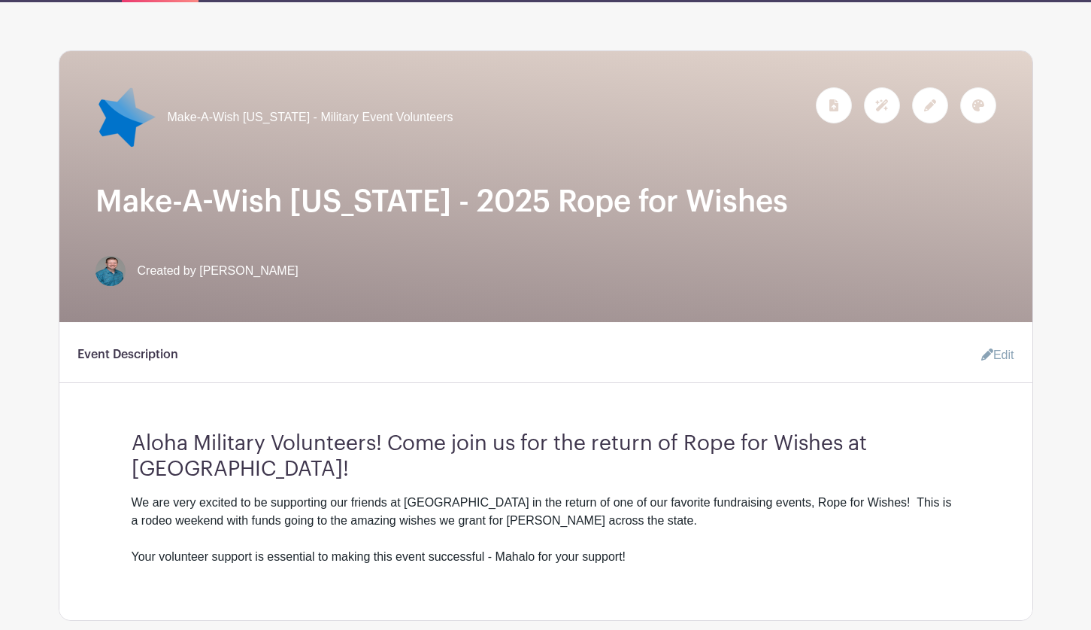
scroll to position [147, 0]
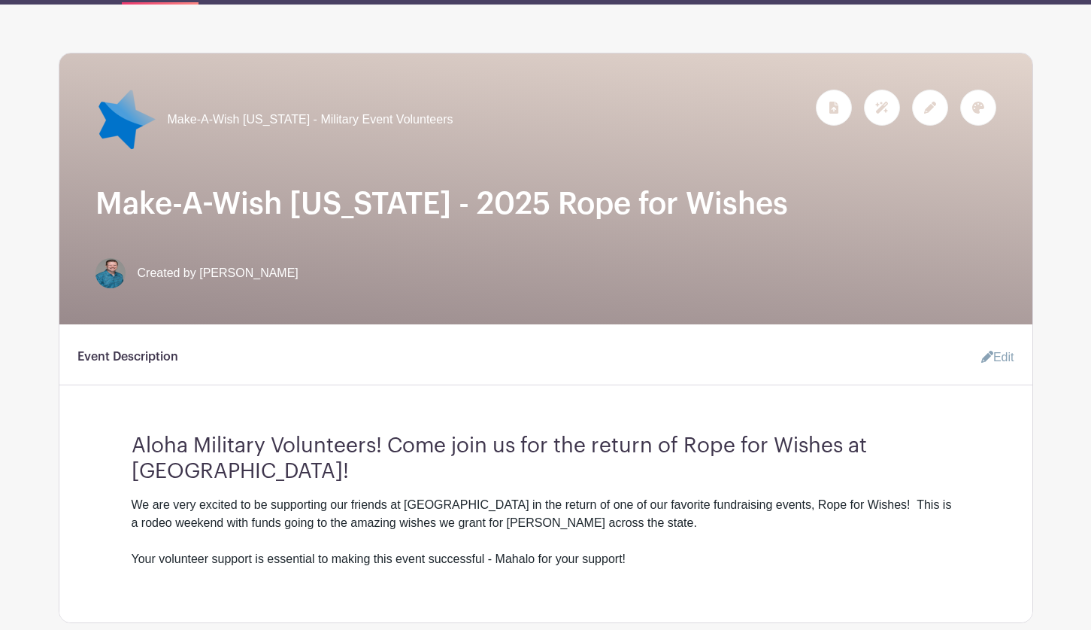
click at [996, 110] on div at bounding box center [978, 108] width 36 height 36
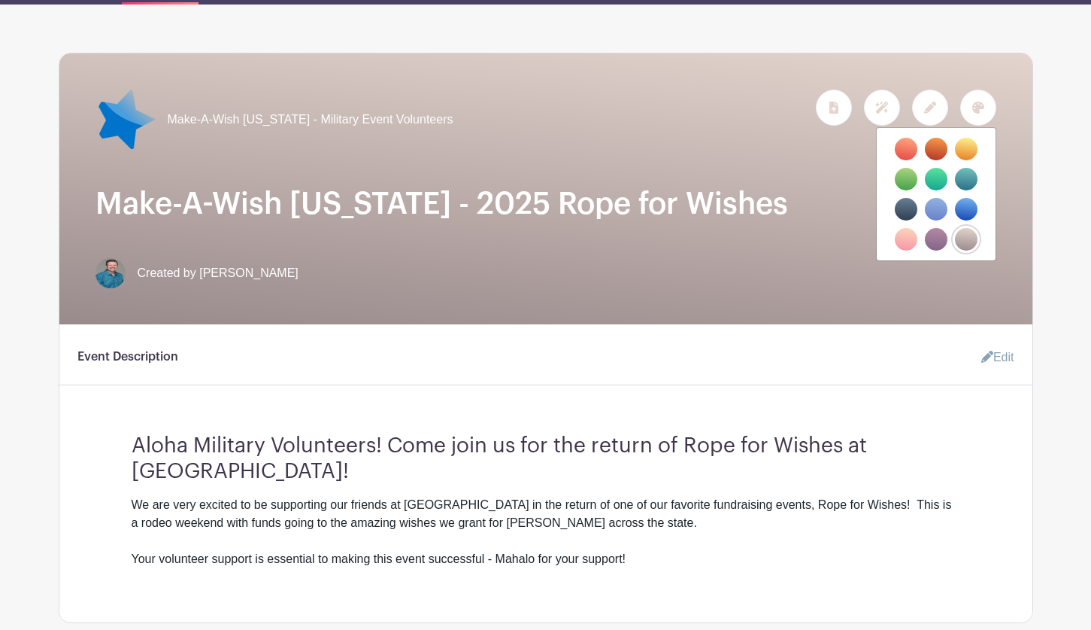
click at [932, 239] on label "filters" at bounding box center [936, 239] width 23 height 23
click at [0, 0] on input "filters" at bounding box center [0, 0] width 0 height 0
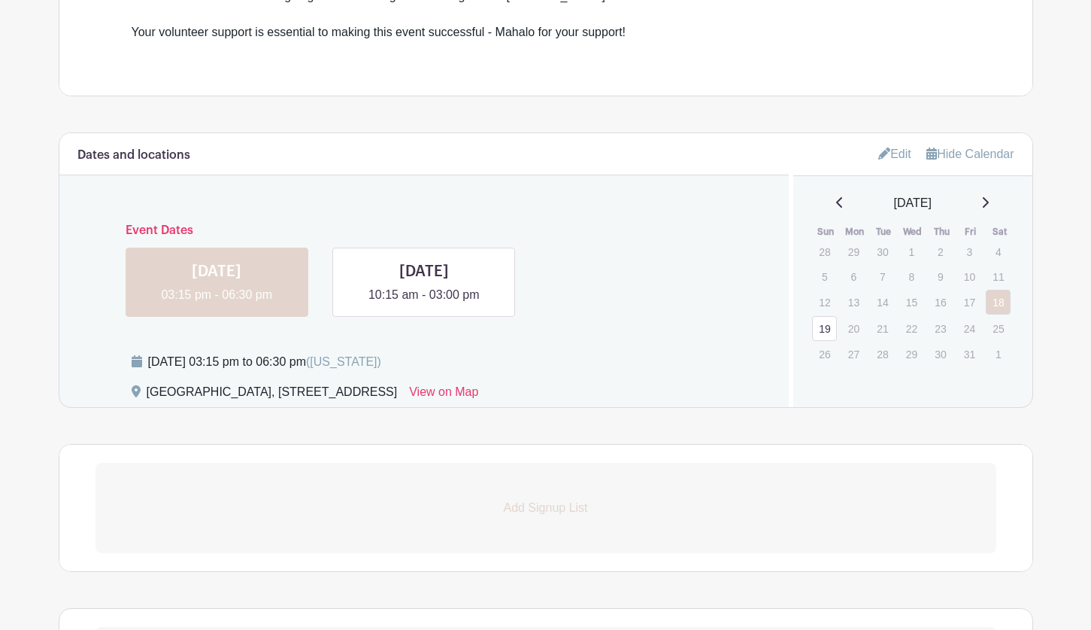
scroll to position [373, 0]
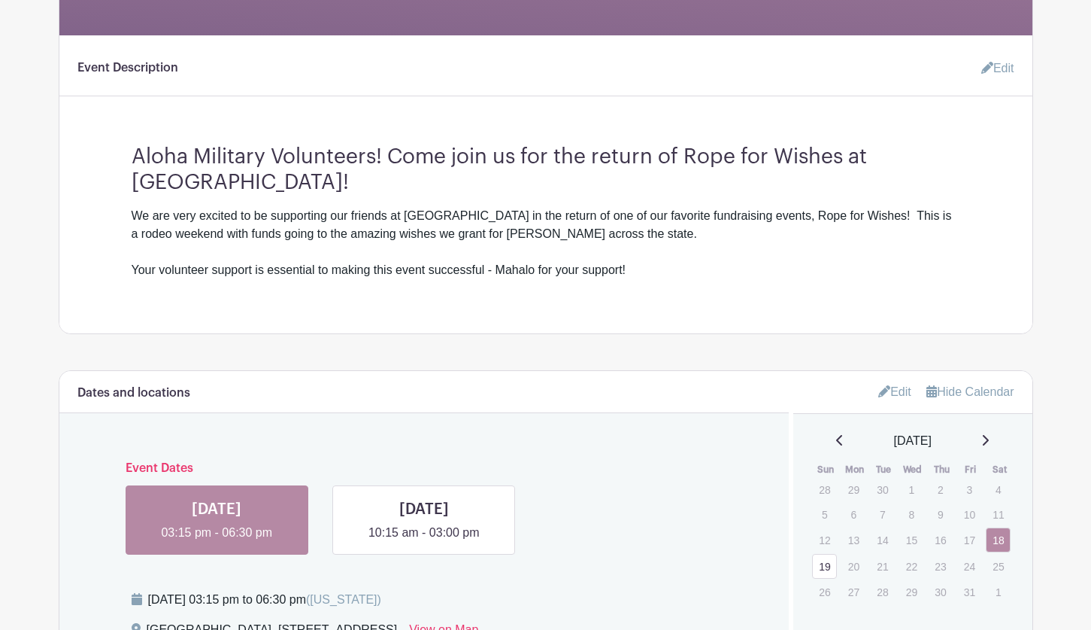
scroll to position [373, 0]
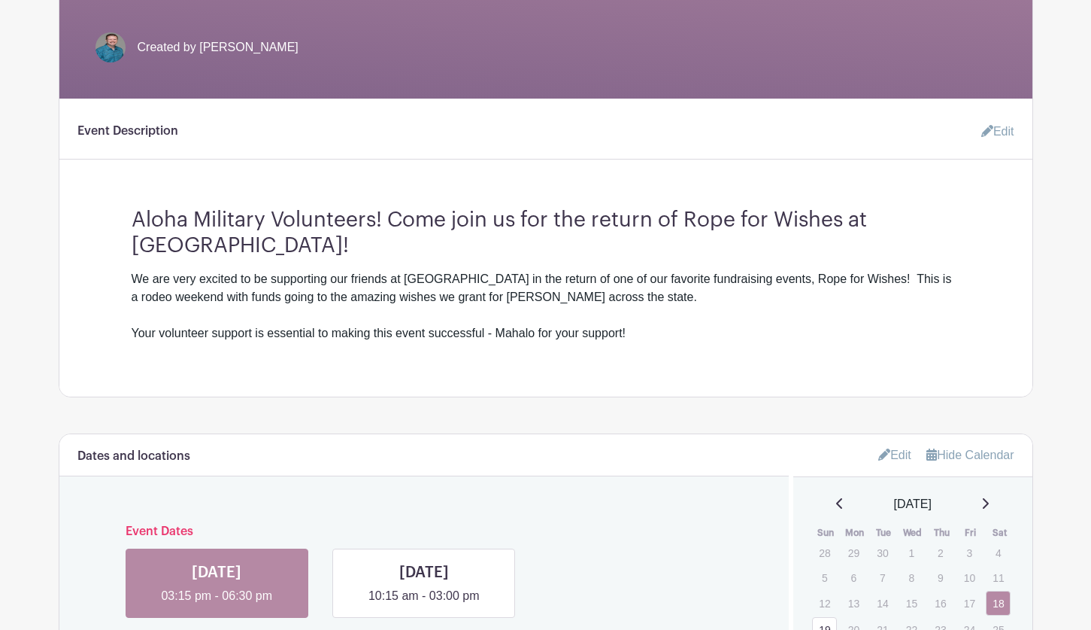
click at [987, 132] on icon at bounding box center [988, 131] width 12 height 12
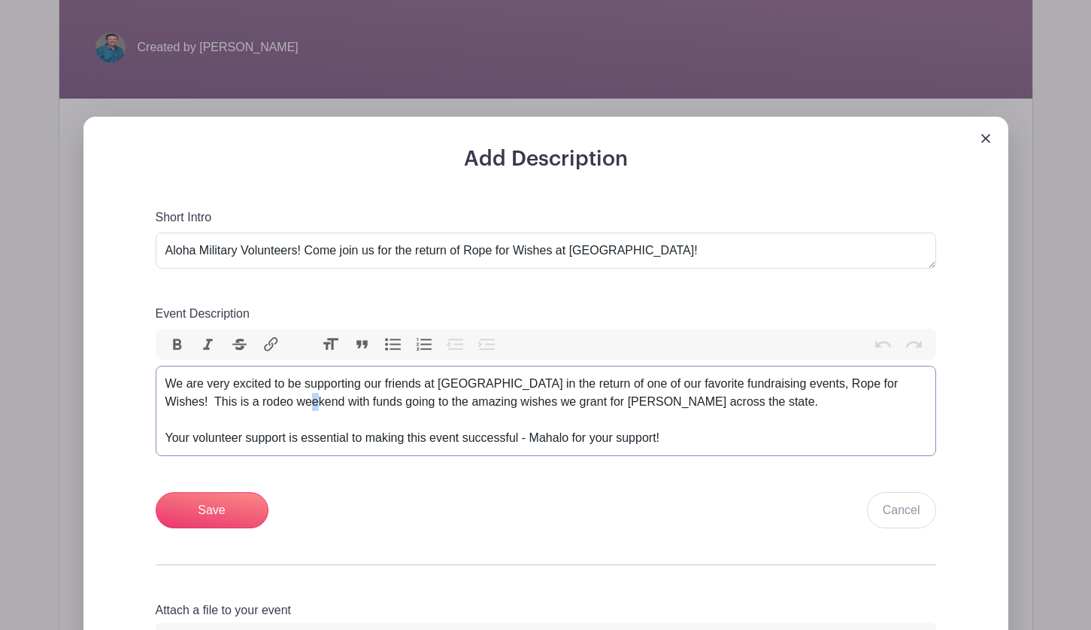
click at [272, 402] on div "We are very excited to be supporting our friends at [GEOGRAPHIC_DATA] in the re…" at bounding box center [545, 411] width 761 height 72
click at [273, 402] on div "We are very excited to be supporting our friends at [GEOGRAPHIC_DATA] in the re…" at bounding box center [545, 411] width 761 height 72
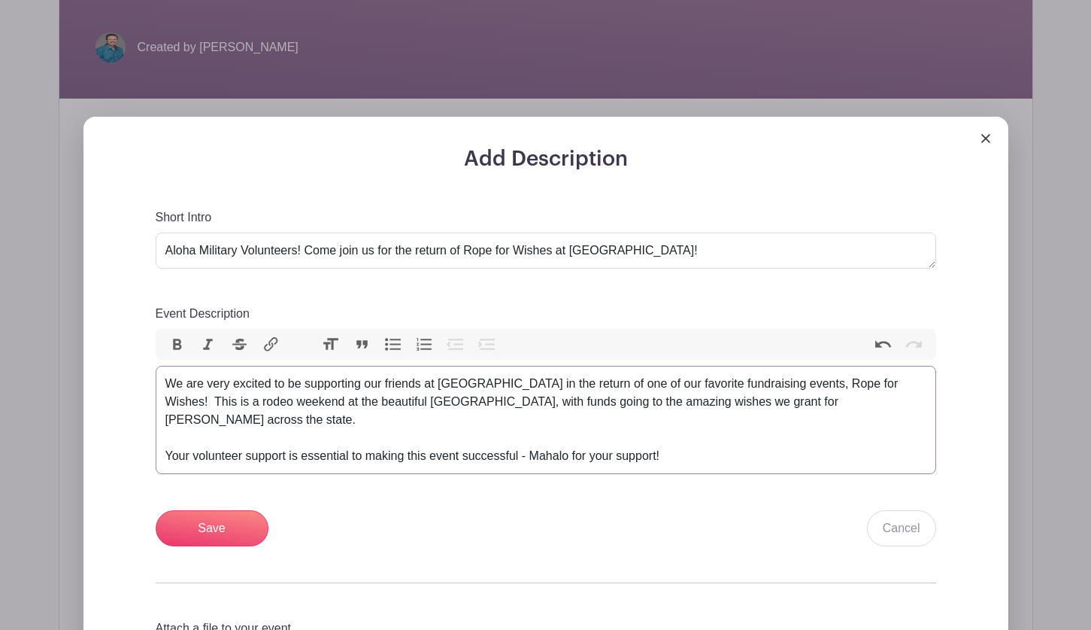
click at [493, 405] on div "We are very excited to be supporting our friends at [GEOGRAPHIC_DATA] in the re…" at bounding box center [545, 420] width 761 height 90
type trix-editor "<div>We are very excited to be supporting our friends at [GEOGRAPHIC_DATA] in t…"
click at [855, 405] on div "We are very excited to be supporting our friends at [GEOGRAPHIC_DATA] in the re…" at bounding box center [545, 420] width 761 height 90
click at [220, 510] on input "Save" at bounding box center [212, 528] width 113 height 36
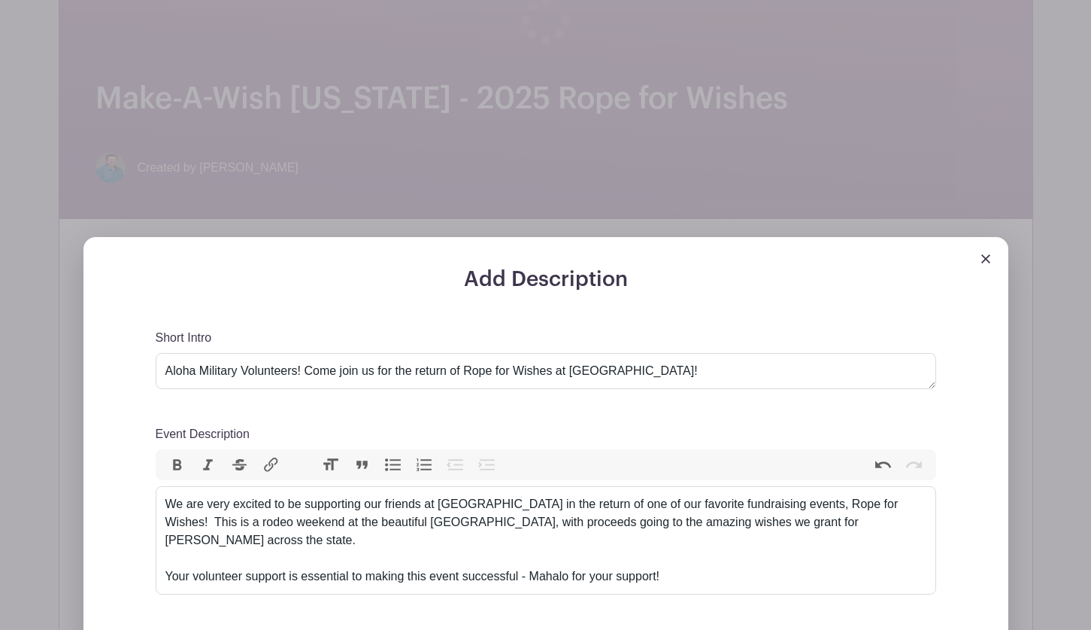
scroll to position [493, 0]
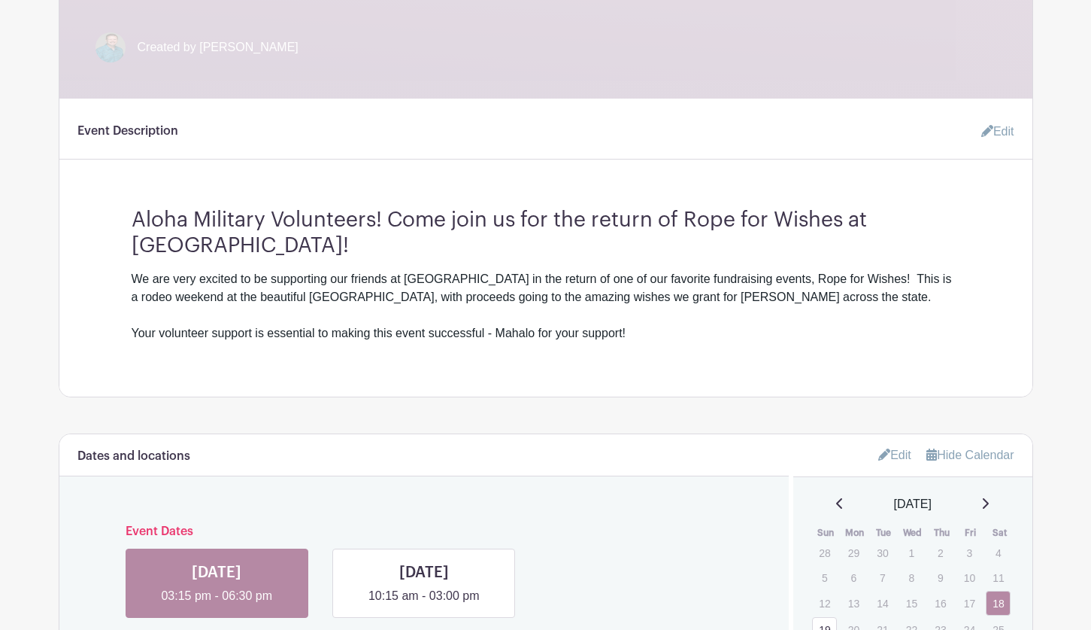
click at [995, 130] on link "Edit" at bounding box center [991, 132] width 45 height 30
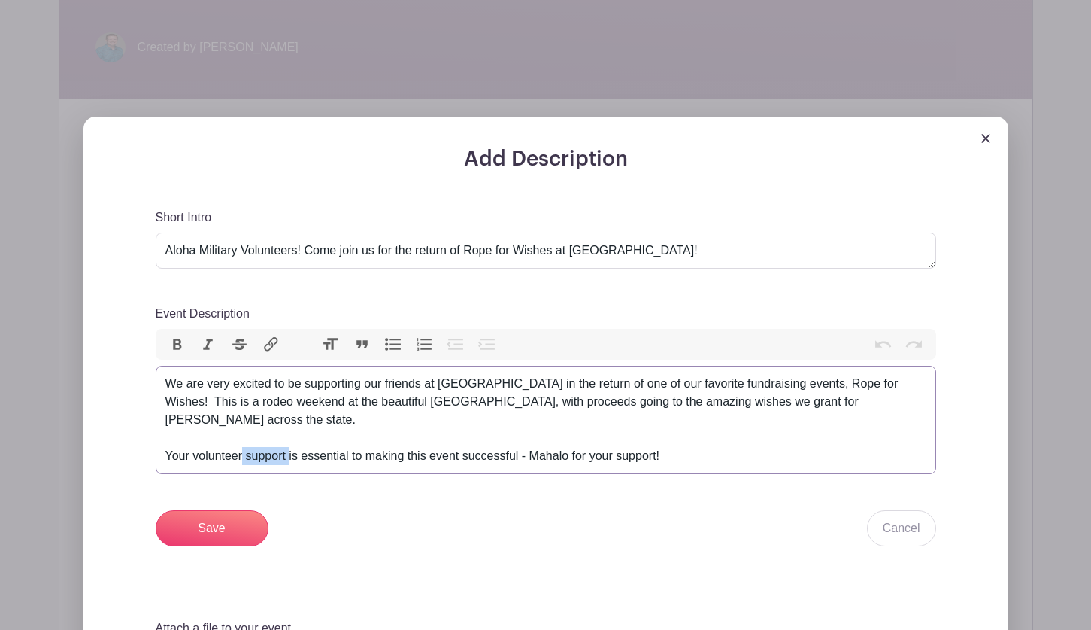
drag, startPoint x: 290, startPoint y: 435, endPoint x: 243, endPoint y: 439, distance: 46.8
click at [243, 439] on div "We are very excited to be supporting our friends at Lazy L Ranch in the return …" at bounding box center [545, 420] width 761 height 90
click at [301, 438] on div "We are very excited to be supporting our friends at Lazy L Ranch in the return …" at bounding box center [545, 420] width 761 height 90
type trix-editor "<div>We are very excited to be supporting our friends at Lazy L Ranch in the re…"
click at [336, 479] on div "Short Intro Aloha Military Volunteers! Come join us for the return of Rope for …" at bounding box center [546, 377] width 781 height 338
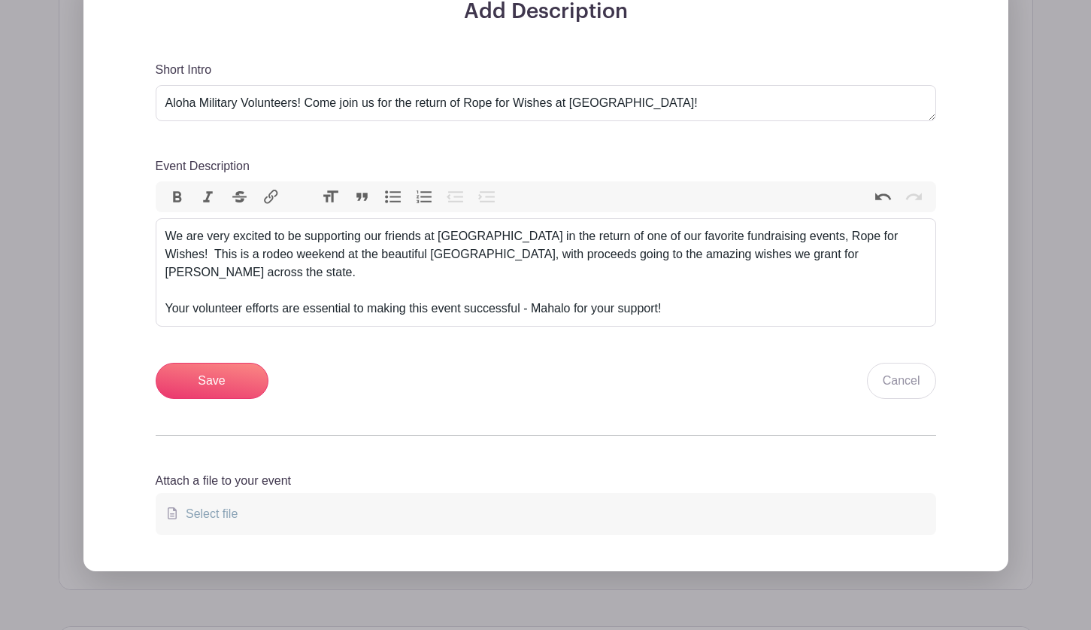
scroll to position [644, 0]
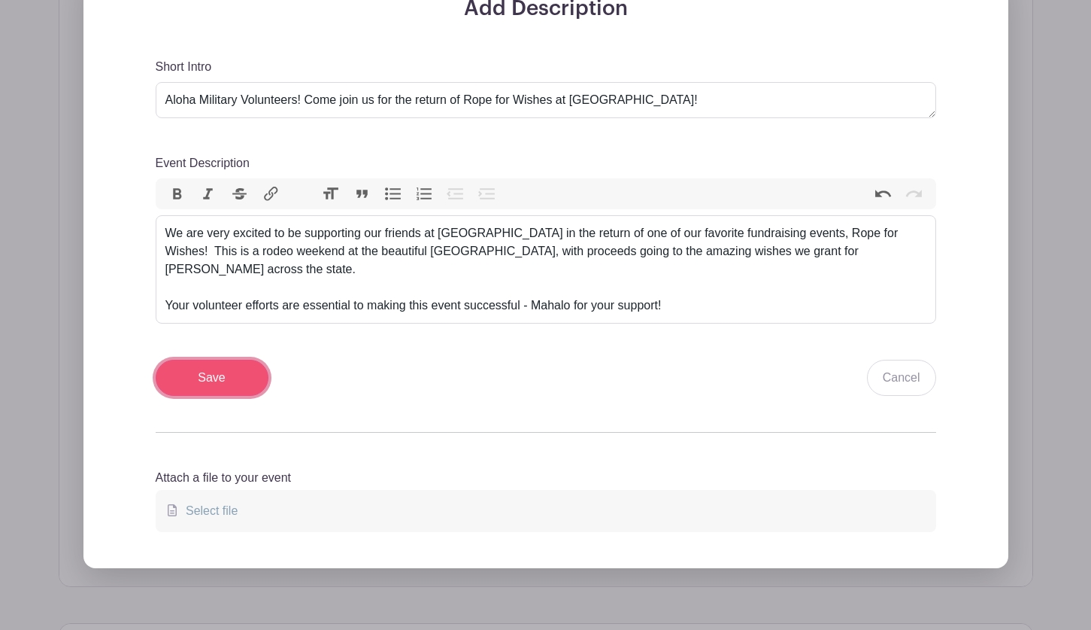
click at [200, 361] on input "Save" at bounding box center [212, 378] width 113 height 36
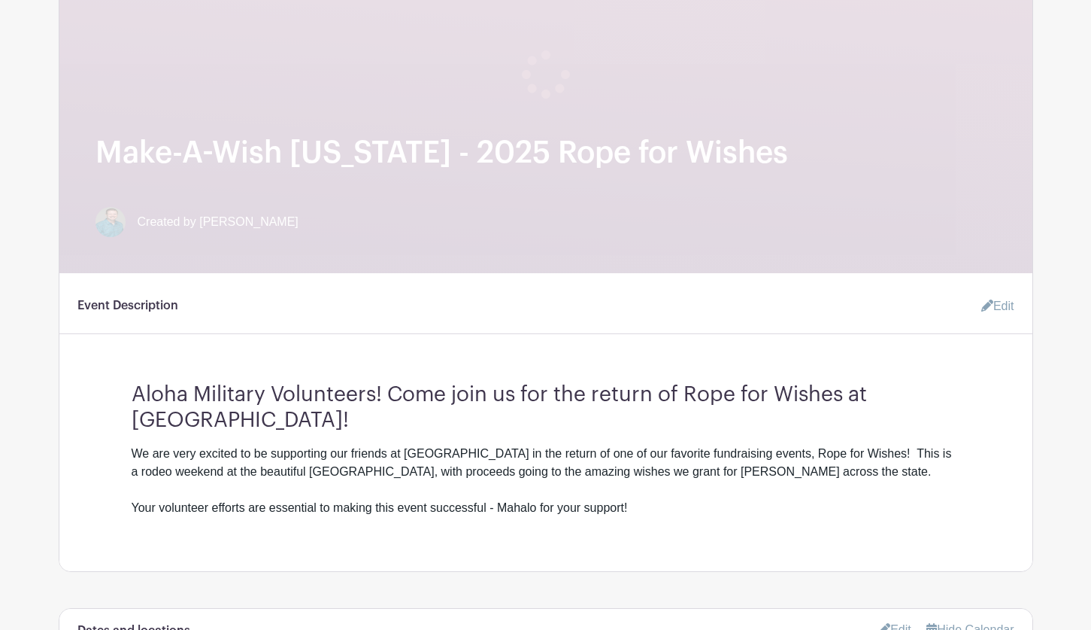
scroll to position [110, 0]
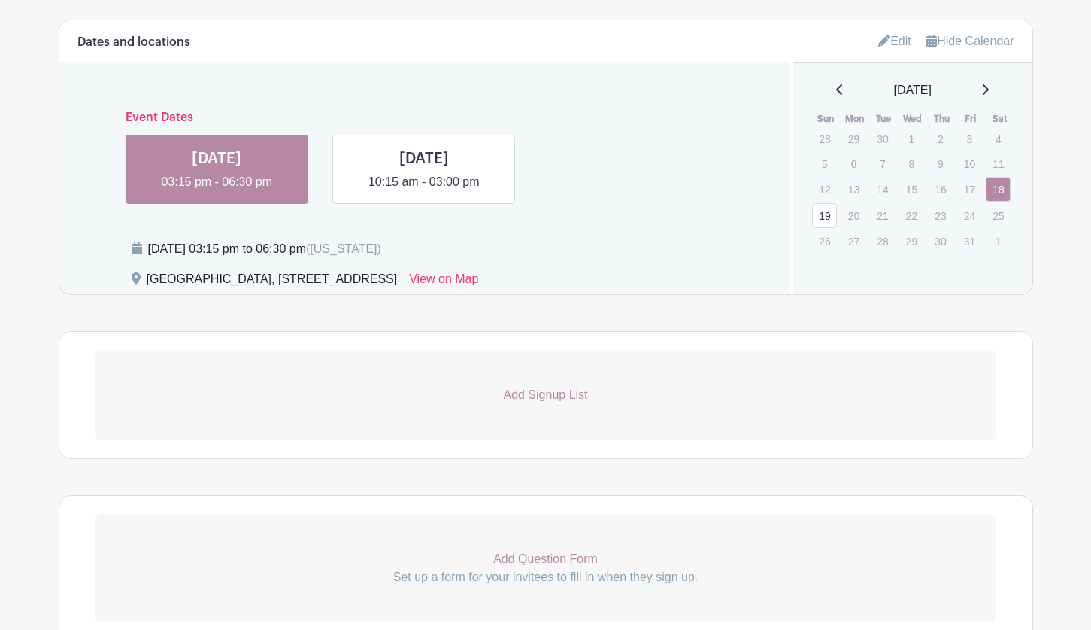
scroll to position [892, 0]
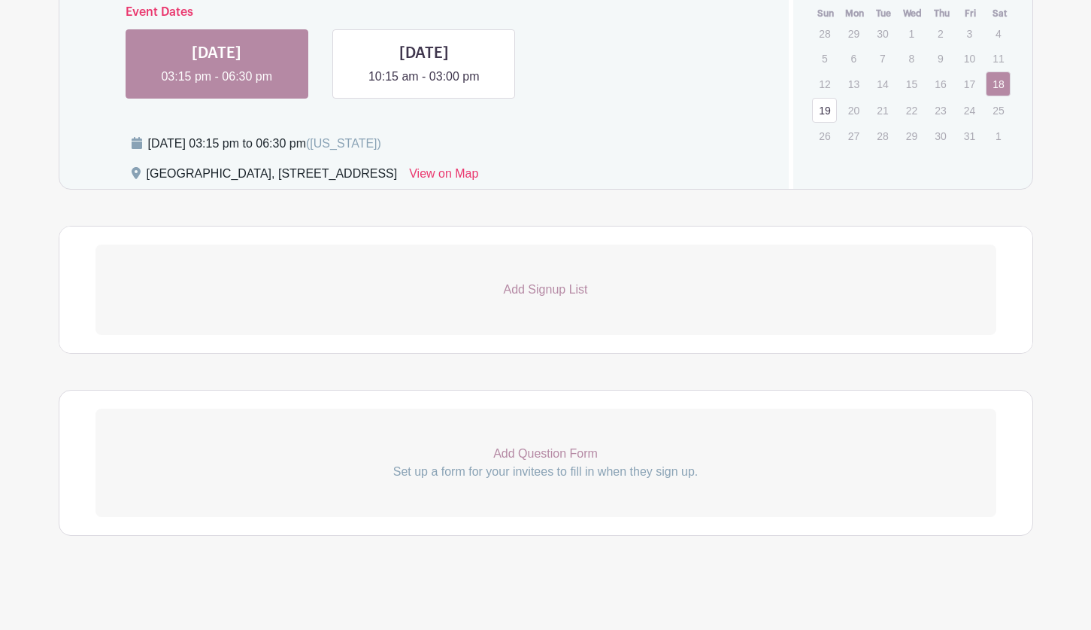
click at [545, 287] on p "Add Signup List" at bounding box center [546, 290] width 901 height 18
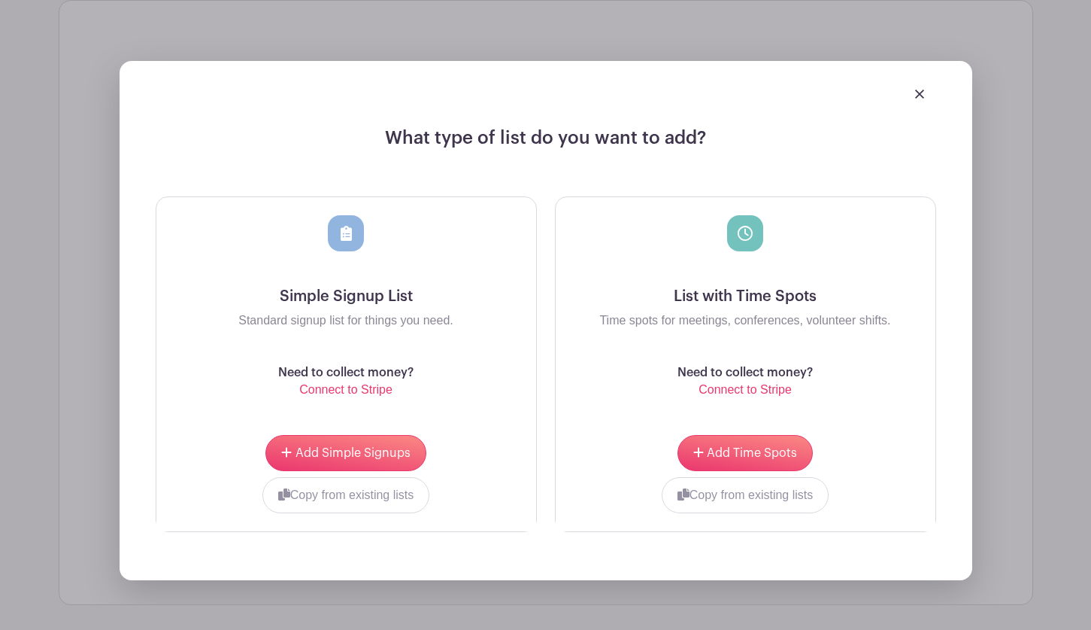
scroll to position [1343, 0]
click at [720, 438] on button "Add Time Spots" at bounding box center [745, 453] width 135 height 36
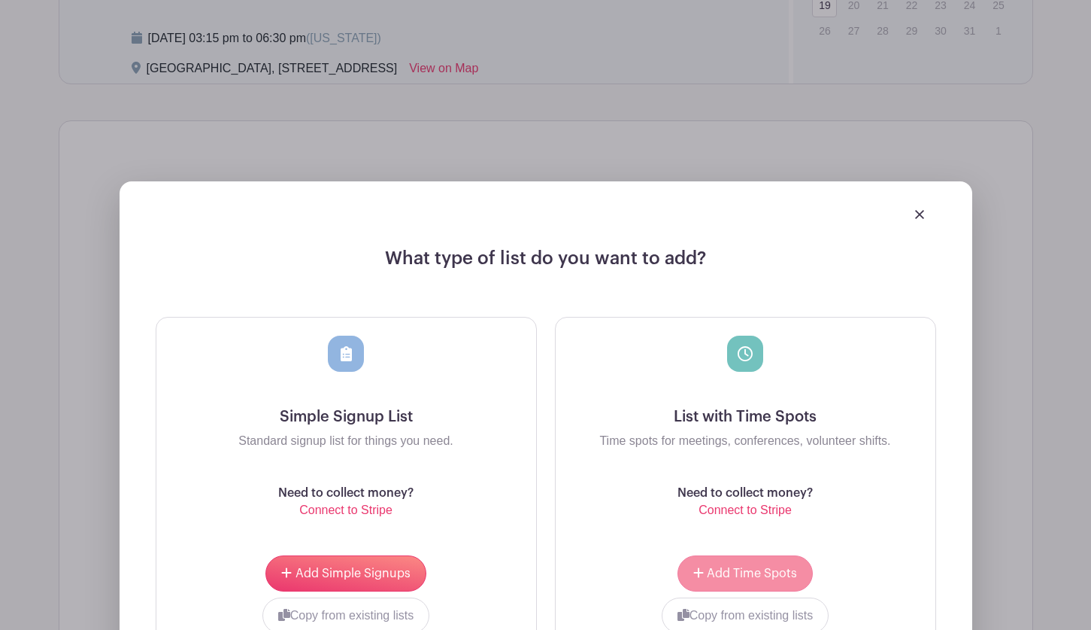
scroll to position [1238, 0]
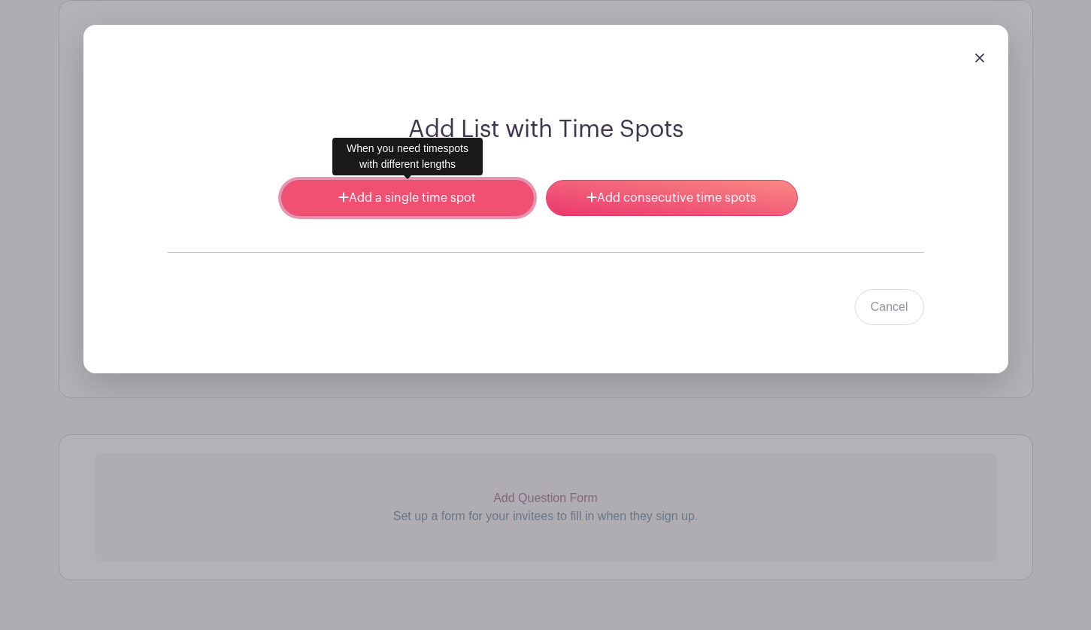
click at [408, 200] on link "Add a single time spot" at bounding box center [407, 198] width 252 height 36
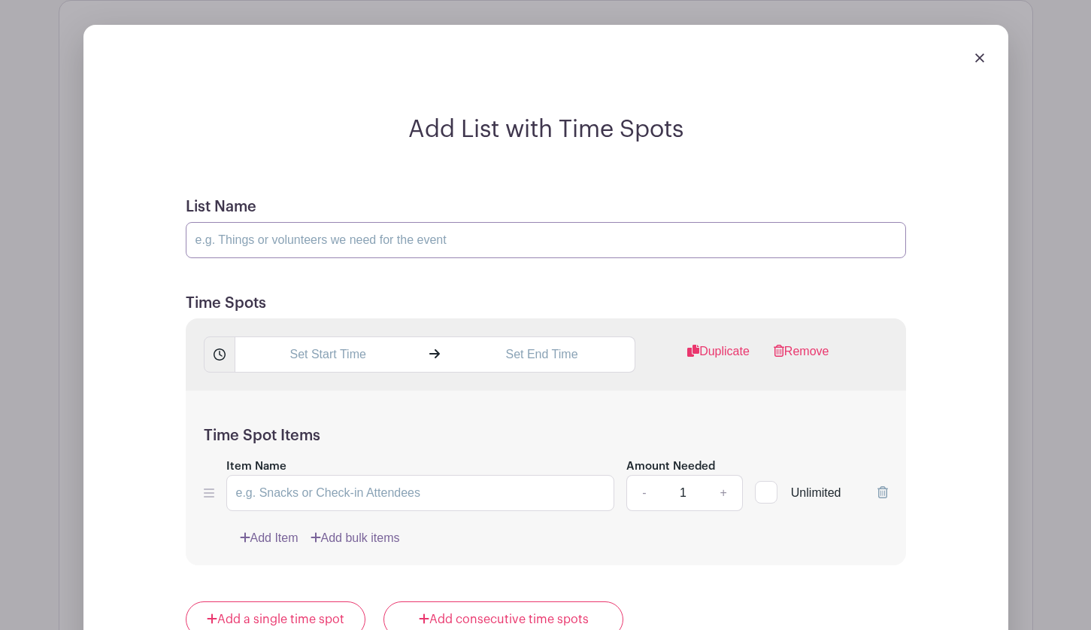
click at [226, 238] on input "List Name" at bounding box center [546, 240] width 721 height 36
type input "W"
type input "Event Volunteers - [DATE]"
click at [290, 353] on input "text" at bounding box center [328, 354] width 187 height 36
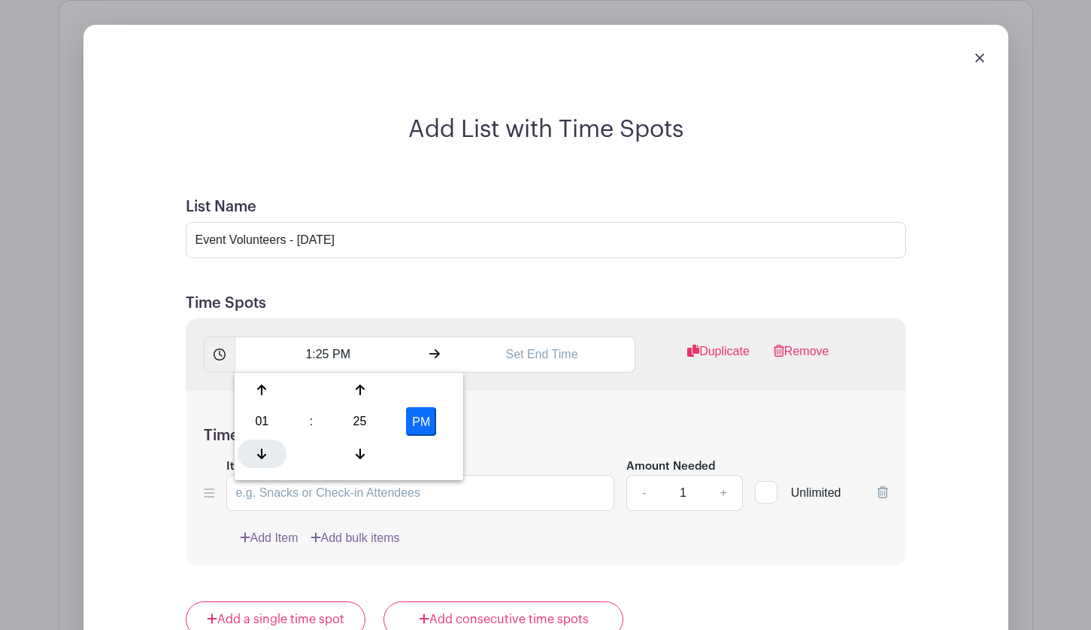
click at [259, 451] on icon at bounding box center [261, 454] width 9 height 12
click at [265, 386] on icon at bounding box center [261, 390] width 9 height 12
click at [364, 455] on icon at bounding box center [360, 454] width 9 height 12
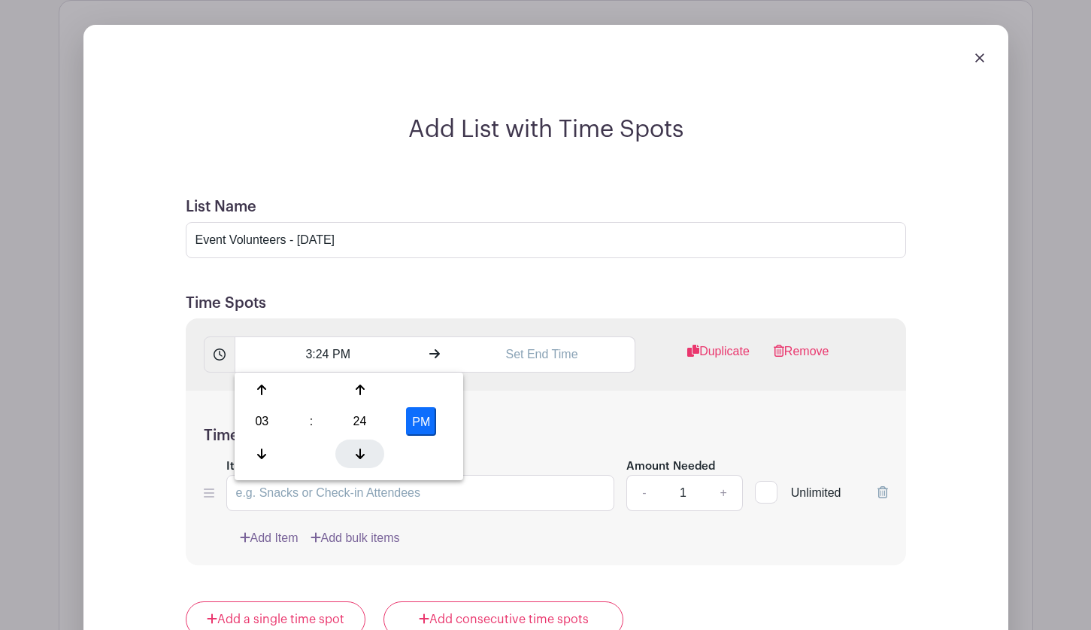
click at [364, 455] on icon at bounding box center [360, 454] width 9 height 12
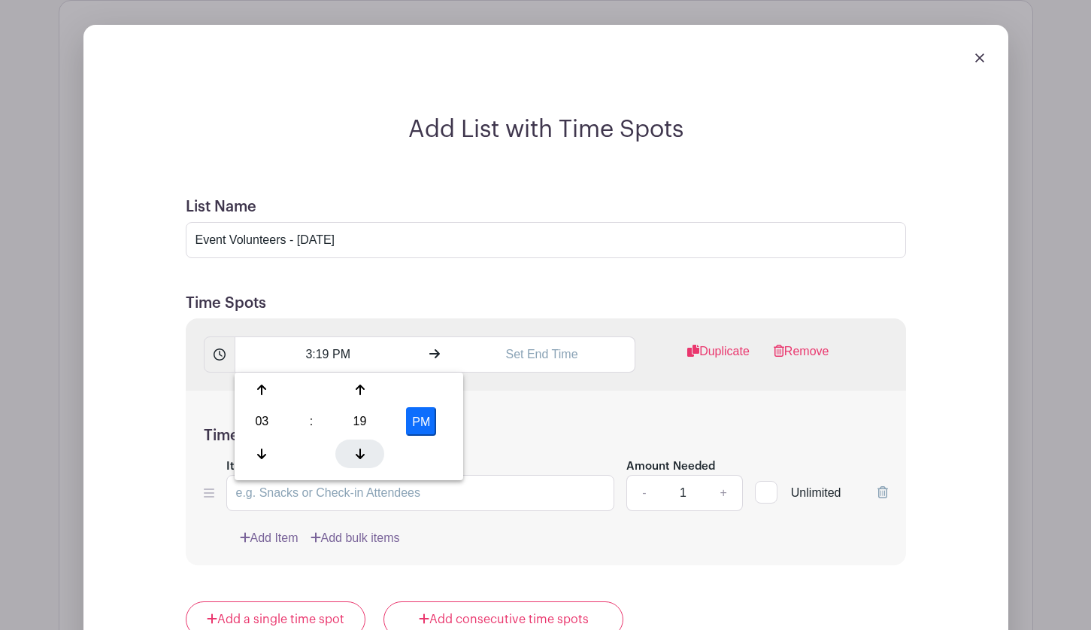
click at [364, 455] on icon at bounding box center [360, 454] width 9 height 12
type input "3:15 PM"
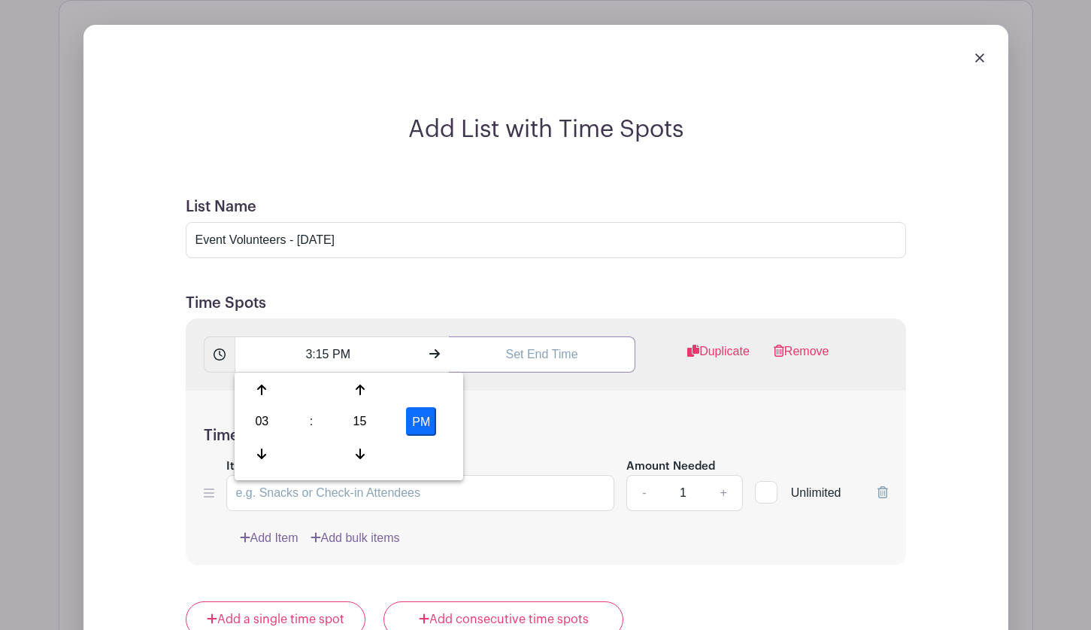
click at [490, 361] on input "text" at bounding box center [542, 354] width 187 height 36
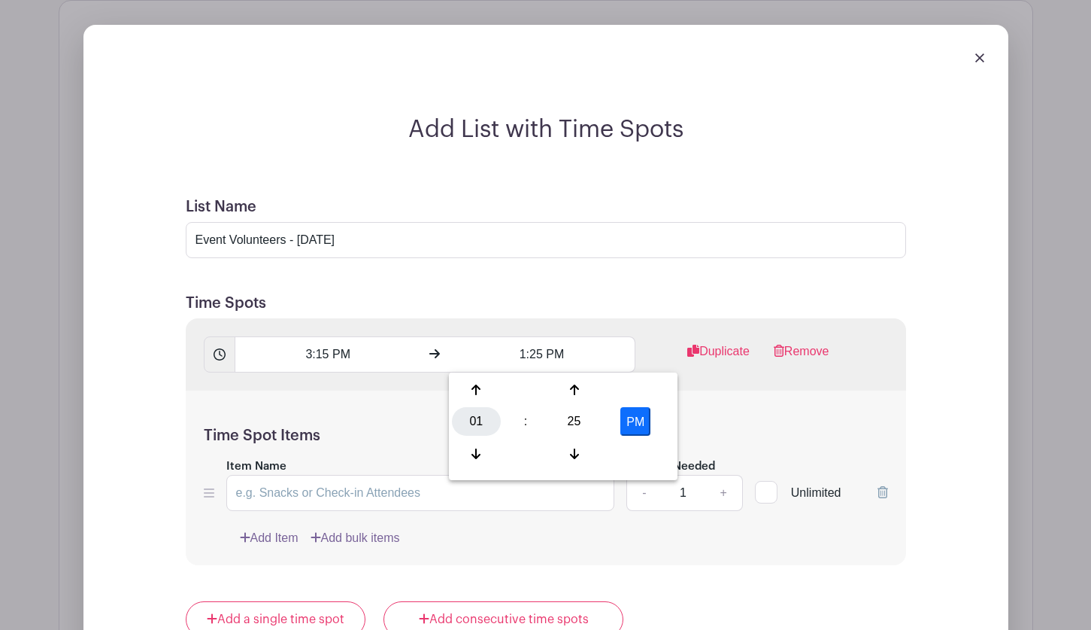
click at [470, 414] on div "01" at bounding box center [476, 421] width 49 height 29
click at [586, 420] on div "06" at bounding box center [588, 421] width 50 height 29
click at [574, 420] on div "25" at bounding box center [574, 421] width 49 height 29
click at [574, 420] on div "30" at bounding box center [588, 421] width 50 height 29
type input "6:30 PM"
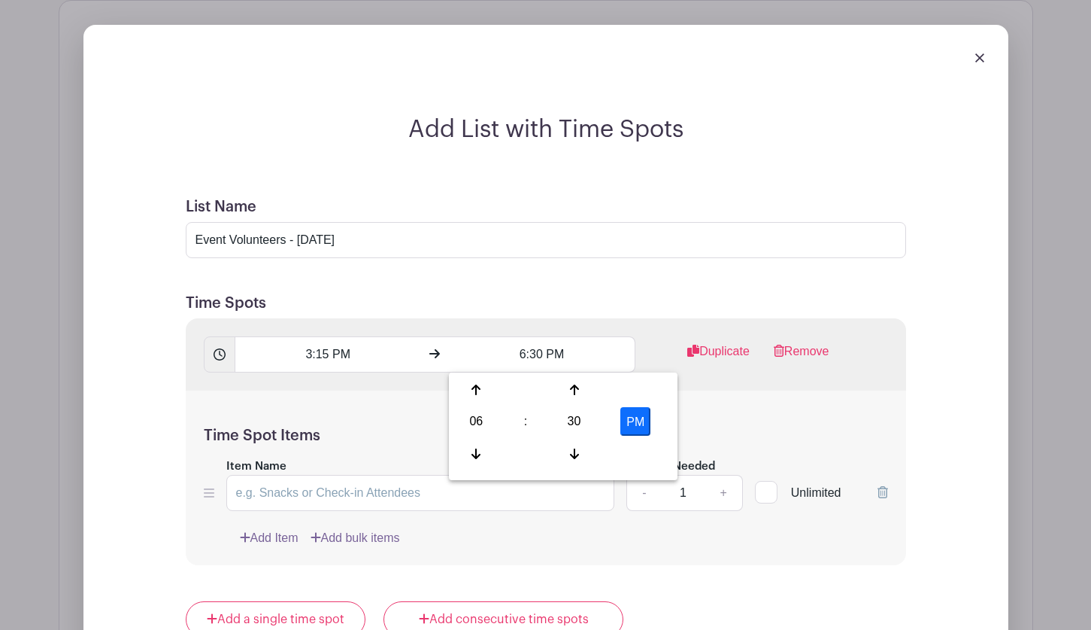
click at [718, 434] on h5 "Time Spot Items" at bounding box center [546, 435] width 684 height 18
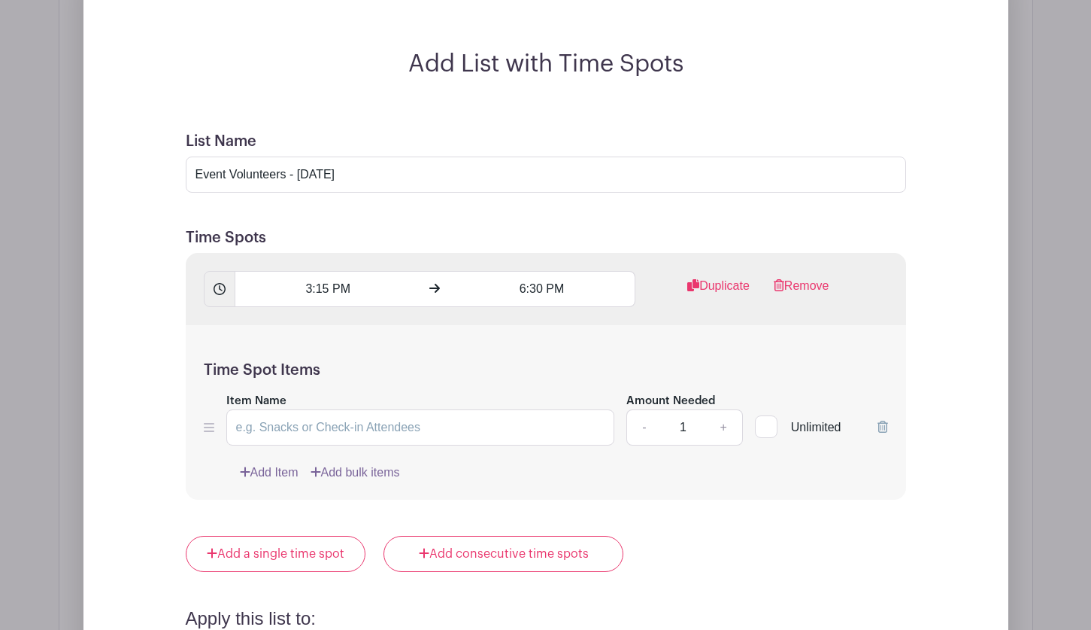
scroll to position [1388, 0]
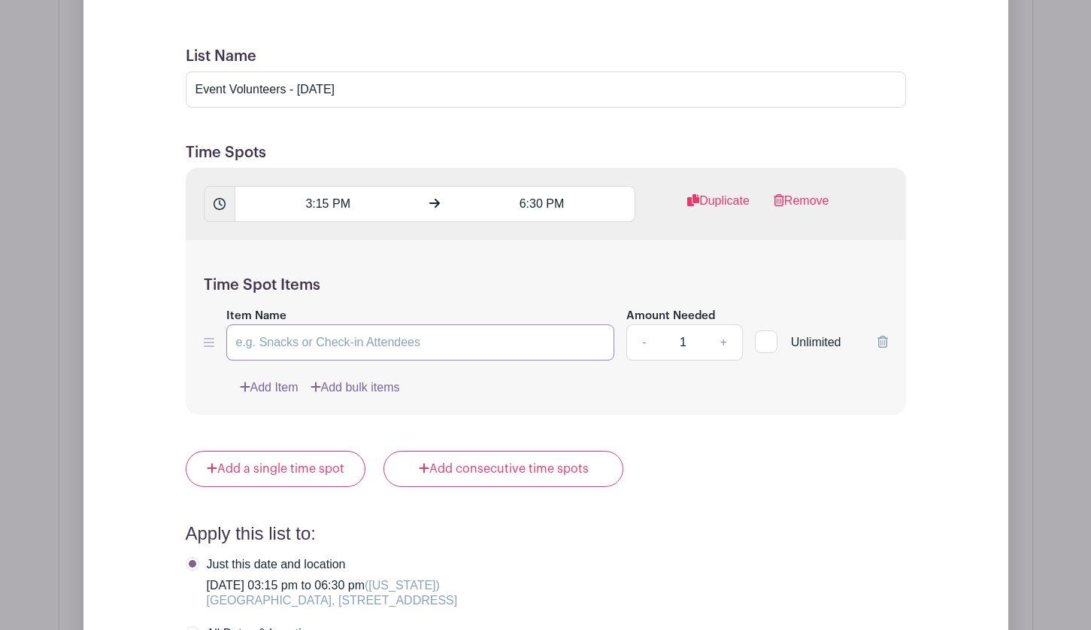
click at [287, 338] on input "Item Name" at bounding box center [420, 342] width 389 height 36
click at [685, 343] on input "1" at bounding box center [682, 342] width 45 height 36
type input "15"
click at [702, 367] on div "Time Spot Items Item Name Amount Needed - 15 + Unlimited Add Item Add bulk items" at bounding box center [546, 327] width 721 height 175
click at [375, 346] on input "Item Name" at bounding box center [420, 342] width 389 height 36
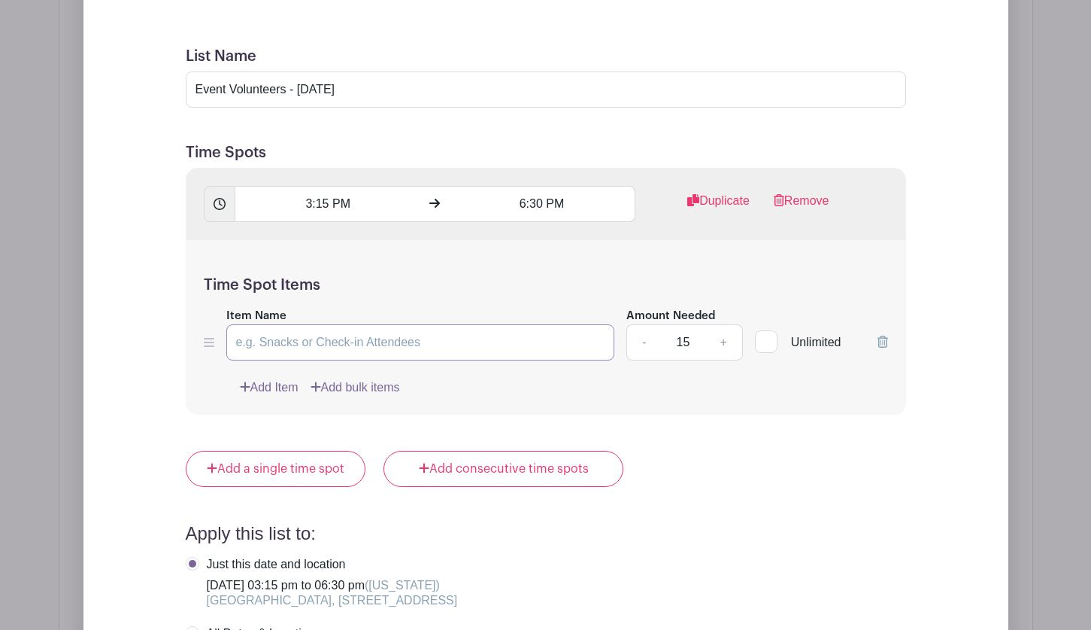
type input "W"
type input "Event Volunteer - assist with parking and ticketing support as needed"
click at [431, 372] on div "Time Spot Items Item Name Event Volunteer - assist with parking and ticketing s…" at bounding box center [546, 327] width 721 height 175
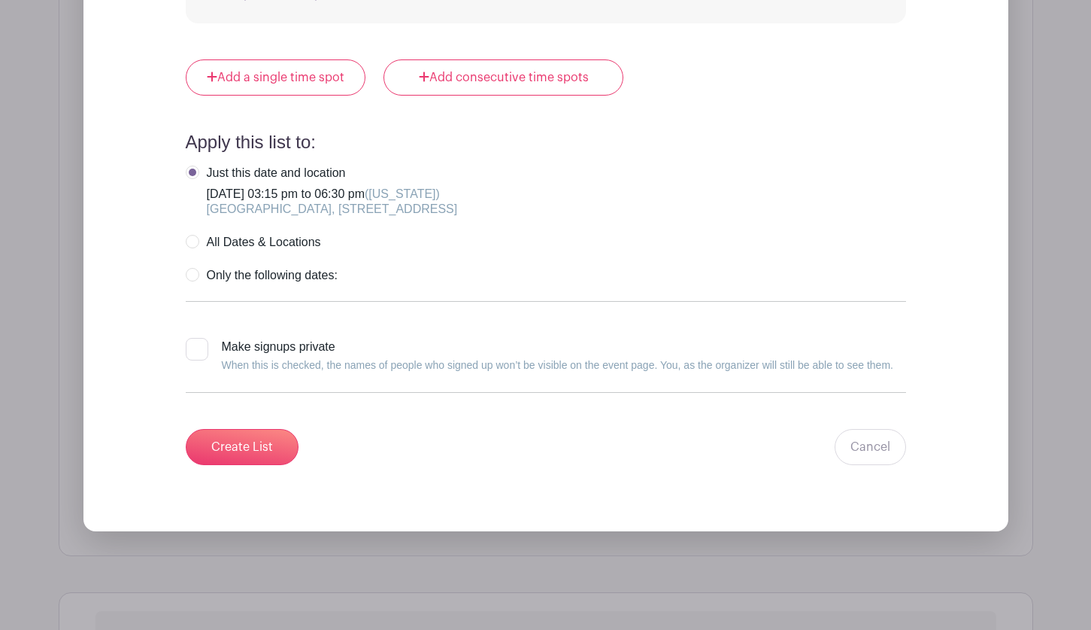
scroll to position [1840, 0]
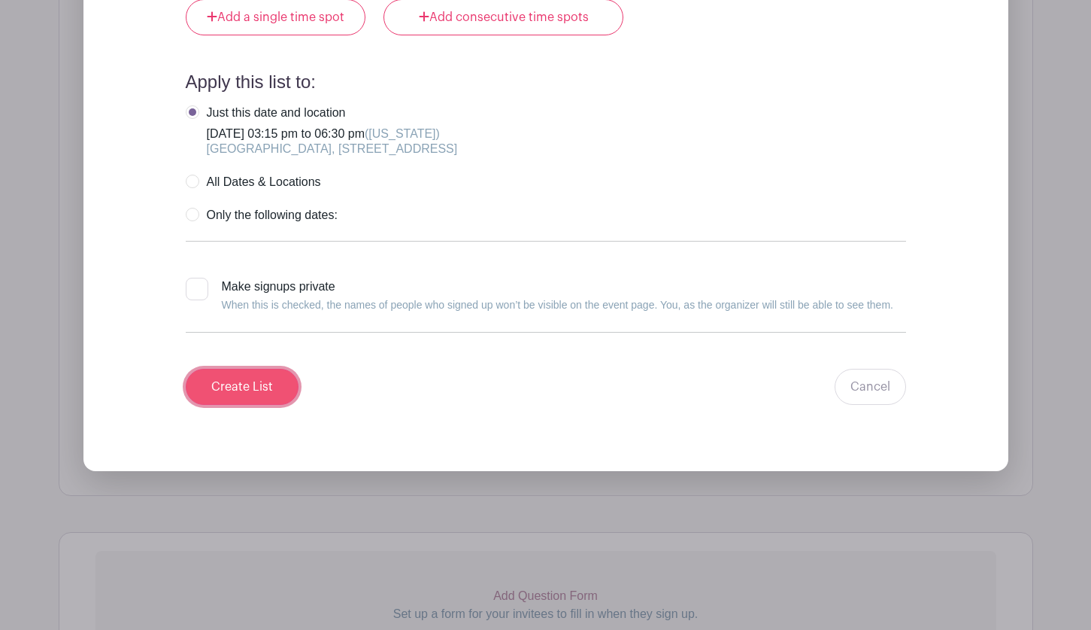
click at [246, 386] on input "Create List" at bounding box center [242, 387] width 113 height 36
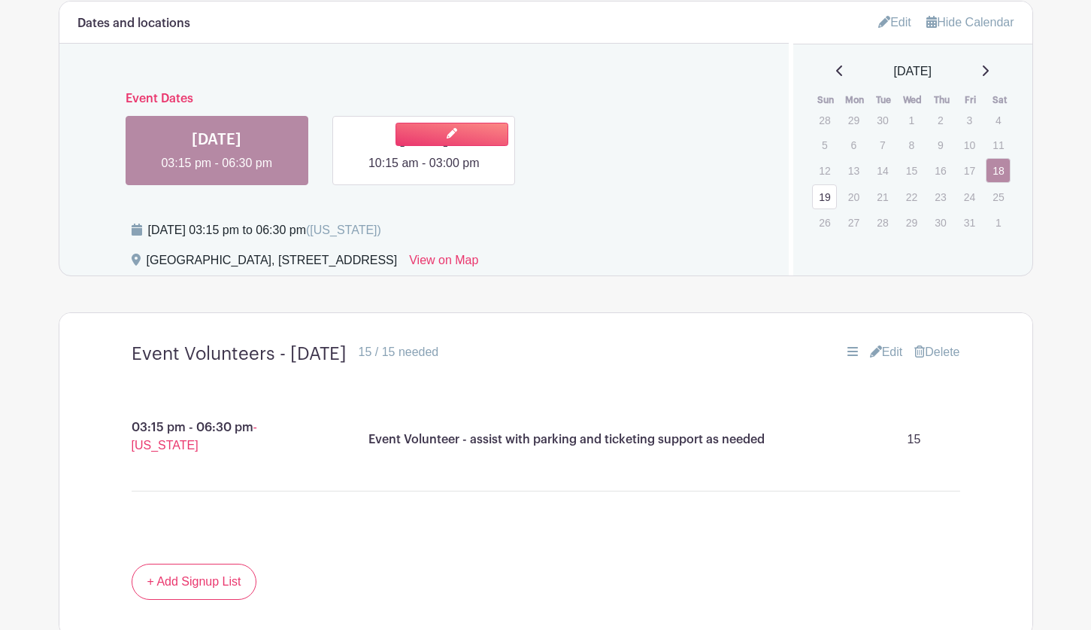
scroll to position [721, 0]
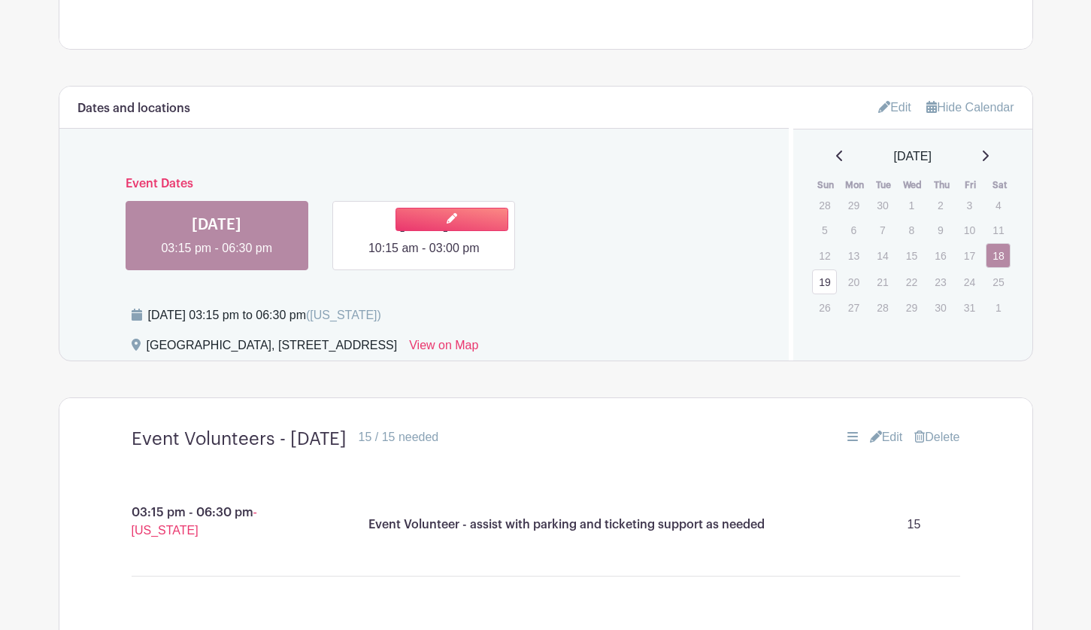
click at [424, 257] on link at bounding box center [424, 257] width 0 height 0
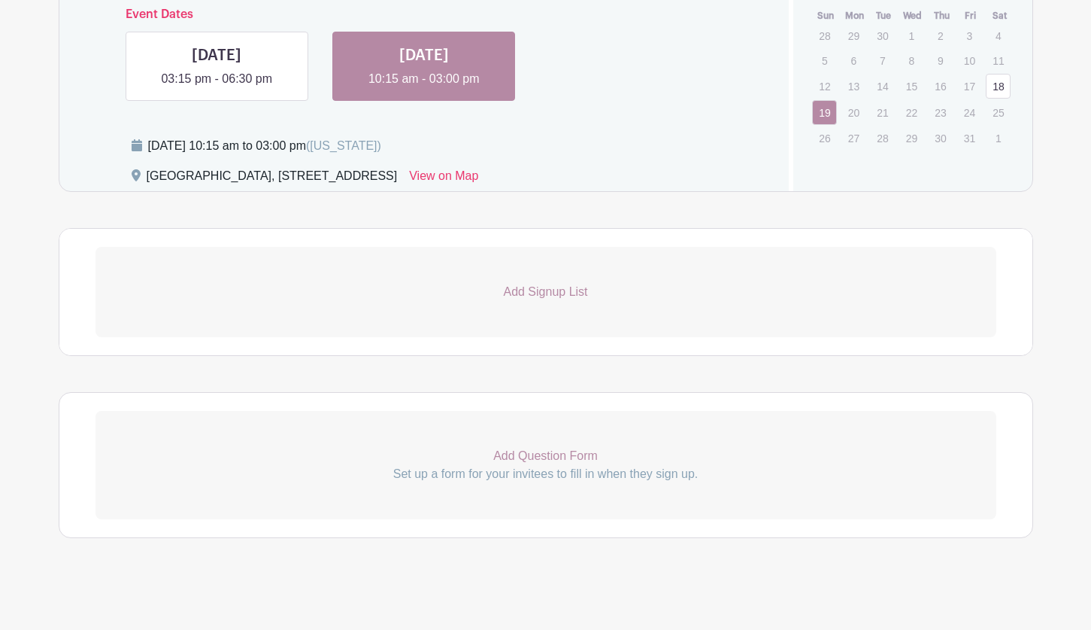
scroll to position [892, 0]
click at [507, 289] on p "Add Signup List" at bounding box center [546, 290] width 901 height 18
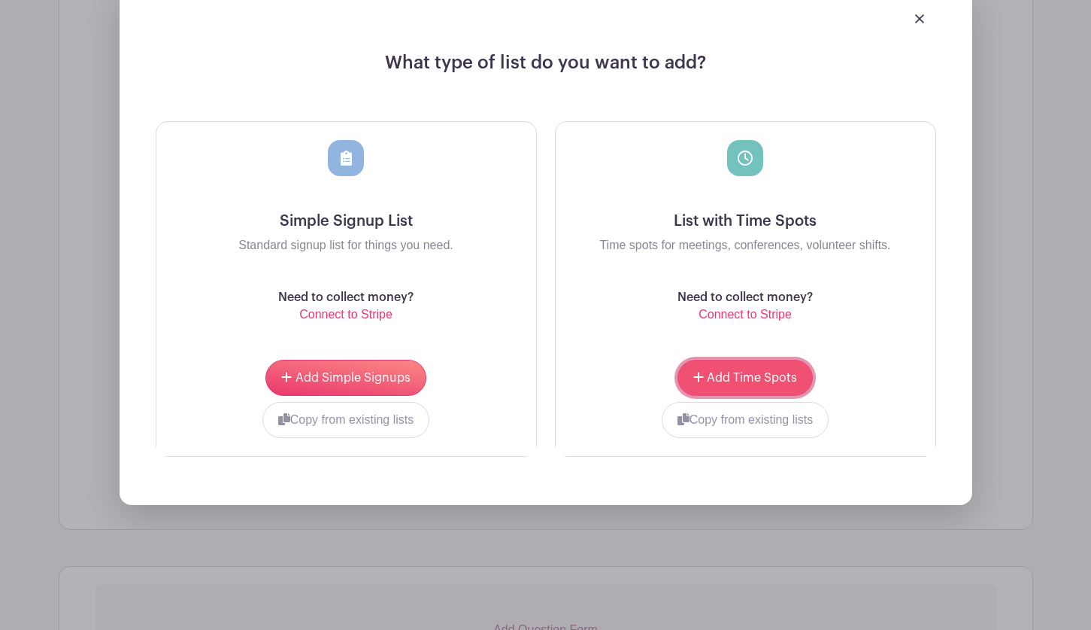
click at [718, 372] on span "Add Time Spots" at bounding box center [752, 378] width 90 height 12
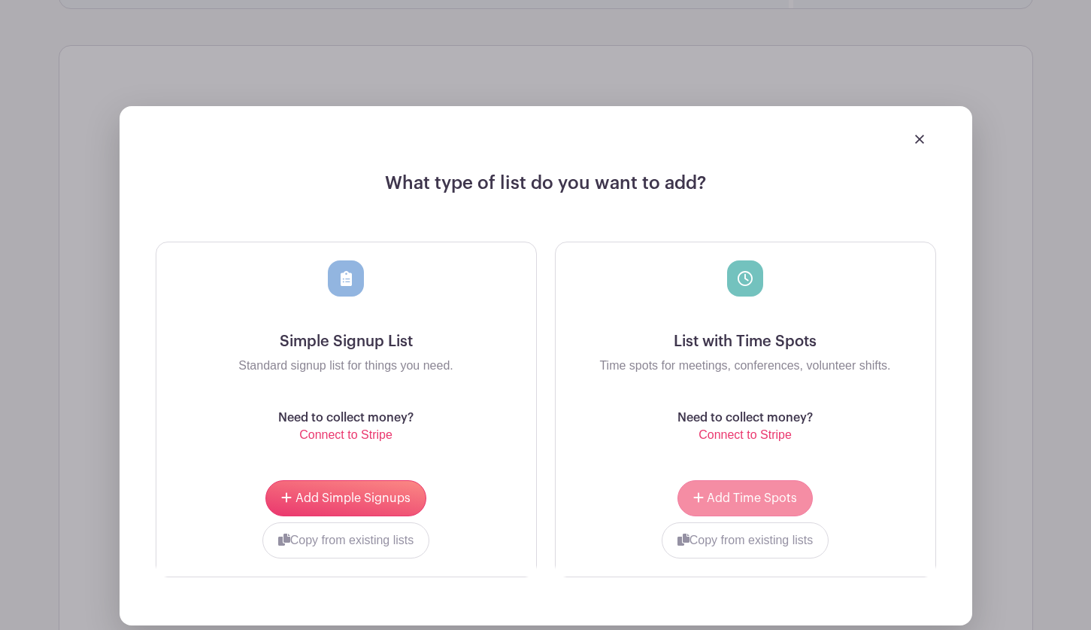
scroll to position [1282, 0]
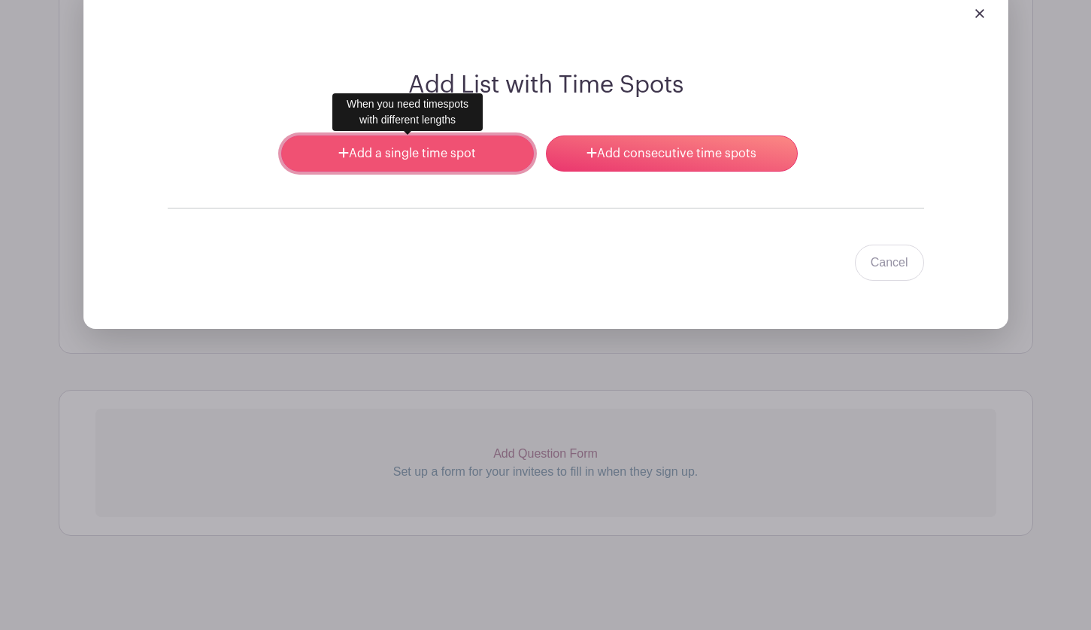
click at [429, 154] on link "Add a single time spot" at bounding box center [407, 153] width 252 height 36
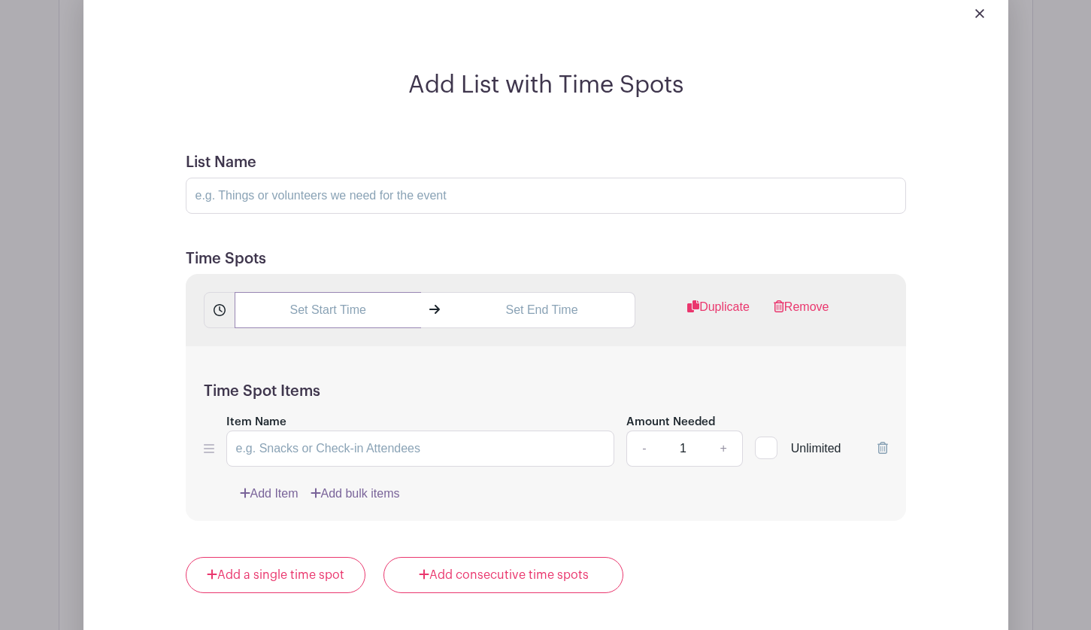
click at [336, 308] on input "text" at bounding box center [328, 310] width 187 height 36
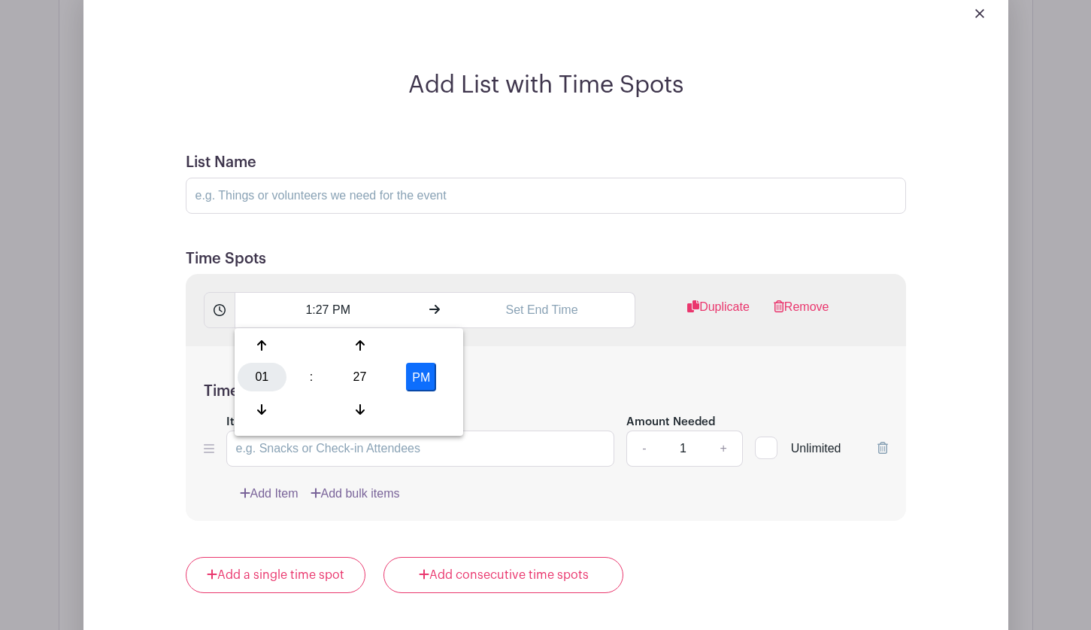
click at [261, 369] on div "01" at bounding box center [262, 377] width 49 height 29
click at [366, 403] on div "10" at bounding box center [374, 409] width 50 height 29
click at [365, 378] on div "27" at bounding box center [359, 377] width 49 height 29
click at [428, 343] on div "15" at bounding box center [430, 345] width 50 height 29
click at [428, 396] on div at bounding box center [422, 409] width 64 height 29
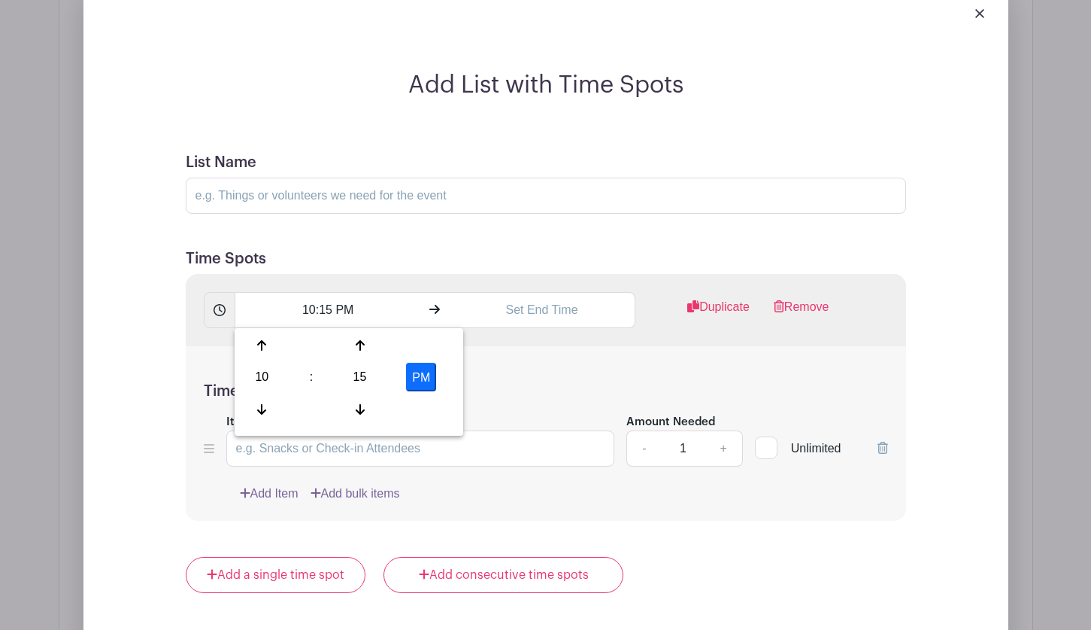
click at [415, 380] on button "PM" at bounding box center [421, 377] width 30 height 29
type input "10:15 AM"
click at [508, 311] on input "text" at bounding box center [542, 310] width 187 height 36
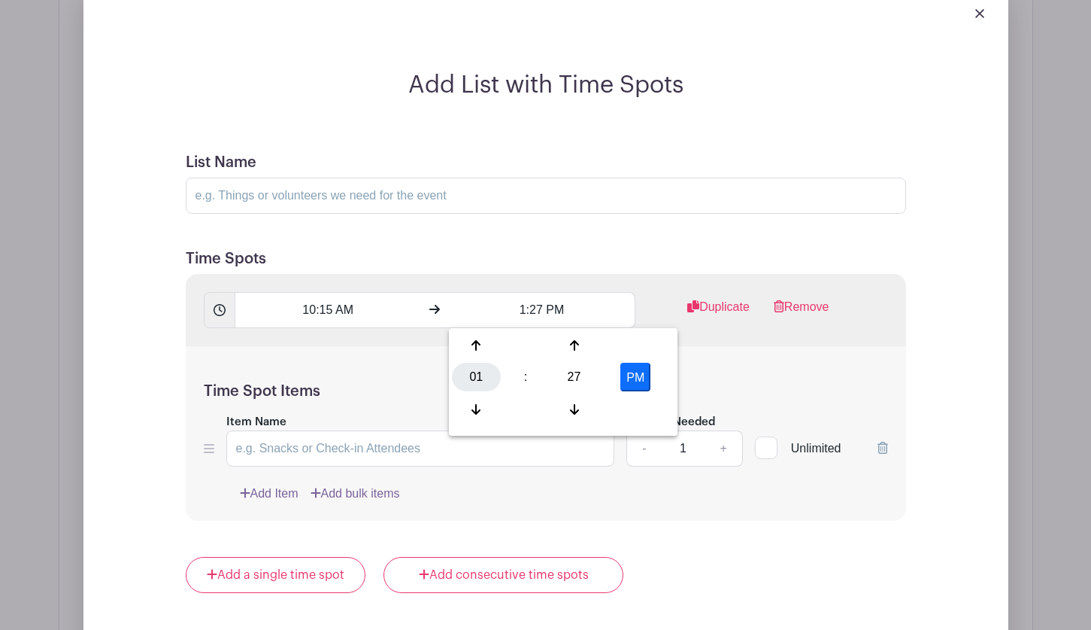
click at [475, 376] on div "01" at bounding box center [476, 377] width 49 height 29
click at [640, 342] on div "03" at bounding box center [644, 345] width 50 height 29
click at [575, 371] on div "27" at bounding box center [574, 377] width 49 height 29
click at [475, 342] on div "00" at bounding box center [477, 345] width 50 height 29
type input "3:00 PM"
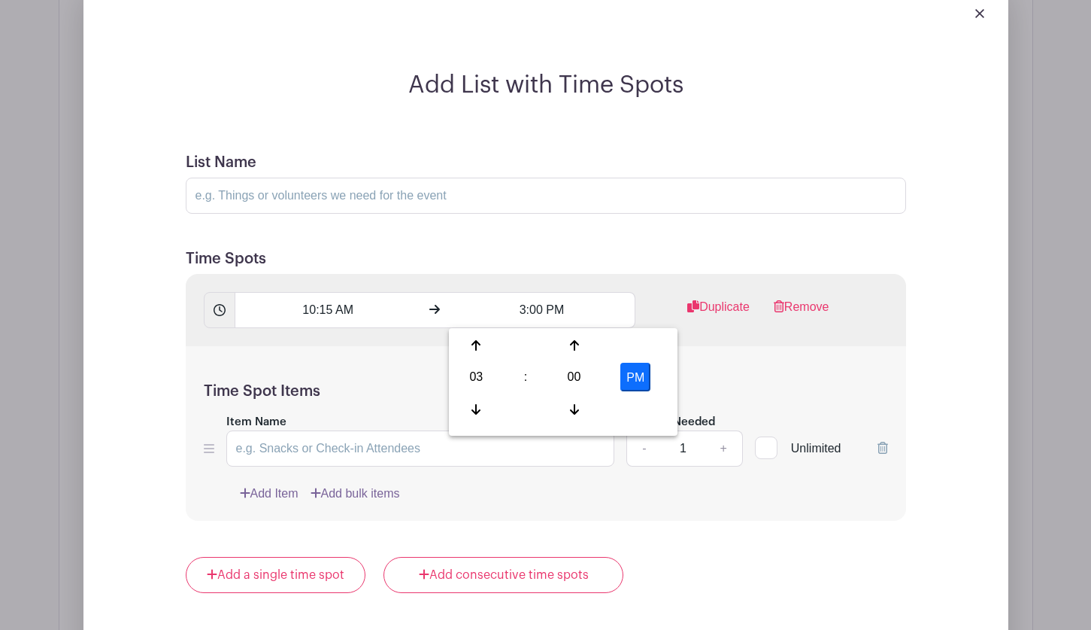
click at [724, 371] on div "Time Spot Items Item Name Amount Needed - 1 + Unlimited Add Item Add bulk items" at bounding box center [546, 433] width 721 height 175
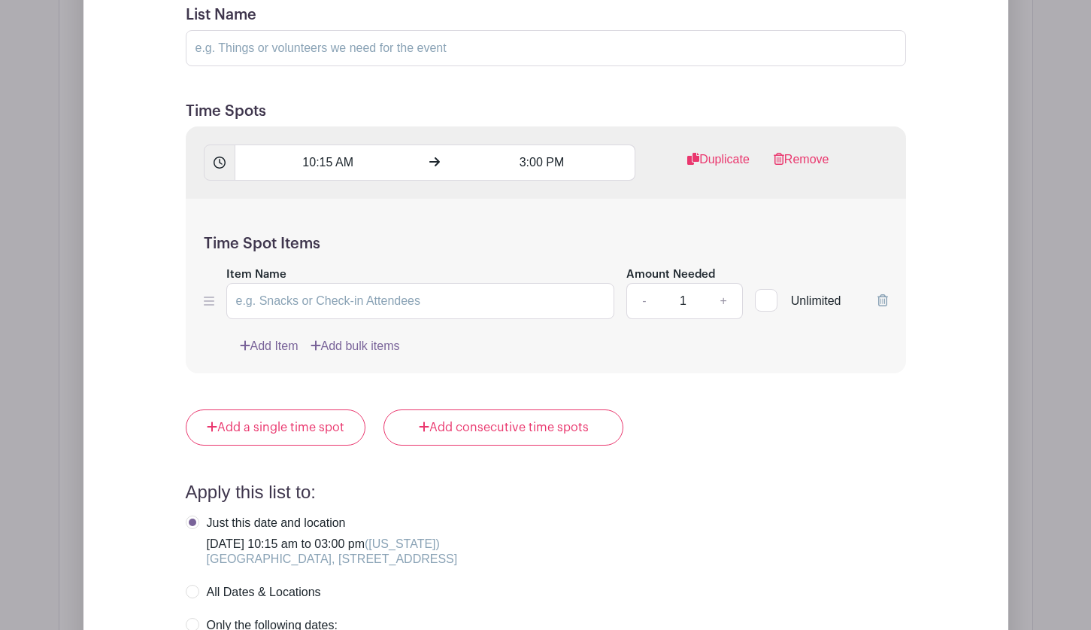
scroll to position [1433, 0]
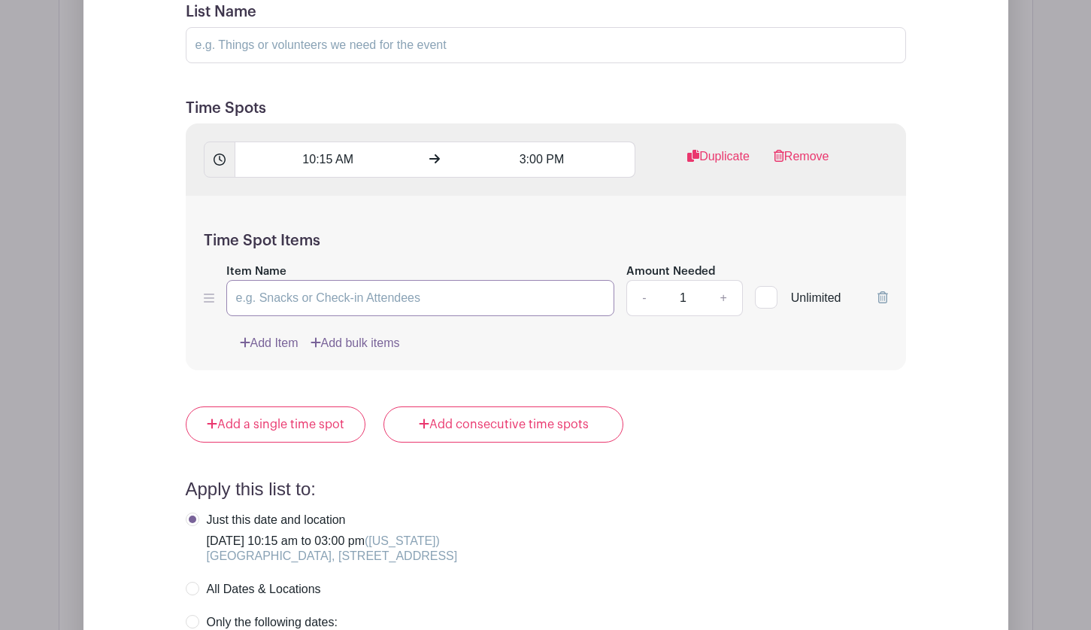
click at [390, 301] on input "Item Name" at bounding box center [420, 298] width 389 height 36
type input "E"
click at [240, 44] on input "List Name" at bounding box center [546, 45] width 721 height 36
type input "Event Volunteers - [DATE]"
click at [405, 193] on div "10:15 AM 3:00 PM Duplicate Remove" at bounding box center [546, 159] width 721 height 72
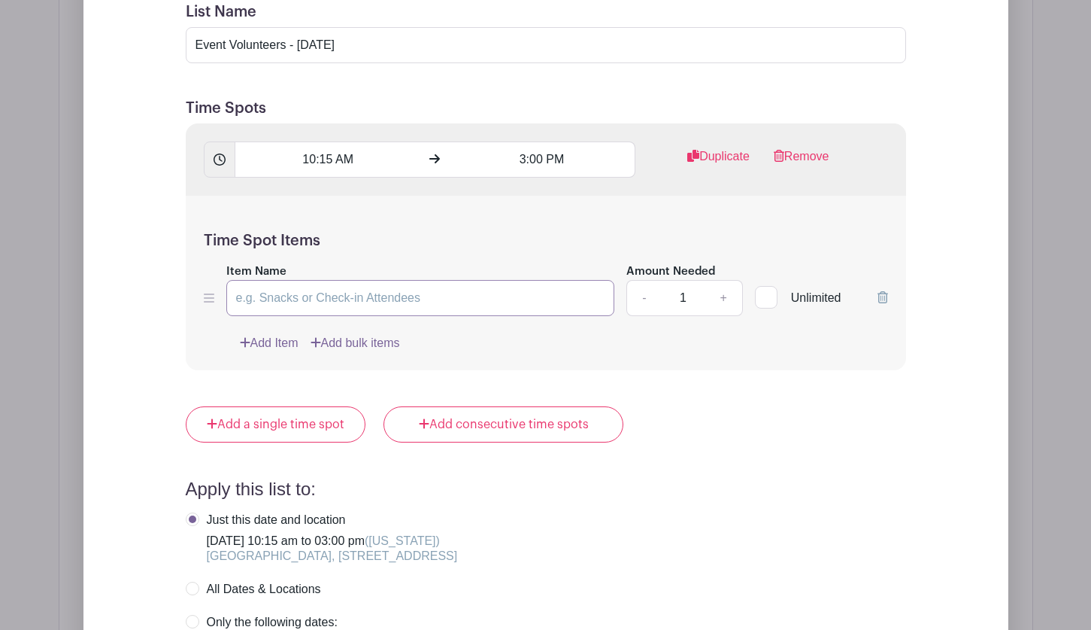
click at [357, 308] on input "Item Name" at bounding box center [420, 298] width 389 height 36
type input "Event volunteers - parking and ticketing support as needed"
click at [696, 299] on input "1" at bounding box center [682, 298] width 45 height 36
type input "15"
click at [705, 337] on div "Add Item Add bulk items" at bounding box center [564, 343] width 648 height 18
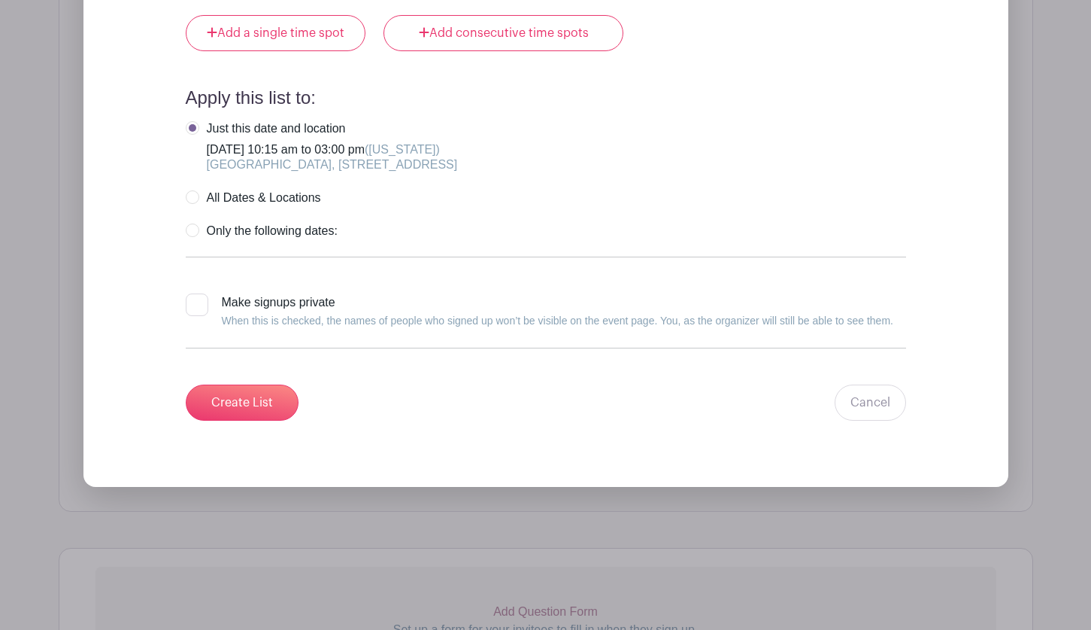
scroll to position [1982, 0]
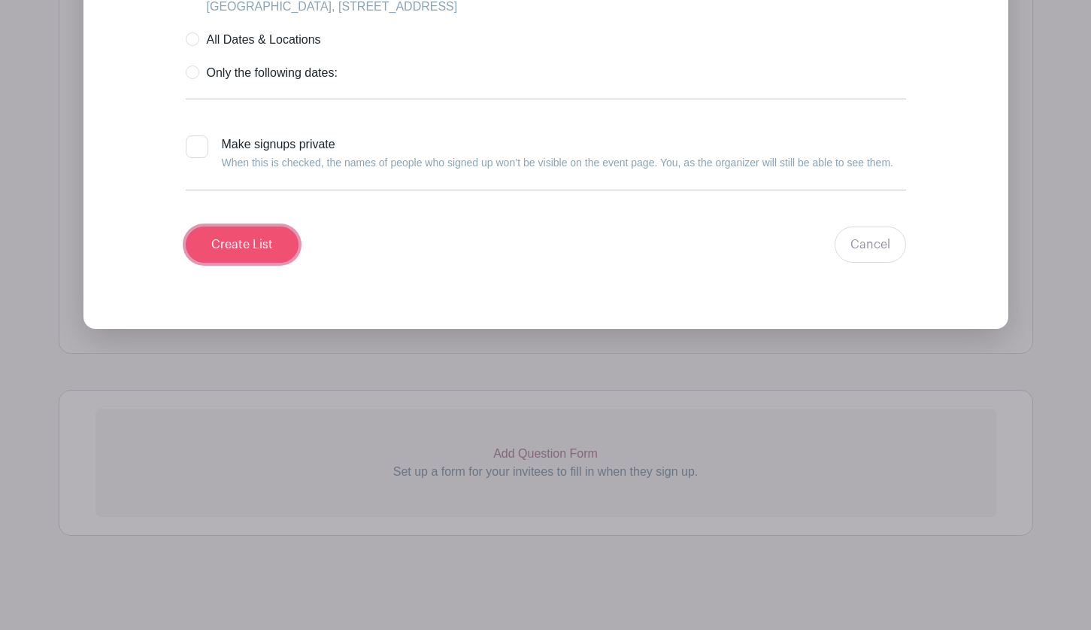
click at [233, 243] on input "Create List" at bounding box center [242, 244] width 113 height 36
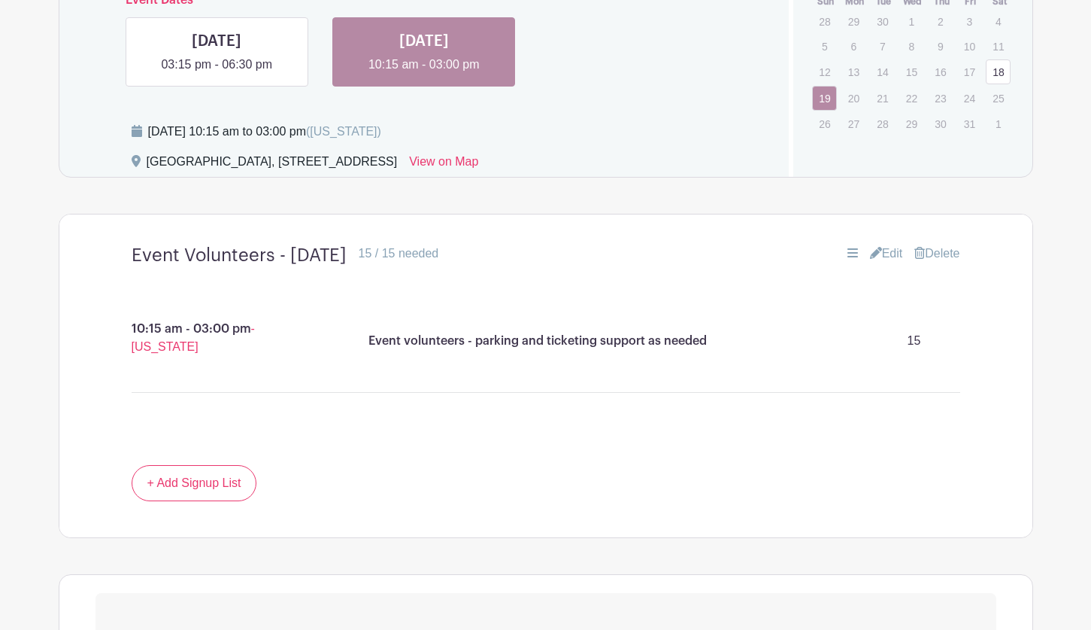
scroll to position [863, 0]
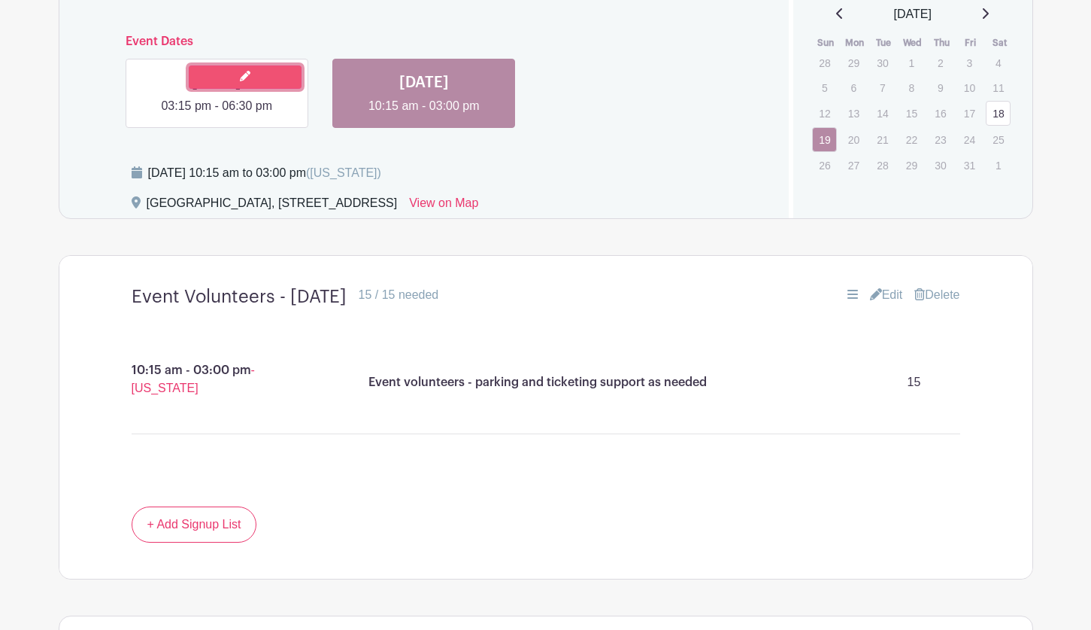
click at [193, 88] on link at bounding box center [245, 76] width 113 height 23
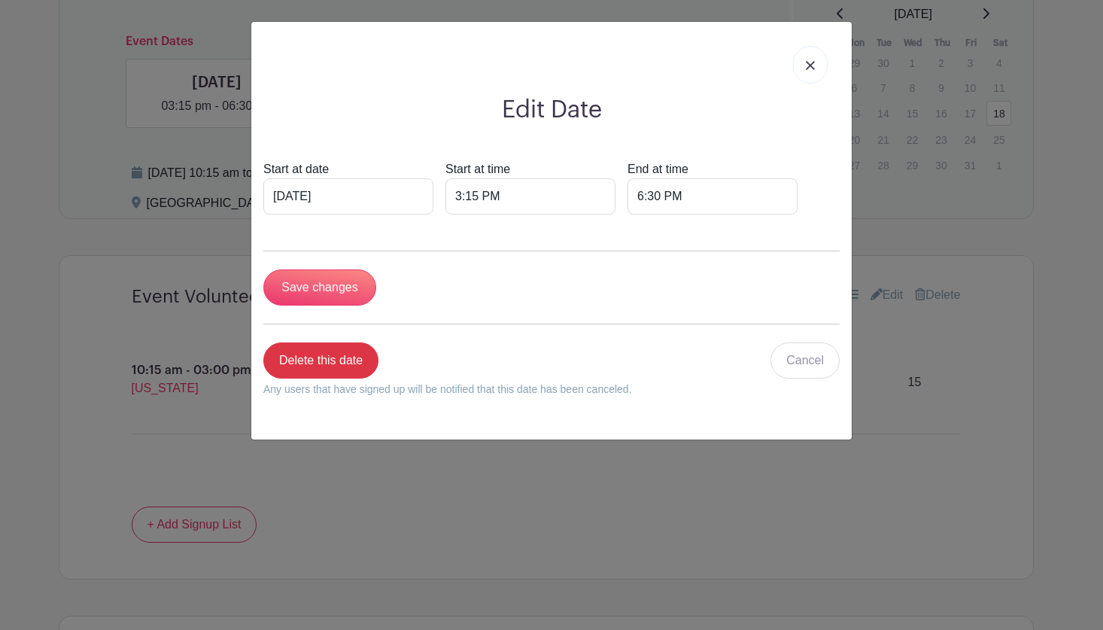
click at [815, 59] on link at bounding box center [810, 65] width 35 height 38
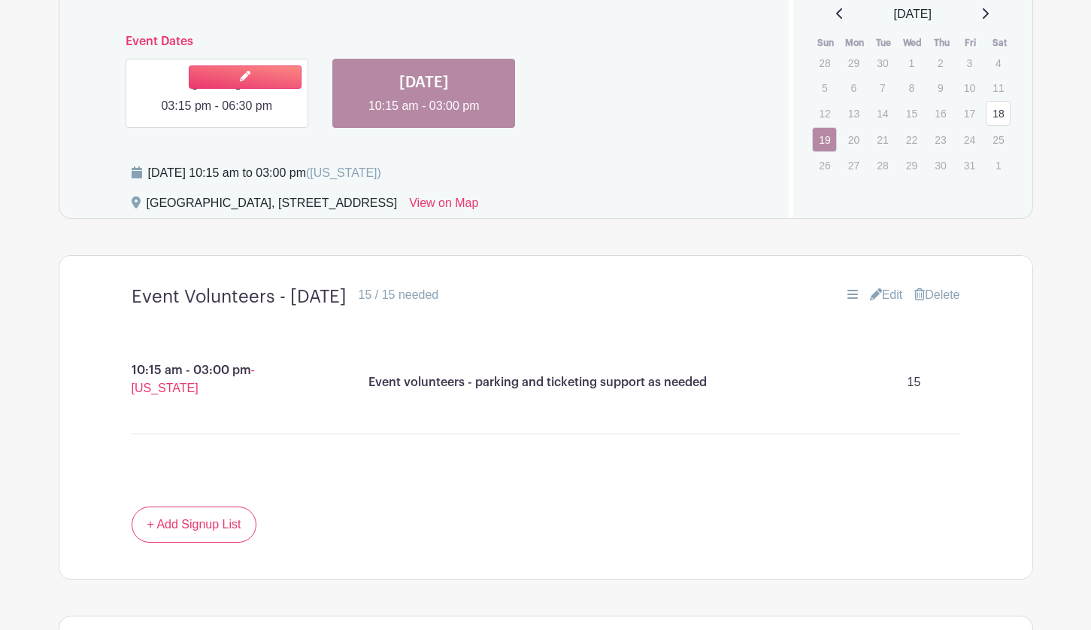
click at [217, 115] on link at bounding box center [217, 115] width 0 height 0
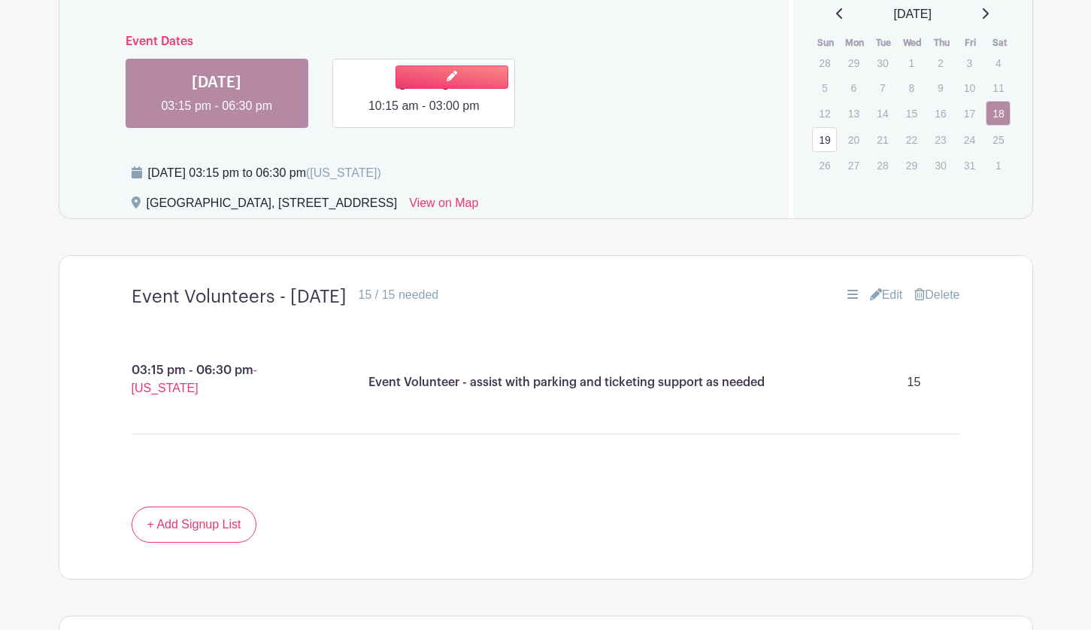
click at [424, 115] on link at bounding box center [424, 115] width 0 height 0
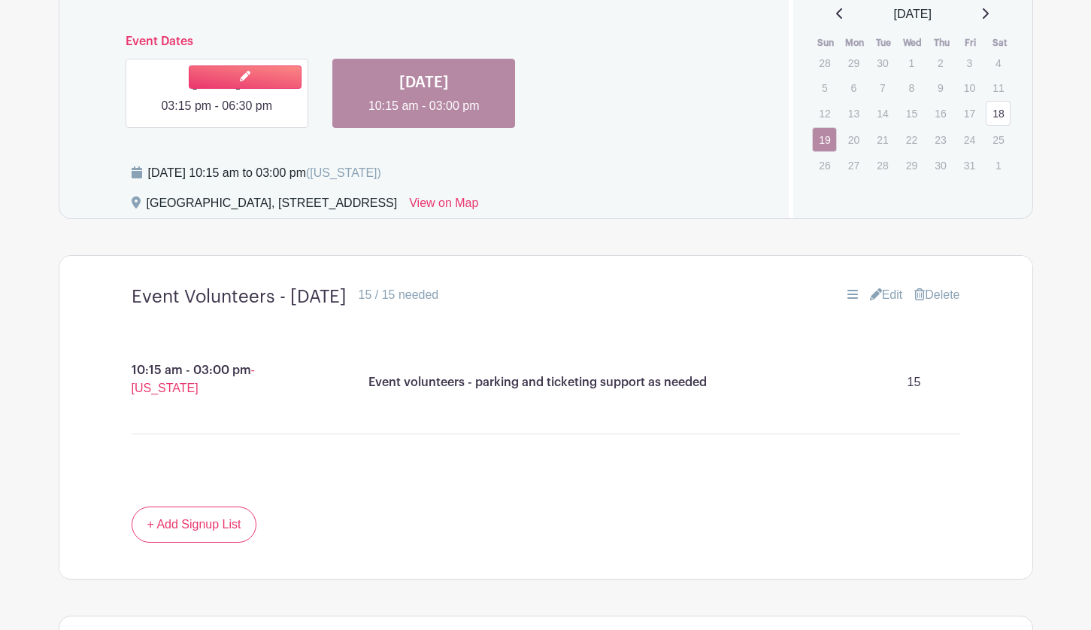
click at [217, 115] on link at bounding box center [217, 115] width 0 height 0
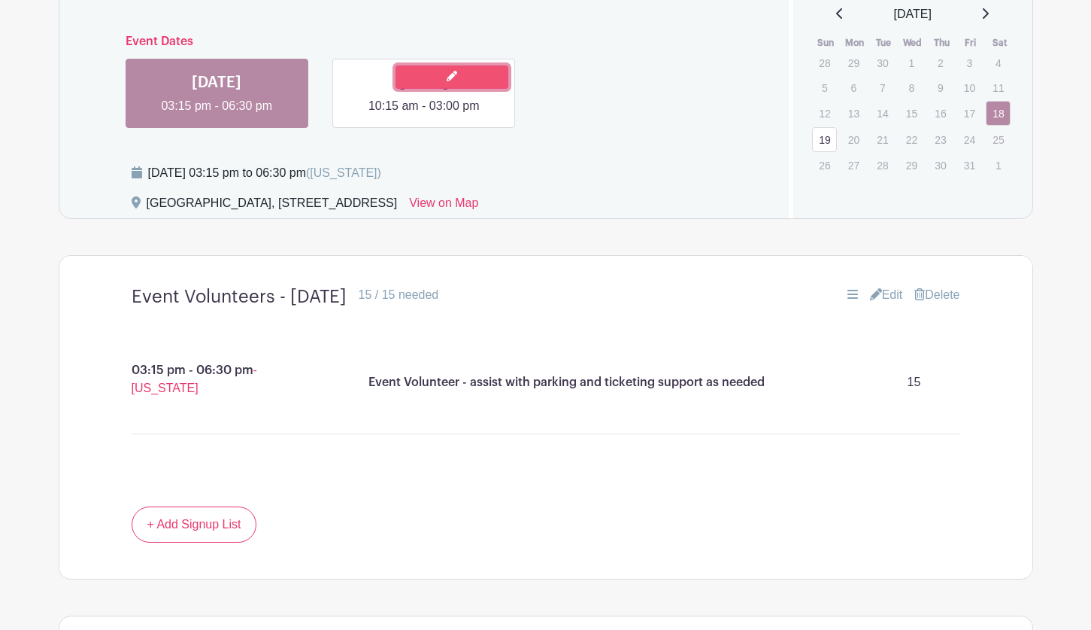
click at [403, 88] on link at bounding box center [452, 76] width 113 height 23
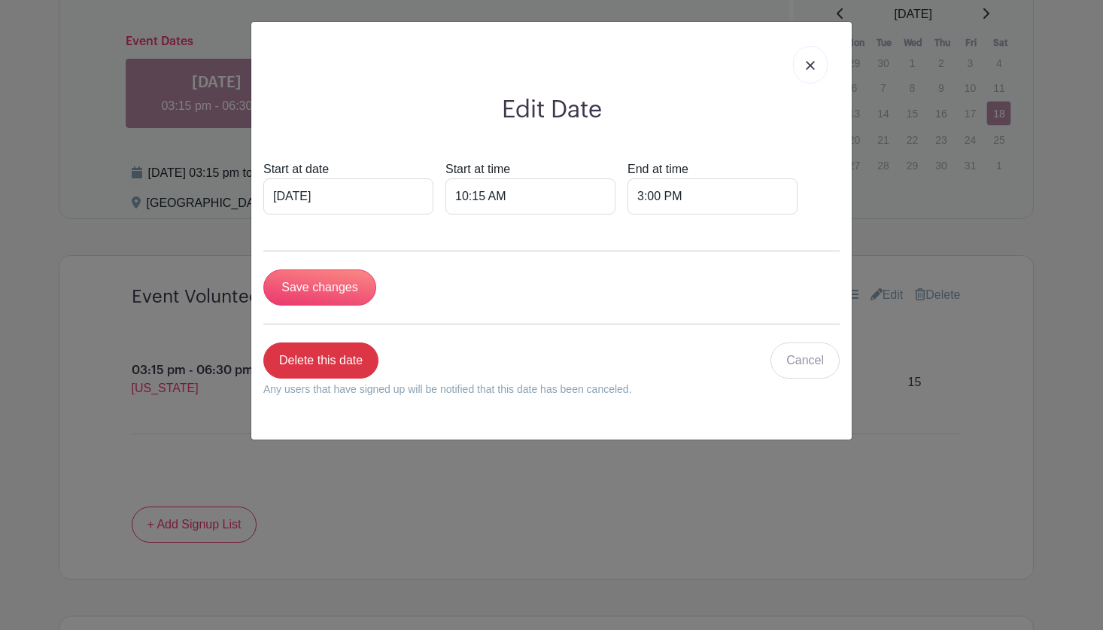
click at [809, 64] on img at bounding box center [810, 65] width 9 height 9
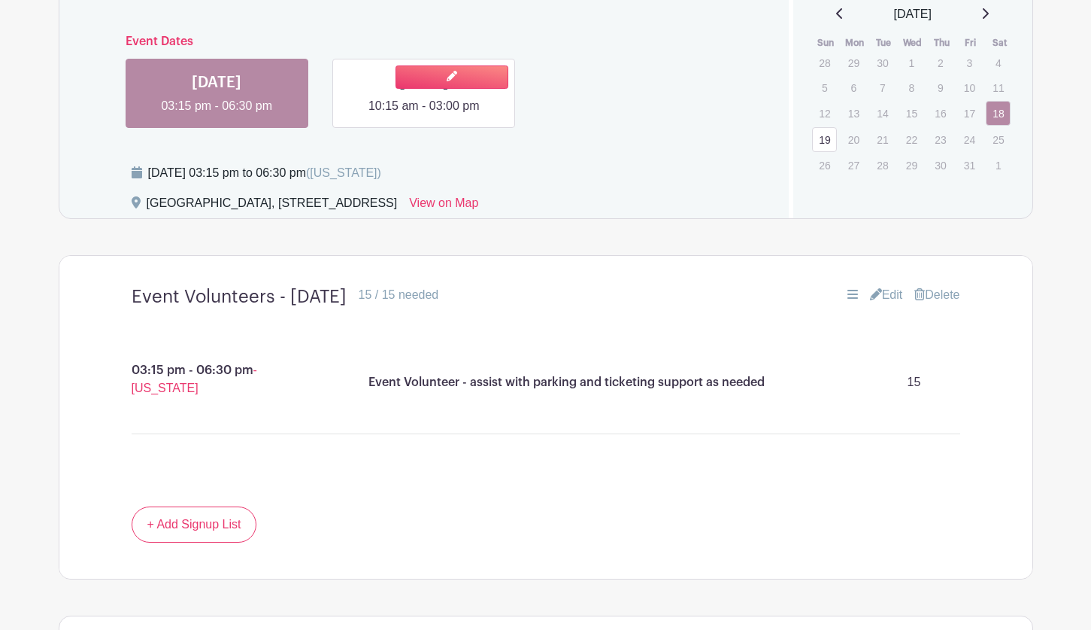
click at [424, 115] on link at bounding box center [424, 115] width 0 height 0
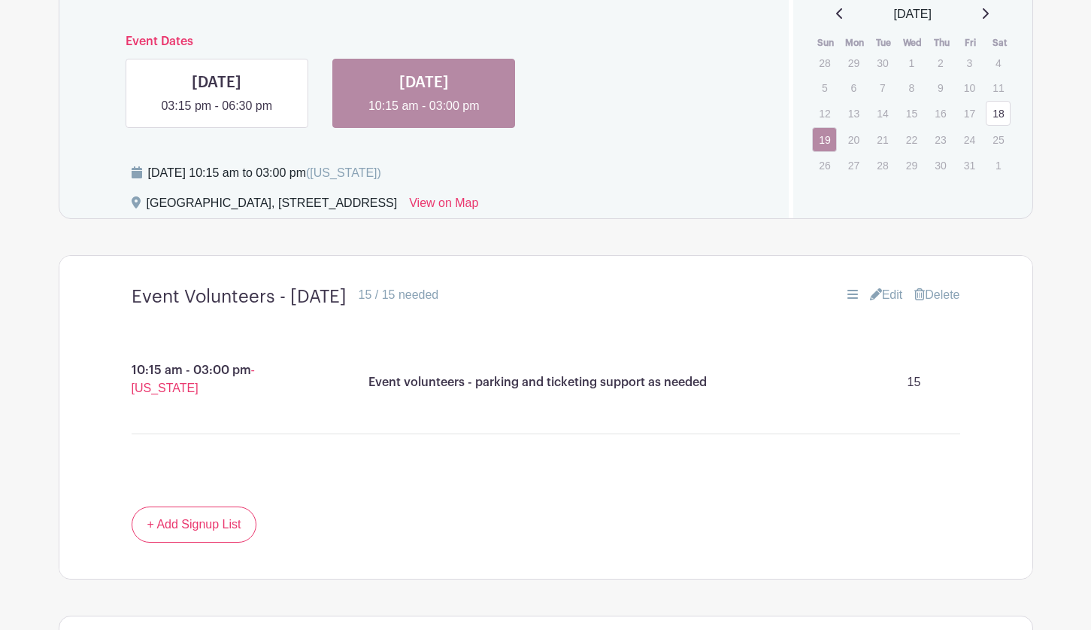
click at [463, 384] on p "Event volunteers - parking and ticketing support as needed" at bounding box center [538, 382] width 338 height 18
click at [886, 294] on link "Edit" at bounding box center [886, 295] width 33 height 18
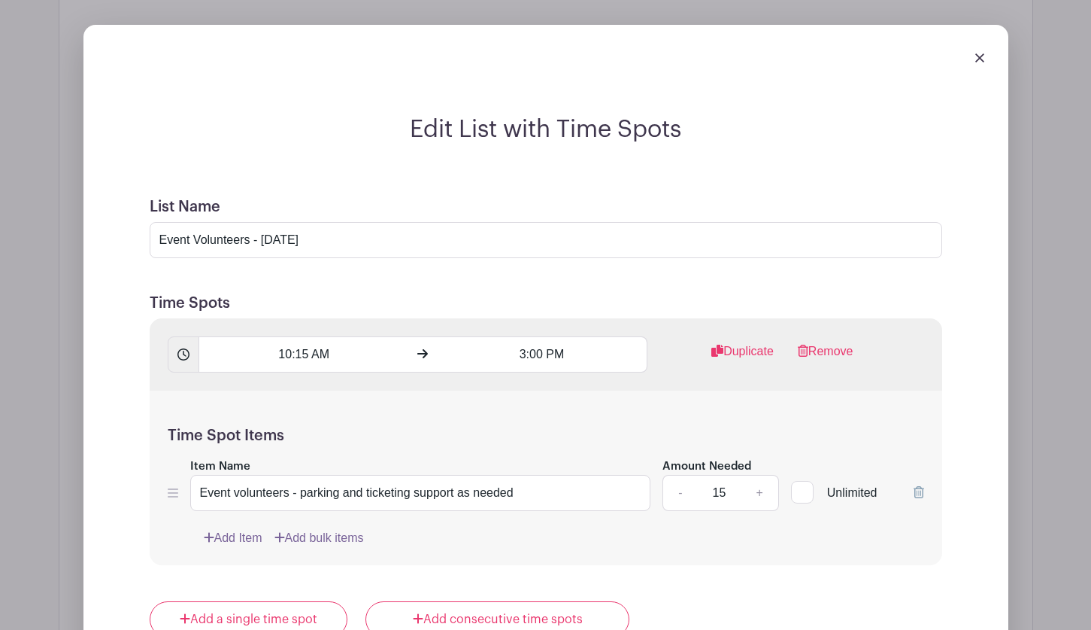
scroll to position [1239, 0]
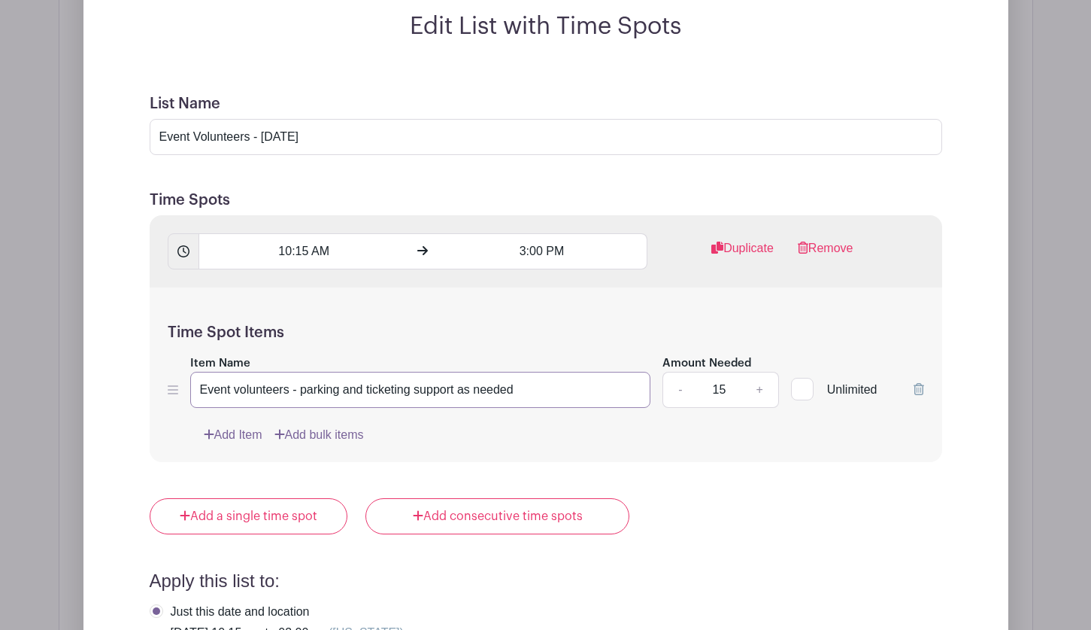
click at [289, 387] on input "Event volunteers - parking and ticketing support as needed" at bounding box center [420, 390] width 461 height 36
click at [240, 391] on input "Event volunteer - parking and ticketing support as needed" at bounding box center [420, 390] width 461 height 36
click at [295, 390] on input "Event Volunteer - parking and ticketing support as needed" at bounding box center [420, 390] width 461 height 36
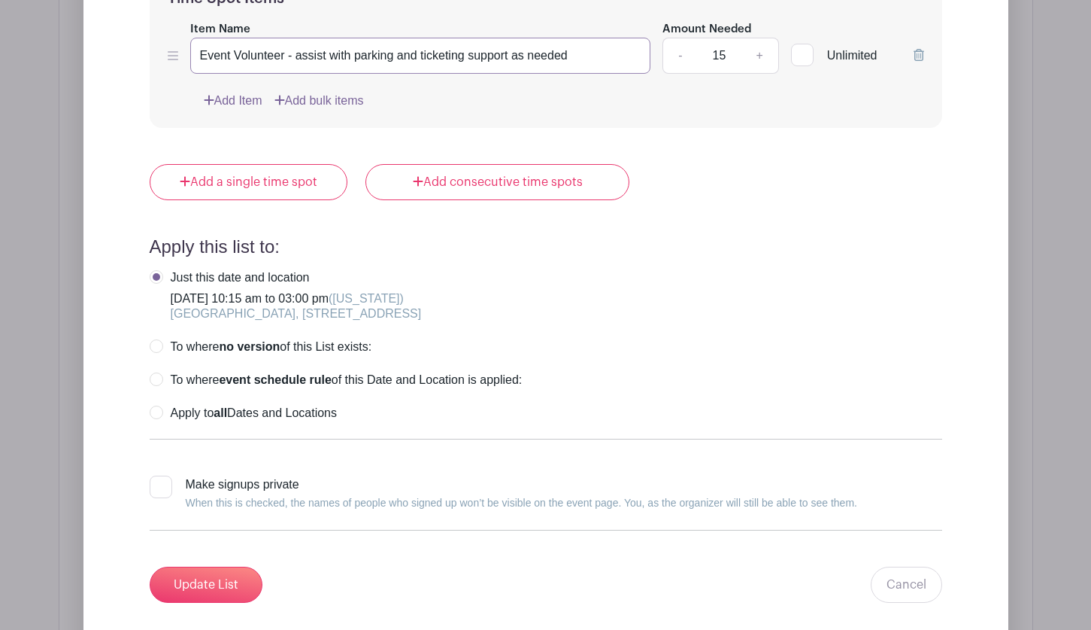
scroll to position [1615, 0]
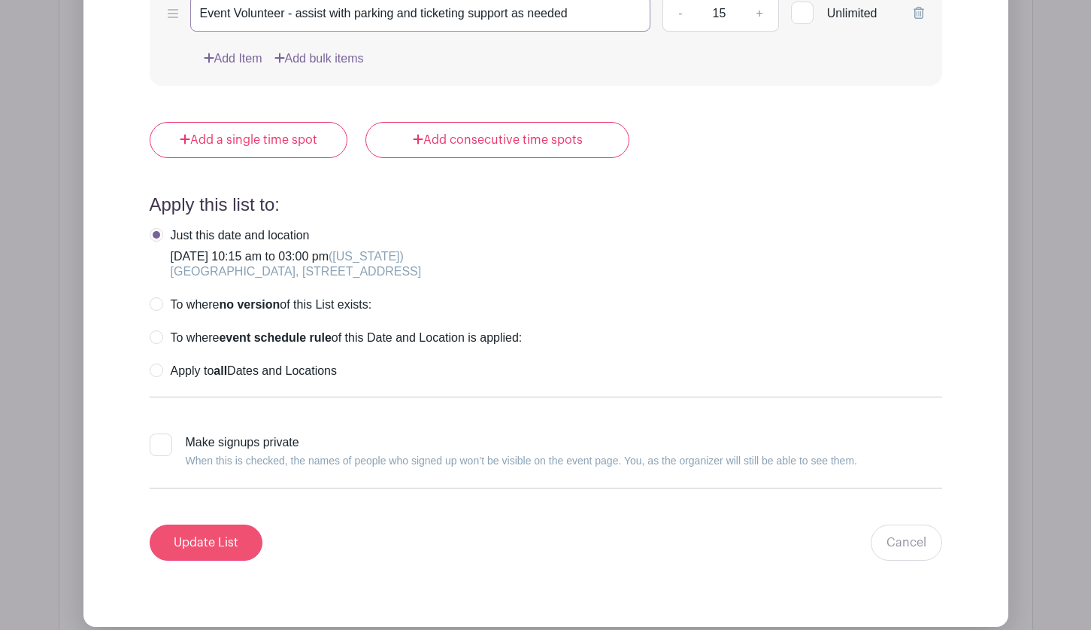
type input "Event Volunteer - assist with parking and ticketing support as needed"
click at [201, 533] on input "Update List" at bounding box center [206, 542] width 113 height 36
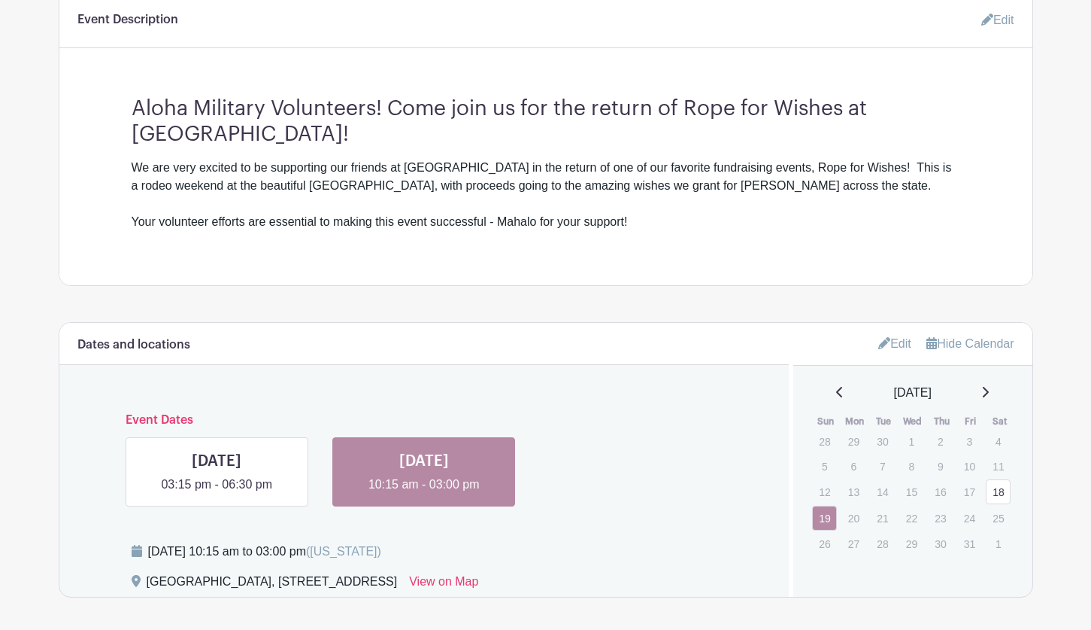
scroll to position [487, 0]
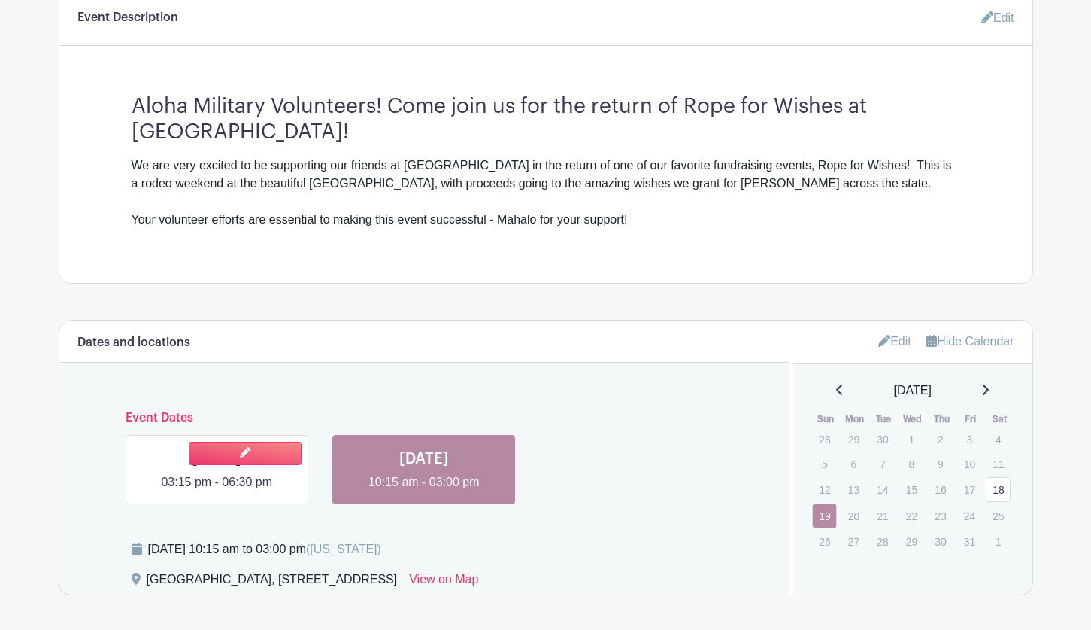
click at [217, 491] on link at bounding box center [217, 491] width 0 height 0
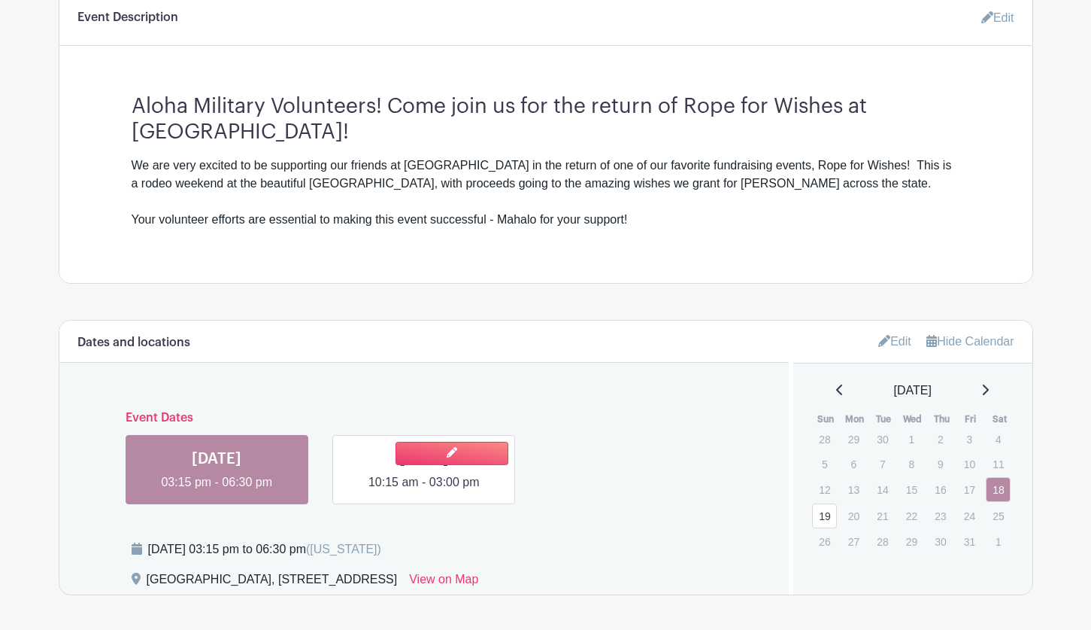
click at [424, 491] on link at bounding box center [424, 491] width 0 height 0
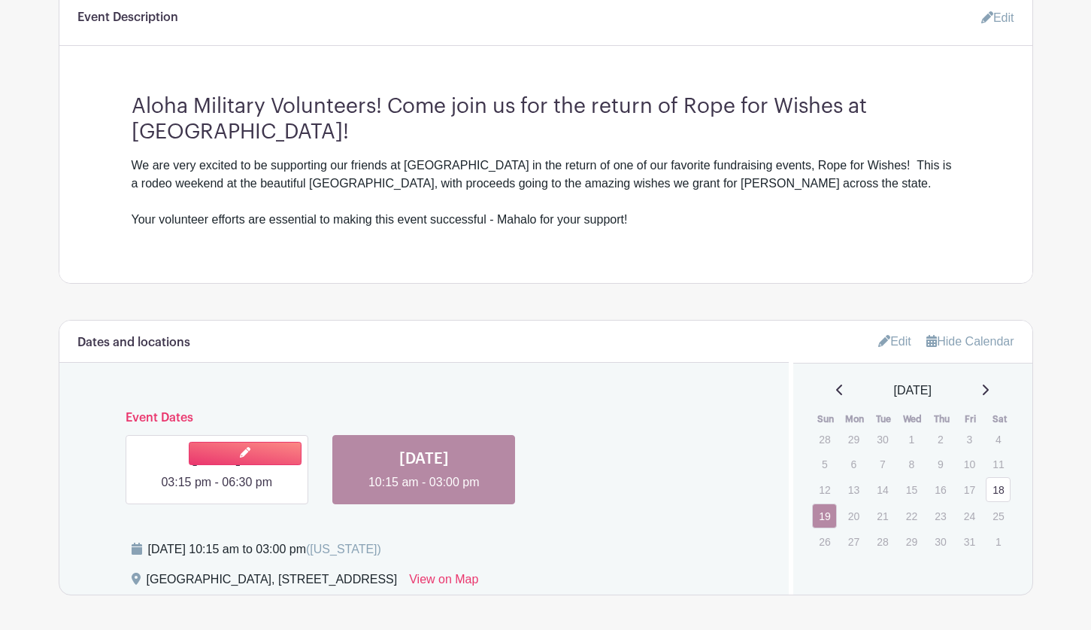
click at [217, 491] on link at bounding box center [217, 491] width 0 height 0
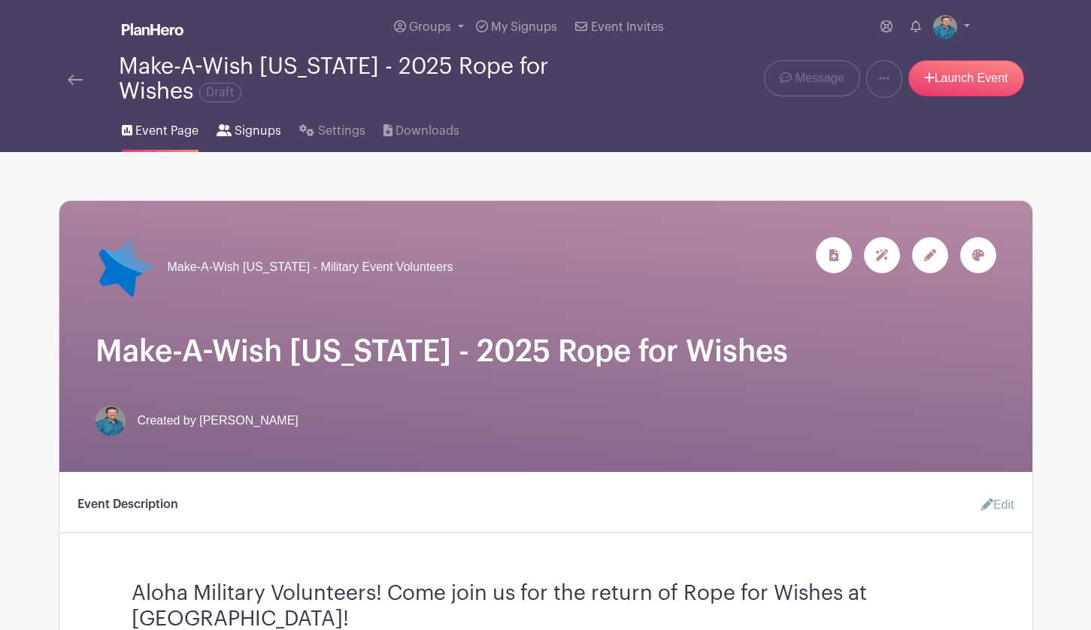
click at [247, 129] on span "Signups" at bounding box center [258, 131] width 47 height 18
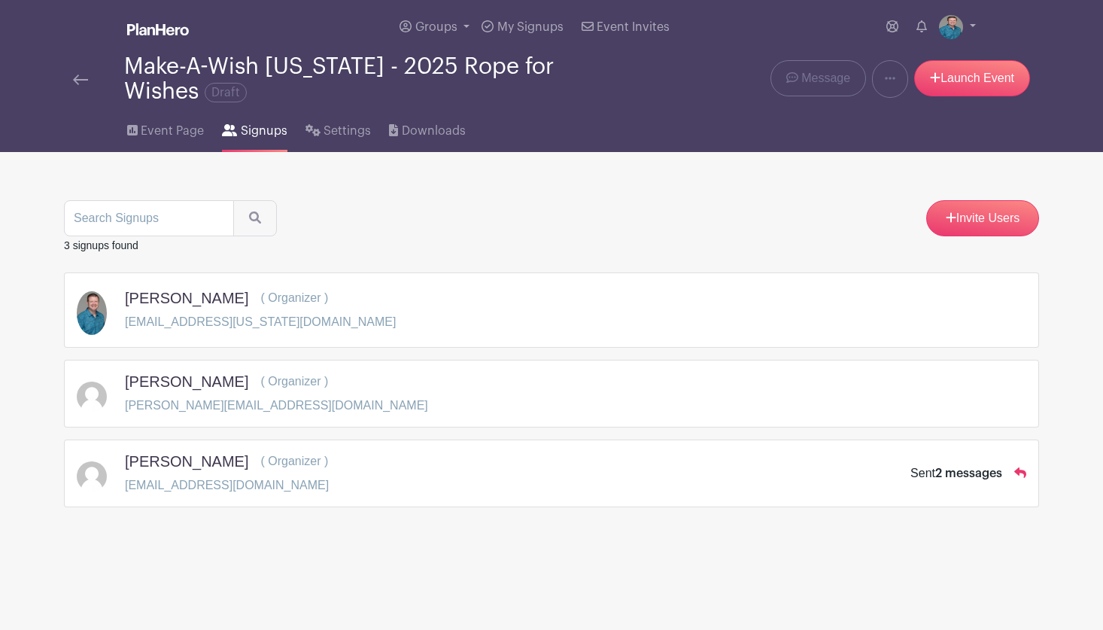
click at [542, 393] on div "[PERSON_NAME] ( Organizer ) [PERSON_NAME][EMAIL_ADDRESS][DOMAIN_NAME]" at bounding box center [551, 393] width 949 height 42
click at [135, 129] on icon at bounding box center [132, 130] width 11 height 11
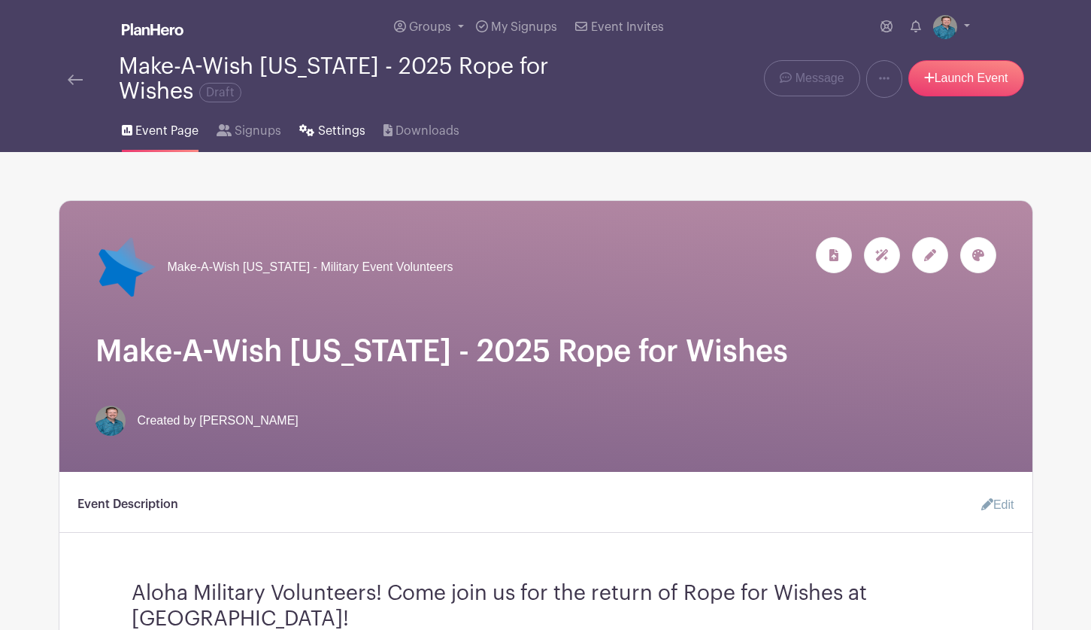
click at [332, 134] on span "Settings" at bounding box center [341, 131] width 47 height 18
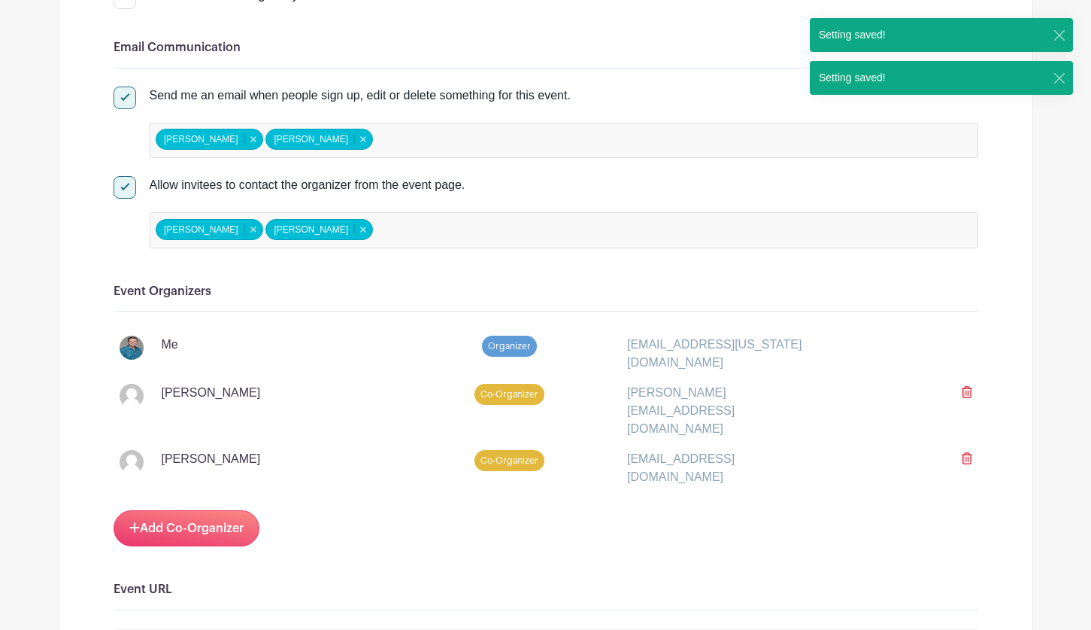
scroll to position [677, 0]
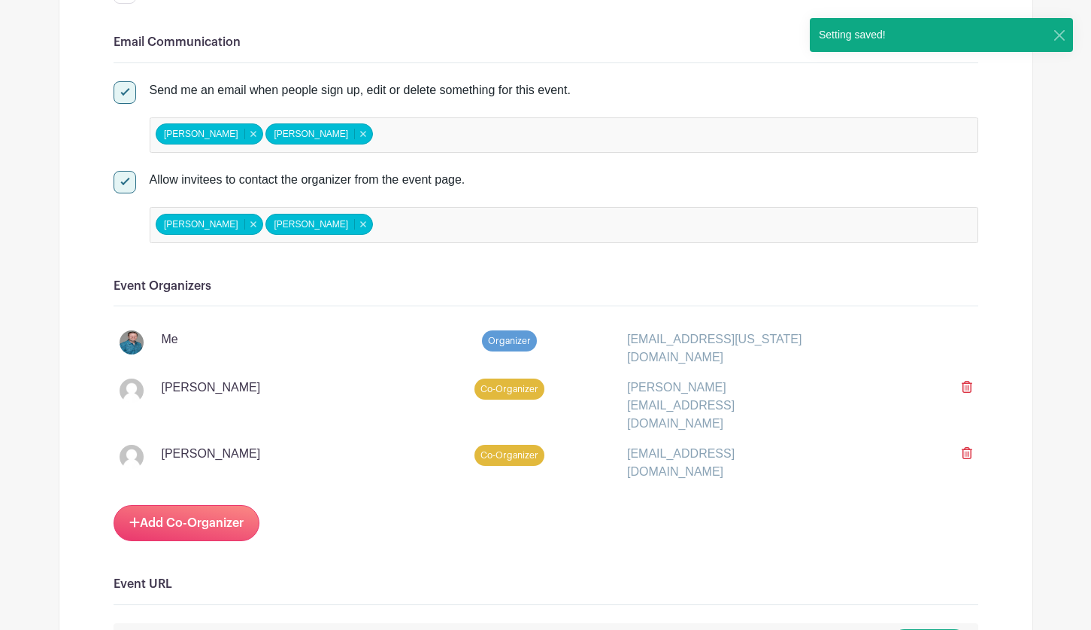
click at [959, 384] on div at bounding box center [908, 405] width 145 height 54
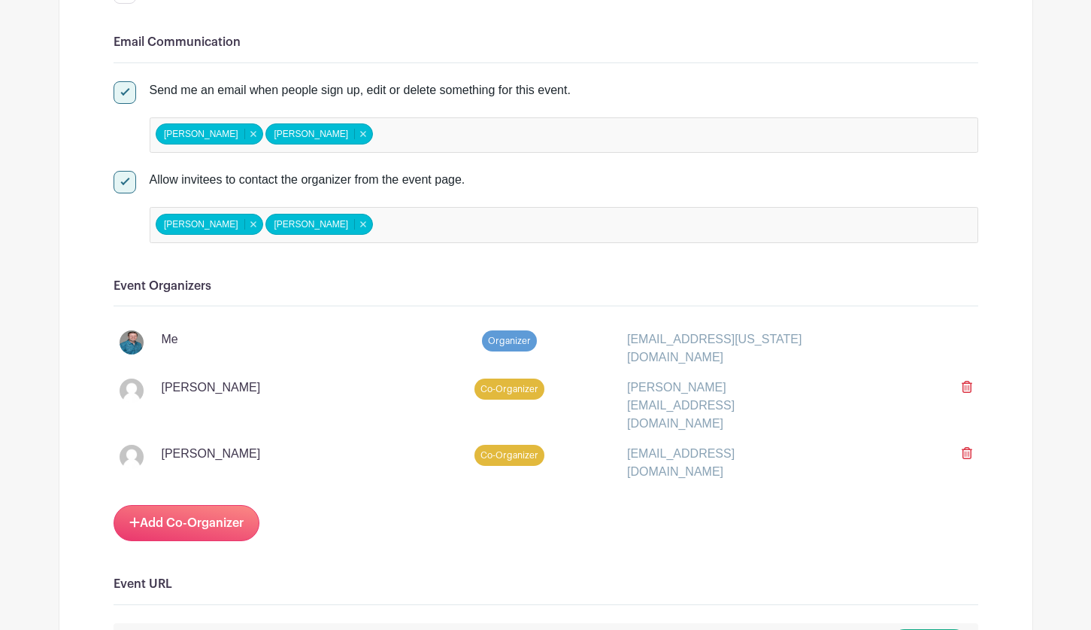
drag, startPoint x: 964, startPoint y: 384, endPoint x: 598, endPoint y: 68, distance: 484.2
click at [964, 385] on icon at bounding box center [967, 387] width 11 height 12
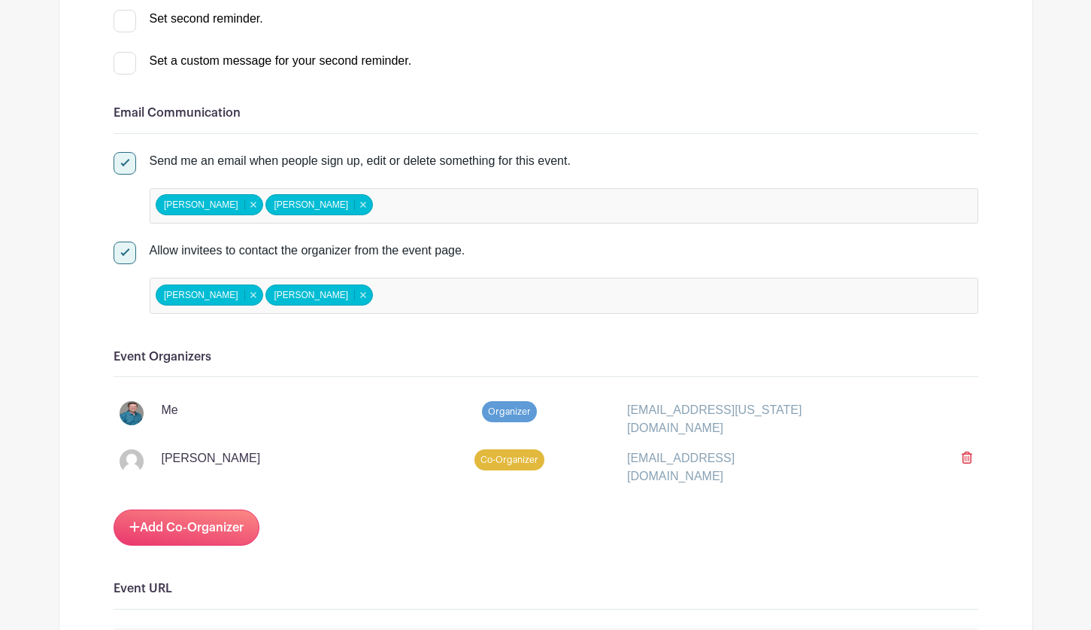
scroll to position [0, 0]
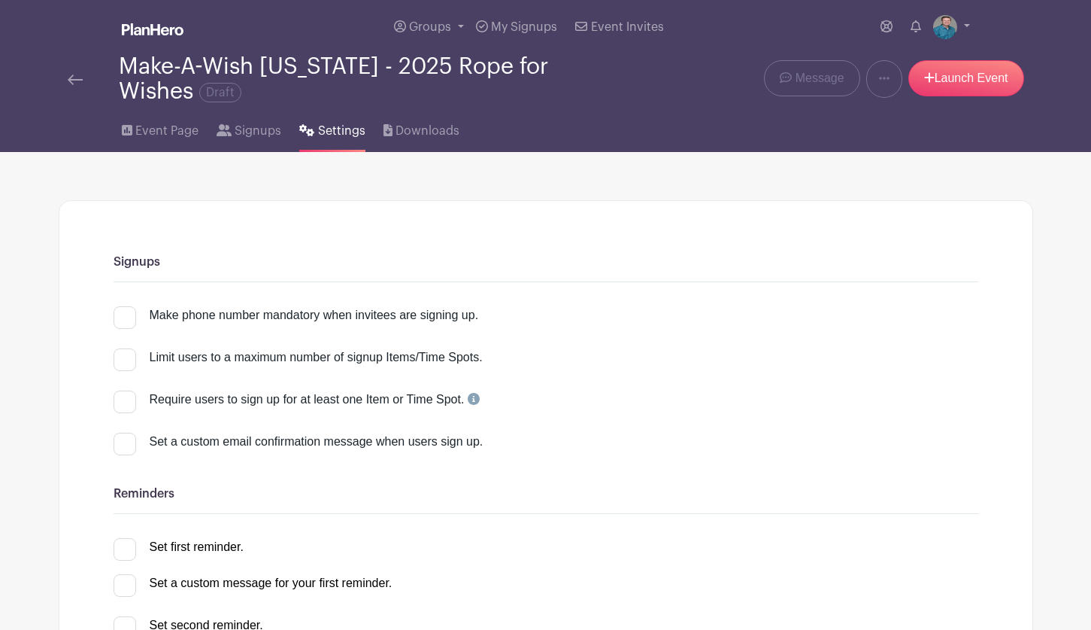
click at [132, 317] on div at bounding box center [125, 317] width 23 height 23
click at [123, 316] on input "Make phone number mandatory when invitees are signing up." at bounding box center [119, 311] width 10 height 10
checkbox input "true"
click at [400, 128] on span "Downloads" at bounding box center [428, 131] width 64 height 18
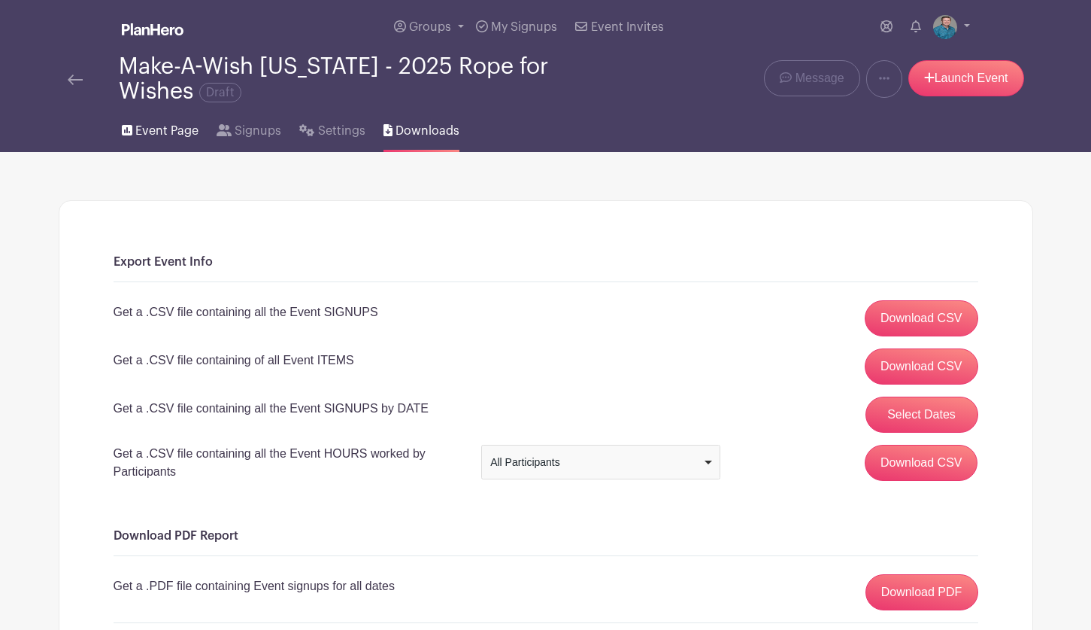
click at [186, 135] on span "Event Page" at bounding box center [166, 131] width 63 height 18
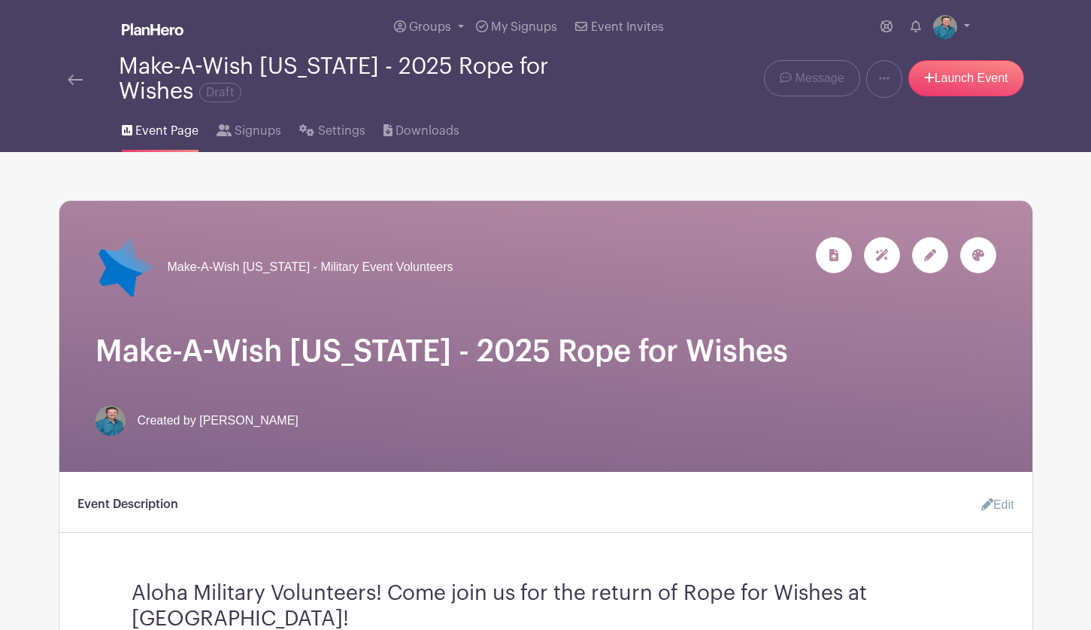
click at [978, 252] on icon at bounding box center [978, 255] width 12 height 12
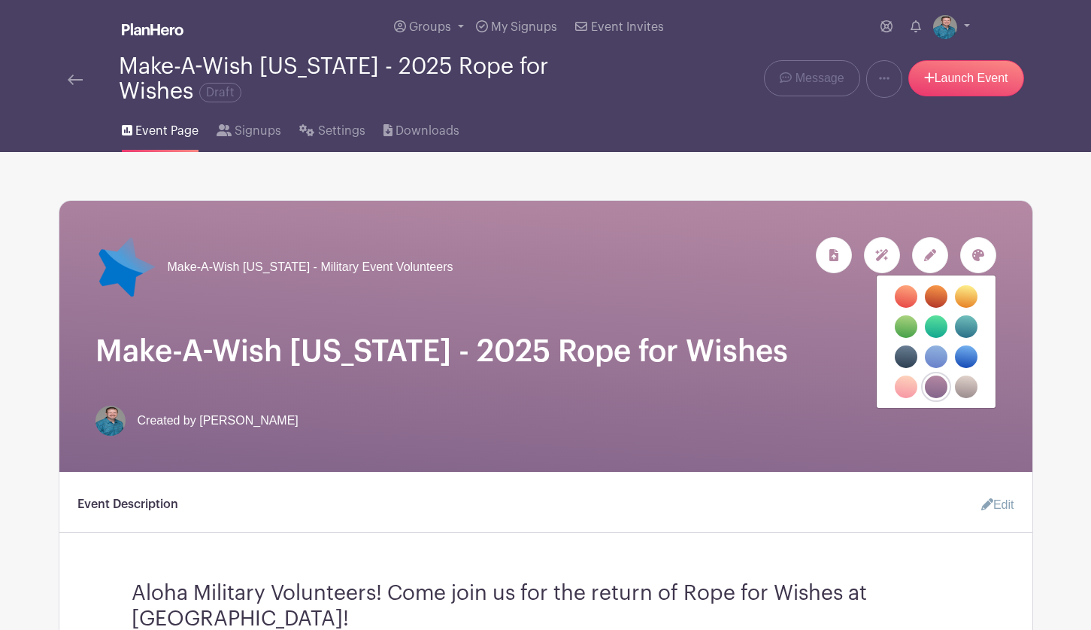
click at [745, 129] on div "Event Page Signups Settings Downloads" at bounding box center [546, 128] width 993 height 48
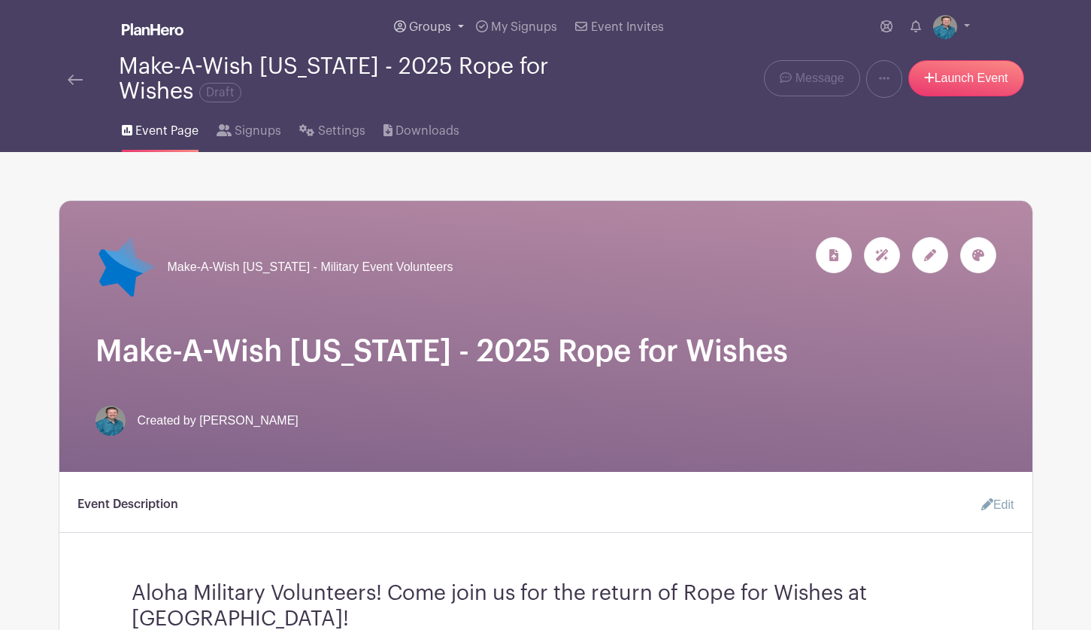
click at [443, 25] on span "Groups" at bounding box center [430, 27] width 42 height 12
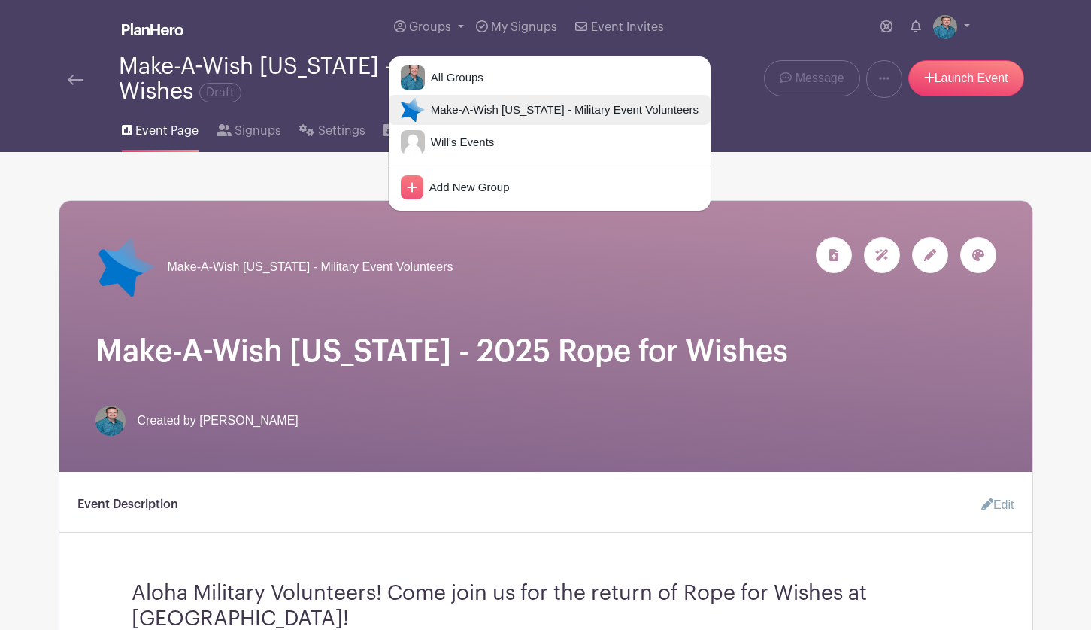
click at [439, 105] on span "Make-A-Wish [US_STATE] - Military Event Volunteers" at bounding box center [562, 110] width 274 height 17
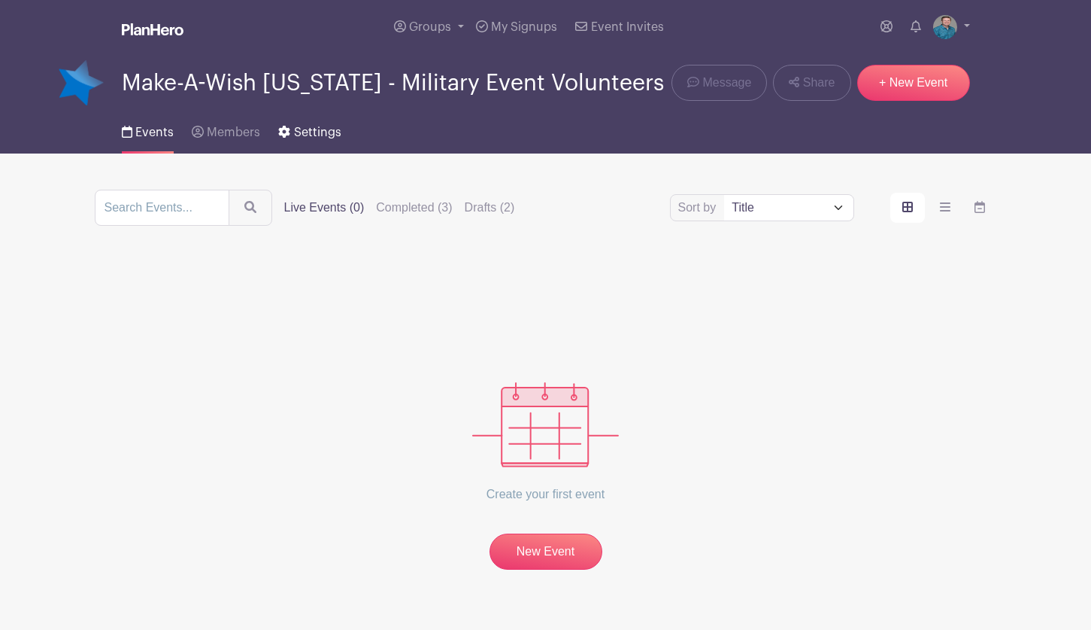
click at [293, 145] on link "Settings" at bounding box center [309, 129] width 62 height 48
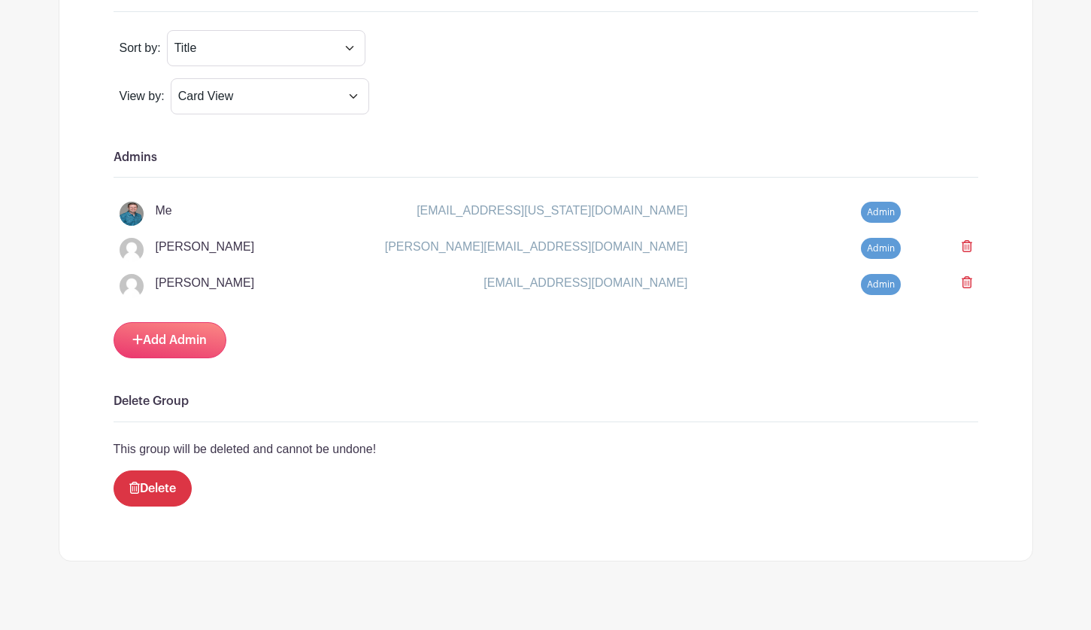
scroll to position [1317, 0]
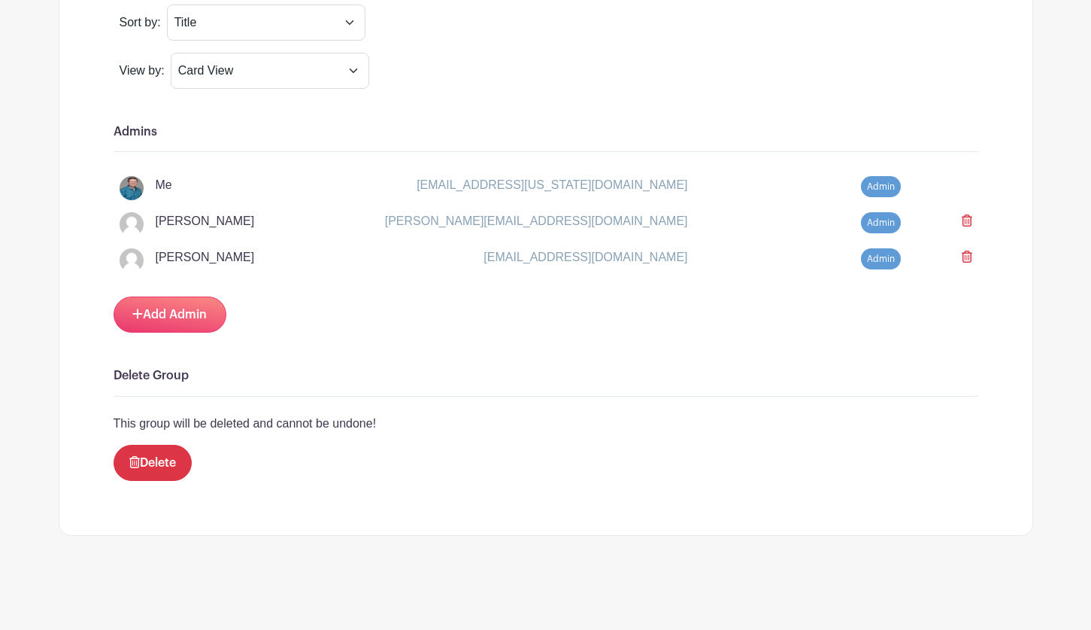
click at [962, 219] on icon at bounding box center [967, 220] width 11 height 12
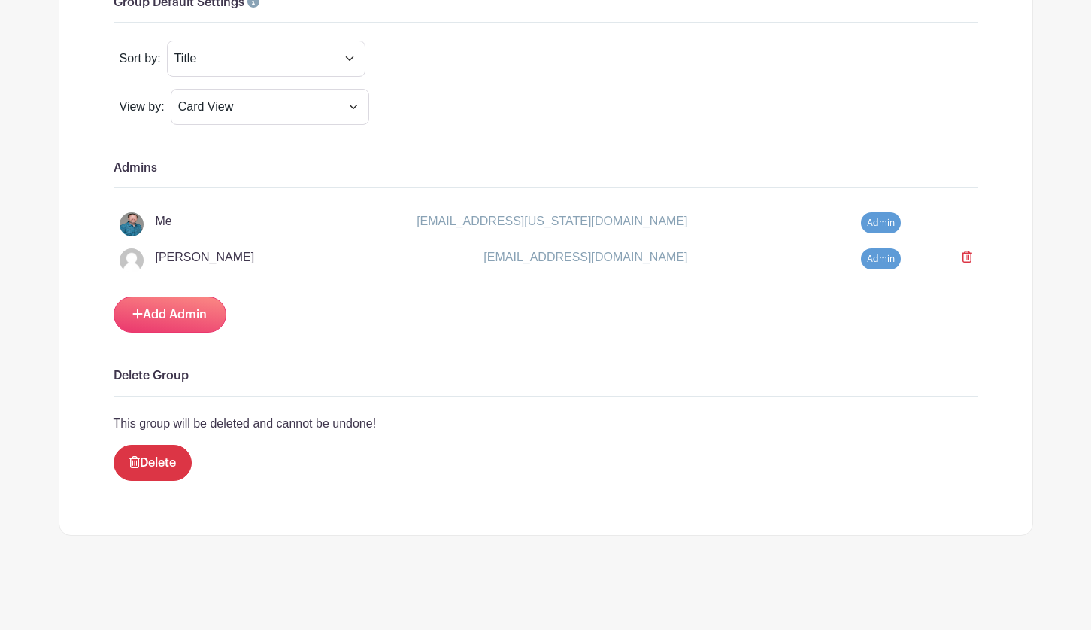
scroll to position [1281, 0]
click at [146, 316] on link "Add Admin" at bounding box center [170, 314] width 113 height 36
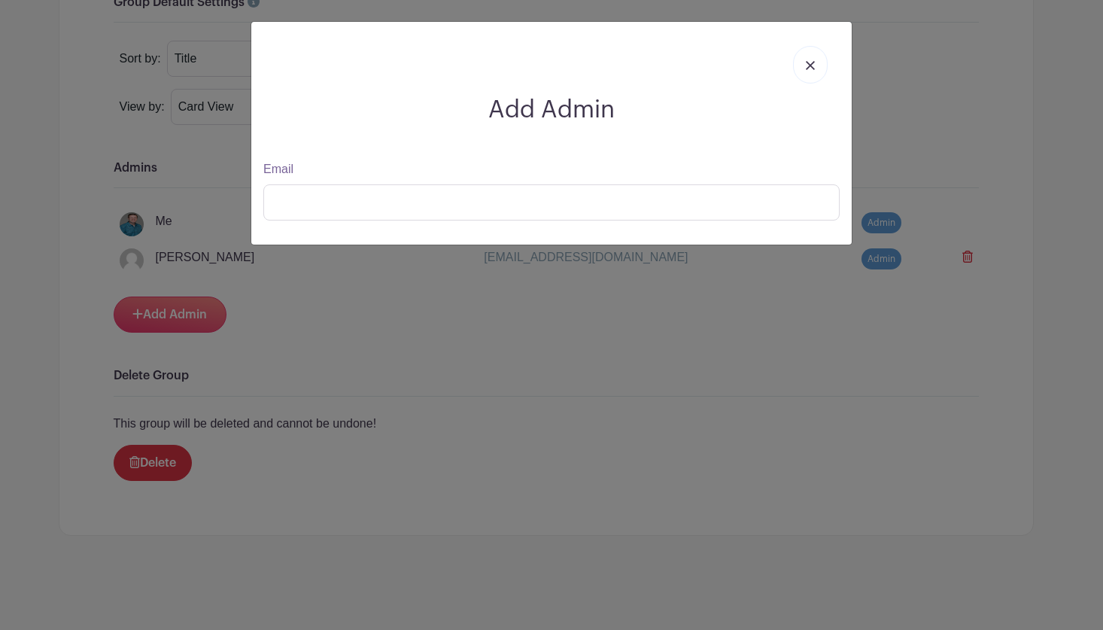
click at [357, 143] on div "Add Admin Email" at bounding box center [551, 133] width 600 height 223
click at [341, 188] on input "Email" at bounding box center [551, 202] width 576 height 36
type input "[EMAIL_ADDRESS][DOMAIN_NAME]"
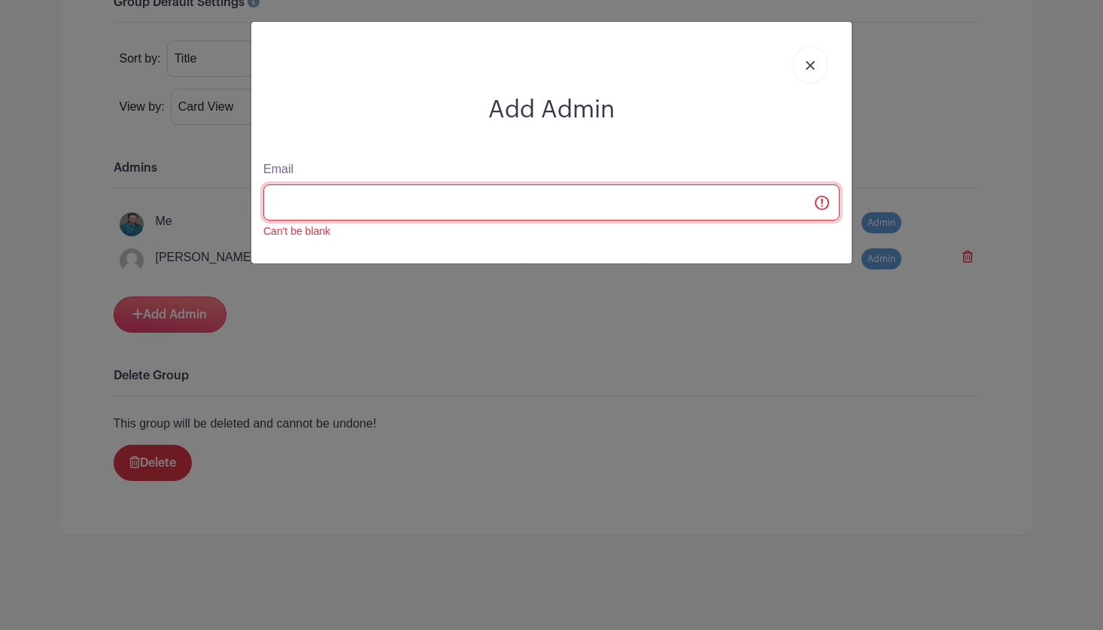
click at [296, 205] on input "Email" at bounding box center [551, 202] width 576 height 36
type input "[EMAIL_ADDRESS][DOMAIN_NAME]"
click at [822, 202] on input "Email" at bounding box center [551, 202] width 576 height 36
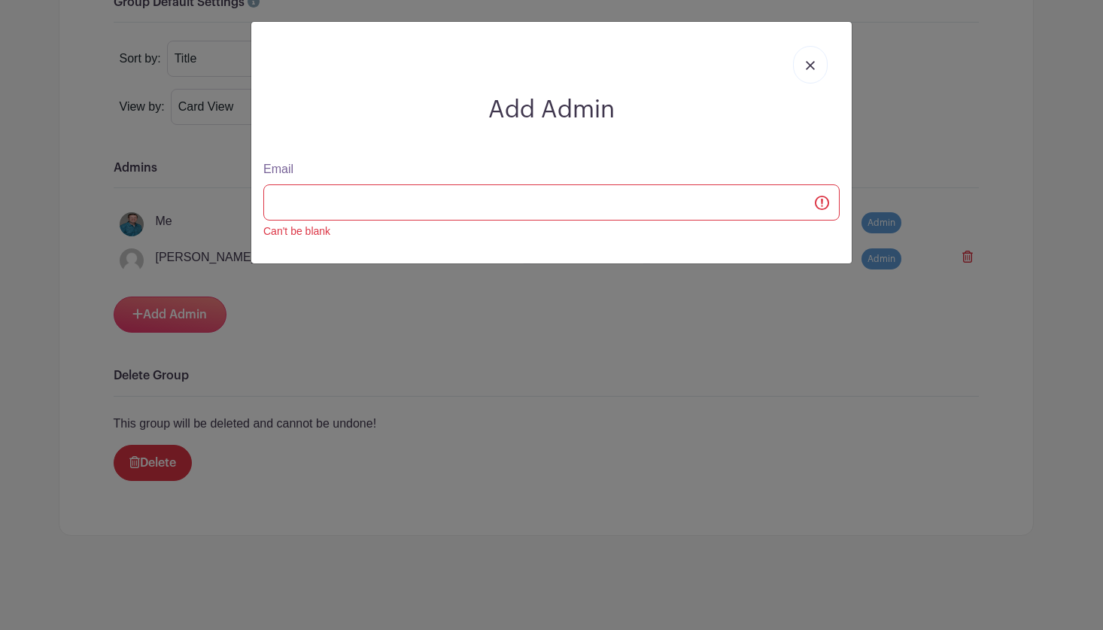
click at [806, 59] on link at bounding box center [810, 65] width 35 height 38
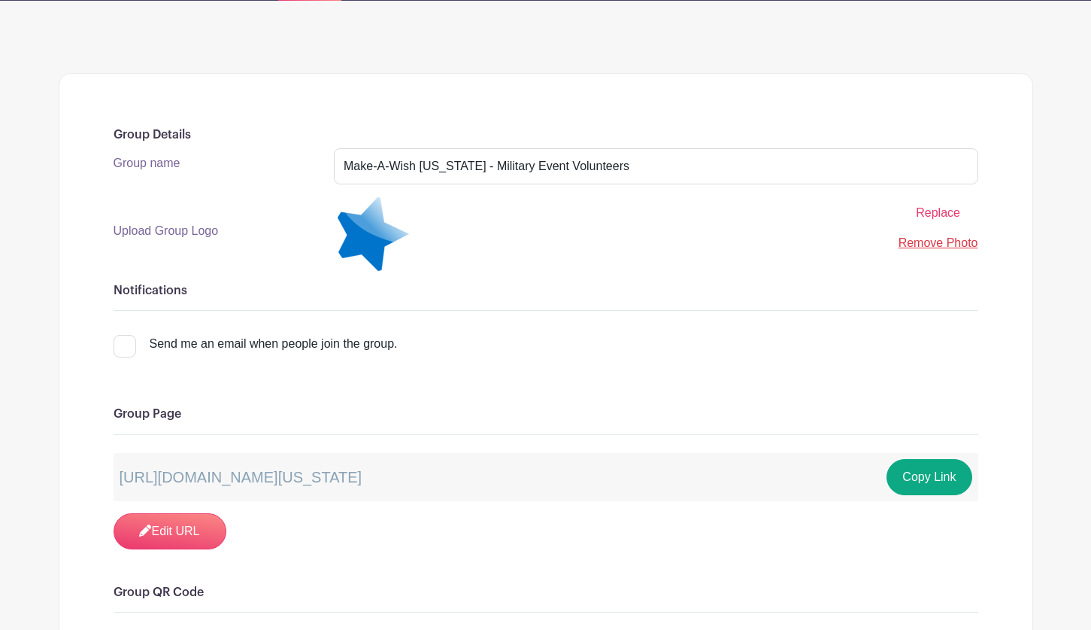
scroll to position [0, 0]
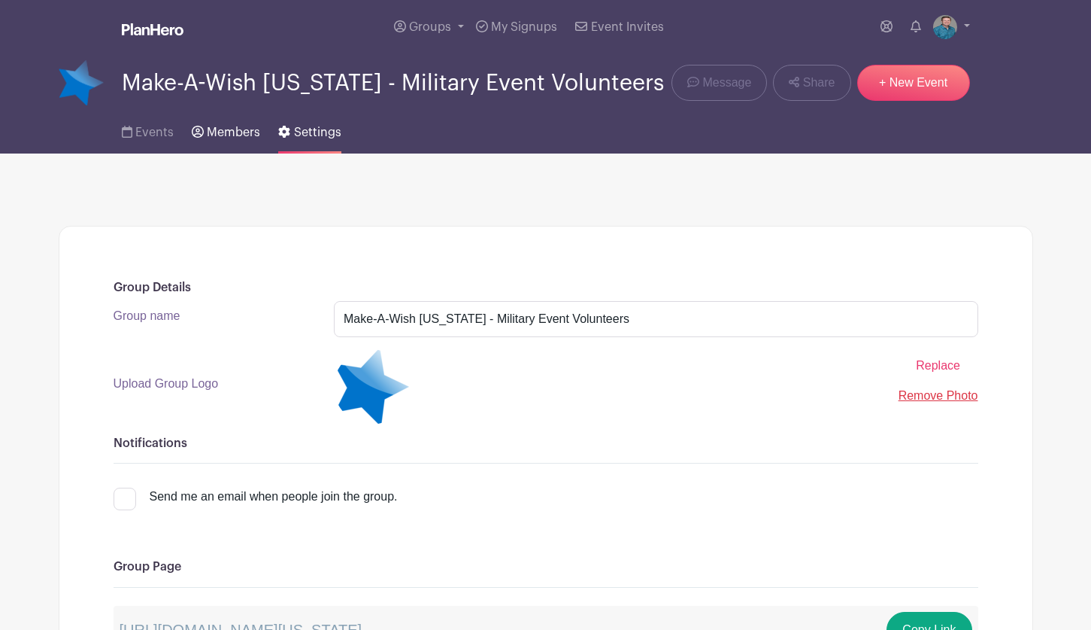
click at [218, 132] on span "Members" at bounding box center [233, 132] width 53 height 12
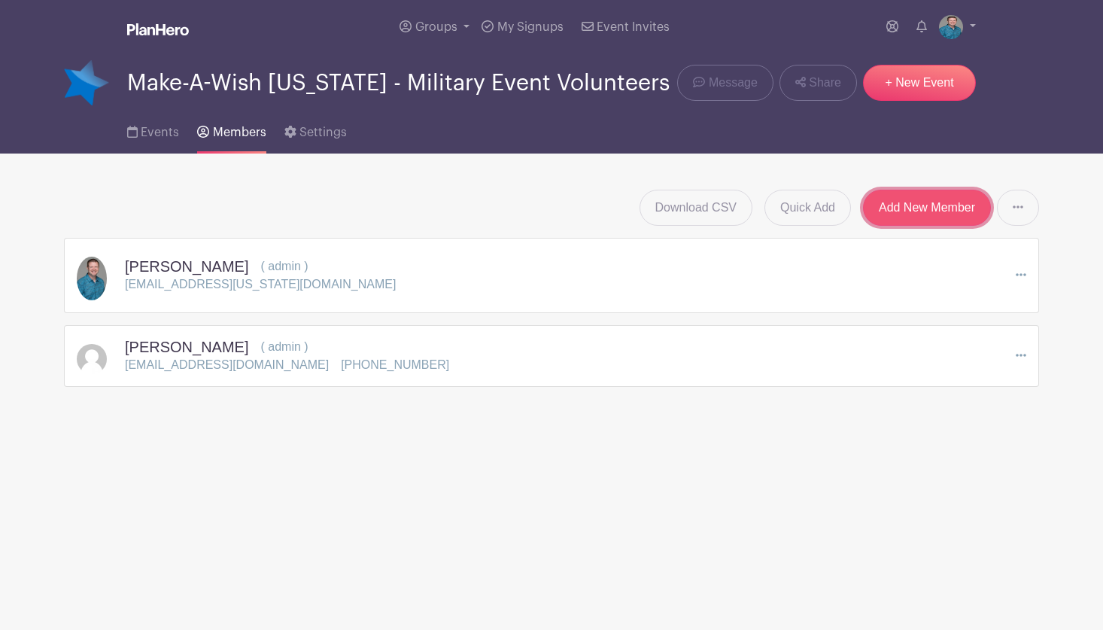
click at [891, 202] on link "Add New Member" at bounding box center [927, 208] width 128 height 36
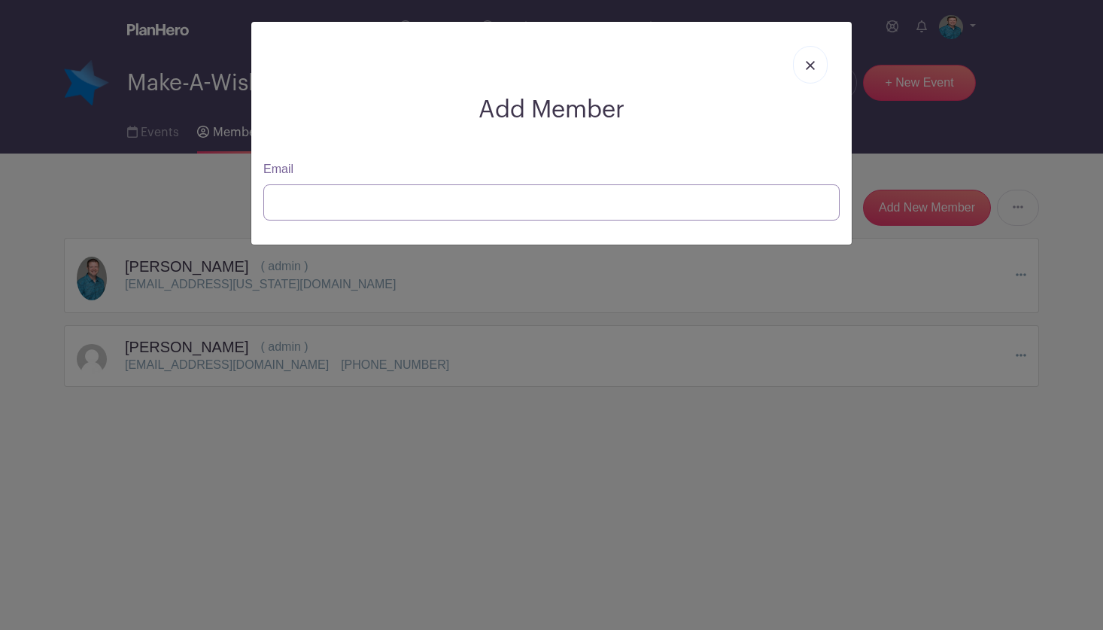
click at [381, 201] on input "Email" at bounding box center [551, 202] width 576 height 36
type input "[EMAIL_ADDRESS][DOMAIN_NAME]"
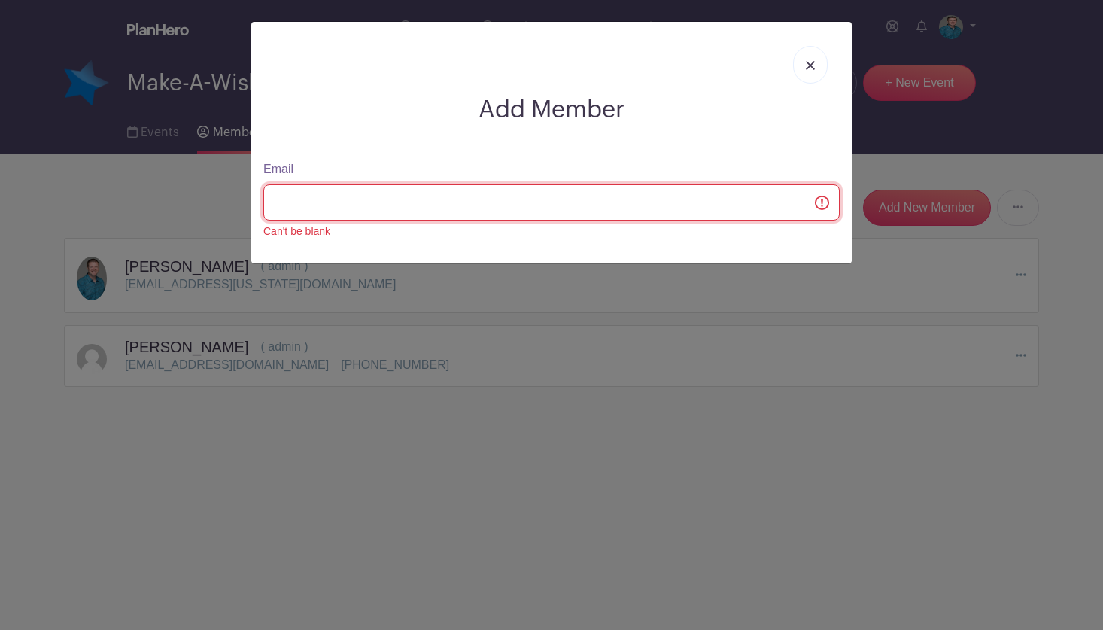
click at [820, 201] on input "Email" at bounding box center [551, 202] width 576 height 36
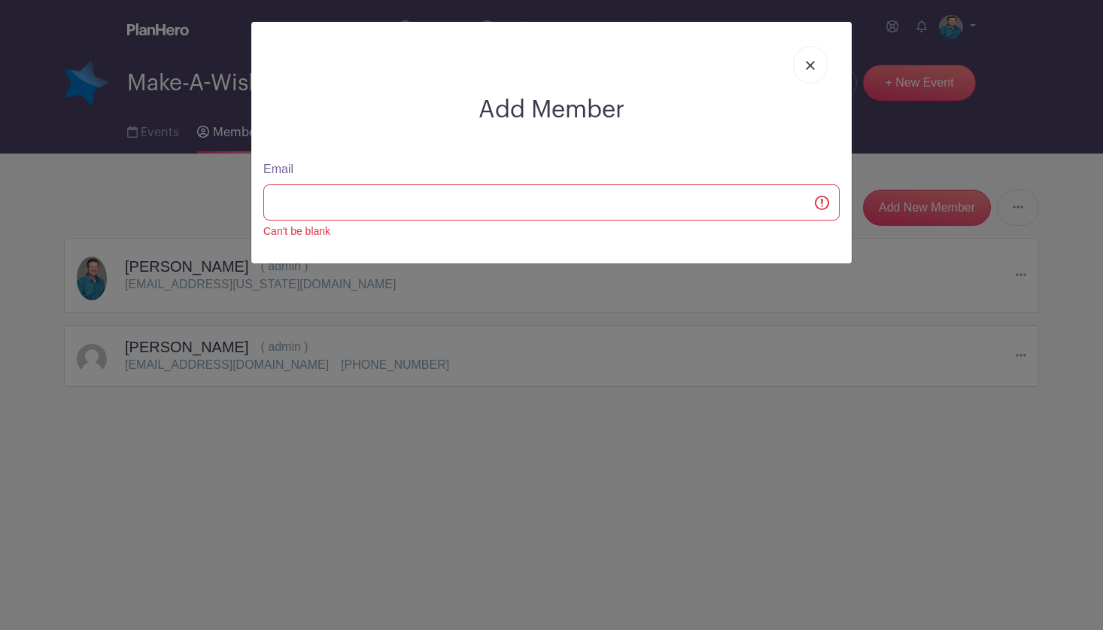
click at [808, 59] on link at bounding box center [810, 65] width 35 height 38
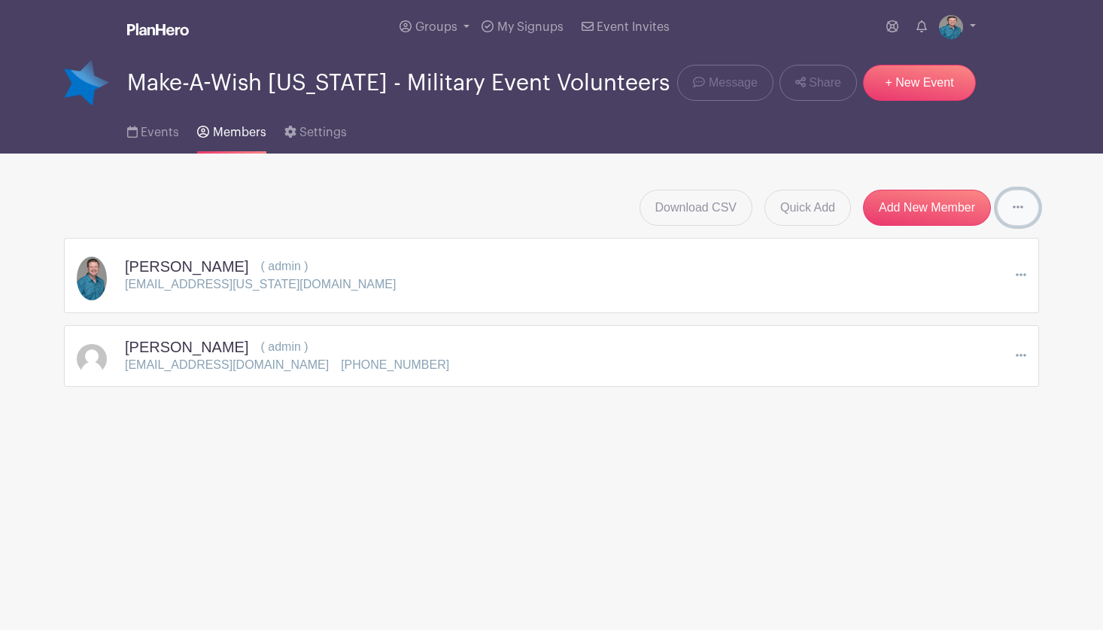
click at [1022, 203] on icon at bounding box center [1017, 207] width 11 height 12
click at [405, 435] on main "Groups All Groups Make-A-Wish [US_STATE] - Military Event Volunteers Will's Eve…" at bounding box center [551, 240] width 1103 height 481
click at [878, 204] on link "Add New Member" at bounding box center [927, 208] width 128 height 36
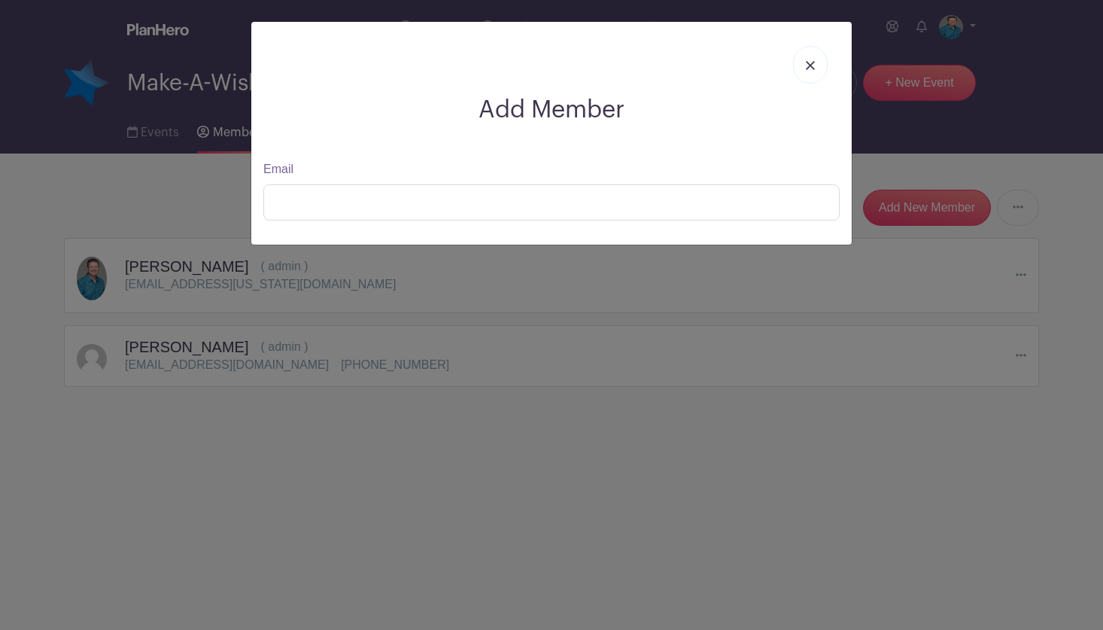
click at [468, 177] on div "Email" at bounding box center [551, 190] width 594 height 60
click at [577, 135] on div "Add Member Email" at bounding box center [551, 133] width 600 height 223
click at [534, 111] on h2 "Add Member" at bounding box center [551, 110] width 576 height 29
click at [427, 190] on input "Email" at bounding box center [551, 202] width 576 height 36
drag, startPoint x: 366, startPoint y: 218, endPoint x: 359, endPoint y: 213, distance: 9.2
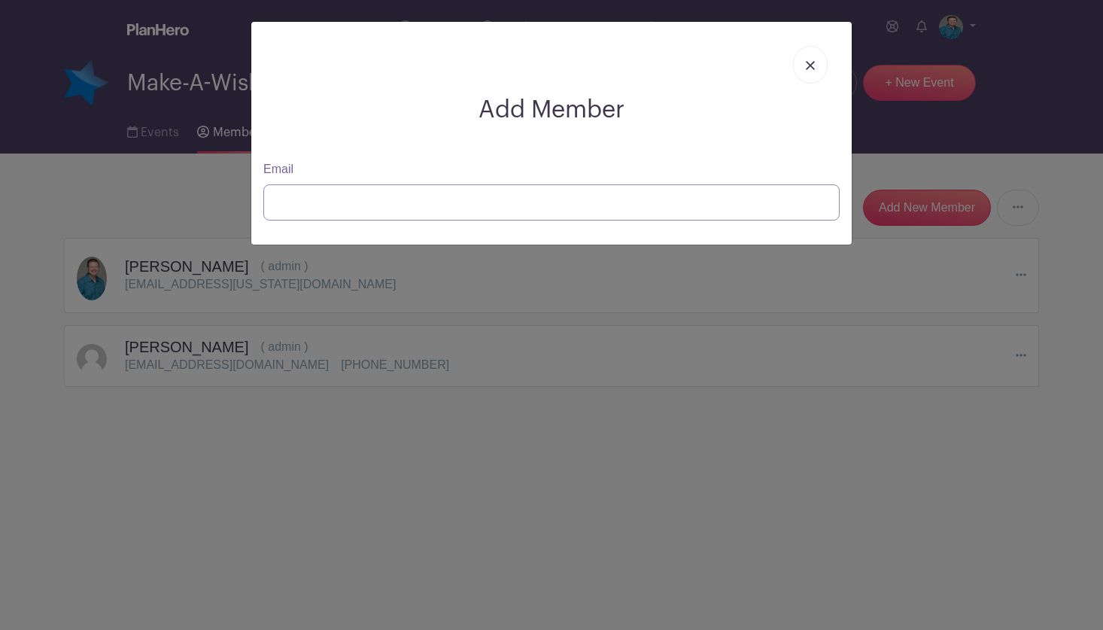
click at [366, 218] on input "Email" at bounding box center [551, 202] width 576 height 36
type input "[EMAIL_ADDRESS][DOMAIN_NAME]"
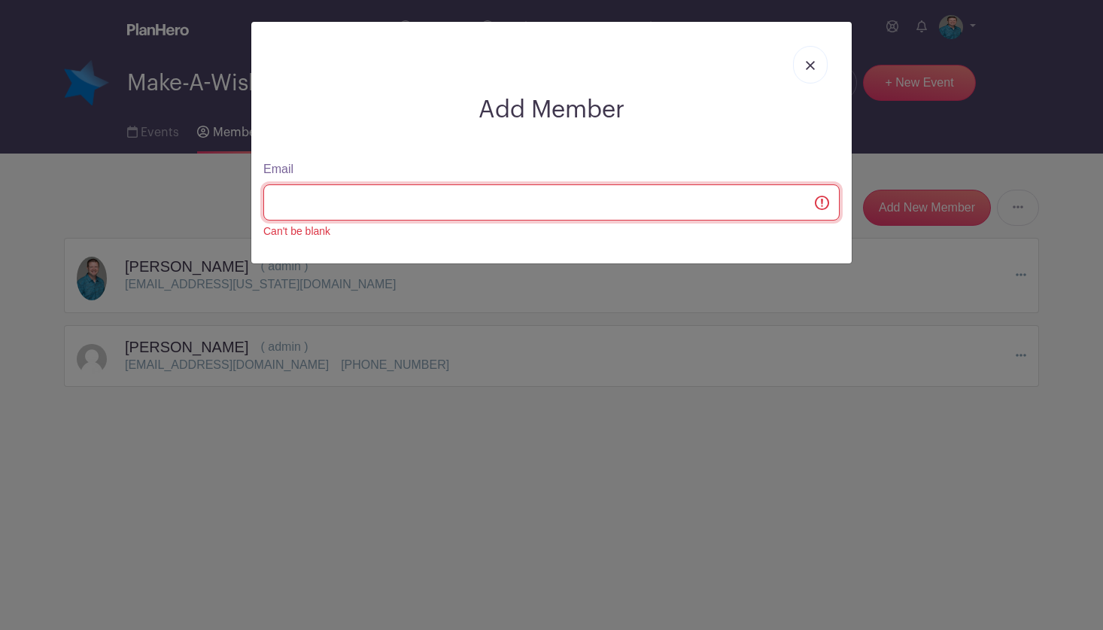
click at [822, 205] on input "Email" at bounding box center [551, 202] width 576 height 36
click at [822, 204] on input "Email" at bounding box center [551, 202] width 576 height 36
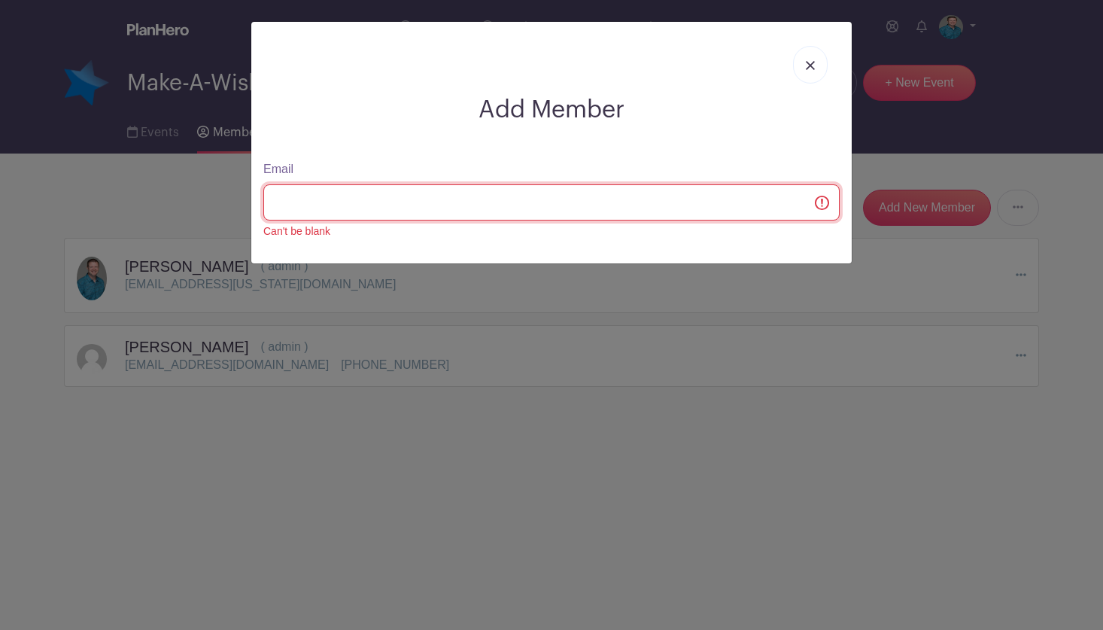
click at [822, 204] on input "Email" at bounding box center [551, 202] width 576 height 36
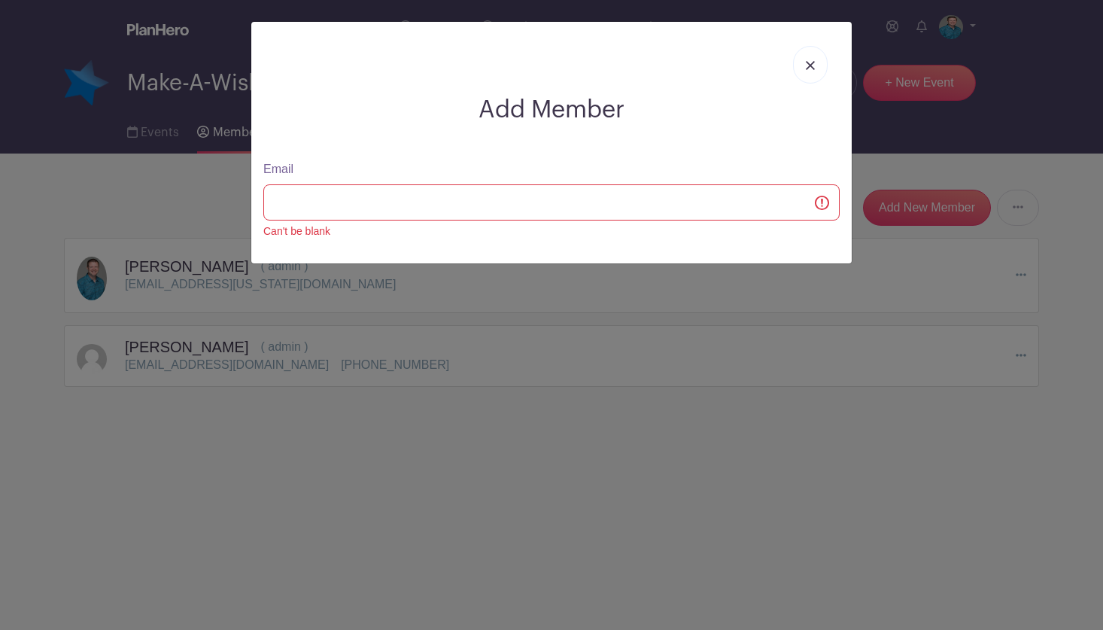
click at [800, 58] on link at bounding box center [810, 65] width 35 height 38
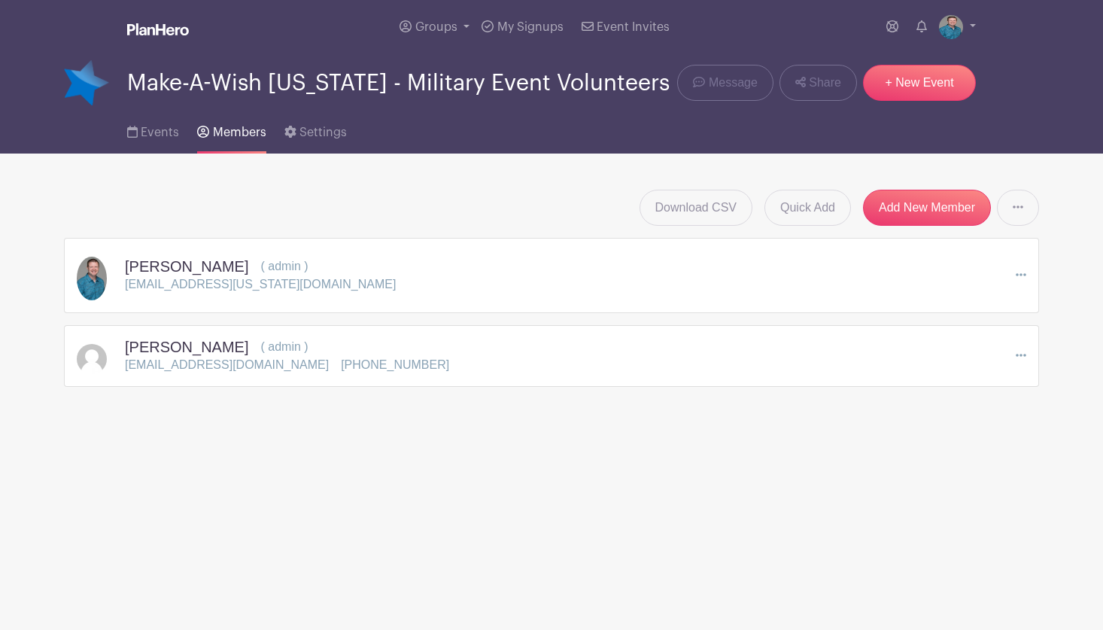
click at [980, 32] on div "Groups All Groups Make-A-Wish [US_STATE] - Military Event Volunteers Will's Eve…" at bounding box center [551, 27] width 993 height 54
click at [976, 31] on div "Groups All Groups Make-A-Wish [US_STATE] - Military Event Volunteers Will's Eve…" at bounding box center [551, 27] width 993 height 54
click at [970, 25] on link at bounding box center [957, 27] width 37 height 24
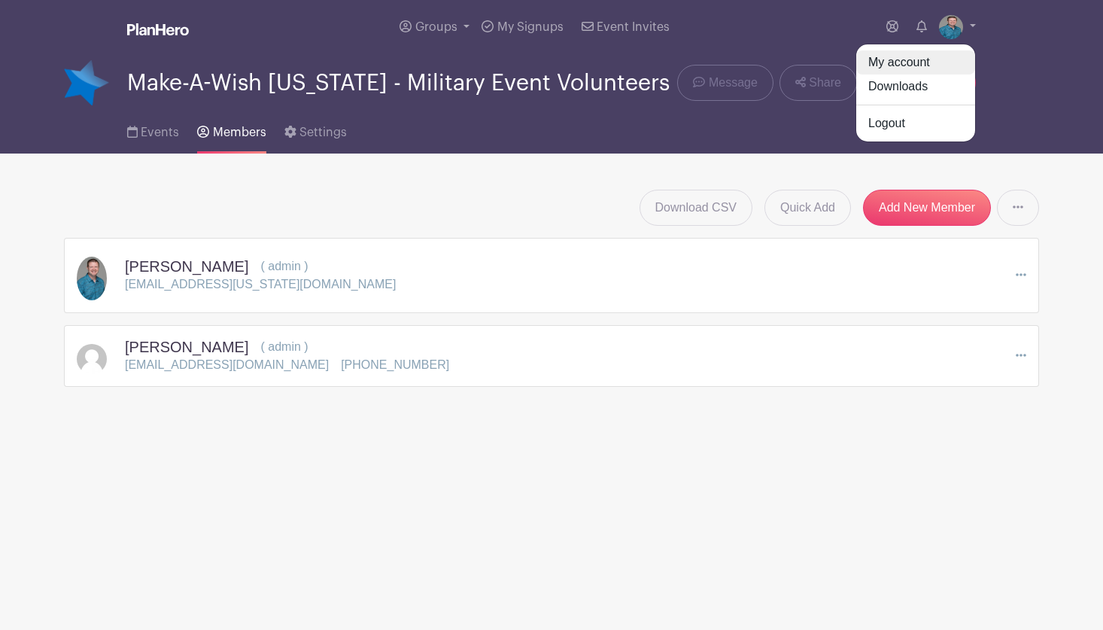
click at [904, 57] on link "My account" at bounding box center [915, 62] width 119 height 24
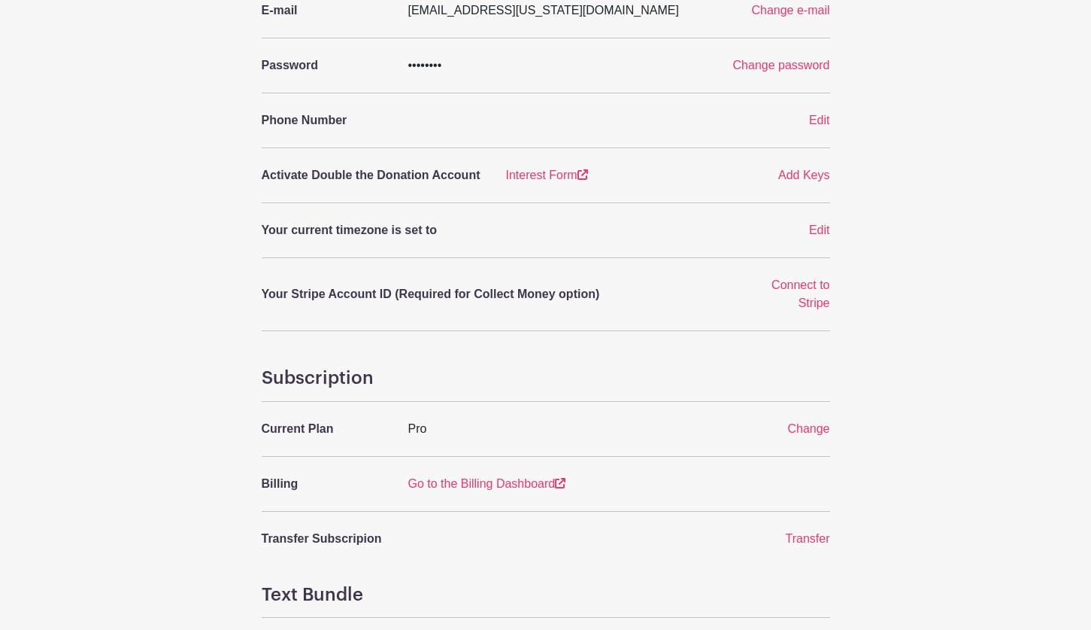
scroll to position [301, 0]
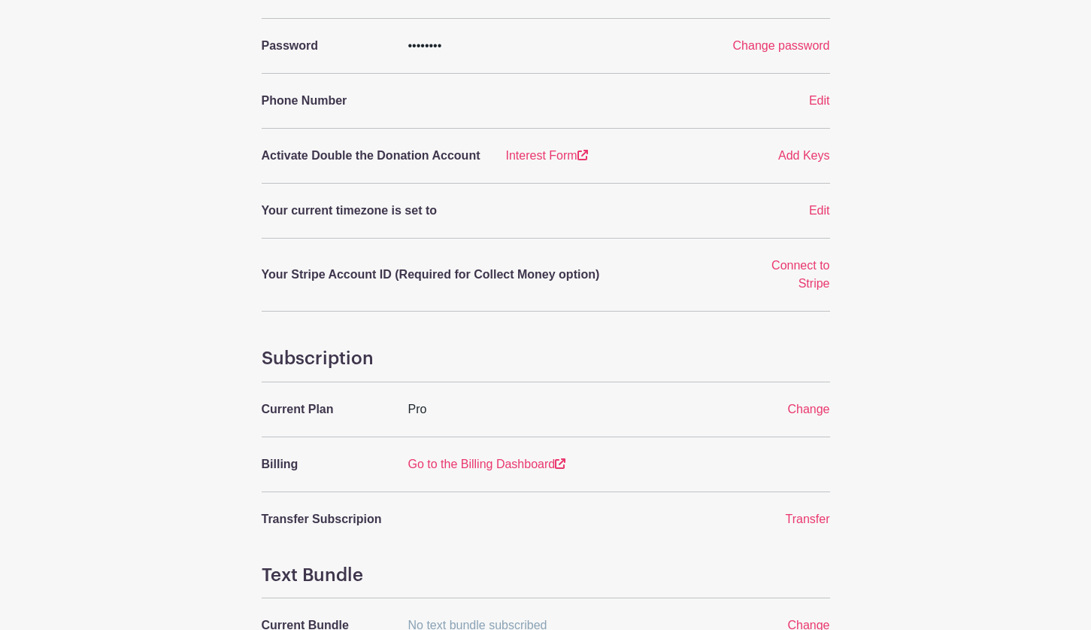
click at [831, 206] on div "Edit" at bounding box center [791, 211] width 98 height 18
click at [824, 211] on span "Edit" at bounding box center [819, 210] width 21 height 13
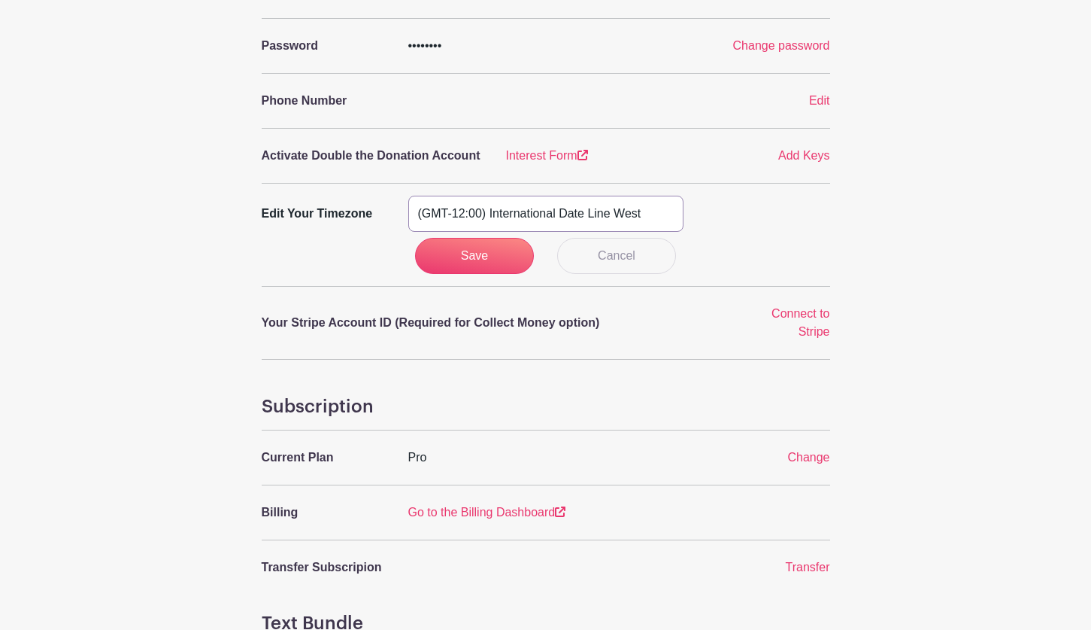
click at [521, 210] on select "(GMT-12:00) International Date Line West (GMT-11:00) [US_STATE] (GMT-11:00) [GE…" at bounding box center [545, 214] width 275 height 36
select select "[US_STATE]"
click at [408, 196] on select "(GMT-12:00) International Date Line West (GMT-11:00) [US_STATE] (GMT-11:00) [GE…" at bounding box center [545, 214] width 275 height 36
click at [484, 263] on input "Save" at bounding box center [474, 256] width 119 height 36
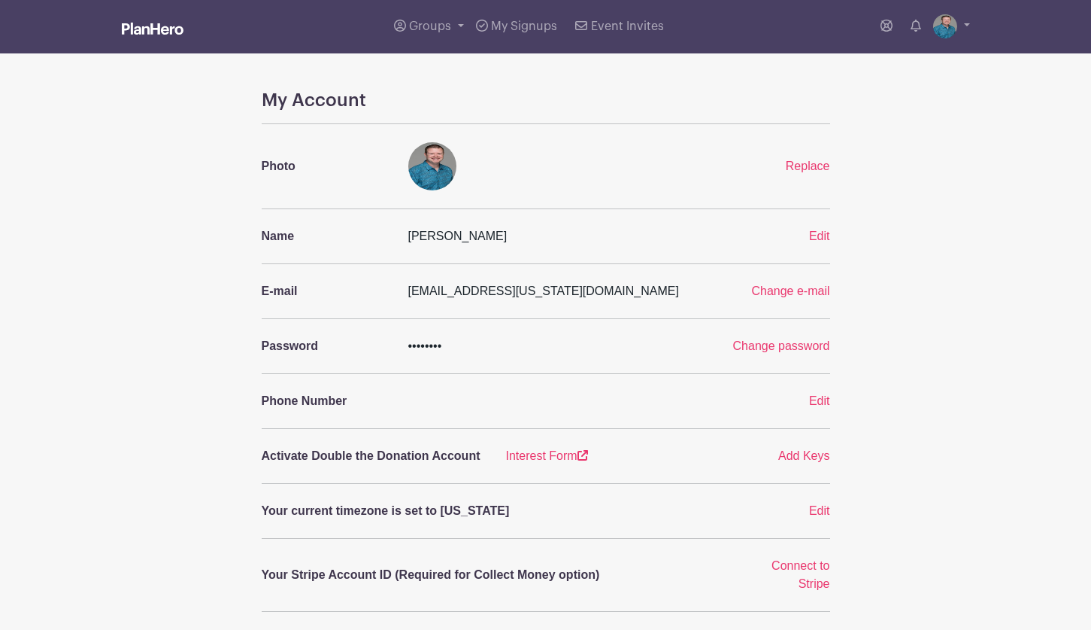
scroll to position [0, 0]
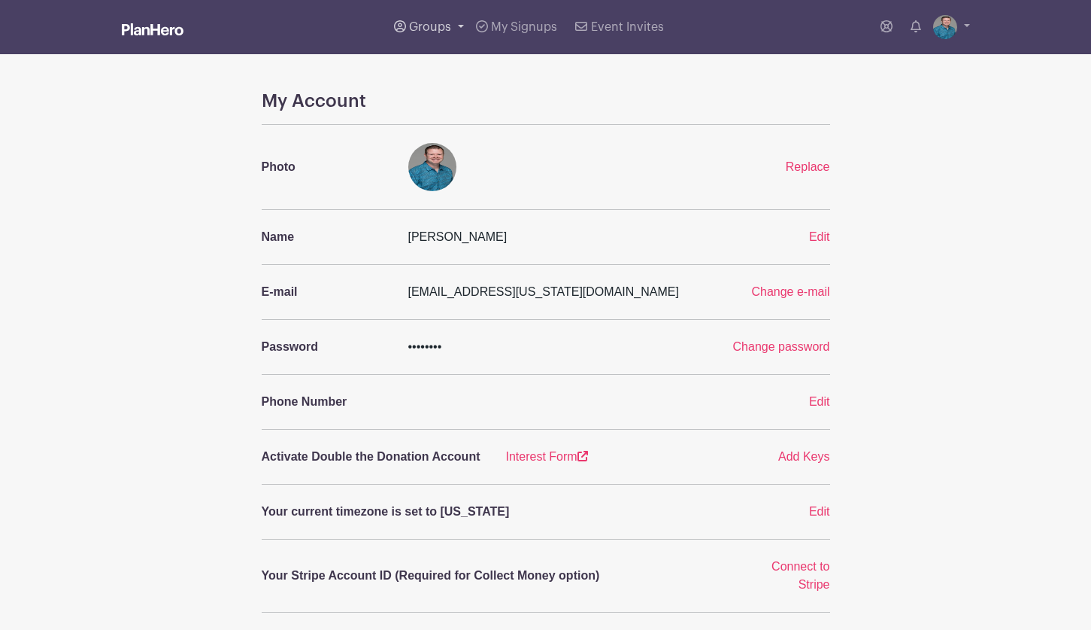
click at [442, 32] on span "Groups" at bounding box center [430, 27] width 42 height 12
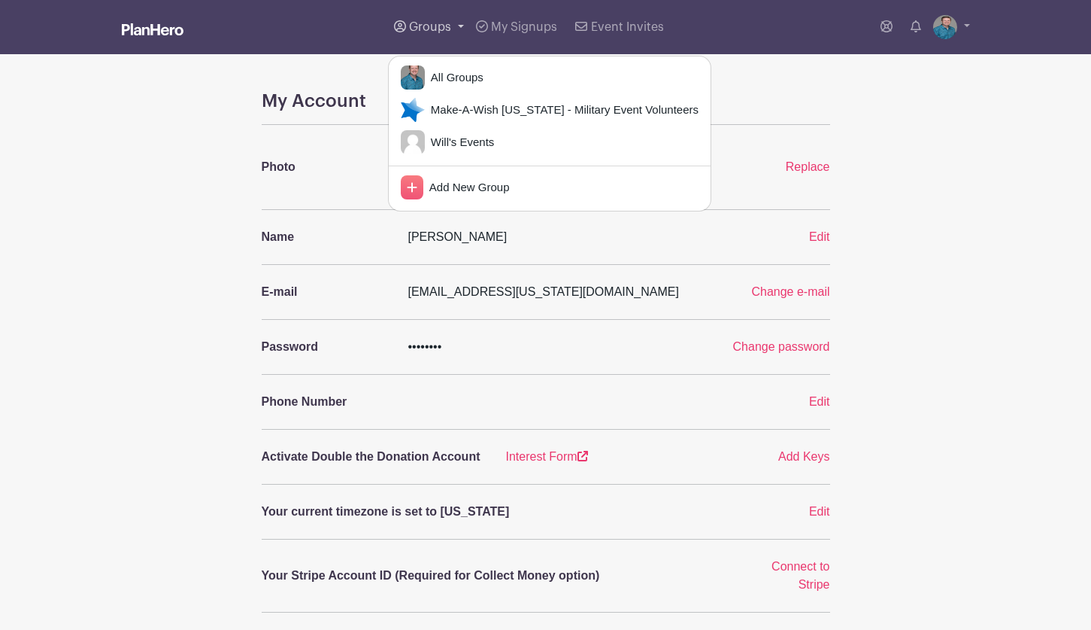
click at [442, 31] on span "Groups" at bounding box center [430, 27] width 42 height 12
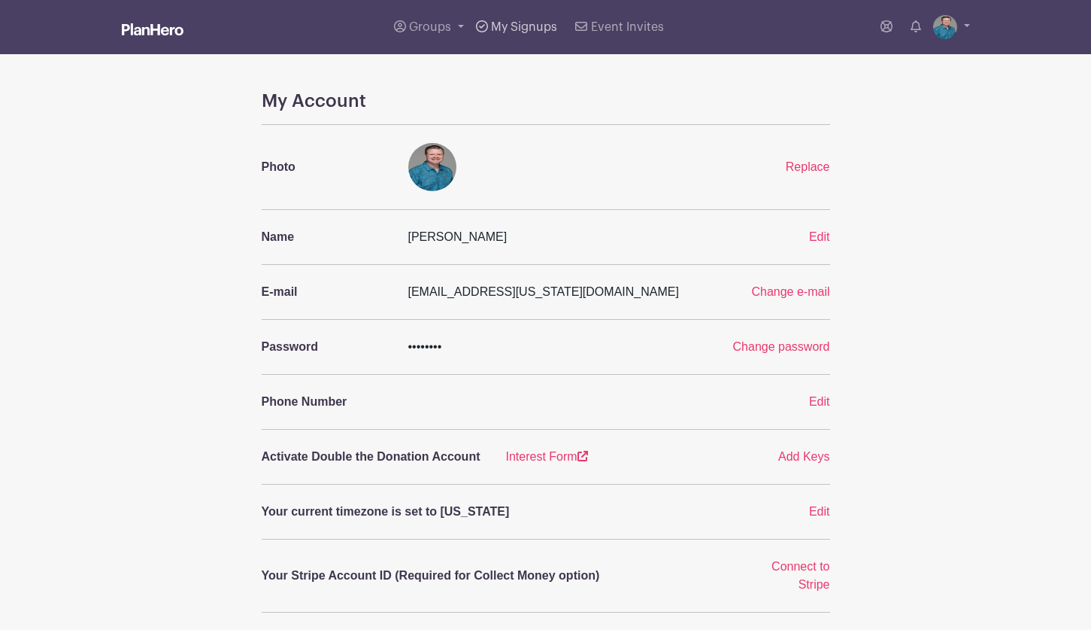
click at [513, 28] on span "My Signups" at bounding box center [524, 27] width 66 height 12
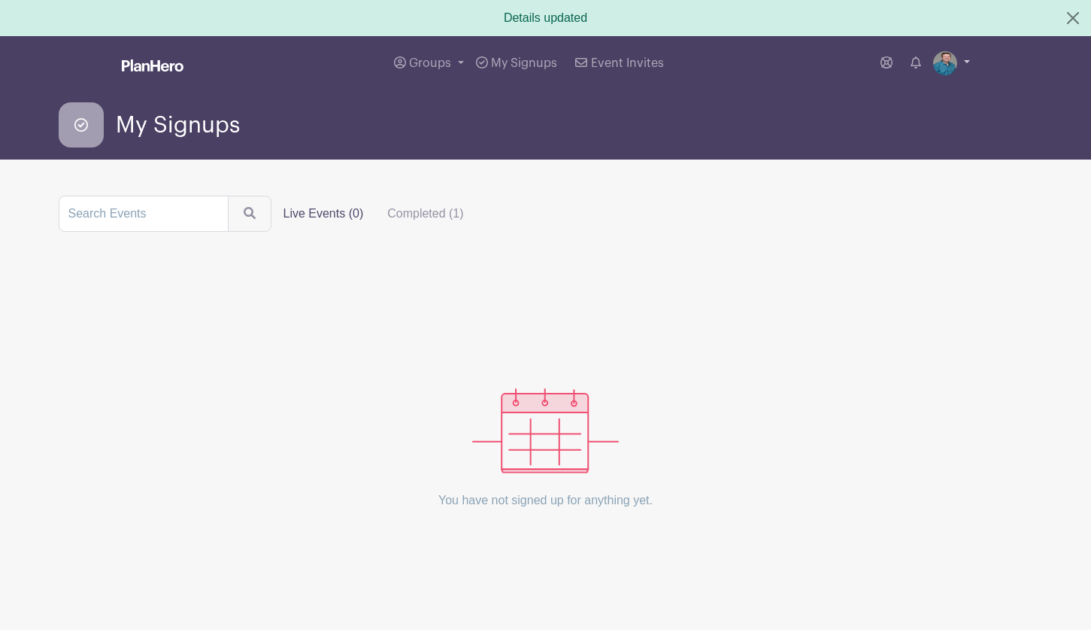
click at [965, 62] on link at bounding box center [951, 63] width 37 height 24
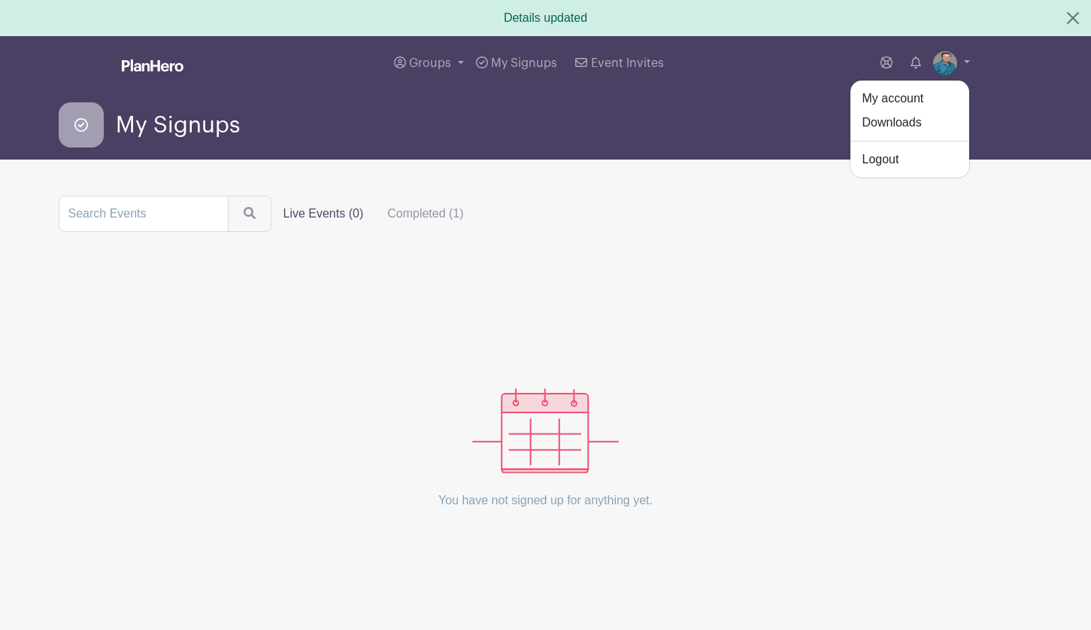
click at [624, 129] on div "My Signups" at bounding box center [546, 124] width 975 height 45
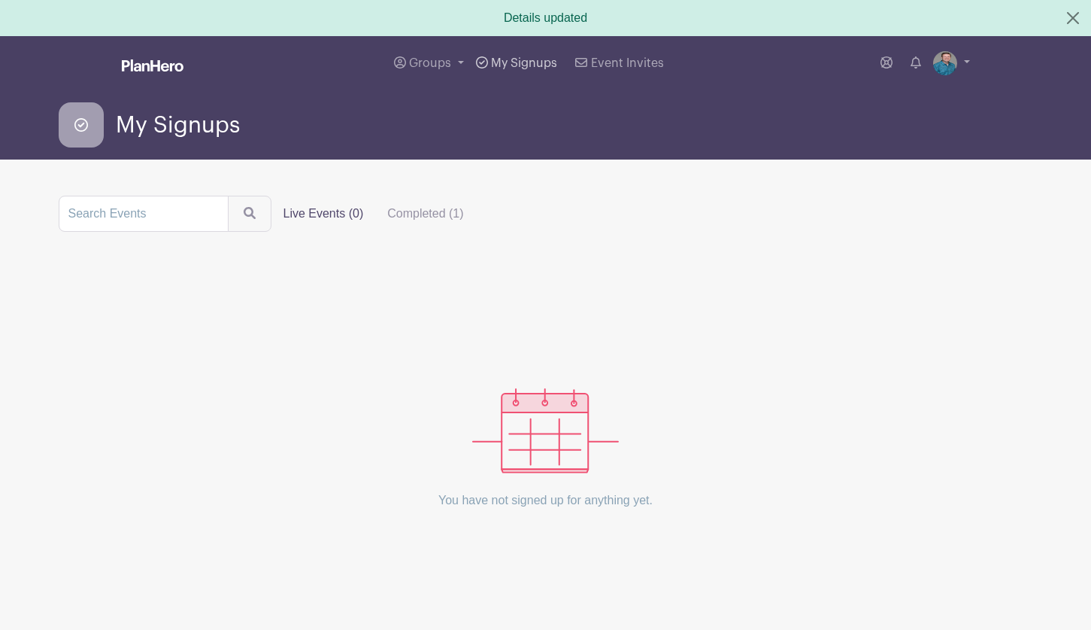
click at [507, 59] on span "My Signups" at bounding box center [524, 63] width 66 height 12
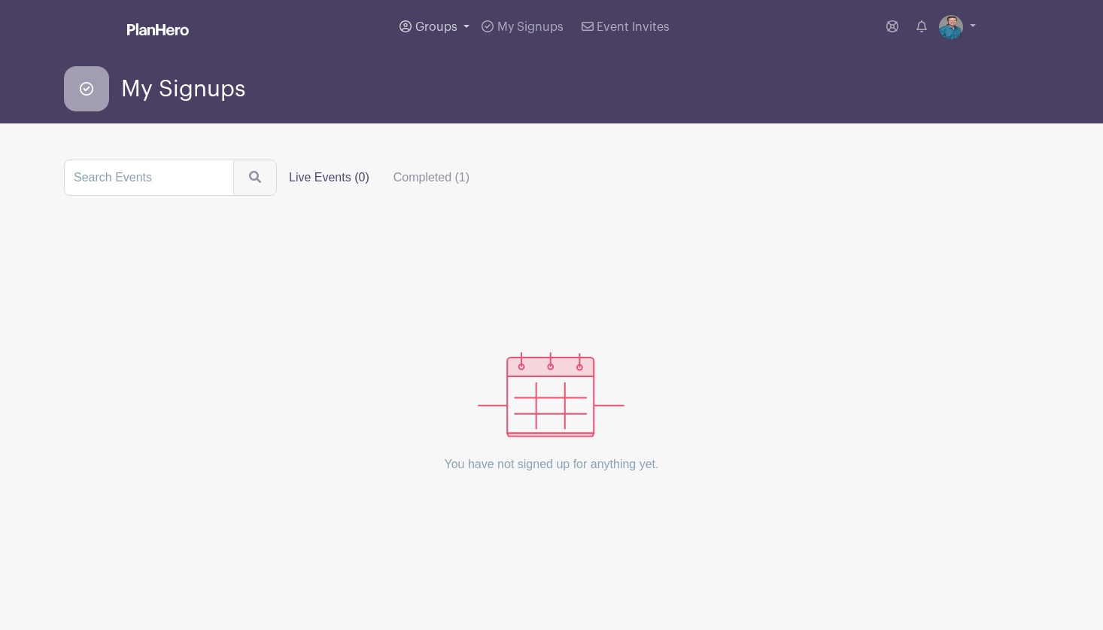
click at [434, 25] on span "Groups" at bounding box center [436, 27] width 42 height 12
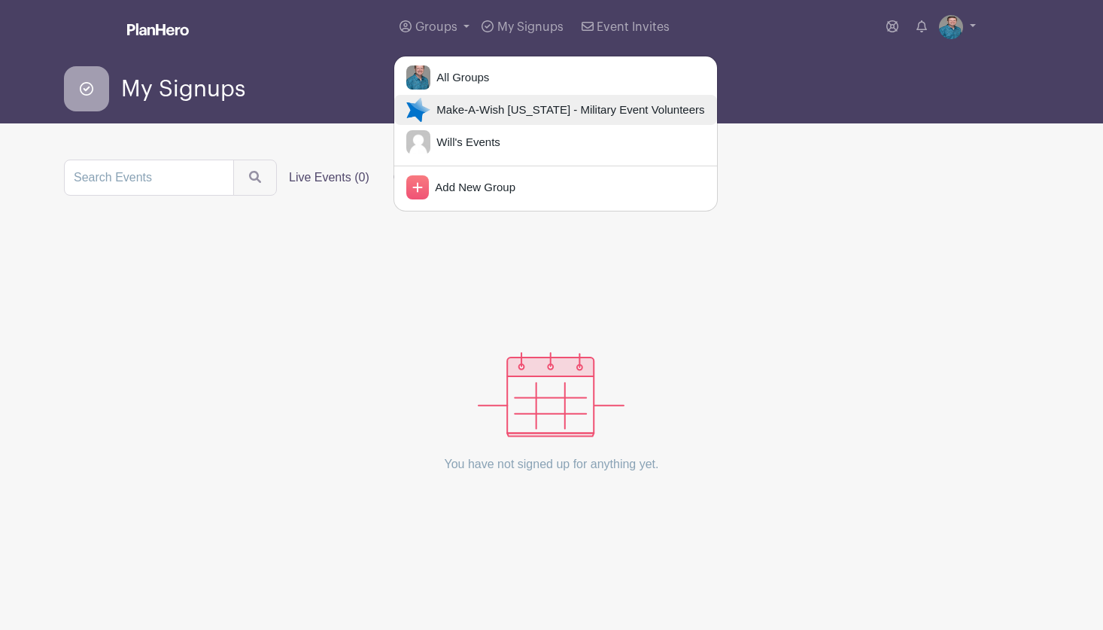
click at [439, 114] on span "Make-A-Wish [US_STATE] - Military Event Volunteers" at bounding box center [567, 110] width 274 height 17
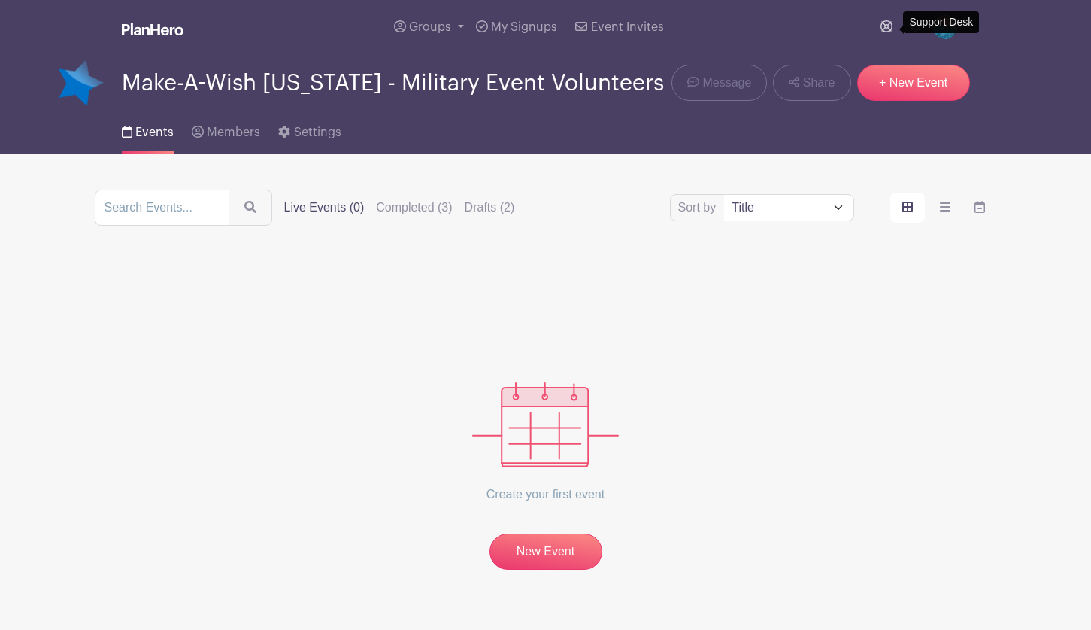
click at [877, 26] on link at bounding box center [887, 27] width 24 height 30
click at [322, 126] on span "Settings" at bounding box center [317, 132] width 47 height 12
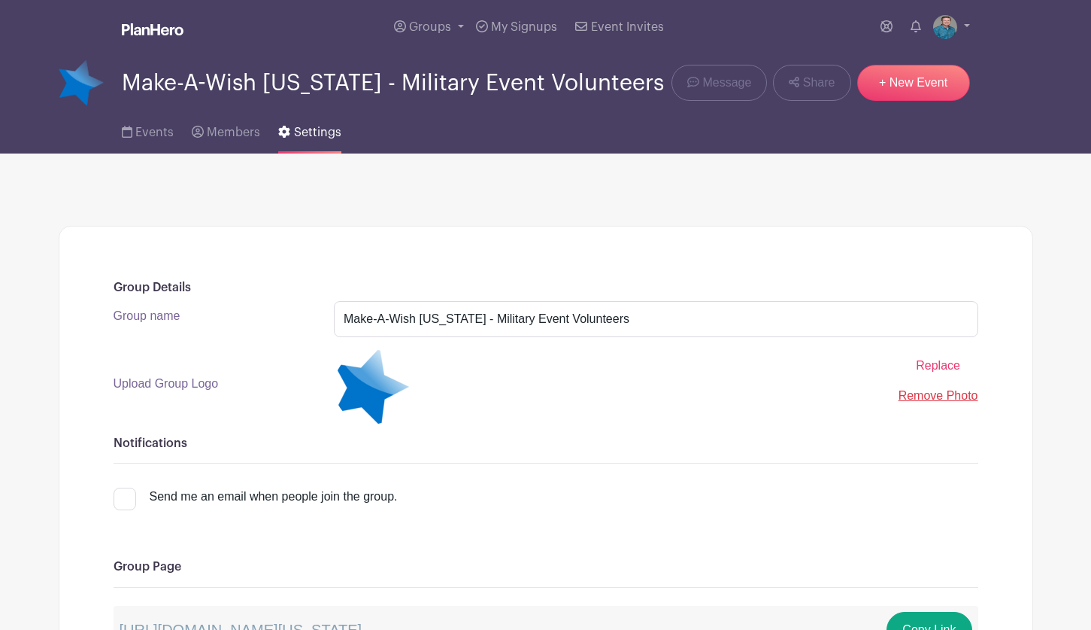
click at [323, 123] on link "Settings" at bounding box center [309, 129] width 62 height 48
click at [315, 131] on span "Settings" at bounding box center [317, 132] width 47 height 12
click at [314, 130] on span "Settings" at bounding box center [317, 132] width 47 height 12
click at [299, 127] on span "Settings" at bounding box center [317, 132] width 47 height 12
click at [228, 125] on link "Members" at bounding box center [226, 129] width 68 height 48
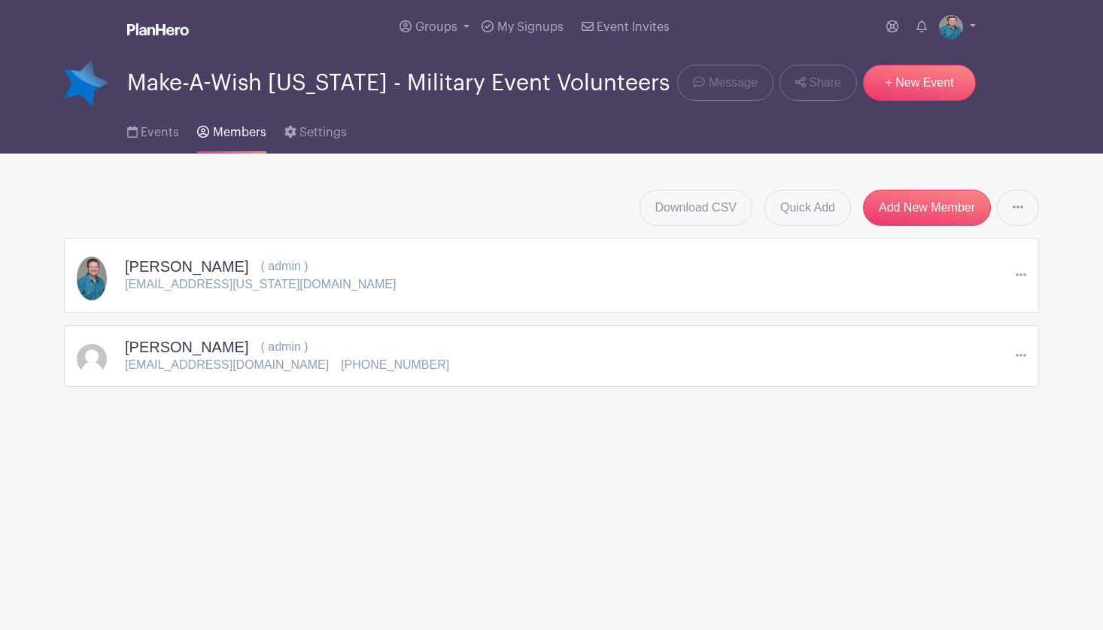
click at [239, 132] on span "Members" at bounding box center [239, 132] width 53 height 12
click at [171, 141] on link "Events" at bounding box center [153, 129] width 52 height 48
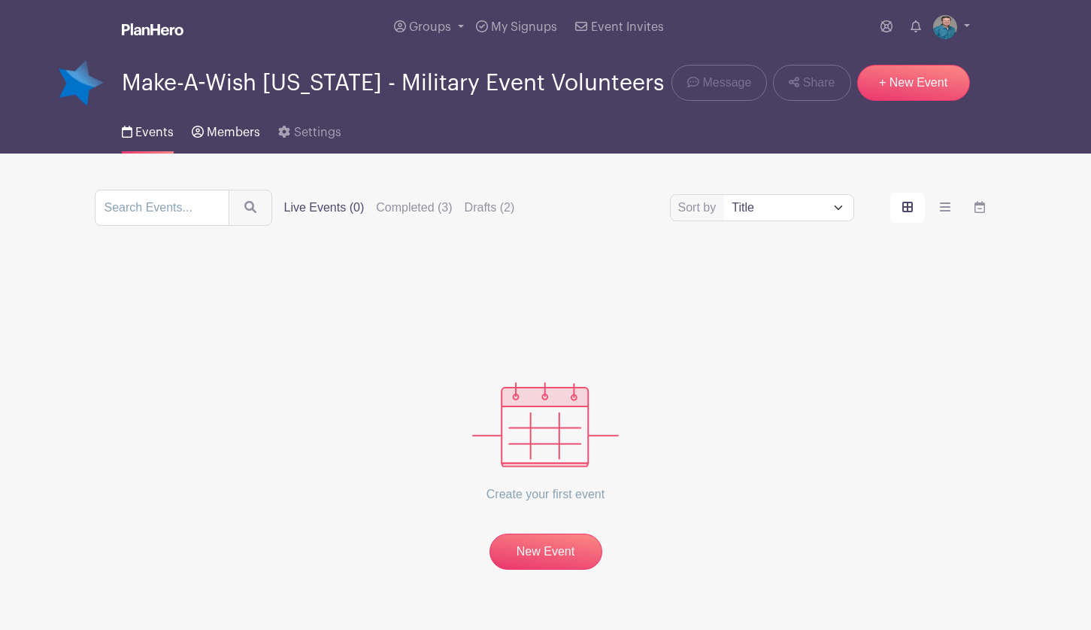
click at [227, 120] on link "Members" at bounding box center [226, 129] width 68 height 48
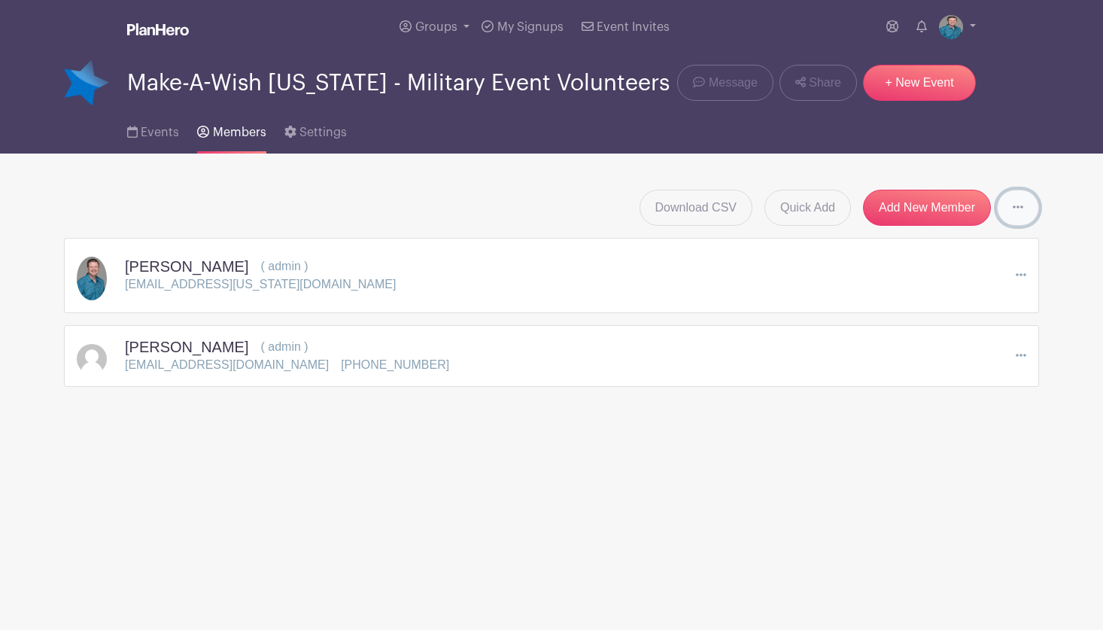
click at [1014, 204] on icon at bounding box center [1017, 207] width 11 height 12
click at [1024, 272] on icon at bounding box center [1020, 275] width 11 height 12
click at [942, 211] on link "Add New Member" at bounding box center [927, 208] width 128 height 36
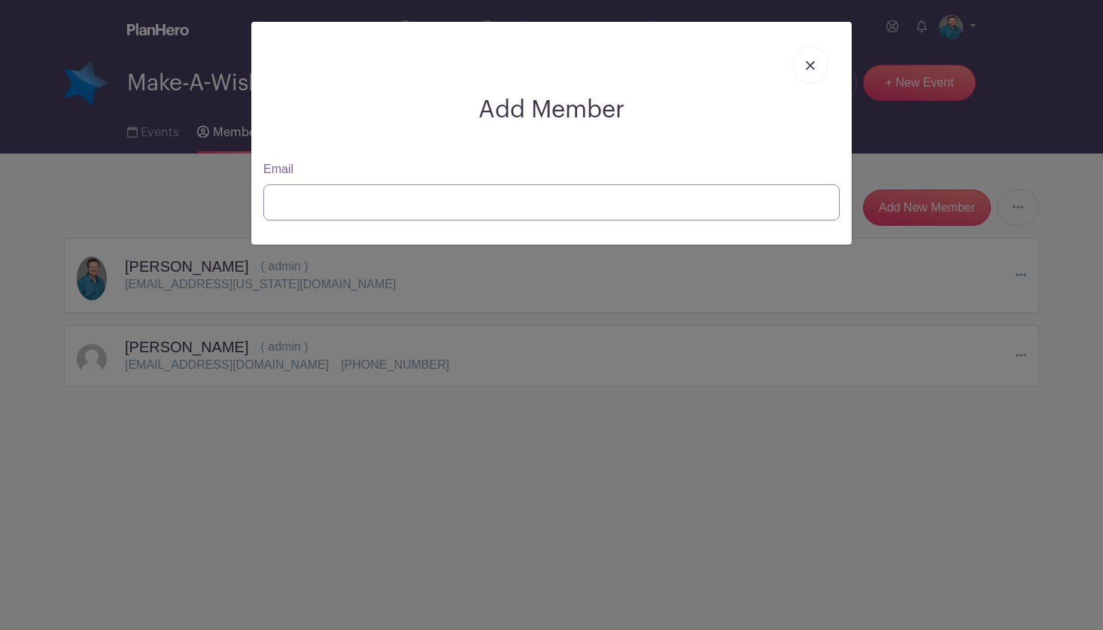
click at [379, 204] on input "Email" at bounding box center [551, 202] width 576 height 36
type input "[EMAIL_ADDRESS][DOMAIN_NAME]"
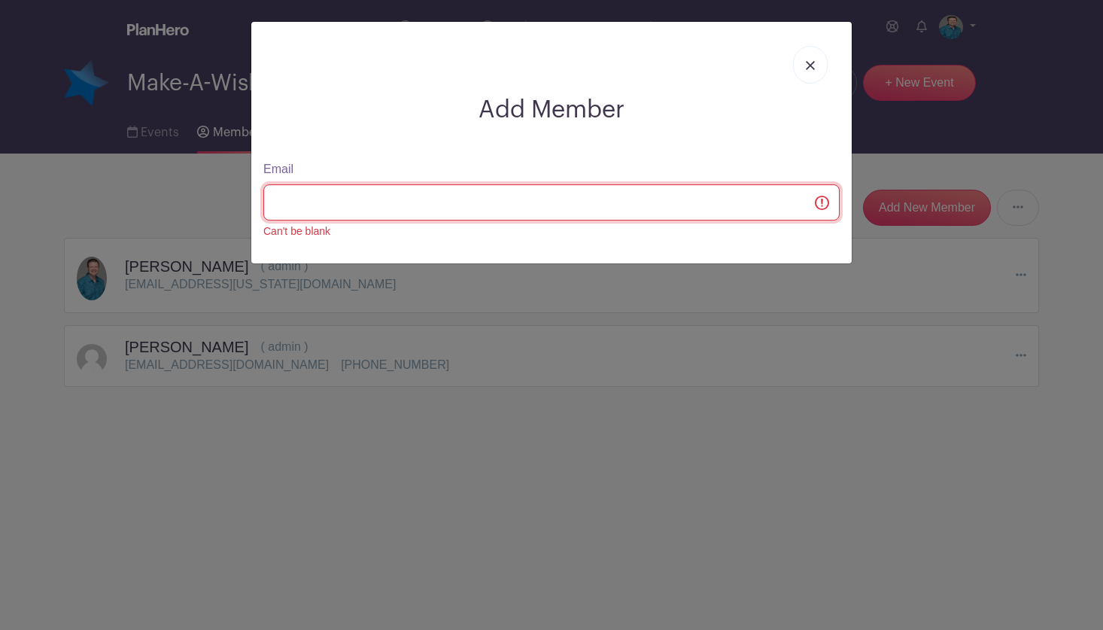
click at [307, 205] on input "Email" at bounding box center [551, 202] width 576 height 36
type input "[EMAIL_ADDRESS][DOMAIN_NAME]"
click at [817, 205] on input "Email" at bounding box center [551, 202] width 576 height 36
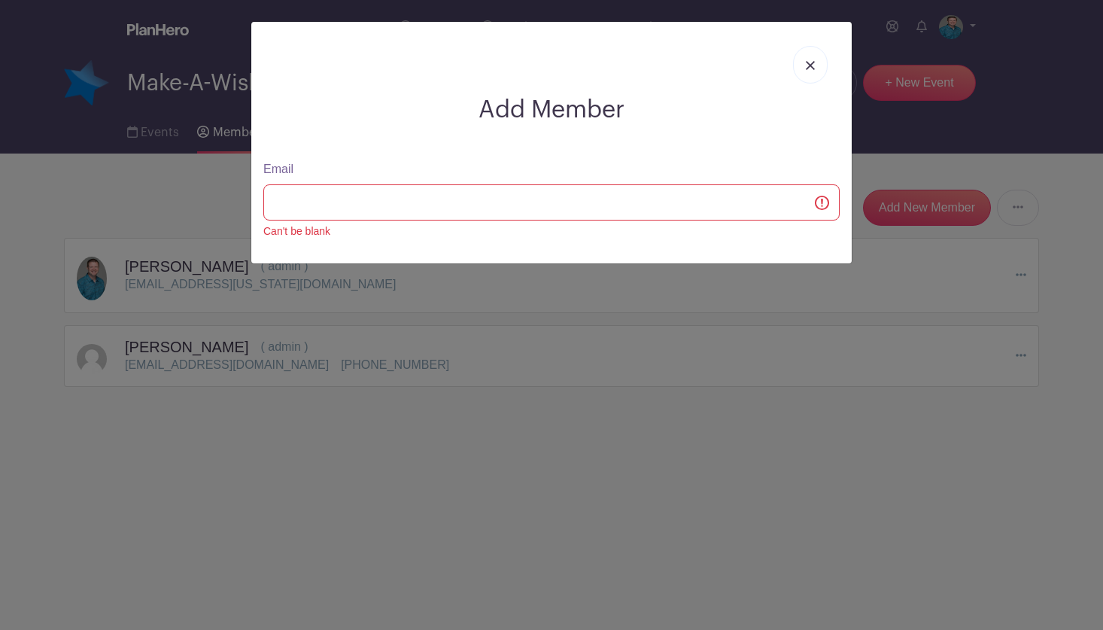
click at [810, 65] on img at bounding box center [810, 65] width 9 height 9
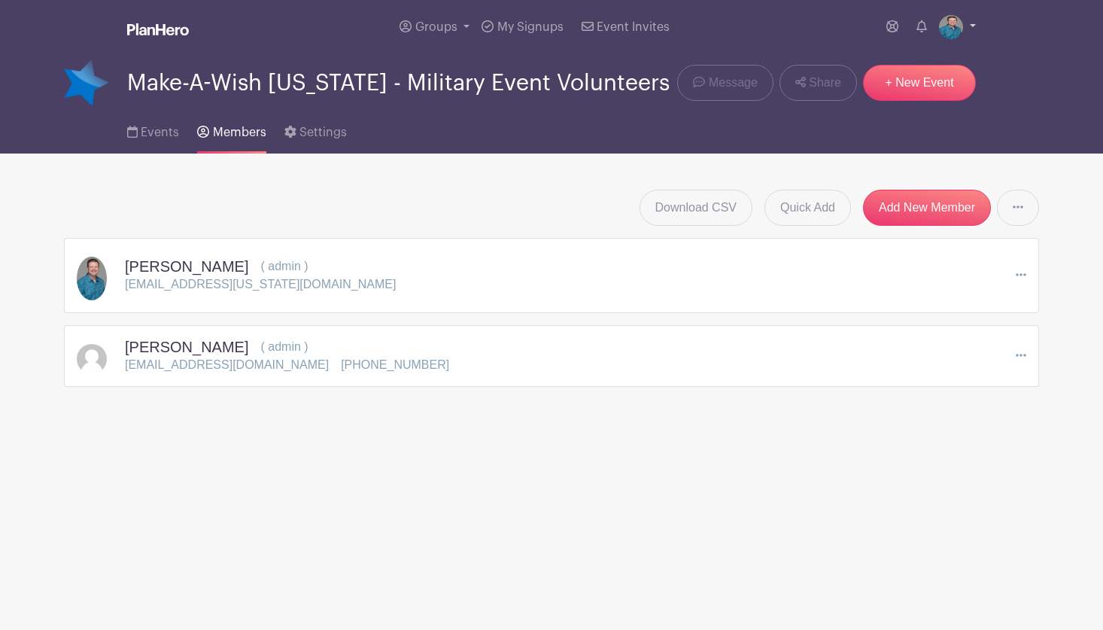
click at [960, 33] on img at bounding box center [951, 27] width 24 height 24
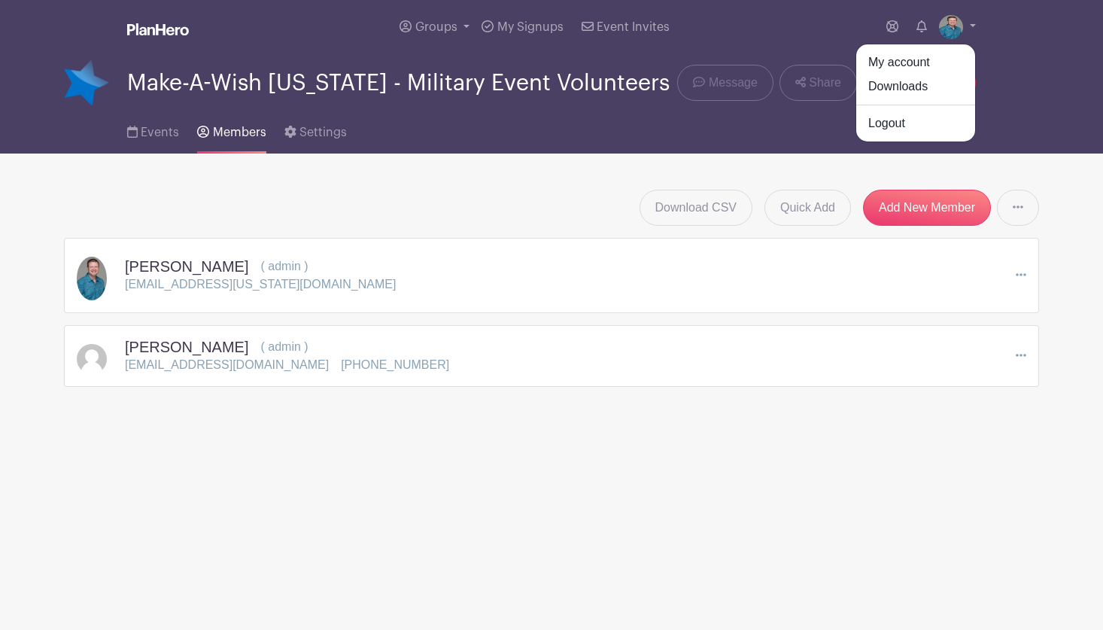
click at [1019, 53] on div "Groups All Groups Make-A-Wish [US_STATE] - Military Event Volunteers Will's Eve…" at bounding box center [551, 27] width 993 height 54
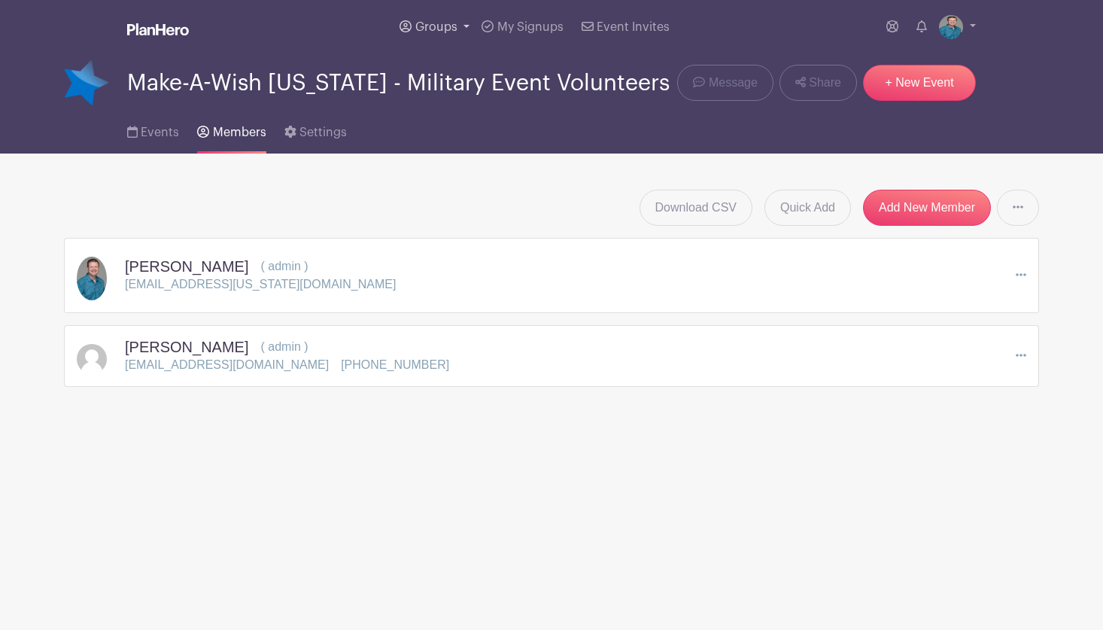
click at [413, 27] on link "Groups" at bounding box center [434, 27] width 82 height 54
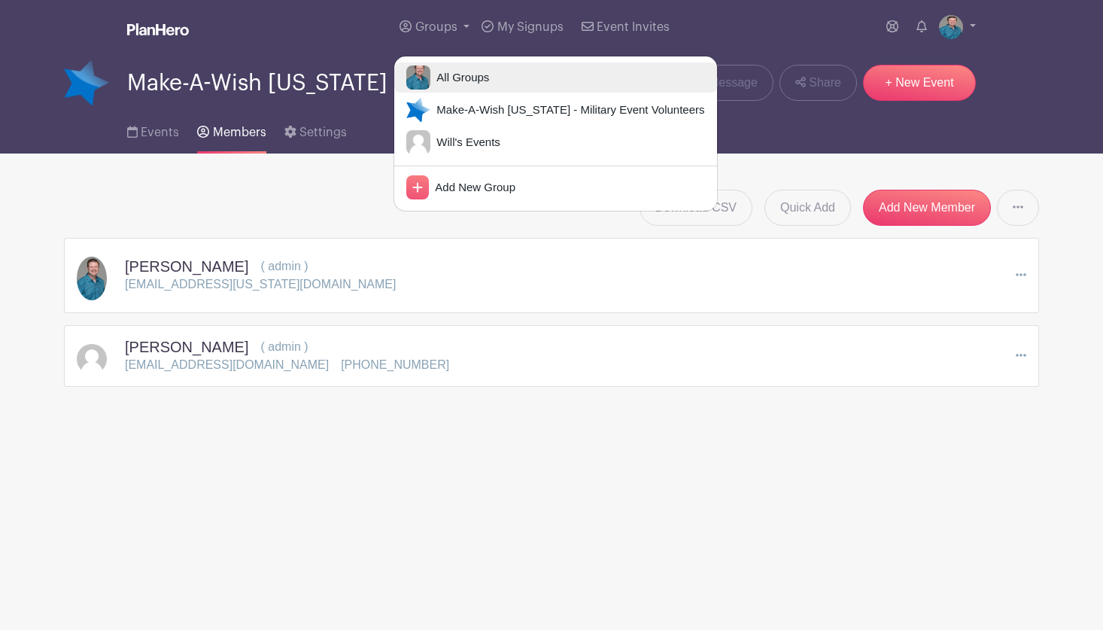
click at [442, 76] on span "All Groups" at bounding box center [459, 77] width 59 height 17
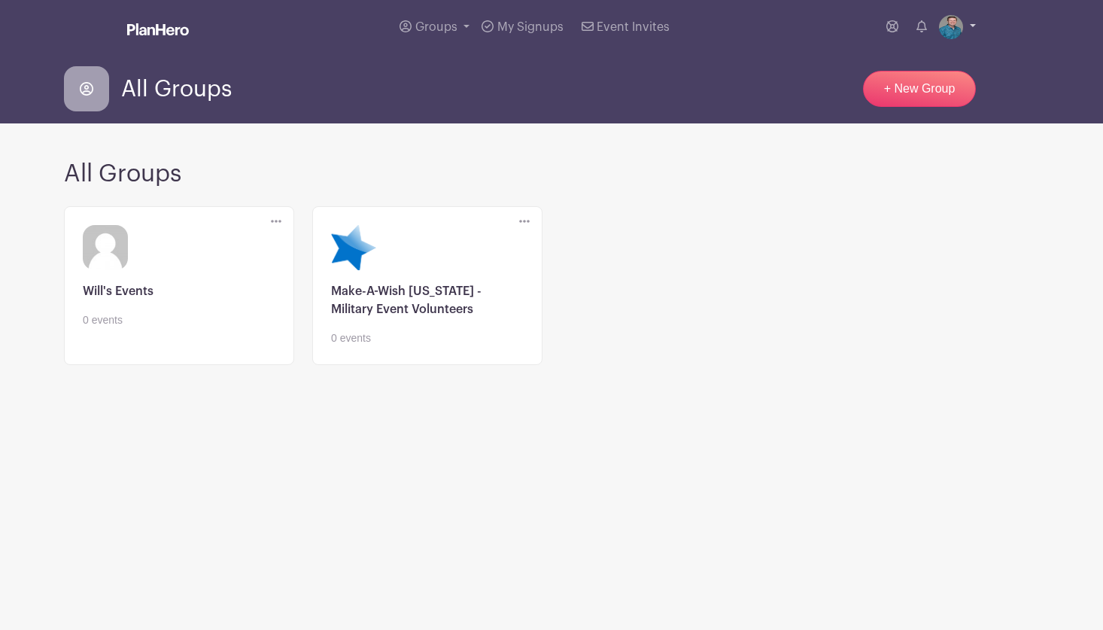
click at [966, 28] on link at bounding box center [957, 27] width 37 height 24
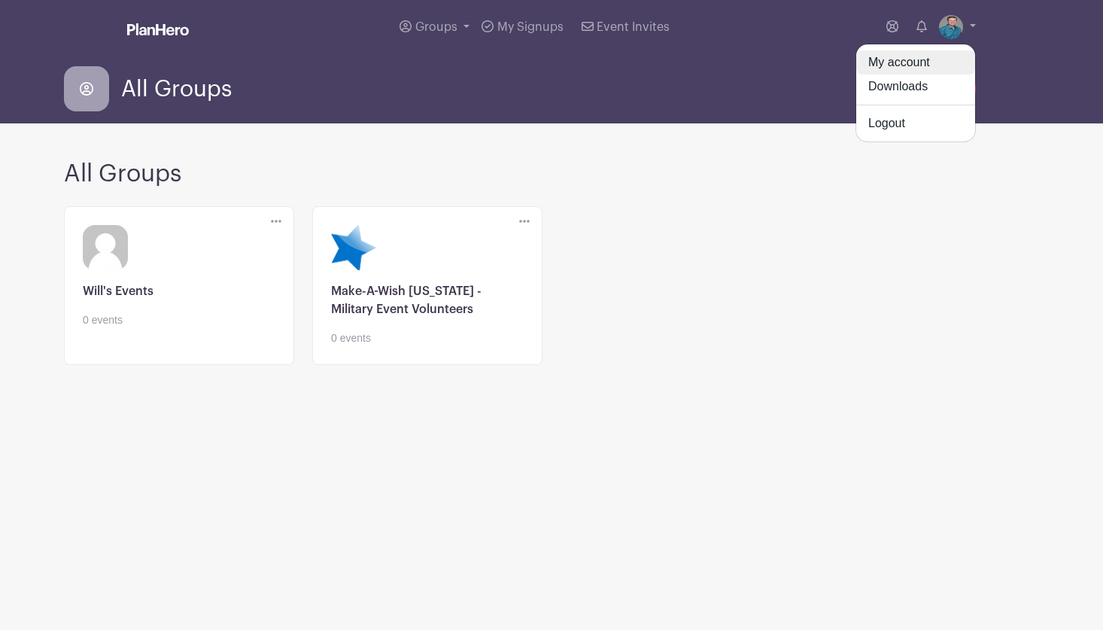
click at [894, 62] on link "My account" at bounding box center [915, 62] width 119 height 24
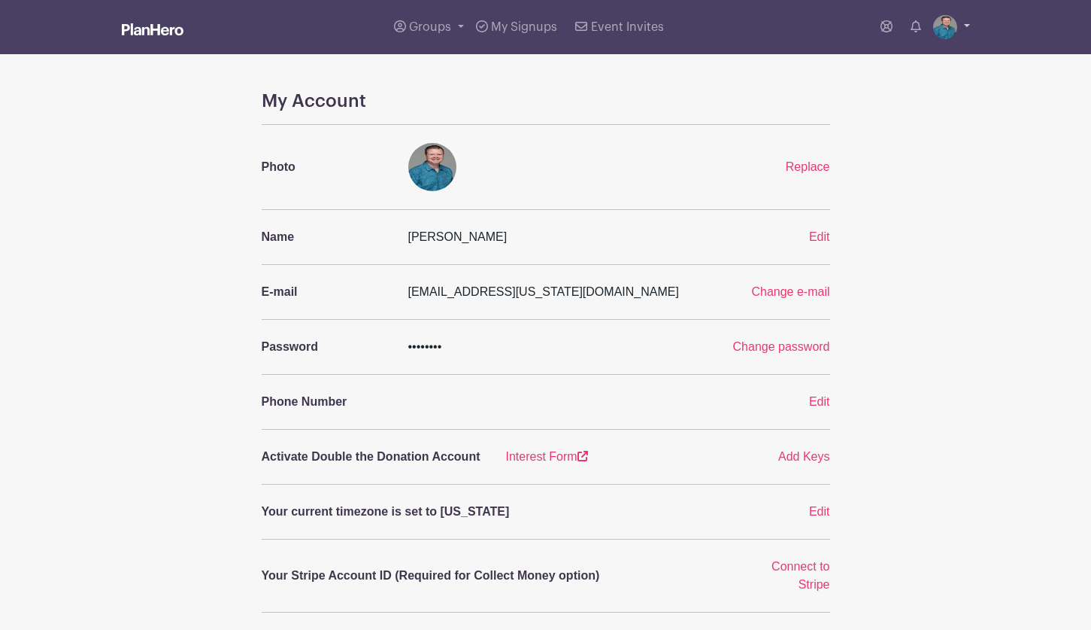
click at [963, 26] on link at bounding box center [951, 27] width 37 height 24
click at [759, 19] on div "Groups All Groups Make-A-Wish [US_STATE] - Military Event Volunteers Will's Eve…" at bounding box center [577, 27] width 787 height 54
click at [503, 32] on span "My Signups" at bounding box center [524, 27] width 66 height 12
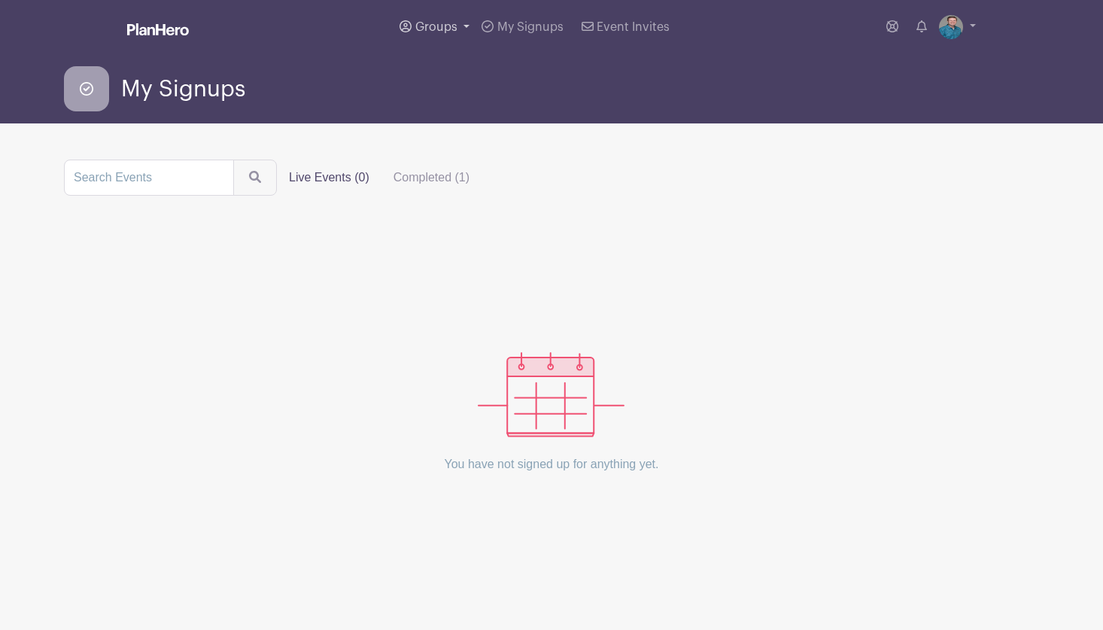
click at [457, 31] on span "Groups" at bounding box center [436, 27] width 42 height 12
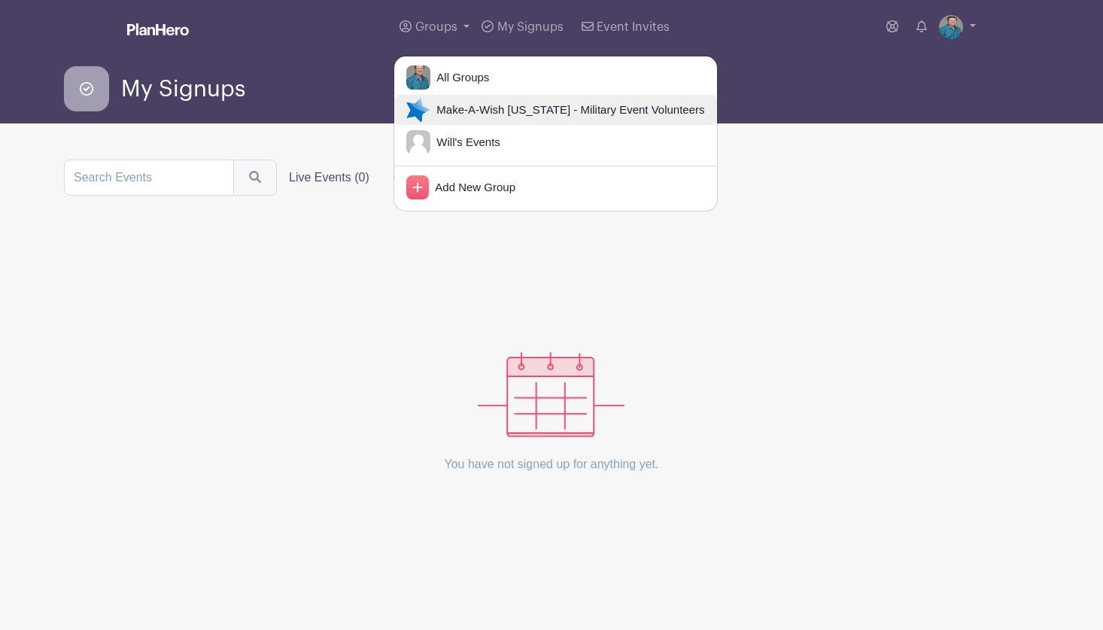
click at [454, 104] on span "Make-A-Wish [US_STATE] - Military Event Volunteers" at bounding box center [567, 110] width 274 height 17
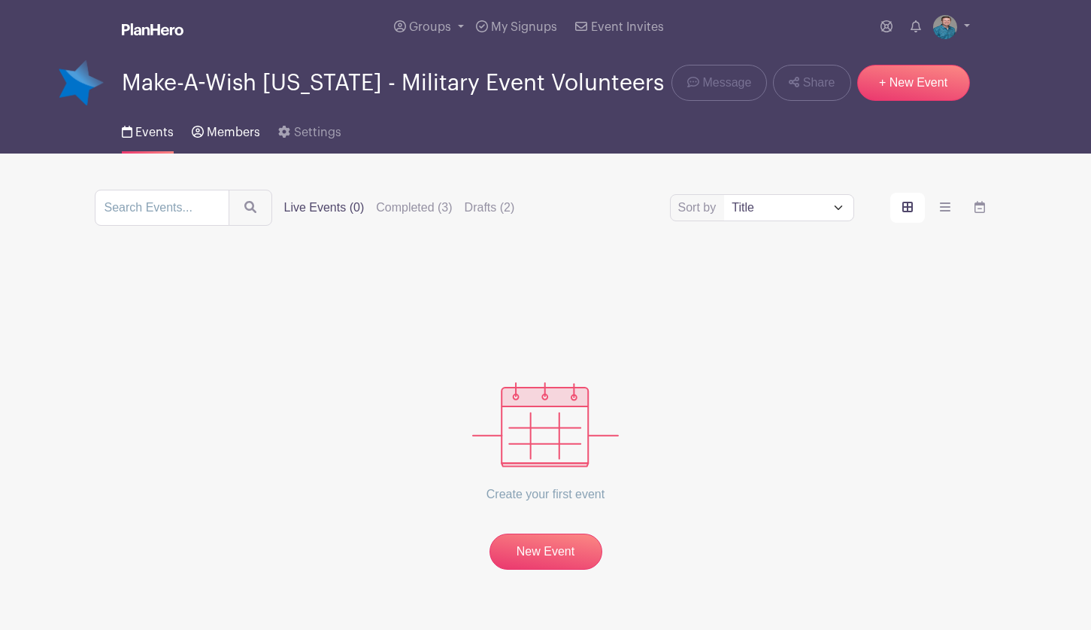
click at [238, 122] on link "Members" at bounding box center [226, 129] width 68 height 48
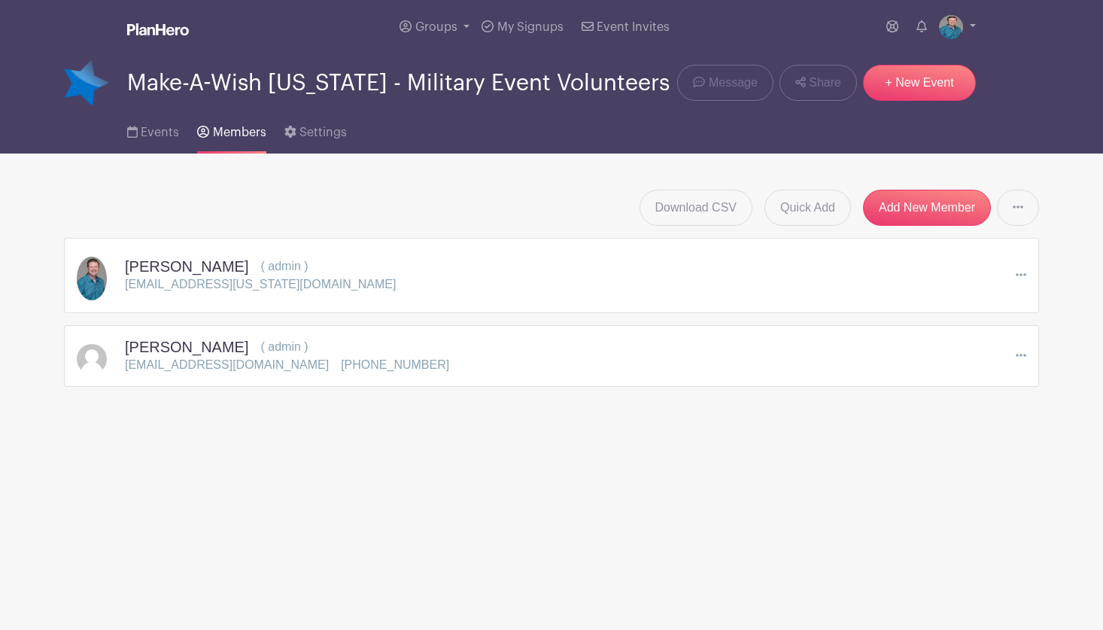
click at [233, 129] on span "Members" at bounding box center [239, 132] width 53 height 12
click at [913, 202] on link "Add New Member" at bounding box center [927, 208] width 128 height 36
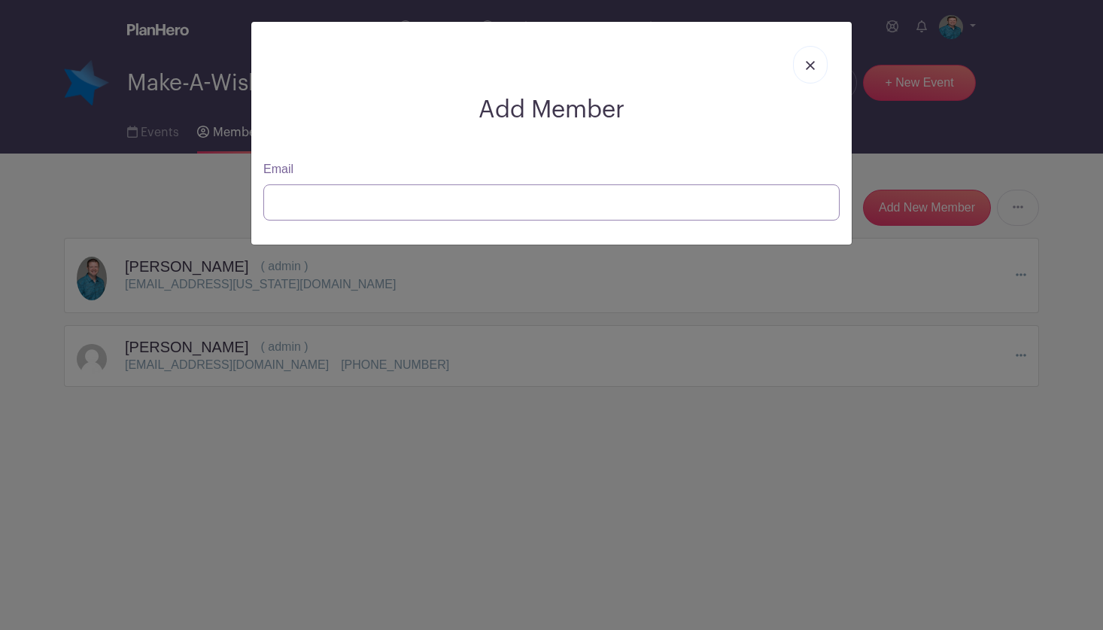
click at [352, 205] on input "Email" at bounding box center [551, 202] width 576 height 36
type input "[EMAIL_ADDRESS][DOMAIN_NAME]"
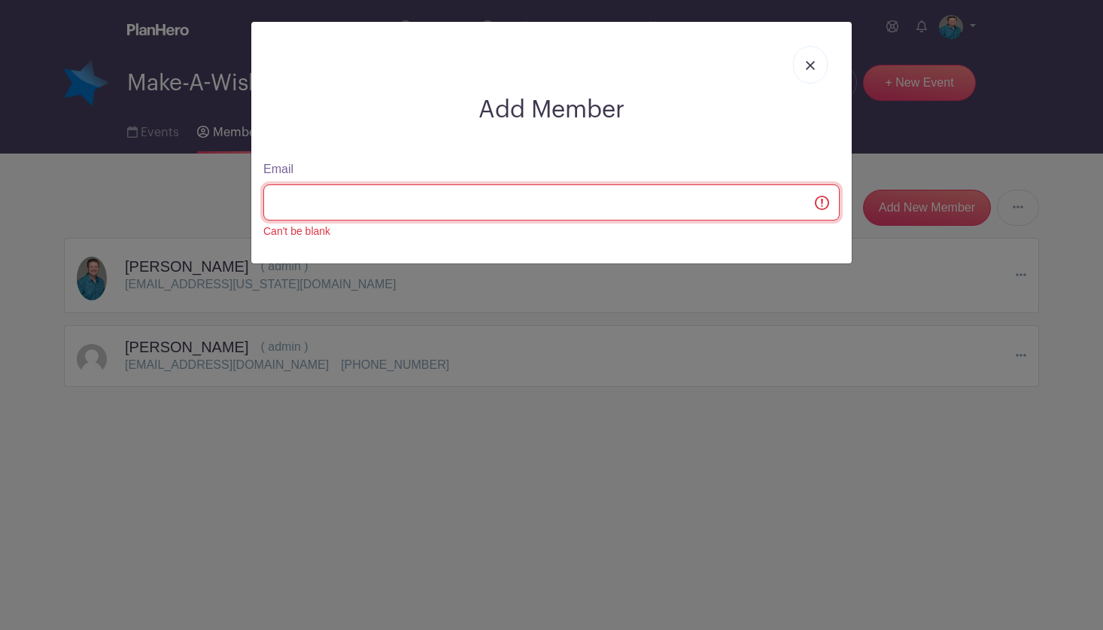
click at [825, 211] on input "Email" at bounding box center [551, 202] width 576 height 36
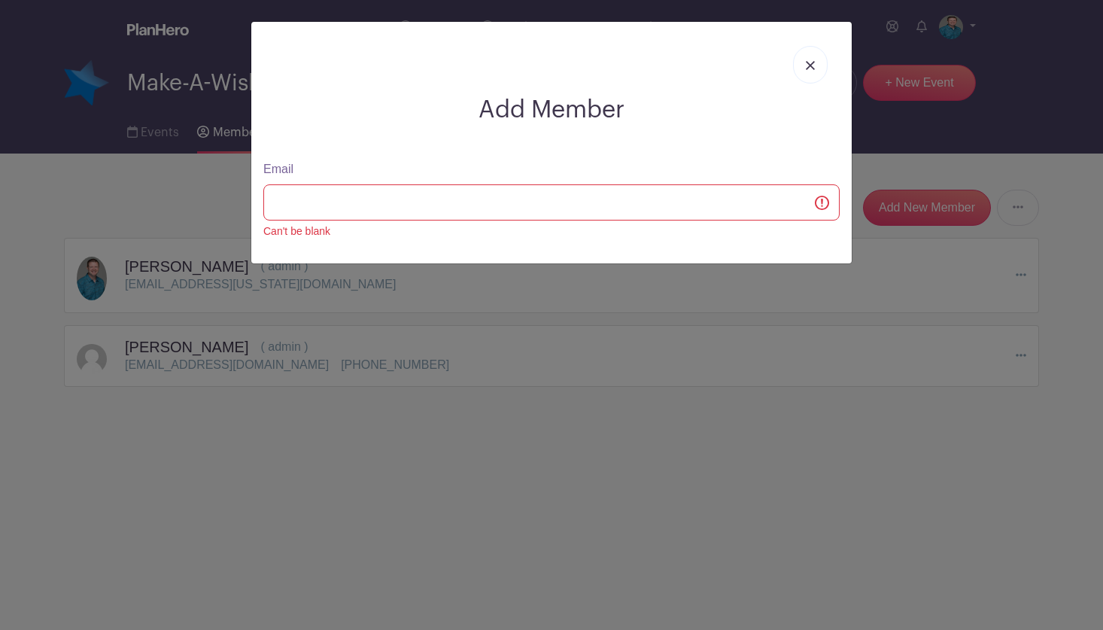
click at [482, 154] on div "Add Member Email Can't be blank" at bounding box center [551, 142] width 600 height 241
click at [490, 96] on h2 "Add Member" at bounding box center [551, 110] width 576 height 29
click at [799, 72] on link at bounding box center [810, 65] width 35 height 38
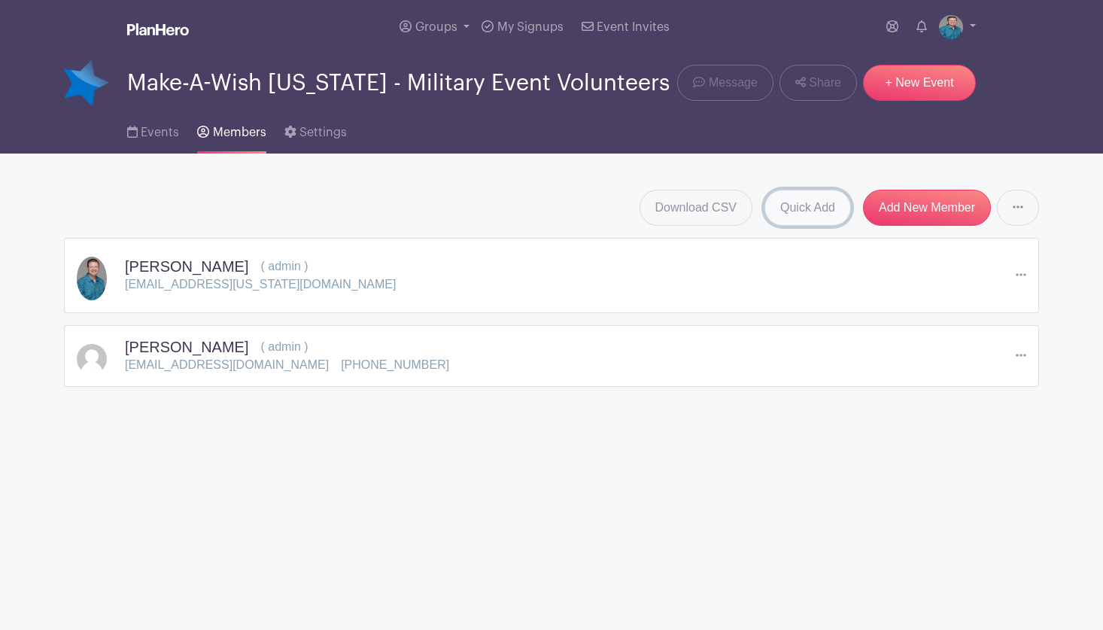
click at [785, 208] on link "Quick Add" at bounding box center [807, 208] width 86 height 36
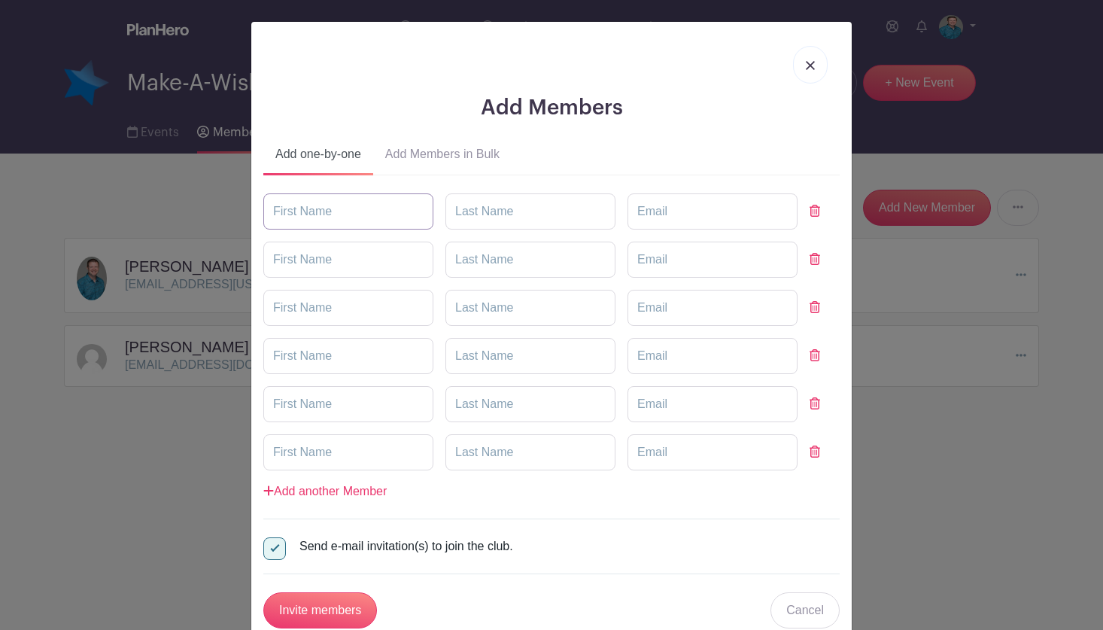
click at [331, 224] on input "text" at bounding box center [348, 211] width 170 height 36
type input "[PERSON_NAME]"
click at [467, 217] on input "text" at bounding box center [530, 211] width 170 height 36
type input "[PERSON_NAME]"
click at [649, 204] on input "email" at bounding box center [712, 211] width 170 height 36
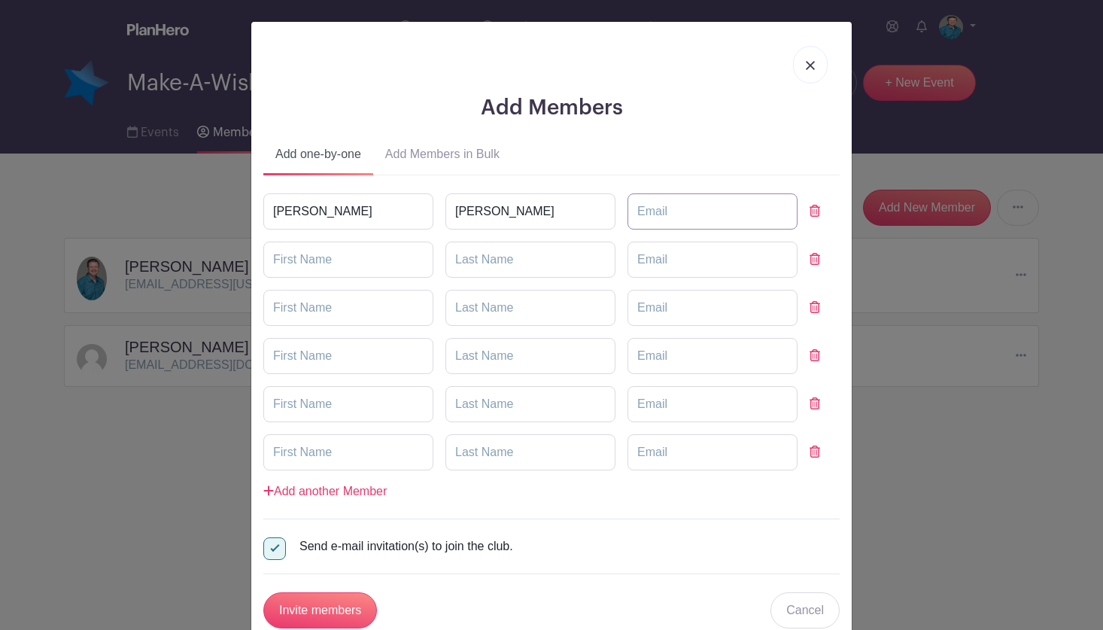
click at [651, 207] on input "email" at bounding box center [712, 211] width 170 height 36
type input "[EMAIL_ADDRESS][DOMAIN_NAME]"
click at [523, 511] on form "[PERSON_NAME] [EMAIL_ADDRESS][DOMAIN_NAME]" at bounding box center [551, 410] width 576 height 435
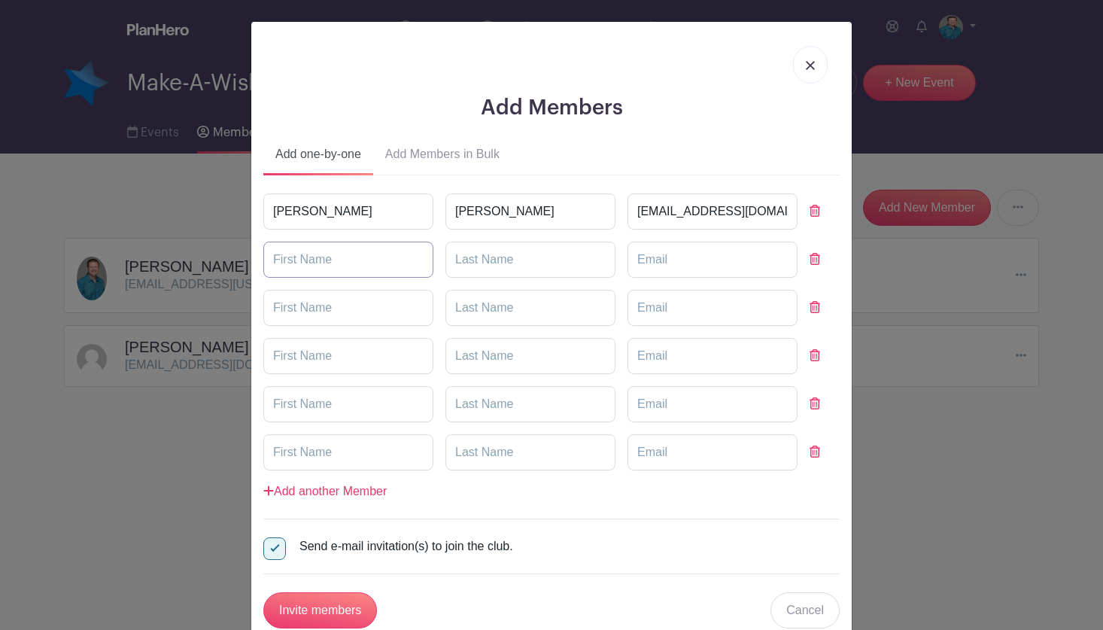
click at [293, 262] on input "text" at bounding box center [348, 259] width 170 height 36
type input "Oscar"
type input "[PERSON_NAME]"
type input "[DOMAIN_NAME][EMAIL_ADDRESS][DOMAIN_NAME]"
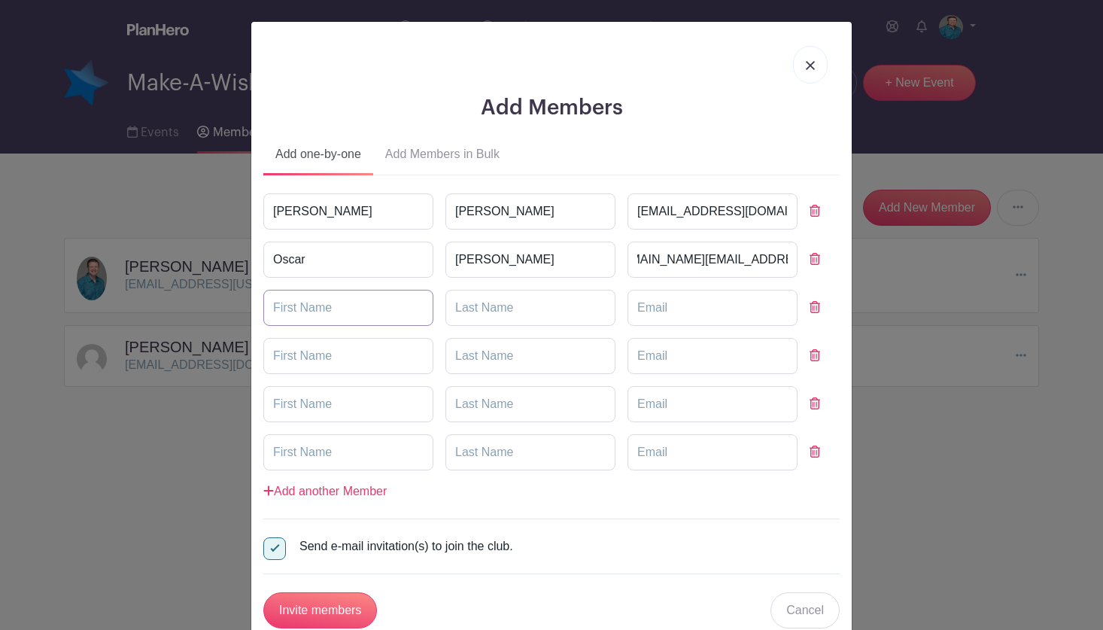
scroll to position [0, 0]
click at [287, 297] on input "text" at bounding box center [348, 308] width 170 height 36
type input "[PERSON_NAME]"
type input "Moccabee"
click at [659, 311] on input "email" at bounding box center [712, 308] width 170 height 36
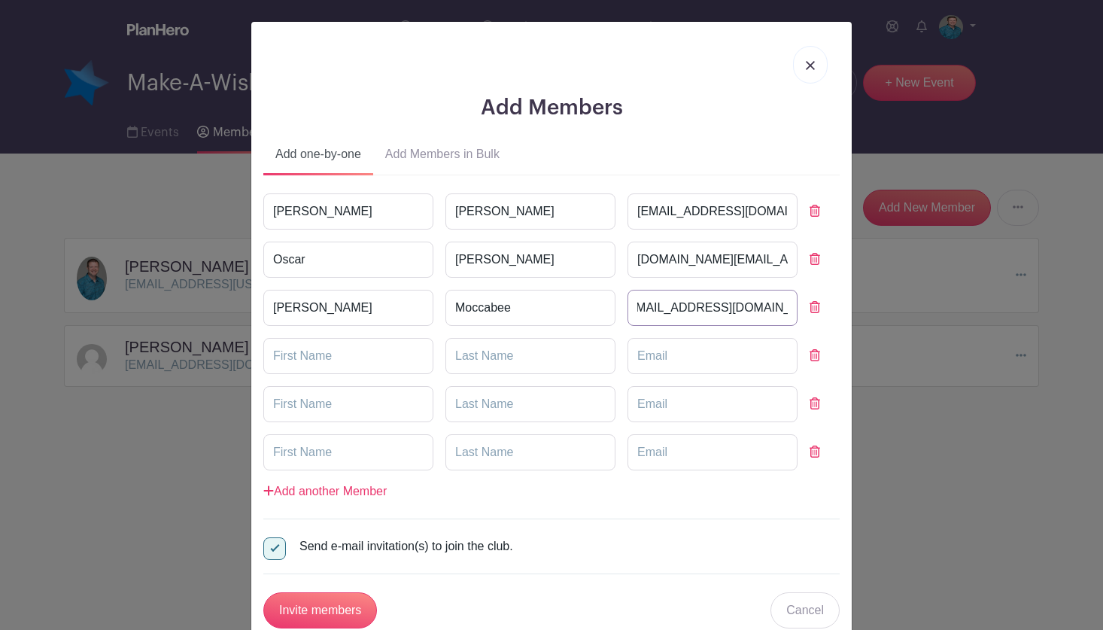
scroll to position [0, 23]
type input "[EMAIL_ADDRESS][DOMAIN_NAME]"
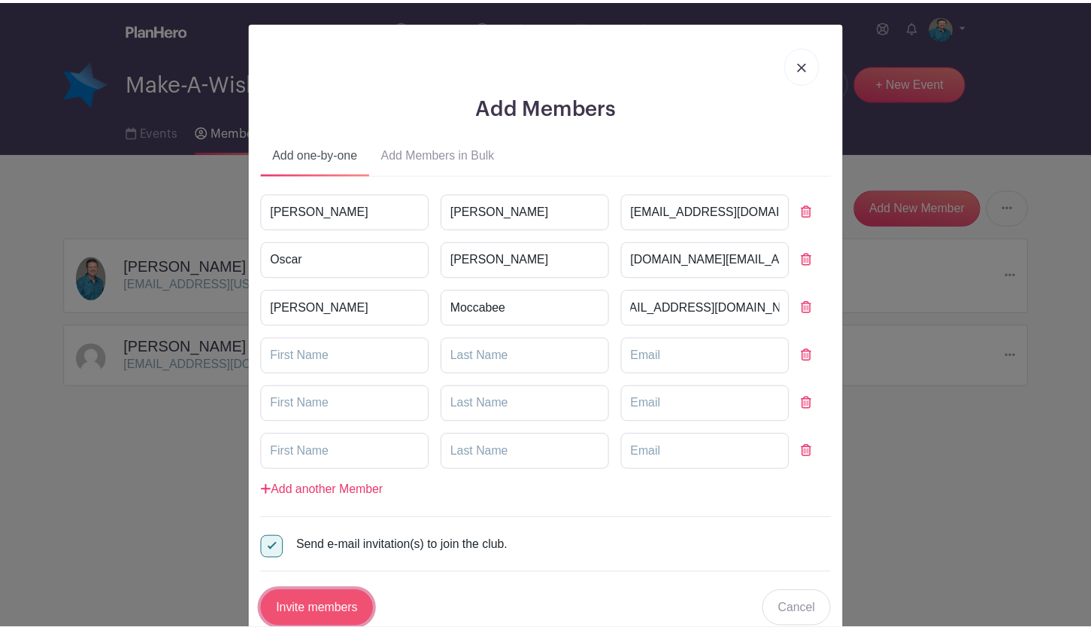
scroll to position [0, 0]
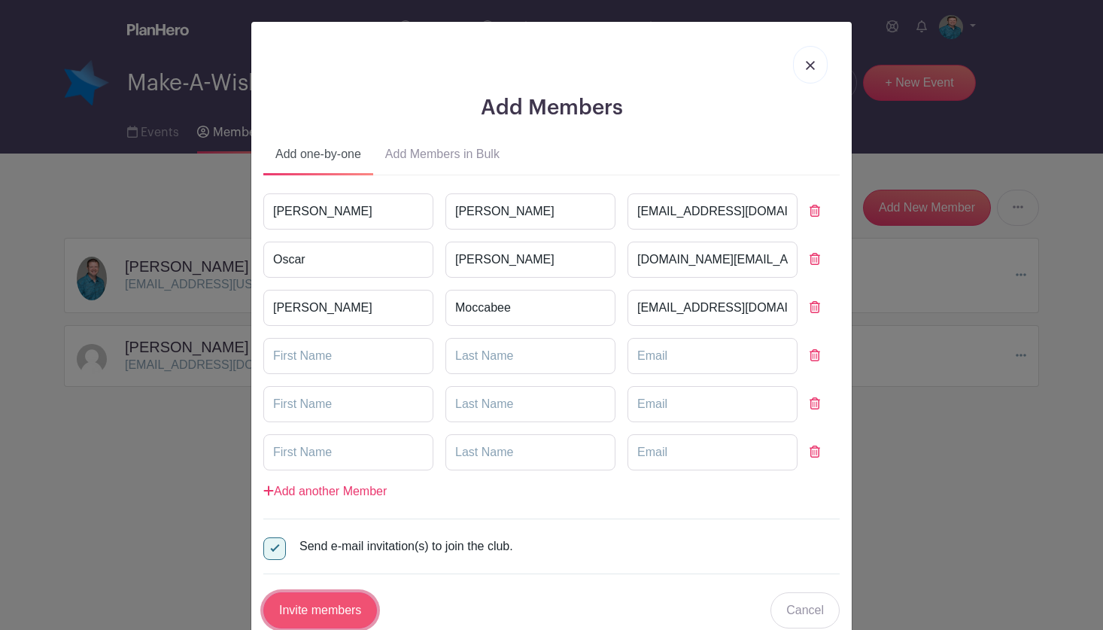
click at [322, 602] on input "Invite members" at bounding box center [320, 610] width 114 height 36
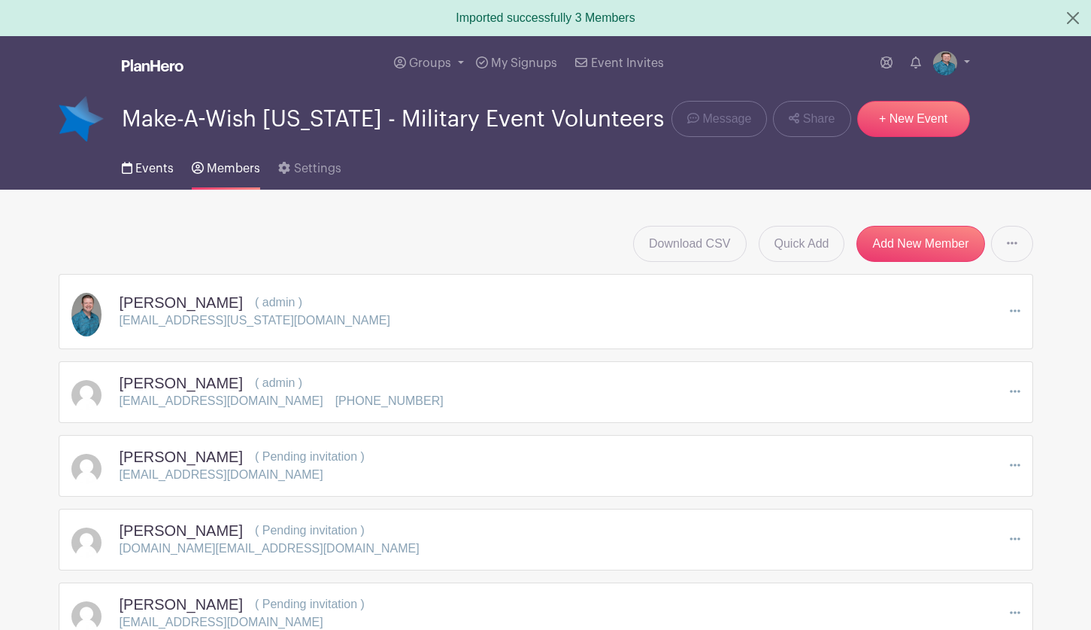
click at [145, 167] on span "Events" at bounding box center [154, 168] width 38 height 12
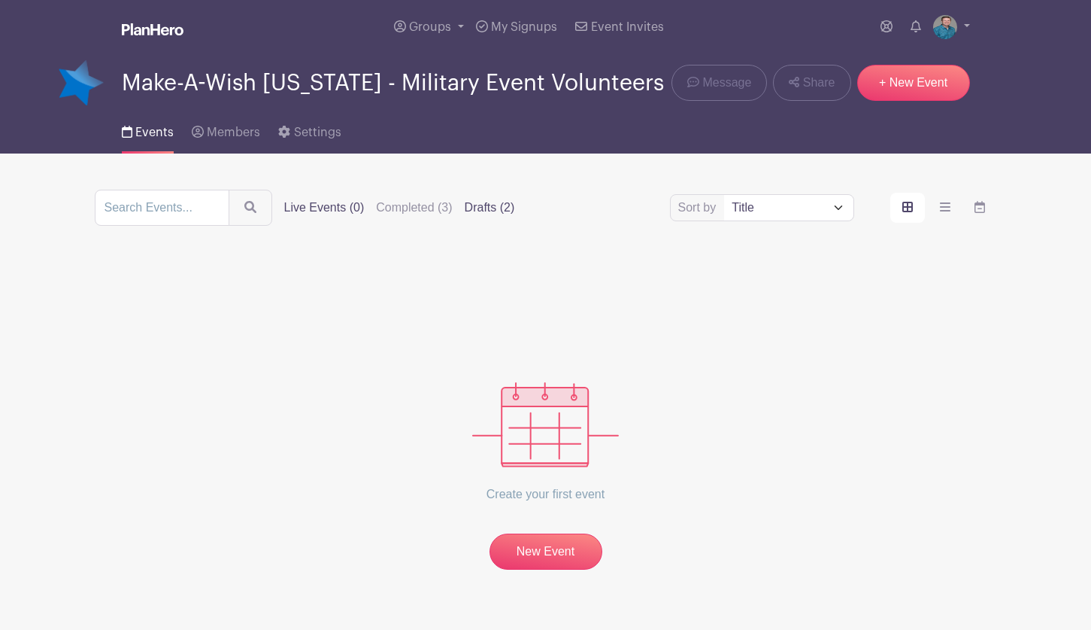
click at [493, 208] on label "Drafts (2)" at bounding box center [490, 208] width 50 height 18
click at [0, 0] on input "Drafts (2)" at bounding box center [0, 0] width 0 height 0
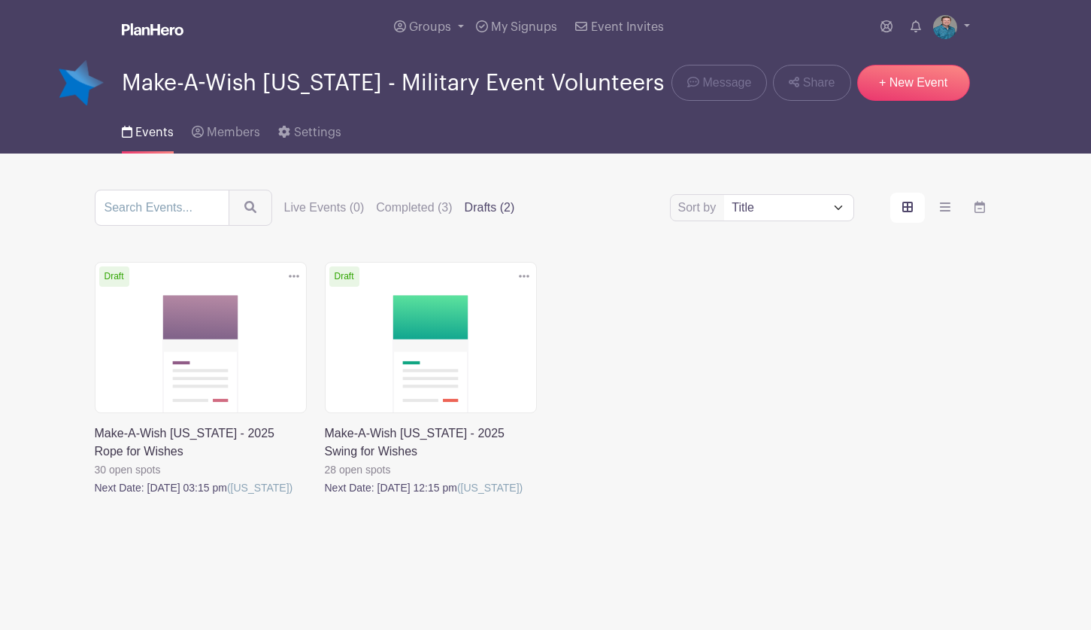
click at [95, 496] on link at bounding box center [95, 496] width 0 height 0
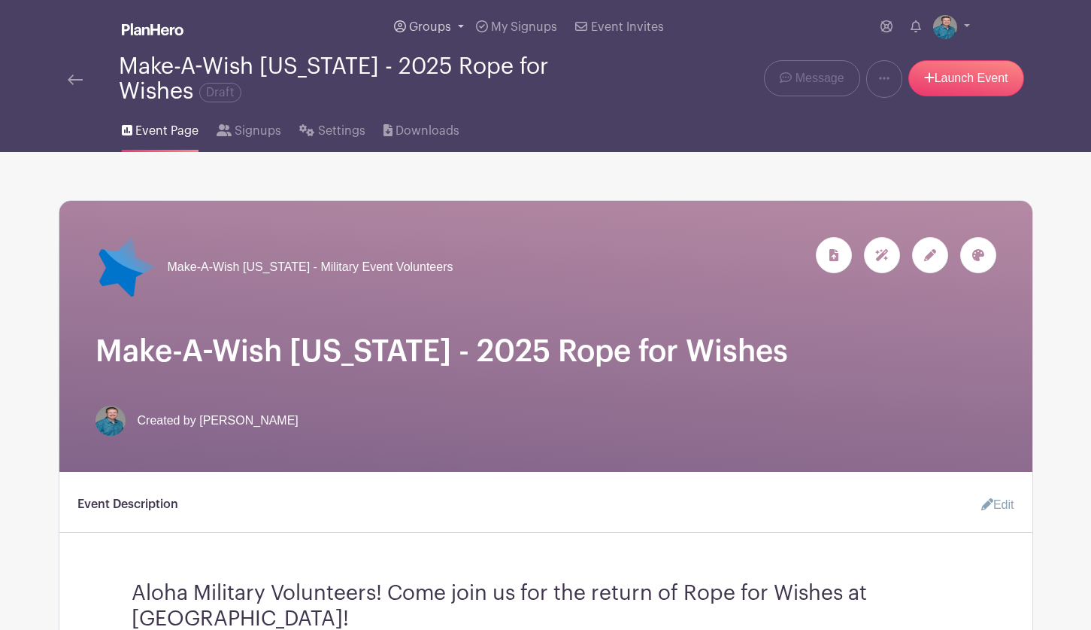
click at [454, 24] on link "Groups" at bounding box center [429, 27] width 82 height 54
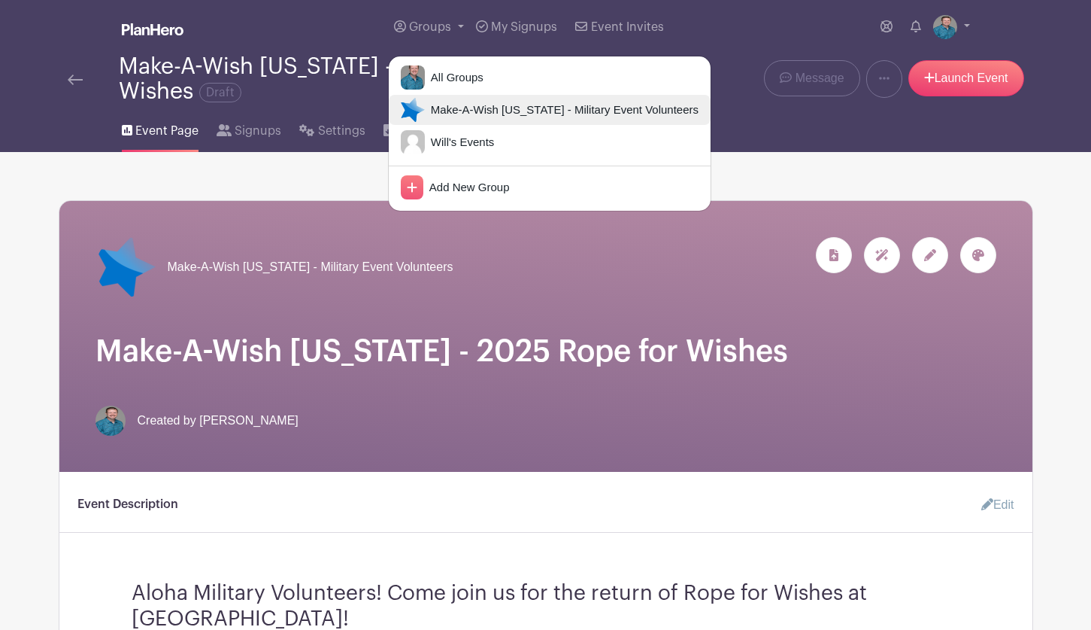
click at [453, 113] on span "Make-A-Wish [US_STATE] - Military Event Volunteers" at bounding box center [562, 110] width 274 height 17
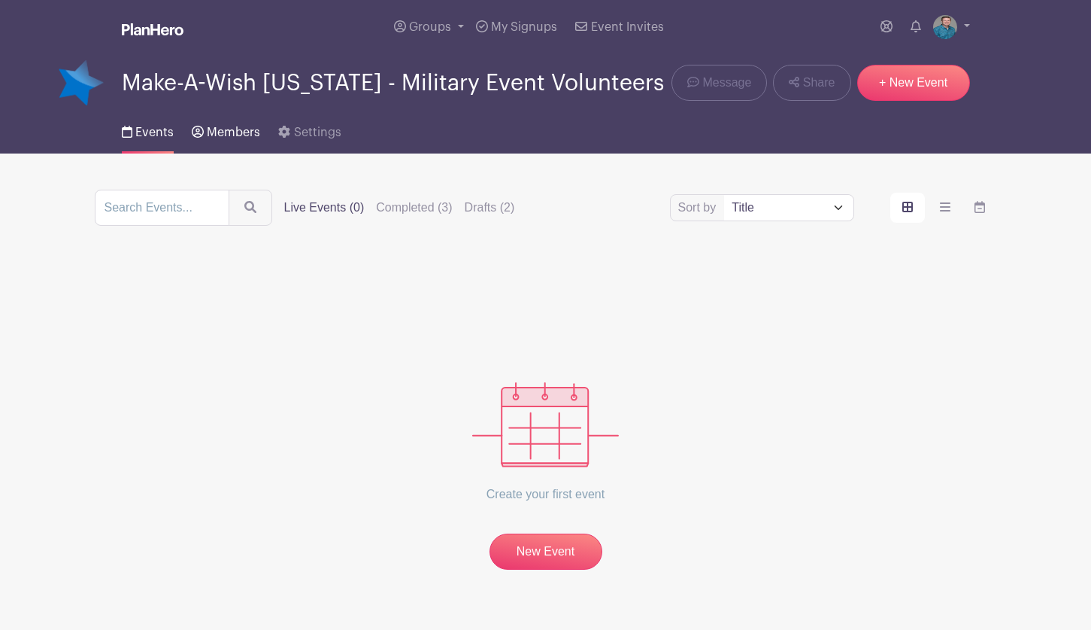
click at [258, 129] on span "Members" at bounding box center [233, 132] width 53 height 12
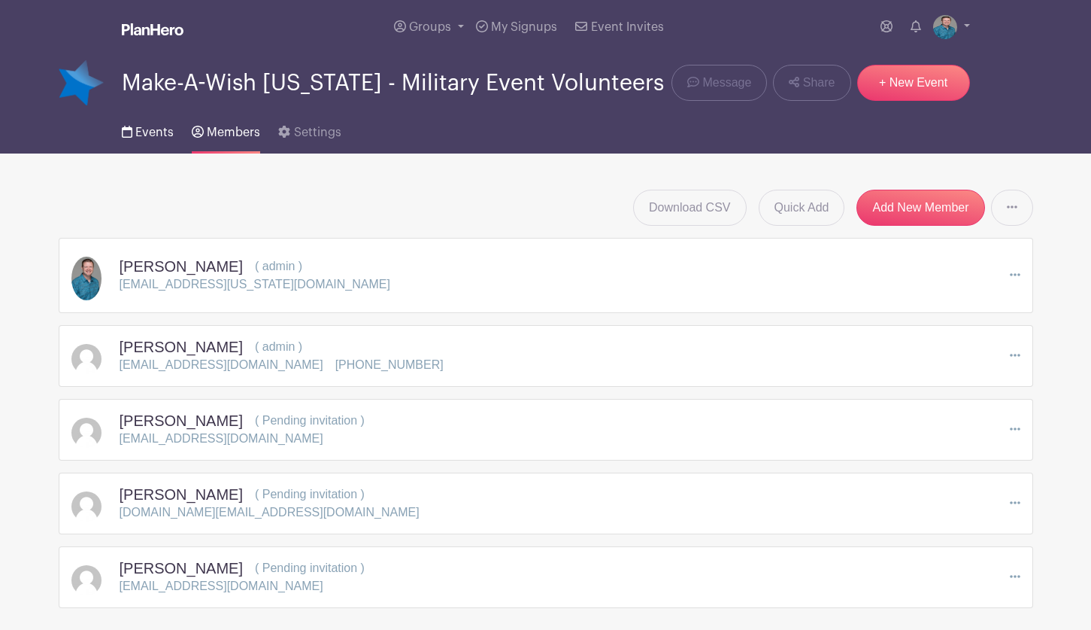
click at [153, 144] on link "Events" at bounding box center [148, 129] width 52 height 48
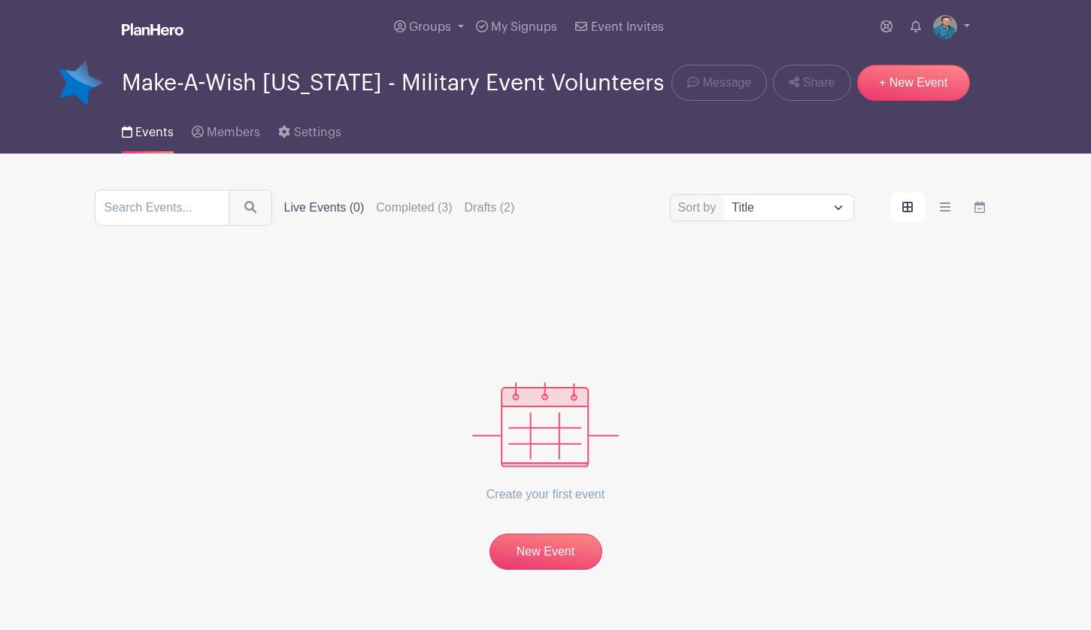
click at [319, 545] on div "Create your first event New Event" at bounding box center [546, 416] width 903 height 308
click at [232, 135] on span "Members" at bounding box center [233, 132] width 53 height 12
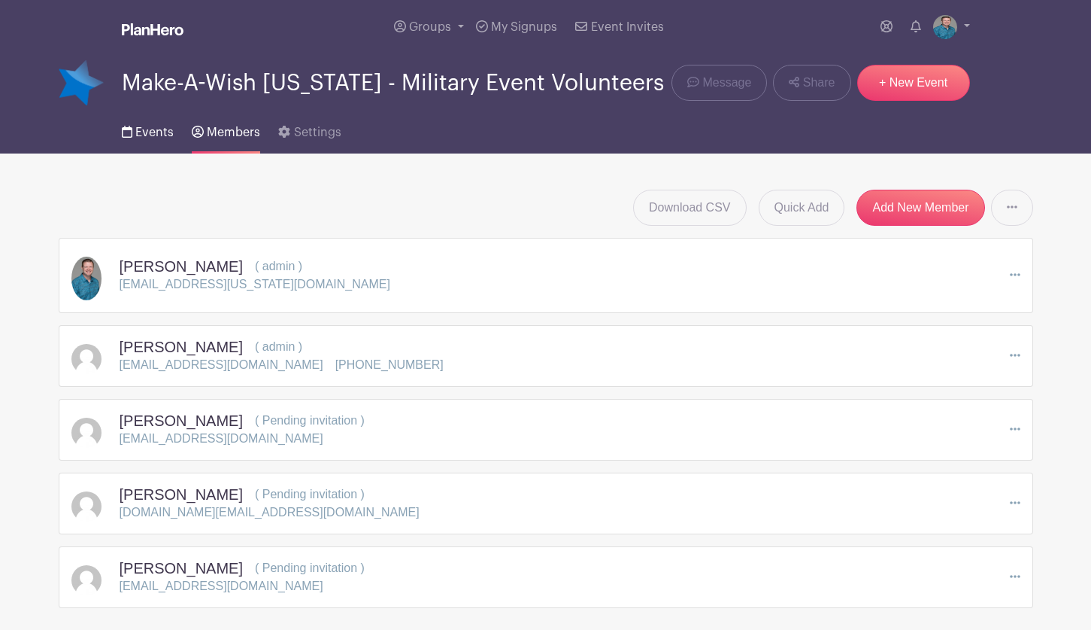
click at [143, 134] on span "Events" at bounding box center [154, 132] width 38 height 12
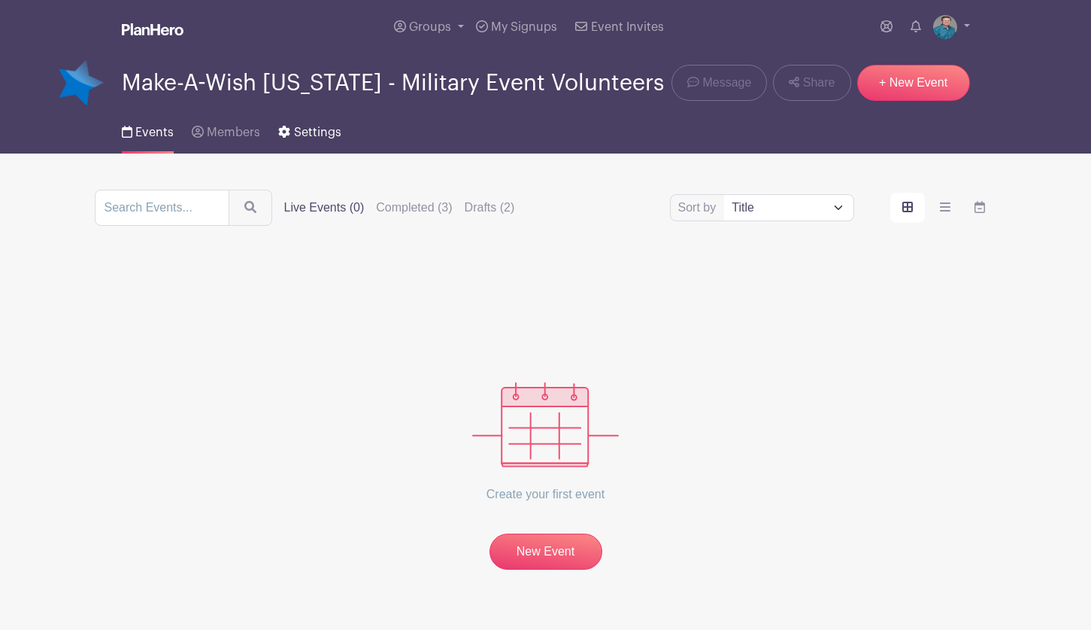
click at [294, 137] on span "Settings" at bounding box center [317, 132] width 47 height 12
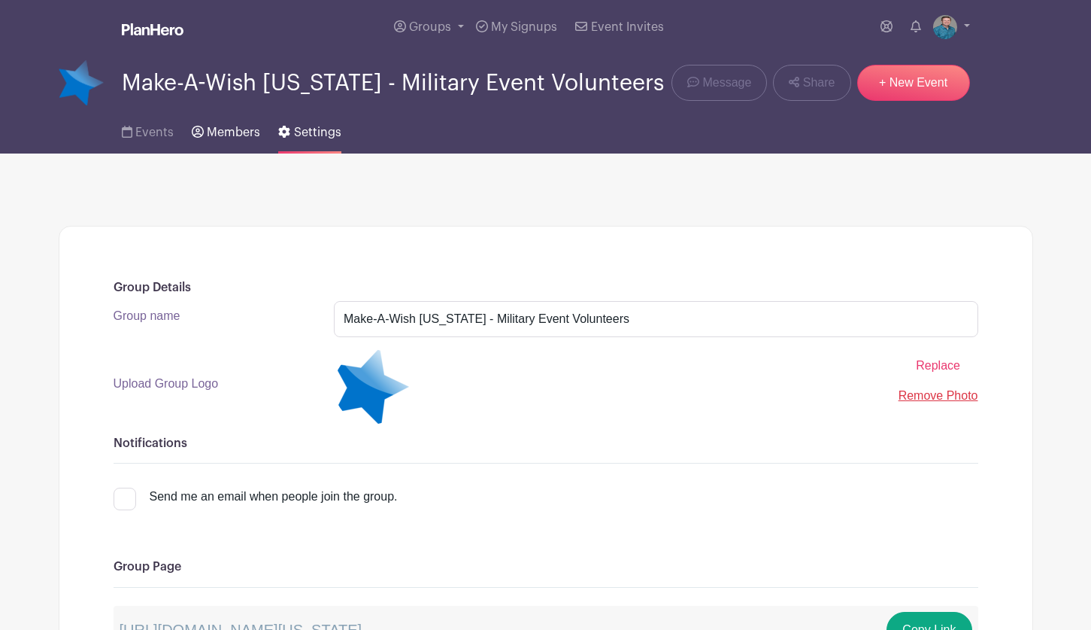
click at [235, 126] on link "Members" at bounding box center [226, 129] width 68 height 48
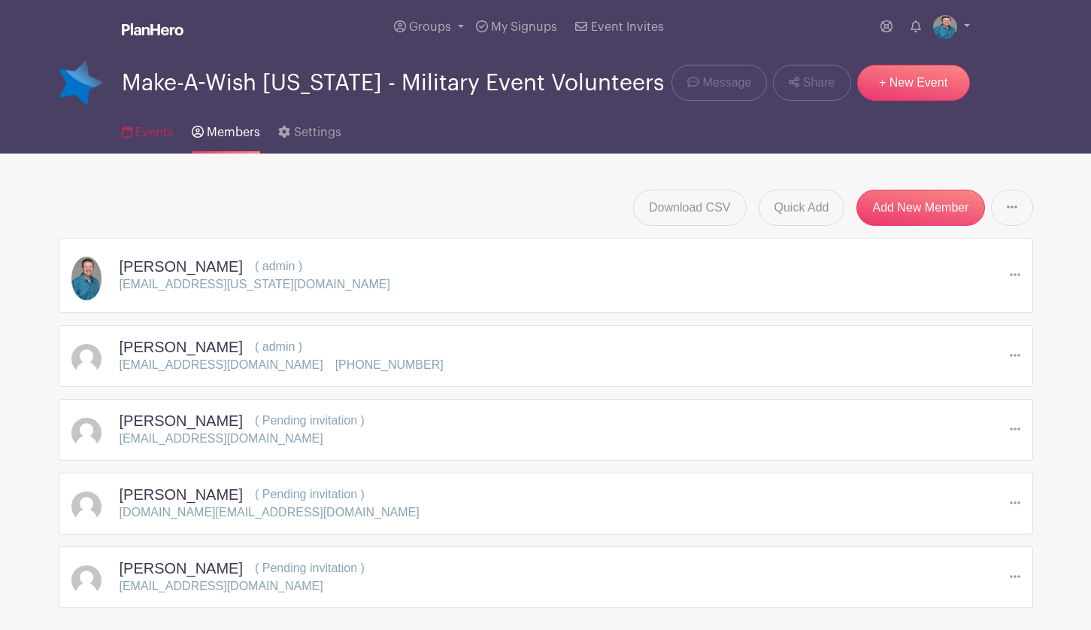
click at [138, 126] on span "Events" at bounding box center [154, 132] width 38 height 12
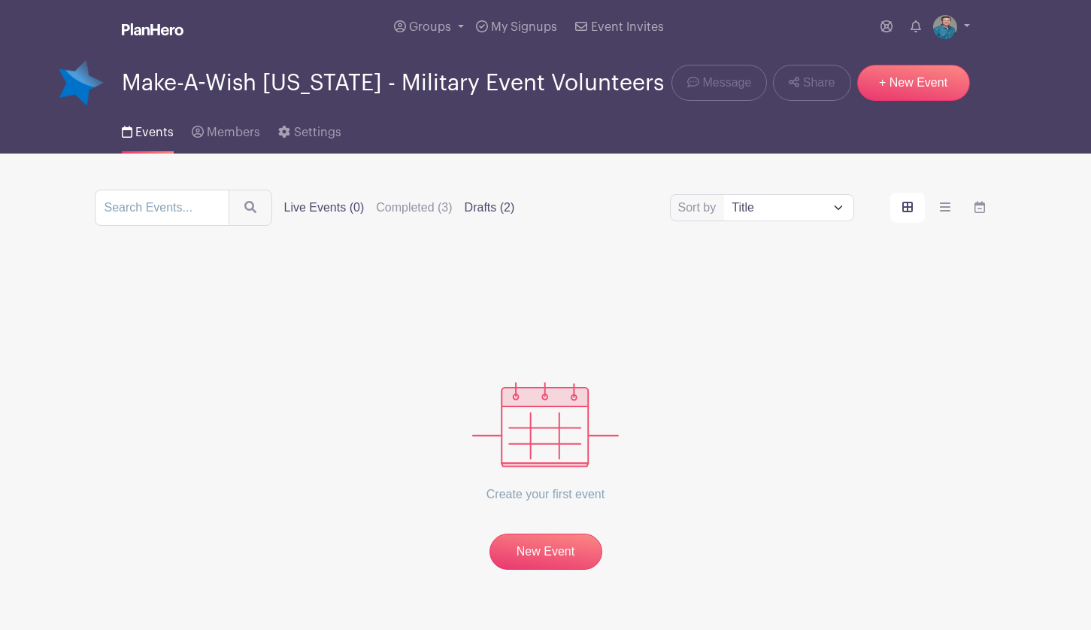
click at [511, 208] on label "Drafts (2)" at bounding box center [490, 208] width 50 height 18
click at [0, 0] on input "Drafts (2)" at bounding box center [0, 0] width 0 height 0
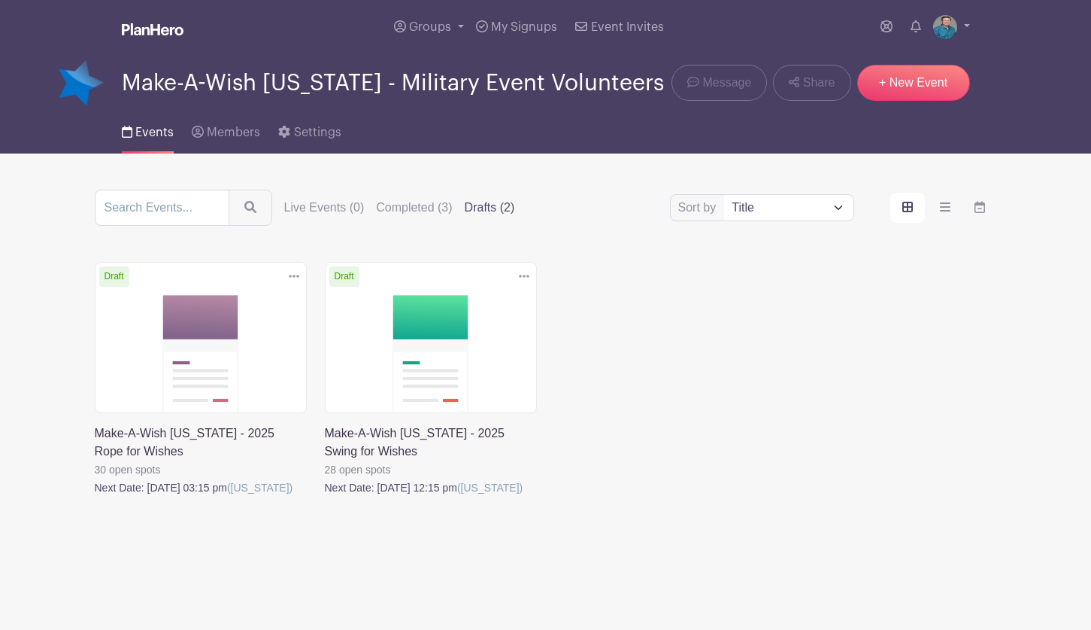
scroll to position [3, 0]
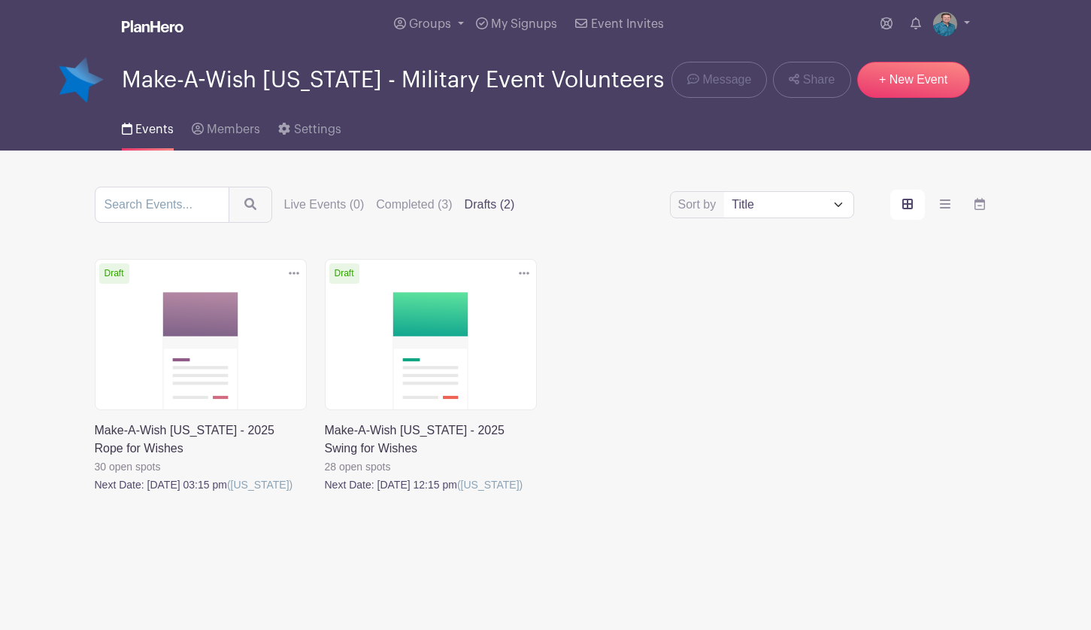
click at [325, 493] on link at bounding box center [325, 493] width 0 height 0
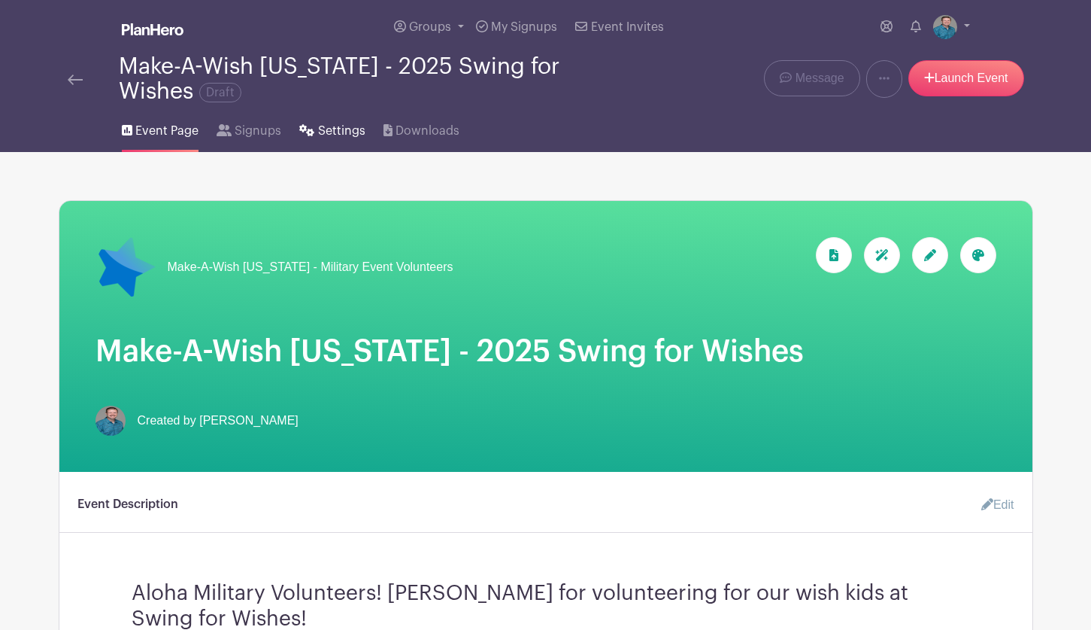
click at [327, 135] on span "Settings" at bounding box center [341, 131] width 47 height 18
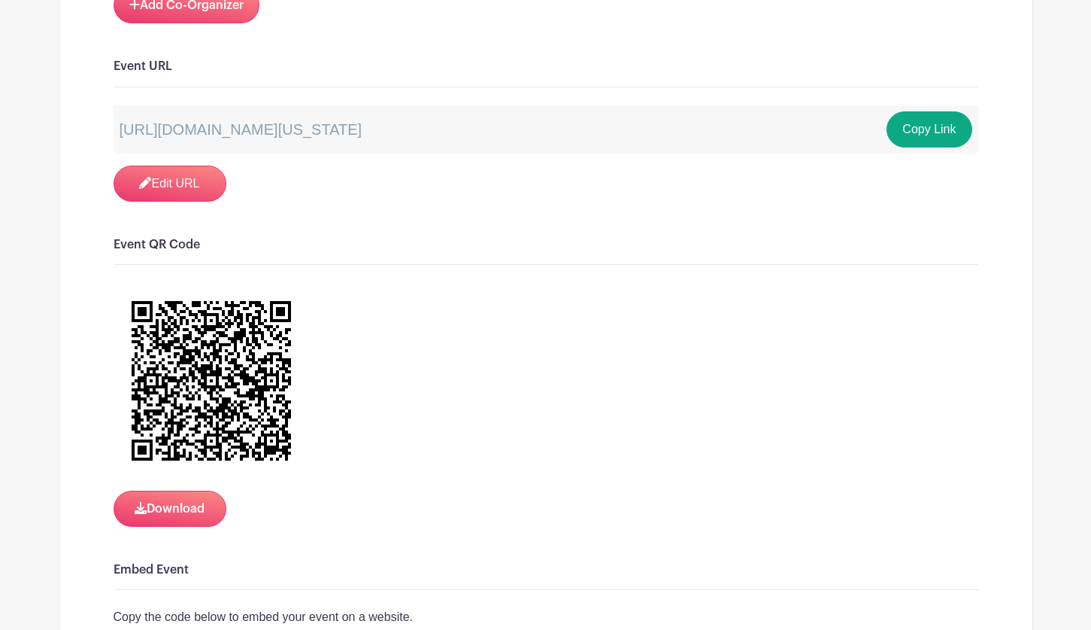
scroll to position [827, 0]
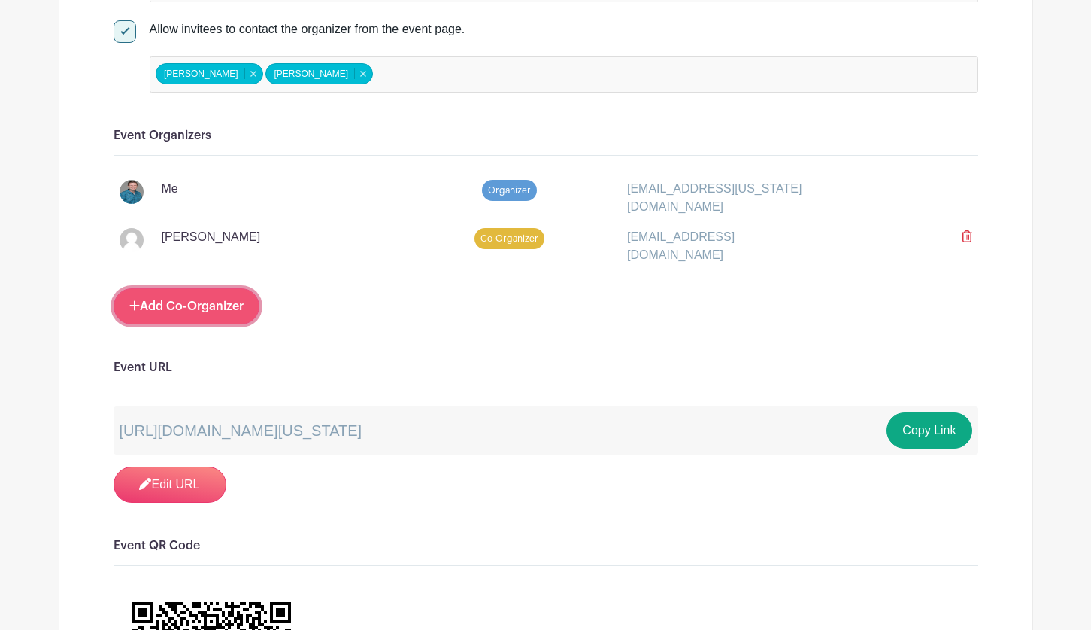
click at [211, 288] on link "Add Co-Organizer" at bounding box center [187, 306] width 146 height 36
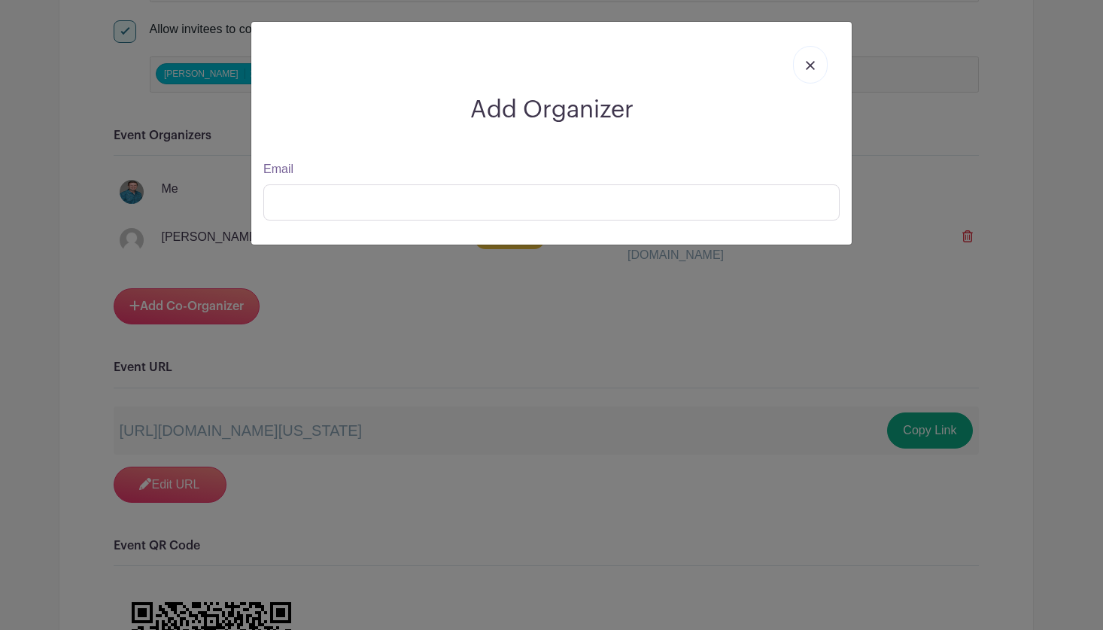
click at [809, 61] on img at bounding box center [810, 65] width 9 height 9
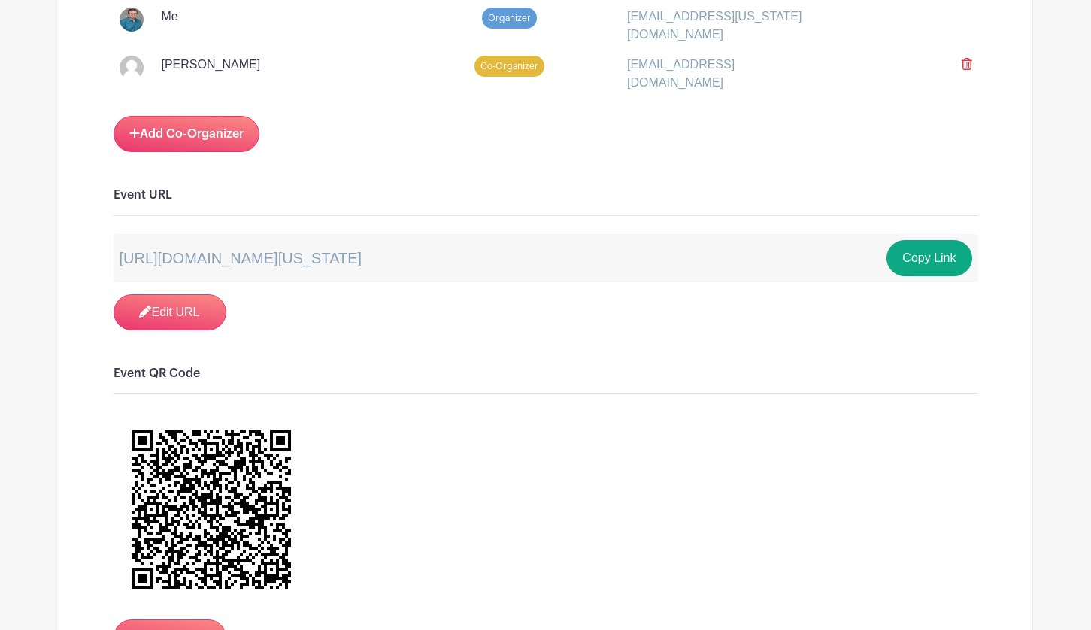
scroll to position [1053, 0]
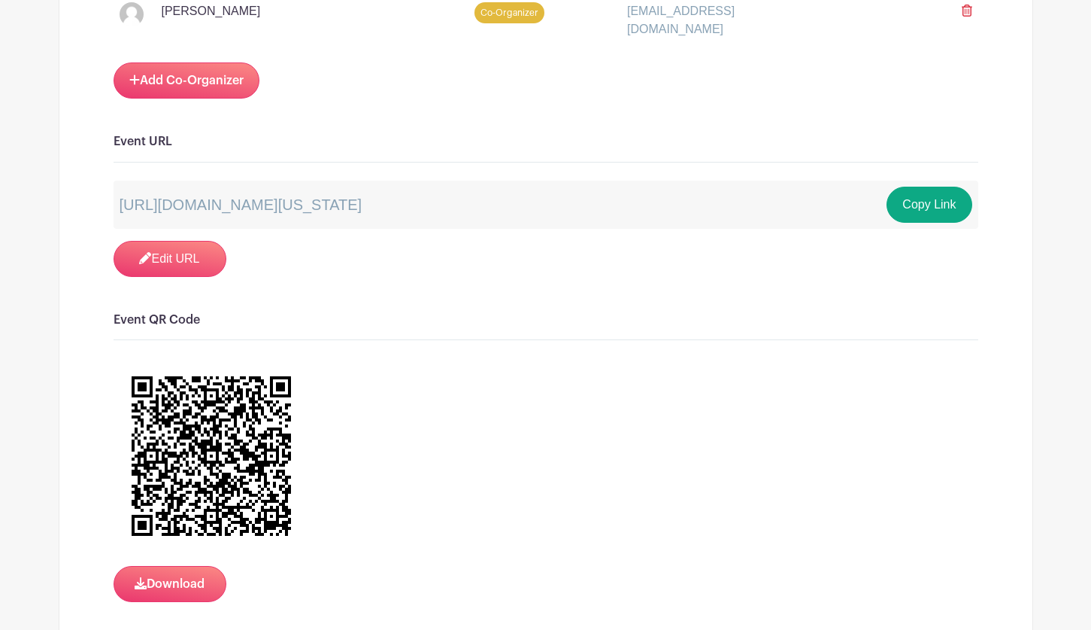
click at [643, 313] on h6 "Event QR Code" at bounding box center [546, 320] width 865 height 14
click at [165, 575] on button "Download" at bounding box center [170, 584] width 113 height 36
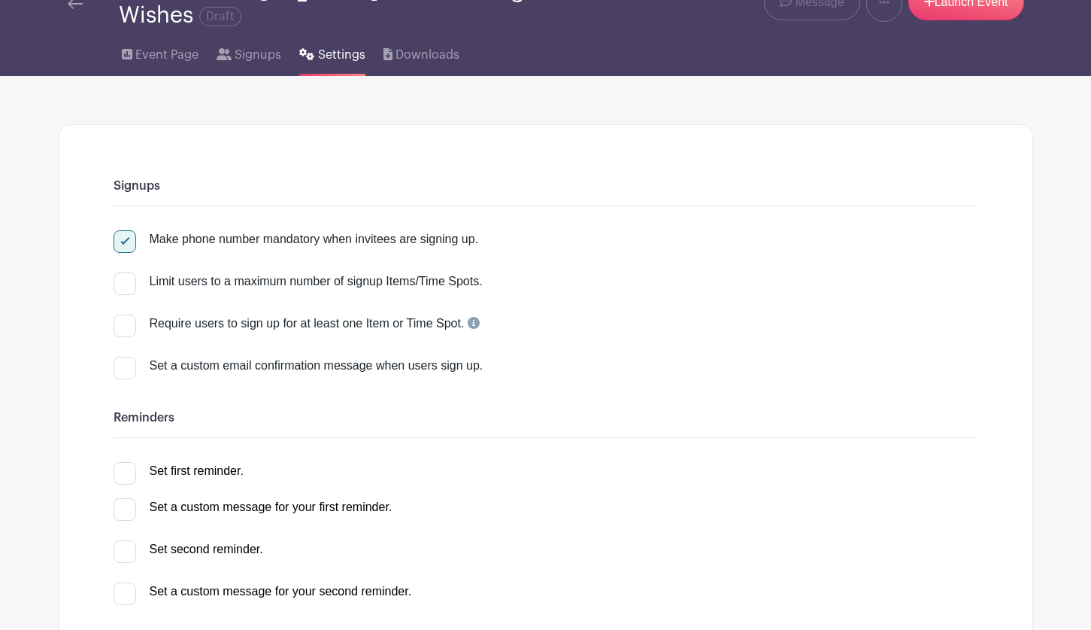
scroll to position [0, 0]
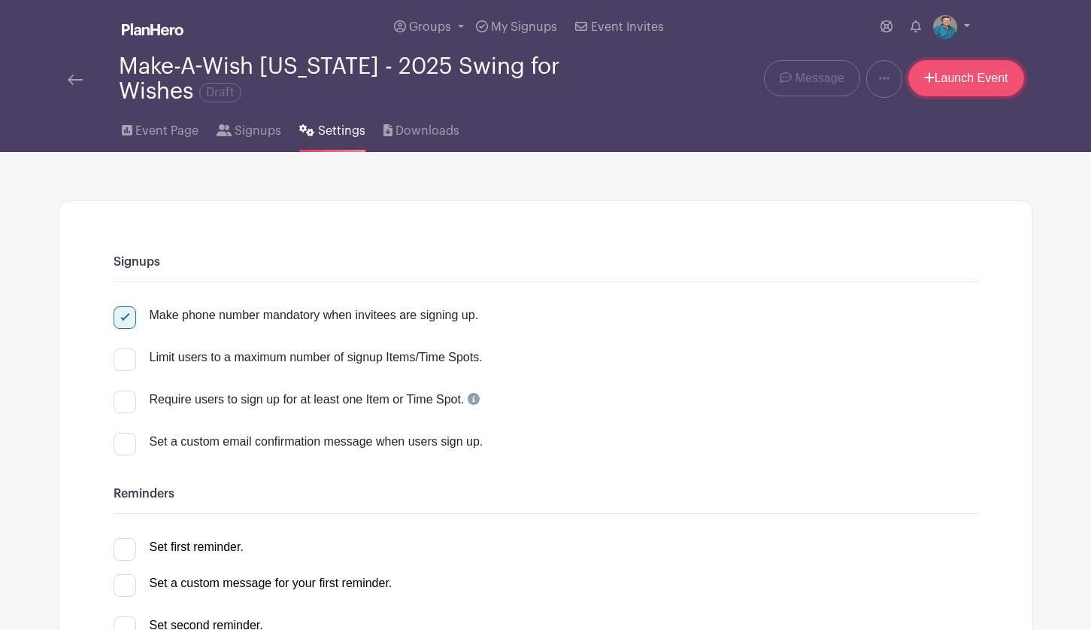
click at [942, 90] on link "Launch Event" at bounding box center [967, 78] width 116 height 36
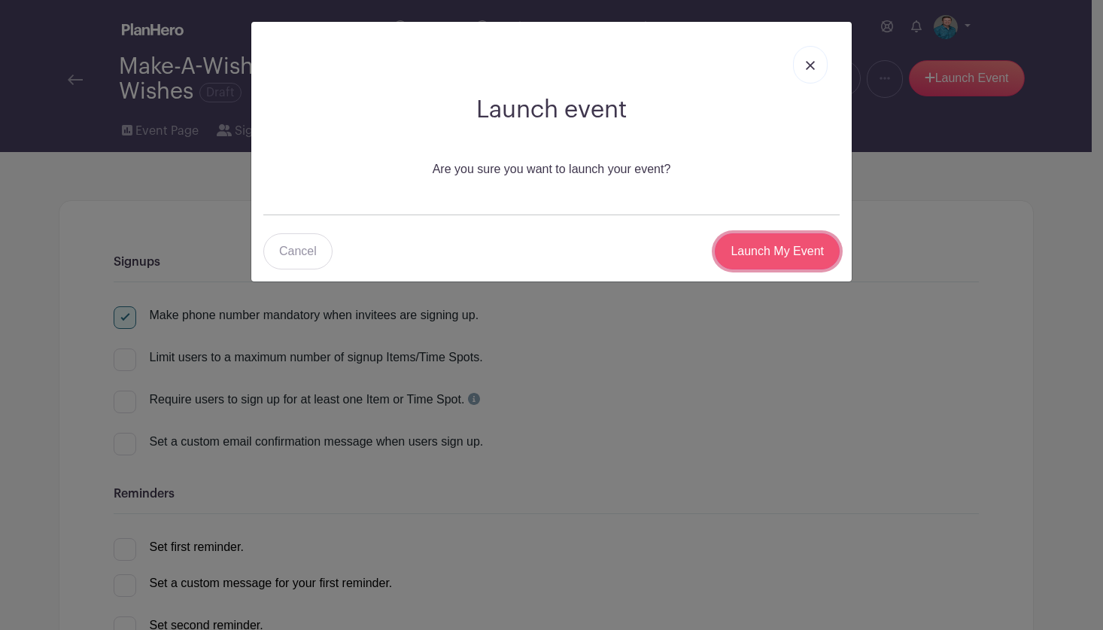
click at [752, 242] on input "Launch My Event" at bounding box center [777, 251] width 125 height 36
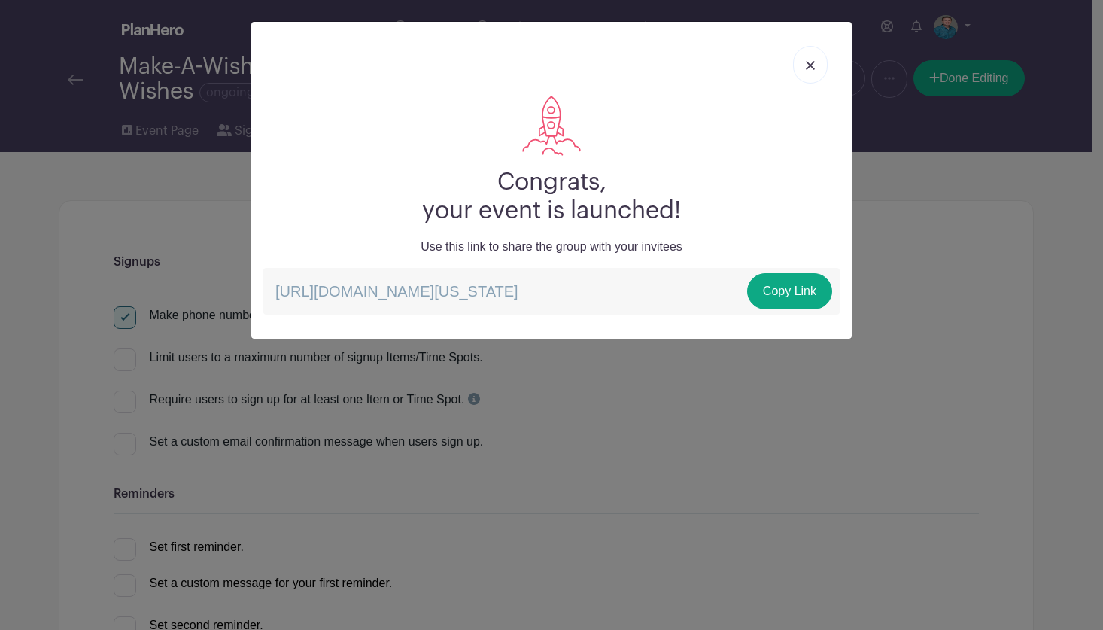
drag, startPoint x: 276, startPoint y: 289, endPoint x: 390, endPoint y: 326, distance: 120.3
click at [390, 314] on p "[URL][DOMAIN_NAME][US_STATE] Copy Link" at bounding box center [551, 291] width 576 height 47
copy p "[URL][DOMAIN_NAME][US_STATE]"
click at [806, 68] on img at bounding box center [810, 65] width 9 height 9
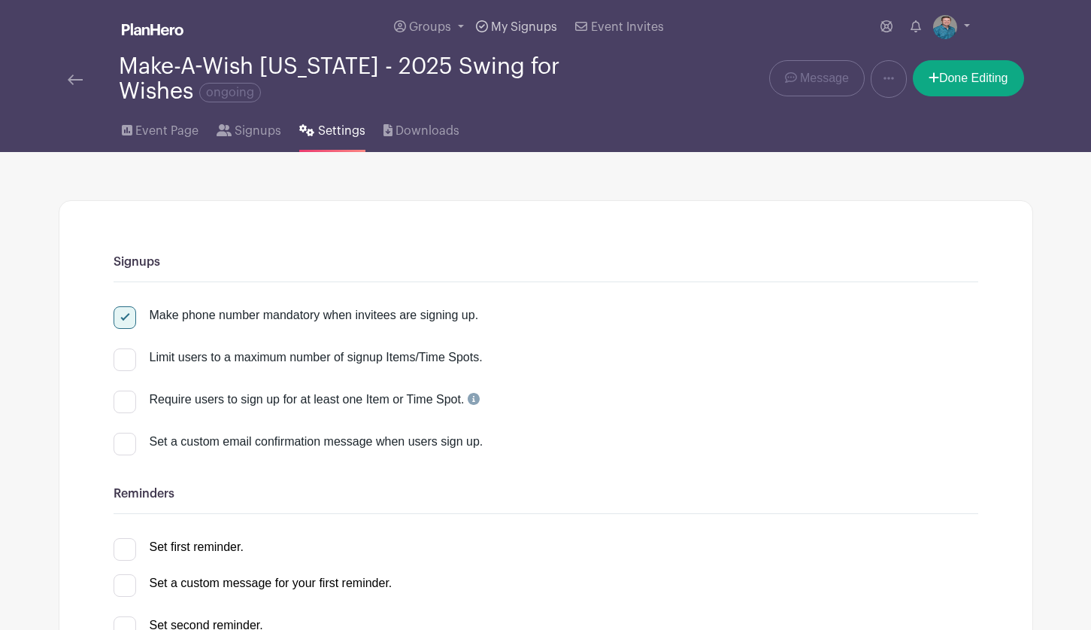
click at [517, 30] on span "My Signups" at bounding box center [524, 27] width 66 height 12
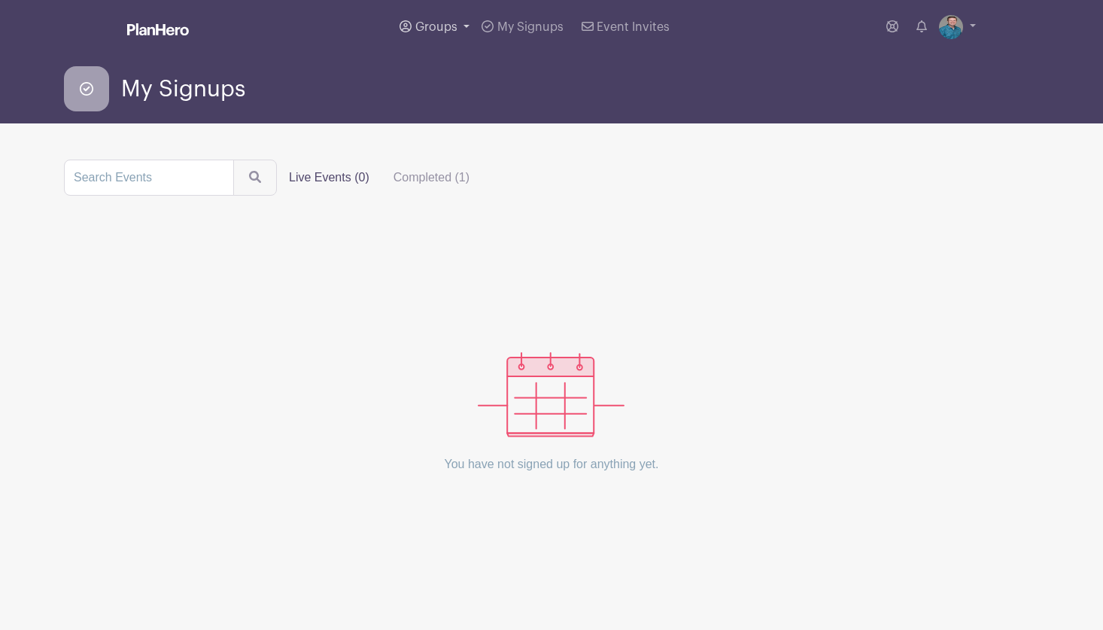
click at [448, 22] on span "Groups" at bounding box center [436, 27] width 42 height 12
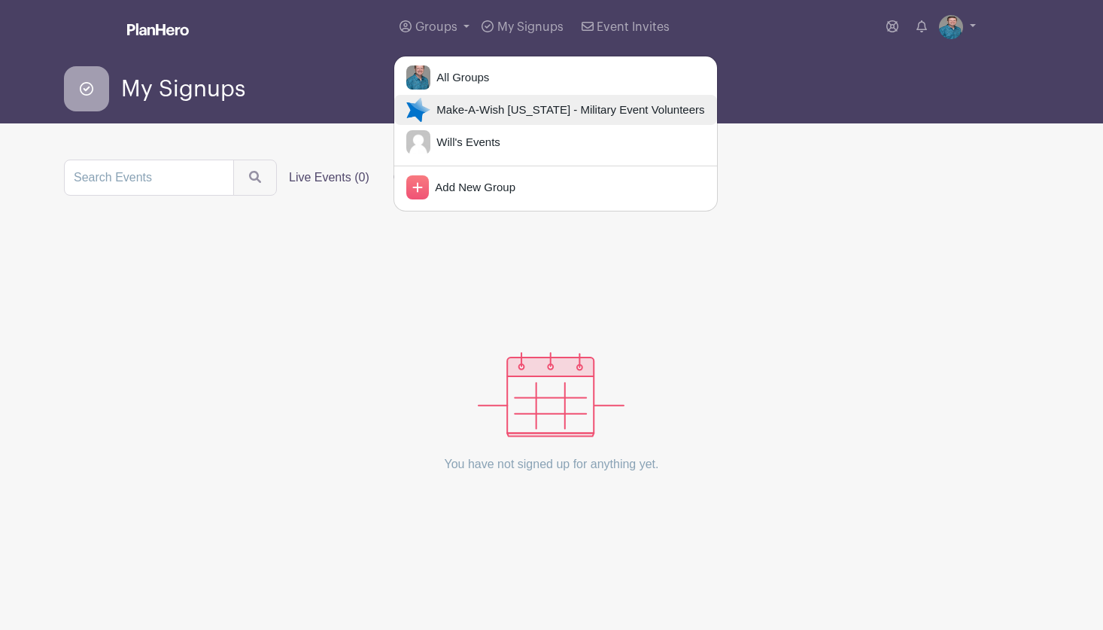
click at [454, 111] on span "Make-A-Wish [US_STATE] - Military Event Volunteers" at bounding box center [567, 110] width 274 height 17
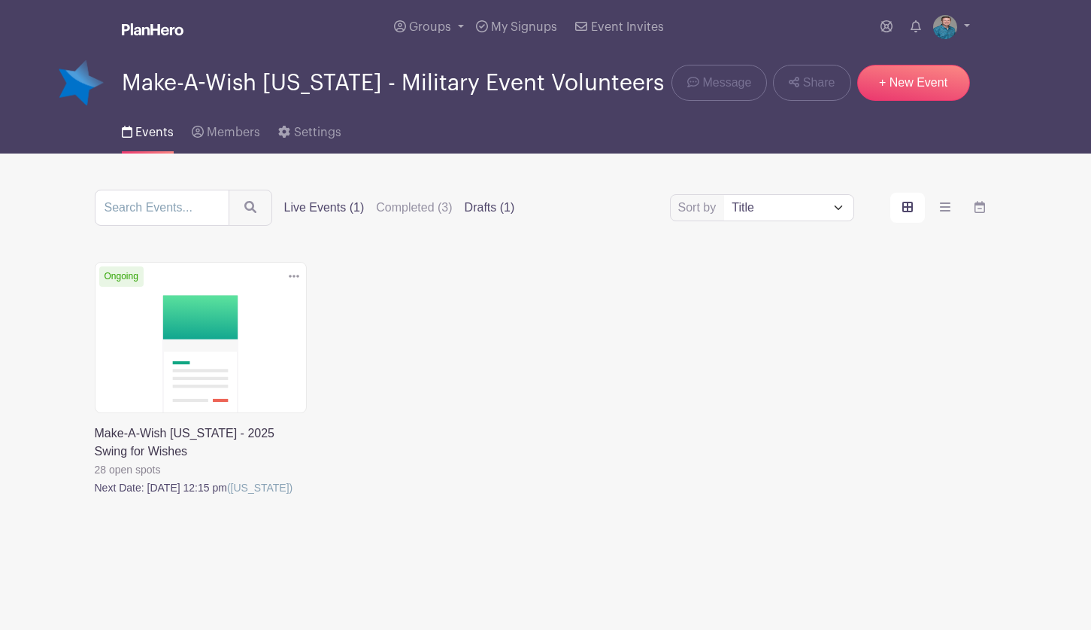
click at [489, 204] on label "Drafts (1)" at bounding box center [490, 208] width 50 height 18
click at [0, 0] on input "Drafts (1)" at bounding box center [0, 0] width 0 height 0
click at [95, 496] on link at bounding box center [95, 496] width 0 height 0
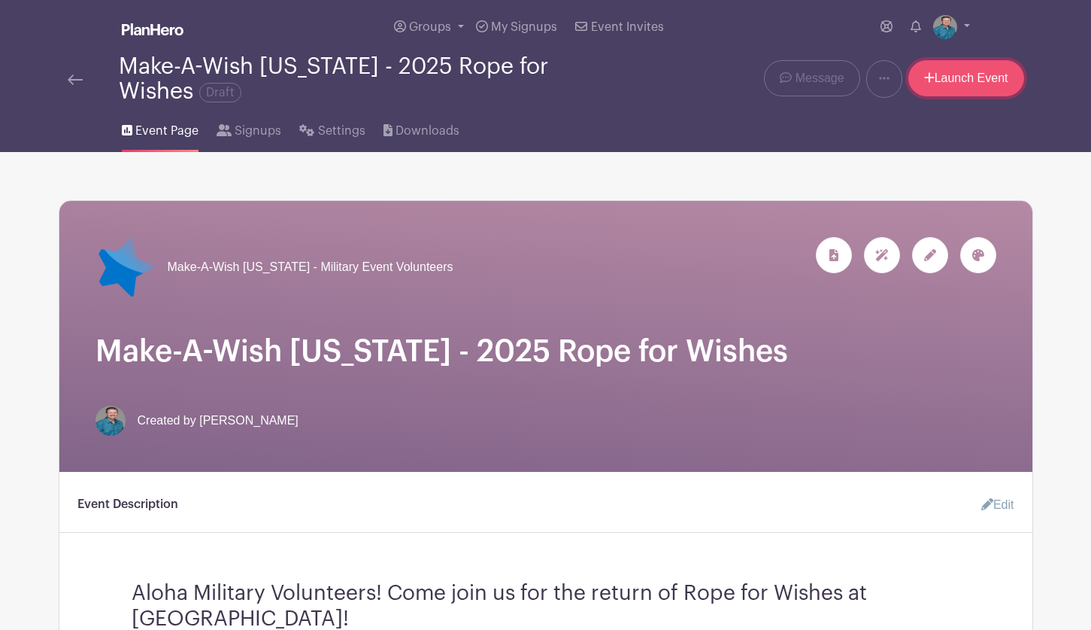
click at [941, 77] on link "Launch Event" at bounding box center [967, 78] width 116 height 36
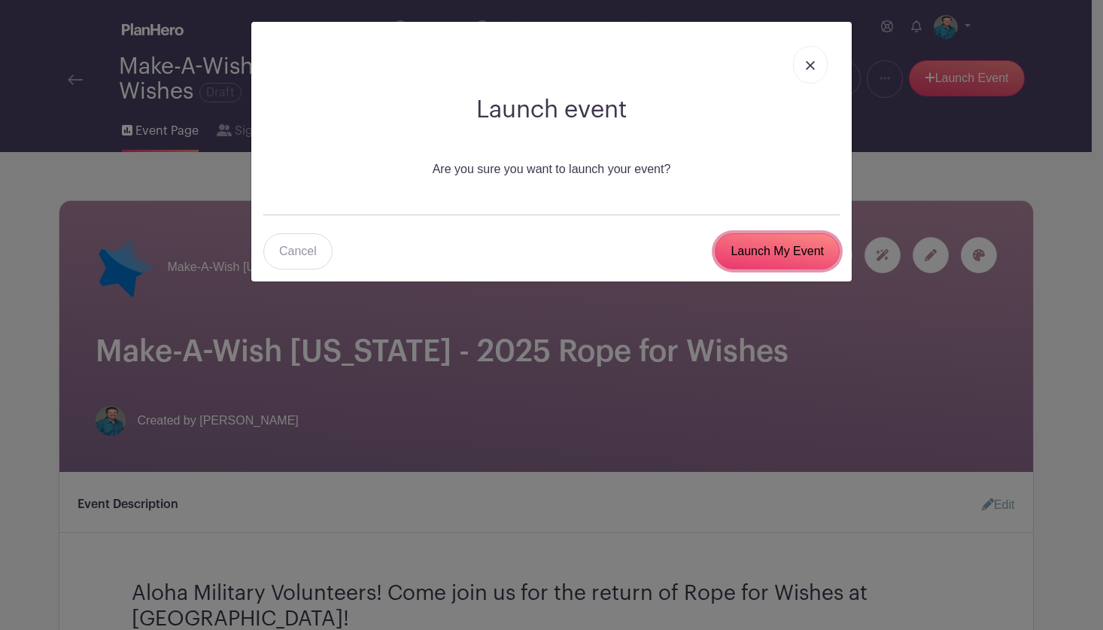
click at [765, 247] on input "Launch My Event" at bounding box center [777, 251] width 125 height 36
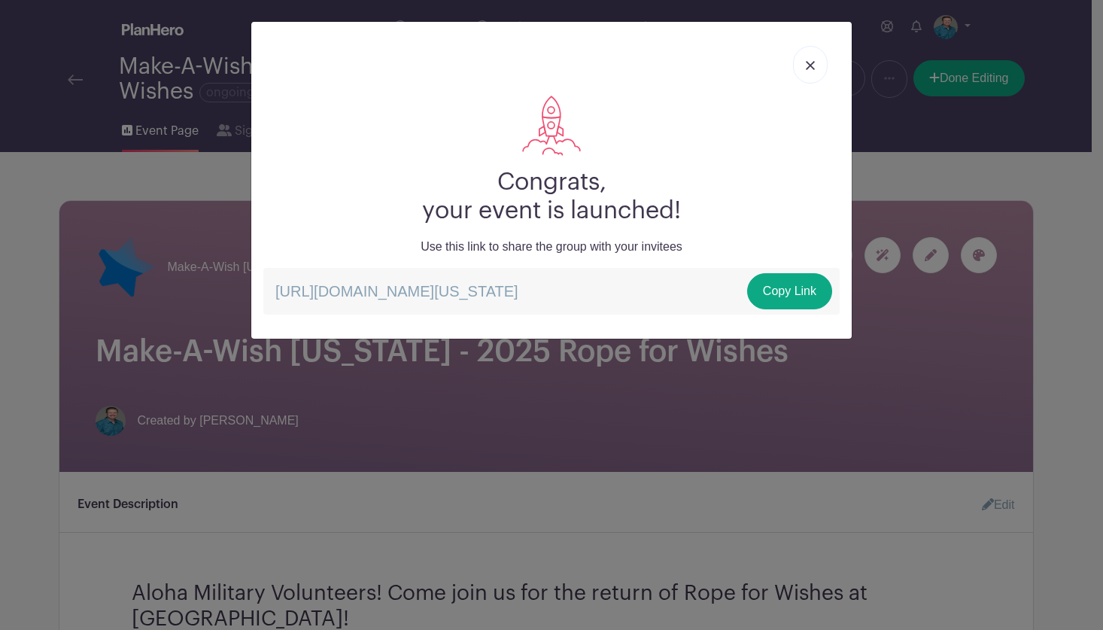
drag, startPoint x: 276, startPoint y: 289, endPoint x: 364, endPoint y: 318, distance: 92.8
click at [364, 314] on p "[URL][DOMAIN_NAME][US_STATE] Copy Link" at bounding box center [551, 291] width 576 height 47
copy p "[URL][DOMAIN_NAME][US_STATE]"
click at [805, 62] on link at bounding box center [810, 65] width 35 height 38
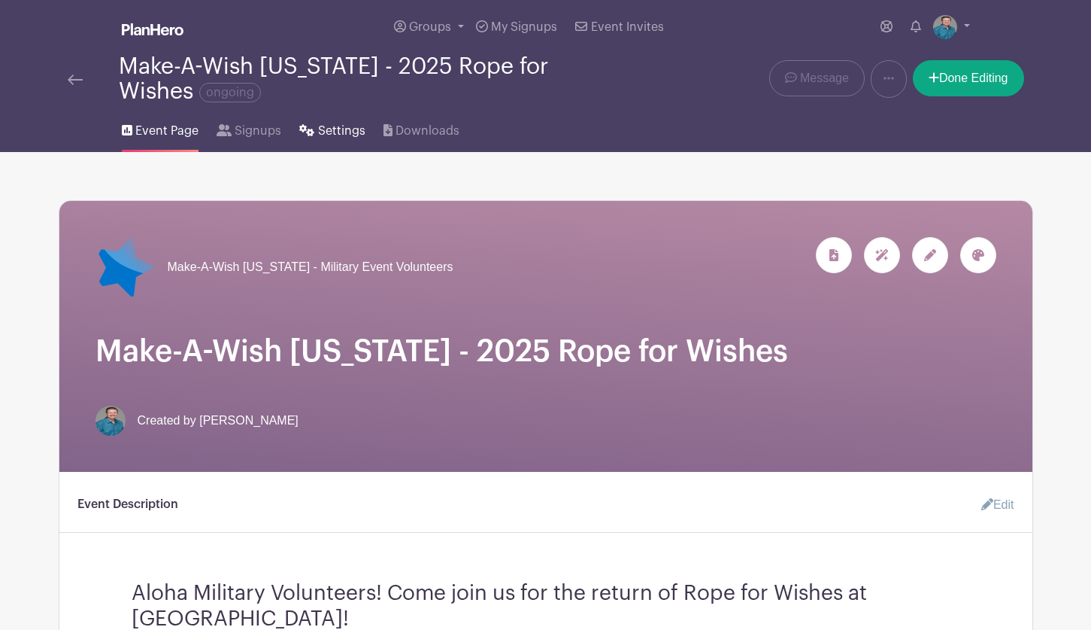
click at [308, 132] on icon at bounding box center [306, 130] width 15 height 12
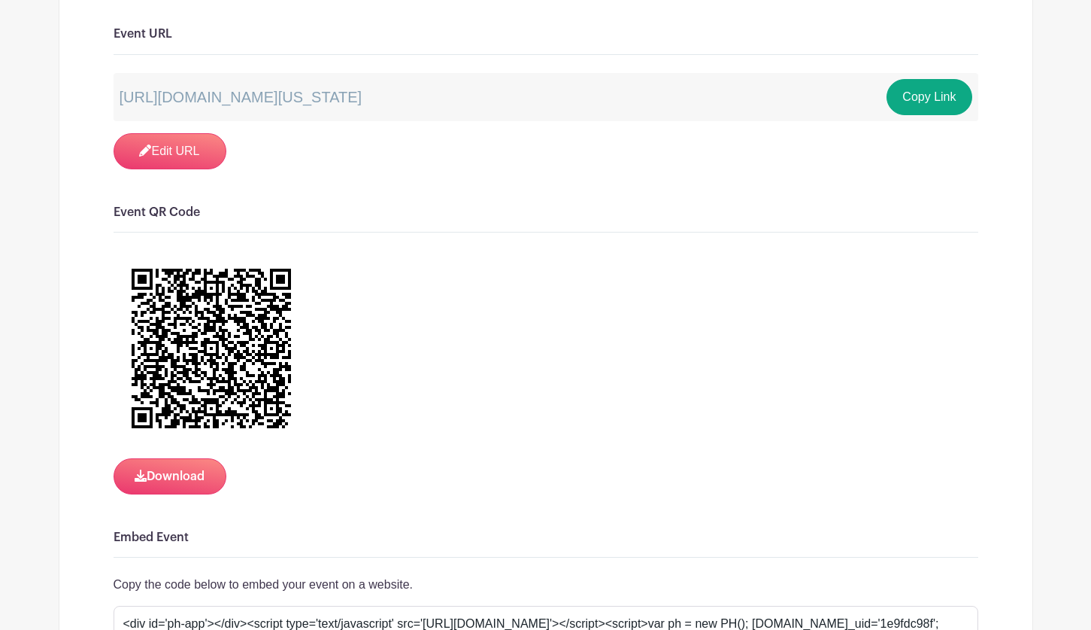
scroll to position [1128, 0]
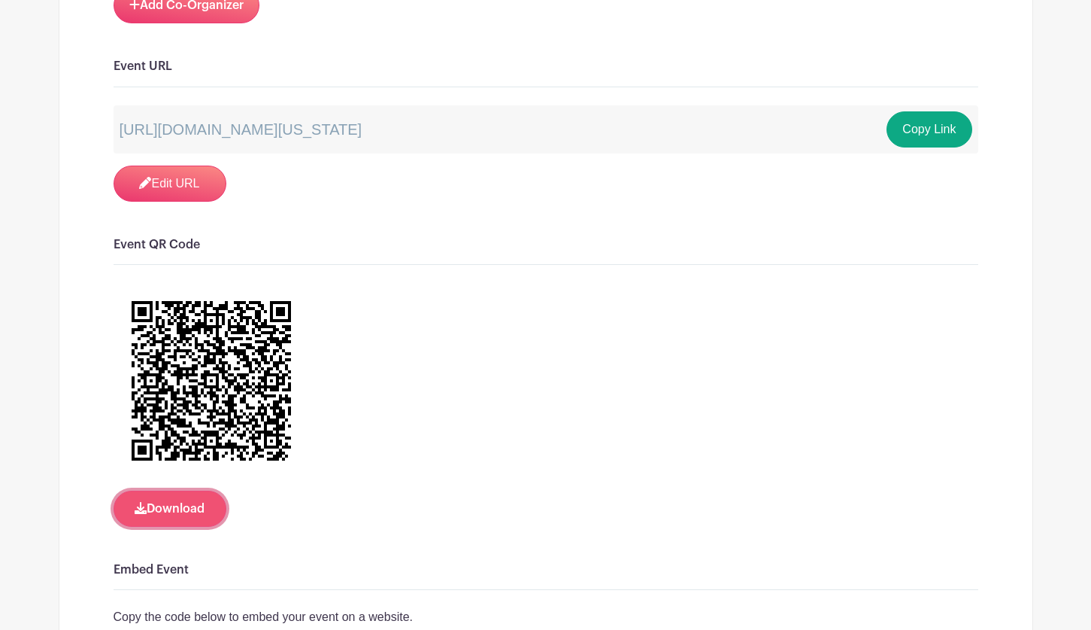
click at [146, 504] on button "Download" at bounding box center [170, 508] width 113 height 36
